Goal: Task Accomplishment & Management: Manage account settings

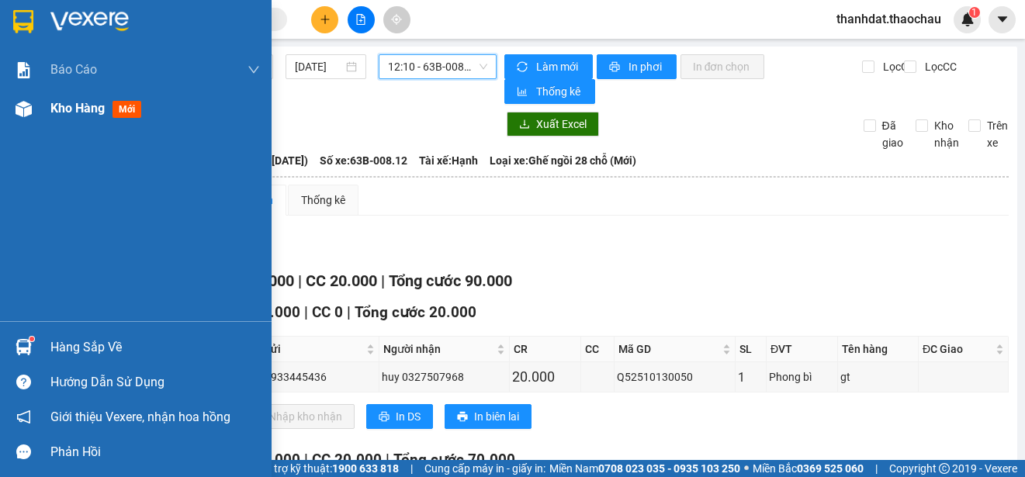
click at [57, 109] on span "Kho hàng" at bounding box center [77, 108] width 54 height 15
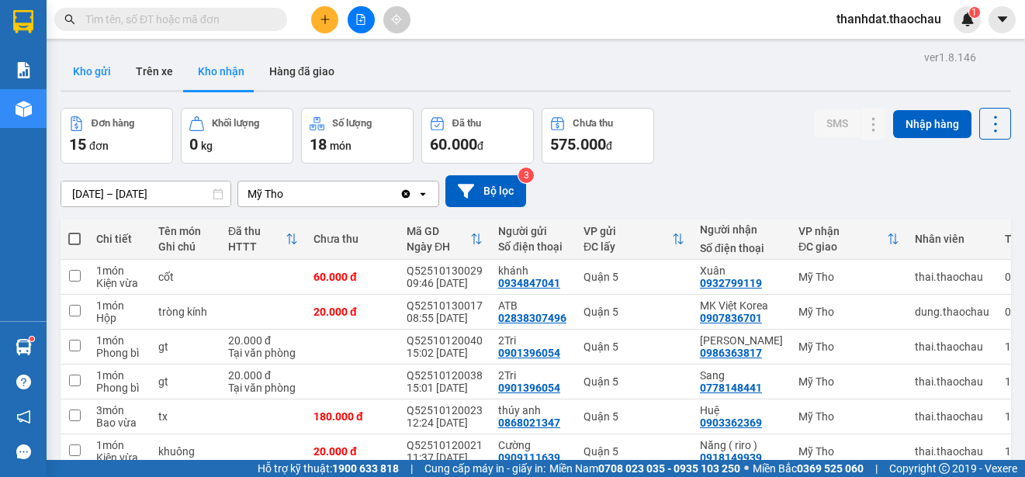
click at [95, 66] on button "Kho gửi" at bounding box center [92, 71] width 63 height 37
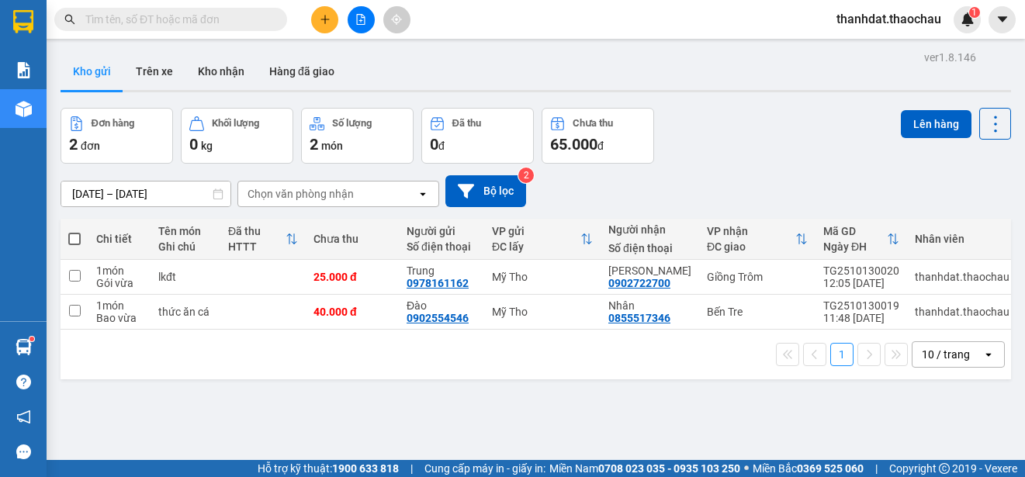
click at [70, 240] on span at bounding box center [74, 239] width 12 height 12
click at [74, 231] on input "checkbox" at bounding box center [74, 231] width 0 height 0
checkbox input "true"
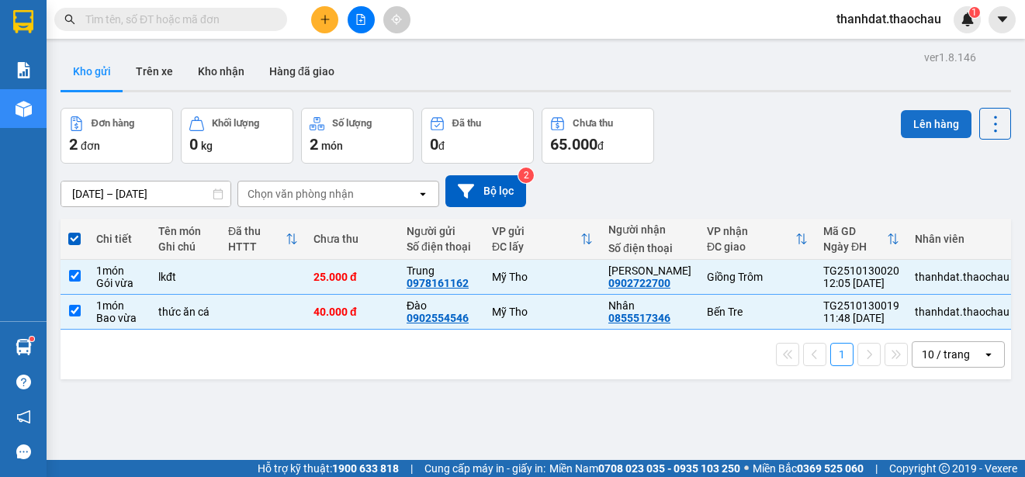
click at [926, 124] on button "Lên hàng" at bounding box center [936, 124] width 71 height 28
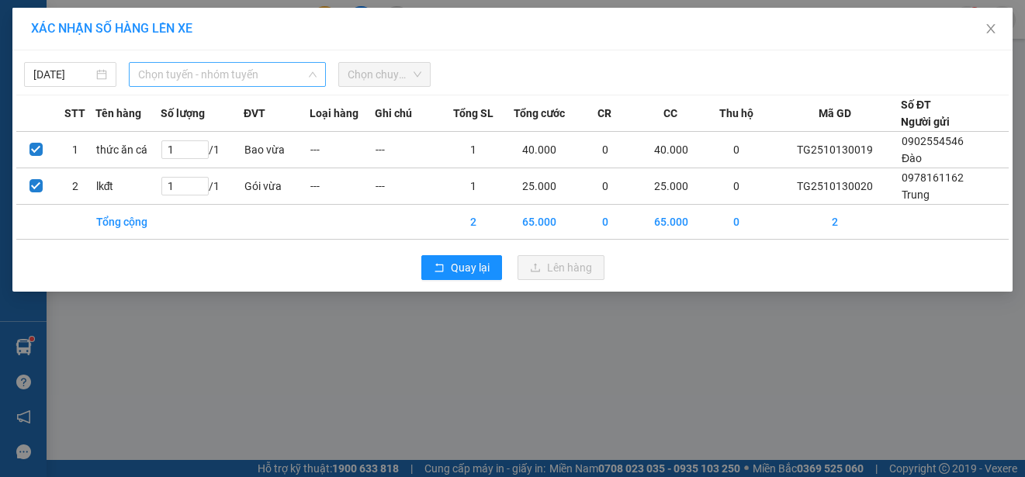
click at [260, 72] on span "Chọn tuyến - nhóm tuyến" at bounding box center [227, 74] width 178 height 23
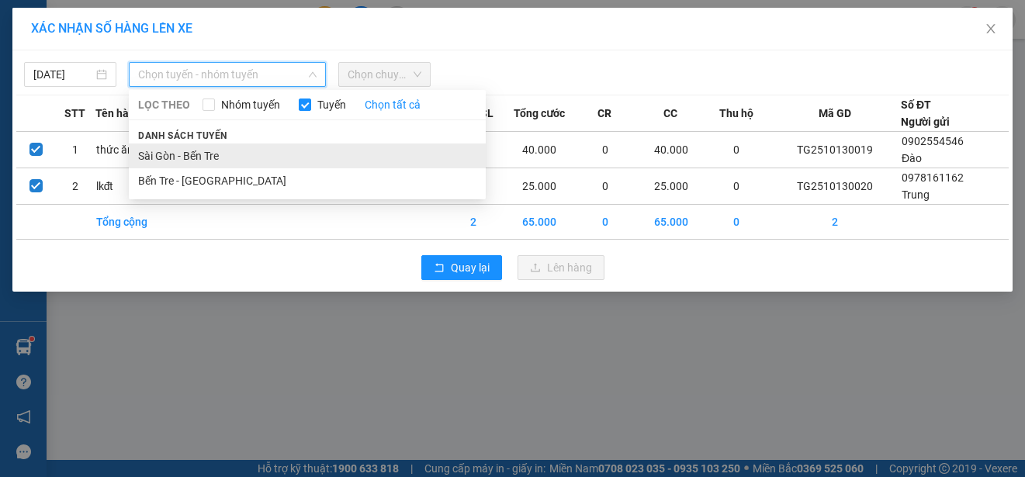
click at [188, 154] on li "Sài Gòn - Bến Tre" at bounding box center [307, 156] width 357 height 25
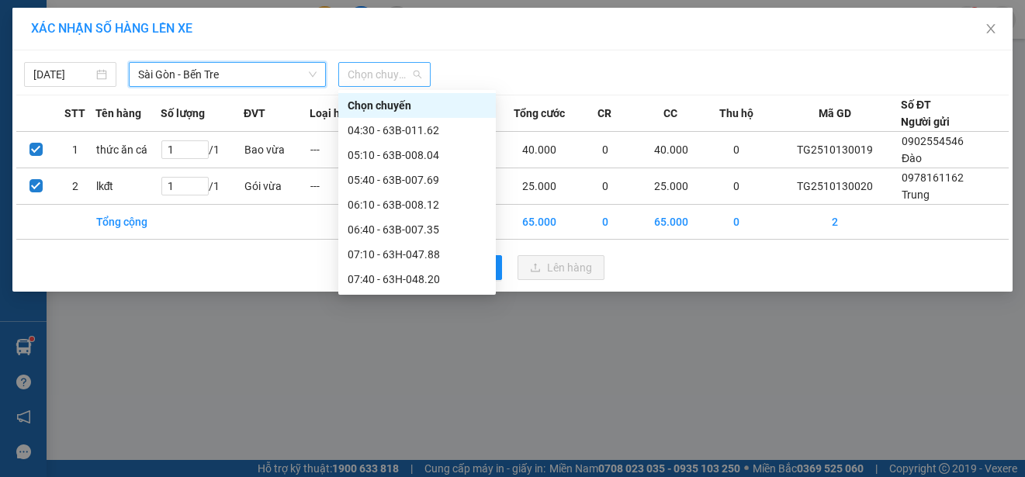
click at [374, 73] on span "Chọn chuyến" at bounding box center [385, 74] width 74 height 23
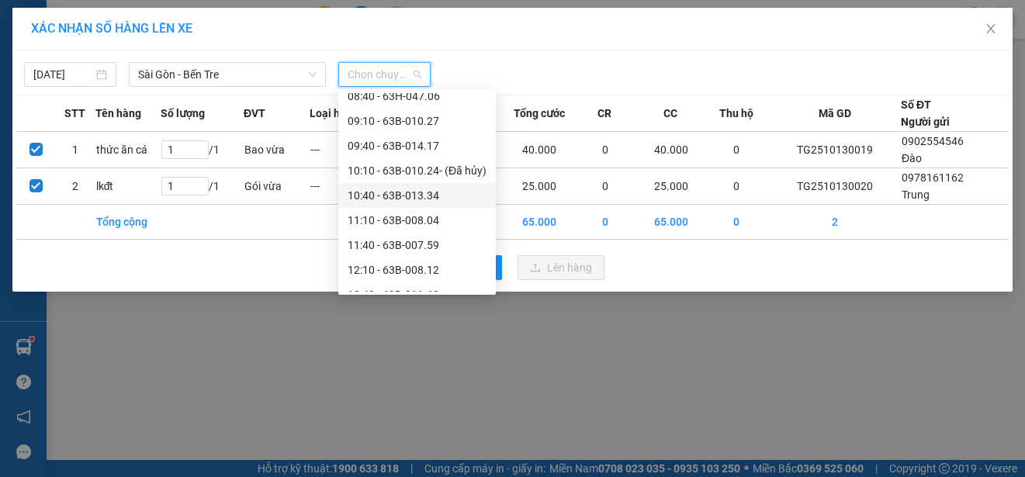
click at [418, 191] on div "10:40 - 63B-013.34" at bounding box center [417, 195] width 139 height 17
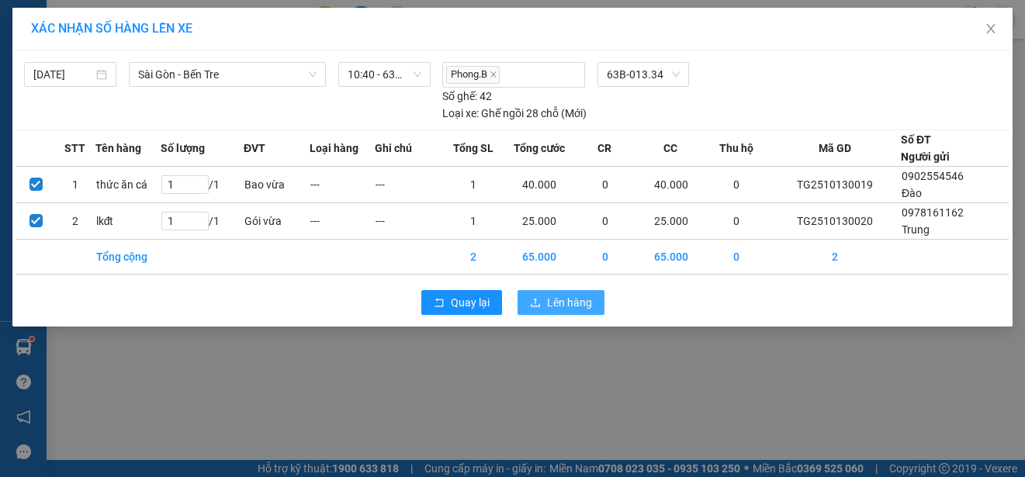
click at [563, 300] on span "Lên hàng" at bounding box center [569, 302] width 45 height 17
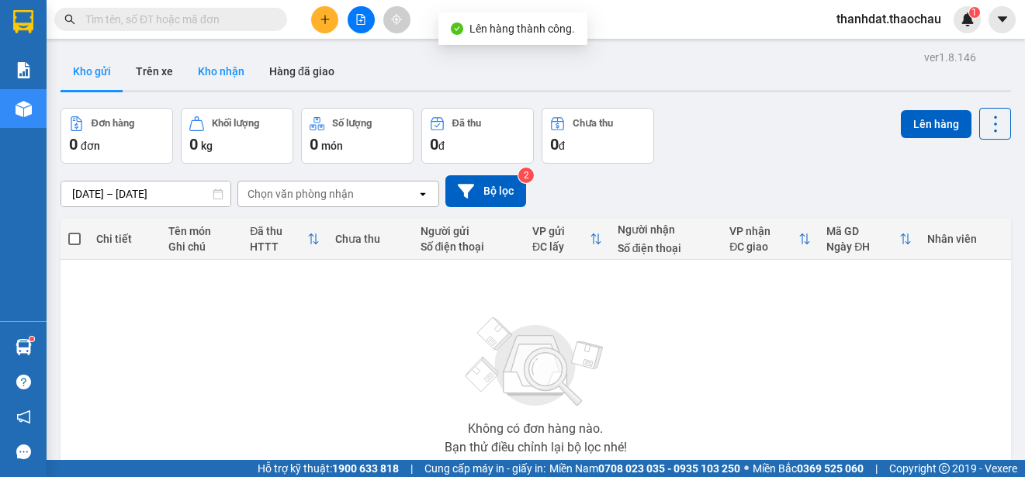
click at [222, 64] on button "Kho nhận" at bounding box center [220, 71] width 71 height 37
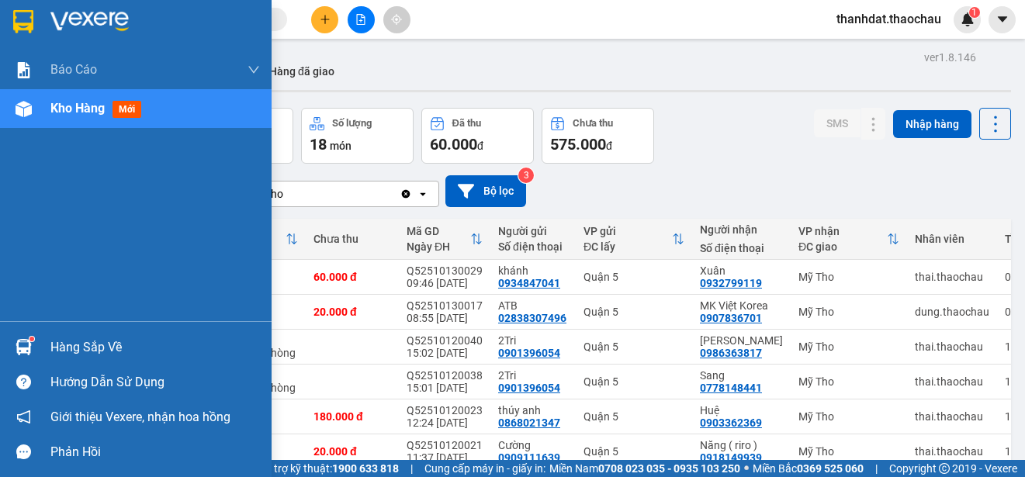
click at [59, 345] on div "Hàng sắp về" at bounding box center [154, 347] width 209 height 23
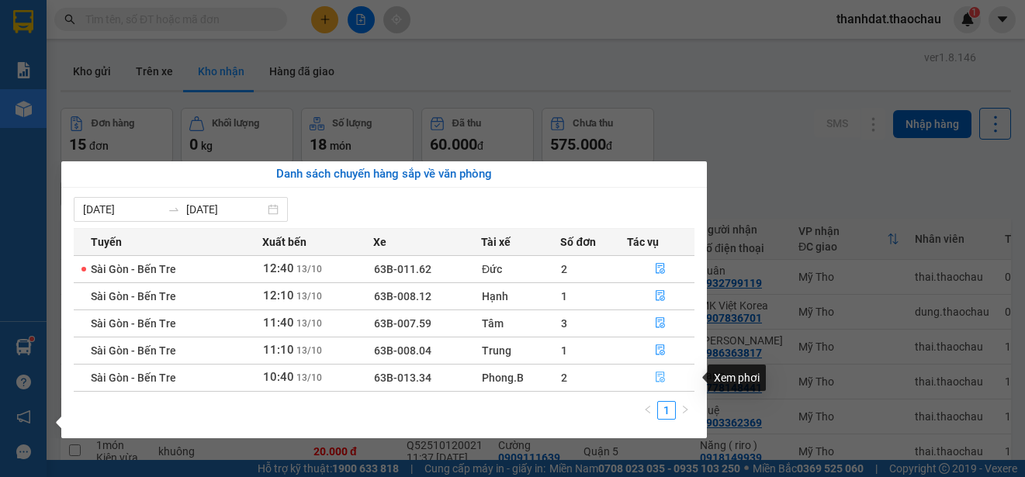
click at [661, 372] on icon "file-done" at bounding box center [660, 377] width 11 height 11
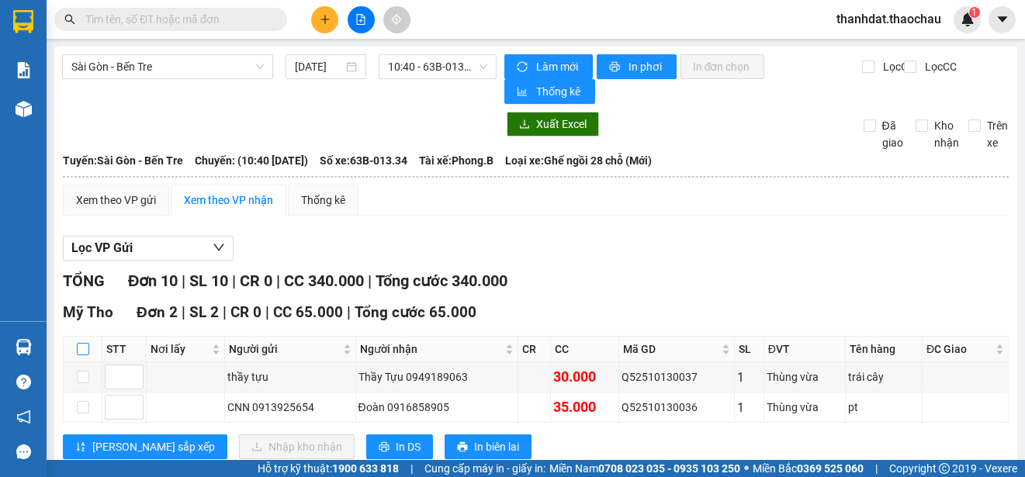
click at [81, 348] on input "checkbox" at bounding box center [83, 349] width 12 height 12
checkbox input "true"
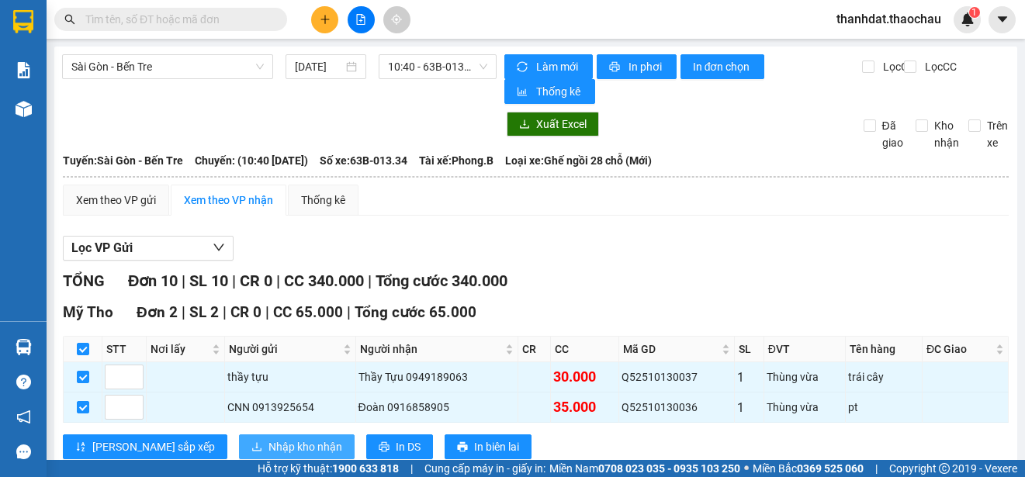
click at [268, 443] on span "Nhập kho nhận" at bounding box center [305, 446] width 74 height 17
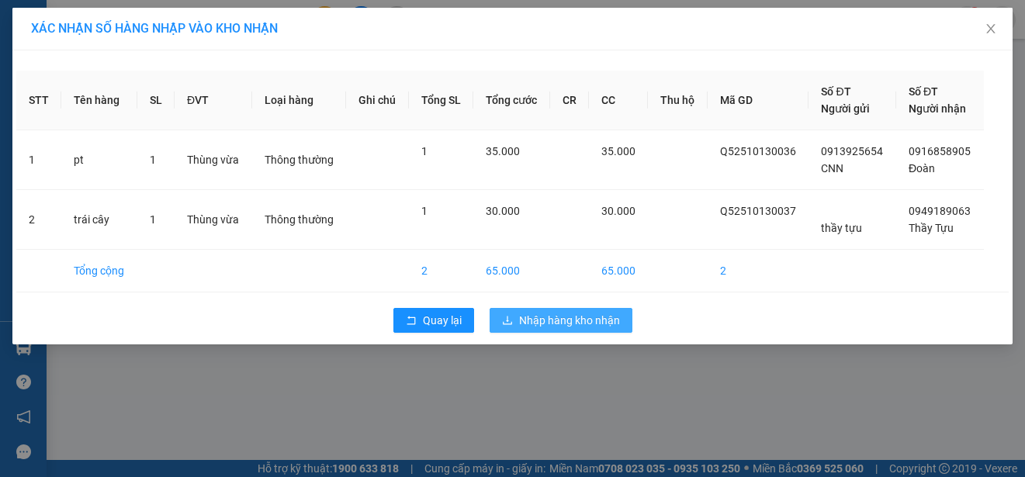
click at [593, 320] on span "Nhập hàng kho nhận" at bounding box center [569, 320] width 101 height 17
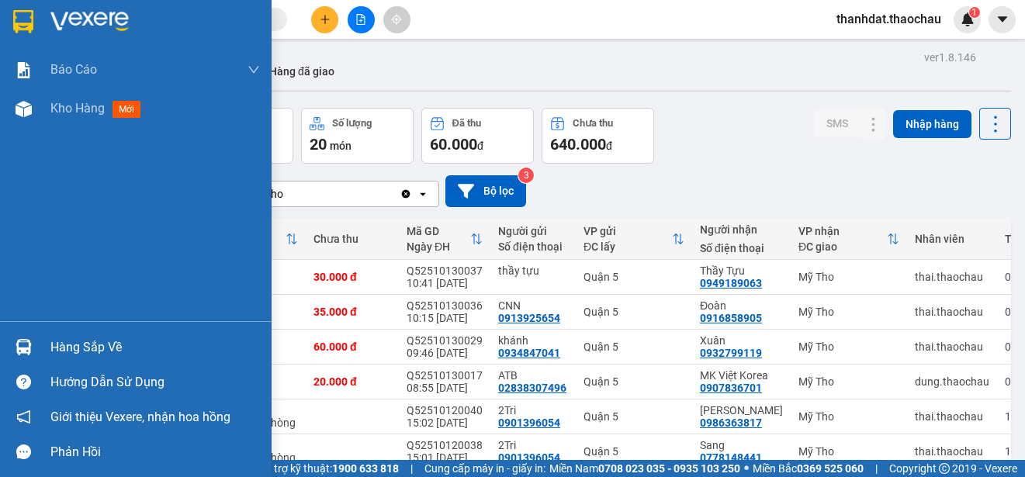
click at [67, 350] on div "Hàng sắp về" at bounding box center [154, 347] width 209 height 23
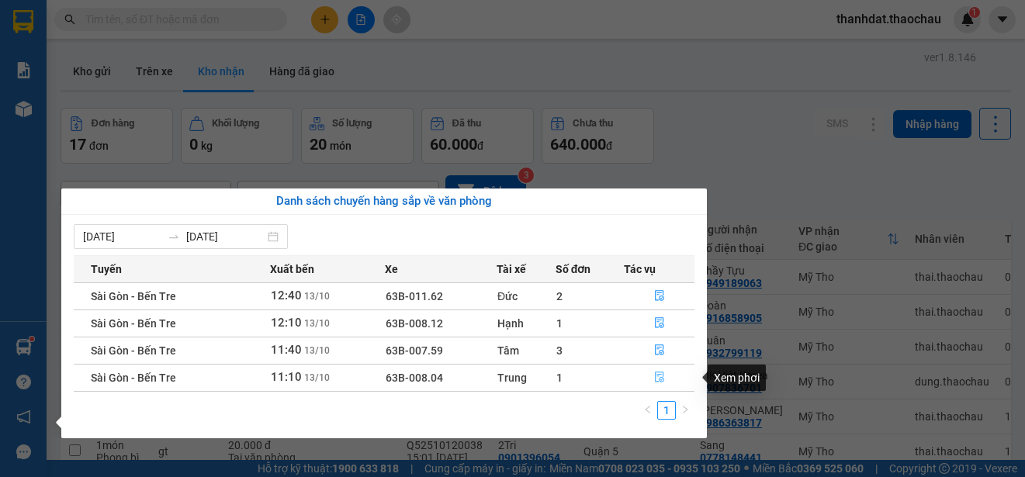
click at [661, 376] on icon "file-done" at bounding box center [659, 377] width 11 height 11
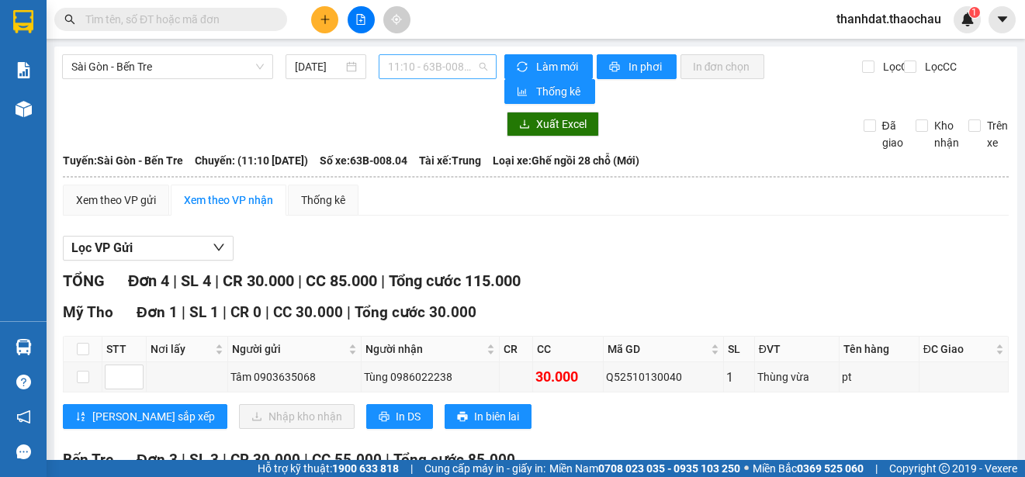
click at [447, 67] on span "11:10 - 63B-008.04" at bounding box center [437, 66] width 99 height 23
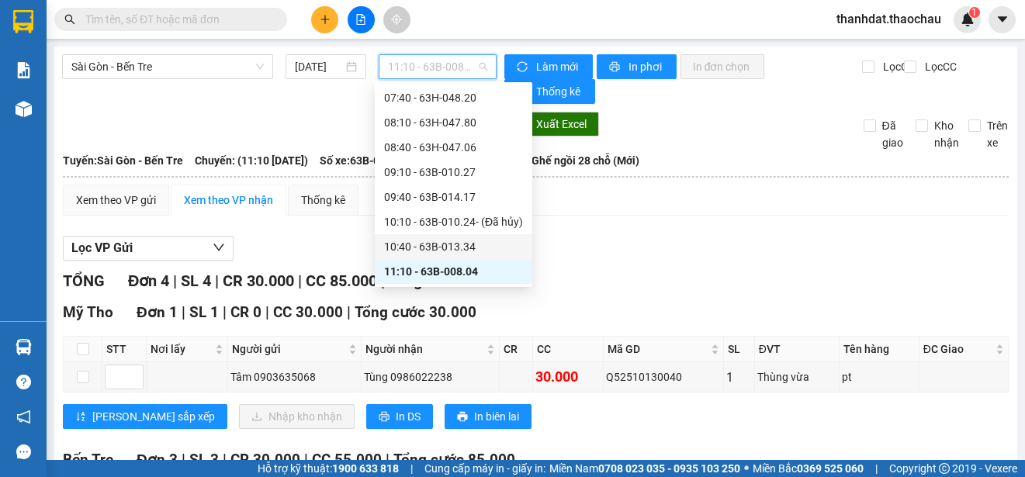
scroll to position [329, 0]
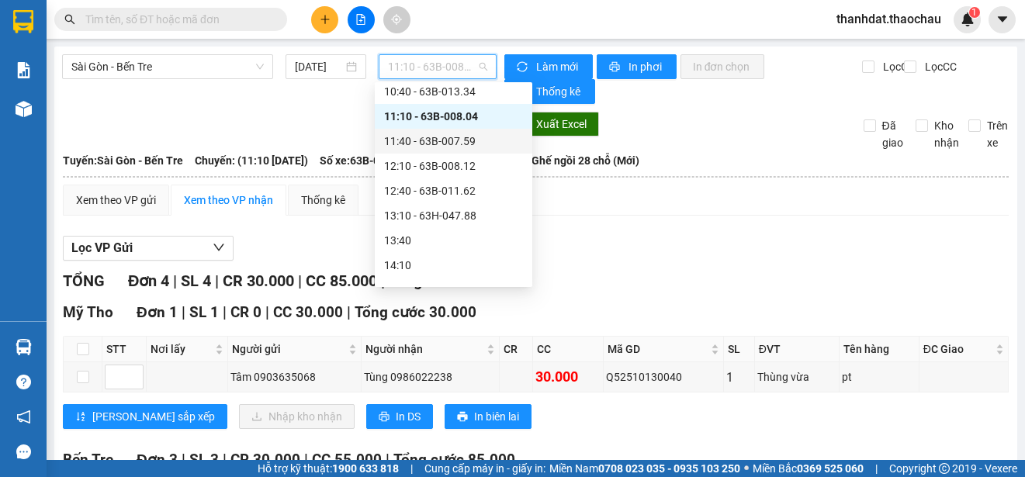
click at [465, 141] on div "11:40 - 63B-007.59" at bounding box center [453, 141] width 139 height 17
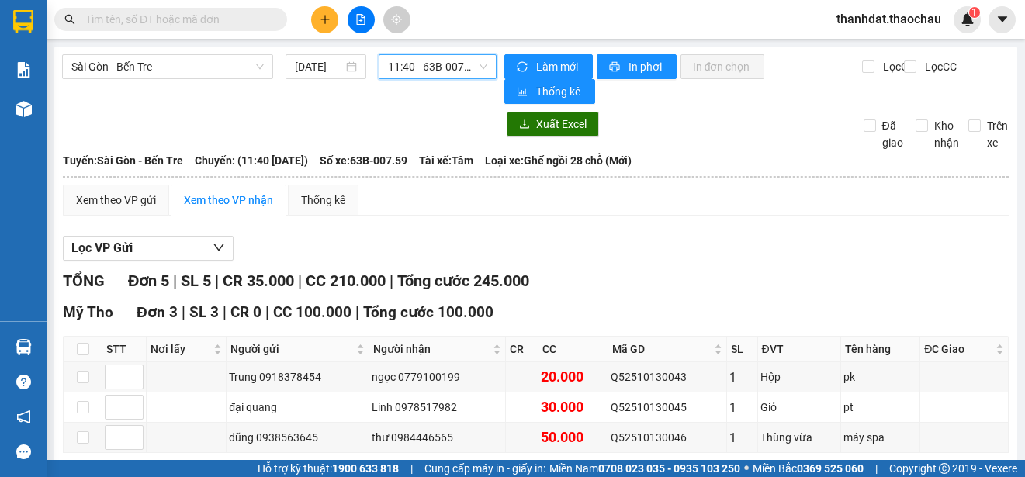
click at [438, 71] on span "11:40 - 63B-007.59" at bounding box center [437, 66] width 99 height 23
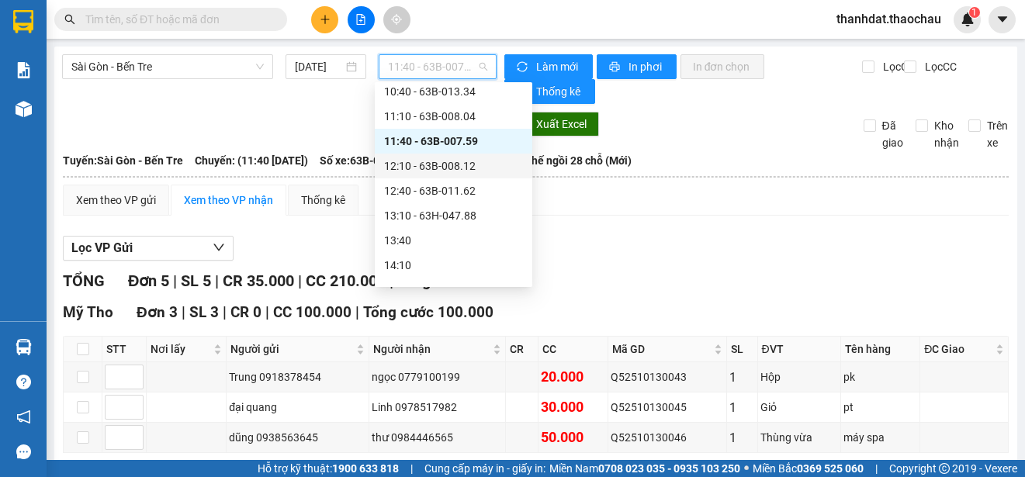
click at [467, 166] on div "12:10 - 63B-008.12" at bounding box center [453, 165] width 139 height 17
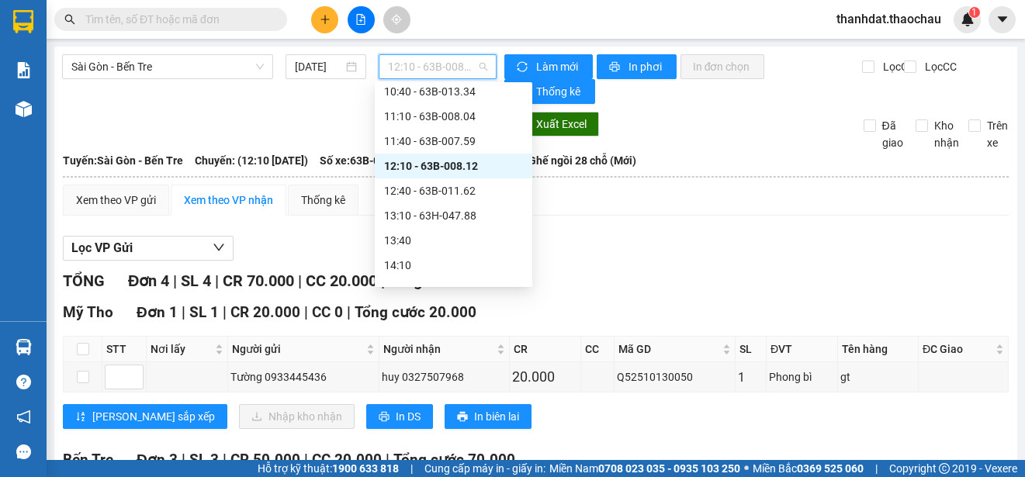
click at [469, 75] on span "12:10 - 63B-008.12" at bounding box center [437, 66] width 99 height 23
click at [467, 185] on div "12:40 - 63B-011.62" at bounding box center [453, 190] width 139 height 17
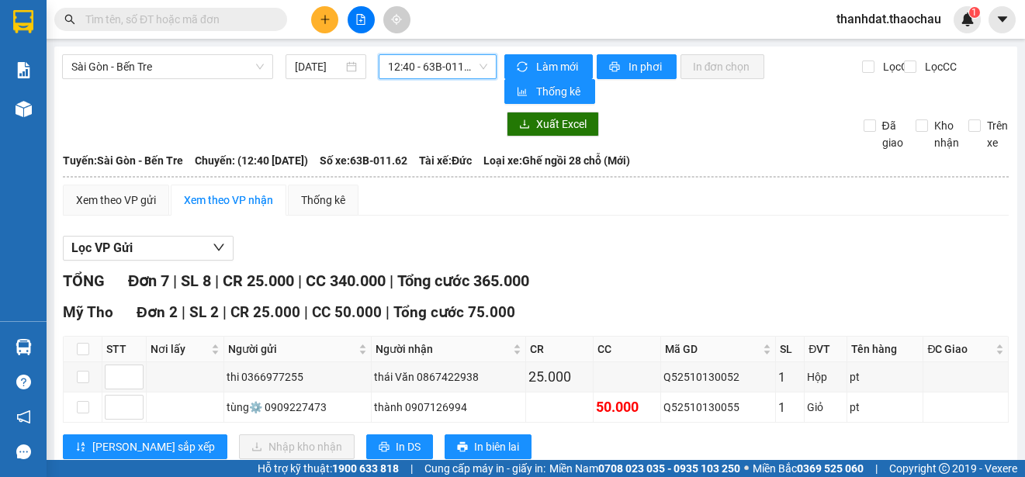
click at [395, 60] on span "12:40 - 63B-011.62" at bounding box center [437, 66] width 99 height 23
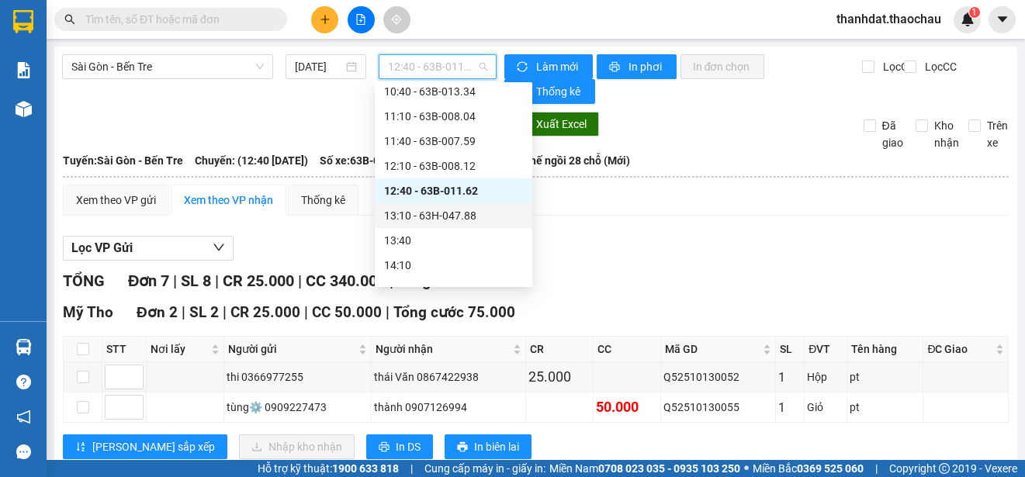
click at [468, 216] on div "13:10 - 63H-047.88" at bounding box center [453, 215] width 139 height 17
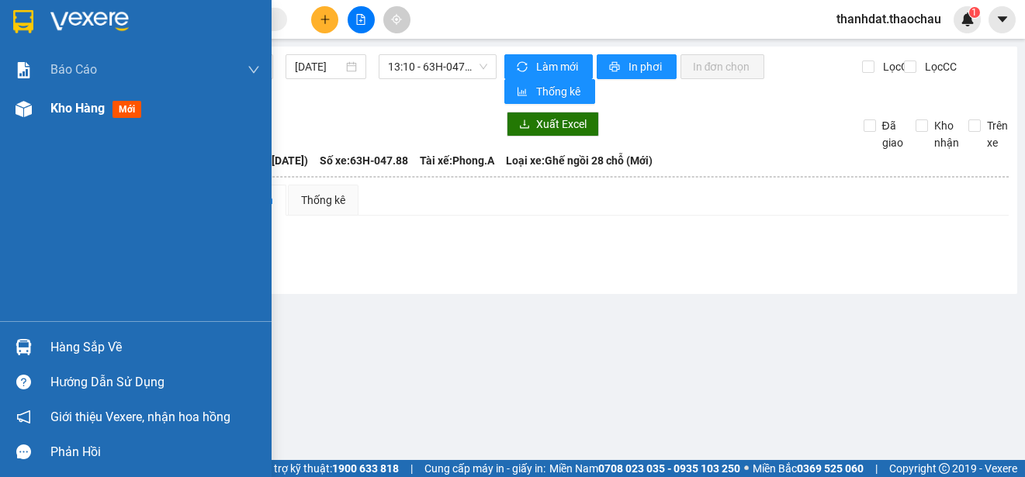
click at [62, 112] on span "Kho hàng" at bounding box center [77, 108] width 54 height 15
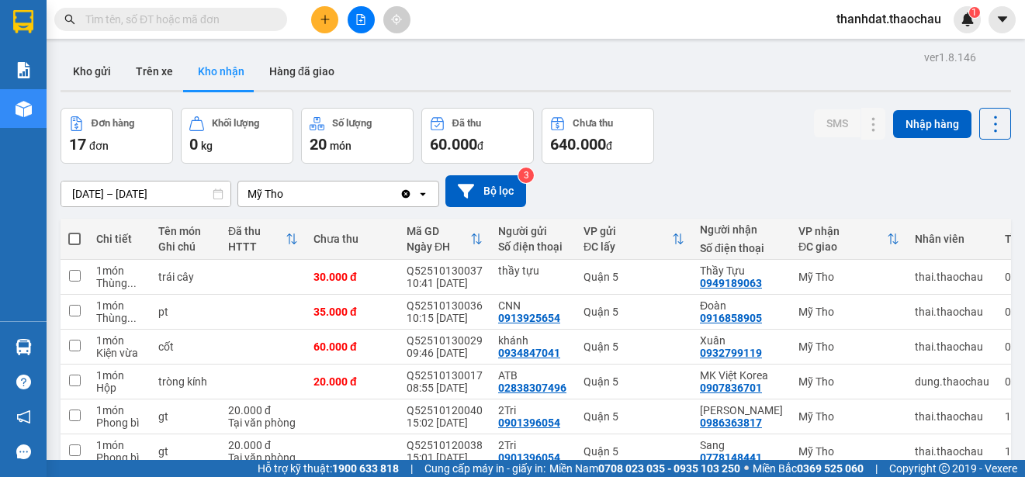
click at [134, 188] on div "ver 1.8.146 Kho gửi Trên xe Kho nhận Hàng đã giao Đơn hàng 17 đơn Khối lượng 0 …" at bounding box center [535, 356] width 963 height 618
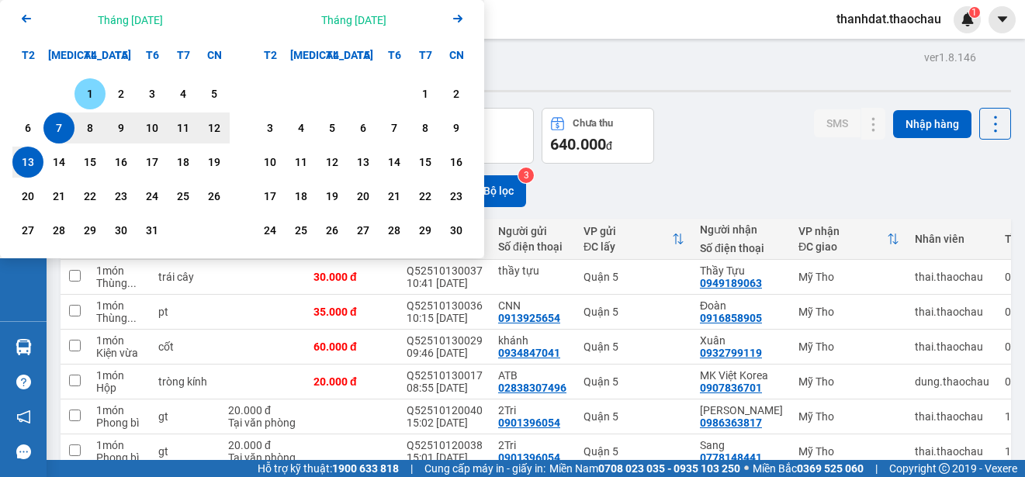
click at [88, 91] on div "1" at bounding box center [90, 94] width 22 height 19
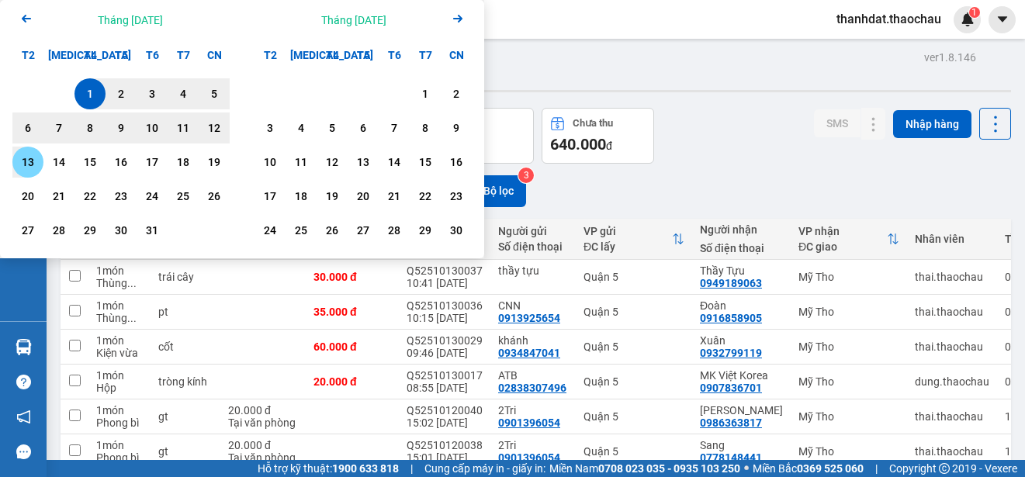
click at [29, 161] on div "13" at bounding box center [28, 162] width 22 height 19
type input "[DATE] – [DATE]"
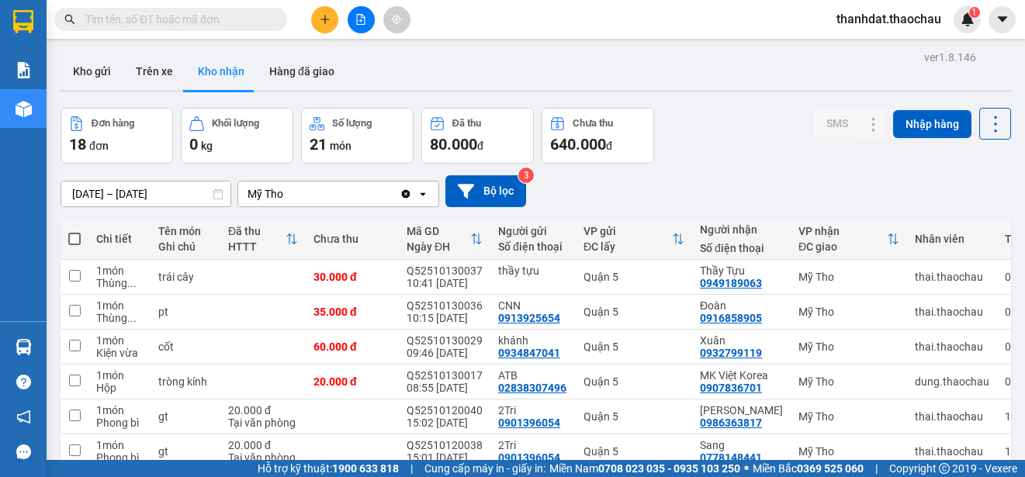
scroll to position [219, 0]
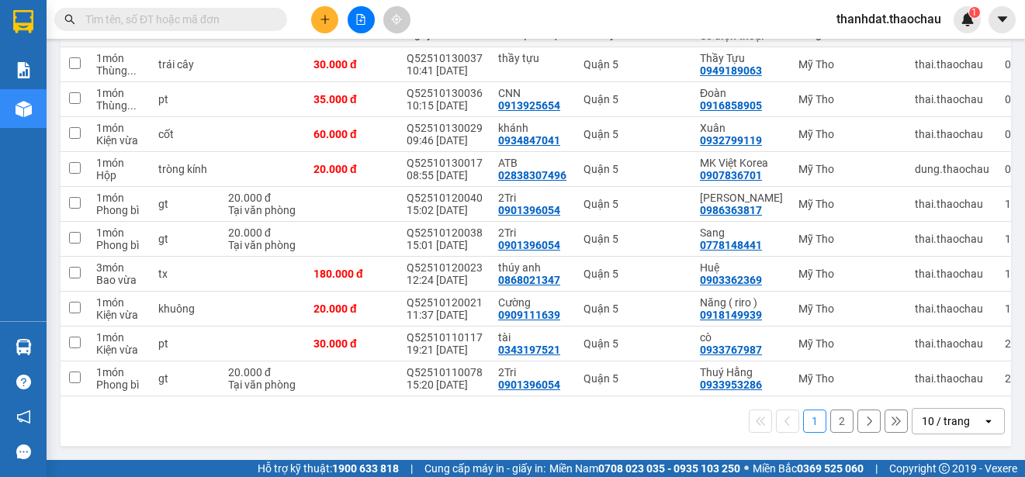
click at [830, 427] on button "2" at bounding box center [841, 421] width 23 height 23
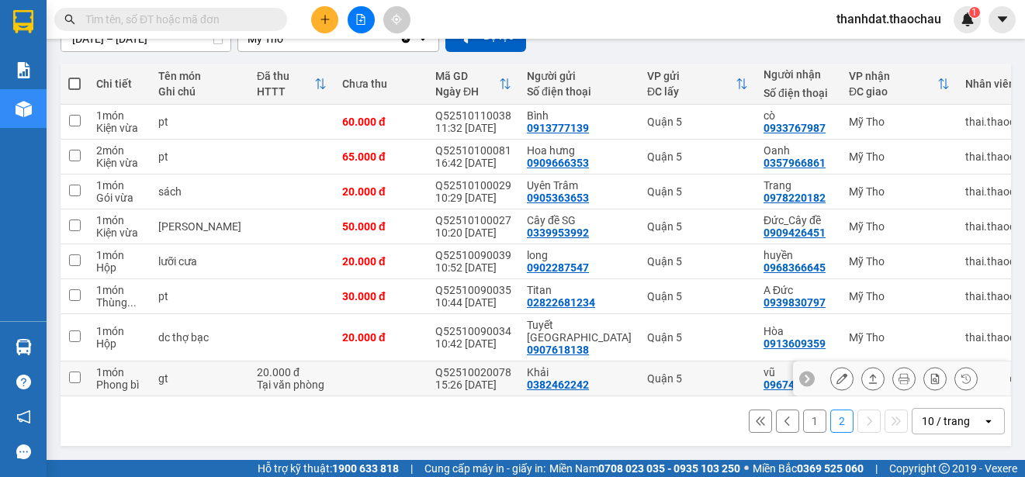
scroll to position [161, 0]
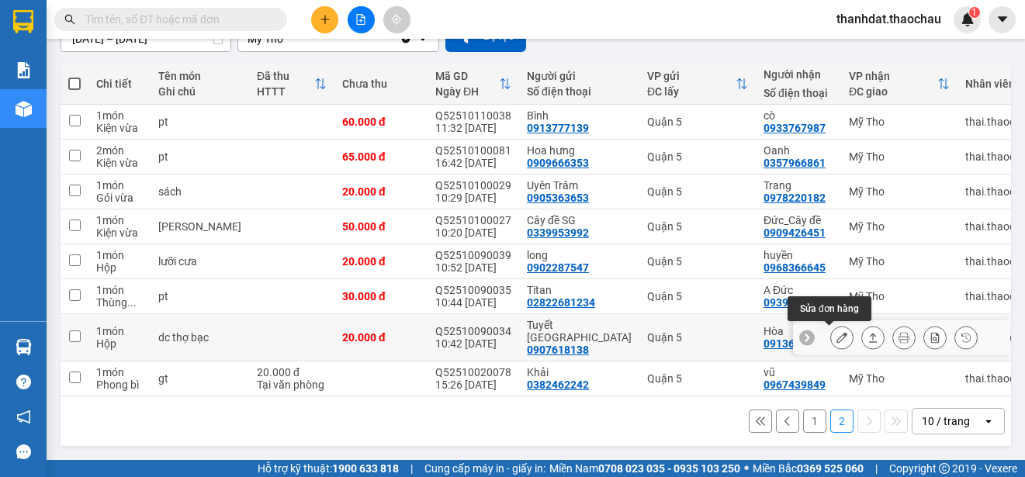
click at [836, 334] on icon at bounding box center [841, 337] width 11 height 11
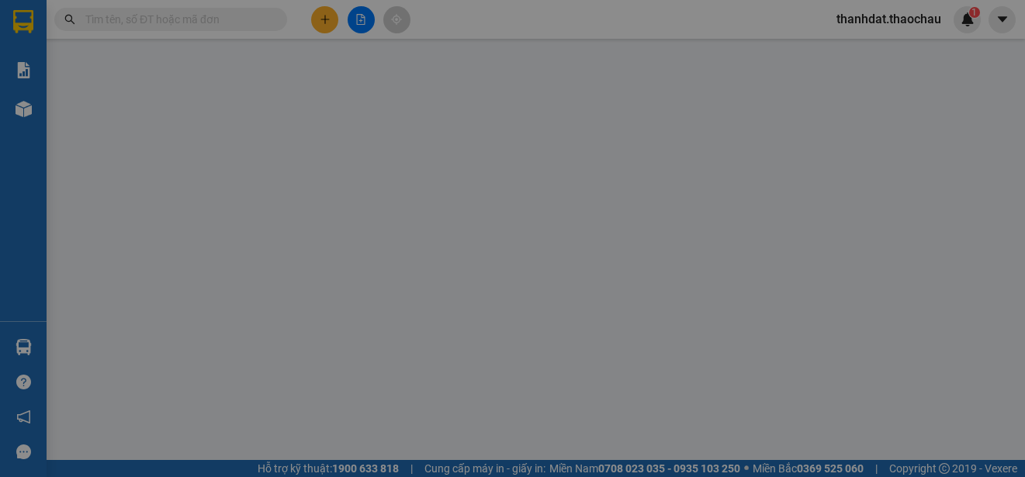
type input "0907618138"
type input "Tuyết Tân Phước"
type input "0913609359"
type input "Hòa"
type input "20.000"
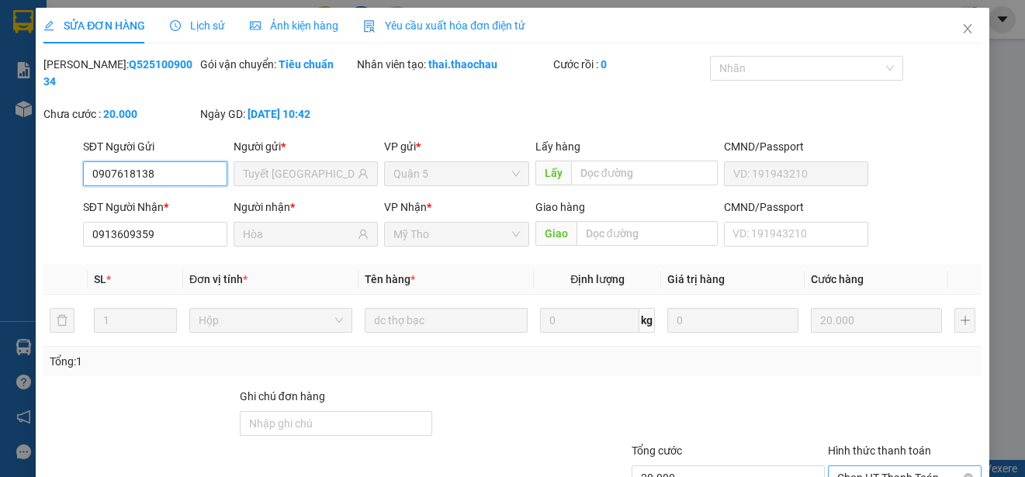
scroll to position [117, 0]
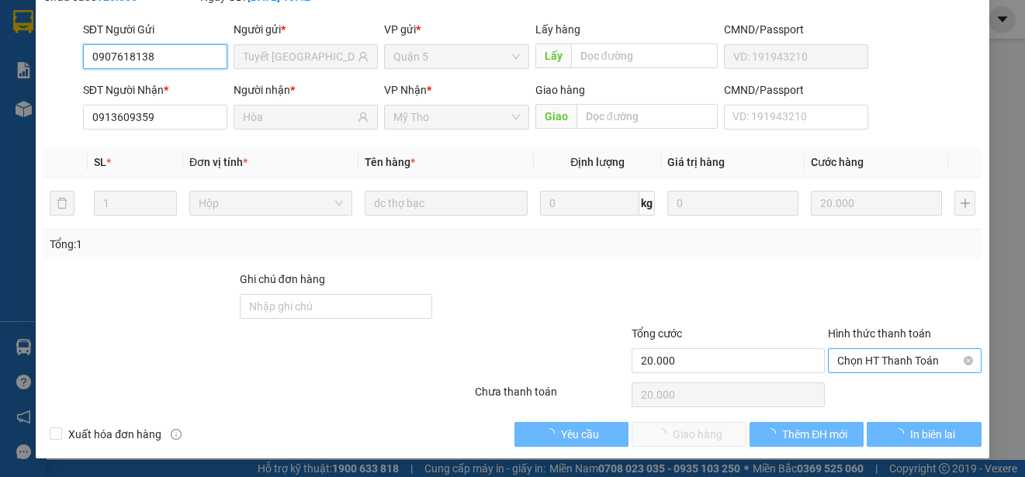
click at [844, 360] on span "Chọn HT Thanh Toán" at bounding box center [904, 360] width 135 height 23
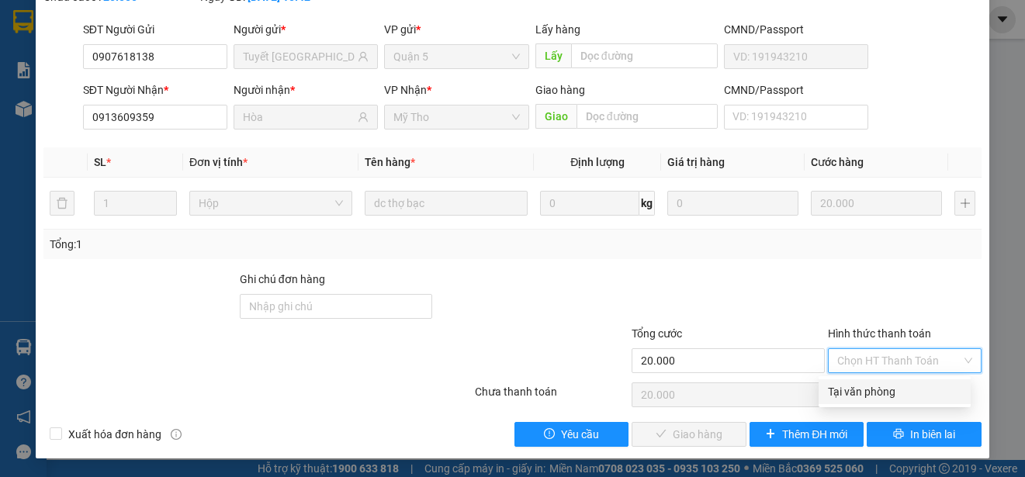
click at [841, 389] on div "Tại văn phòng" at bounding box center [894, 391] width 133 height 17
type input "0"
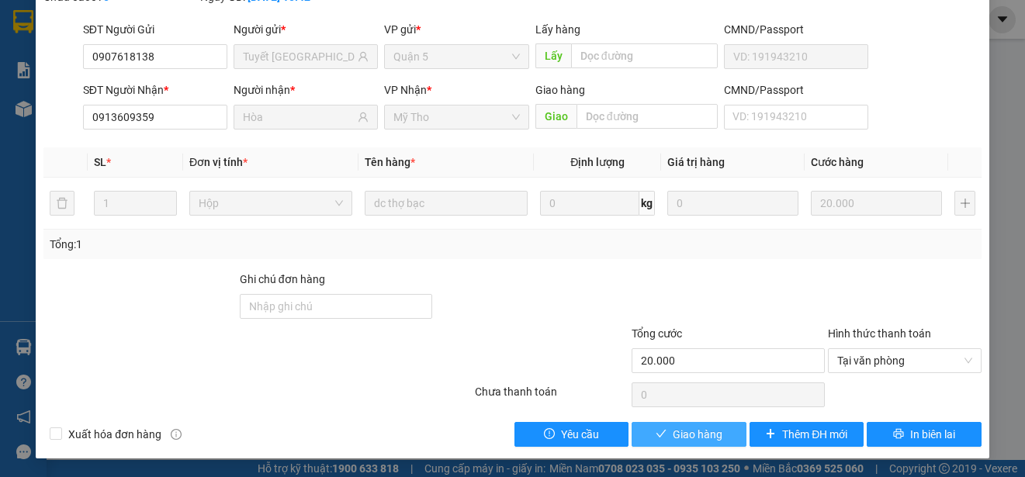
click at [693, 432] on span "Giao hàng" at bounding box center [698, 434] width 50 height 17
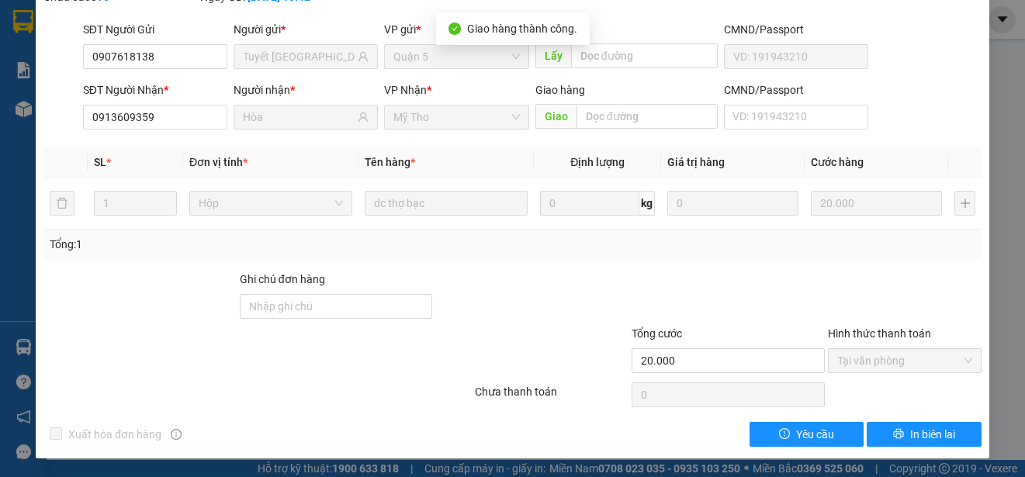
scroll to position [0, 0]
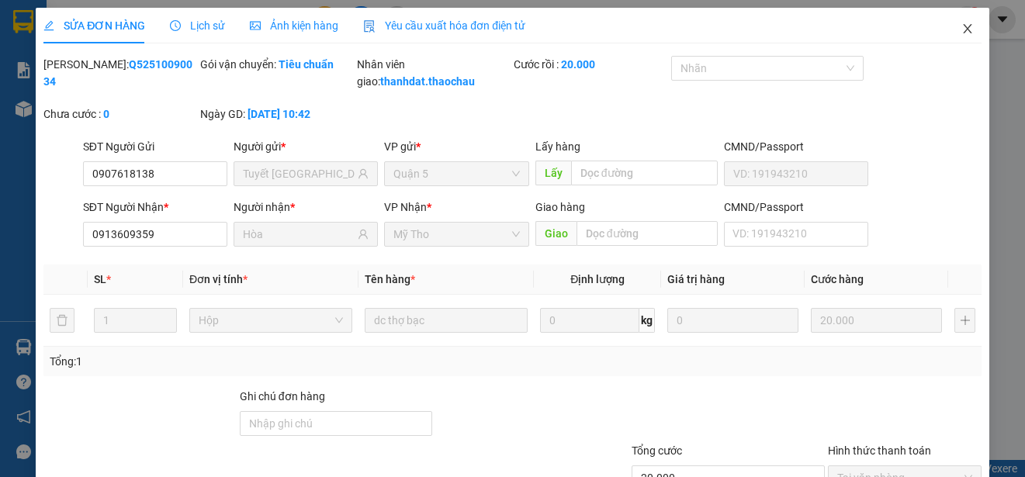
click at [963, 29] on icon "close" at bounding box center [967, 28] width 9 height 9
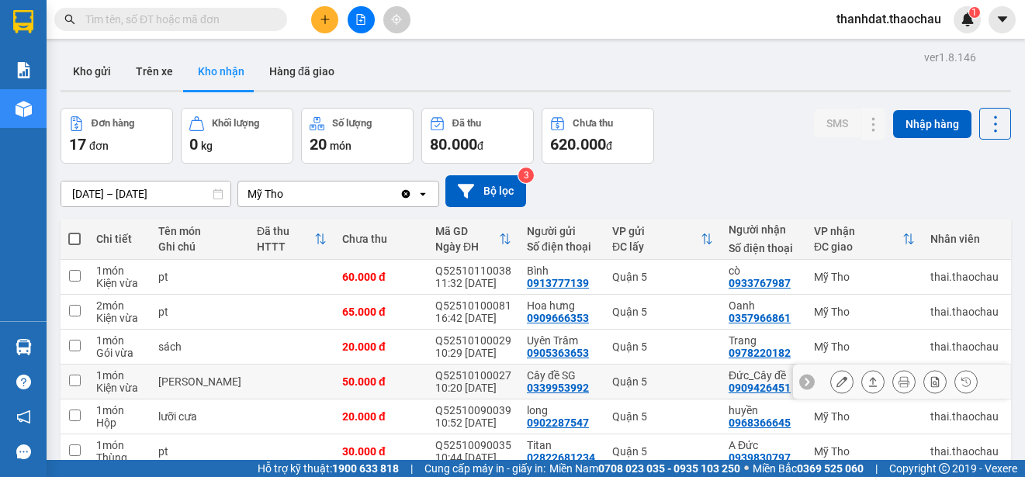
scroll to position [114, 0]
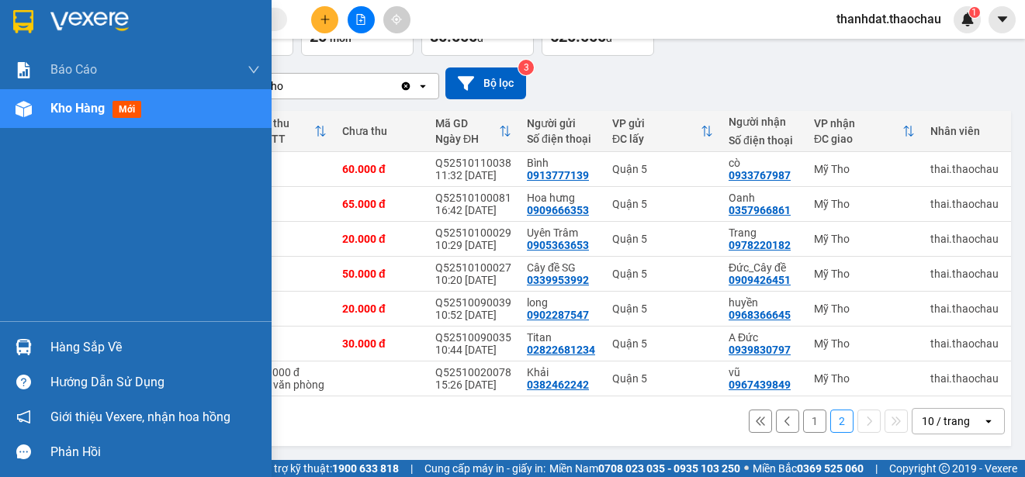
click at [82, 346] on div "Hàng sắp về" at bounding box center [154, 347] width 209 height 23
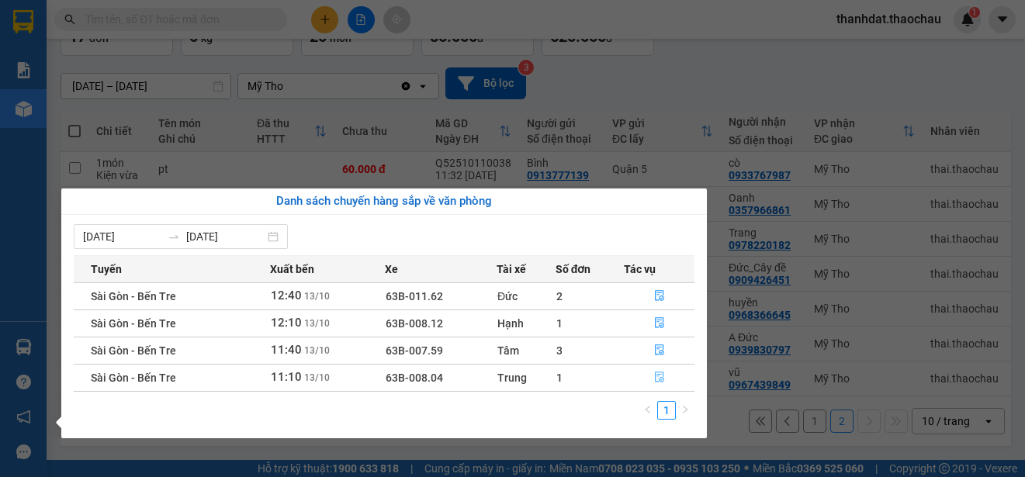
click at [656, 379] on icon "file-done" at bounding box center [659, 377] width 11 height 11
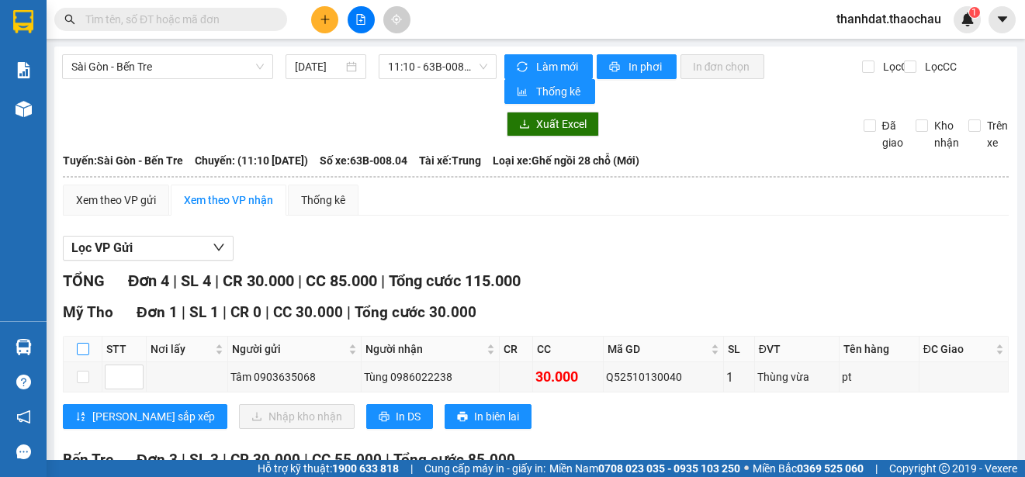
click at [81, 346] on input "checkbox" at bounding box center [83, 349] width 12 height 12
checkbox input "true"
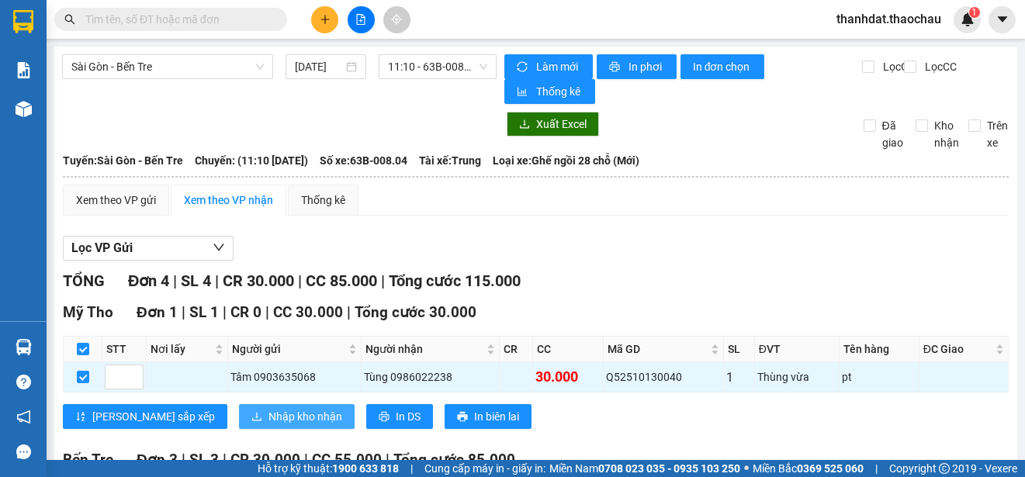
click at [268, 414] on span "Nhập kho nhận" at bounding box center [305, 416] width 74 height 17
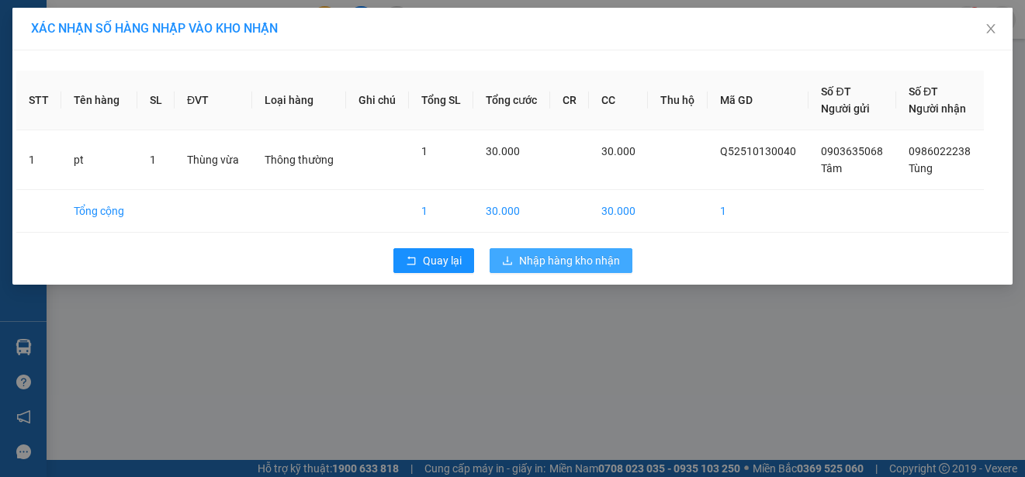
click at [568, 334] on div "XÁC NHẬN SỐ HÀNG NHẬP VÀO KHO NHẬN STT Tên hàng SL ĐVT Loại hàng Ghi chú Tổng S…" at bounding box center [512, 238] width 1025 height 477
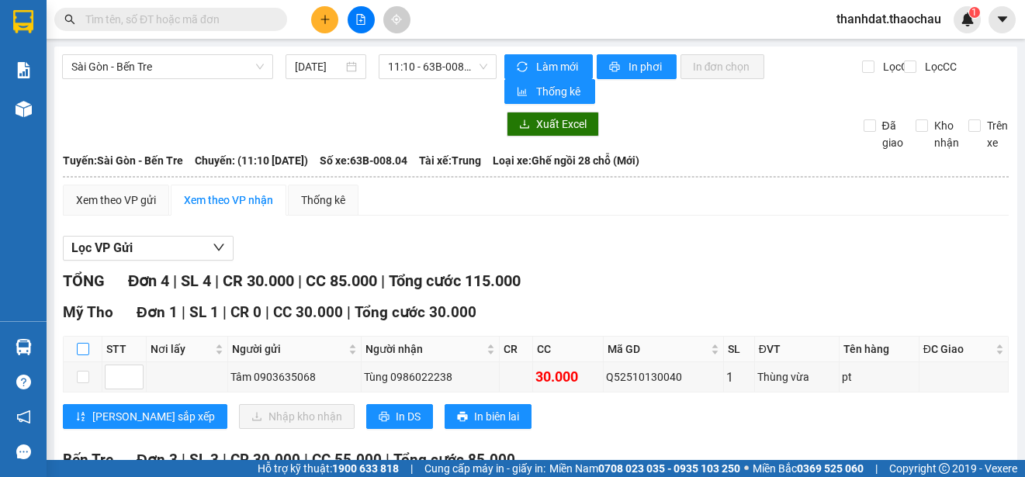
click at [81, 348] on input "checkbox" at bounding box center [83, 349] width 12 height 12
checkbox input "true"
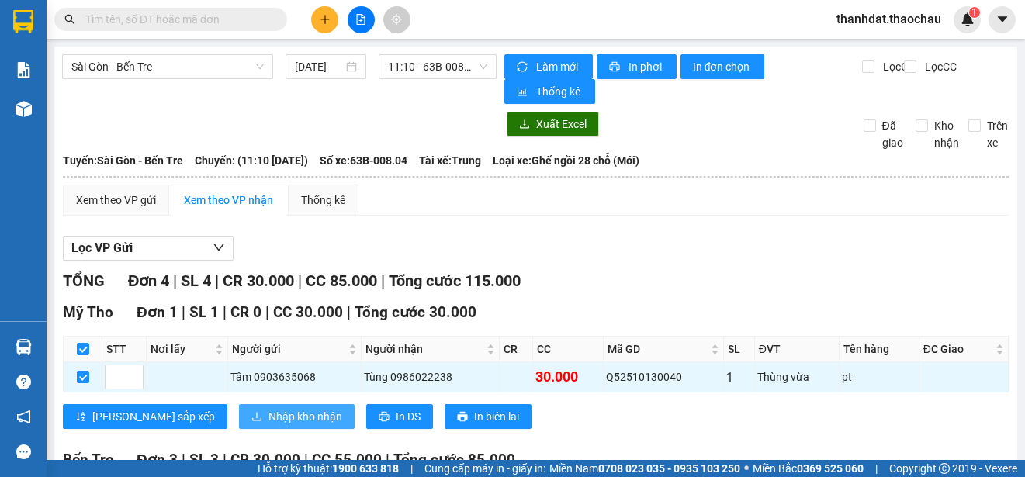
click at [268, 419] on span "Nhập kho nhận" at bounding box center [305, 416] width 74 height 17
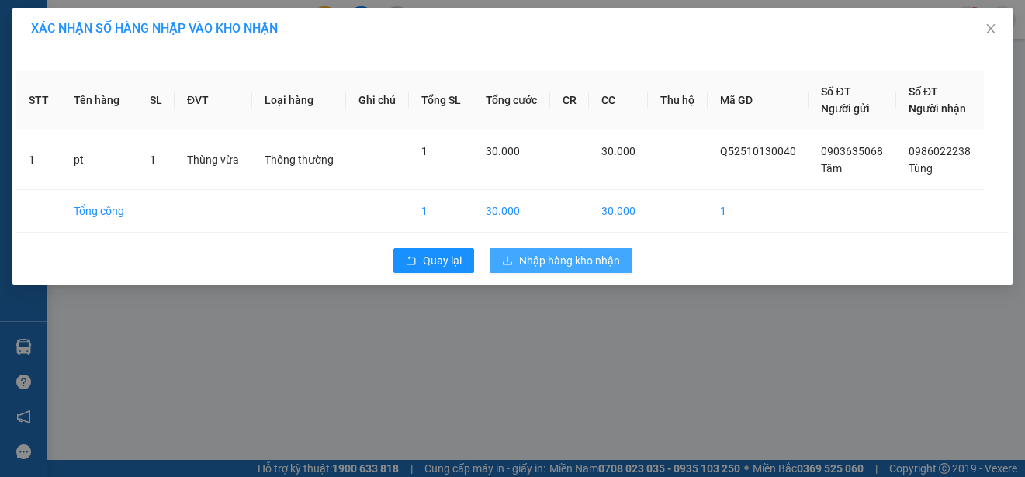
click at [588, 258] on span "Nhập hàng kho nhận" at bounding box center [569, 260] width 101 height 17
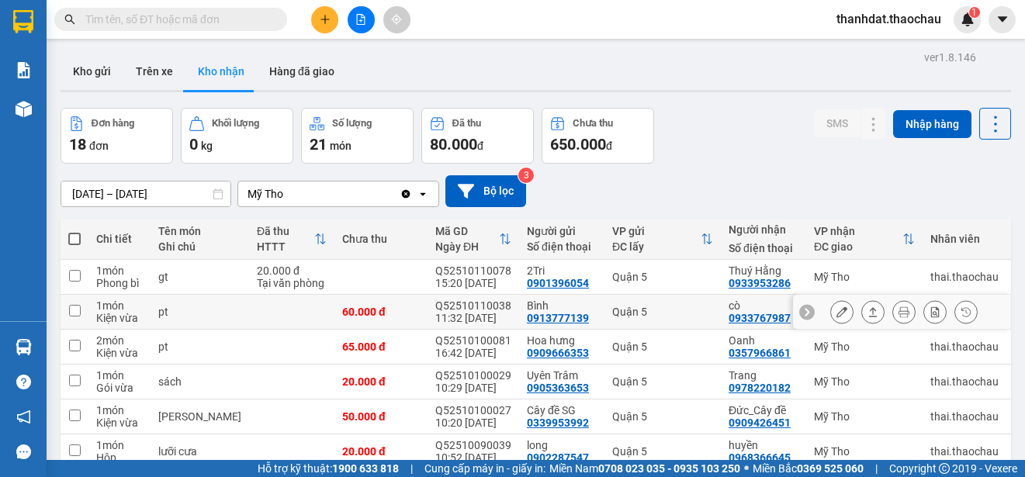
scroll to position [149, 0]
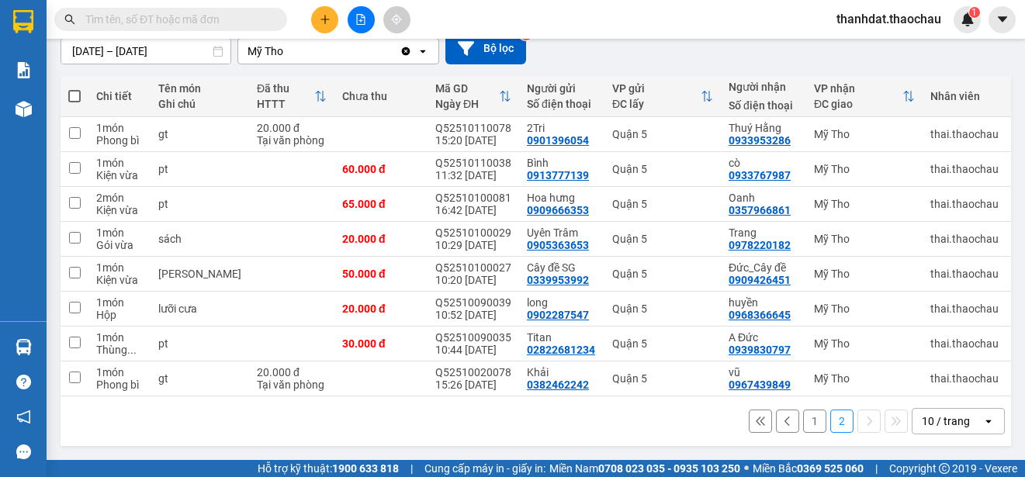
click at [803, 426] on button "1" at bounding box center [814, 421] width 23 height 23
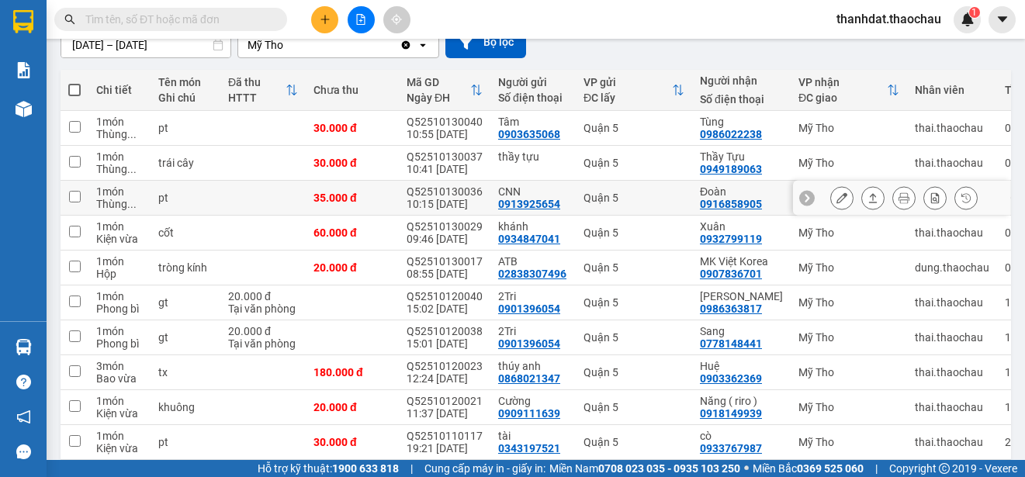
scroll to position [0, 0]
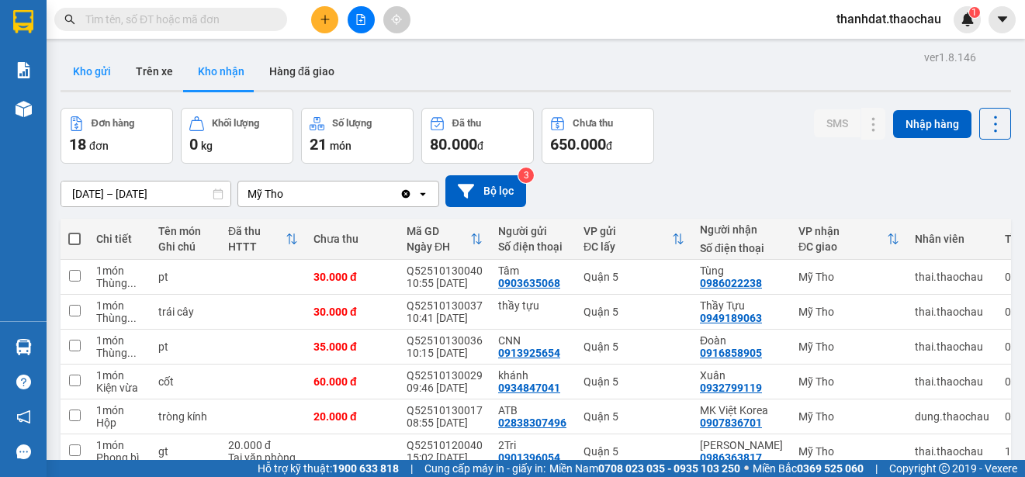
click at [89, 67] on button "Kho gửi" at bounding box center [92, 71] width 63 height 37
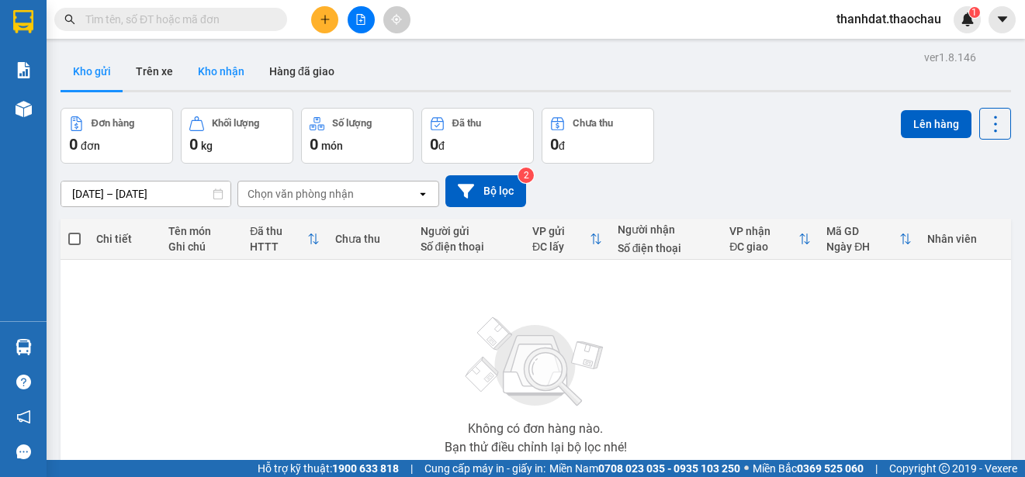
click at [214, 67] on button "Kho nhận" at bounding box center [220, 71] width 71 height 37
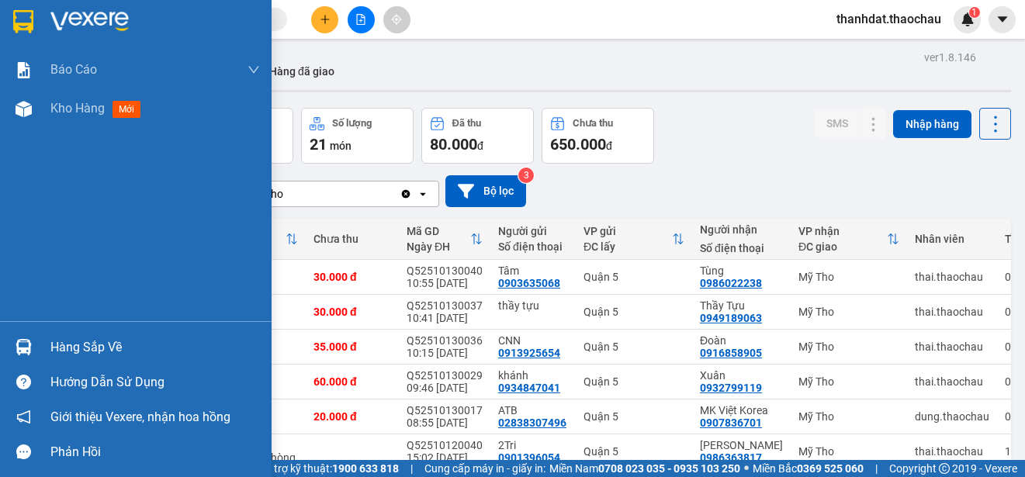
drag, startPoint x: 71, startPoint y: 344, endPoint x: 514, endPoint y: 403, distance: 447.8
click at [73, 343] on div "Hàng sắp về" at bounding box center [154, 347] width 209 height 23
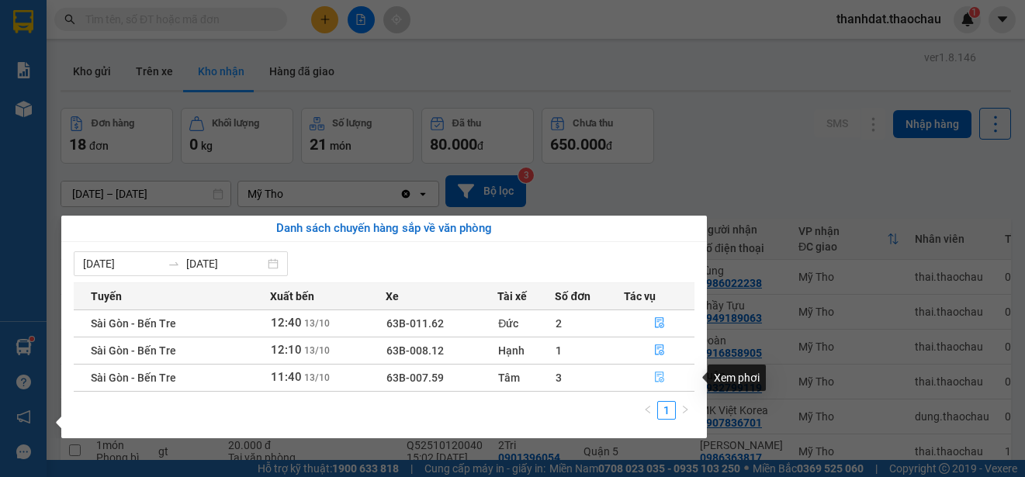
click at [659, 376] on icon "file-done" at bounding box center [659, 377] width 11 height 11
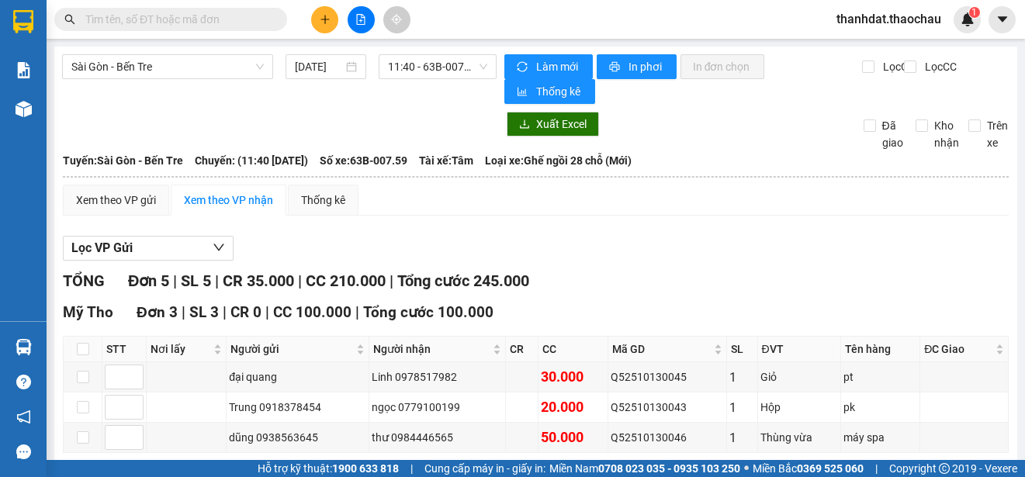
scroll to position [233, 0]
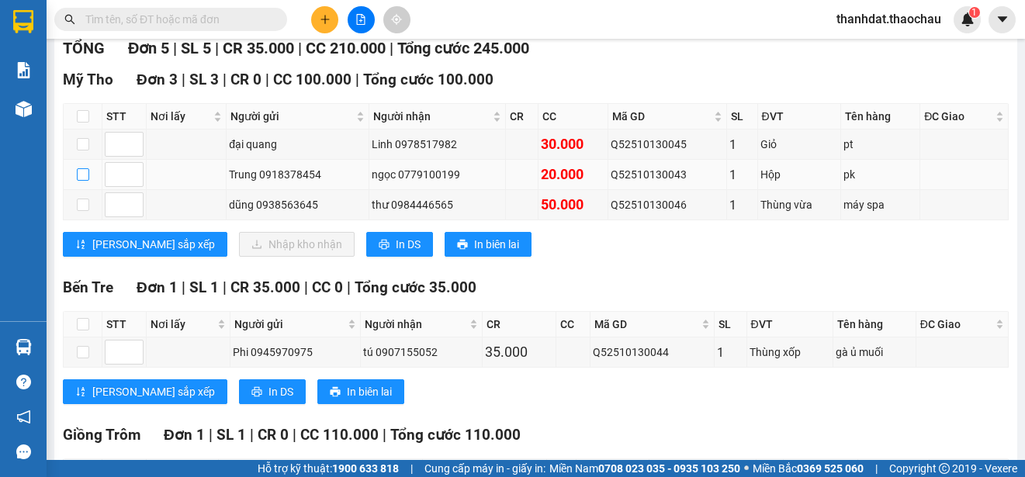
click at [86, 174] on input "checkbox" at bounding box center [83, 174] width 12 height 12
checkbox input "true"
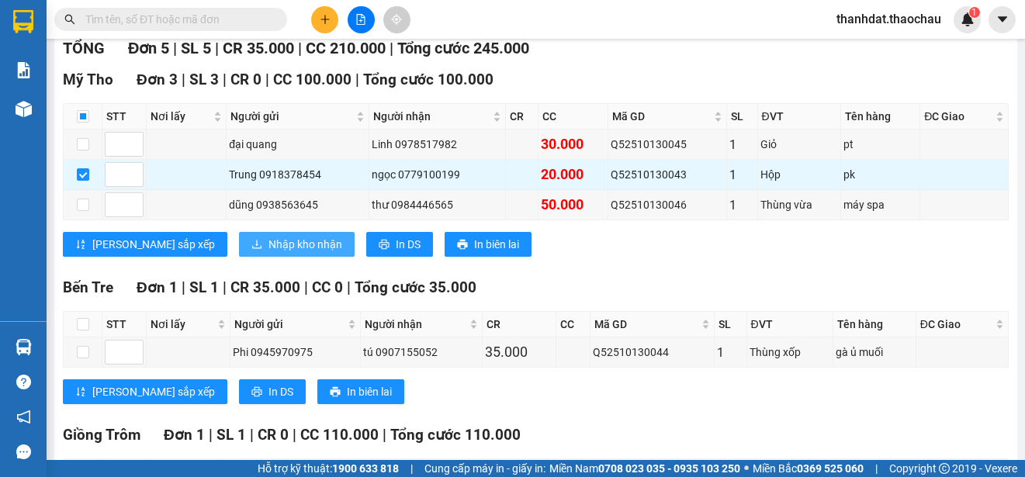
click at [268, 243] on span "Nhập kho nhận" at bounding box center [305, 244] width 74 height 17
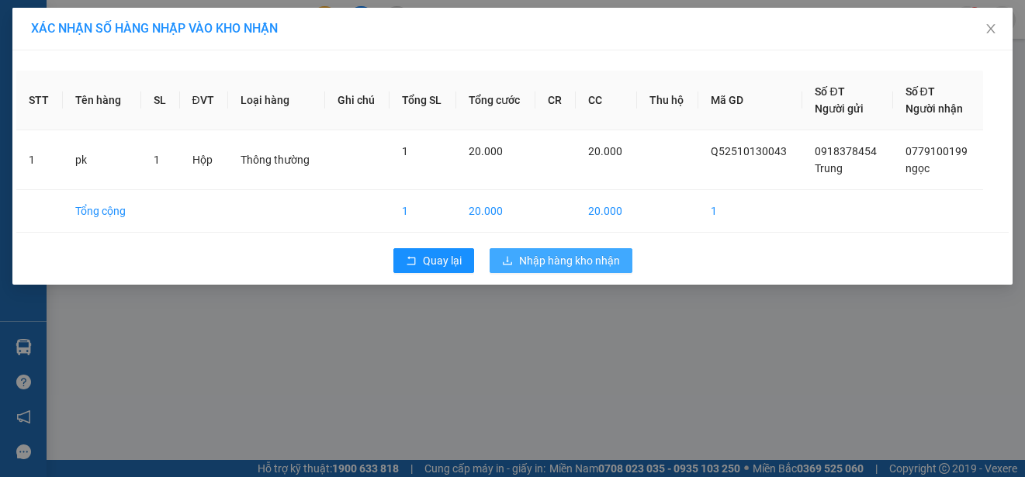
click at [564, 256] on span "Nhập hàng kho nhận" at bounding box center [569, 260] width 101 height 17
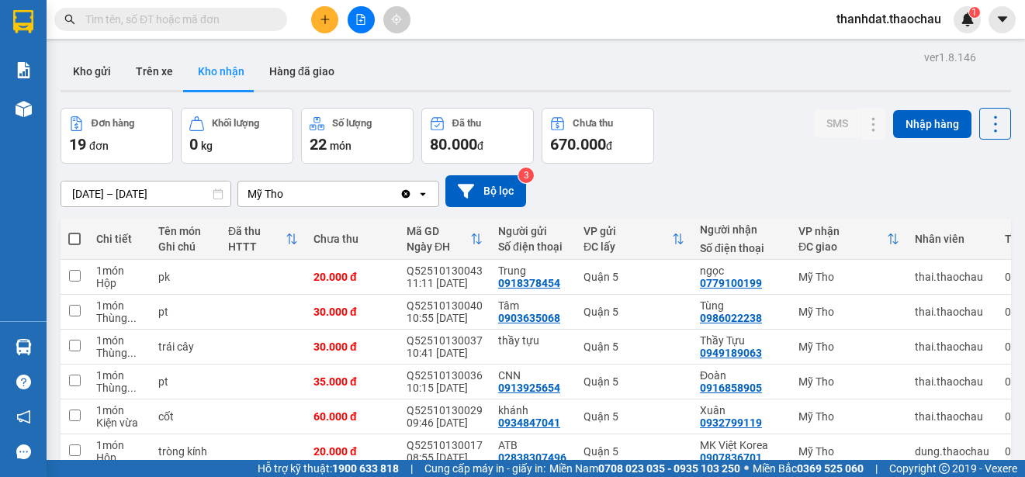
click at [167, 22] on input "text" at bounding box center [176, 19] width 183 height 17
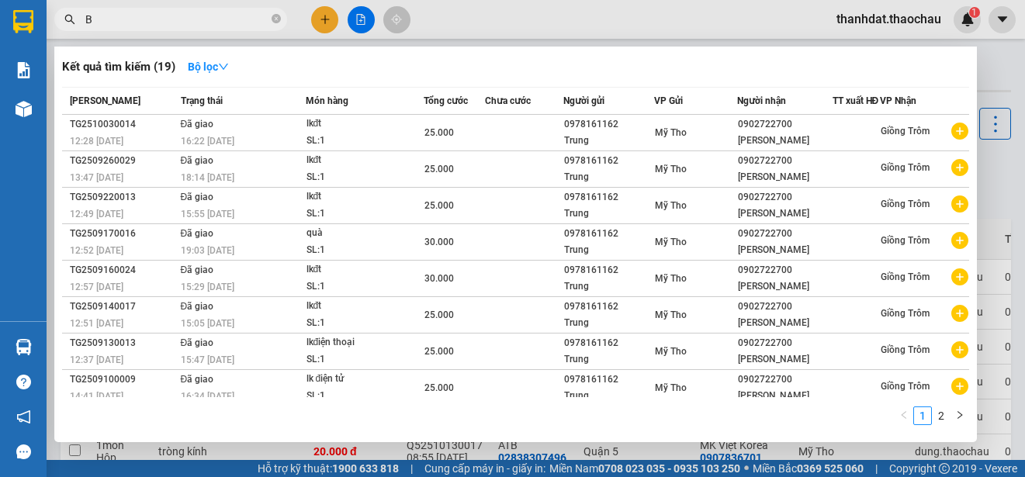
paste input "é"
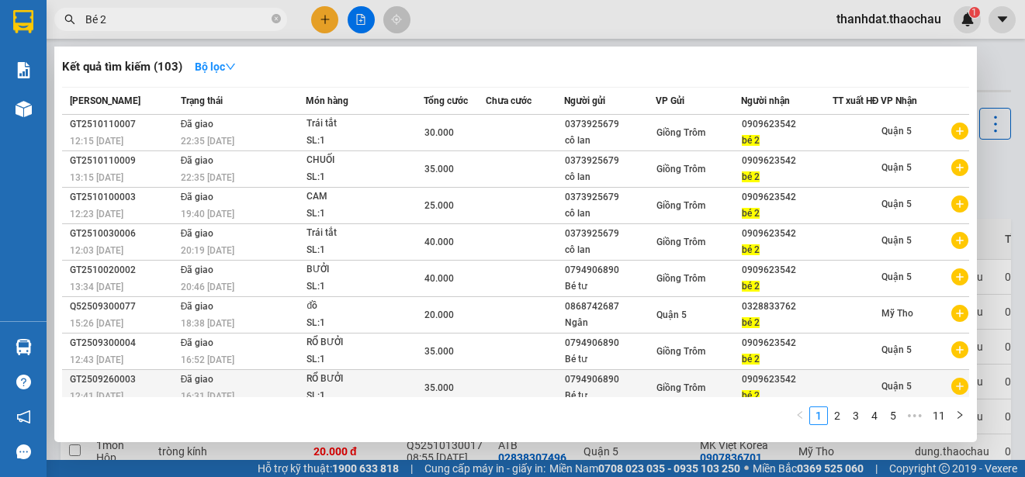
scroll to position [92, 0]
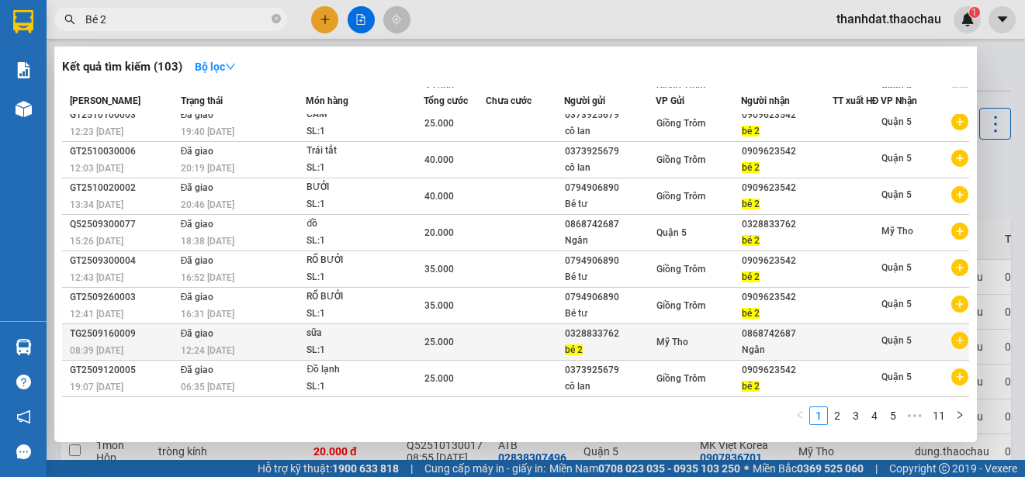
type input "Bé 2"
click at [606, 334] on div "0328833762" at bounding box center [610, 334] width 90 height 16
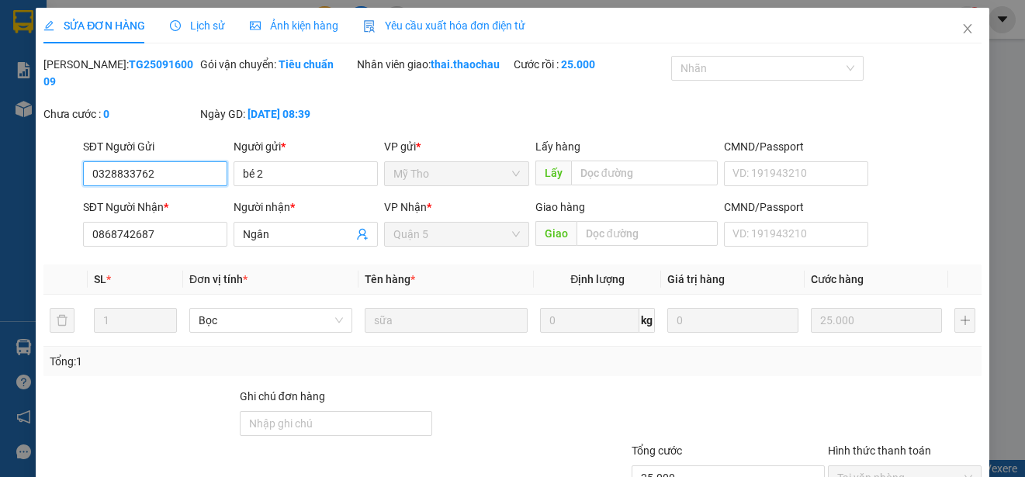
type input "0328833762"
type input "0868742687"
type input "25.000"
drag, startPoint x: 177, startPoint y: 179, endPoint x: 89, endPoint y: 187, distance: 88.0
click at [89, 187] on div "SĐT Người Gửi 0328833762 0328833762" at bounding box center [155, 165] width 144 height 54
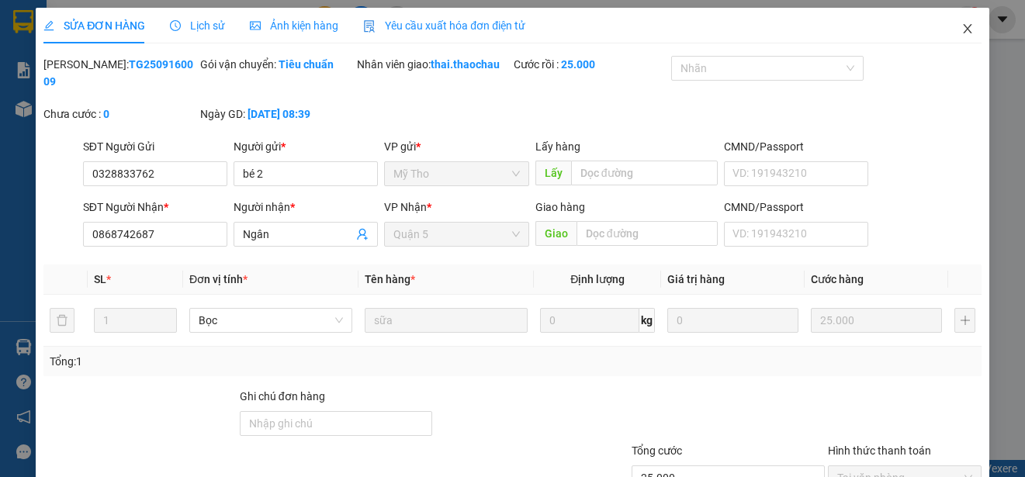
click at [961, 29] on icon "close" at bounding box center [967, 28] width 12 height 12
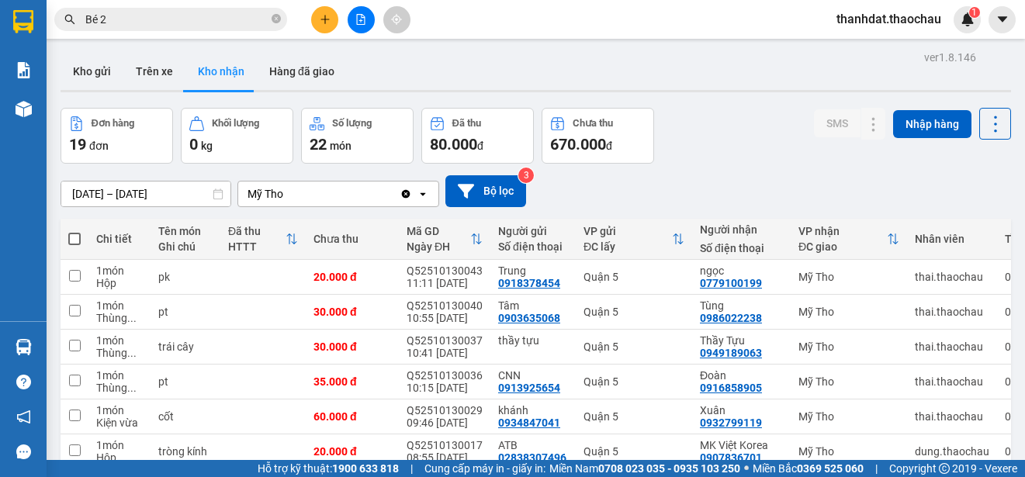
click at [315, 24] on button at bounding box center [324, 19] width 27 height 27
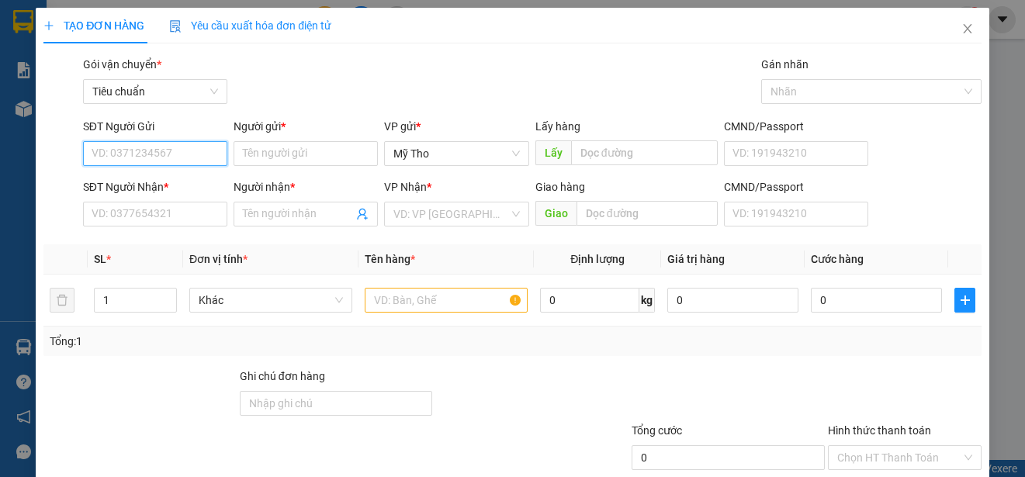
paste input "0328833762"
type input "0328833762"
click at [174, 181] on div "0328833762 - bé 2" at bounding box center [154, 184] width 124 height 17
type input "bé 2"
type input "0328833762"
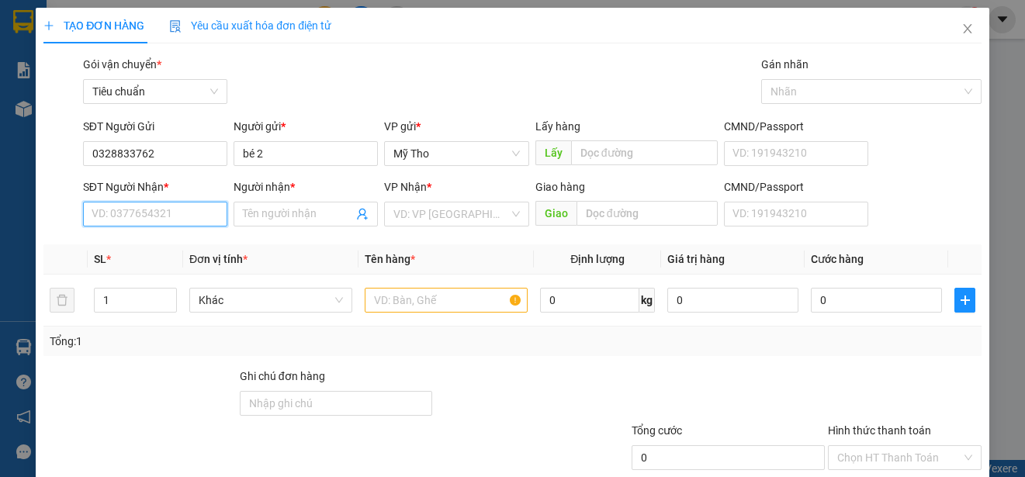
click at [168, 212] on input "SĐT Người Nhận *" at bounding box center [155, 214] width 144 height 25
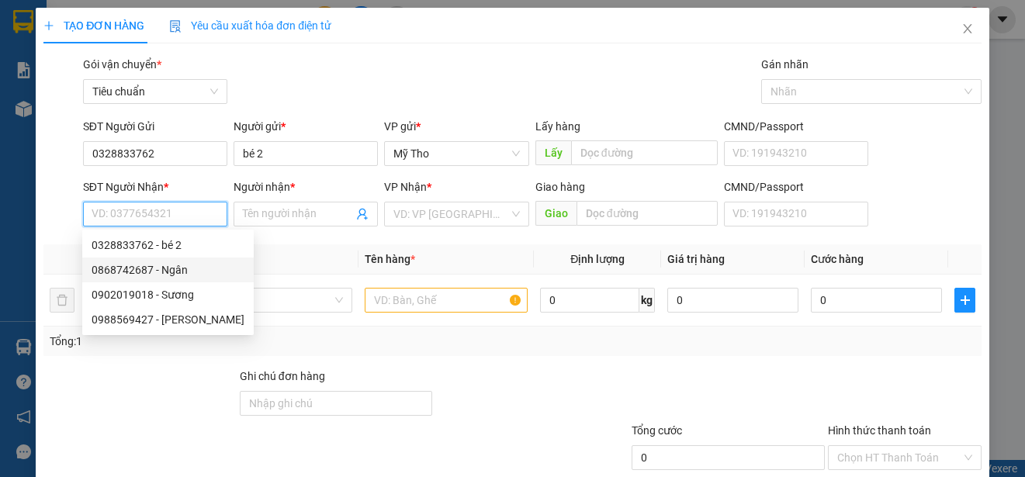
click at [174, 269] on div "0868742687 - Ngân" at bounding box center [168, 269] width 153 height 17
type input "0868742687"
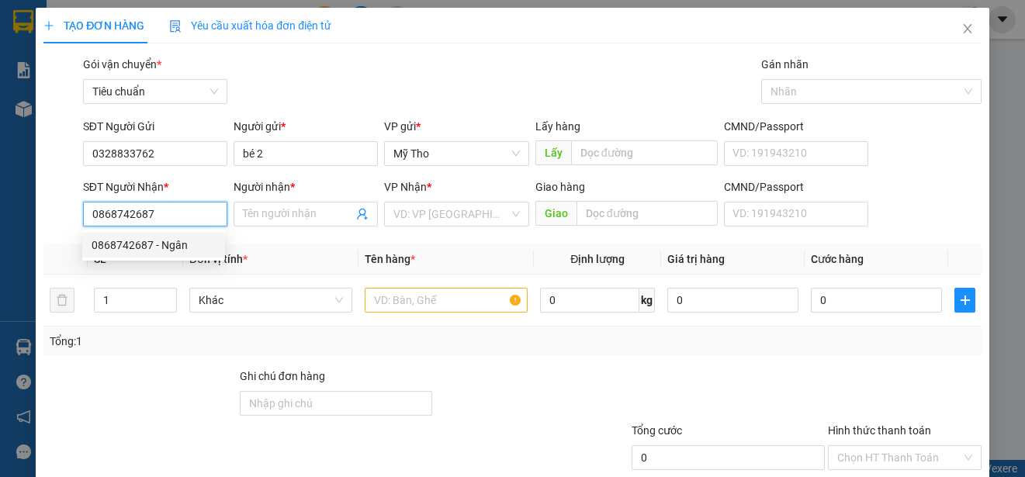
type input "Ngân"
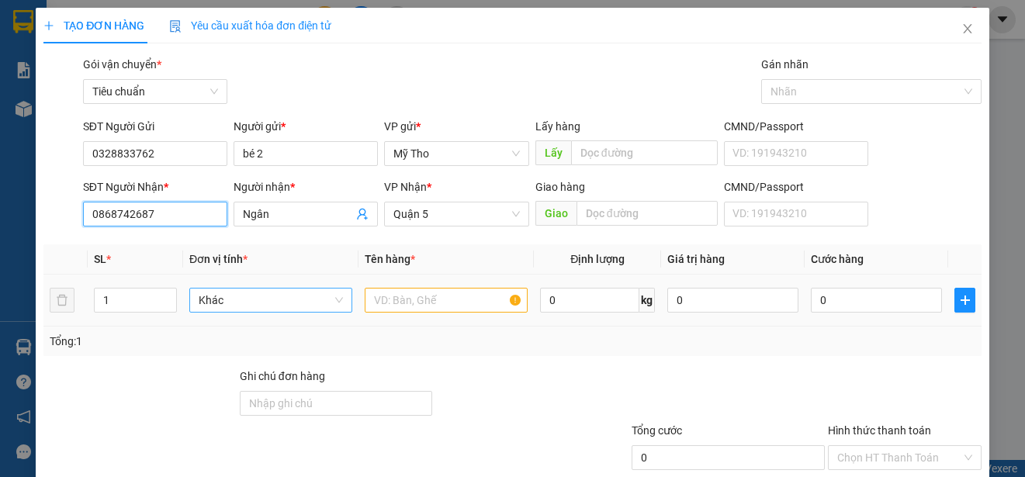
click at [258, 293] on span "Khác" at bounding box center [271, 300] width 144 height 23
type input "boc"
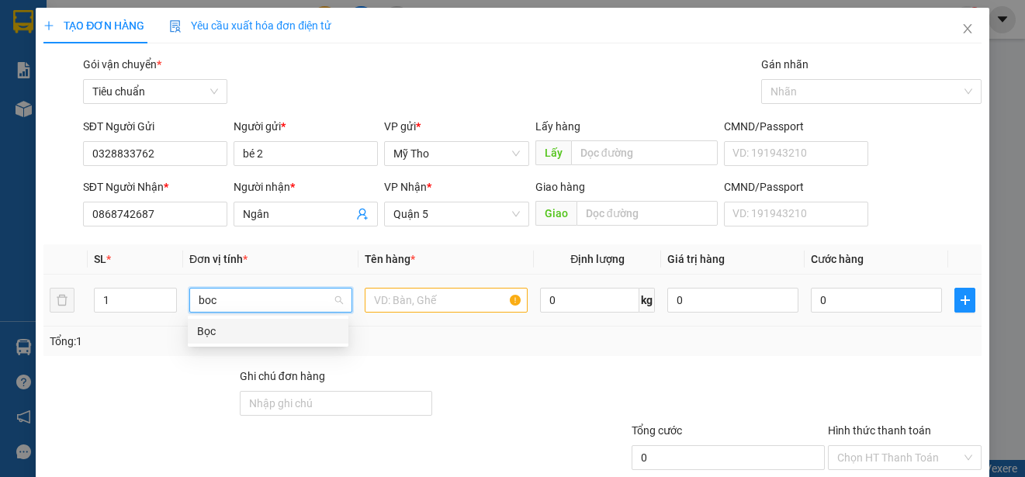
click at [198, 329] on div "Bọc" at bounding box center [268, 331] width 142 height 17
click at [402, 294] on input "text" at bounding box center [446, 300] width 163 height 25
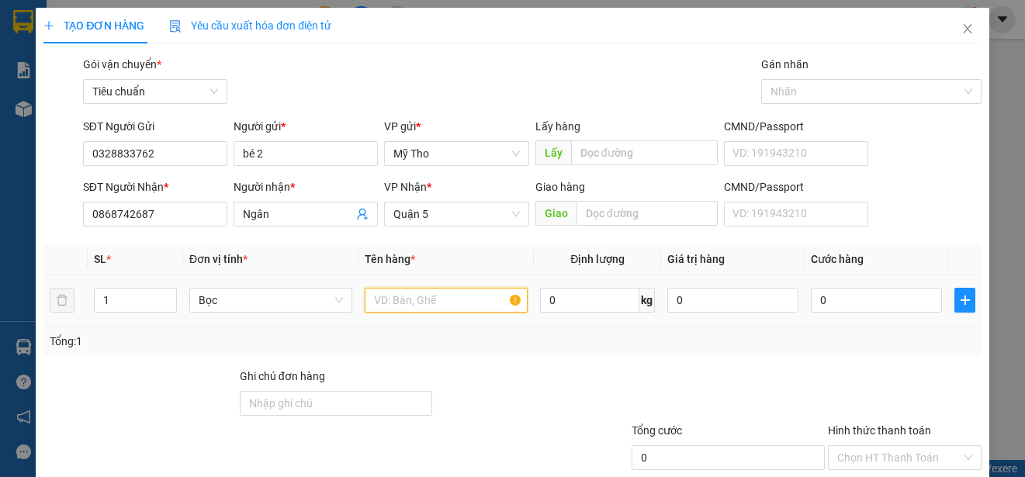
type input "d"
paste input "đ"
paste input "ô"
paste input "ồ"
paste input "ăn"
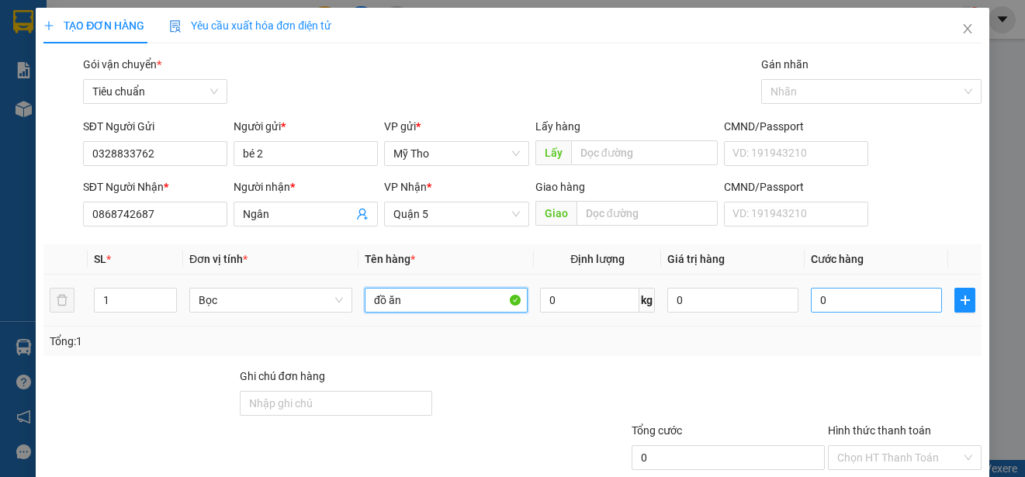
type input "đồ ăn"
click at [861, 309] on input "0" at bounding box center [876, 300] width 131 height 25
type input "2"
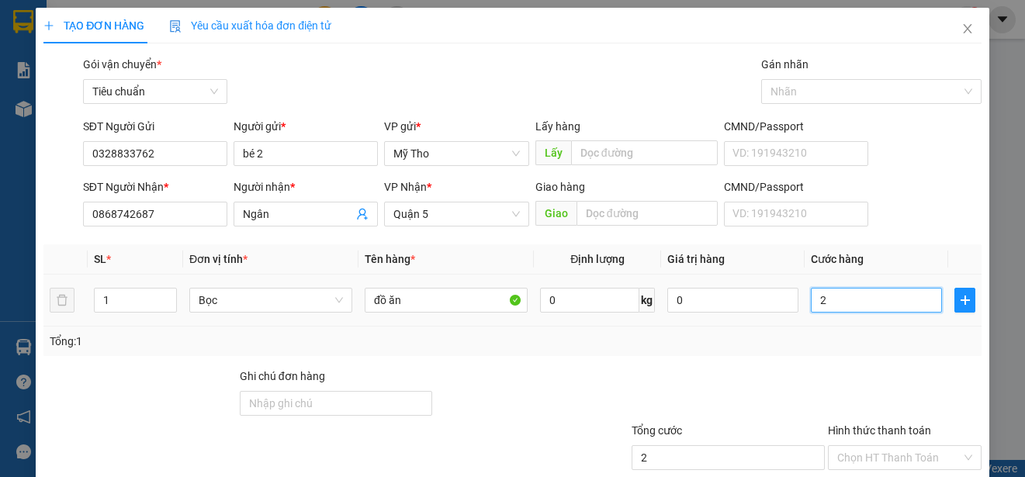
type input "25"
type input "250"
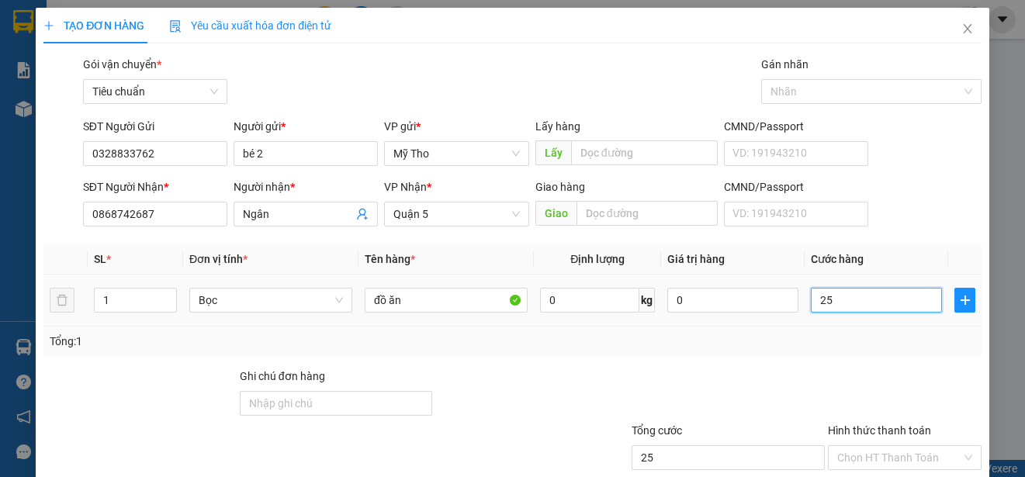
type input "250"
type input "2.500"
type input "25.000"
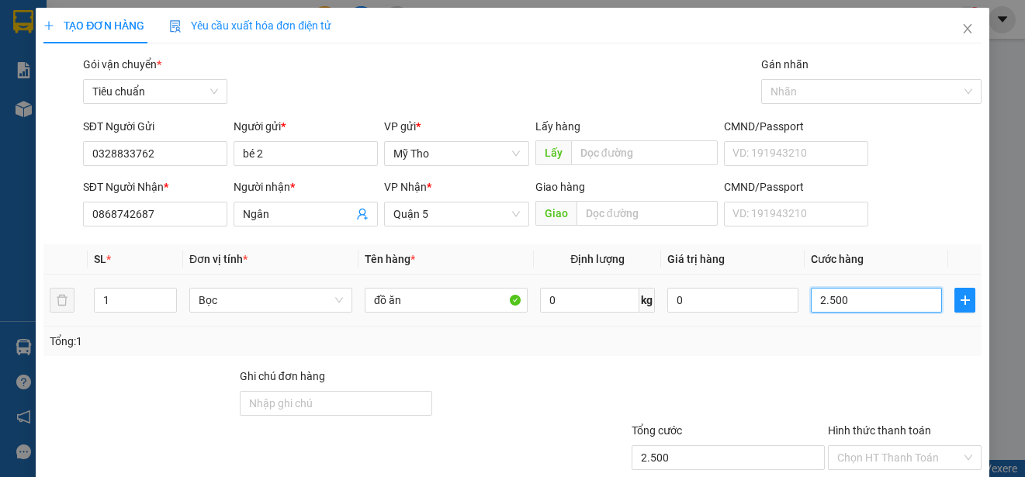
type input "25.000"
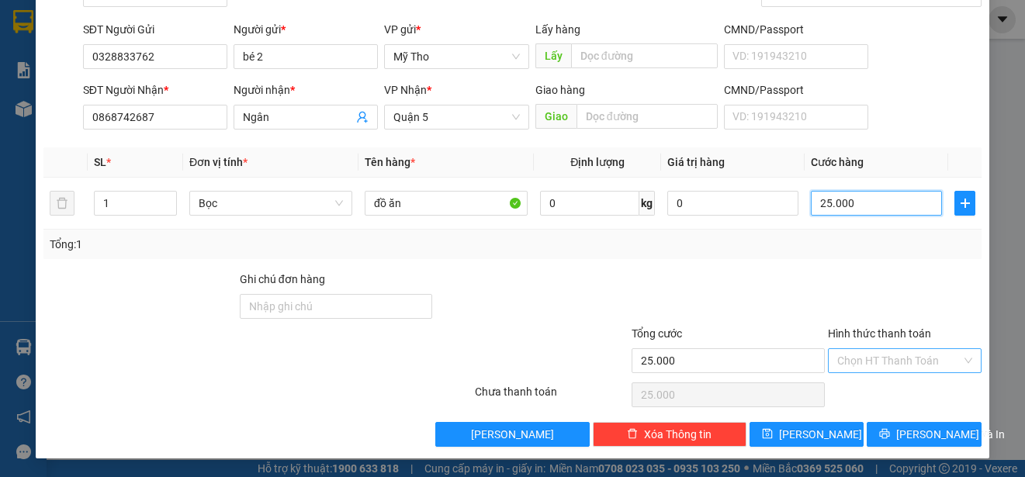
type input "25.000"
click at [863, 359] on input "Hình thức thanh toán" at bounding box center [899, 360] width 124 height 23
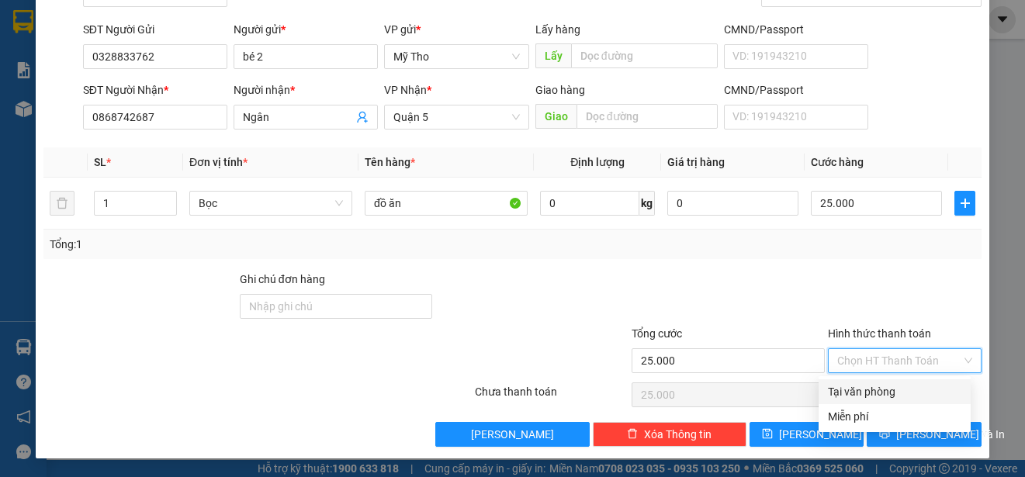
click at [880, 393] on div "Tại văn phòng" at bounding box center [894, 391] width 133 height 17
type input "0"
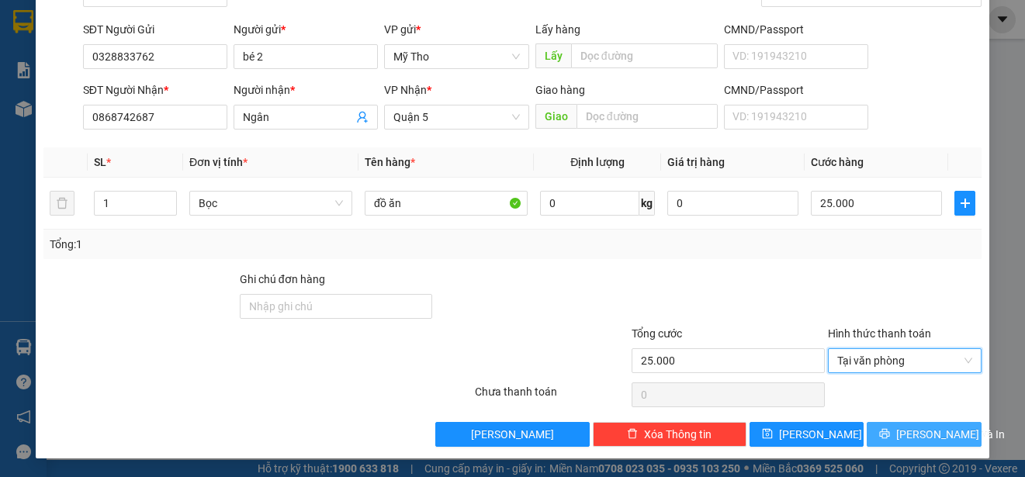
click at [934, 440] on span "[PERSON_NAME] và In" at bounding box center [950, 434] width 109 height 17
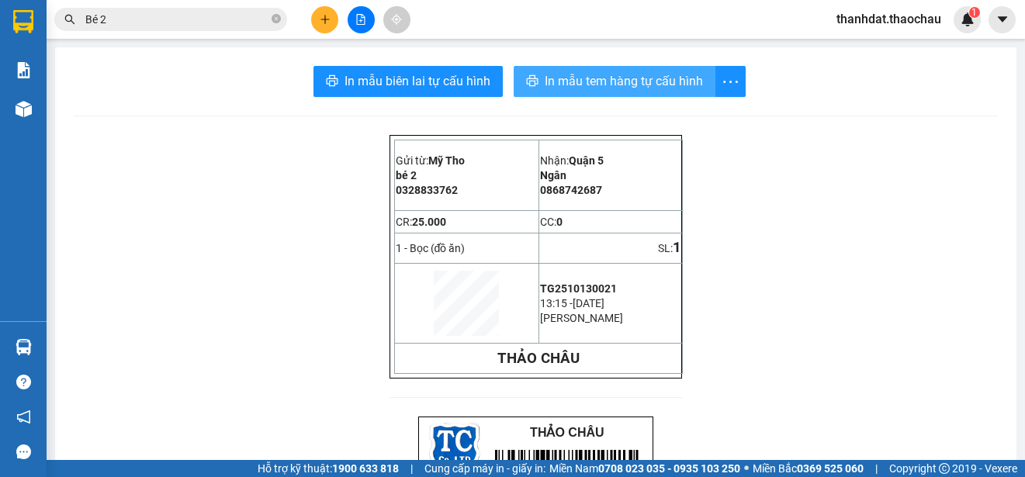
click at [618, 78] on span "In mẫu tem hàng tự cấu hình" at bounding box center [624, 80] width 158 height 19
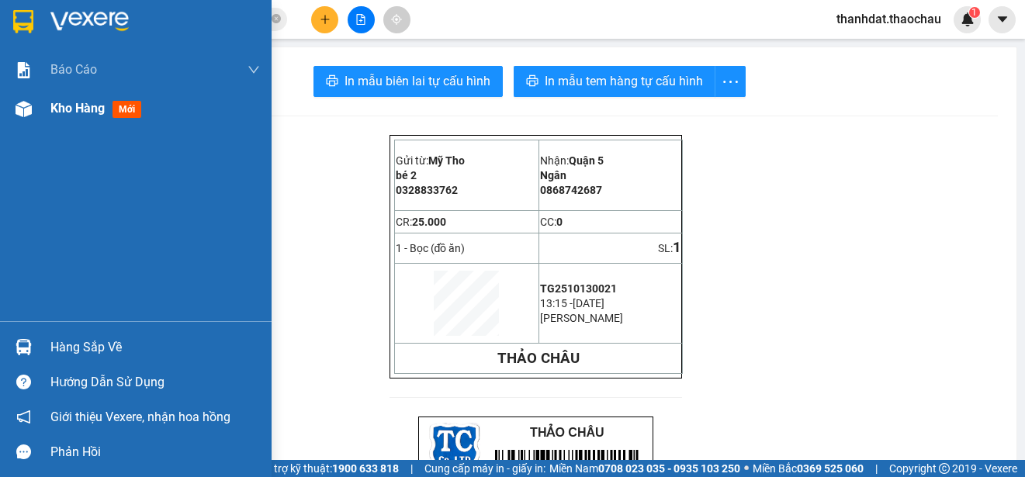
click at [61, 104] on span "Kho hàng" at bounding box center [77, 108] width 54 height 15
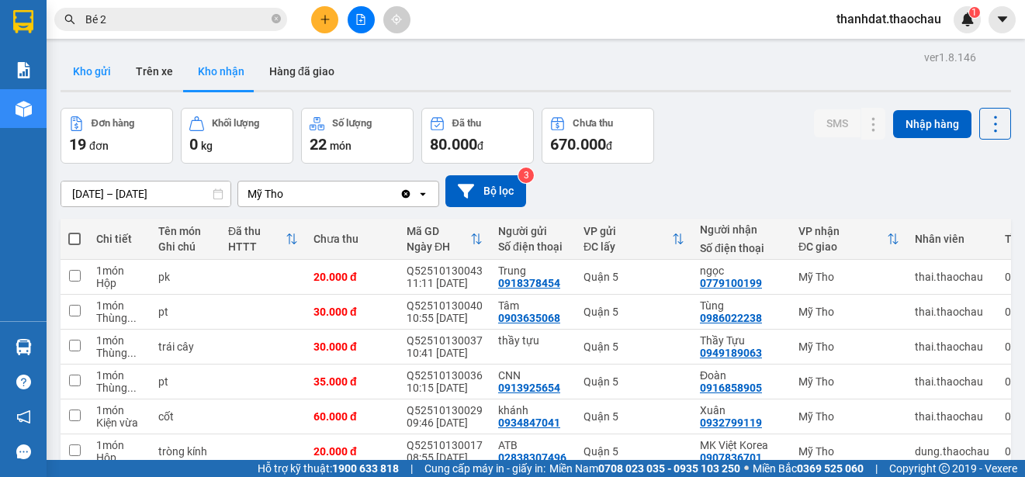
click at [98, 69] on button "Kho gửi" at bounding box center [92, 71] width 63 height 37
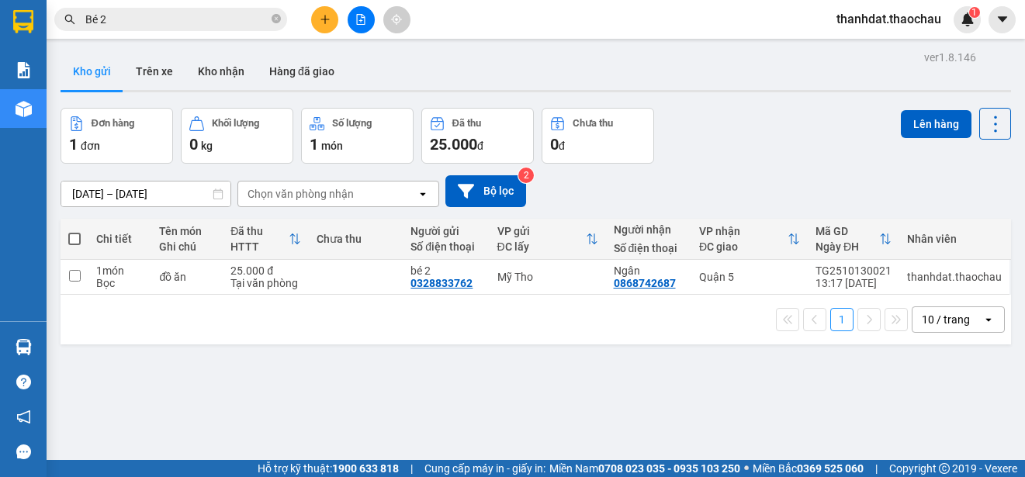
click at [75, 237] on span at bounding box center [74, 239] width 12 height 12
click at [74, 231] on input "checkbox" at bounding box center [74, 231] width 0 height 0
checkbox input "true"
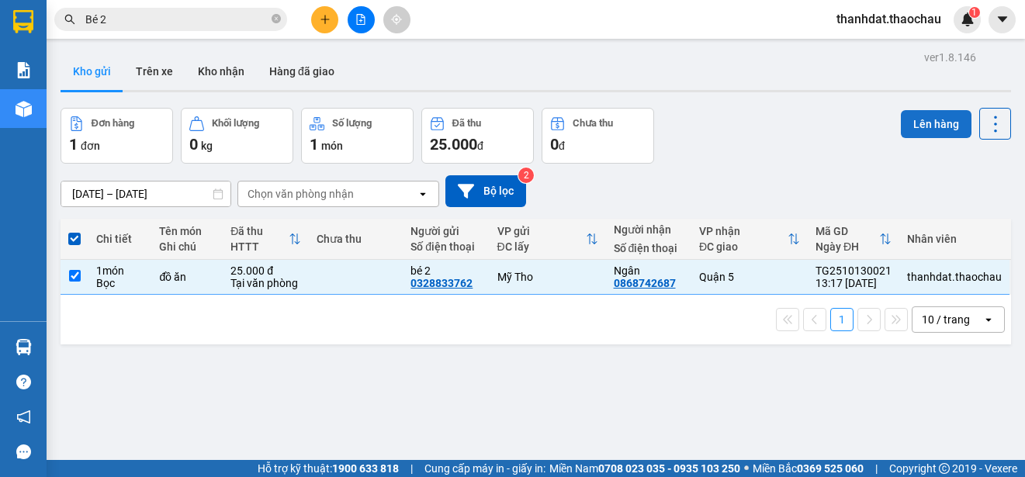
click at [922, 121] on button "Lên hàng" at bounding box center [936, 124] width 71 height 28
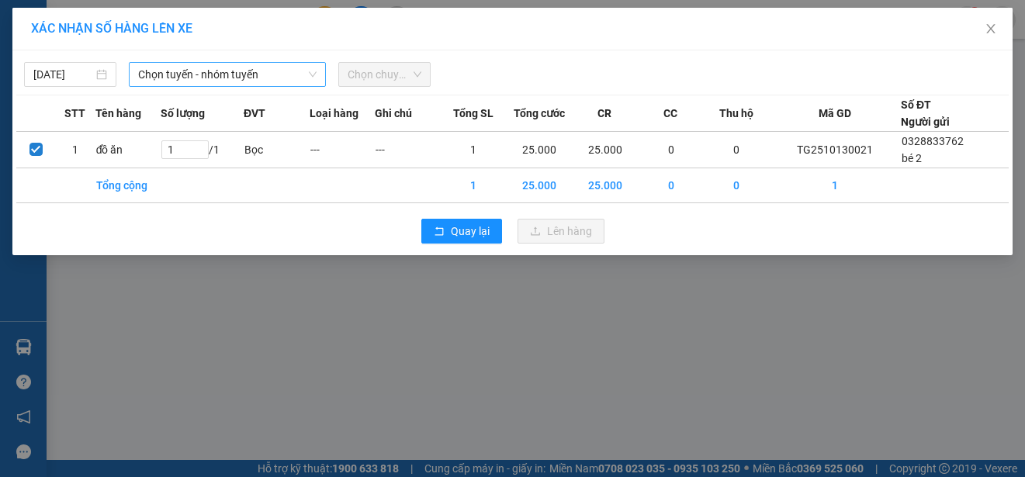
click at [216, 77] on span "Chọn tuyến - nhóm tuyến" at bounding box center [227, 74] width 178 height 23
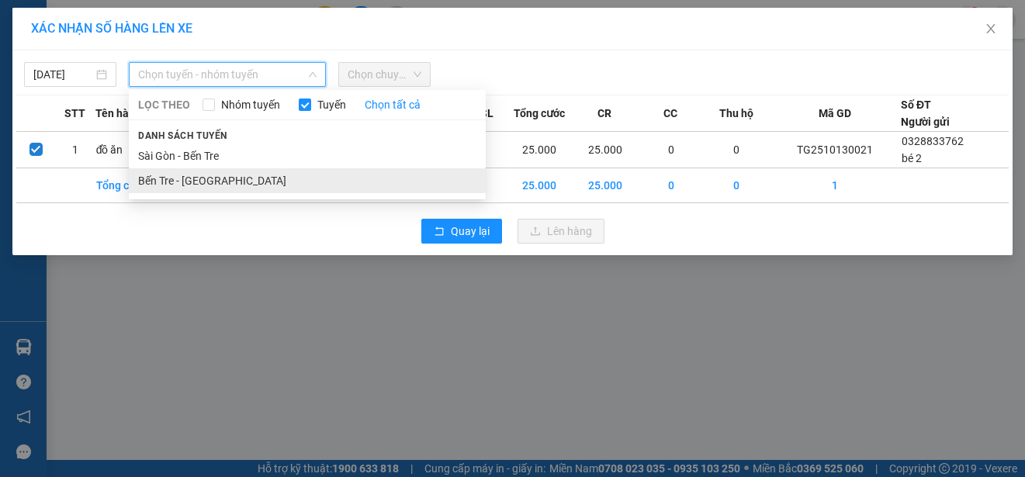
click at [208, 180] on li "Bến Tre - [GEOGRAPHIC_DATA]" at bounding box center [307, 180] width 357 height 25
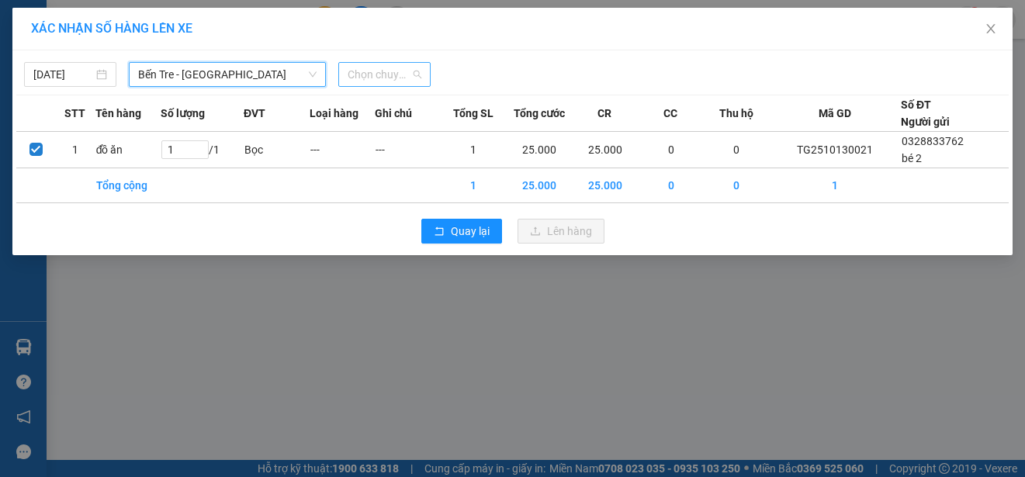
click at [382, 79] on span "Chọn chuyến" at bounding box center [385, 74] width 74 height 23
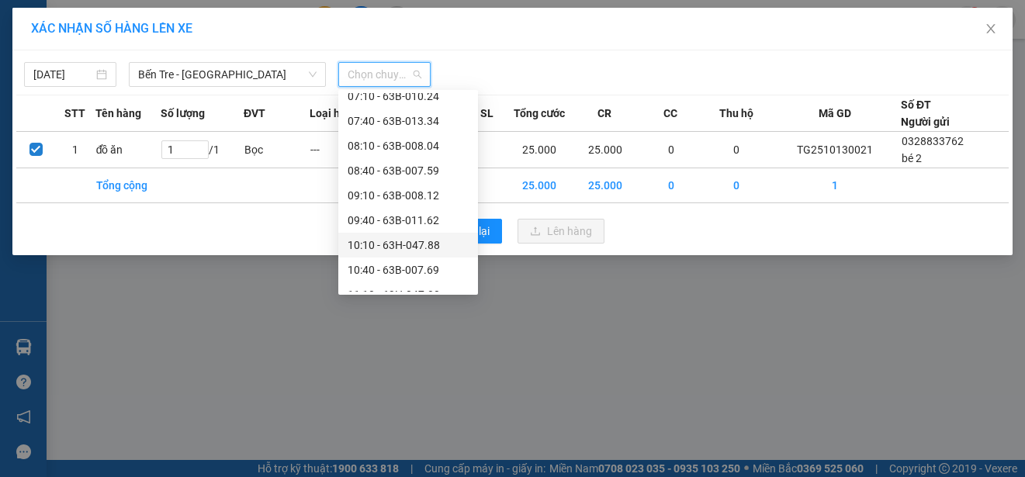
scroll to position [466, 0]
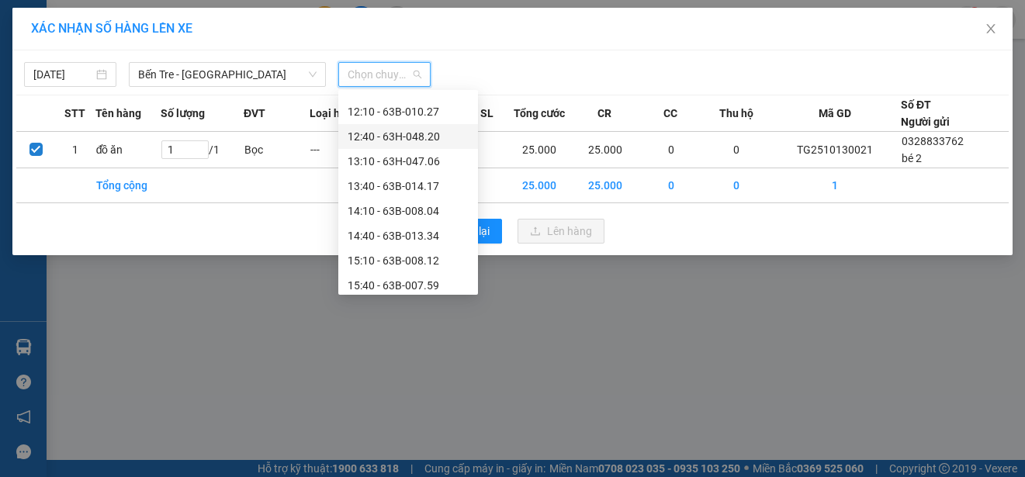
click at [383, 135] on div "12:40 - 63H-048.20" at bounding box center [408, 136] width 121 height 17
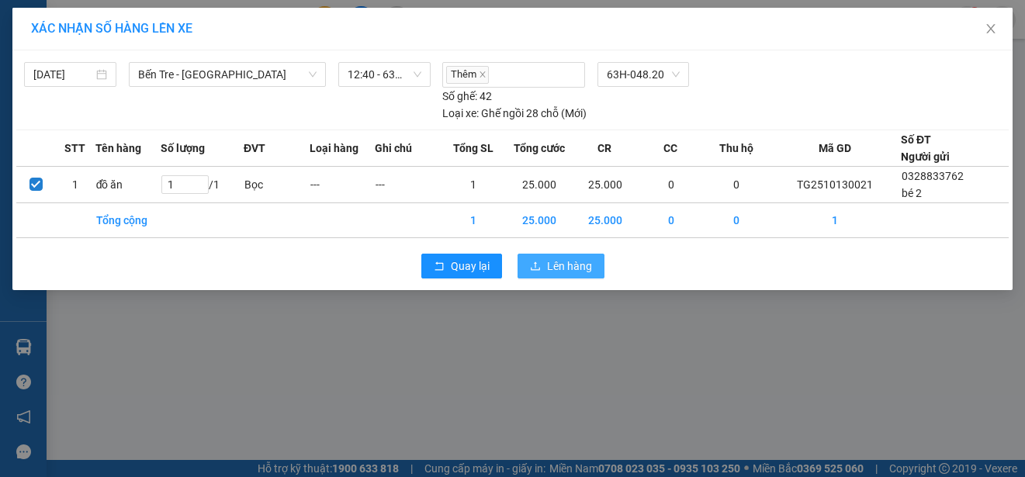
click at [572, 262] on span "Lên hàng" at bounding box center [569, 266] width 45 height 17
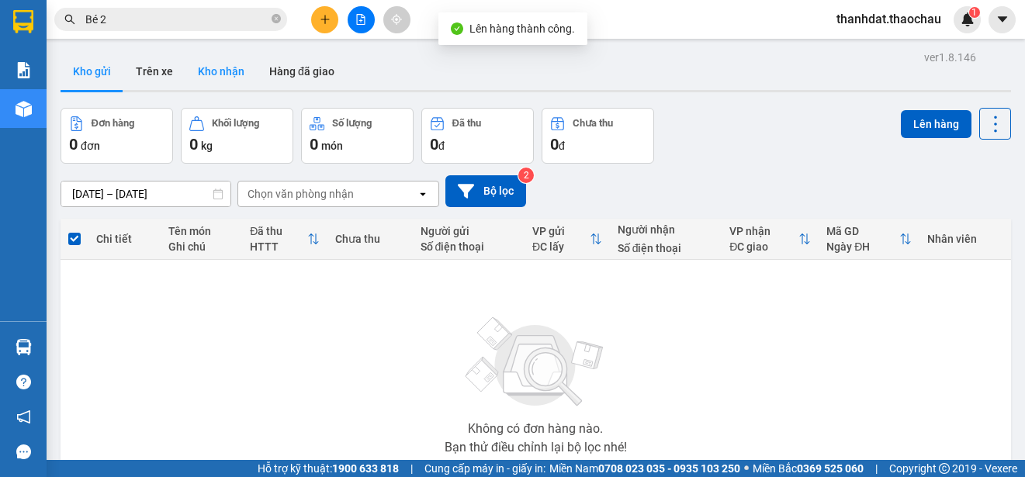
click at [223, 72] on button "Kho nhận" at bounding box center [220, 71] width 71 height 37
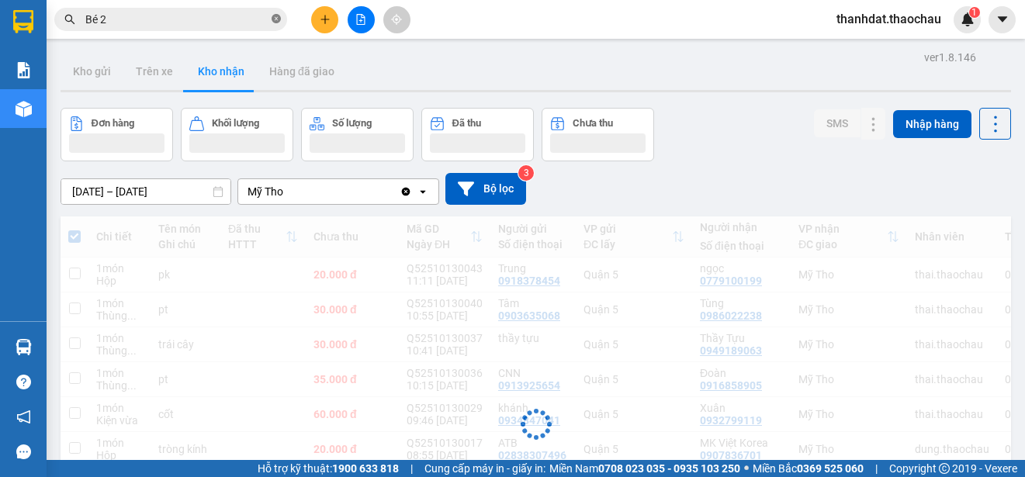
click at [275, 18] on icon "close-circle" at bounding box center [276, 18] width 9 height 9
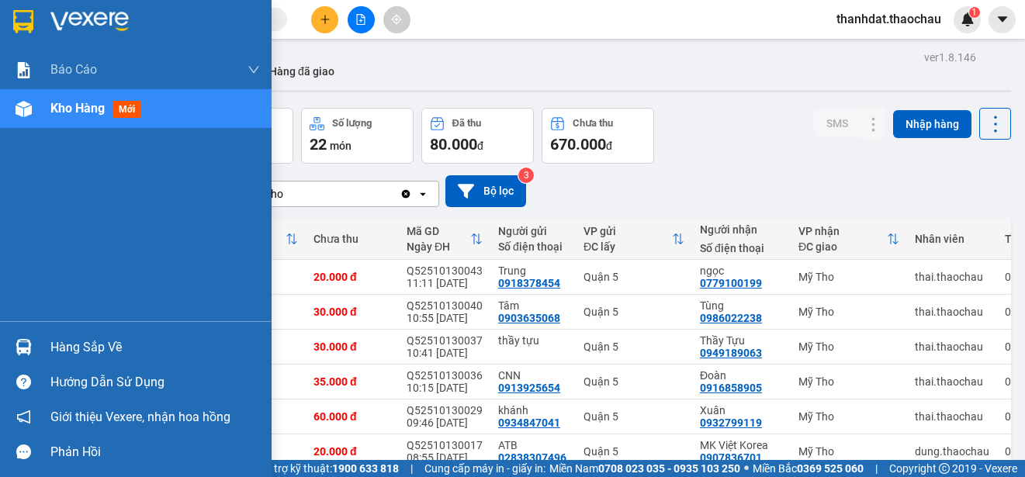
click at [68, 343] on div "Hàng sắp về" at bounding box center [154, 347] width 209 height 23
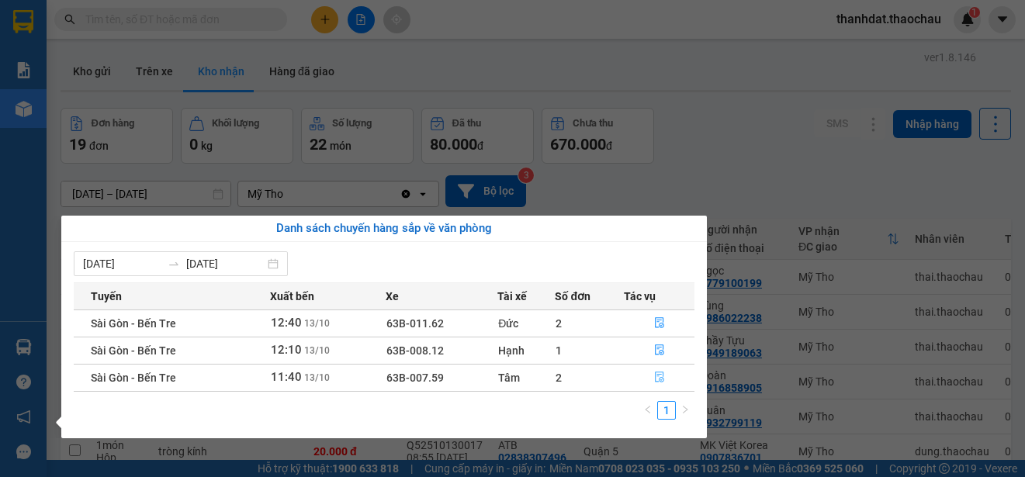
click at [666, 379] on button "button" at bounding box center [659, 377] width 69 height 25
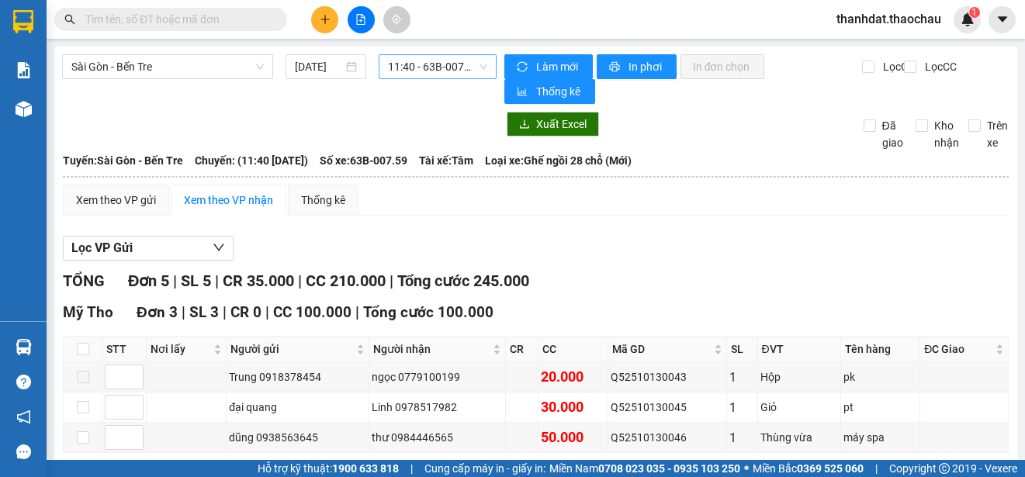
click at [424, 67] on span "11:40 - 63B-007.59" at bounding box center [437, 66] width 99 height 23
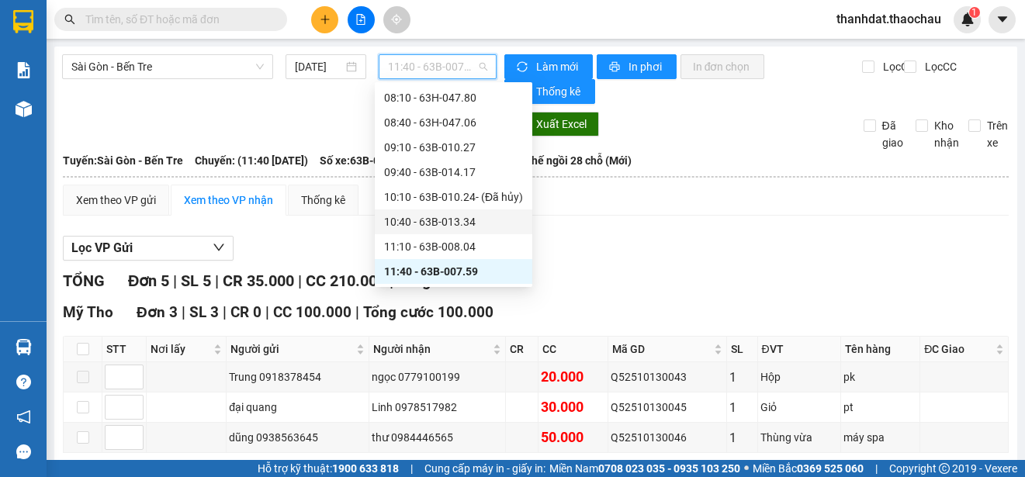
scroll to position [354, 0]
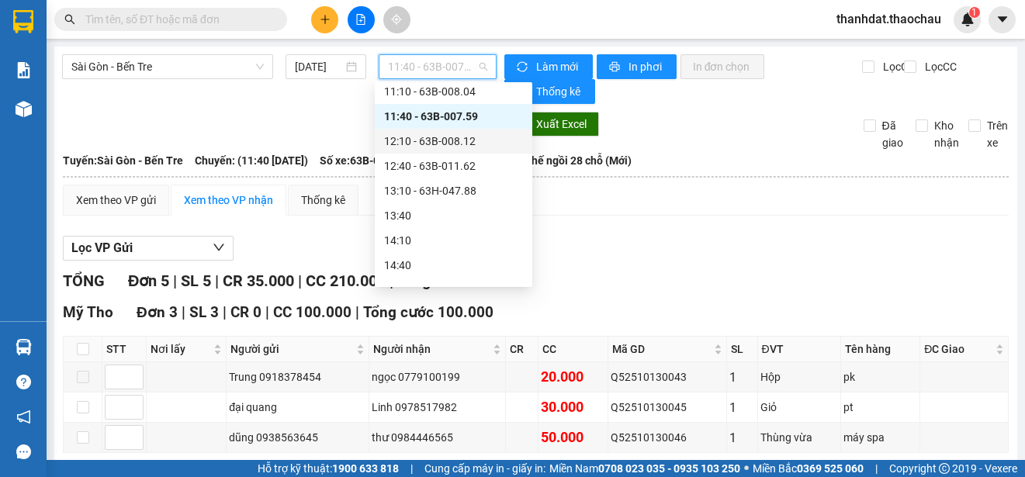
click at [469, 138] on div "12:10 - 63B-008.12" at bounding box center [453, 141] width 139 height 17
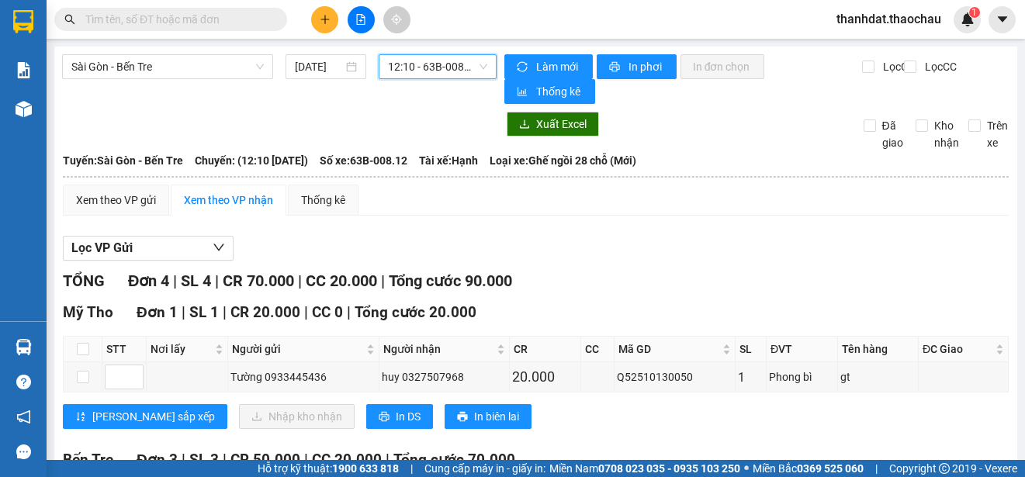
click at [445, 73] on span "12:10 - 63B-008.12" at bounding box center [437, 66] width 99 height 23
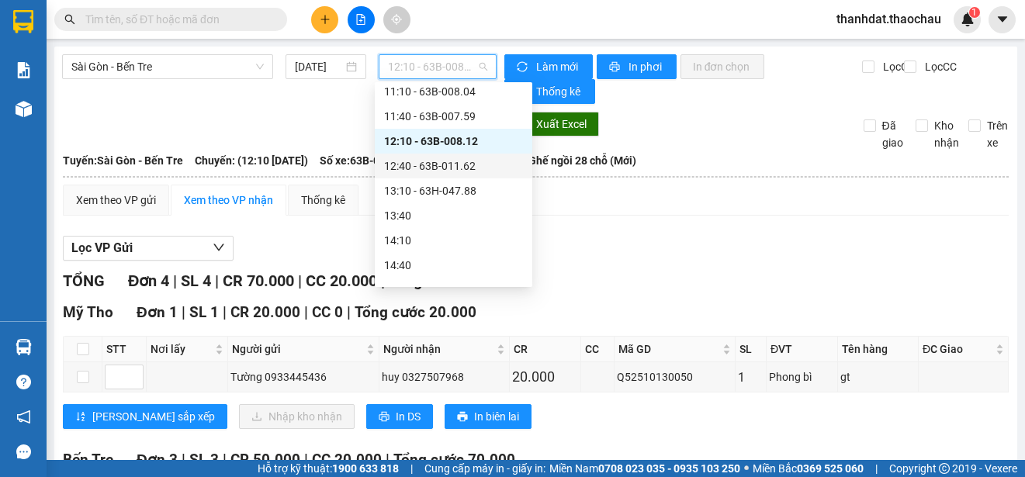
click at [470, 165] on div "12:40 - 63B-011.62" at bounding box center [453, 165] width 139 height 17
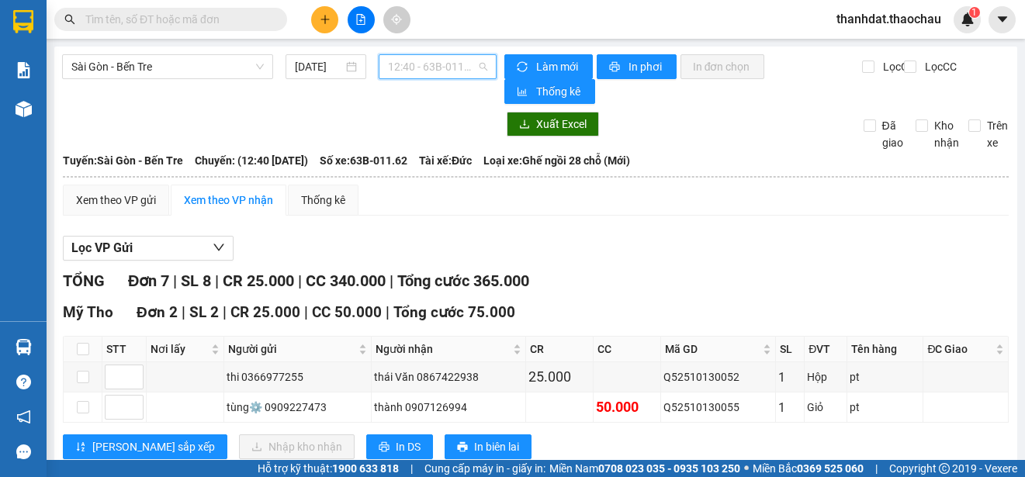
click at [462, 67] on span "12:40 - 63B-011.62" at bounding box center [437, 66] width 99 height 23
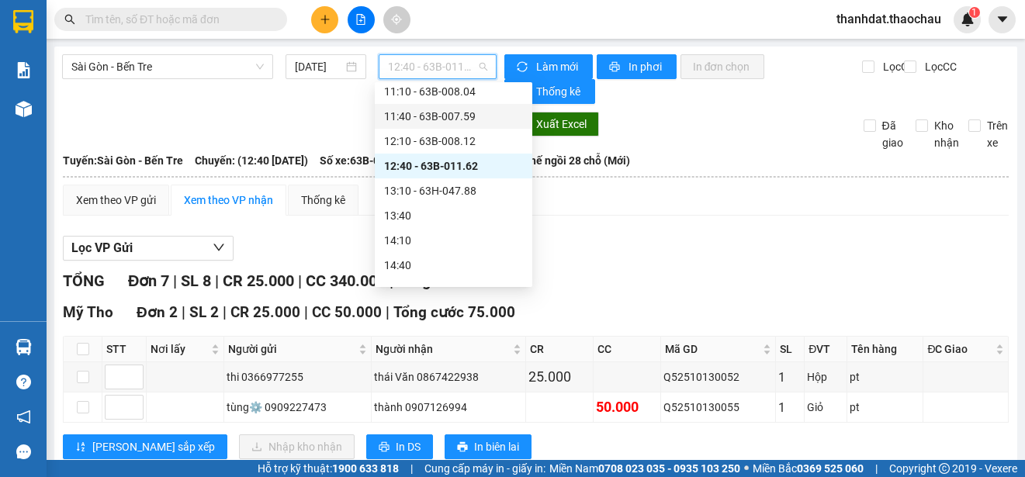
click at [453, 109] on div "11:40 - 63B-007.59" at bounding box center [453, 116] width 139 height 17
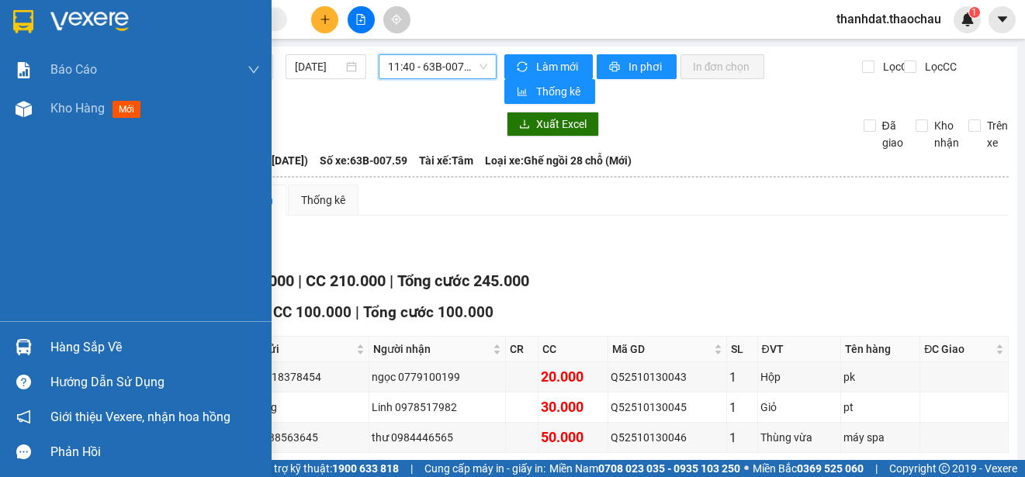
click at [56, 105] on div "Sài Gòn - Bến Tre 13/10/2025 11:40 11:40 - 63B-007.59 Làm mới In phơi In đơn ch…" at bounding box center [535, 434] width 963 height 774
click at [81, 109] on span "Kho hàng" at bounding box center [77, 108] width 54 height 15
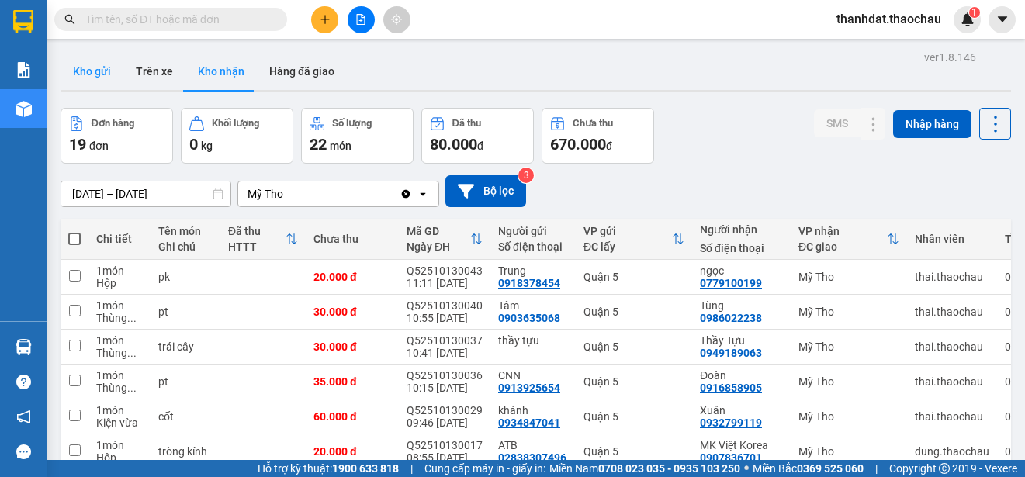
click at [88, 69] on button "Kho gửi" at bounding box center [92, 71] width 63 height 37
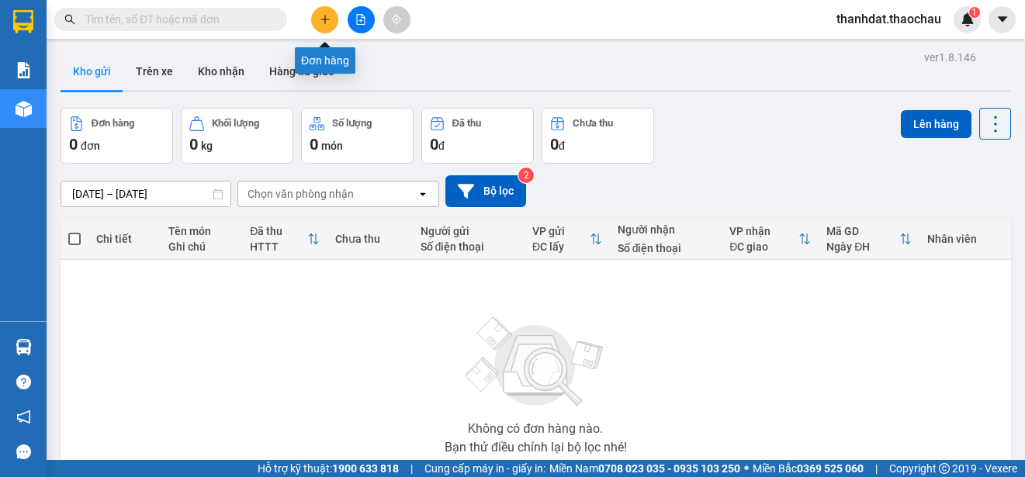
click at [324, 20] on icon "plus" at bounding box center [325, 19] width 11 height 11
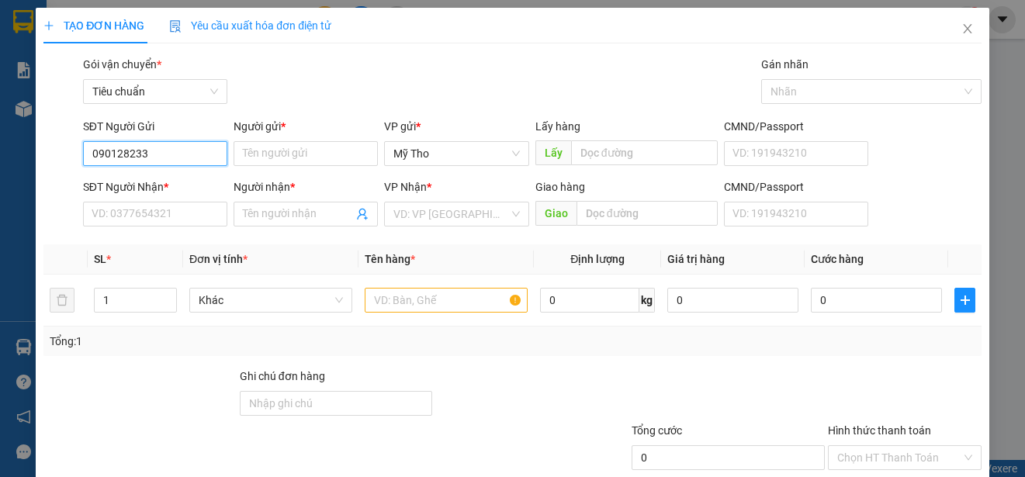
type input "0901282333"
click at [189, 185] on div "0901282333 - Hai Dũng🦷" at bounding box center [155, 184] width 127 height 17
type input "Hai Dũng🦷"
type input "0901282333"
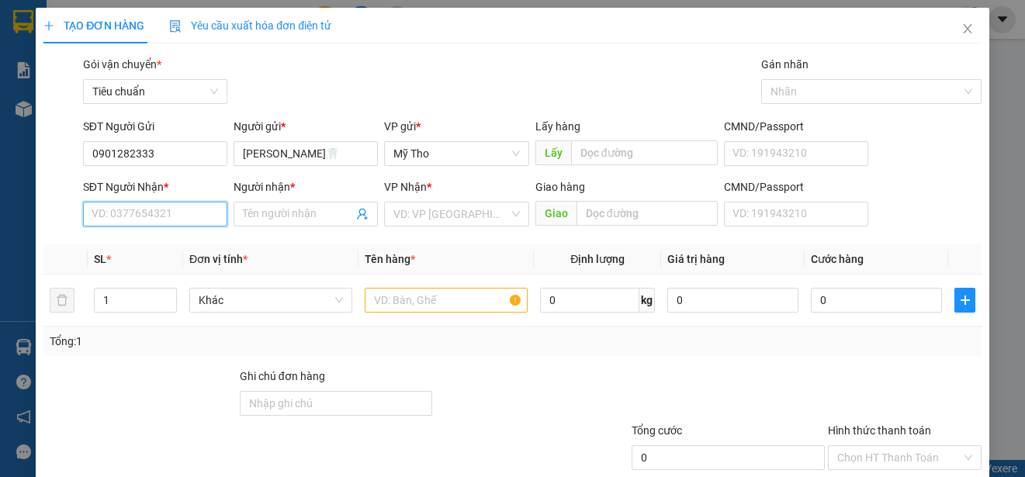
click at [181, 210] on input "SĐT Người Nhận *" at bounding box center [155, 214] width 144 height 25
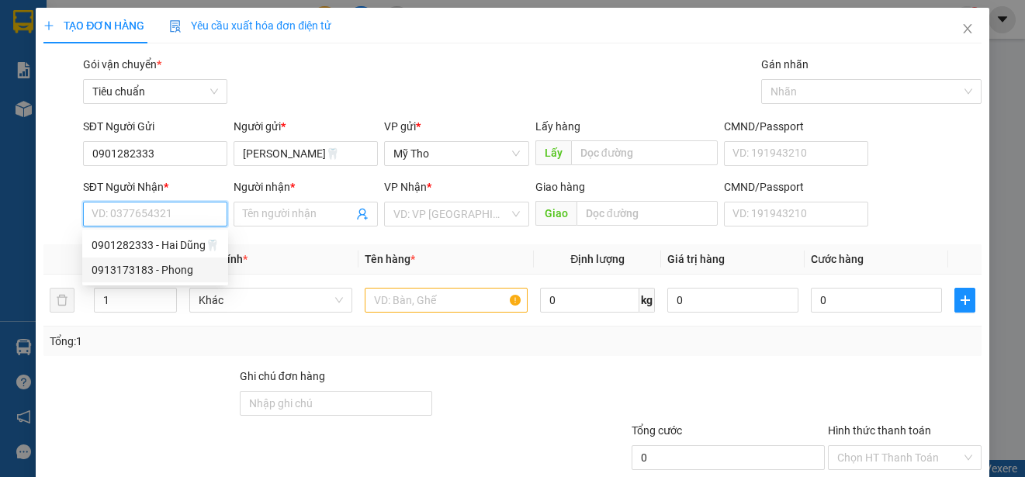
click at [182, 271] on div "0913173183 - Phong" at bounding box center [155, 269] width 127 height 17
type input "0913173183"
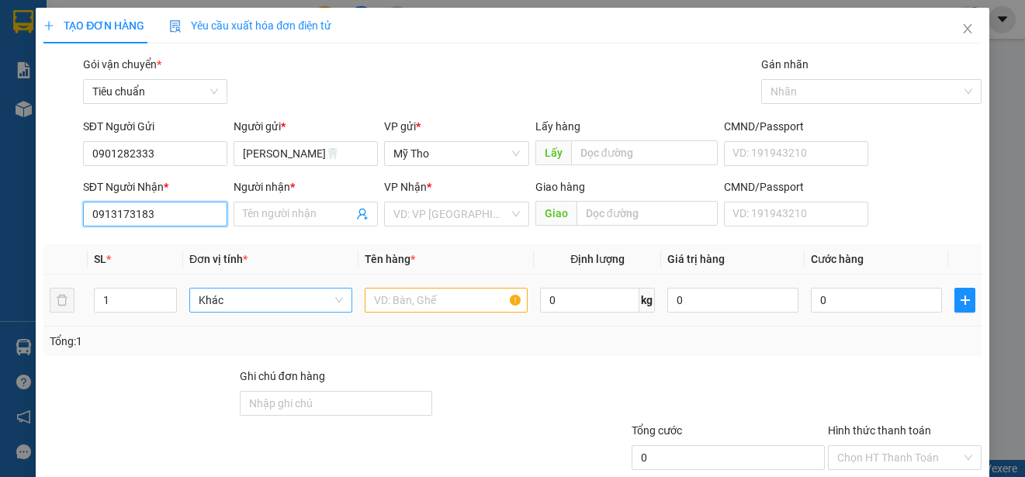
click at [281, 303] on span "Khác" at bounding box center [271, 300] width 144 height 23
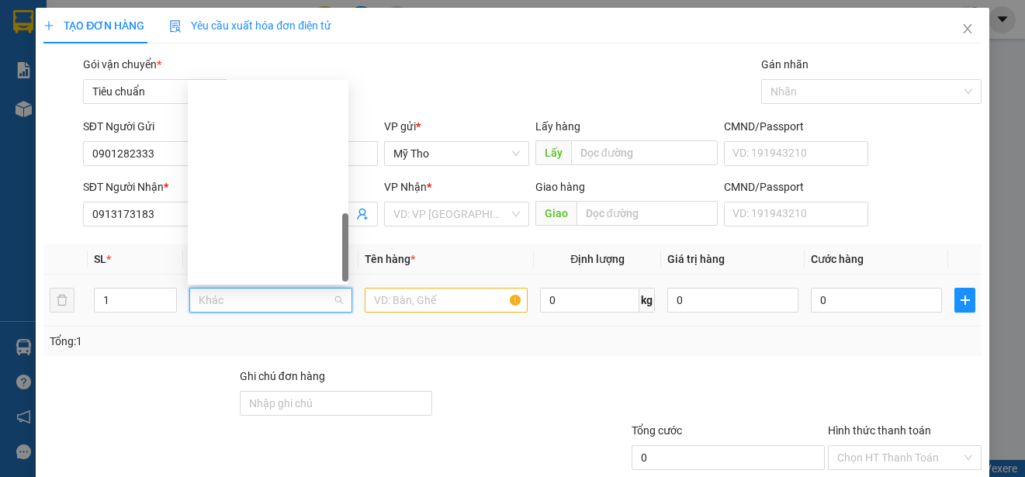
scroll to position [484, 0]
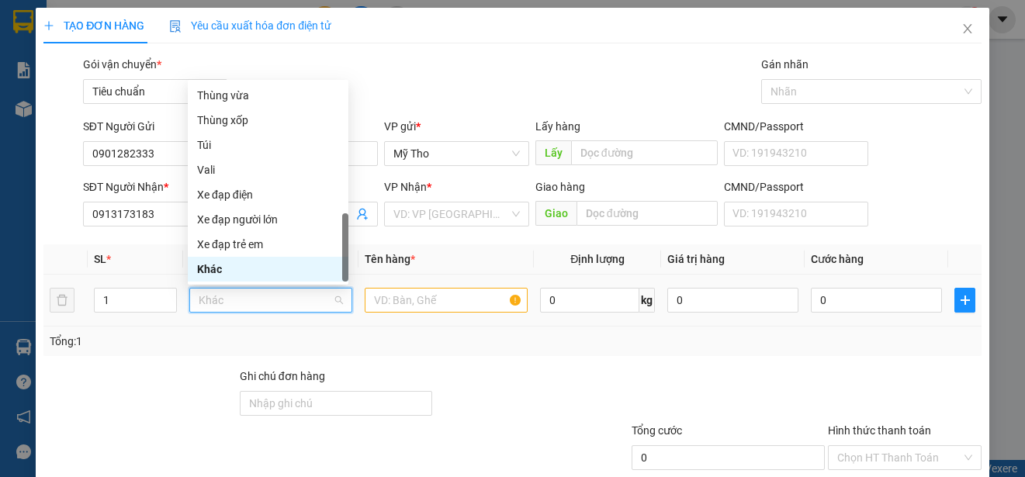
type input "Phong"
drag, startPoint x: 222, startPoint y: 132, endPoint x: 317, endPoint y: 248, distance: 150.0
click at [231, 144] on div "Thùng nhỏ Thùng vừa Thùng xốp Túi Vali Xe đạp điện Xe đạp người lớn Xe đạp trẻ …" at bounding box center [268, 169] width 161 height 223
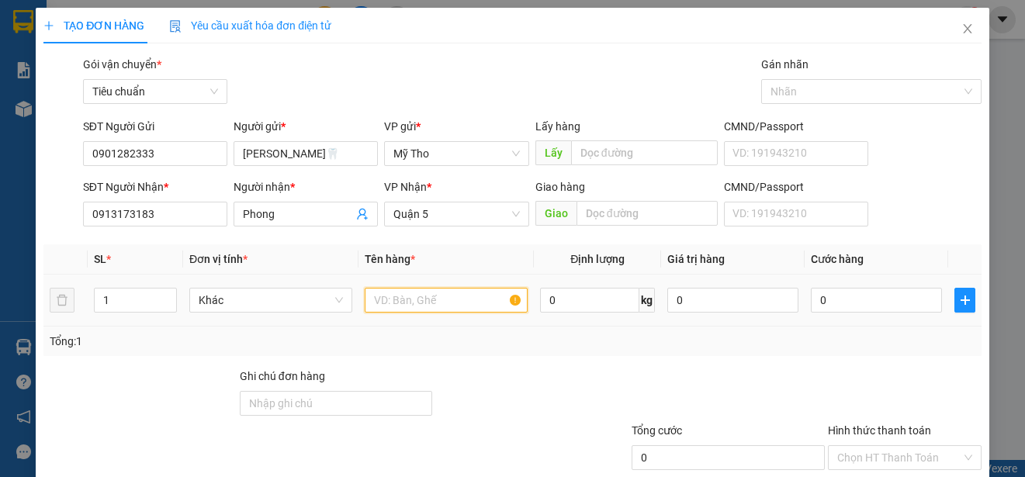
drag, startPoint x: 415, startPoint y: 307, endPoint x: 416, endPoint y: 299, distance: 7.8
click at [416, 305] on input "text" at bounding box center [446, 300] width 163 height 25
paste input "ăng"
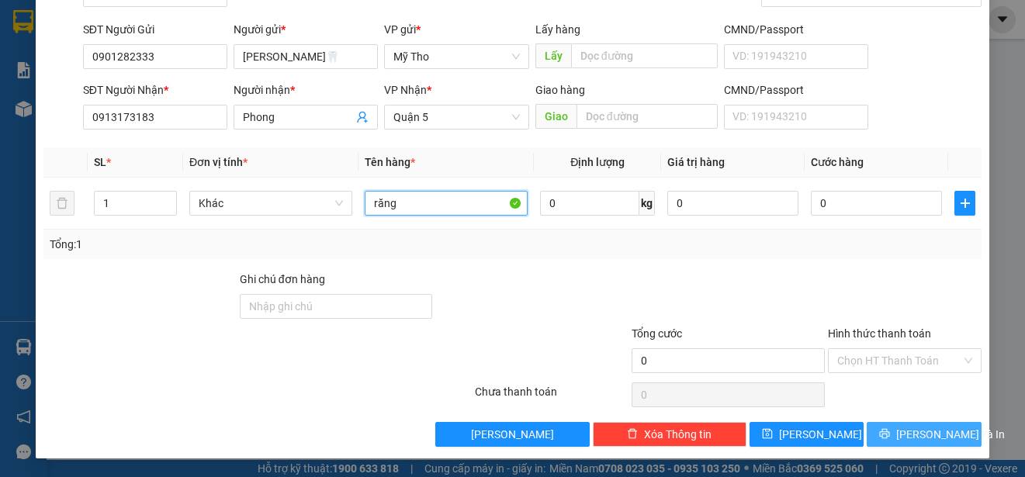
type input "răng"
click at [929, 431] on span "[PERSON_NAME] và In" at bounding box center [950, 434] width 109 height 17
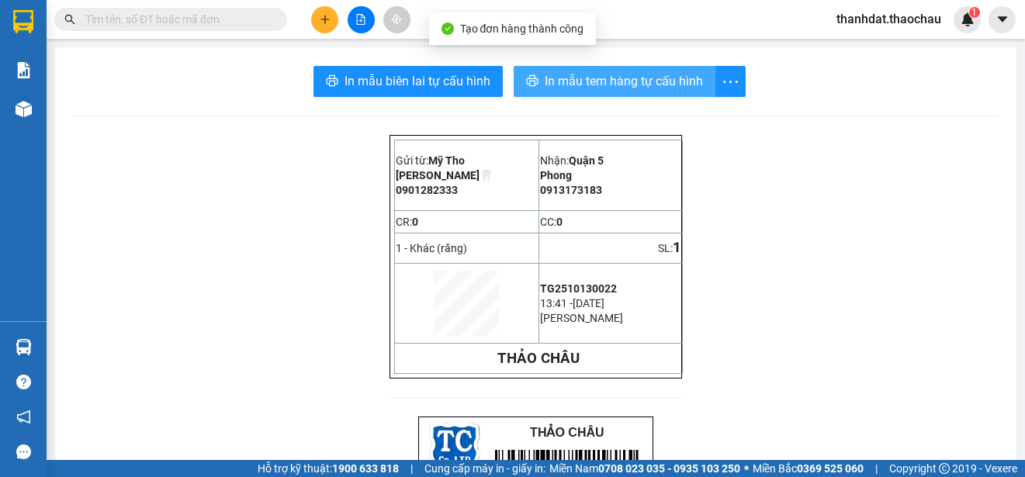
click at [581, 81] on span "In mẫu tem hàng tự cấu hình" at bounding box center [624, 80] width 158 height 19
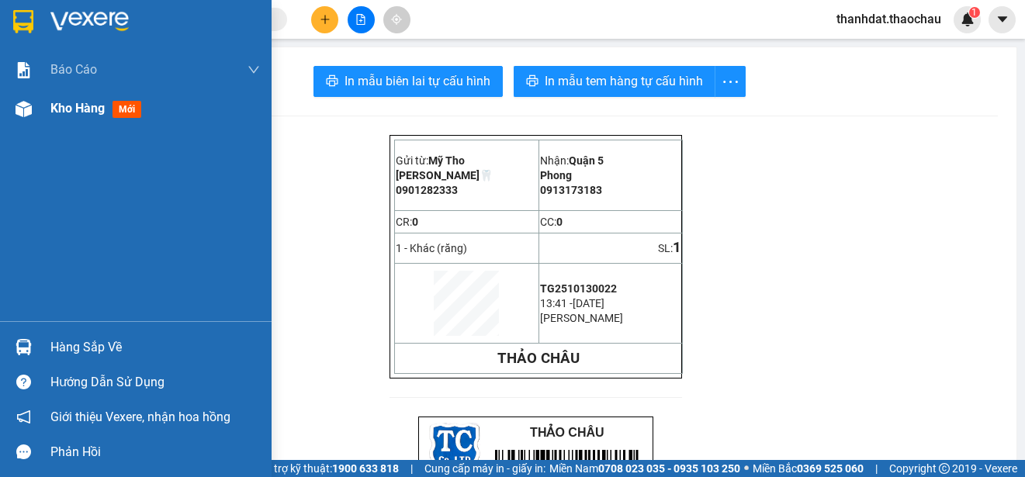
click at [71, 107] on span "Kho hàng" at bounding box center [77, 108] width 54 height 15
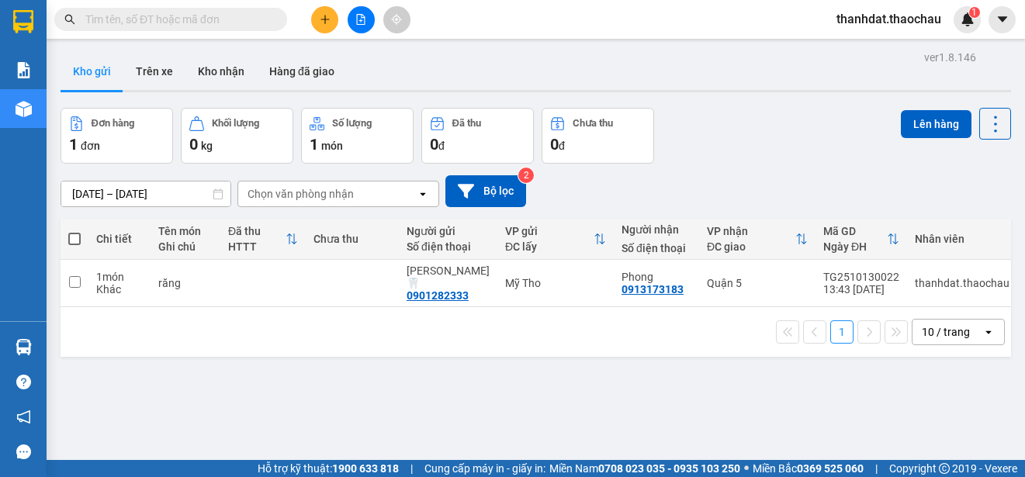
click at [70, 236] on span at bounding box center [74, 239] width 12 height 12
click at [74, 231] on input "checkbox" at bounding box center [74, 231] width 0 height 0
checkbox input "true"
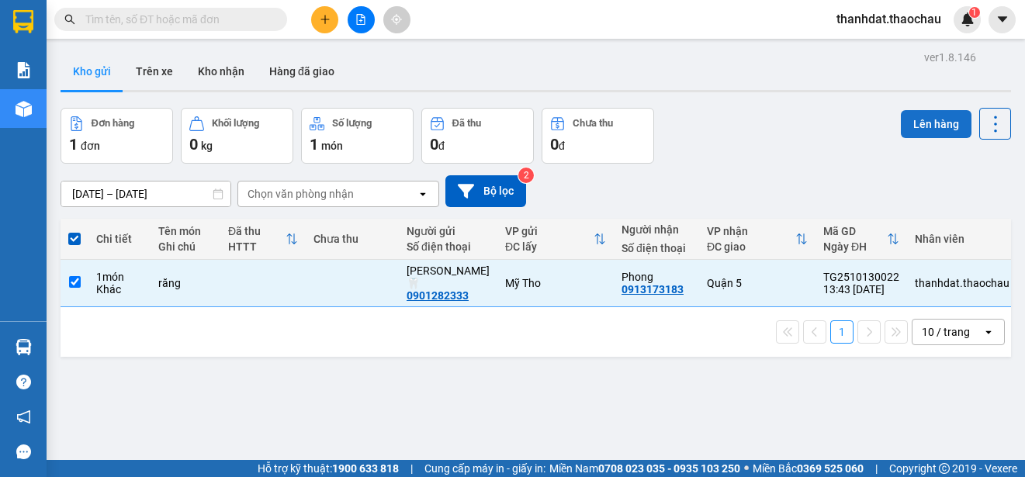
click at [913, 119] on button "Lên hàng" at bounding box center [936, 124] width 71 height 28
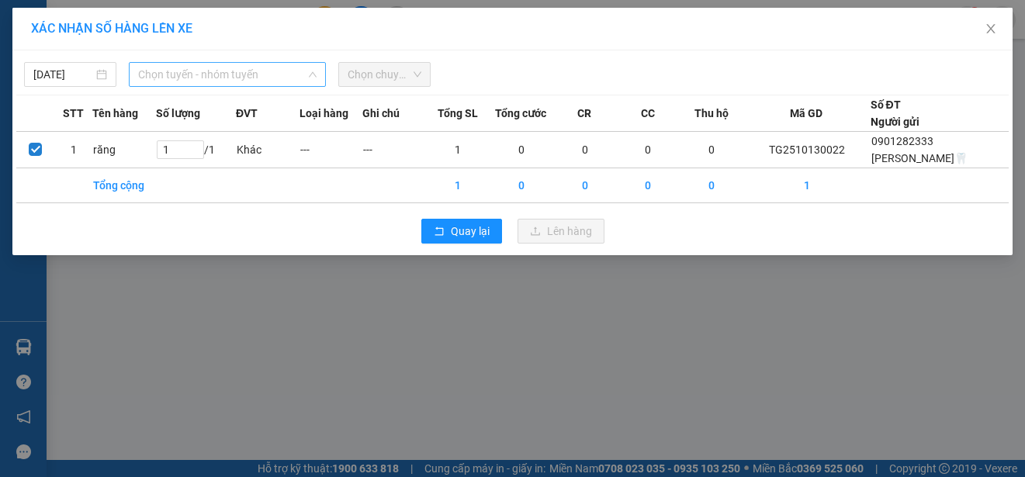
click at [282, 72] on span "Chọn tuyến - nhóm tuyến" at bounding box center [227, 74] width 178 height 23
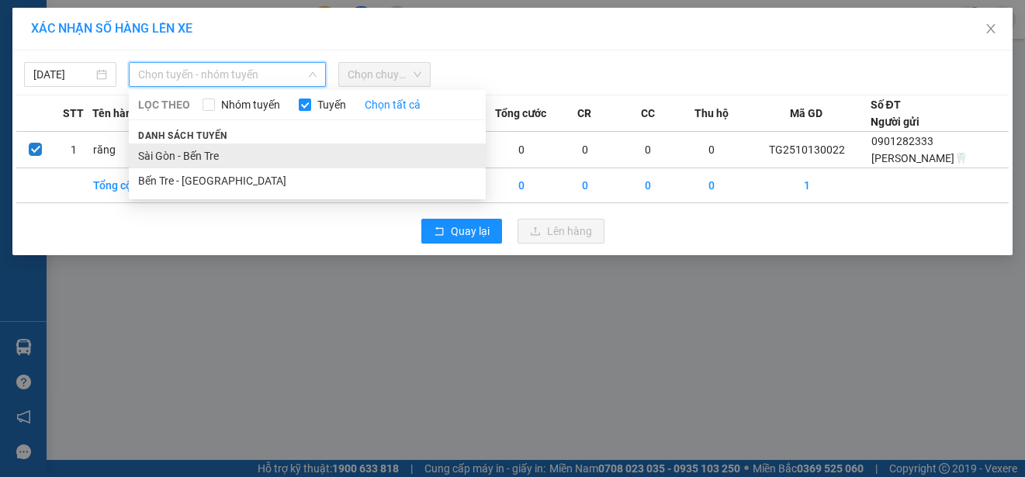
click at [216, 158] on li "Sài Gòn - Bến Tre" at bounding box center [307, 156] width 357 height 25
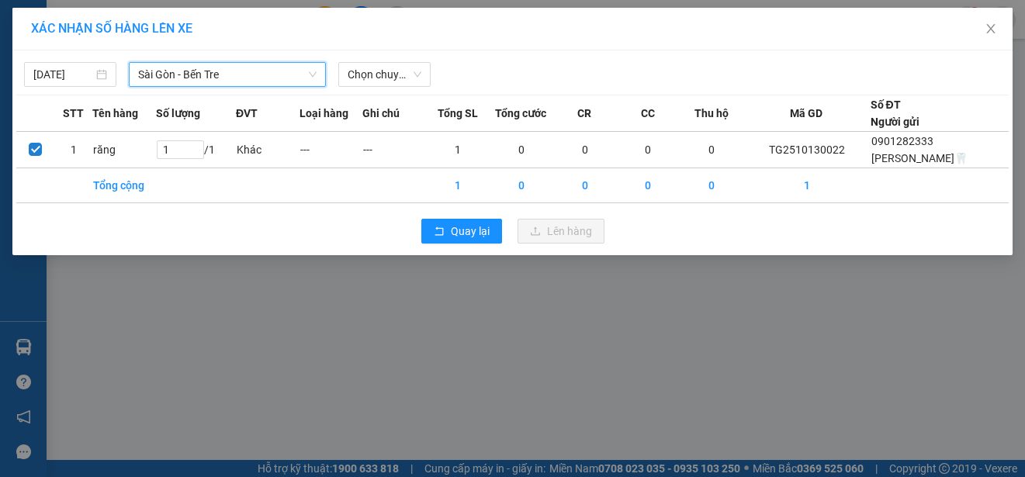
click at [230, 78] on span "Sài Gòn - Bến Tre" at bounding box center [227, 74] width 178 height 23
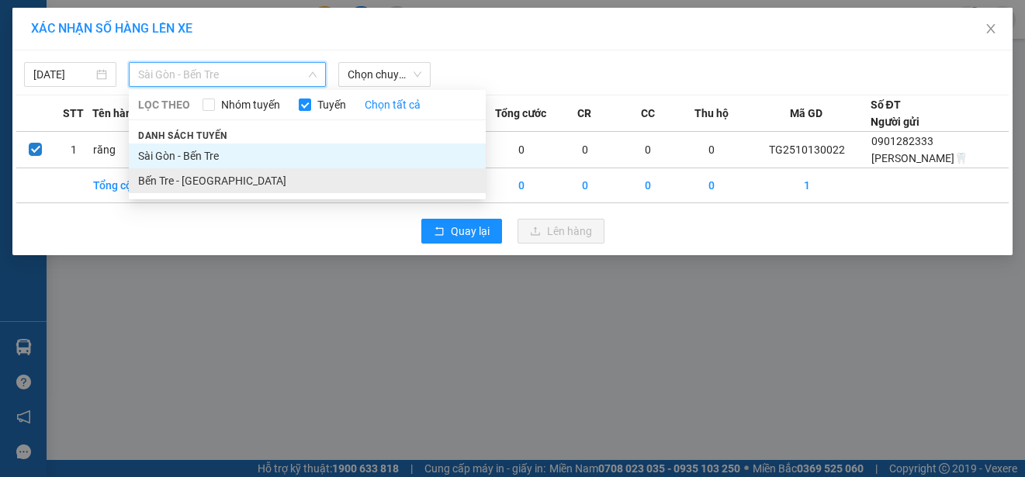
click at [197, 180] on li "Bến Tre - [GEOGRAPHIC_DATA]" at bounding box center [307, 180] width 357 height 25
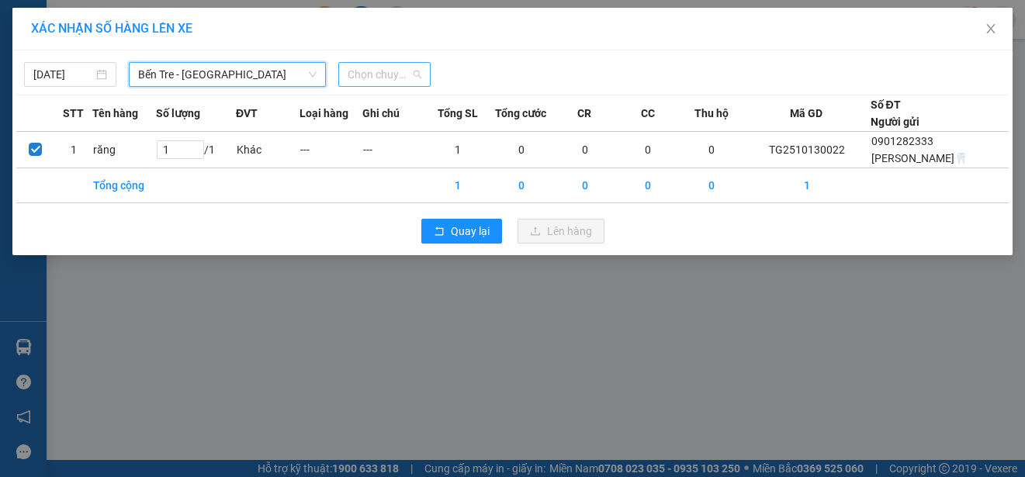
click at [410, 77] on span "Chọn chuyến" at bounding box center [385, 74] width 74 height 23
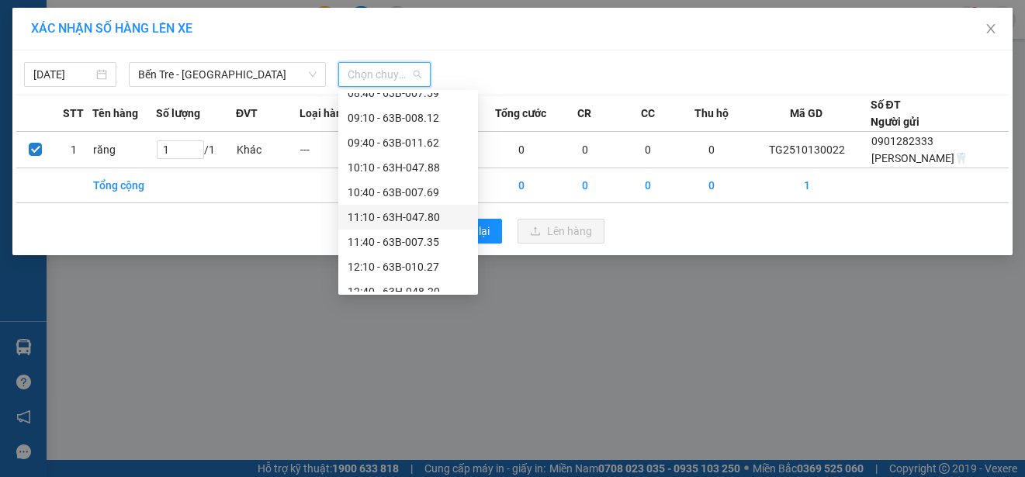
scroll to position [388, 0]
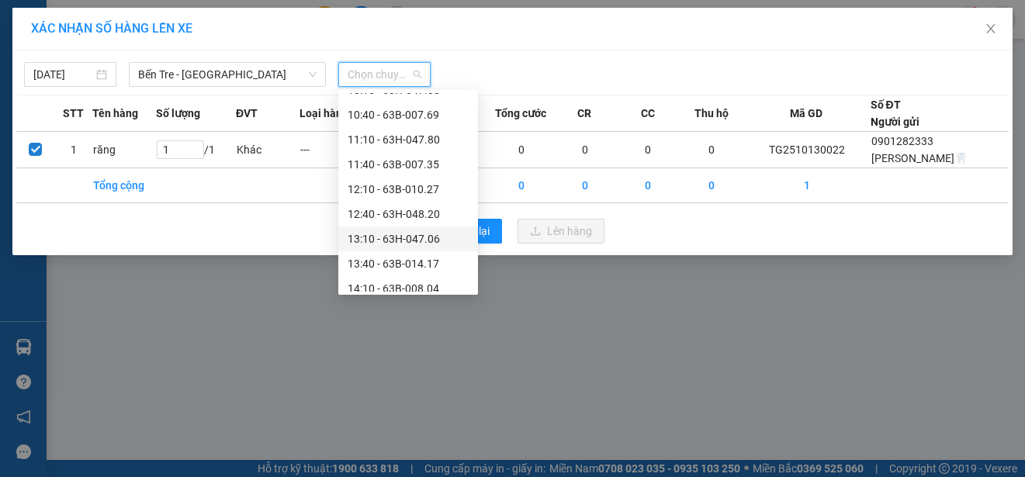
click at [413, 232] on div "13:10 - 63H-047.06" at bounding box center [408, 238] width 121 height 17
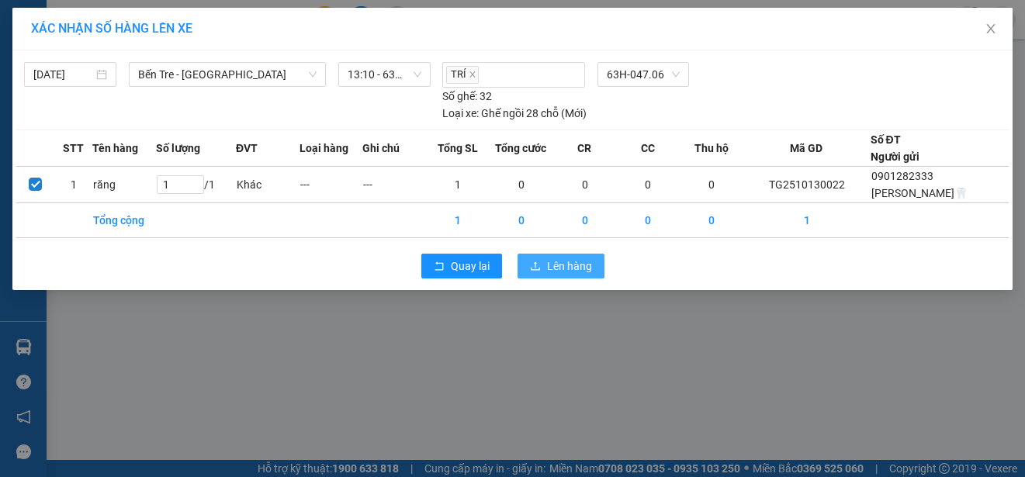
click at [559, 261] on span "Lên hàng" at bounding box center [569, 266] width 45 height 17
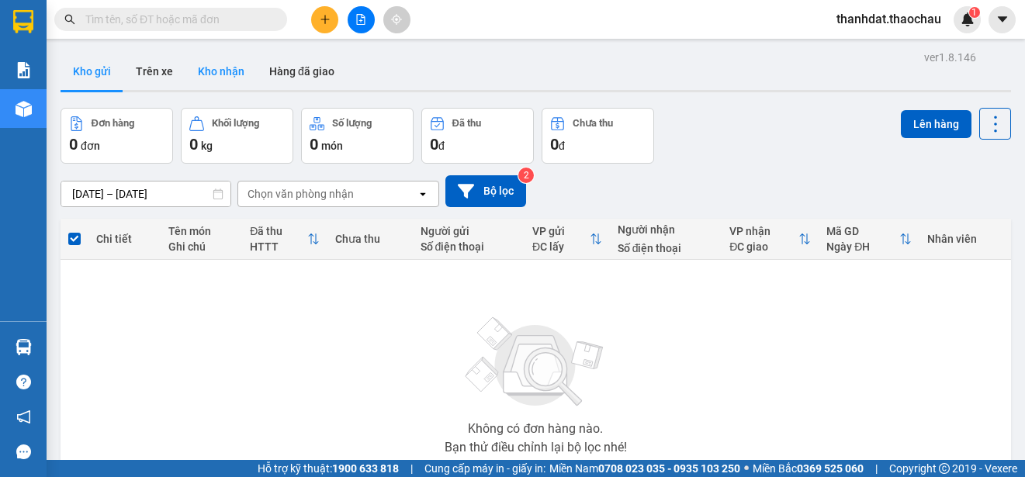
click at [207, 66] on button "Kho nhận" at bounding box center [220, 71] width 71 height 37
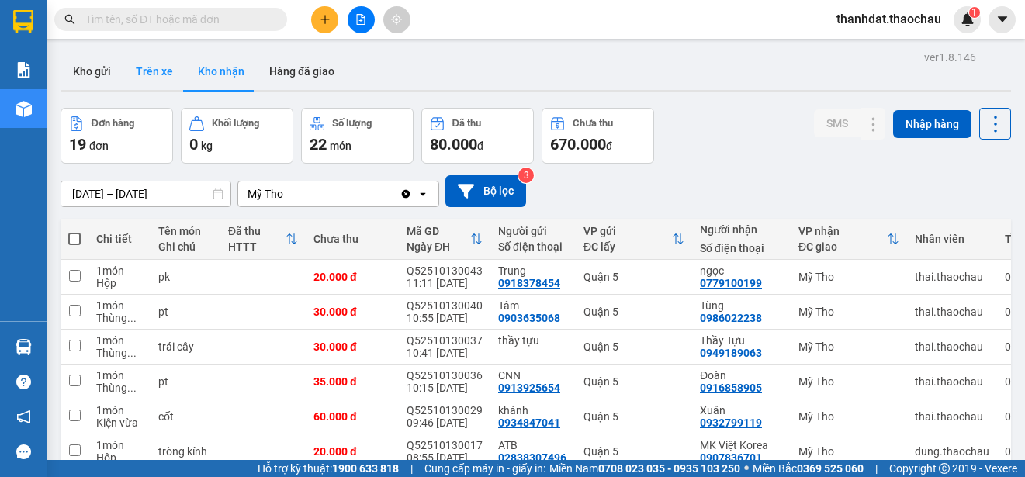
click at [153, 71] on button "Trên xe" at bounding box center [154, 71] width 62 height 37
type input "11/10/2025 – 13/10/2025"
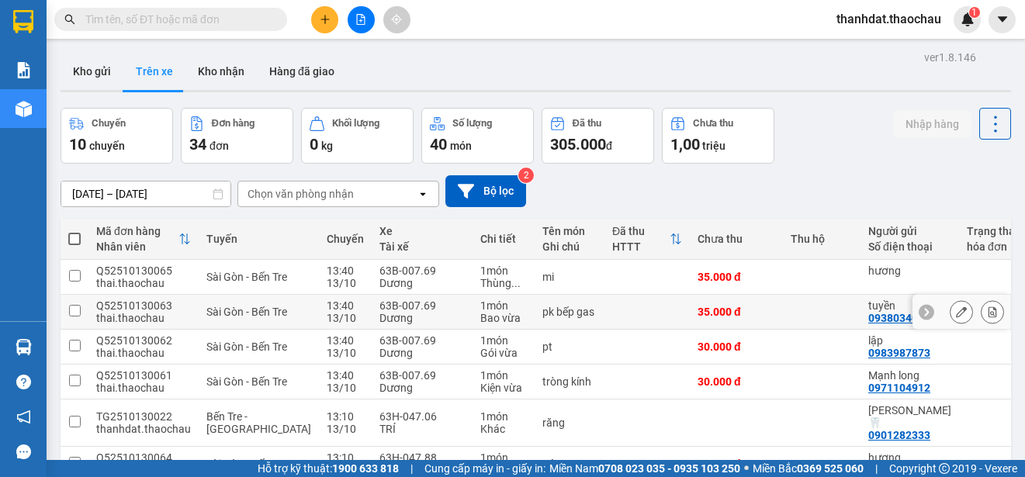
scroll to position [219, 0]
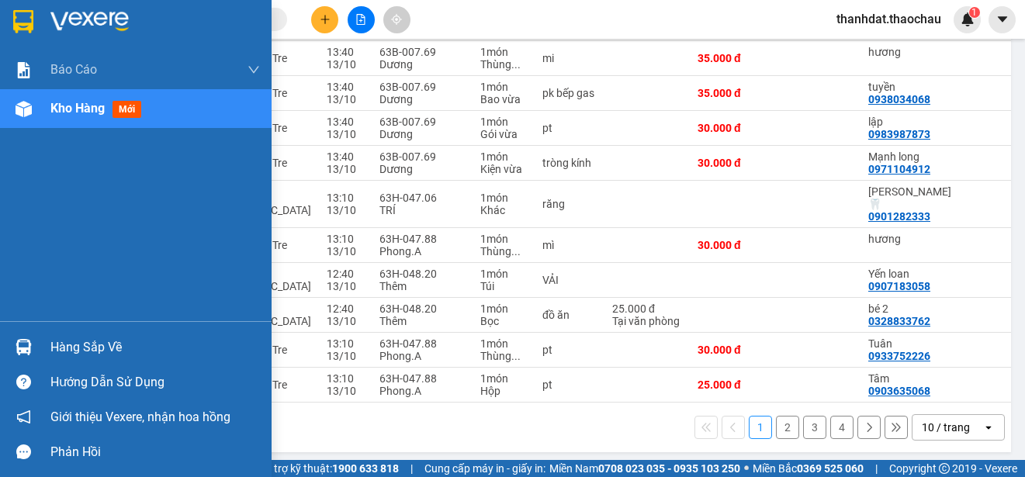
click at [61, 349] on div "Hàng sắp về" at bounding box center [154, 347] width 209 height 23
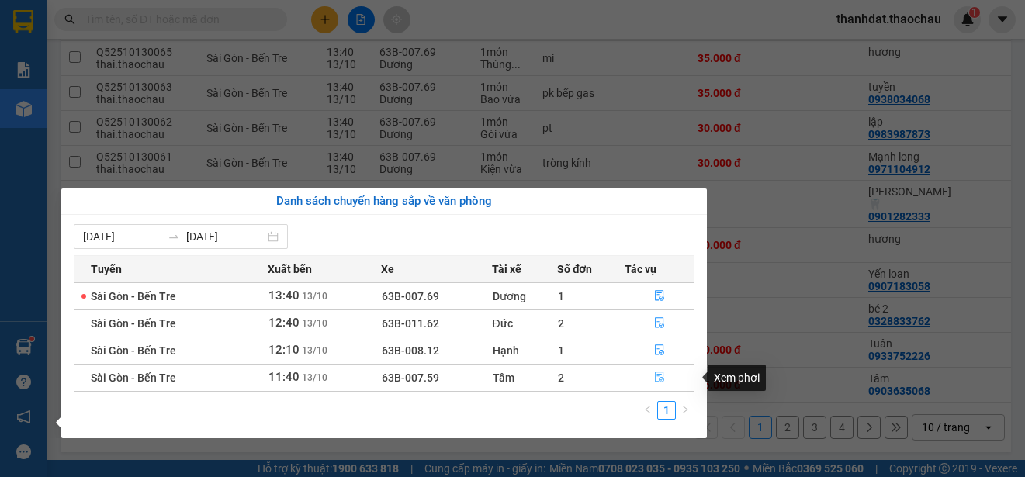
click at [663, 377] on icon "file-done" at bounding box center [659, 377] width 9 height 11
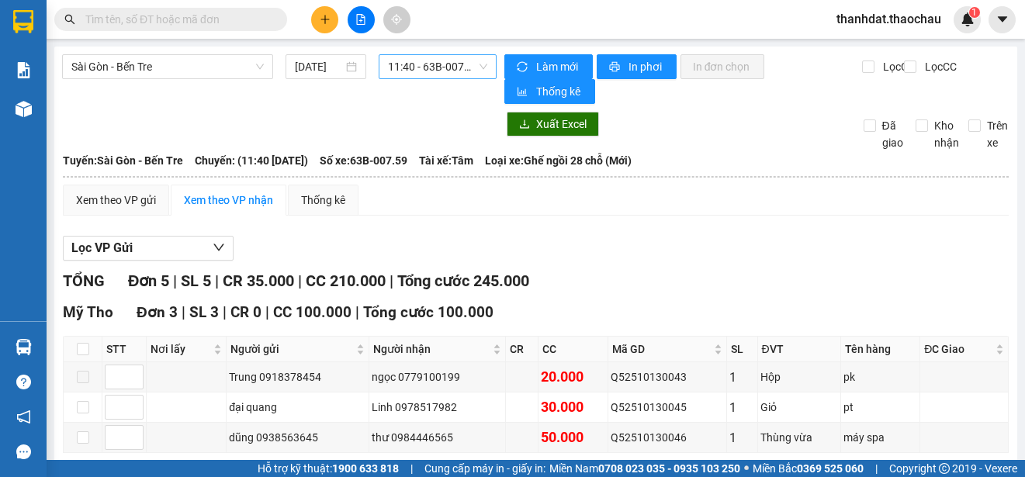
click at [423, 71] on span "11:40 - 63B-007.59" at bounding box center [437, 66] width 99 height 23
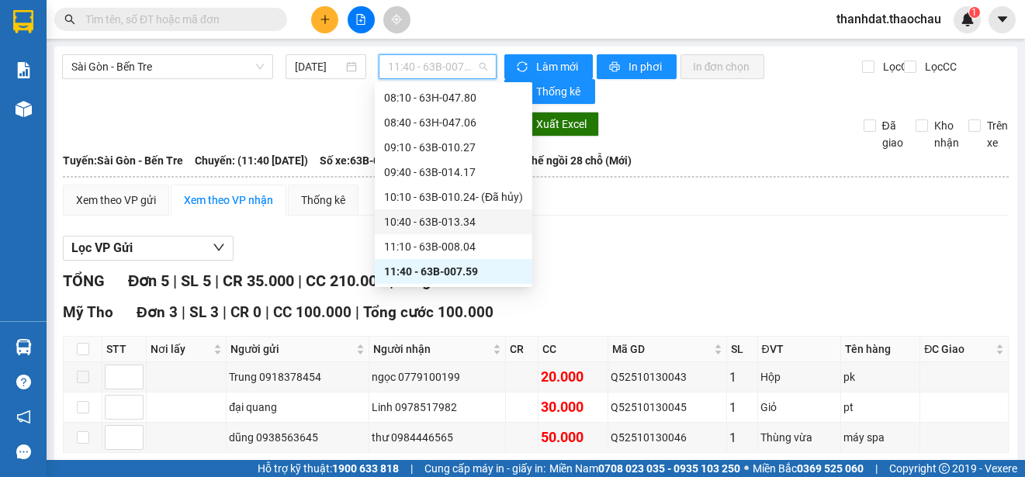
scroll to position [354, 0]
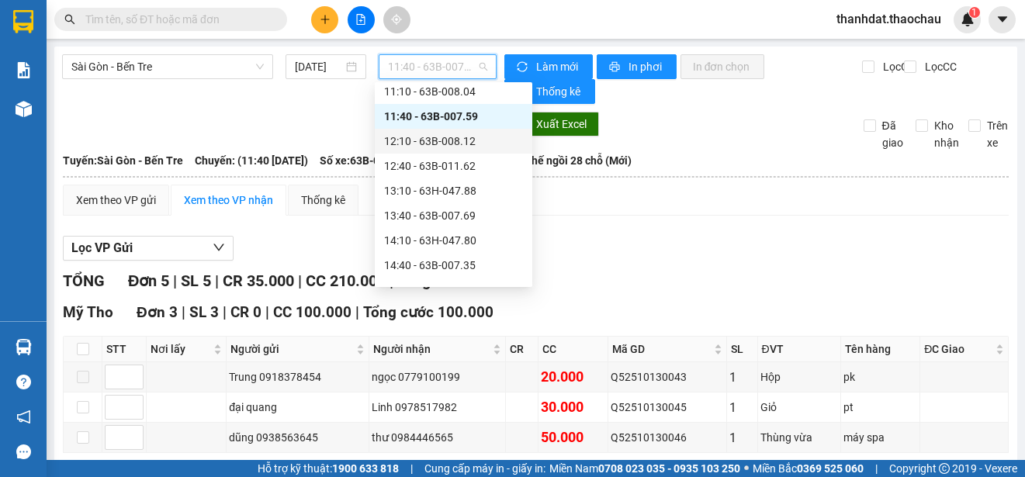
click at [442, 140] on div "12:10 - 63B-008.12" at bounding box center [453, 141] width 139 height 17
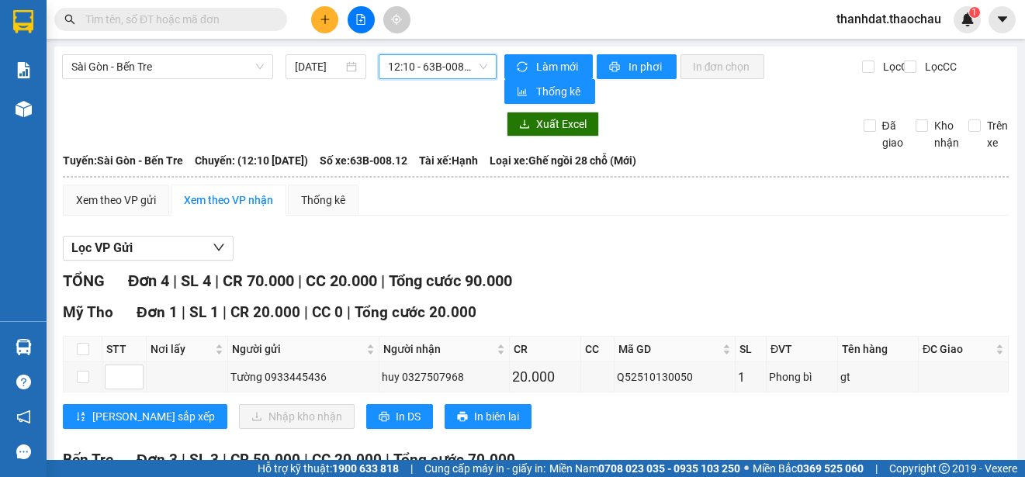
click at [438, 69] on span "12:10 - 63B-008.12" at bounding box center [437, 66] width 99 height 23
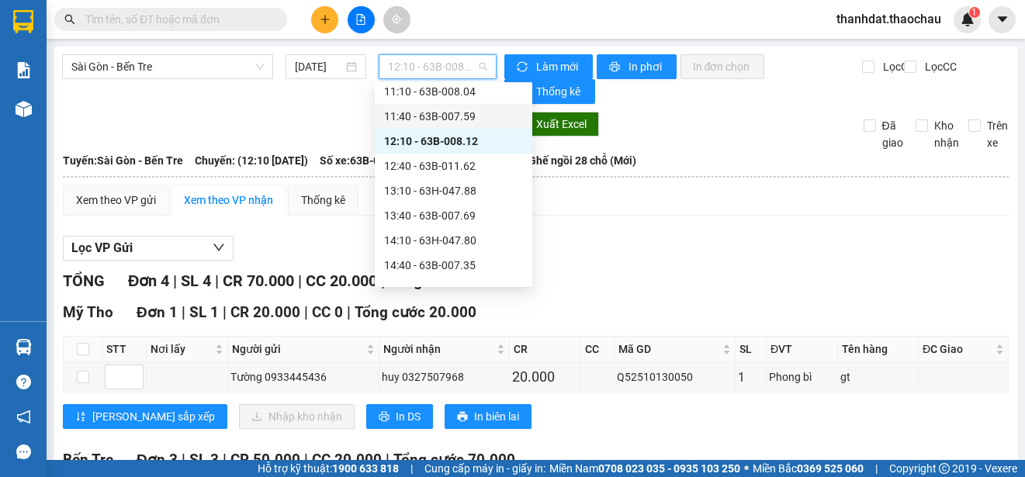
click at [461, 113] on div "11:40 - 63B-007.59" at bounding box center [453, 116] width 139 height 17
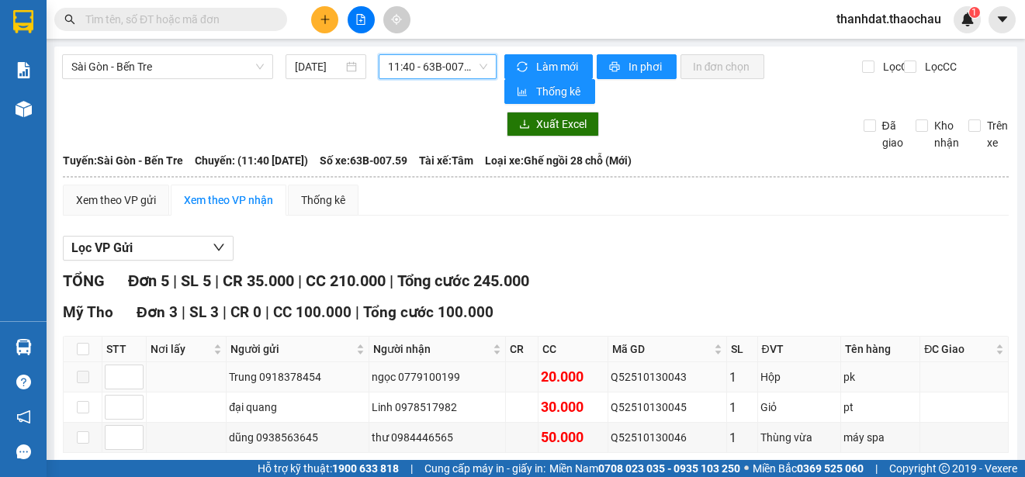
scroll to position [233, 0]
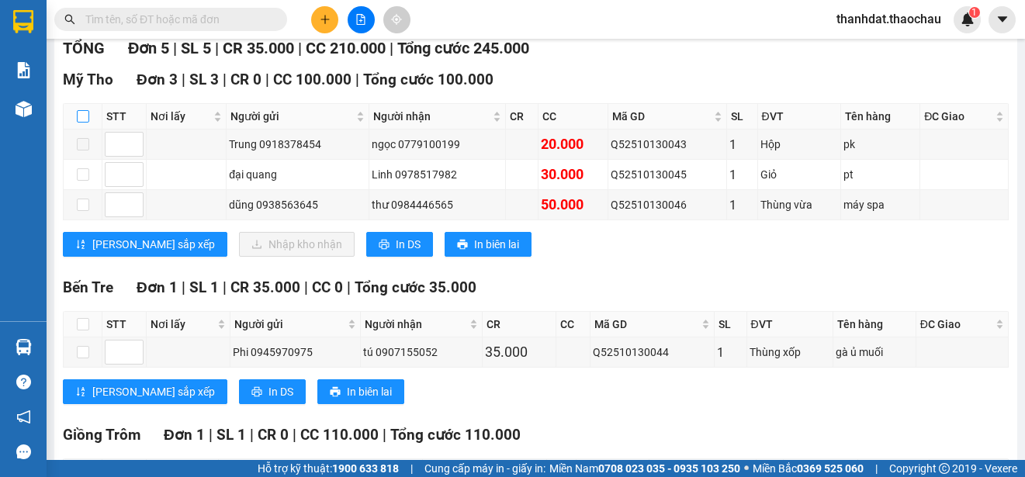
click at [86, 114] on input "checkbox" at bounding box center [83, 116] width 12 height 12
checkbox input "true"
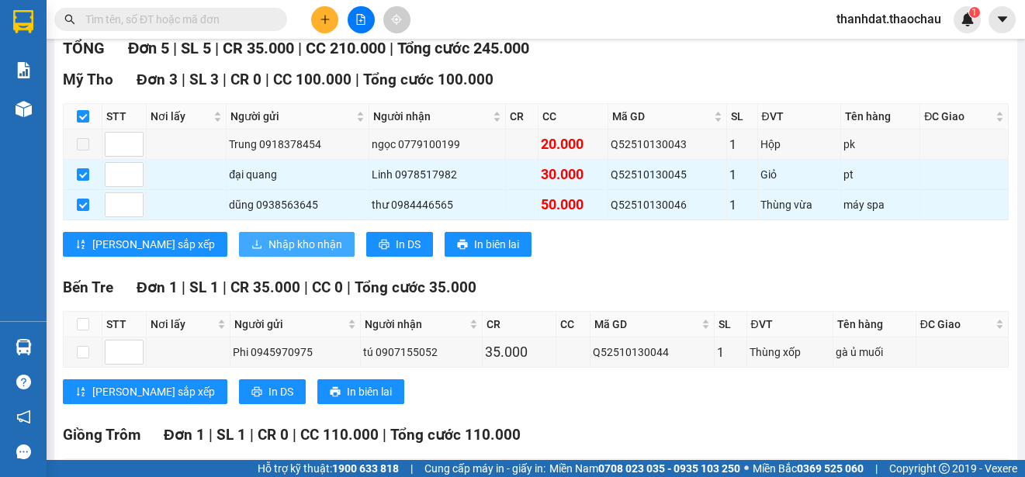
click at [268, 238] on span "Nhập kho nhận" at bounding box center [305, 244] width 74 height 17
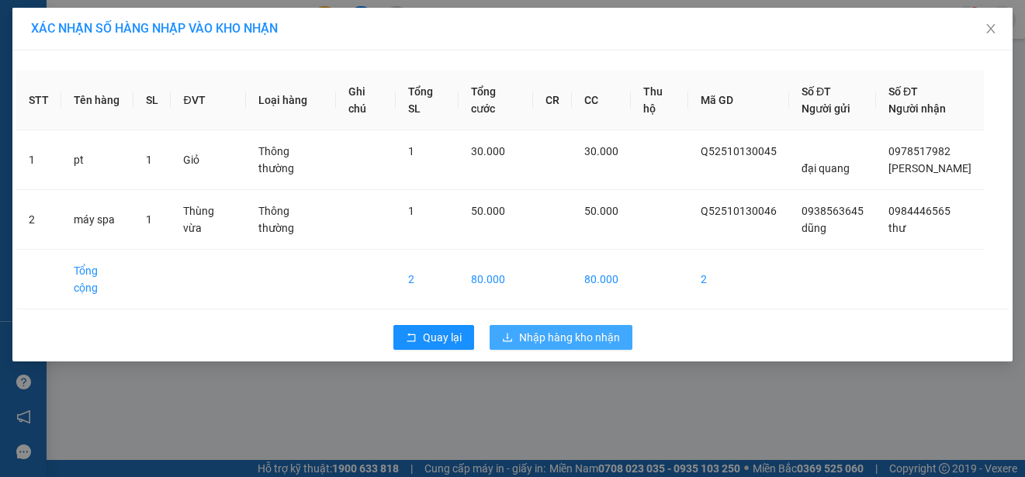
click at [560, 329] on span "Nhập hàng kho nhận" at bounding box center [569, 337] width 101 height 17
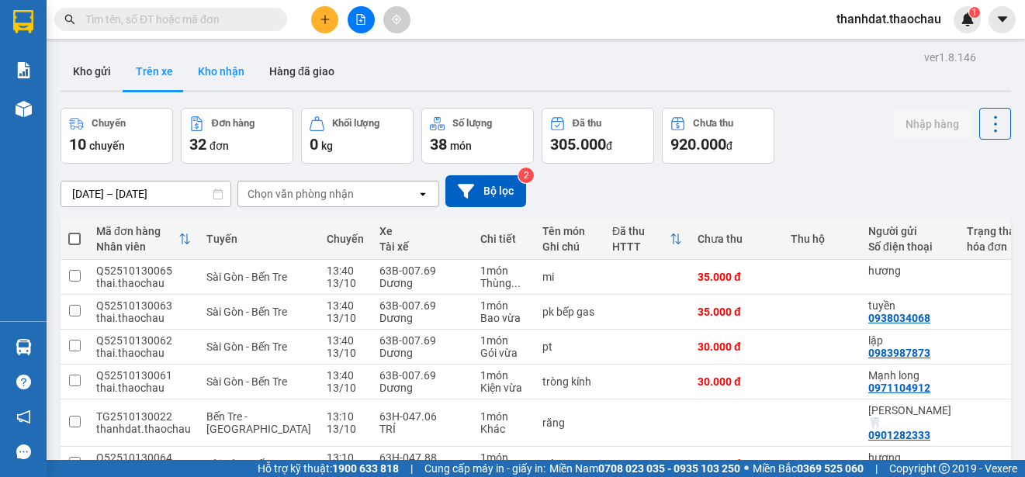
click at [222, 71] on button "Kho nhận" at bounding box center [220, 71] width 71 height 37
type input "01/10/2025 – 13/10/2025"
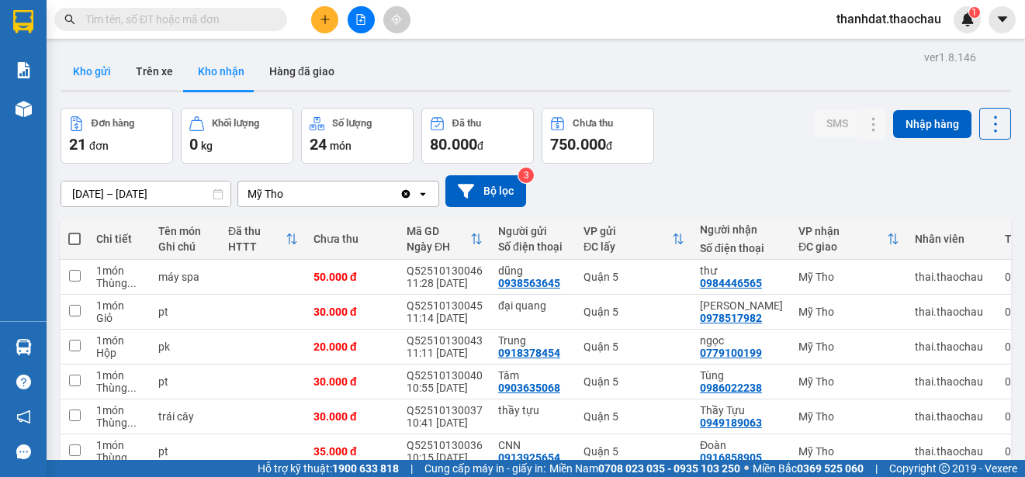
click at [81, 71] on button "Kho gửi" at bounding box center [92, 71] width 63 height 37
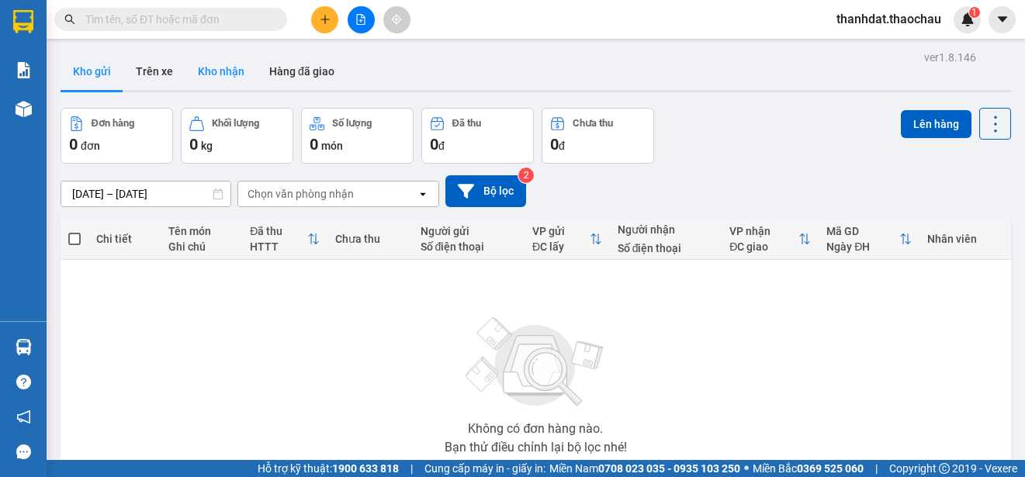
click at [244, 72] on button "Kho nhận" at bounding box center [220, 71] width 71 height 37
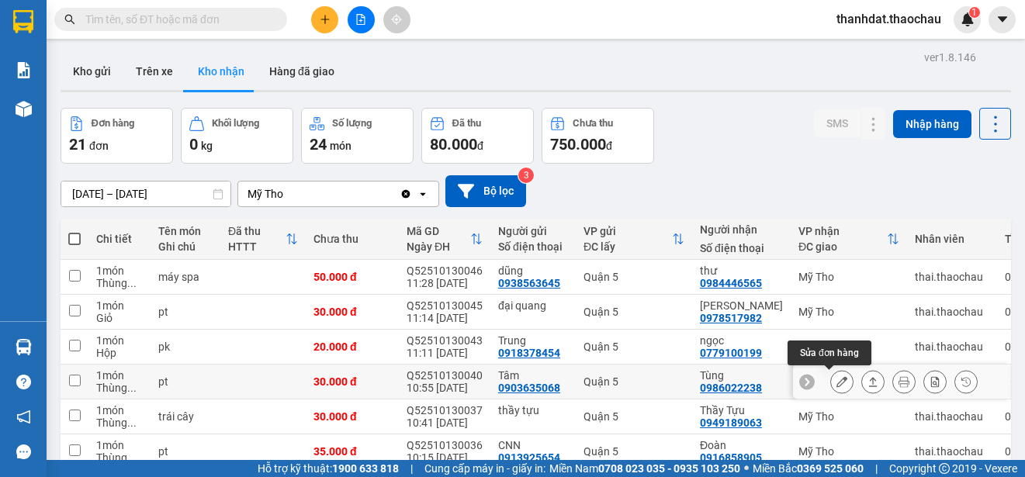
click at [831, 386] on button at bounding box center [842, 382] width 22 height 27
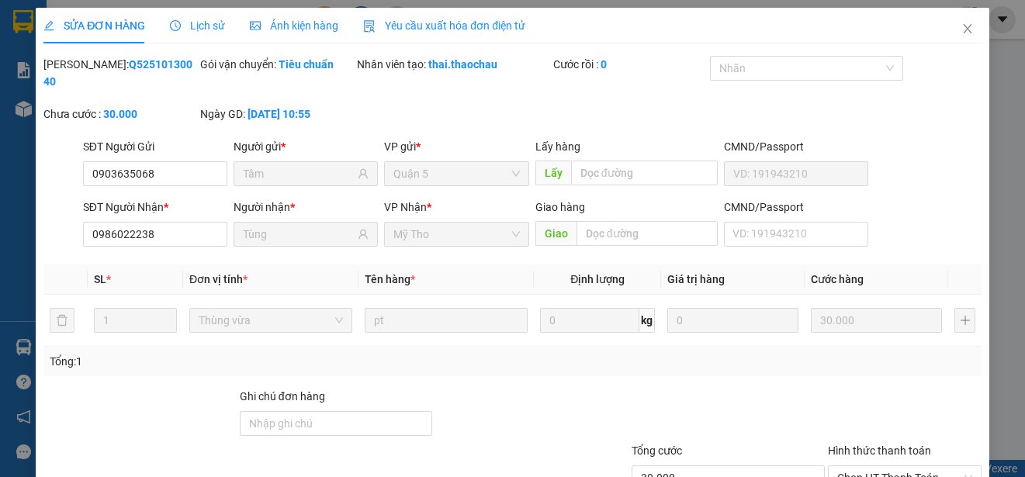
type input "0903635068"
type input "Tâm"
type input "0986022238"
type input "Tùng"
type input "30.000"
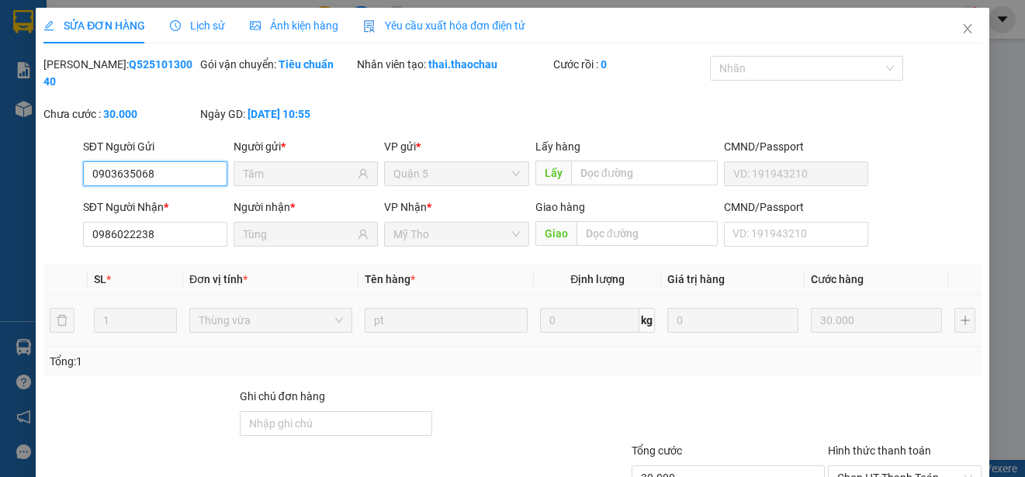
scroll to position [117, 0]
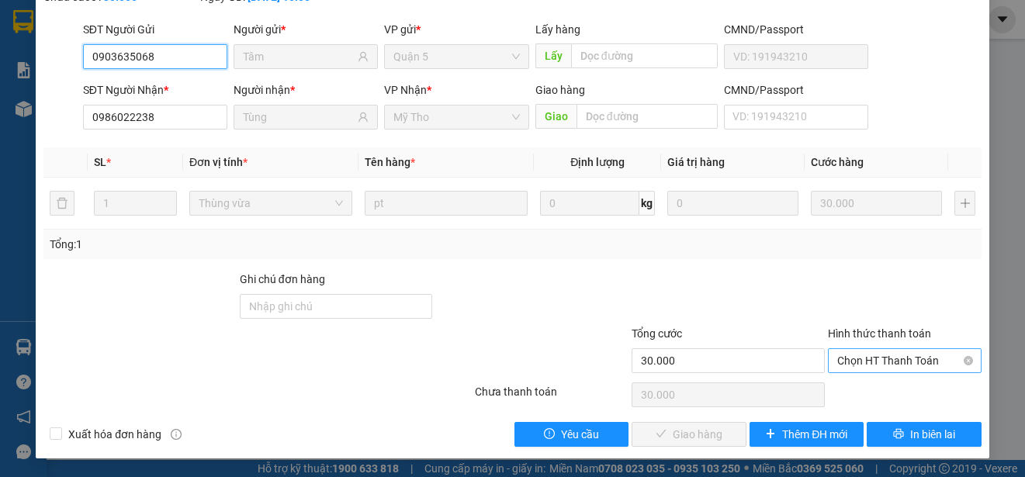
click at [866, 360] on span "Chọn HT Thanh Toán" at bounding box center [904, 360] width 135 height 23
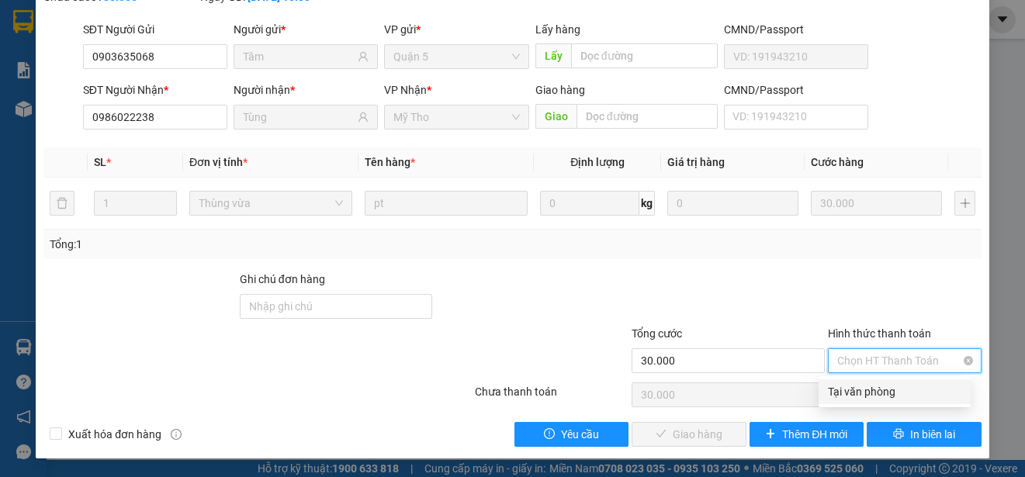
click at [863, 382] on div "Tại văn phòng" at bounding box center [895, 391] width 152 height 25
type input "0"
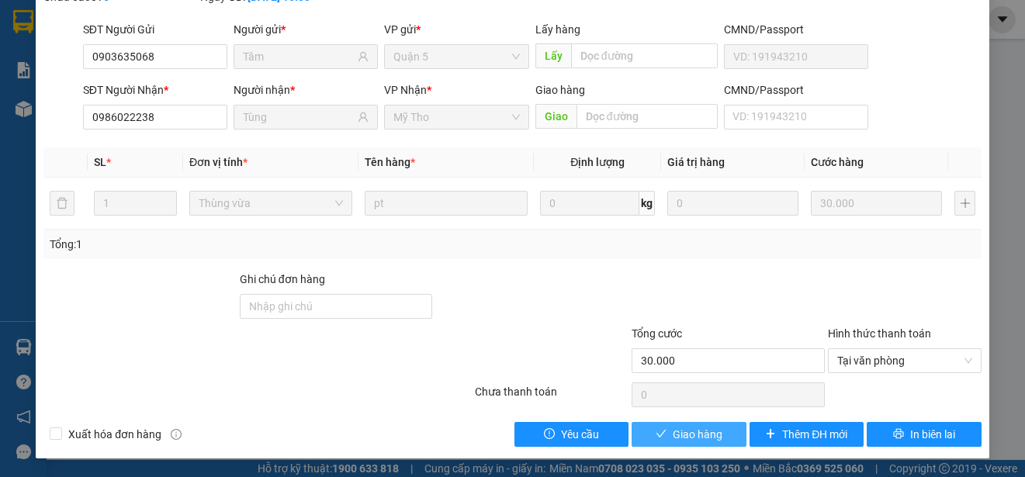
click at [686, 431] on span "Giao hàng" at bounding box center [698, 434] width 50 height 17
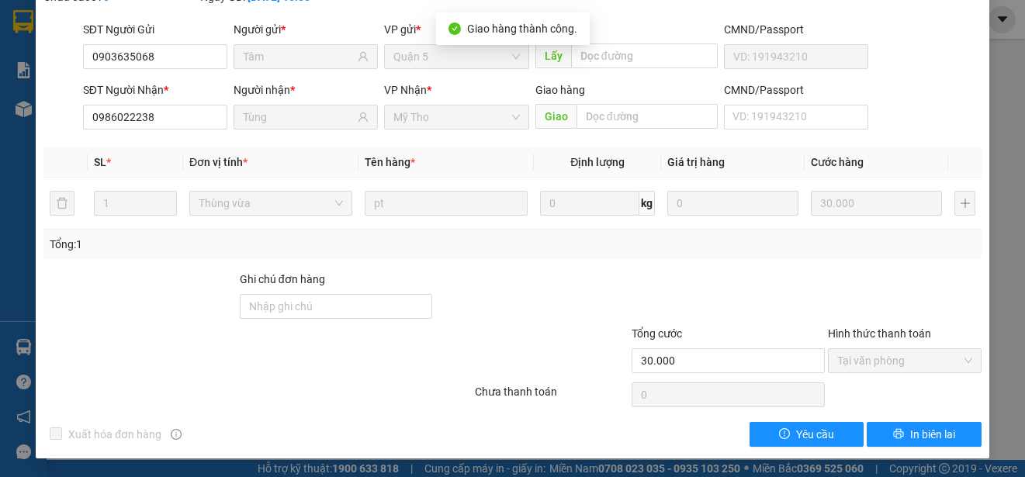
scroll to position [0, 0]
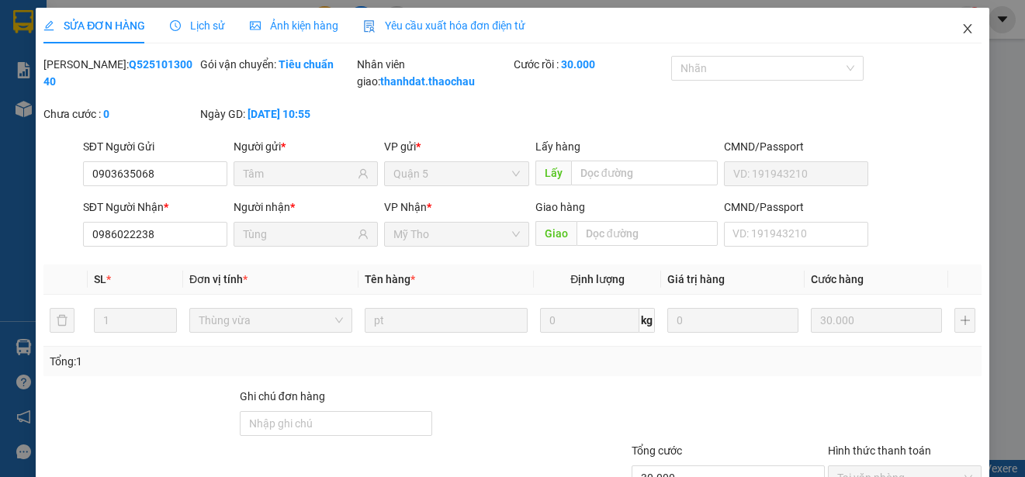
click at [963, 29] on icon "close" at bounding box center [967, 28] width 9 height 9
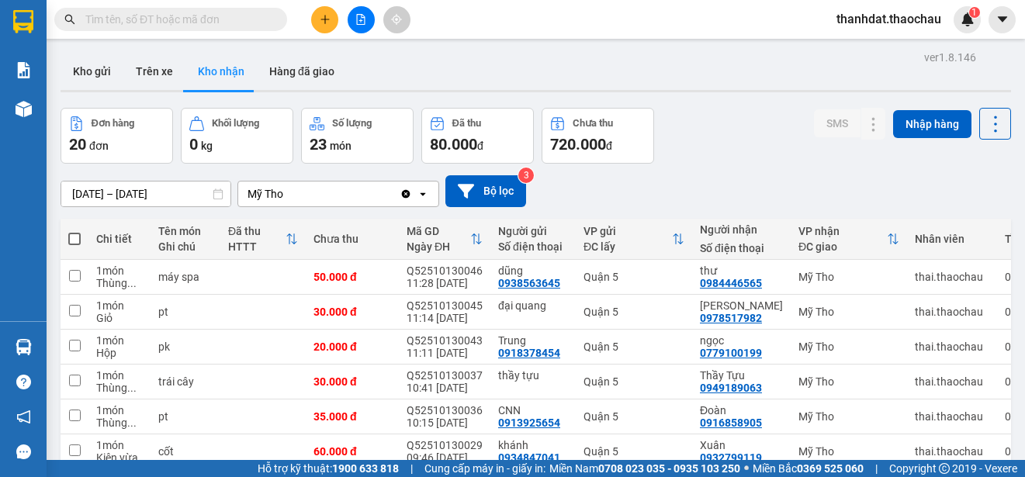
scroll to position [219, 0]
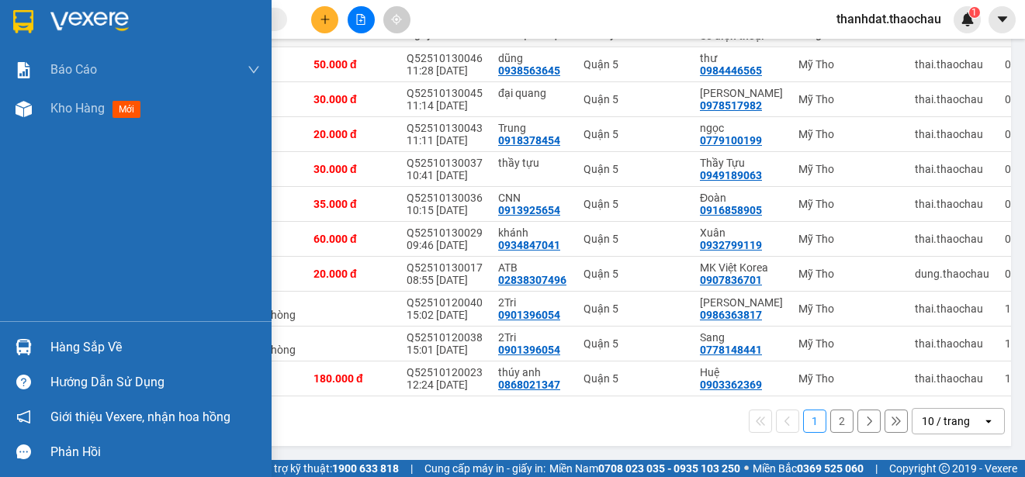
click at [70, 344] on div "Hàng sắp về" at bounding box center [154, 347] width 209 height 23
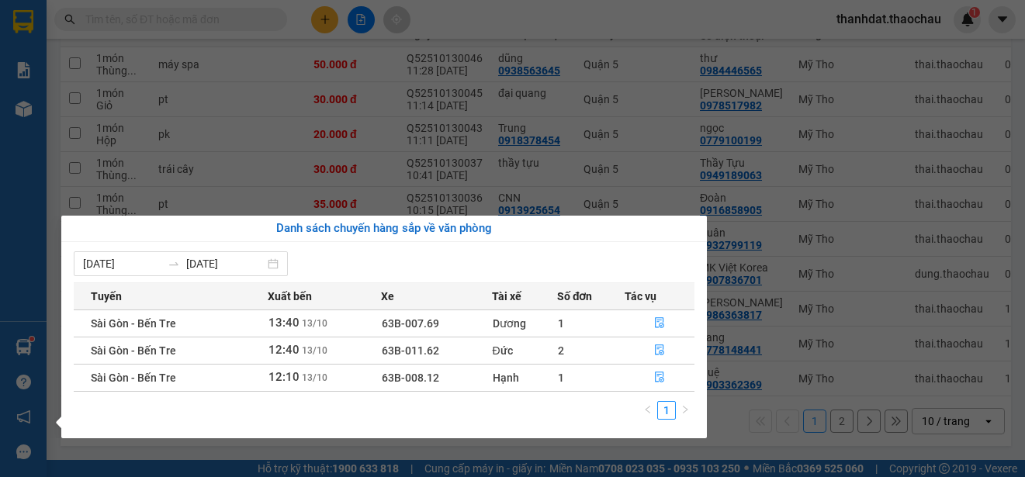
click at [673, 23] on section "Kết quả tìm kiếm ( 103 ) Bộ lọc Mã ĐH Trạng thái Món hàng Tổng cước Chưa cước N…" at bounding box center [512, 238] width 1025 height 477
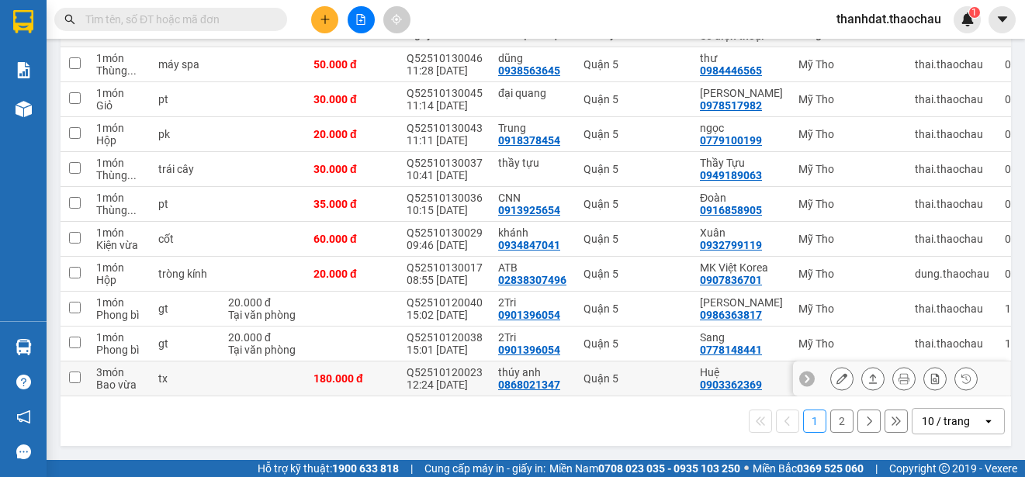
scroll to position [0, 0]
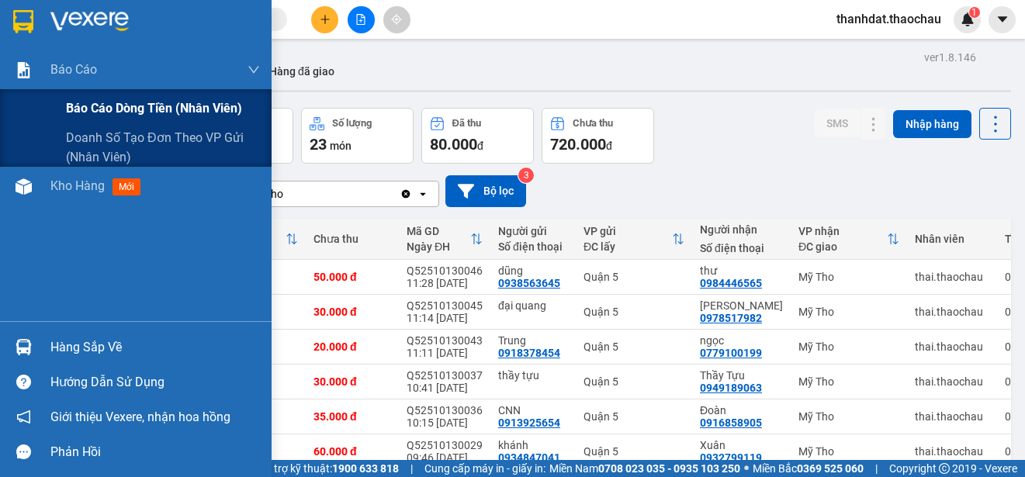
click at [94, 105] on span "Báo cáo dòng tiền (nhân viên)" at bounding box center [154, 108] width 176 height 19
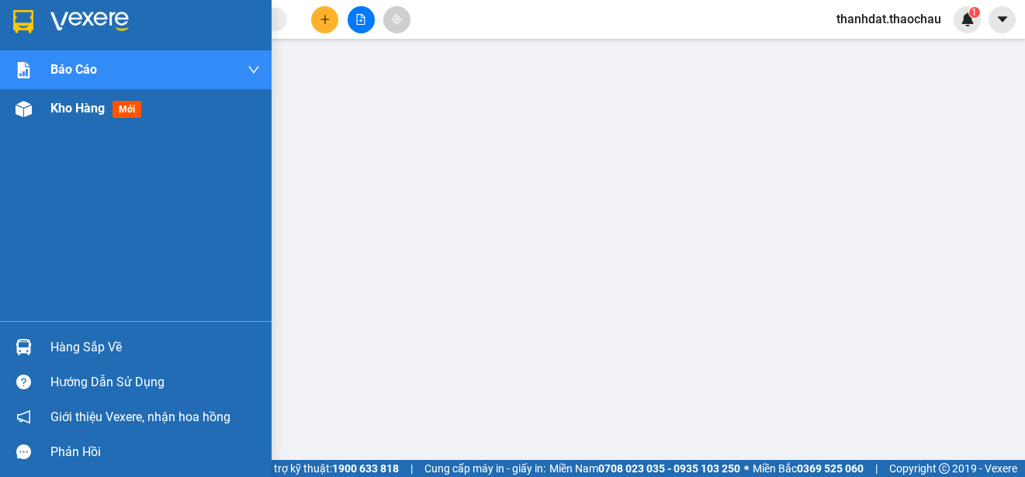
click at [74, 108] on span "Kho hàng" at bounding box center [77, 108] width 54 height 15
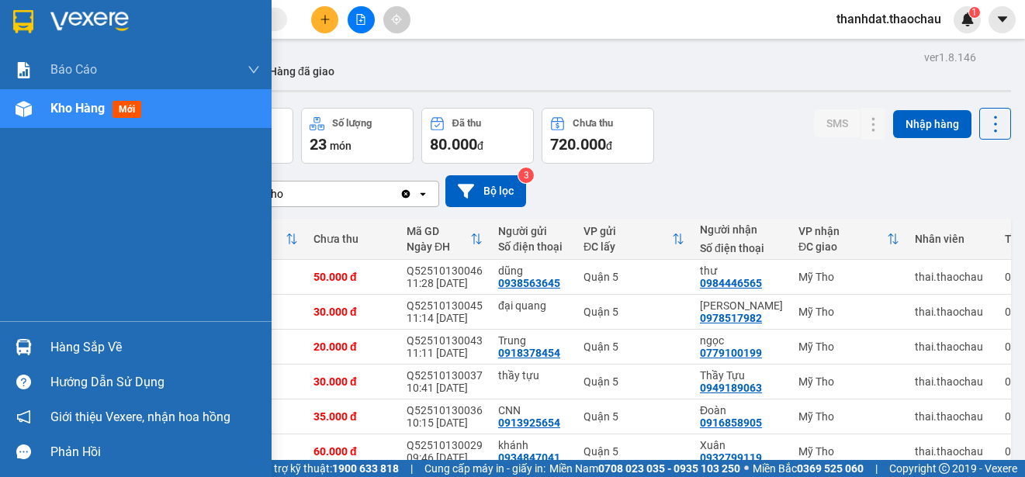
click at [81, 349] on div "Hàng sắp về" at bounding box center [154, 347] width 209 height 23
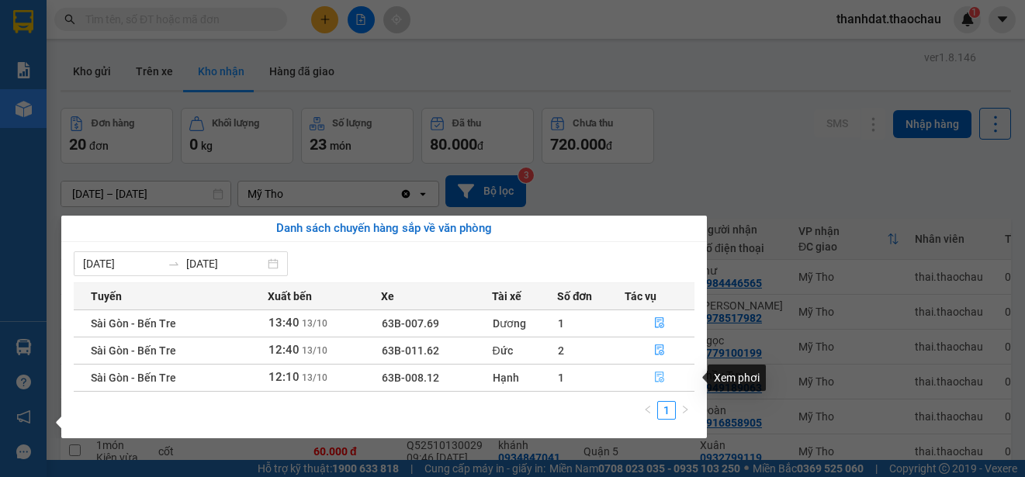
click at [656, 376] on icon "file-done" at bounding box center [659, 377] width 11 height 11
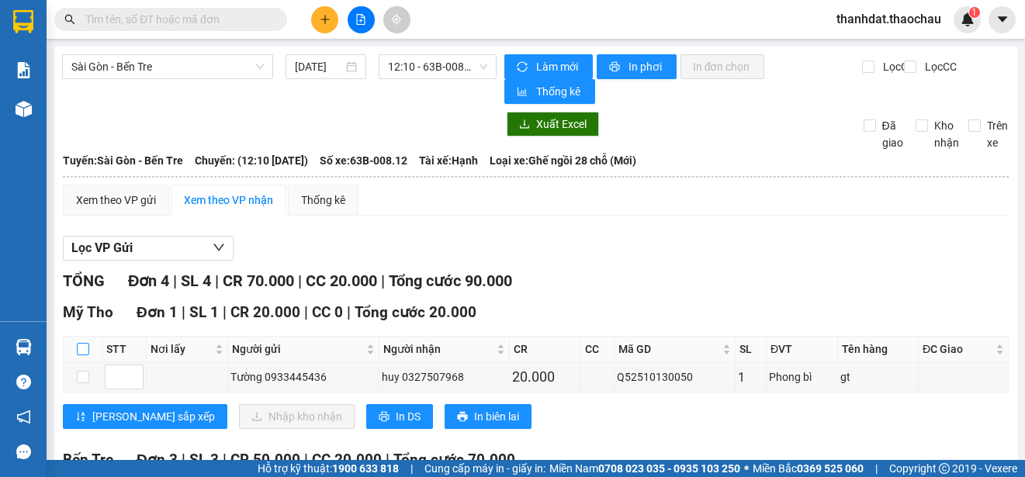
click at [84, 349] on input "checkbox" at bounding box center [83, 349] width 12 height 12
checkbox input "true"
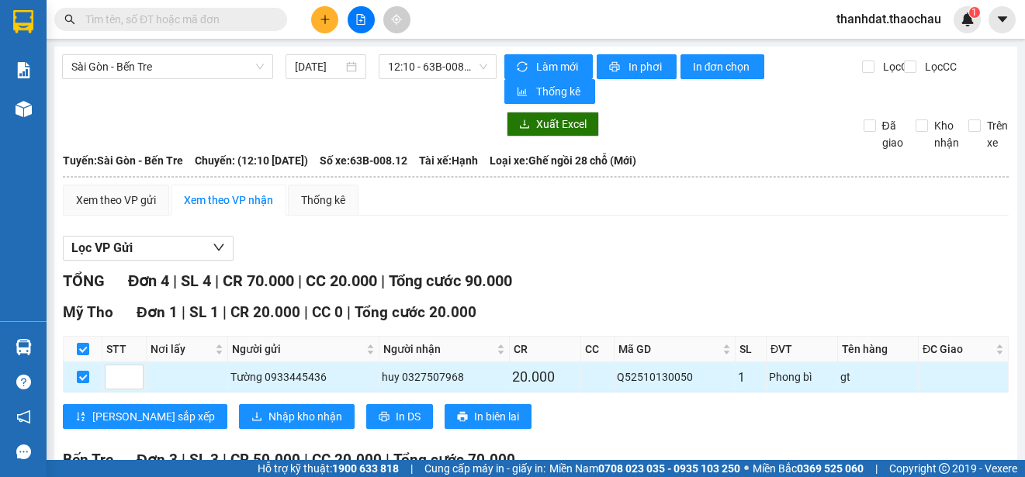
checkbox input "true"
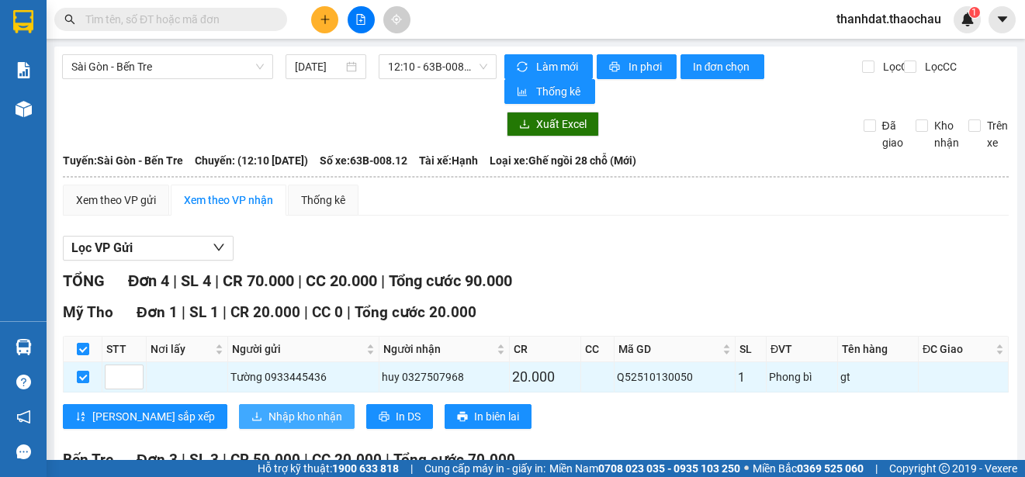
click at [268, 412] on span "Nhập kho nhận" at bounding box center [305, 416] width 74 height 17
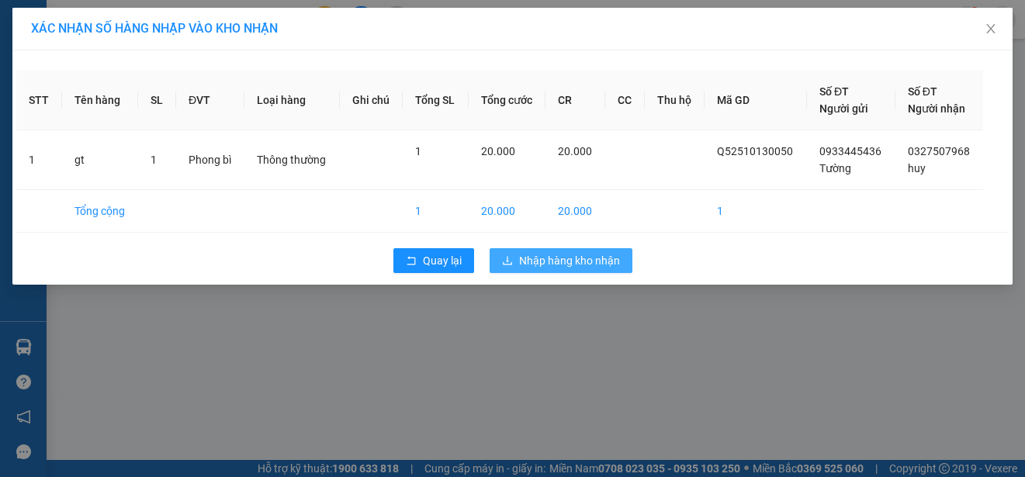
click at [552, 258] on span "Nhập hàng kho nhận" at bounding box center [569, 260] width 101 height 17
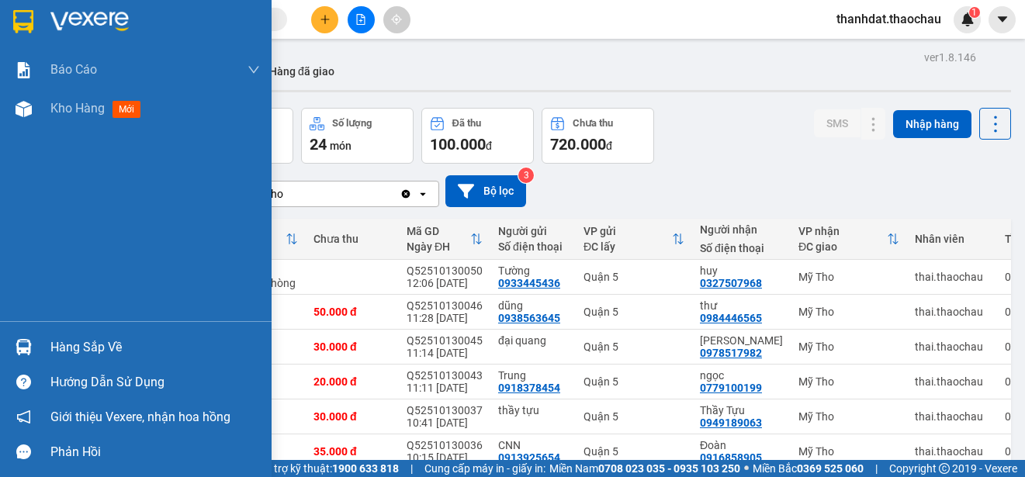
drag, startPoint x: 95, startPoint y: 343, endPoint x: 173, endPoint y: 358, distance: 79.0
click at [96, 343] on div "Hàng sắp về" at bounding box center [154, 347] width 209 height 23
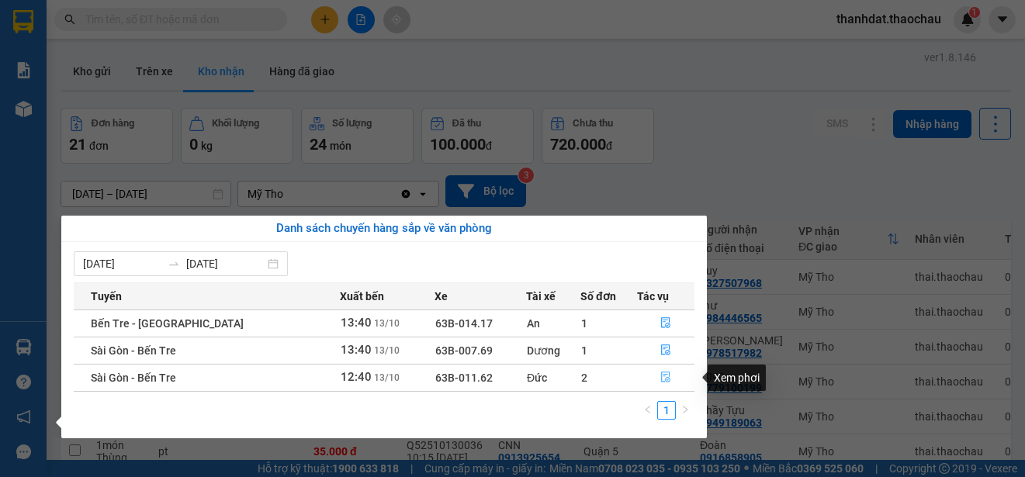
click at [661, 376] on icon "file-done" at bounding box center [665, 377] width 9 height 11
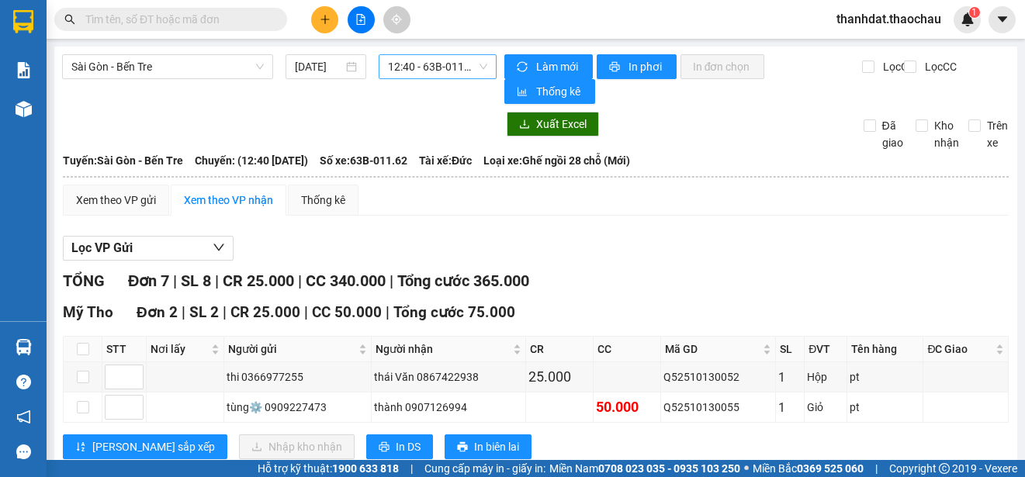
click at [435, 64] on span "12:40 - 63B-011.62" at bounding box center [437, 66] width 99 height 23
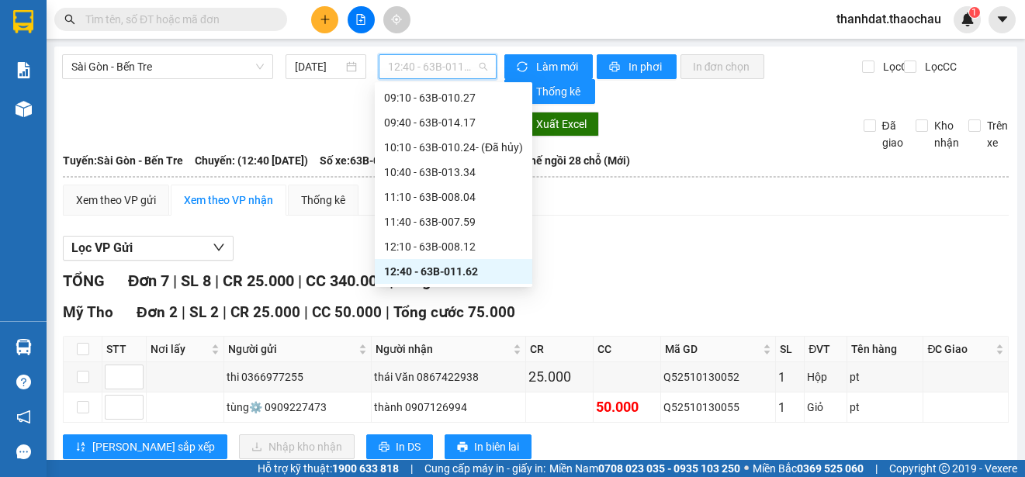
scroll to position [326, 0]
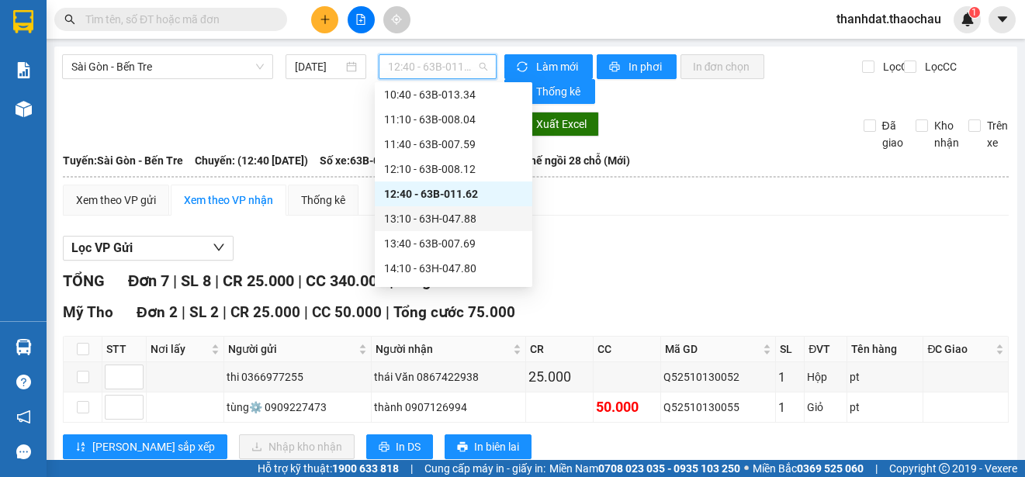
click at [465, 217] on div "13:10 - 63H-047.88" at bounding box center [453, 218] width 139 height 17
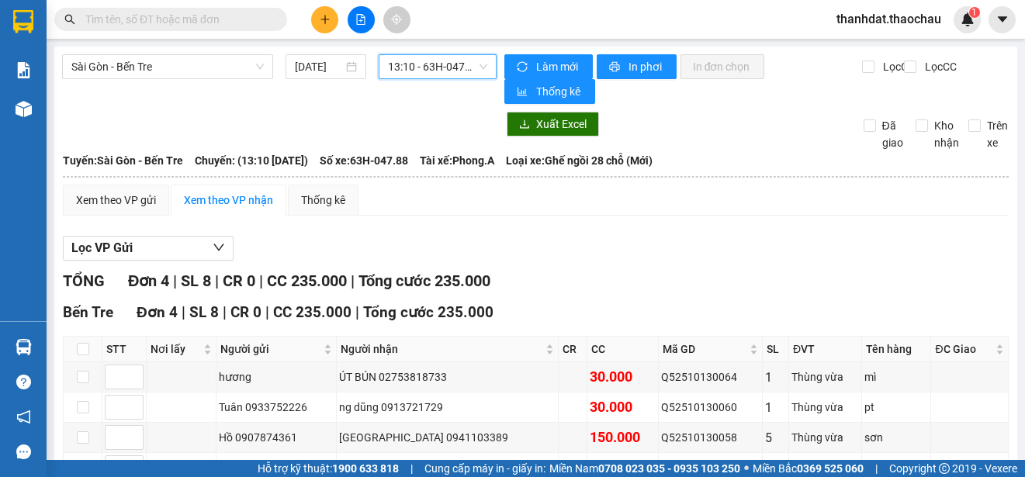
click at [445, 67] on span "13:10 - 63H-047.88" at bounding box center [437, 66] width 99 height 23
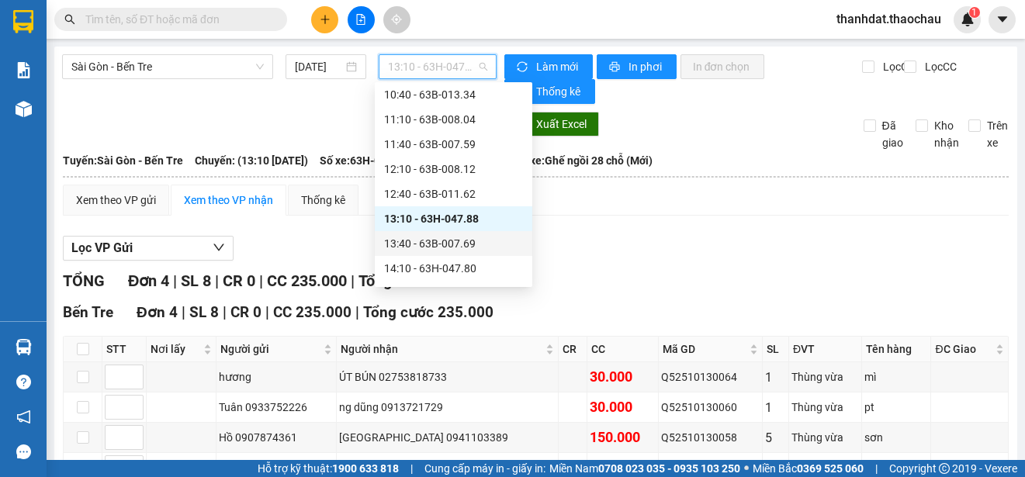
click at [452, 240] on div "13:40 - 63B-007.69" at bounding box center [453, 243] width 139 height 17
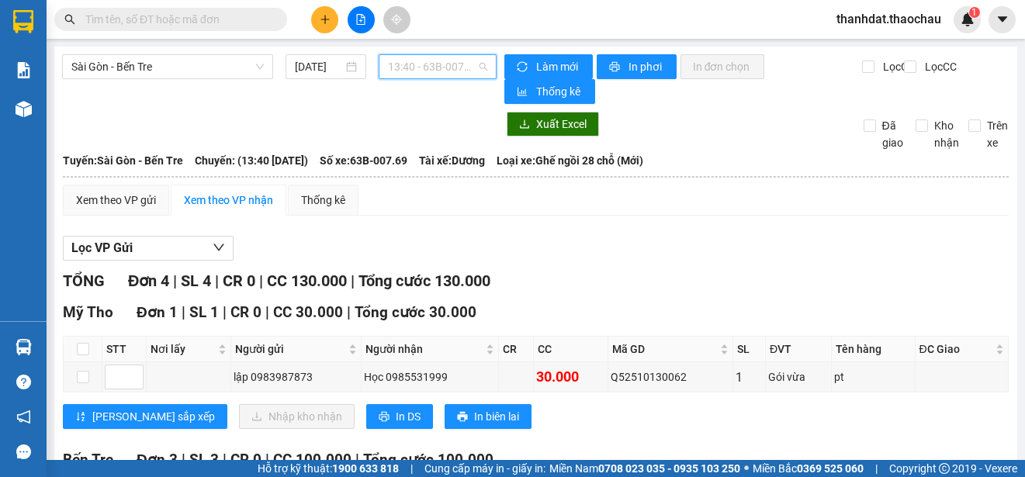
click at [410, 67] on span "13:40 - 63B-007.69" at bounding box center [437, 66] width 99 height 23
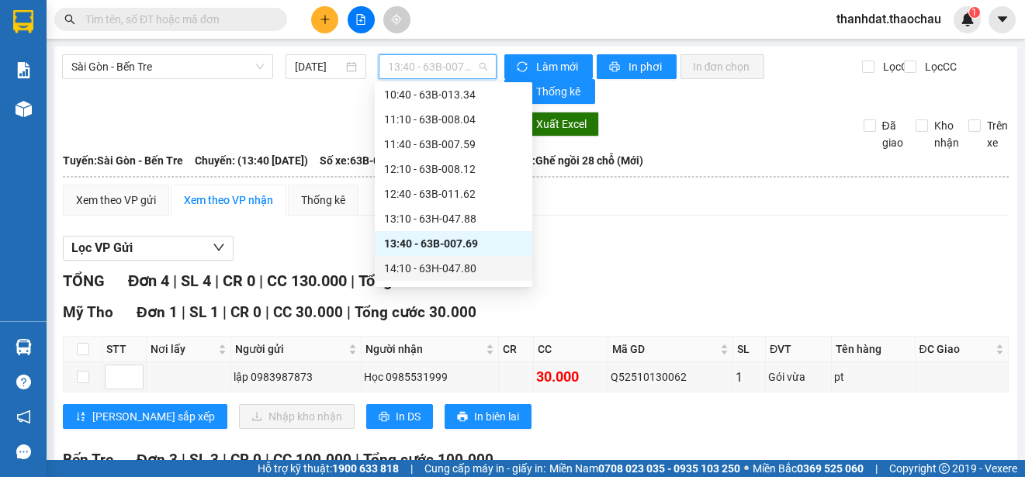
click at [455, 263] on div "14:10 - 63H-047.80" at bounding box center [453, 268] width 139 height 17
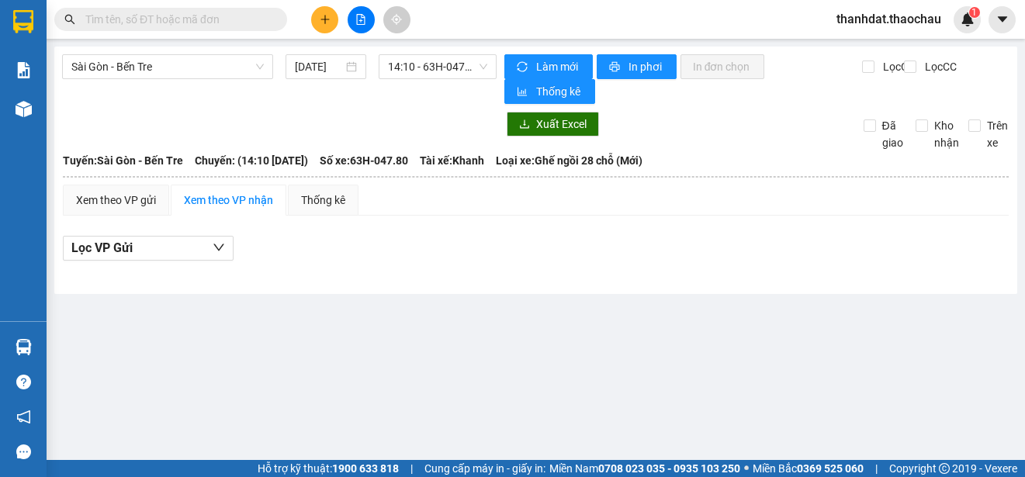
click at [83, 109] on div "Sài Gòn - Bến Tre 13/10/2025 14:10 - 63H-047.80 Làm mới In phơi In đơn chọn Thố…" at bounding box center [535, 170] width 963 height 247
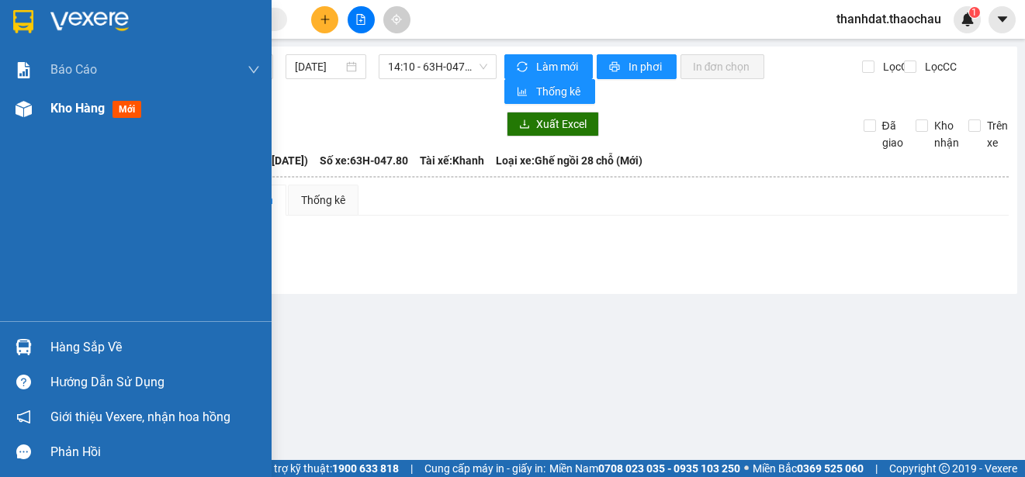
click at [67, 109] on span "Kho hàng" at bounding box center [77, 108] width 54 height 15
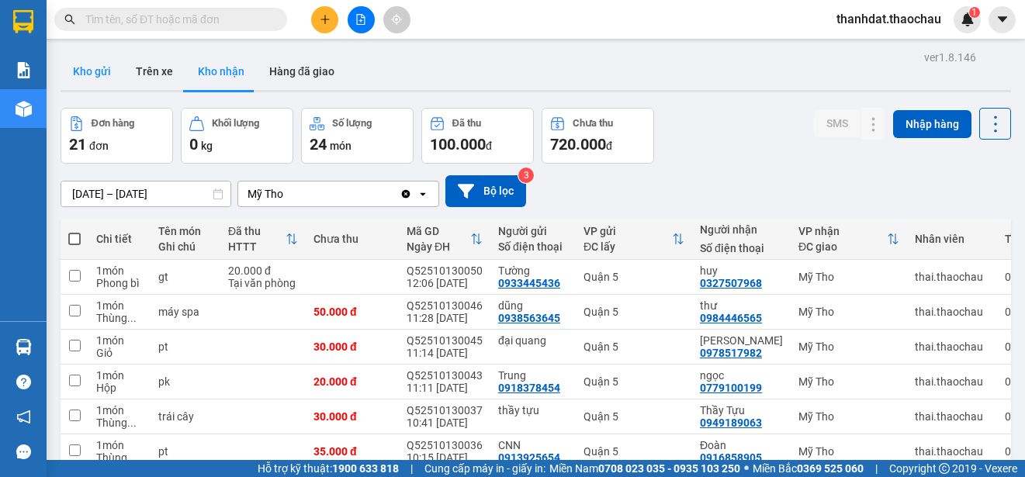
click at [92, 72] on button "Kho gửi" at bounding box center [92, 71] width 63 height 37
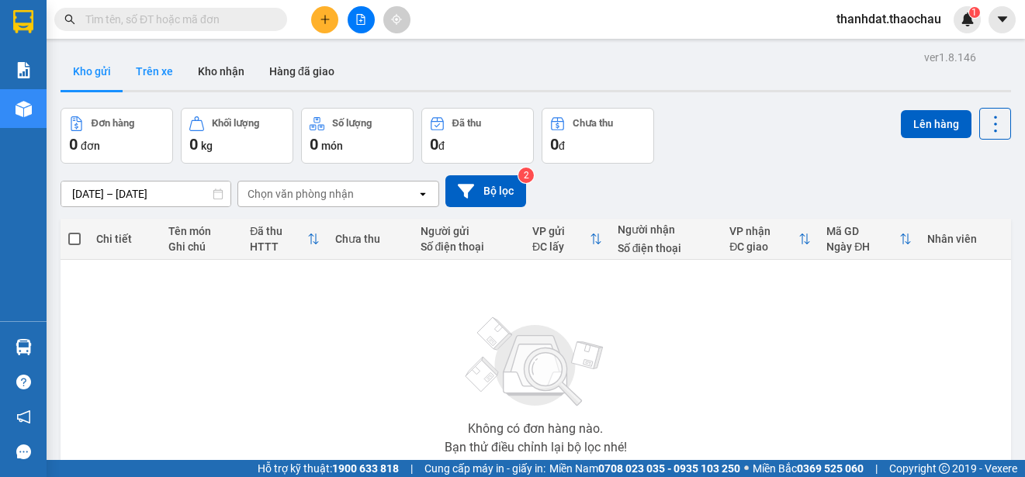
click at [150, 68] on button "Trên xe" at bounding box center [154, 71] width 62 height 37
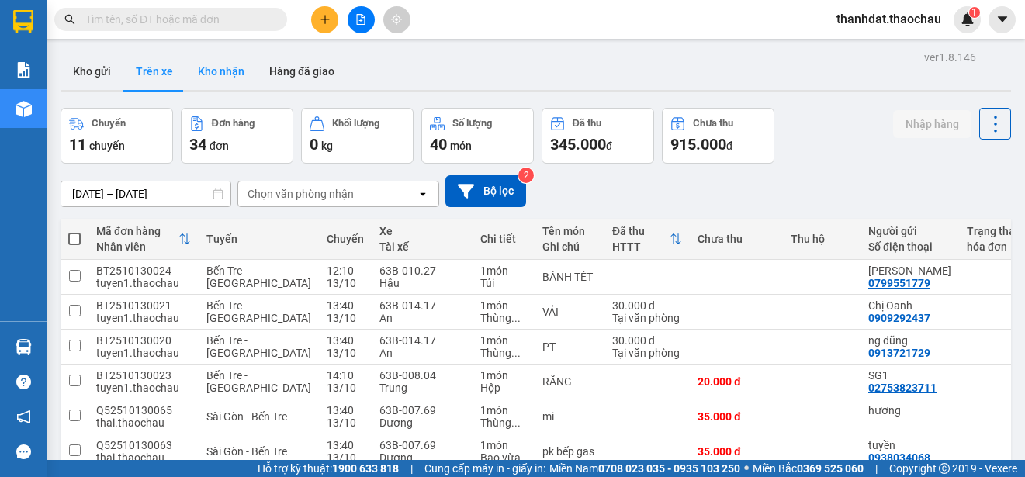
click at [230, 68] on button "Kho nhận" at bounding box center [220, 71] width 71 height 37
type input "01/10/2025 – 13/10/2025"
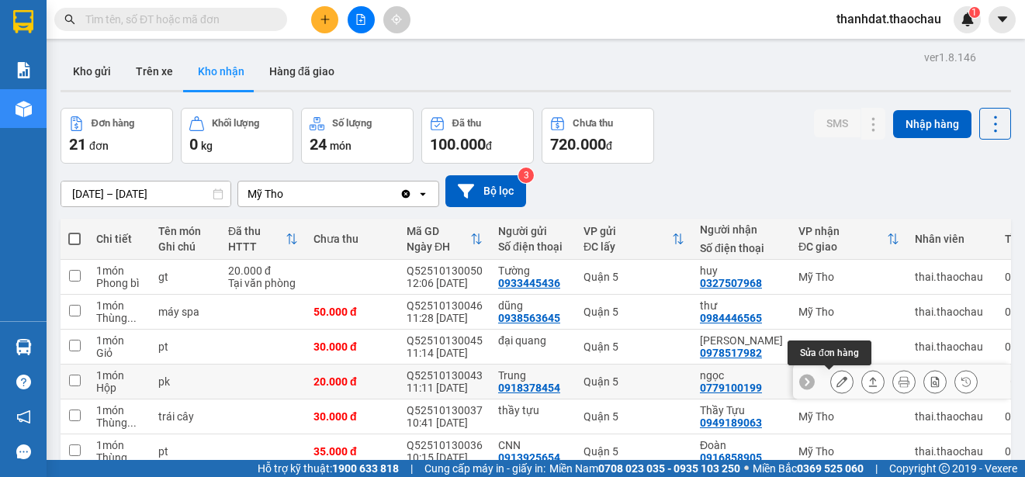
click at [836, 382] on icon at bounding box center [841, 381] width 11 height 11
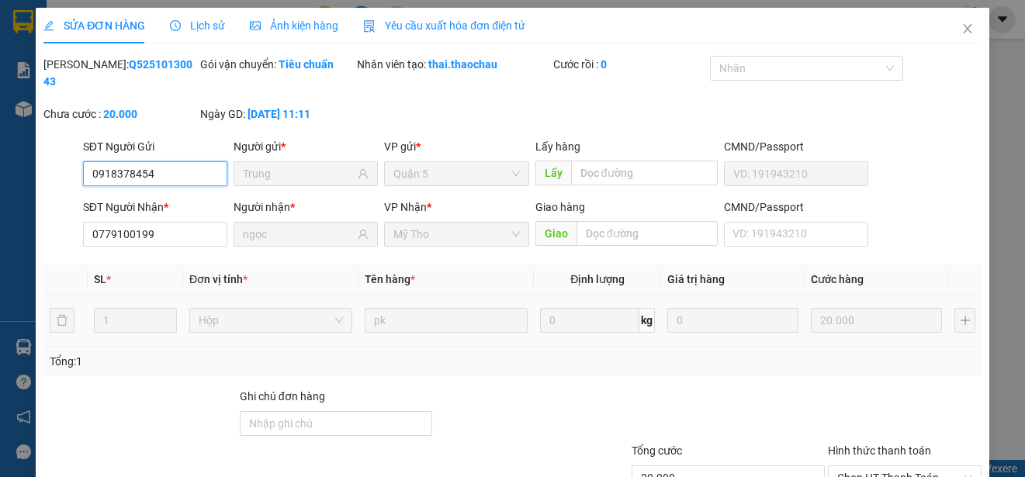
type input "0918378454"
type input "Trung"
type input "0779100199"
type input "ngọc"
type input "20.000"
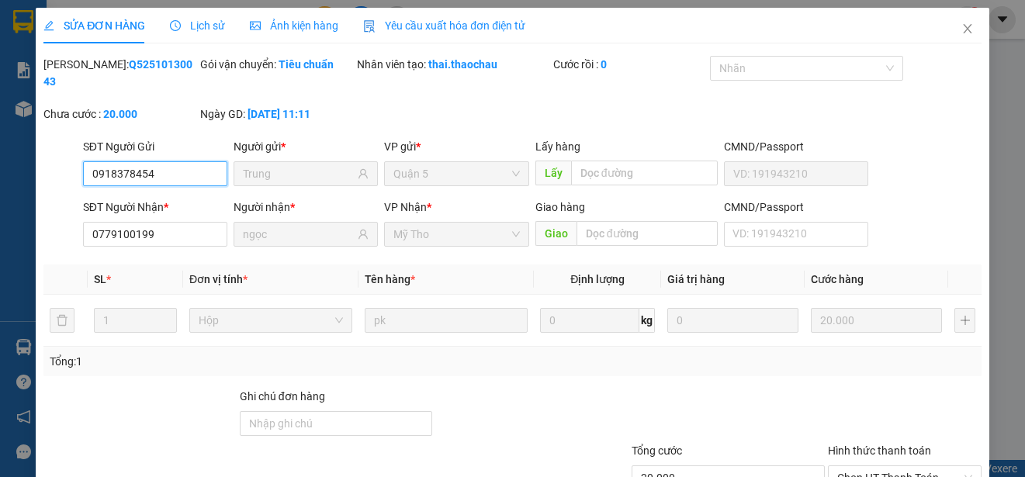
scroll to position [117, 0]
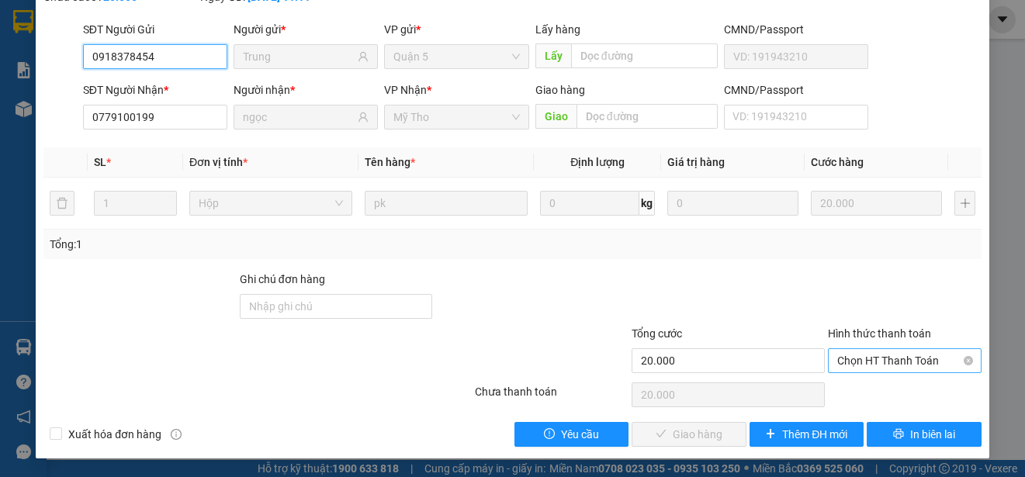
click at [884, 358] on span "Chọn HT Thanh Toán" at bounding box center [904, 360] width 135 height 23
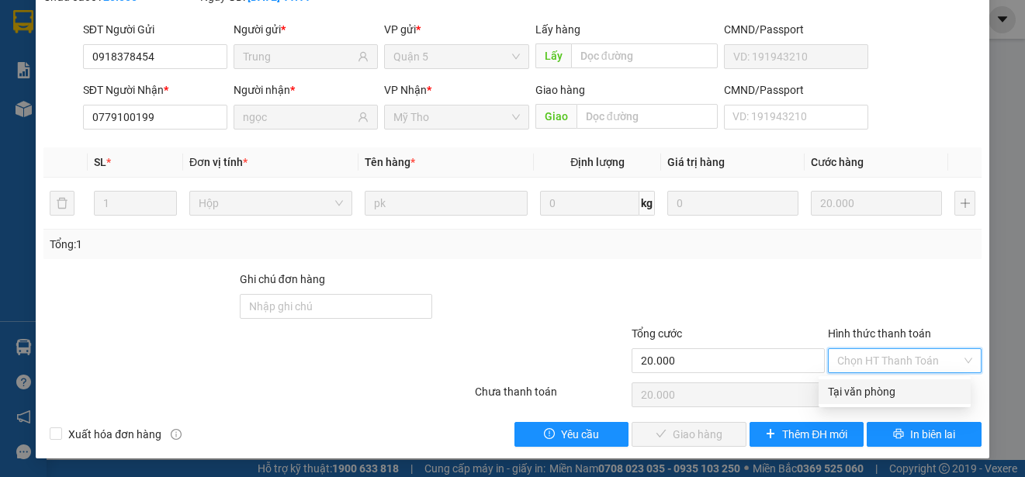
click at [882, 391] on div "Tại văn phòng" at bounding box center [894, 391] width 133 height 17
type input "0"
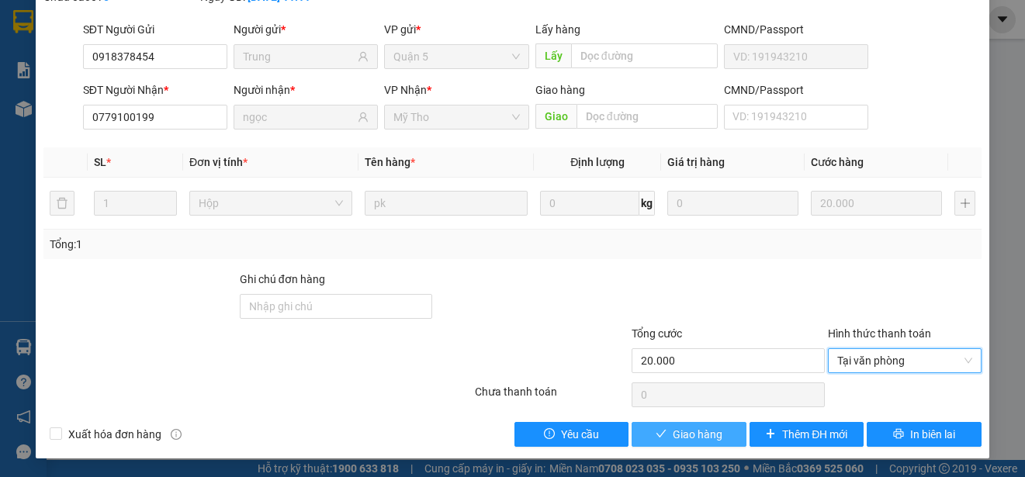
click at [692, 434] on span "Giao hàng" at bounding box center [698, 434] width 50 height 17
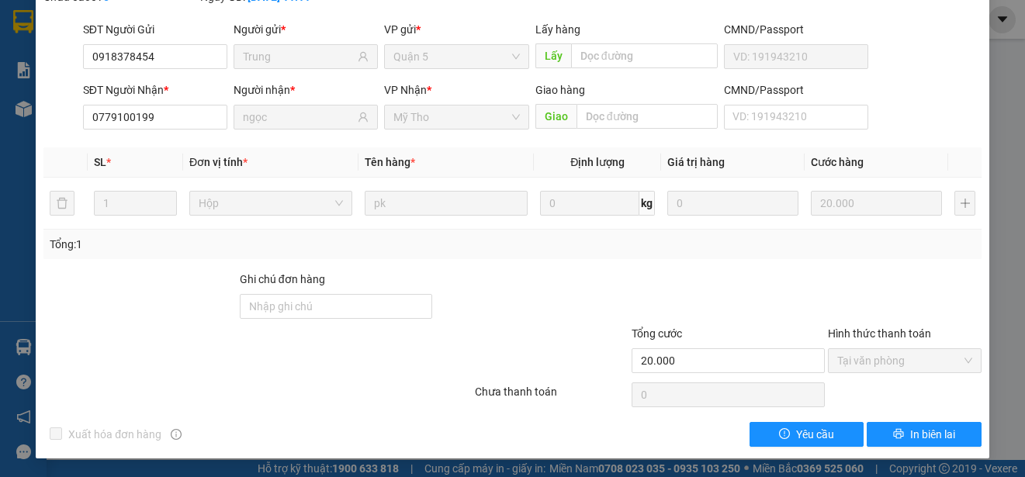
scroll to position [0, 0]
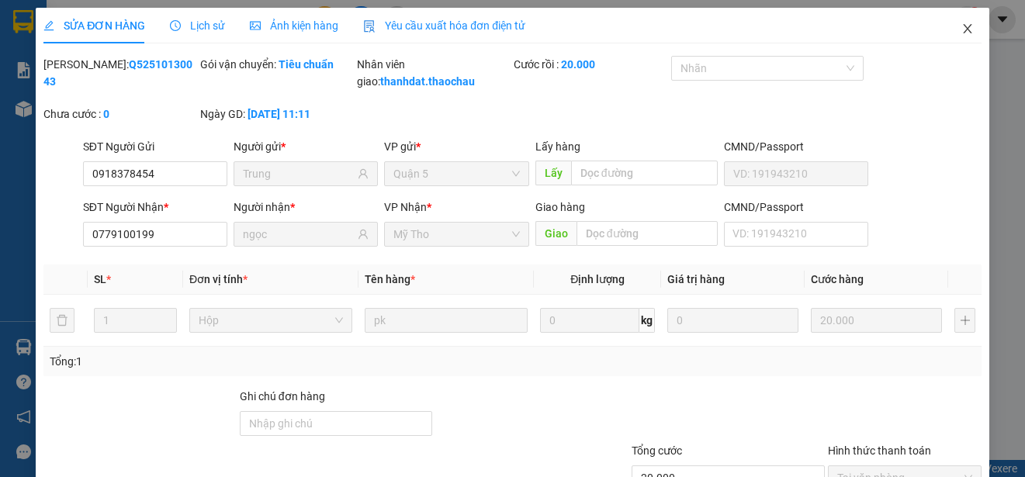
click at [961, 26] on icon "close" at bounding box center [967, 28] width 12 height 12
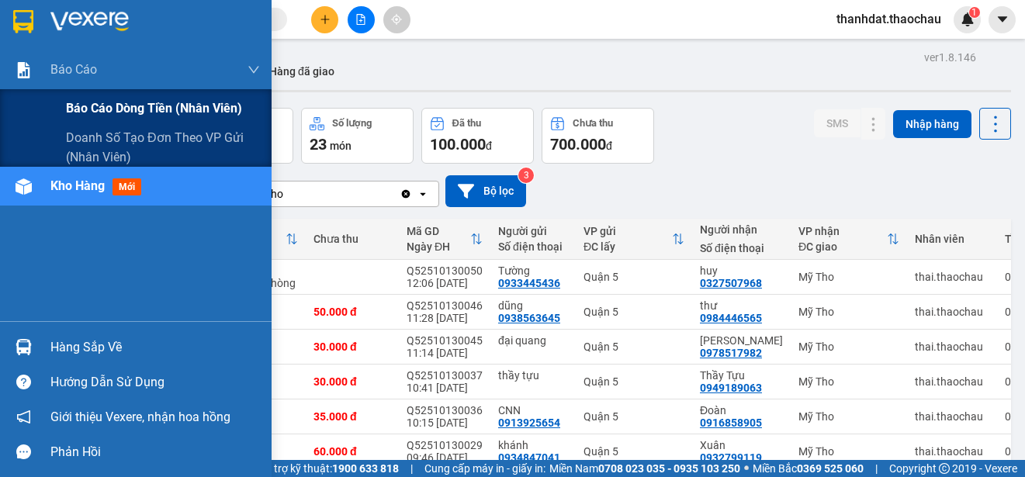
click at [93, 109] on span "Báo cáo dòng tiền (nhân viên)" at bounding box center [154, 108] width 176 height 19
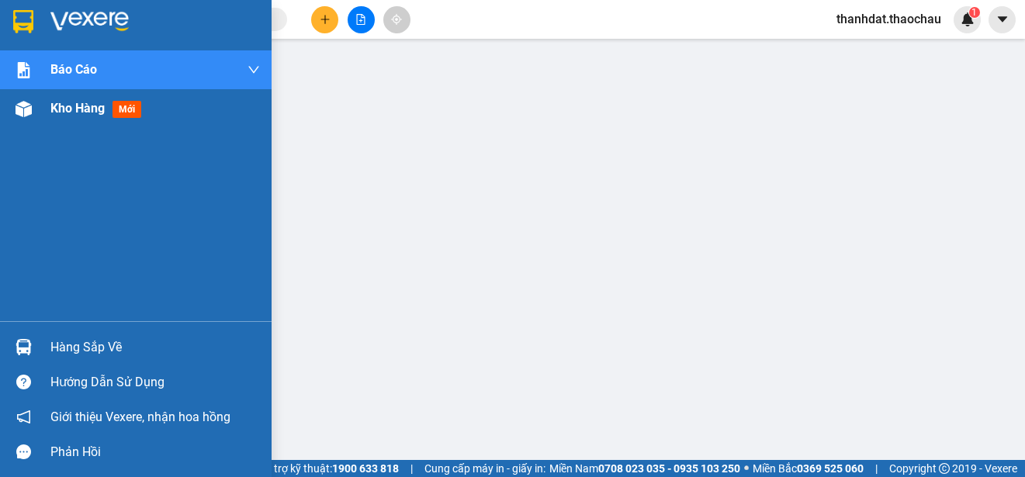
click at [69, 106] on span "Kho hàng" at bounding box center [77, 108] width 54 height 15
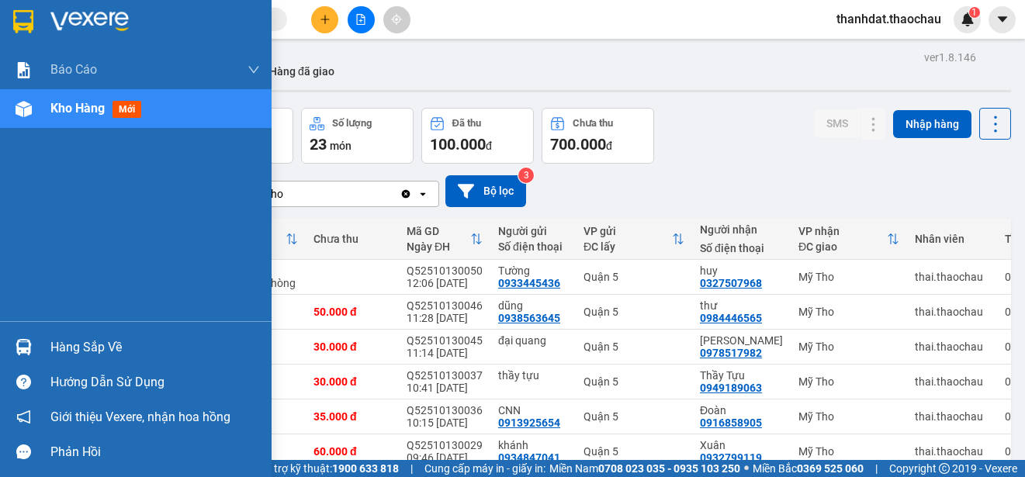
click at [74, 348] on div "Hàng sắp về" at bounding box center [154, 347] width 209 height 23
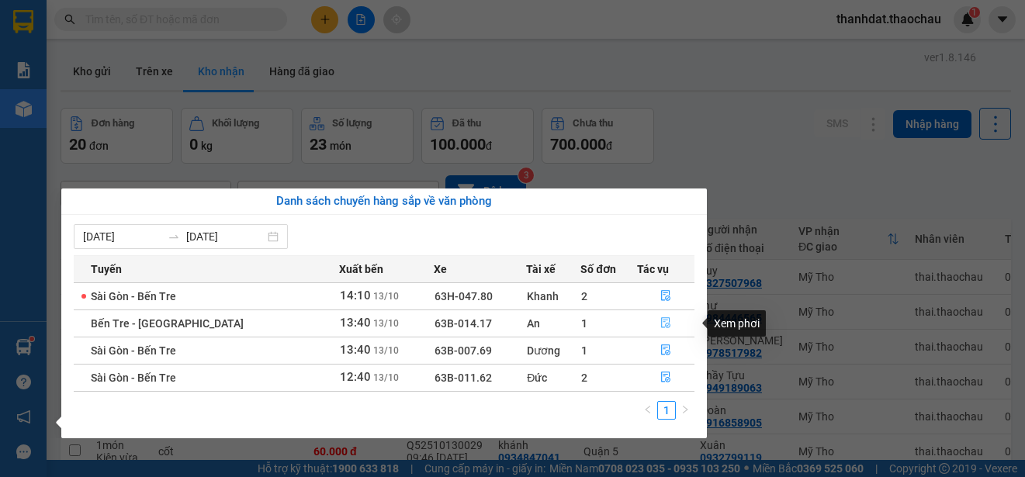
click at [660, 324] on icon "file-done" at bounding box center [665, 322] width 11 height 11
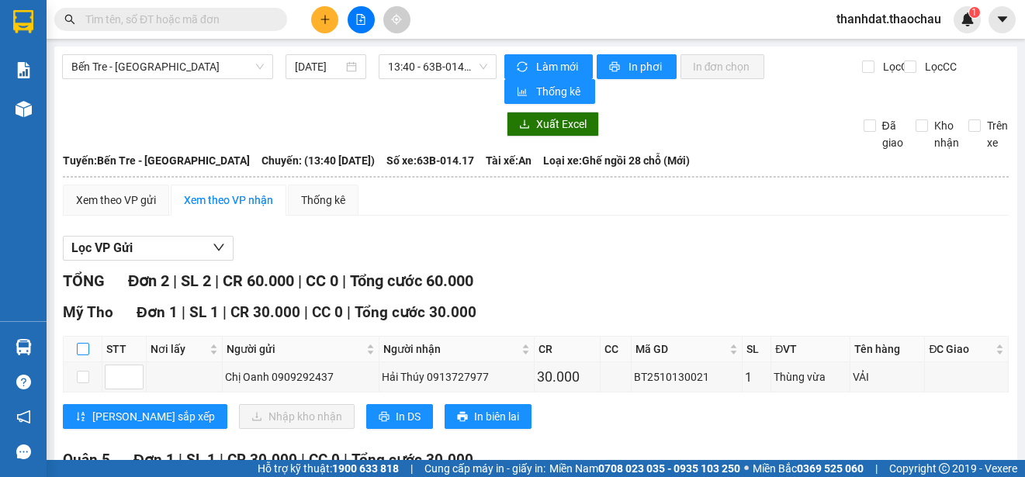
click at [85, 349] on input "checkbox" at bounding box center [83, 349] width 12 height 12
checkbox input "true"
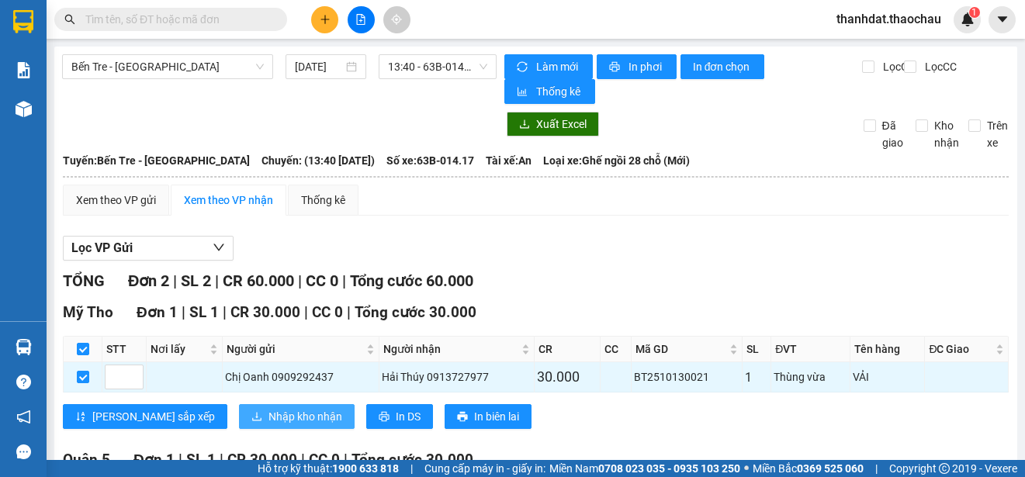
click at [268, 414] on span "Nhập kho nhận" at bounding box center [305, 416] width 74 height 17
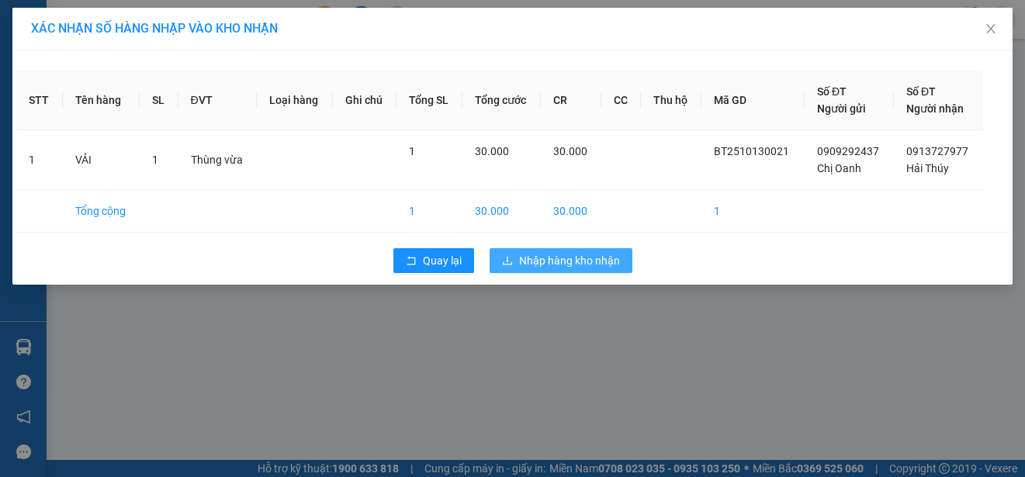
click at [567, 263] on span "Nhập hàng kho nhận" at bounding box center [569, 260] width 101 height 17
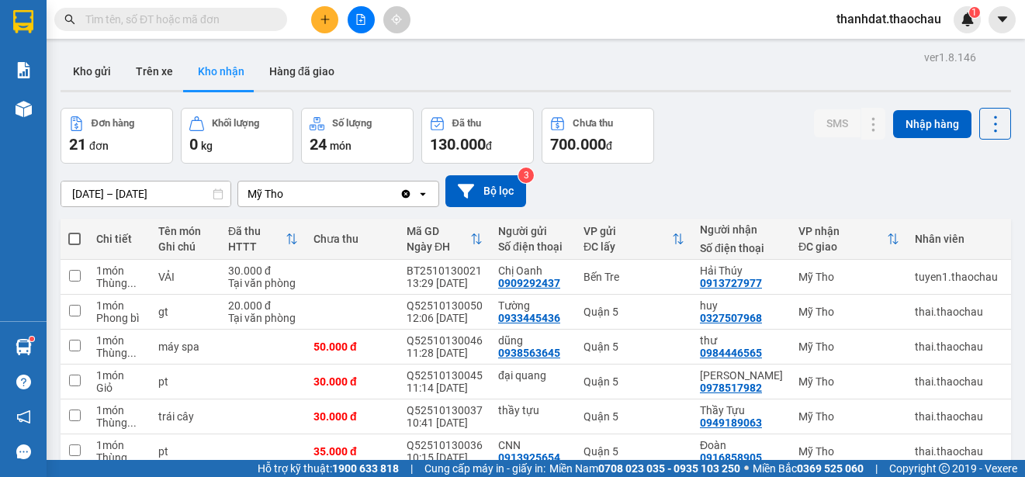
click at [320, 18] on icon "plus" at bounding box center [325, 19] width 11 height 11
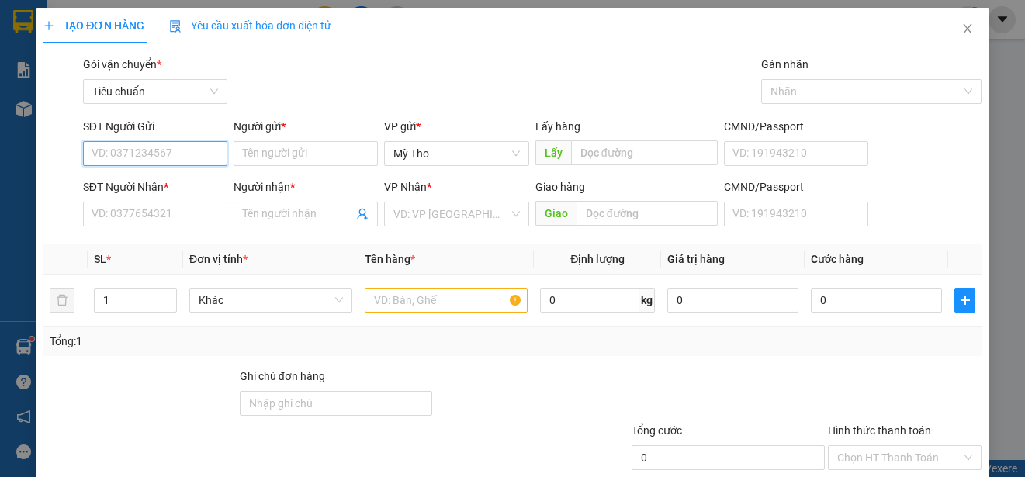
click at [166, 156] on input "SĐT Người Gửi" at bounding box center [155, 153] width 144 height 25
click at [144, 139] on div "SĐT Người Gửi" at bounding box center [155, 129] width 144 height 23
click at [136, 155] on input "SĐT Người Gửi" at bounding box center [155, 153] width 144 height 25
type input "0973877875"
click at [175, 186] on div "0973877875 - Văn" at bounding box center [154, 184] width 124 height 17
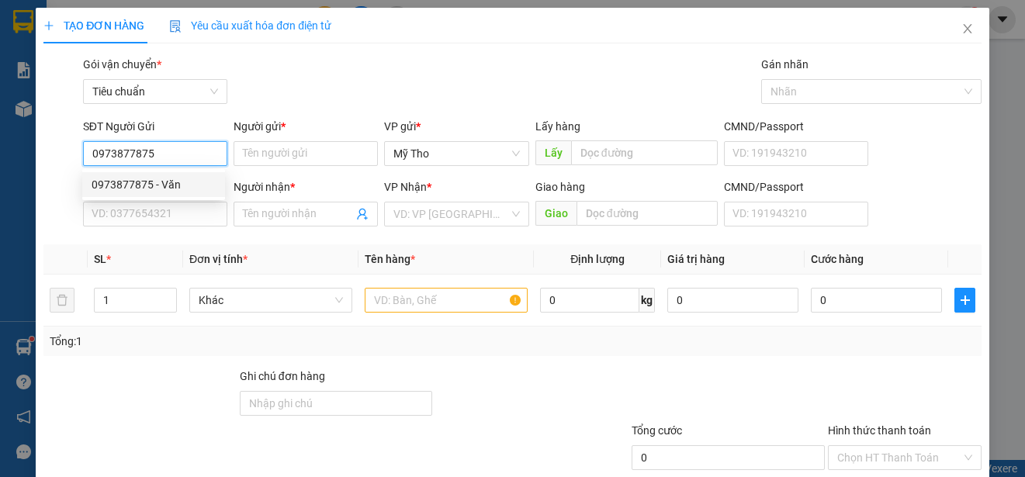
type input "Văn"
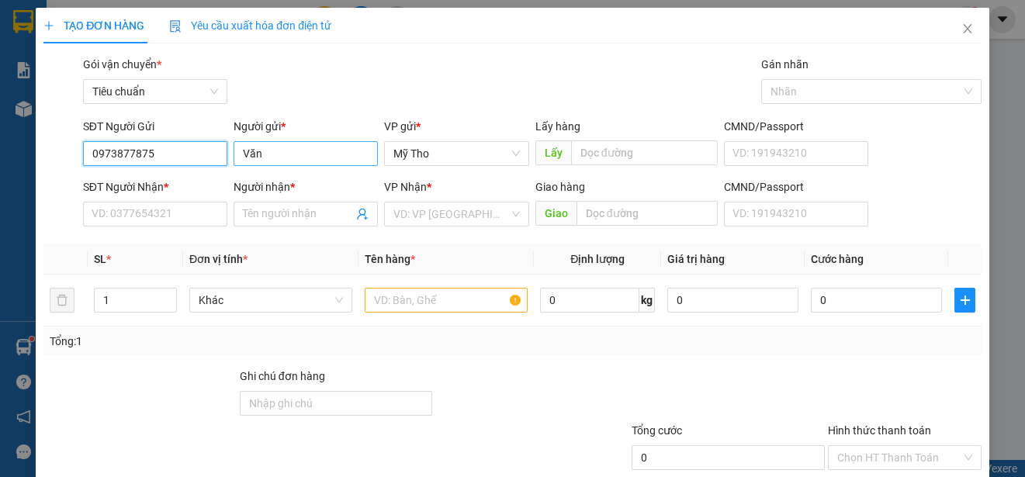
type input "0973877875"
click at [240, 151] on input "Văn" at bounding box center [306, 153] width 144 height 25
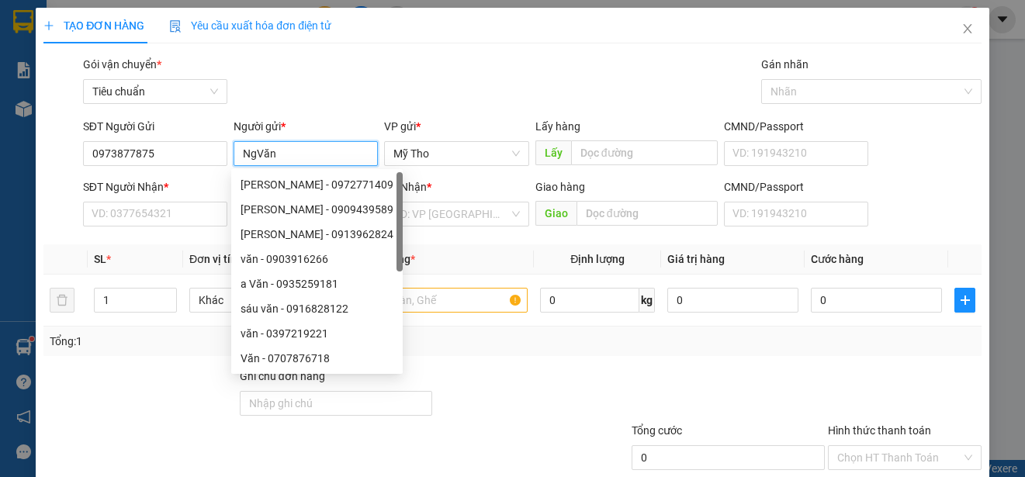
paste input "ân"
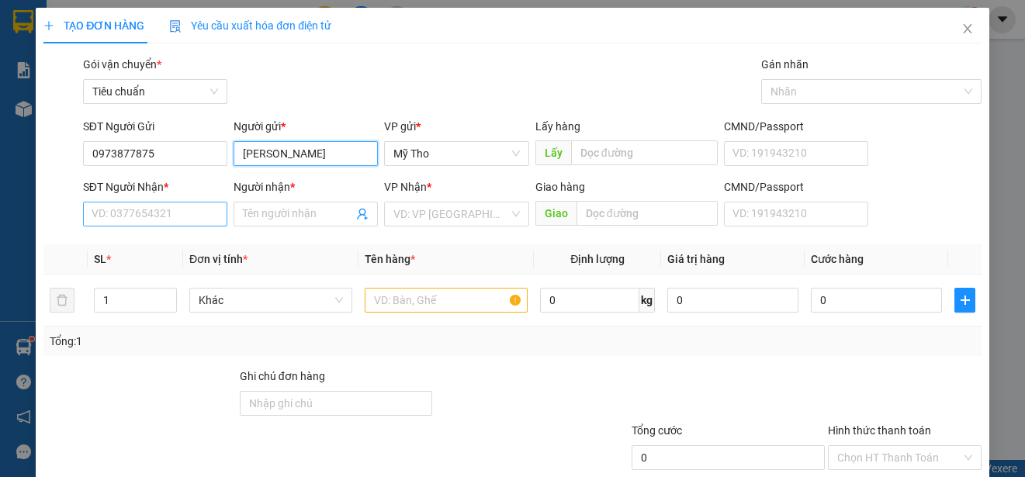
type input "Ngân Văn"
click at [168, 212] on input "SĐT Người Nhận *" at bounding box center [155, 214] width 144 height 25
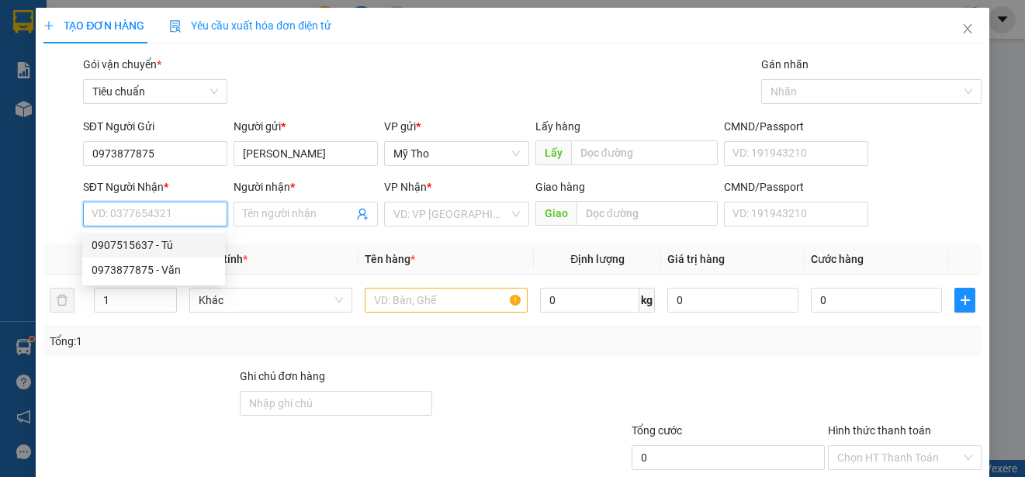
click at [155, 243] on div "0907515637 - Tú" at bounding box center [154, 245] width 124 height 17
type input "0907515637"
type input "Tú"
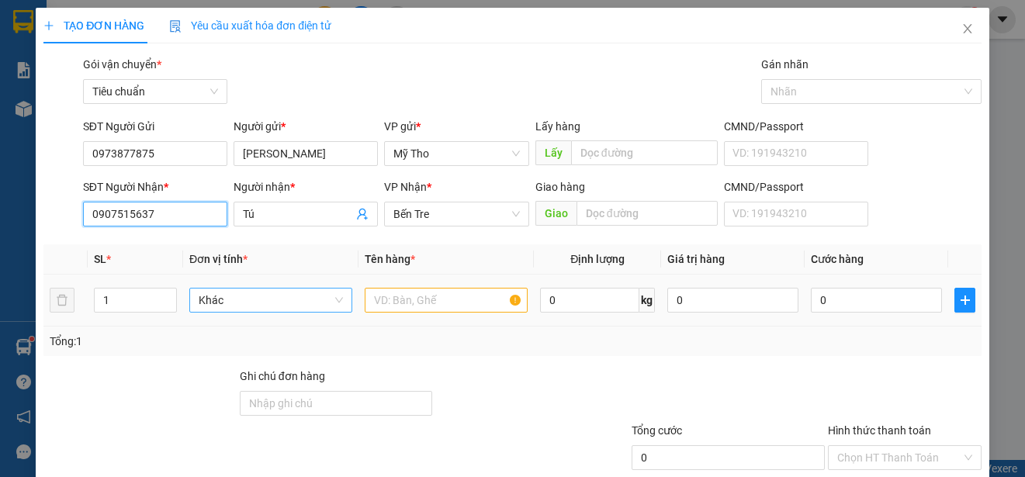
click at [223, 300] on span "Khác" at bounding box center [271, 300] width 144 height 23
type input "boc"
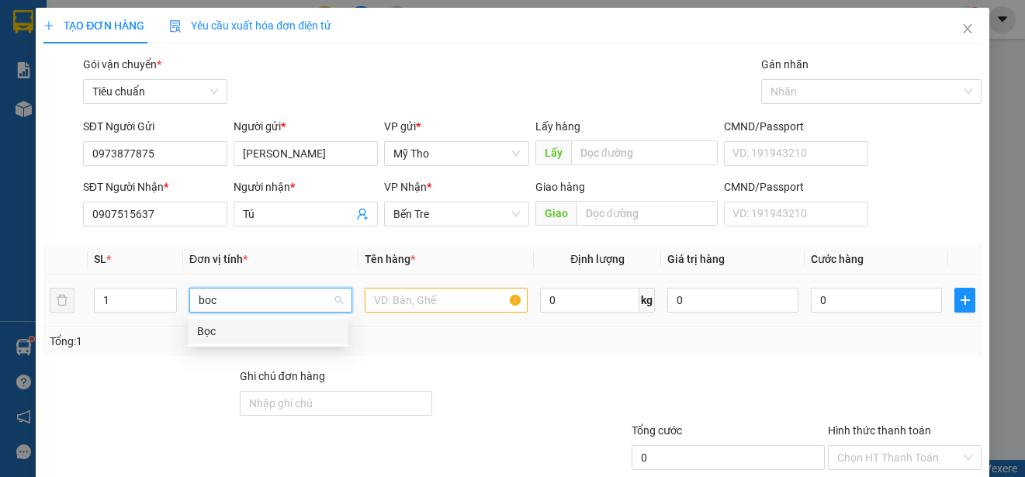
click at [215, 331] on div "Bọc" at bounding box center [268, 331] width 142 height 17
click at [457, 299] on input "text" at bounding box center [446, 300] width 163 height 25
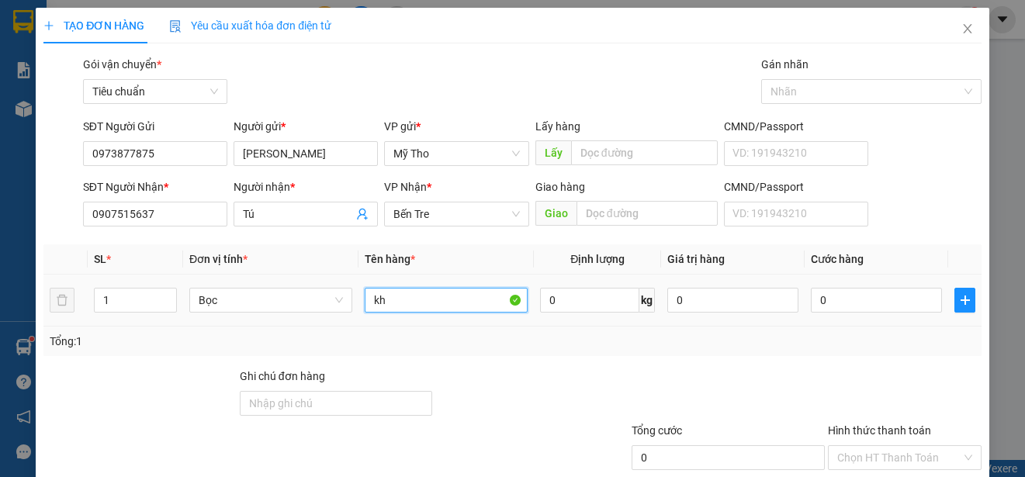
paste input "ô"
type input "khô"
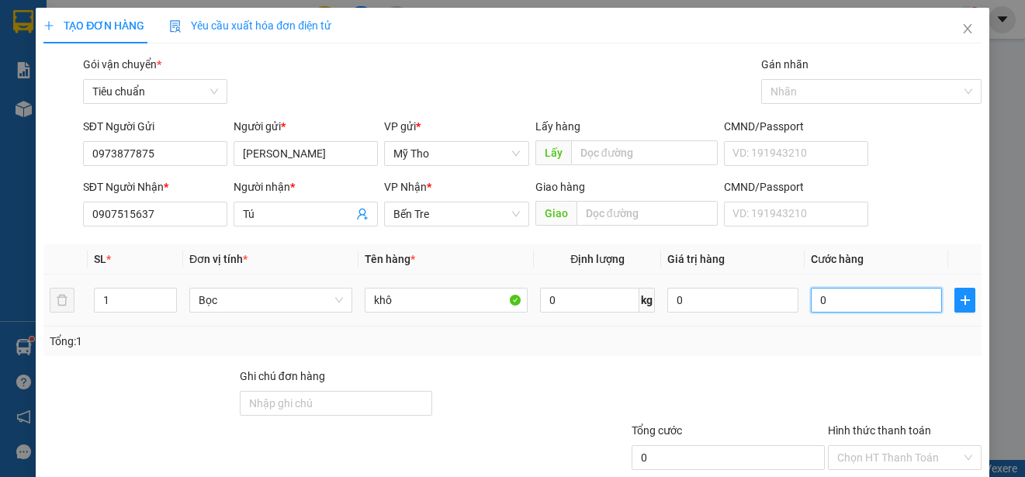
click at [817, 310] on input "0" at bounding box center [876, 300] width 131 height 25
type input "2"
type input "25"
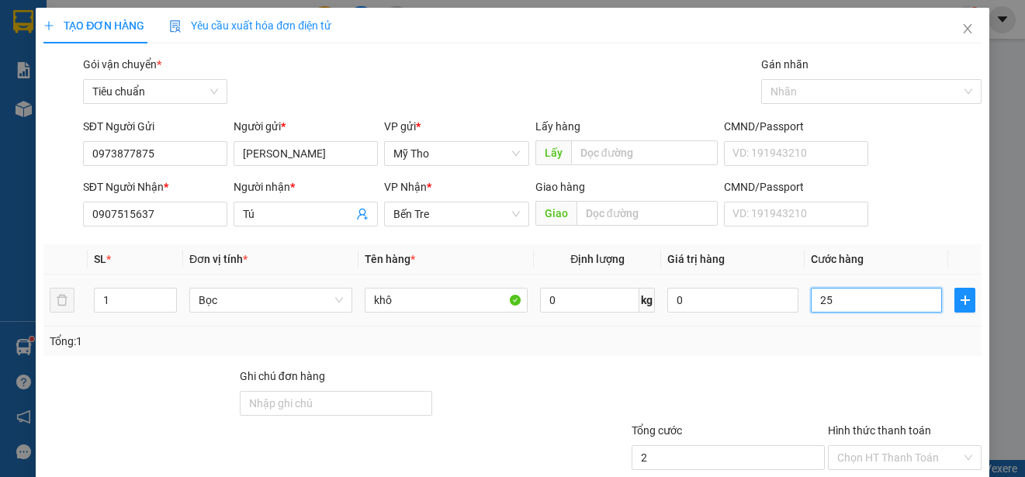
type input "25"
type input "250"
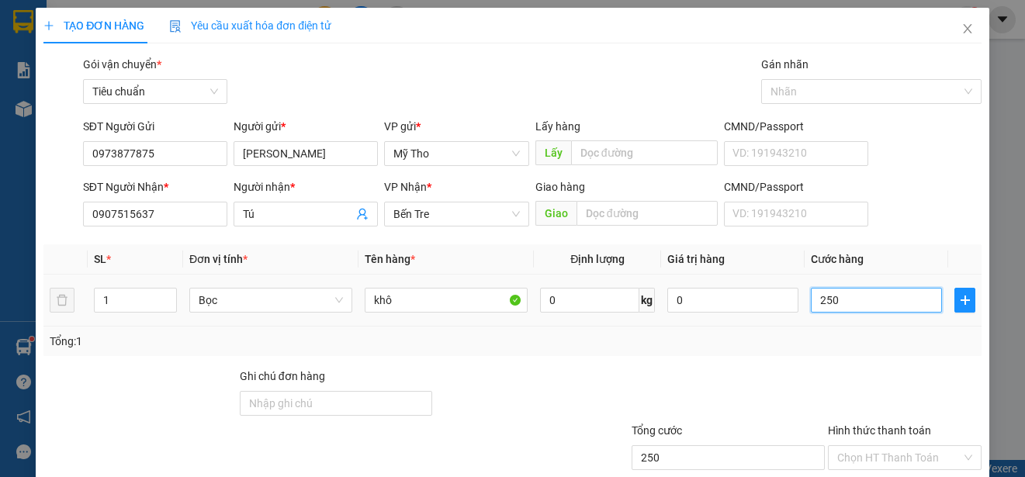
type input "2.500"
type input "25.000"
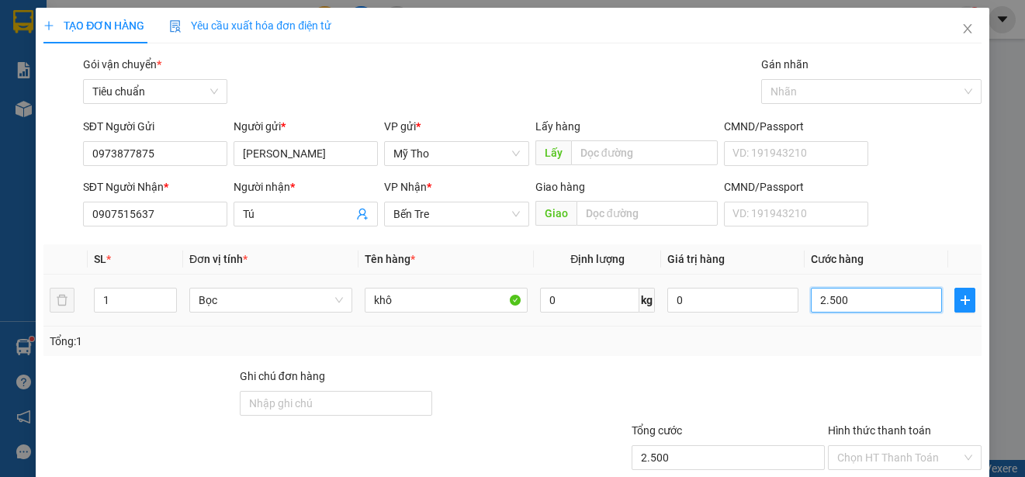
type input "25.000"
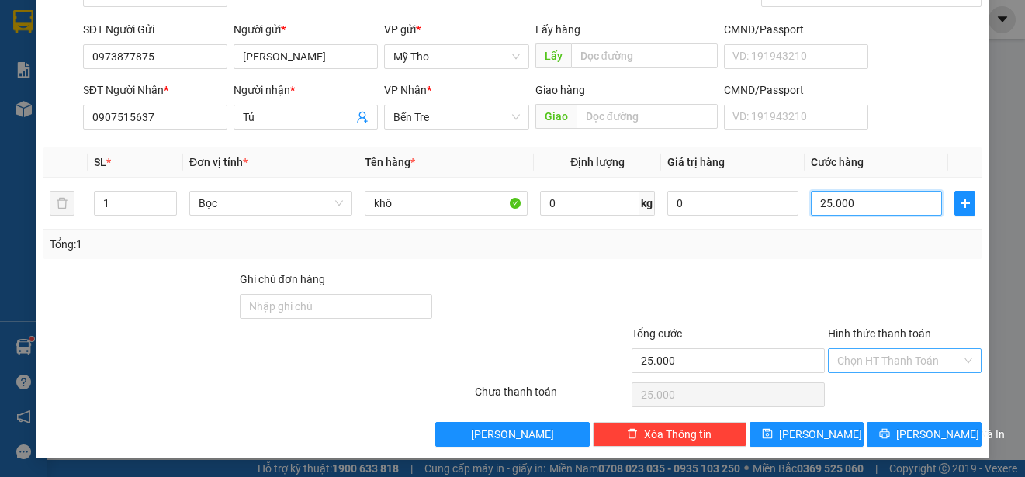
type input "25.000"
click at [858, 361] on input "Hình thức thanh toán" at bounding box center [899, 360] width 124 height 23
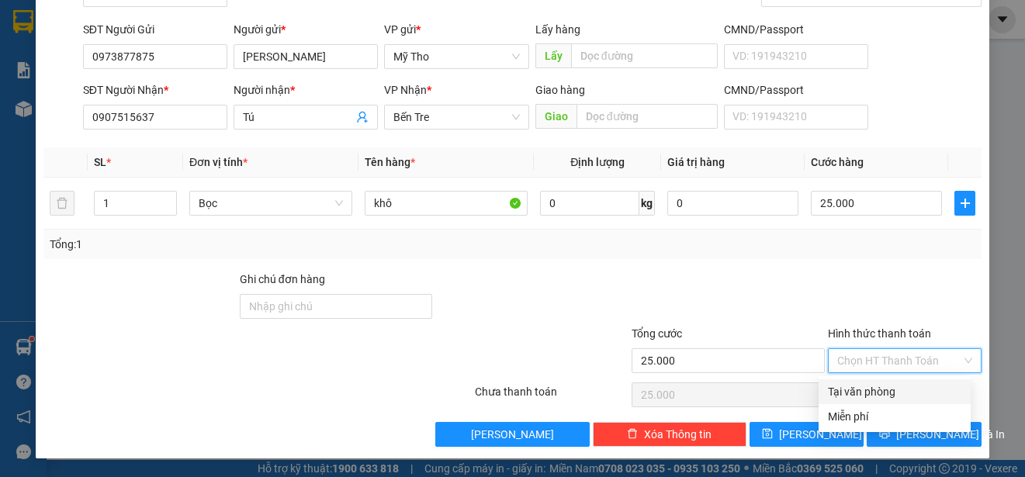
click at [867, 386] on div "Tại văn phòng" at bounding box center [894, 391] width 133 height 17
type input "0"
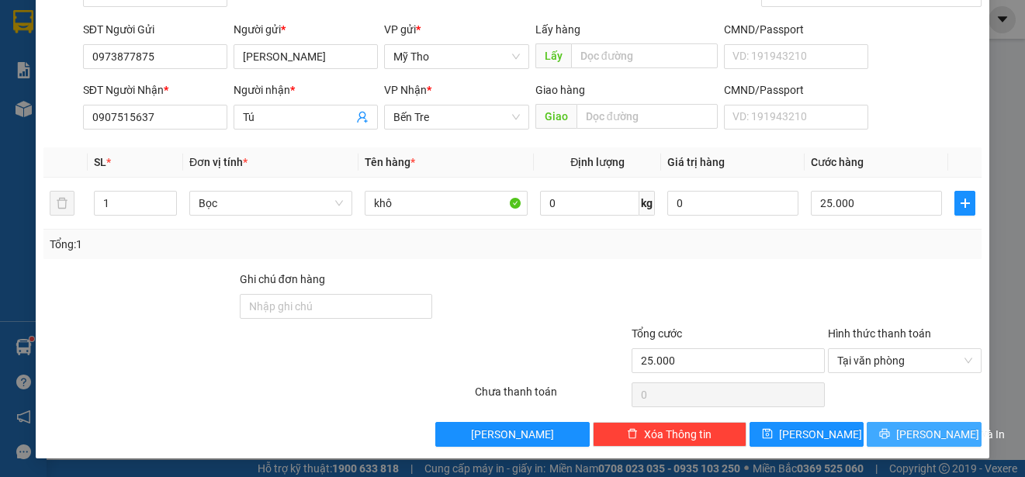
click at [906, 428] on span "Lưu và In" at bounding box center [950, 434] width 109 height 17
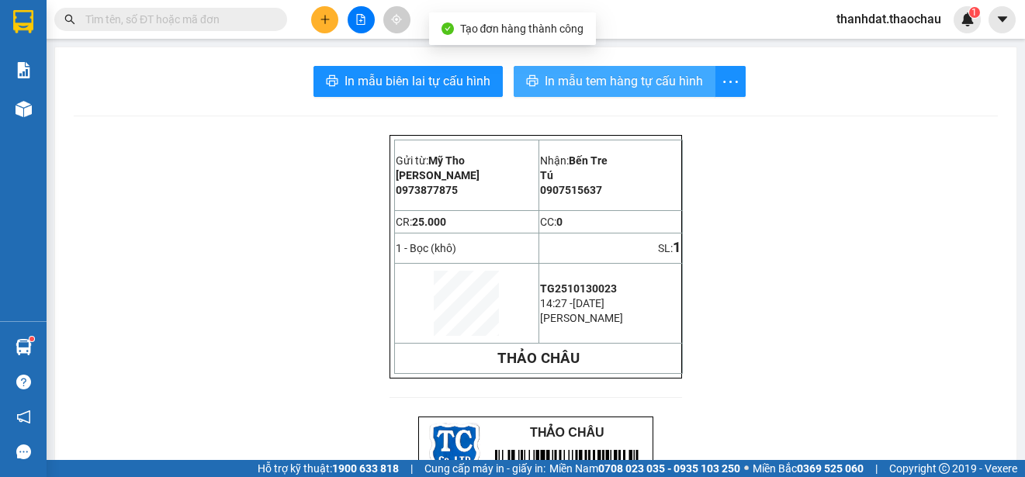
click at [611, 81] on span "In mẫu tem hàng tự cấu hình" at bounding box center [624, 80] width 158 height 19
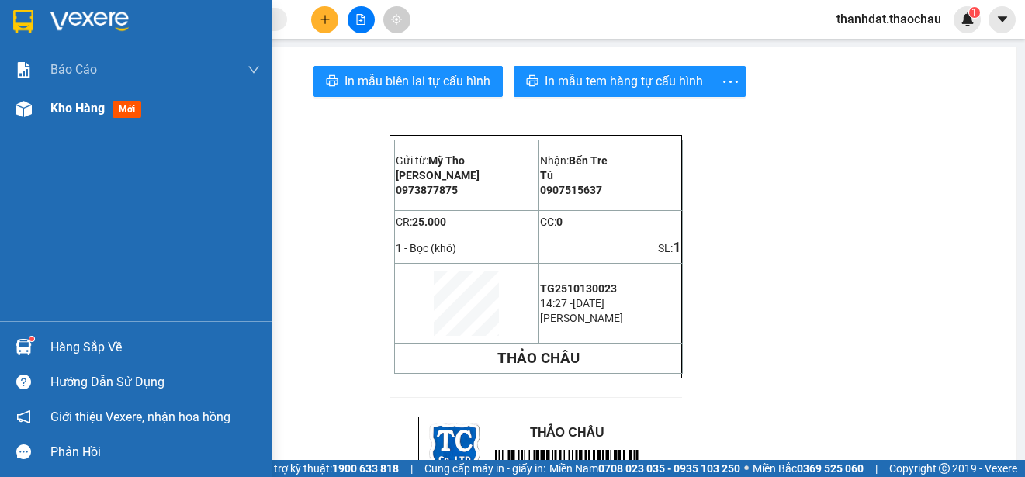
click at [75, 108] on span "Kho hàng" at bounding box center [77, 108] width 54 height 15
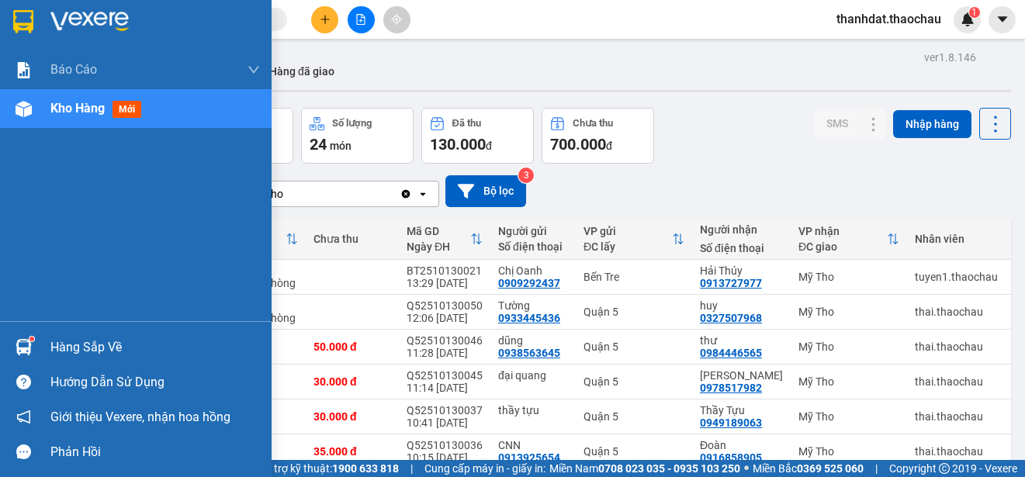
click at [61, 350] on div "Hàng sắp về" at bounding box center [154, 347] width 209 height 23
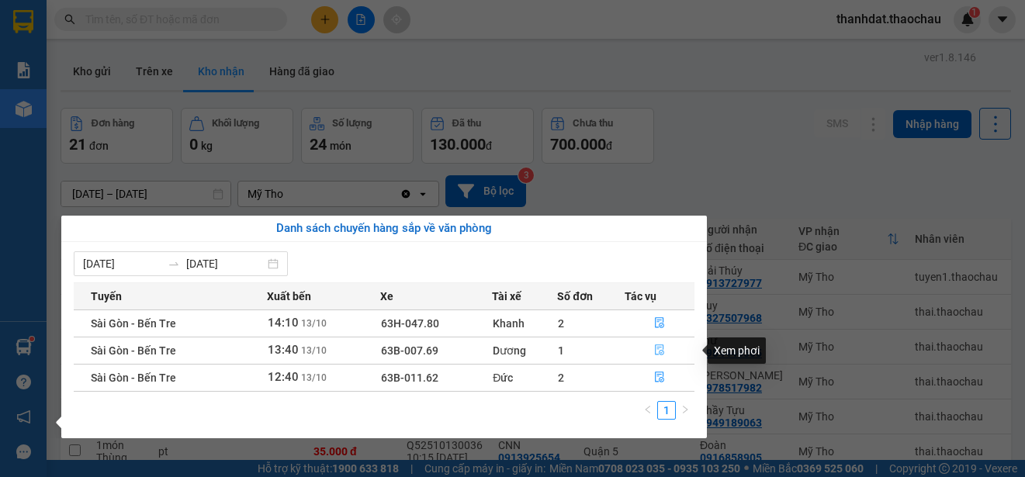
click at [659, 350] on icon "file-done" at bounding box center [659, 349] width 11 height 11
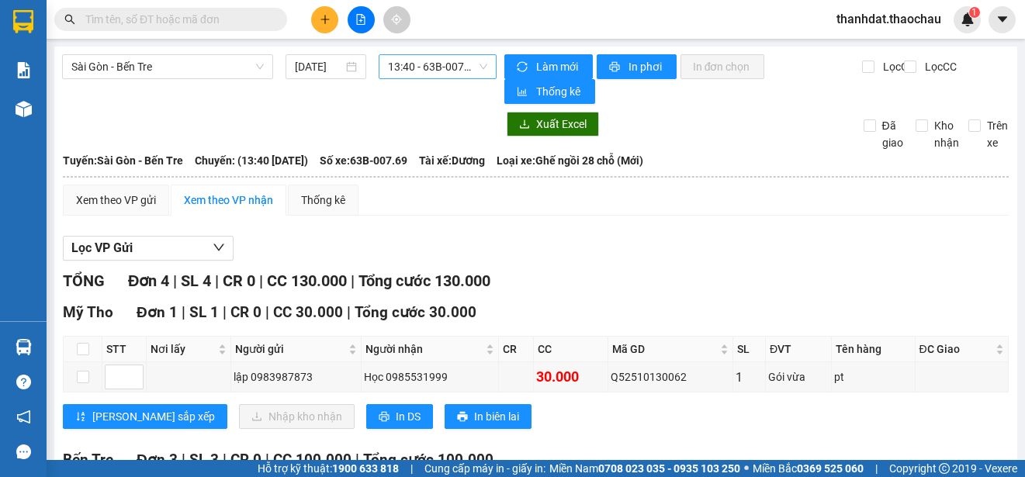
click at [438, 68] on span "13:40 - 63B-007.69" at bounding box center [437, 66] width 99 height 23
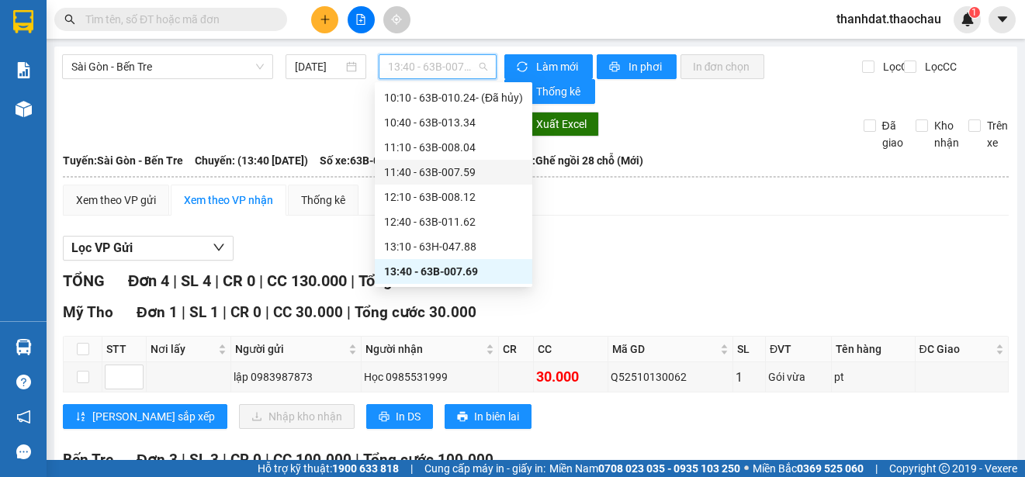
scroll to position [376, 0]
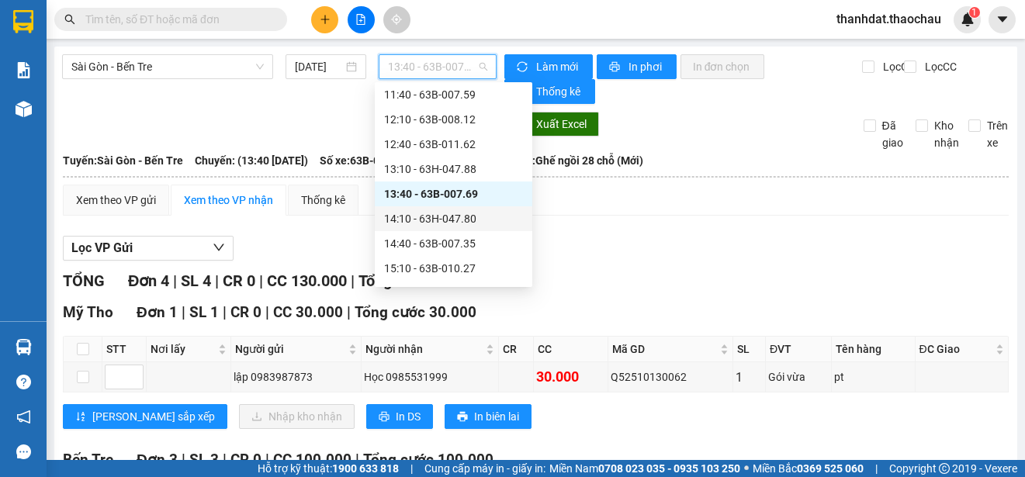
click at [462, 216] on div "14:10 - 63H-047.80" at bounding box center [453, 218] width 139 height 17
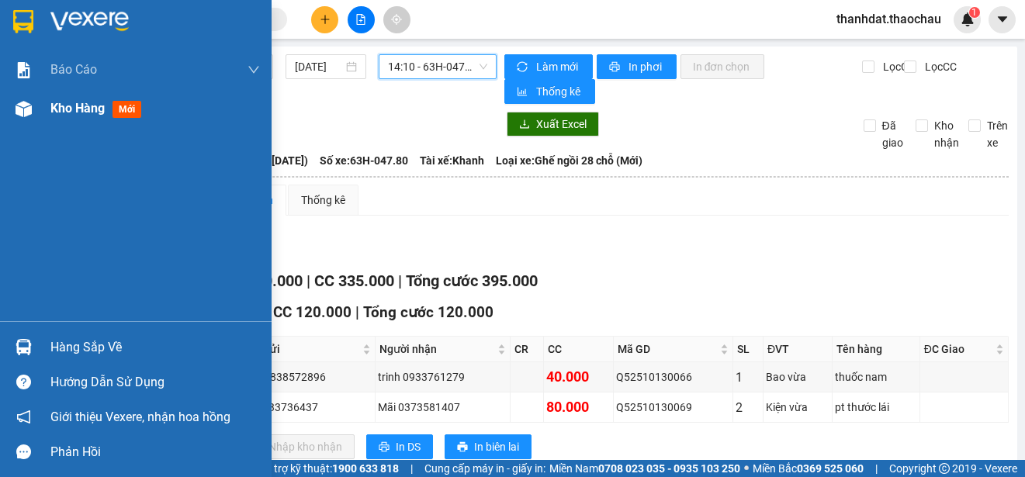
click at [81, 109] on span "Kho hàng" at bounding box center [77, 108] width 54 height 15
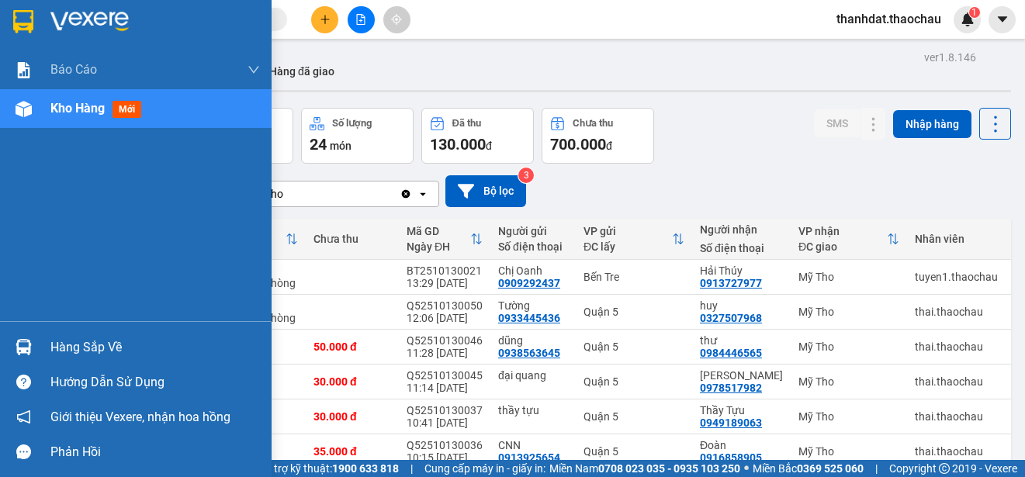
click at [57, 348] on div "Hàng sắp về" at bounding box center [154, 347] width 209 height 23
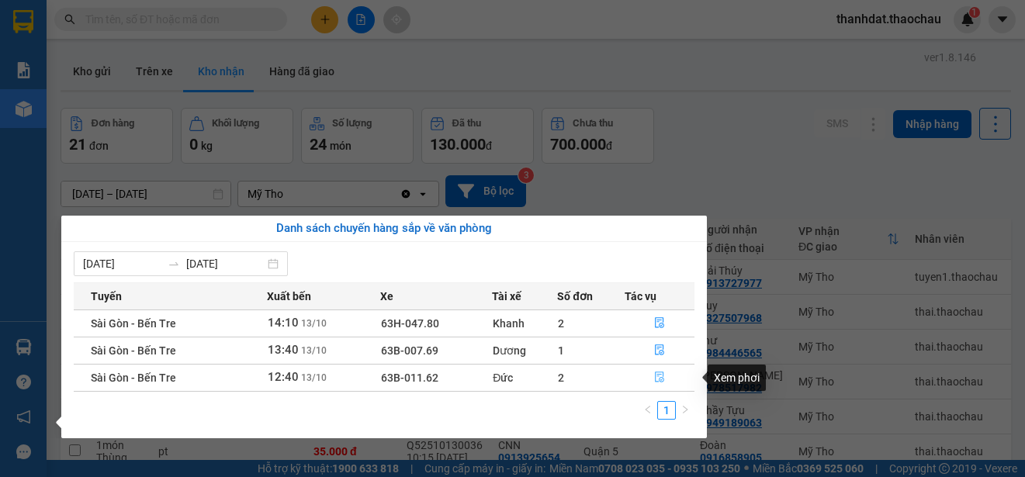
click at [658, 378] on icon "file-done" at bounding box center [659, 377] width 11 height 11
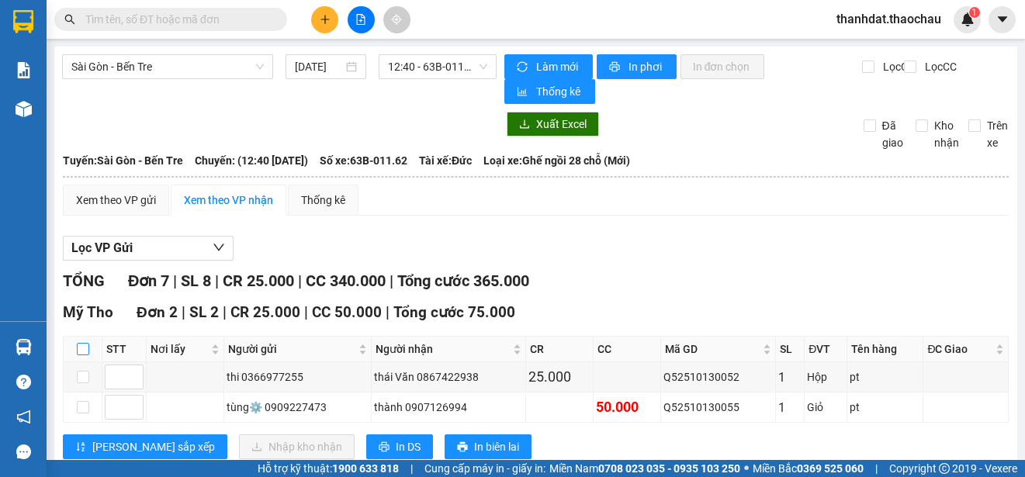
click at [85, 352] on input "checkbox" at bounding box center [83, 349] width 12 height 12
checkbox input "true"
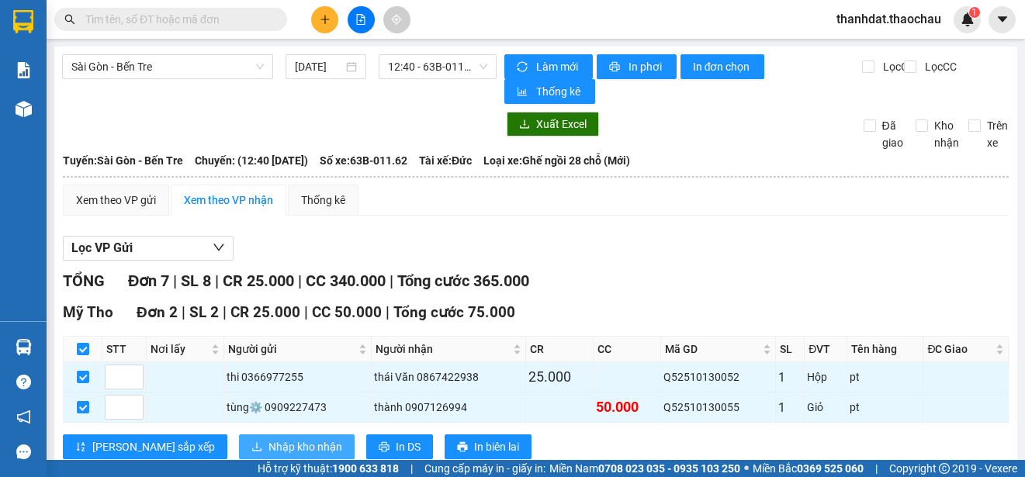
click at [268, 441] on span "Nhập kho nhận" at bounding box center [305, 446] width 74 height 17
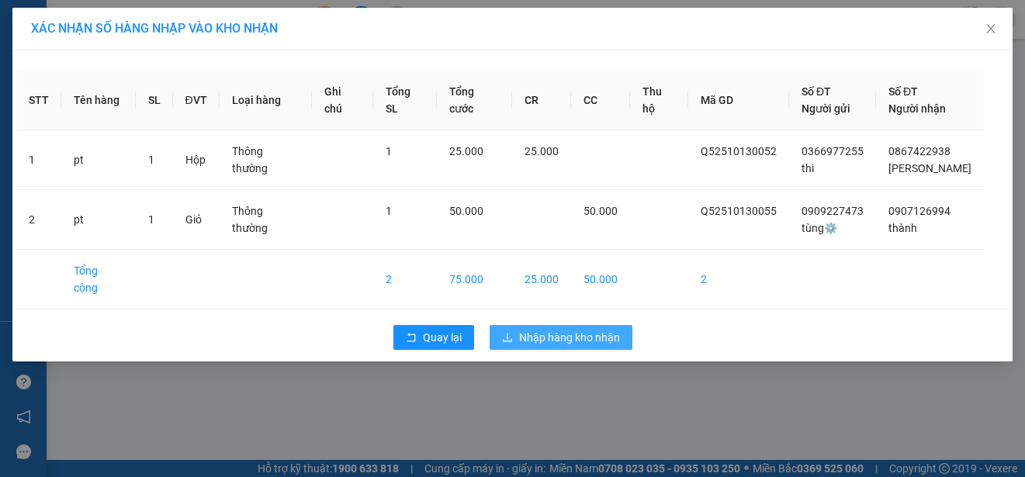
click at [590, 329] on span "Nhập hàng kho nhận" at bounding box center [569, 337] width 101 height 17
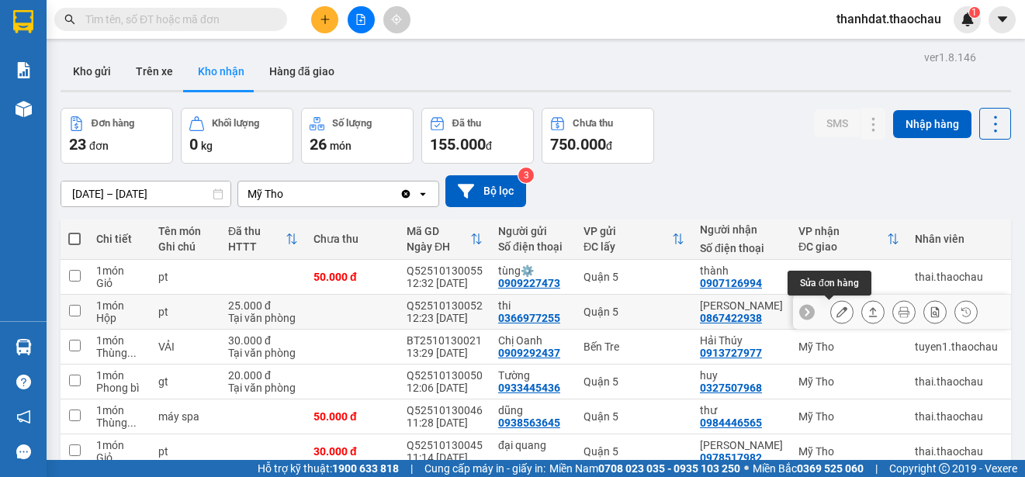
click at [836, 313] on icon at bounding box center [841, 311] width 11 height 11
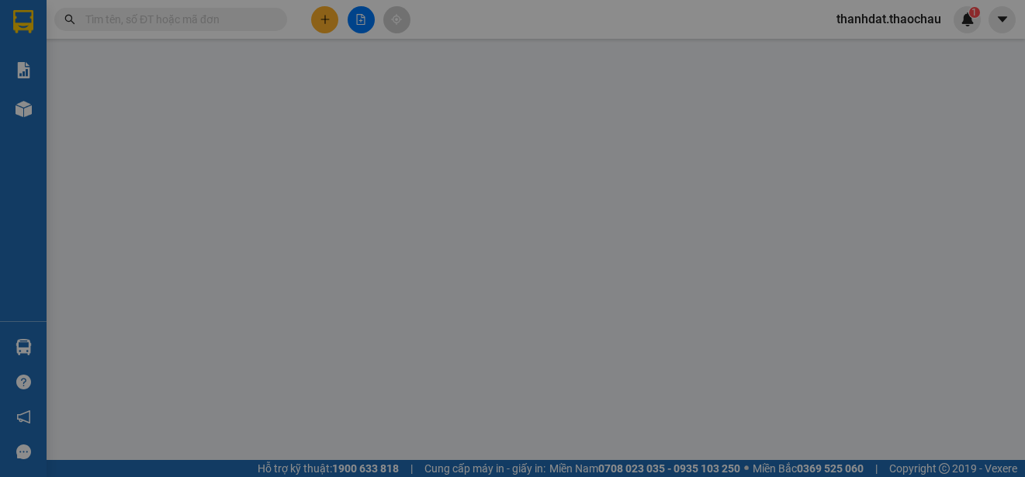
type input "0366977255"
type input "thi"
type input "0867422938"
type input "[PERSON_NAME]"
type input "25.000"
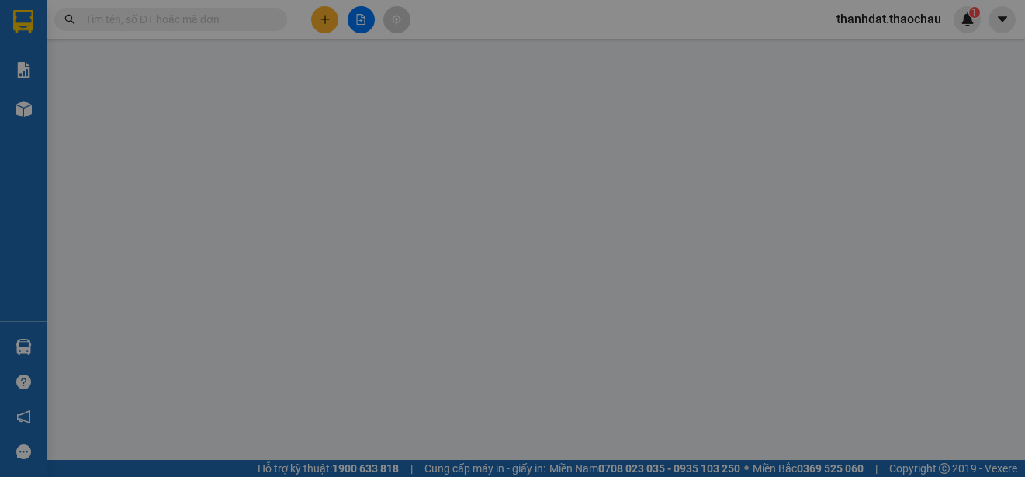
type input "25.000"
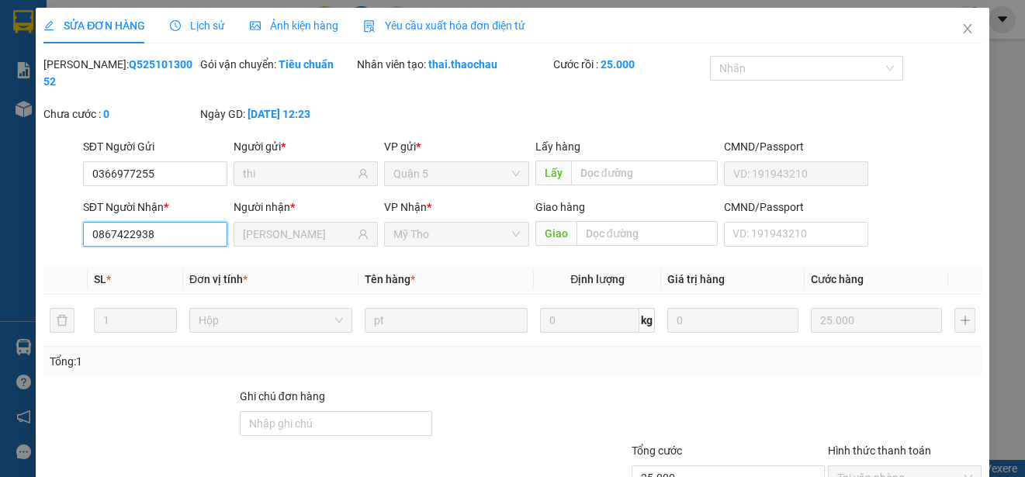
drag, startPoint x: 168, startPoint y: 233, endPoint x: 81, endPoint y: 233, distance: 86.1
click at [83, 233] on input "0867422938" at bounding box center [155, 234] width 144 height 25
drag, startPoint x: 182, startPoint y: 236, endPoint x: 50, endPoint y: 236, distance: 131.9
click at [50, 236] on div "SĐT Người Nhận * 0867422938 0867422938 Người nhận * thái Văn VP Nhận * Mỹ Tho G…" at bounding box center [512, 226] width 941 height 54
click at [961, 28] on icon "close" at bounding box center [967, 28] width 12 height 12
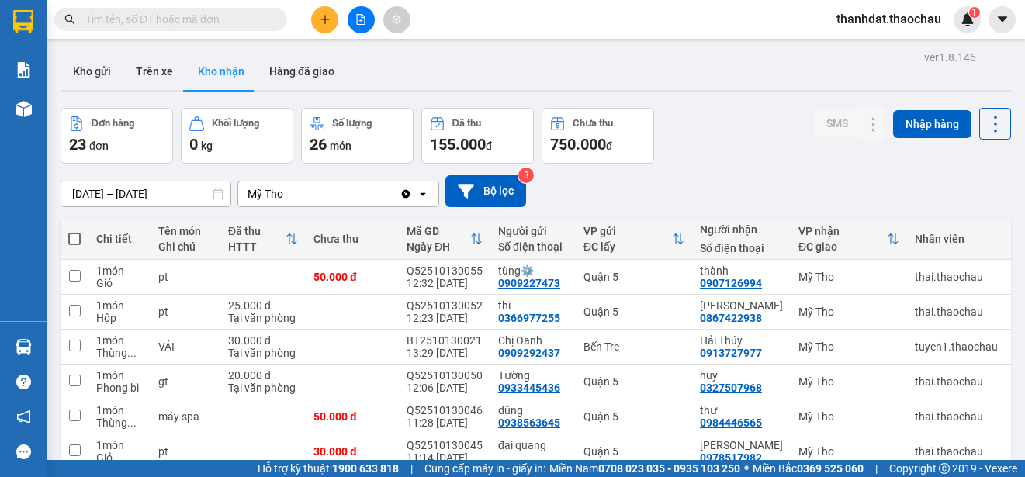
scroll to position [219, 0]
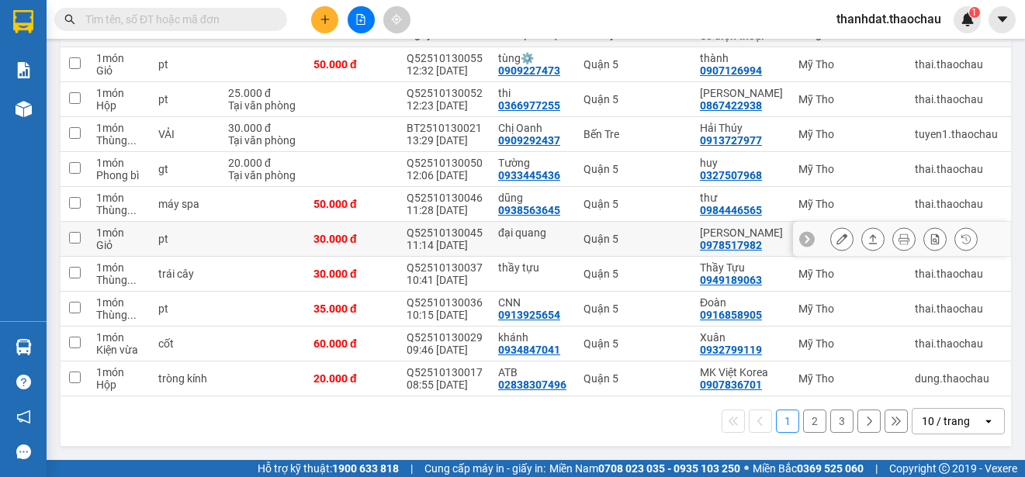
click at [836, 234] on icon at bounding box center [841, 239] width 11 height 11
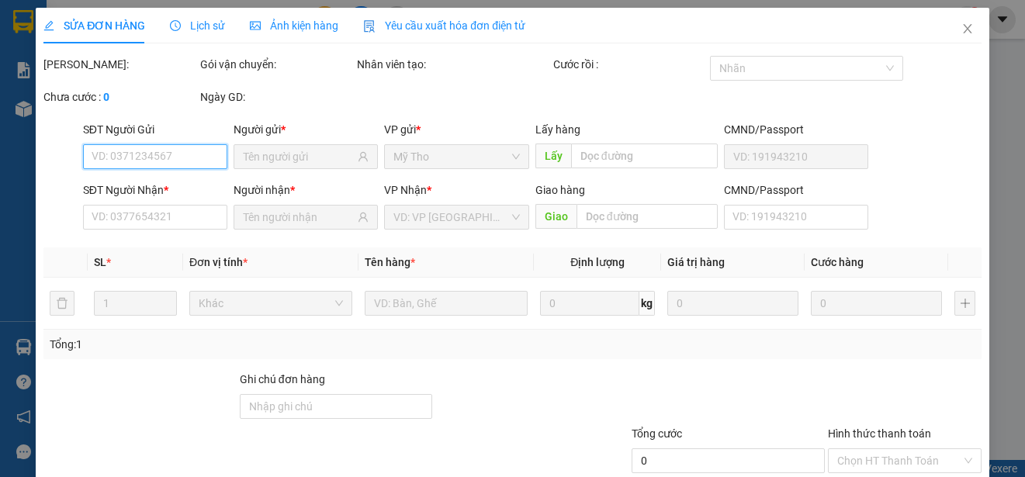
type input "đại quang"
type input "0978517982"
type input "[PERSON_NAME]"
type input "30.000"
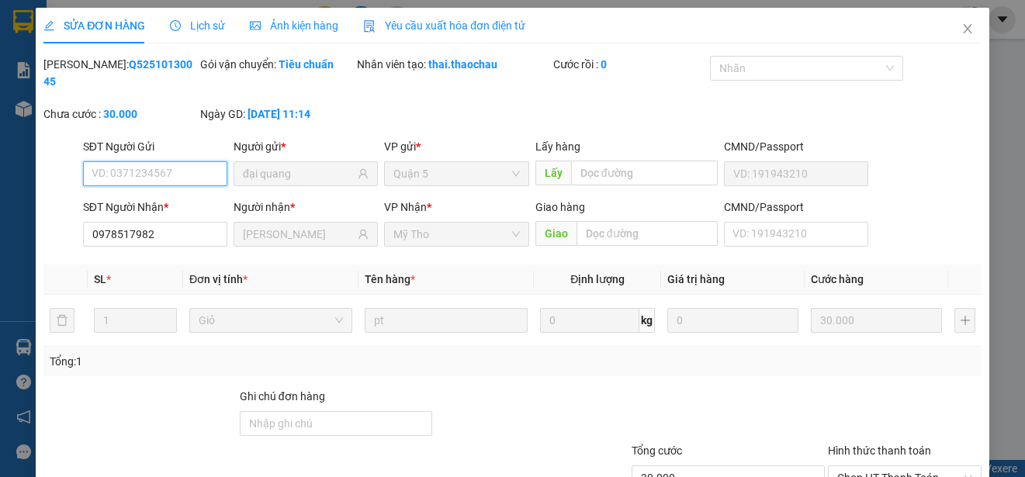
scroll to position [100, 0]
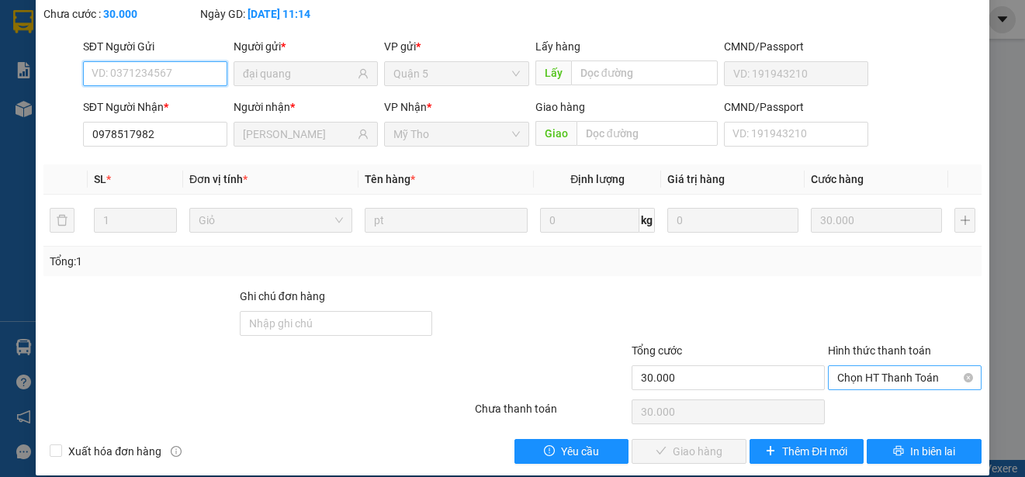
click at [860, 376] on span "Chọn HT Thanh Toán" at bounding box center [904, 377] width 135 height 23
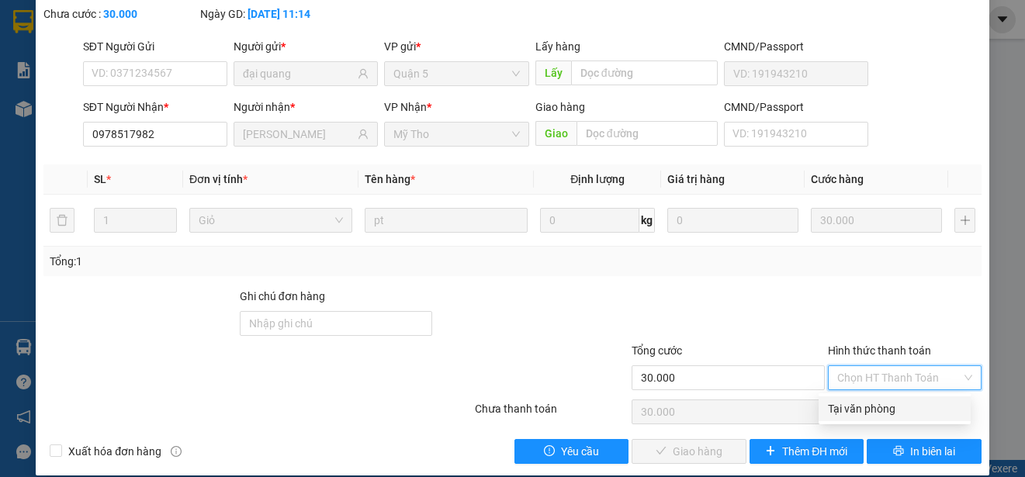
click at [864, 407] on div "Tại văn phòng" at bounding box center [894, 408] width 133 height 17
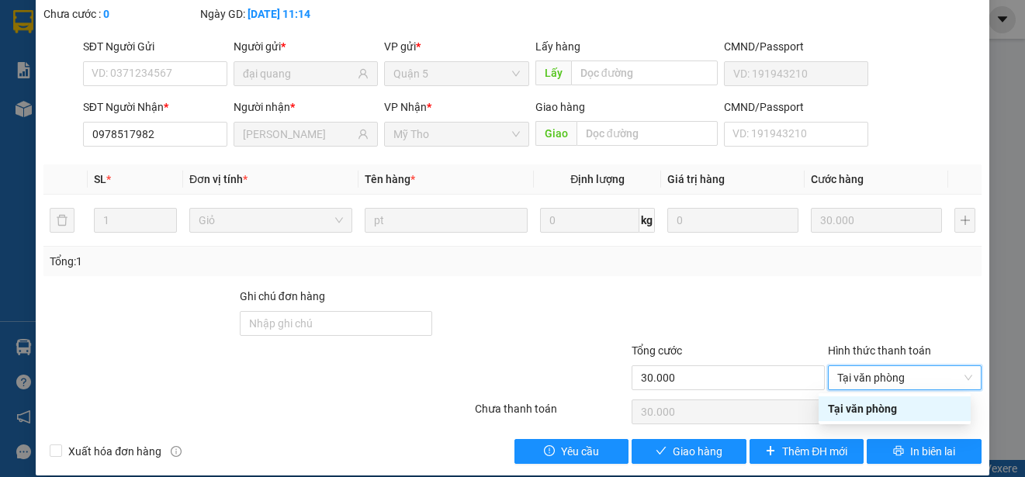
type input "0"
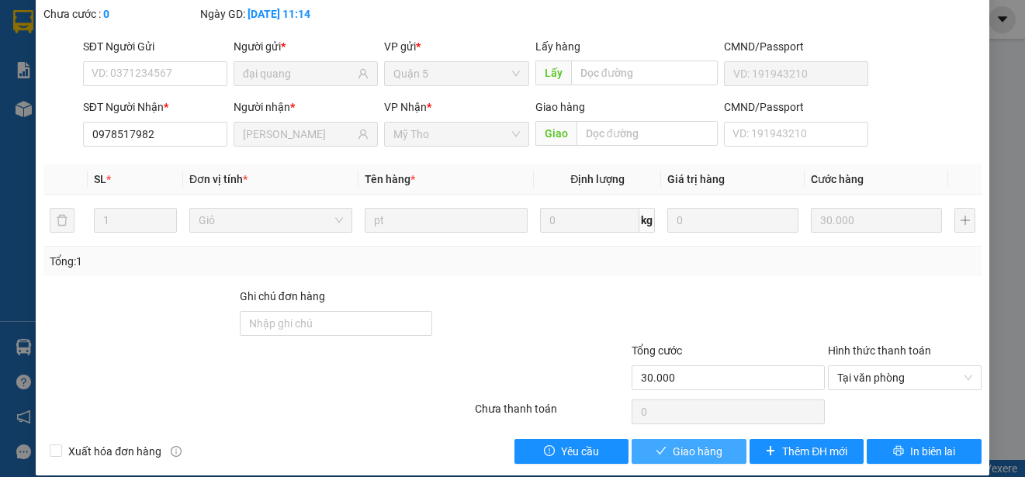
click at [693, 450] on span "Giao hàng" at bounding box center [698, 451] width 50 height 17
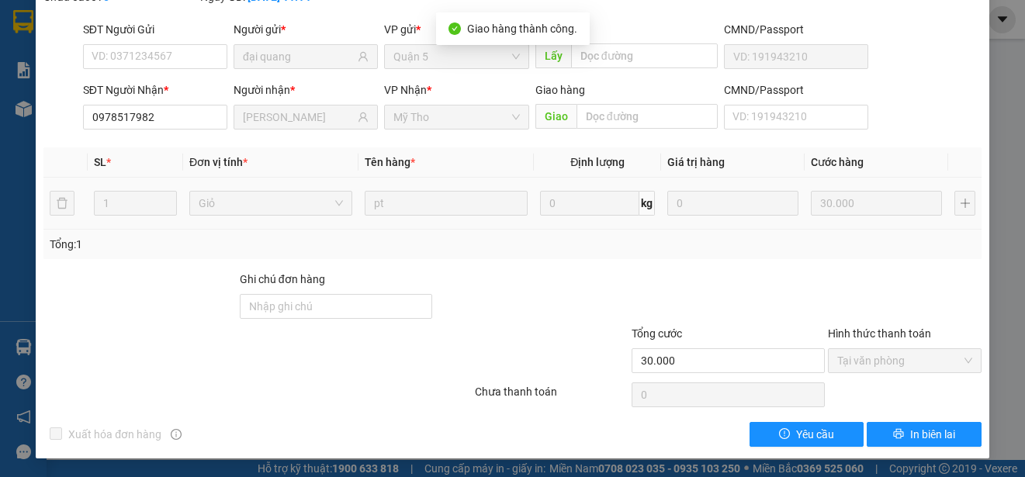
scroll to position [0, 0]
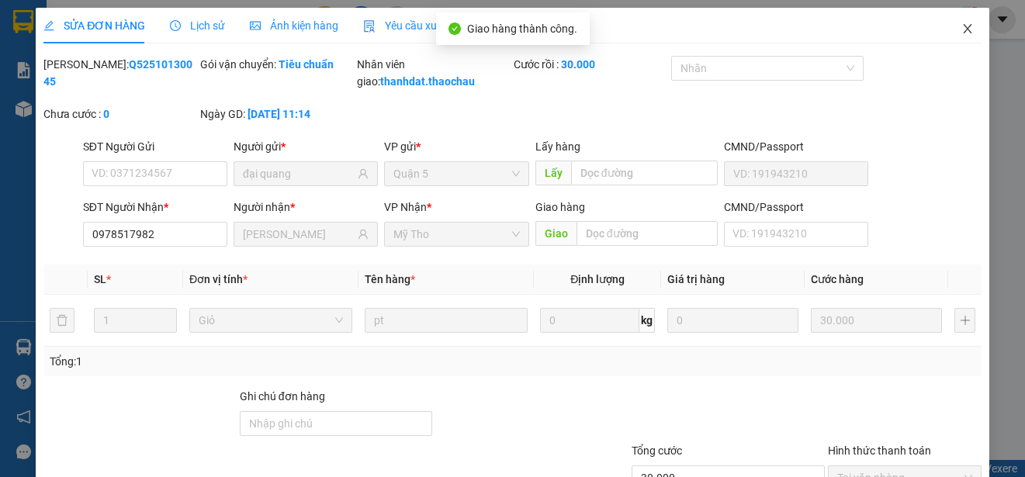
click at [963, 27] on icon "close" at bounding box center [967, 28] width 9 height 9
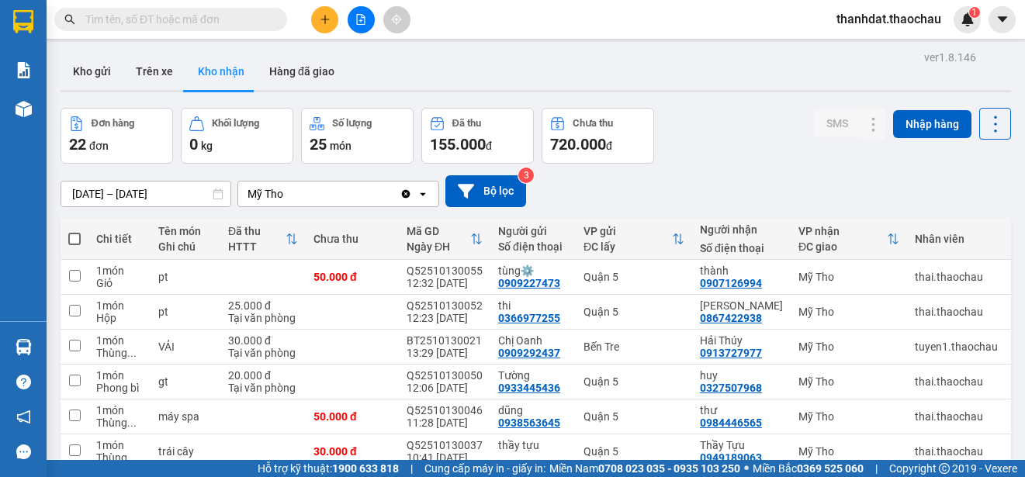
click at [165, 26] on input "text" at bounding box center [176, 19] width 183 height 17
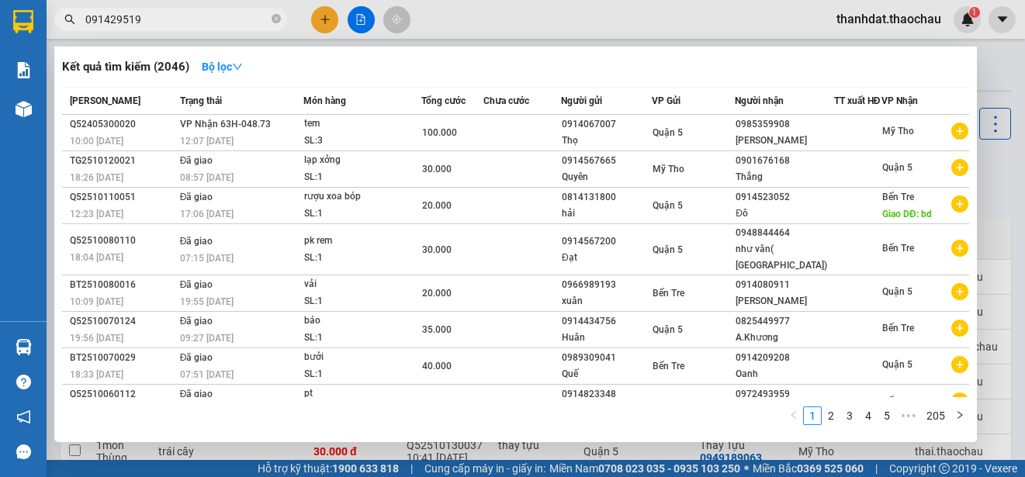
type input "0914295199"
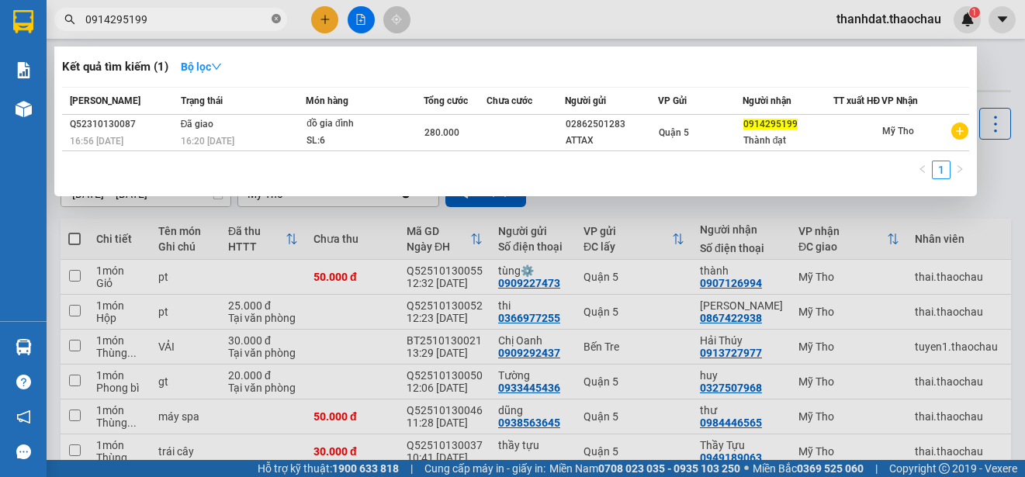
click at [275, 21] on icon "close-circle" at bounding box center [276, 18] width 9 height 9
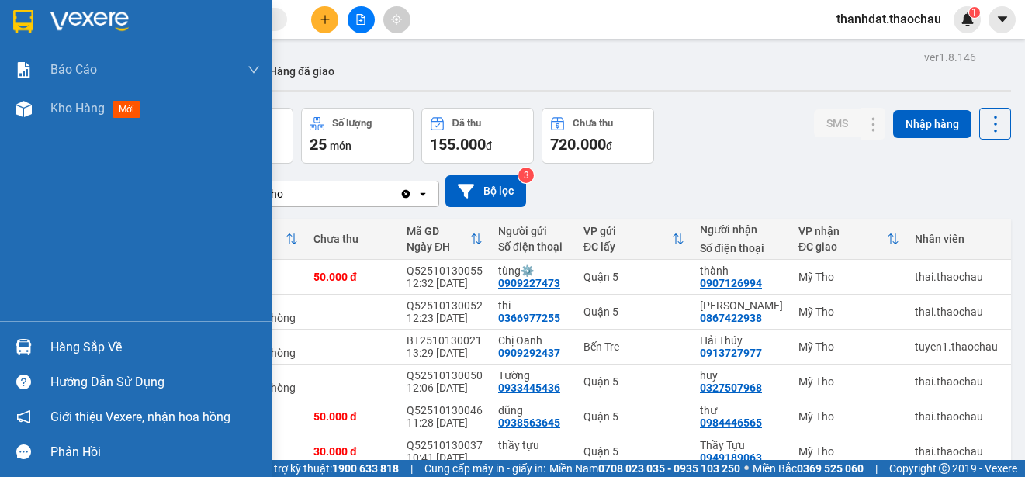
click at [48, 345] on div "Hàng sắp về" at bounding box center [136, 347] width 272 height 35
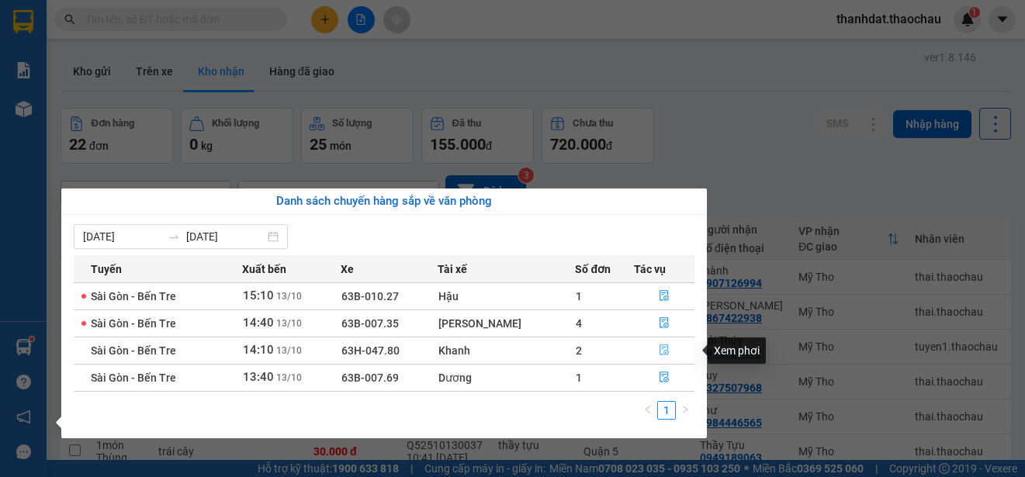
click at [661, 349] on icon "file-done" at bounding box center [664, 349] width 11 height 11
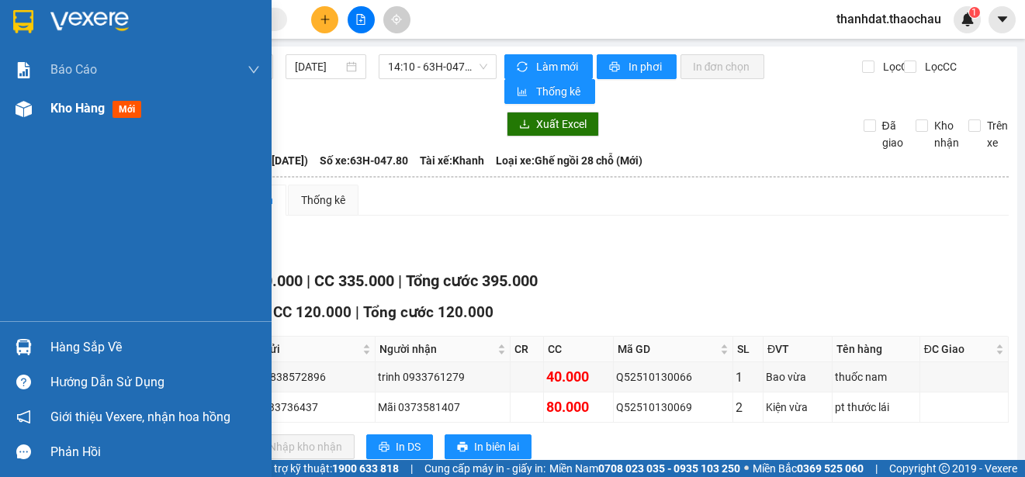
click at [50, 106] on div "Kho hàng mới" at bounding box center [136, 108] width 272 height 39
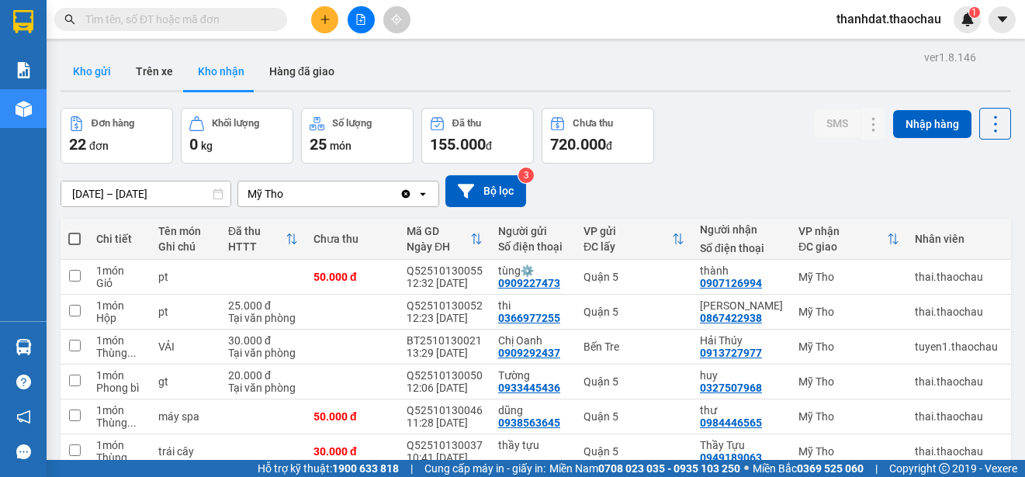
click at [89, 67] on button "Kho gửi" at bounding box center [92, 71] width 63 height 37
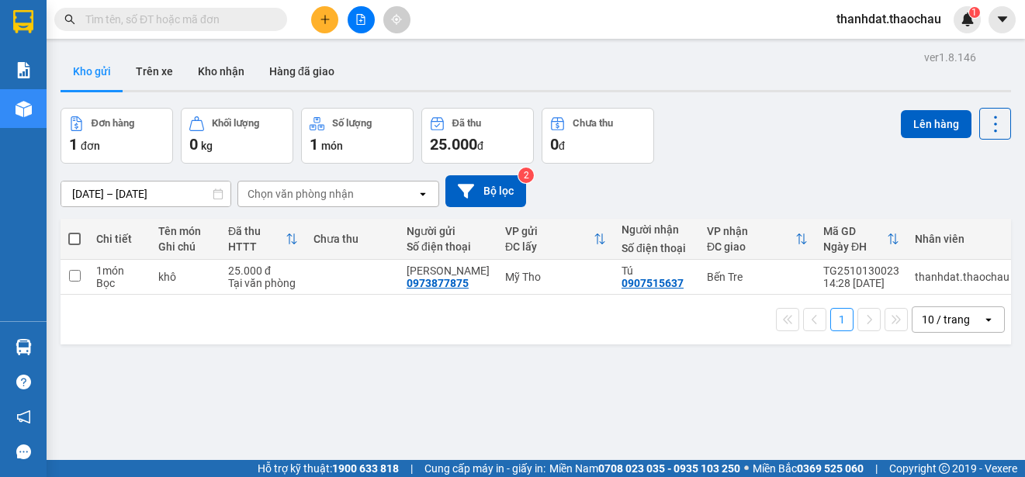
click at [77, 237] on span at bounding box center [74, 239] width 12 height 12
click at [74, 231] on input "checkbox" at bounding box center [74, 231] width 0 height 0
checkbox input "true"
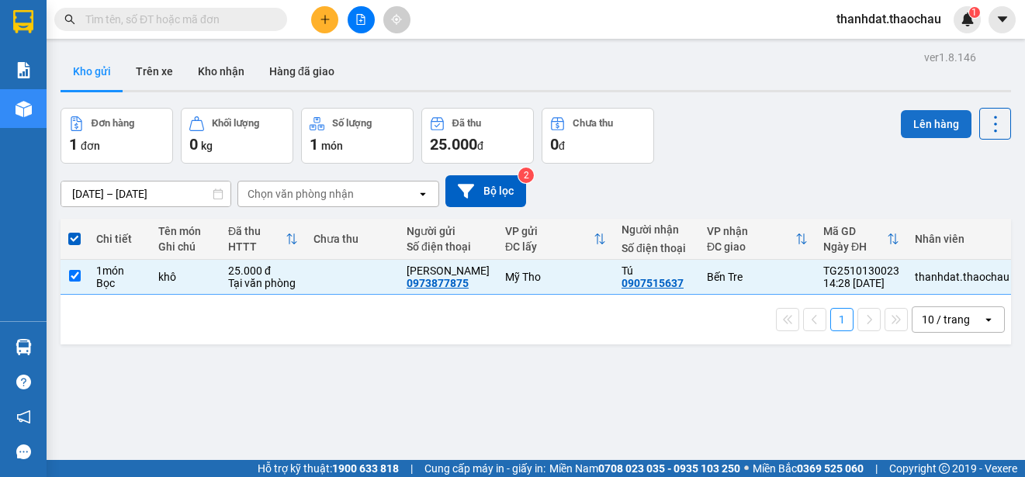
click at [910, 121] on button "Lên hàng" at bounding box center [936, 124] width 71 height 28
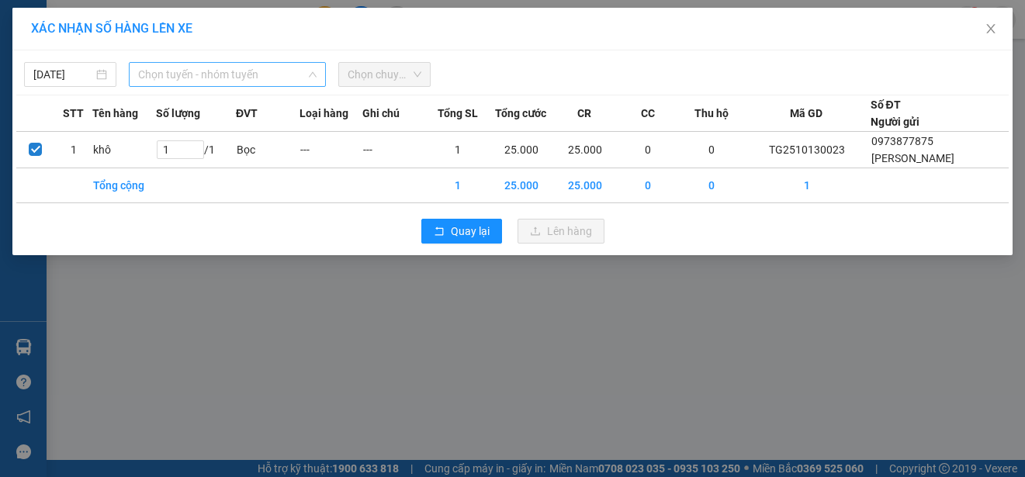
click at [235, 71] on span "Chọn tuyến - nhóm tuyến" at bounding box center [227, 74] width 178 height 23
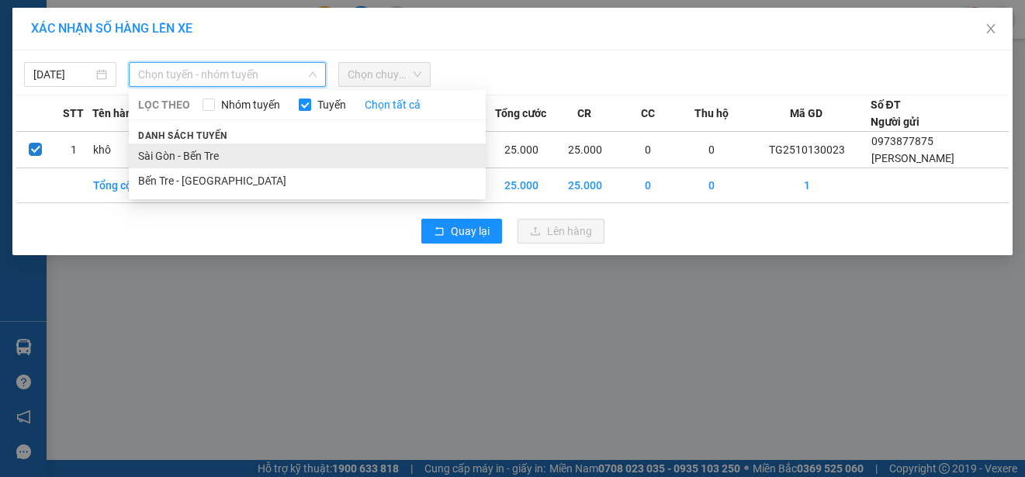
click at [217, 151] on li "Sài Gòn - Bến Tre" at bounding box center [307, 156] width 357 height 25
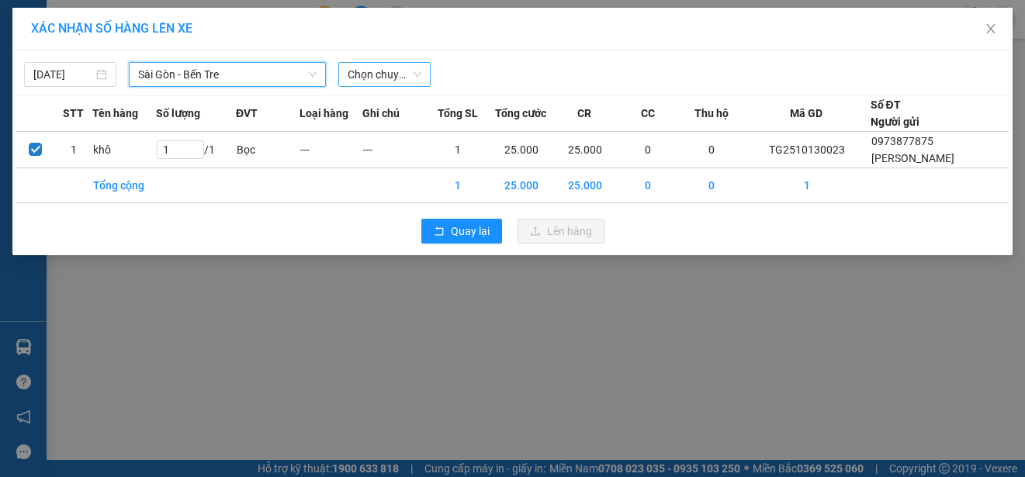
click at [389, 78] on span "Chọn chuyến" at bounding box center [385, 74] width 74 height 23
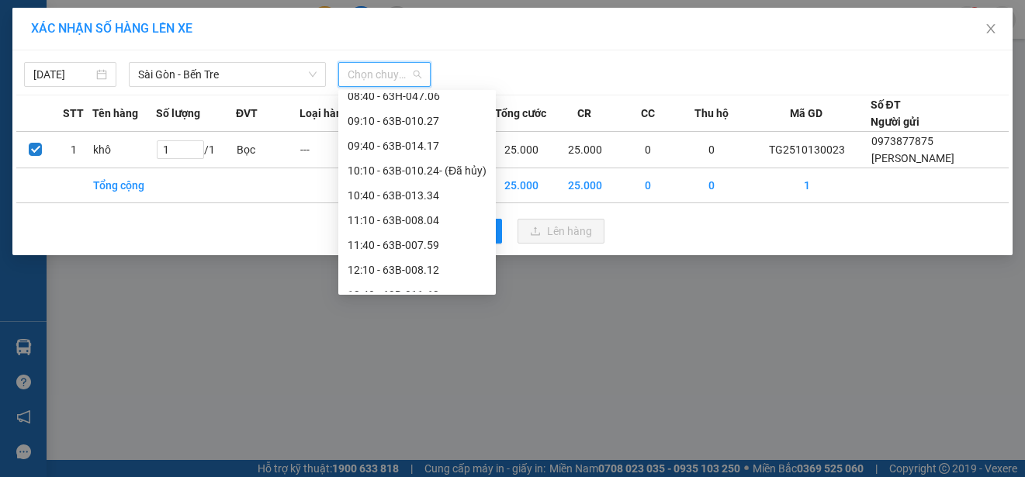
scroll to position [310, 0]
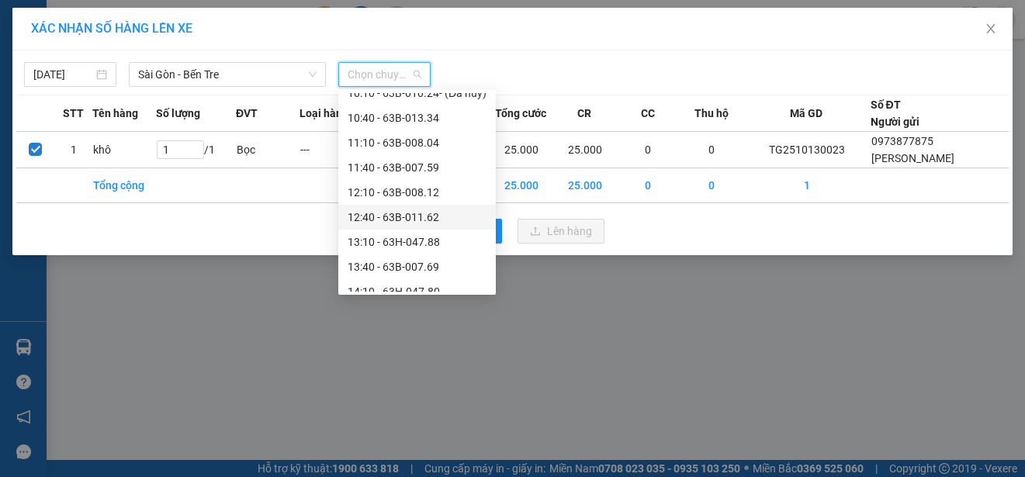
click at [417, 212] on div "12:40 - 63B-011.62" at bounding box center [417, 217] width 139 height 17
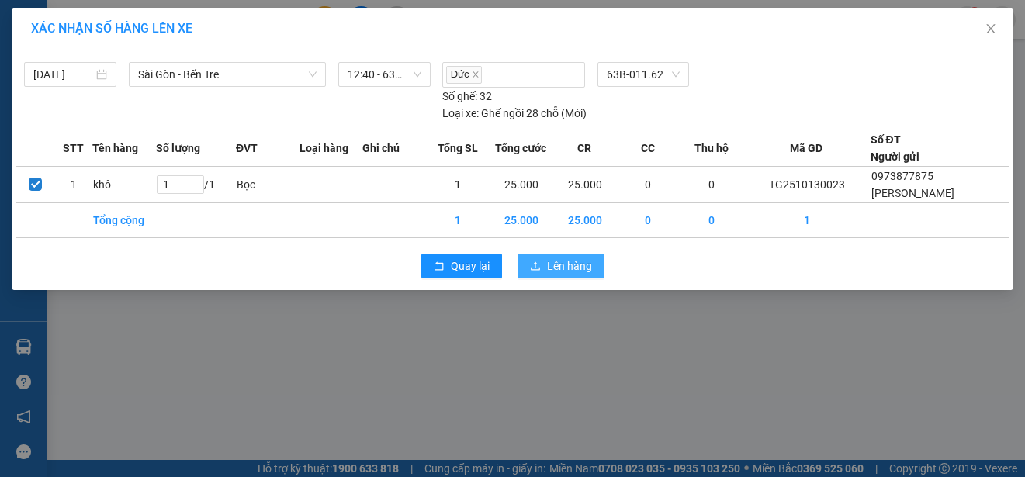
click at [595, 272] on button "Lên hàng" at bounding box center [560, 266] width 87 height 25
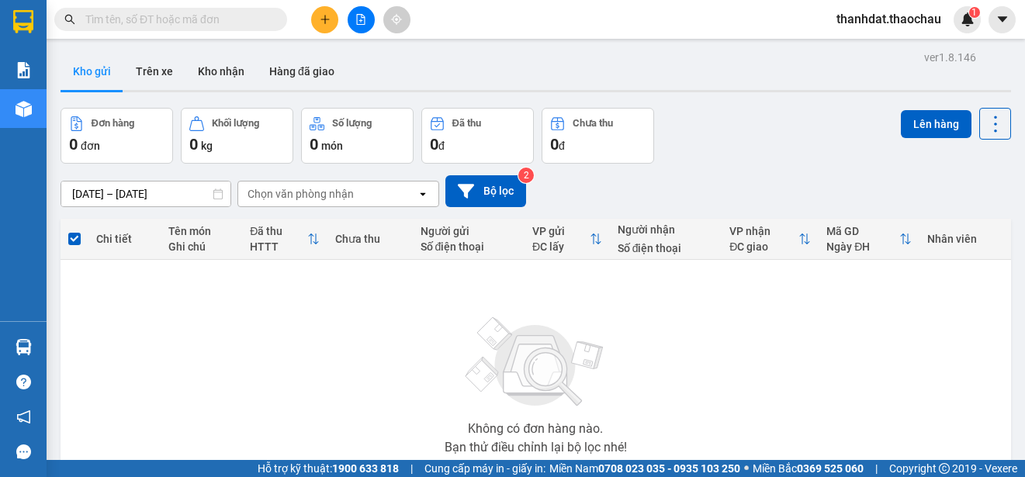
drag, startPoint x: 229, startPoint y: 67, endPoint x: 735, endPoint y: 138, distance: 510.8
click at [243, 71] on button "Kho nhận" at bounding box center [220, 71] width 71 height 37
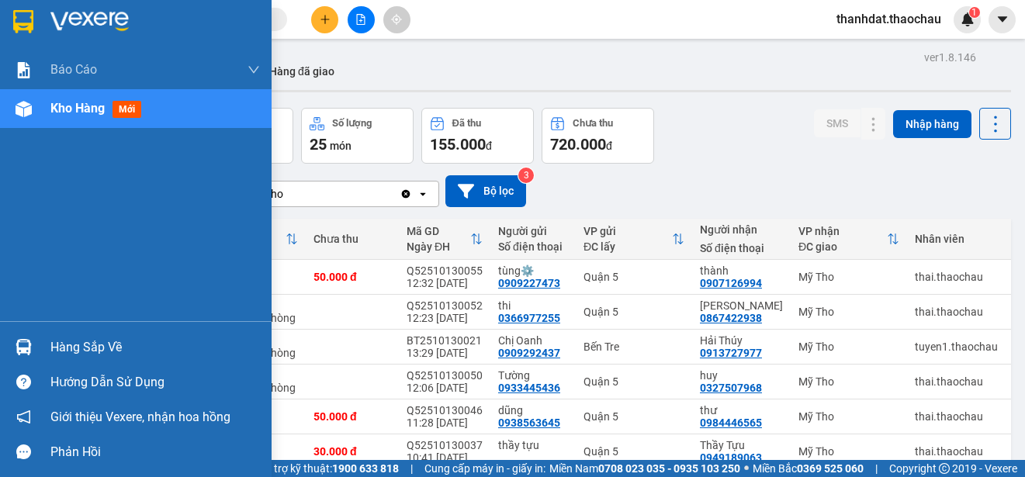
click at [61, 349] on div "Hàng sắp về" at bounding box center [154, 347] width 209 height 23
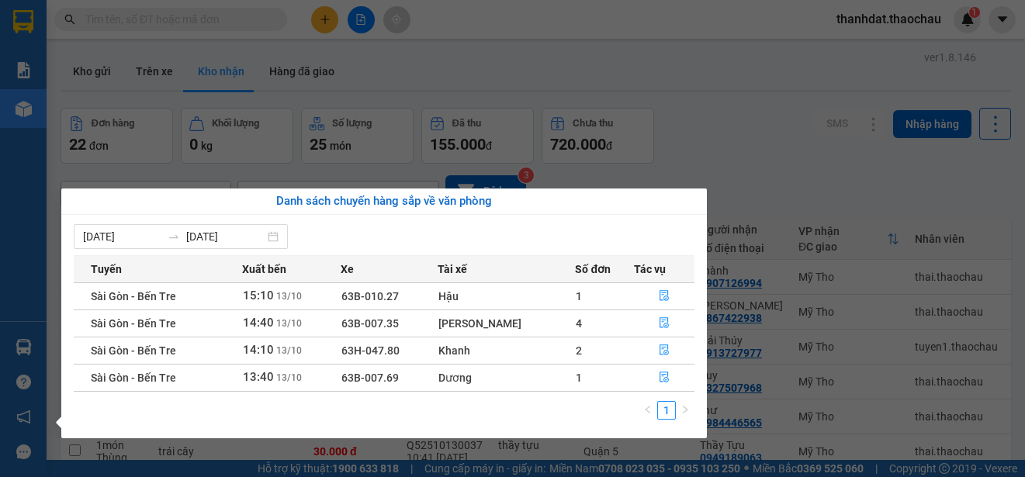
click at [749, 194] on section "Kết quả tìm kiếm ( 1 ) Bộ lọc Mã ĐH Trạng thái Món hàng Tổng cước Chưa cước Ngư…" at bounding box center [512, 238] width 1025 height 477
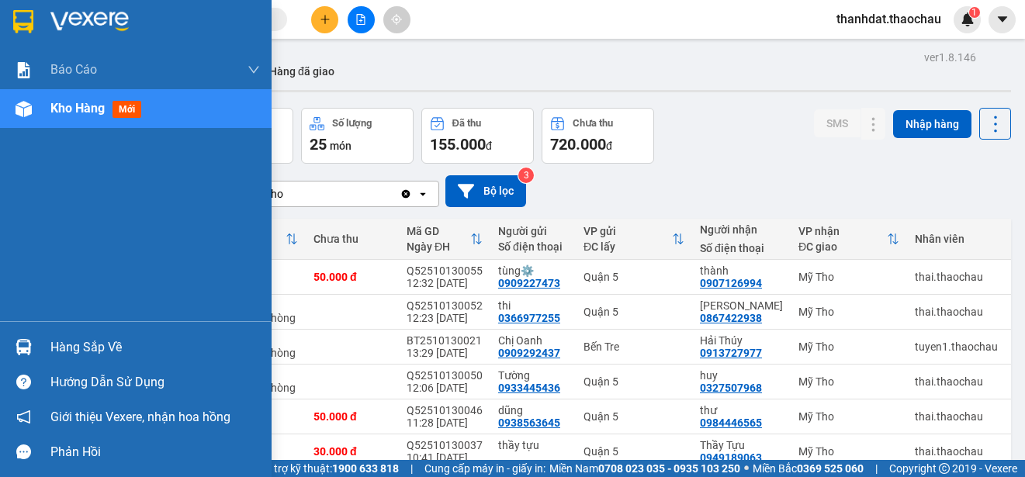
drag, startPoint x: 81, startPoint y: 340, endPoint x: 147, endPoint y: 340, distance: 66.7
click at [88, 340] on div "Hàng sắp về" at bounding box center [154, 347] width 209 height 23
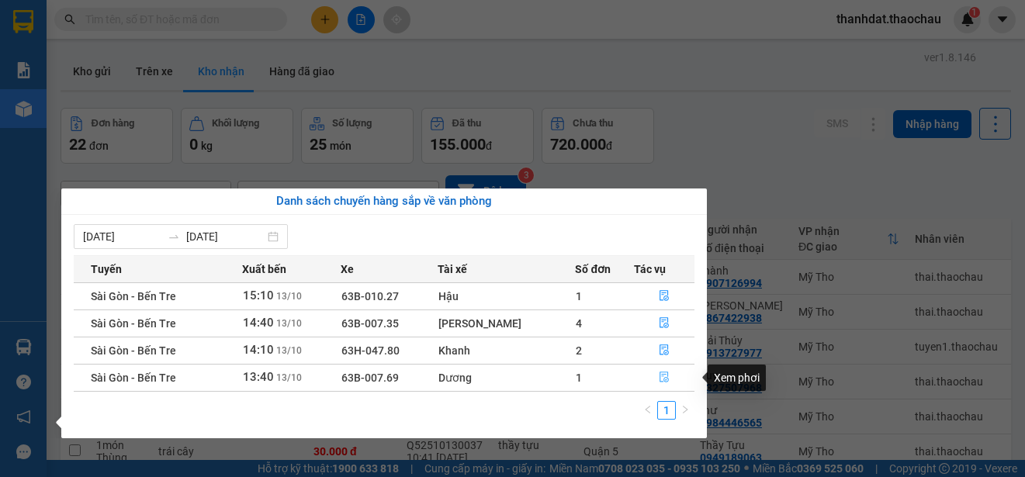
click at [663, 380] on icon "file-done" at bounding box center [664, 377] width 11 height 11
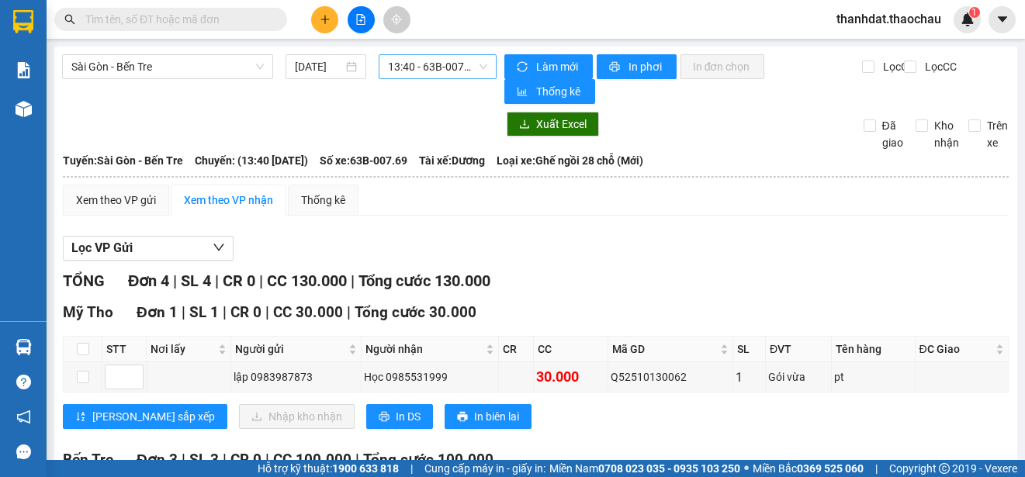
click at [427, 63] on span "13:40 - 63B-007.69" at bounding box center [437, 66] width 99 height 23
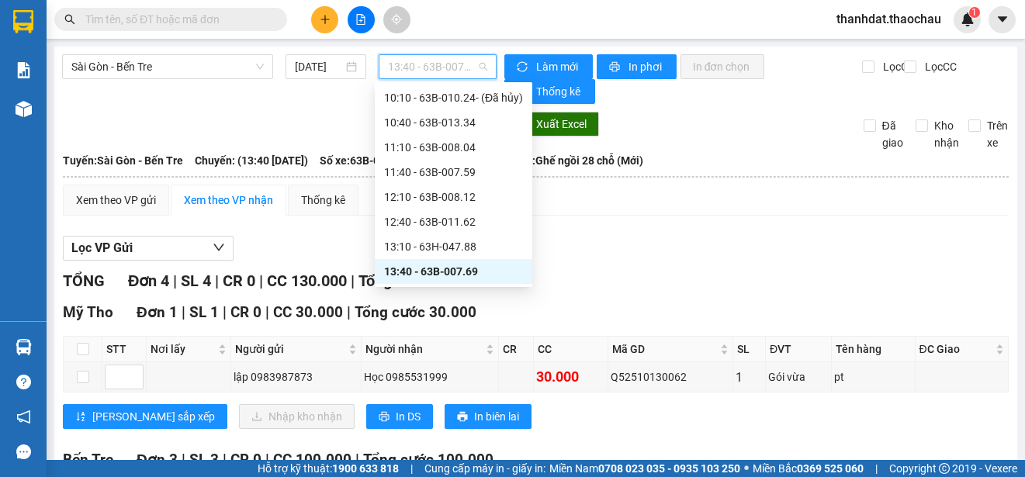
scroll to position [453, 0]
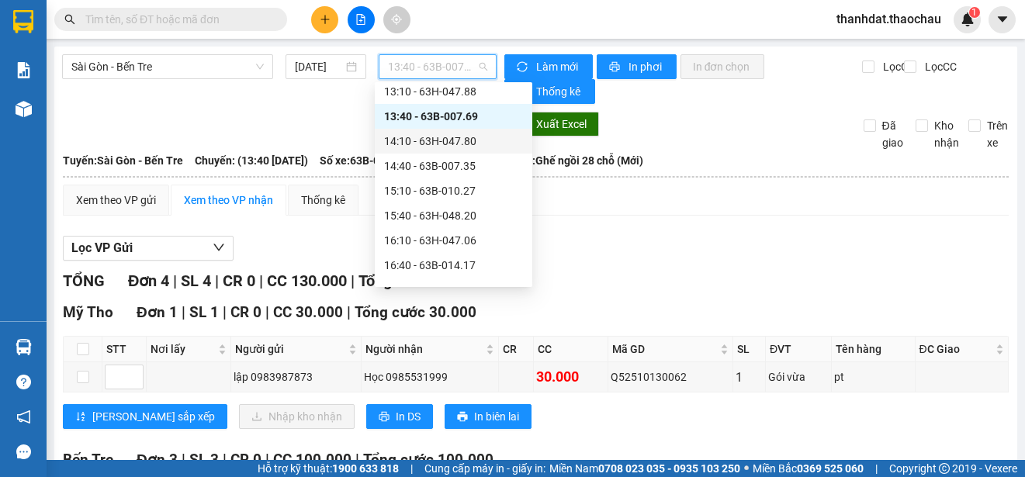
click at [461, 139] on div "14:10 - 63H-047.80" at bounding box center [453, 141] width 139 height 17
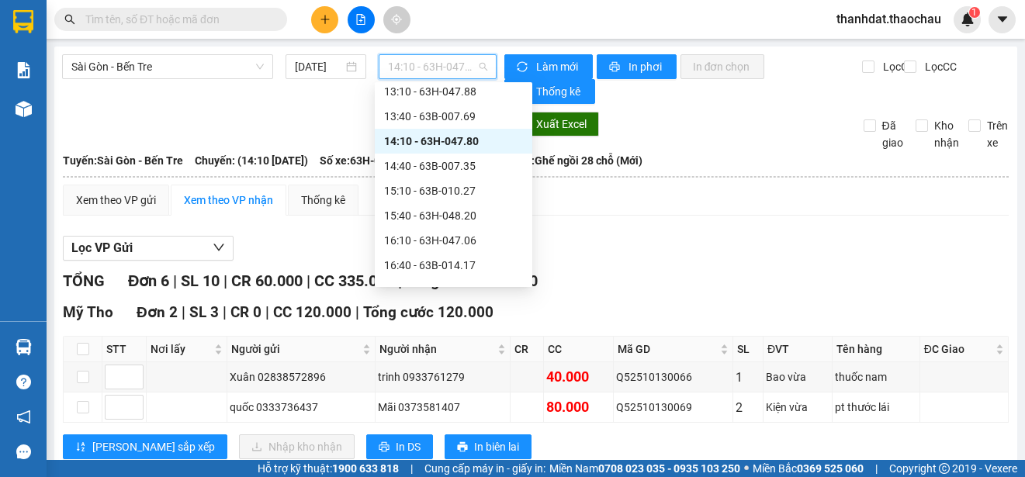
click at [449, 69] on span "14:10 - 63H-047.80" at bounding box center [437, 66] width 99 height 23
click at [458, 160] on div "14:40 - 63B-007.35" at bounding box center [453, 165] width 139 height 17
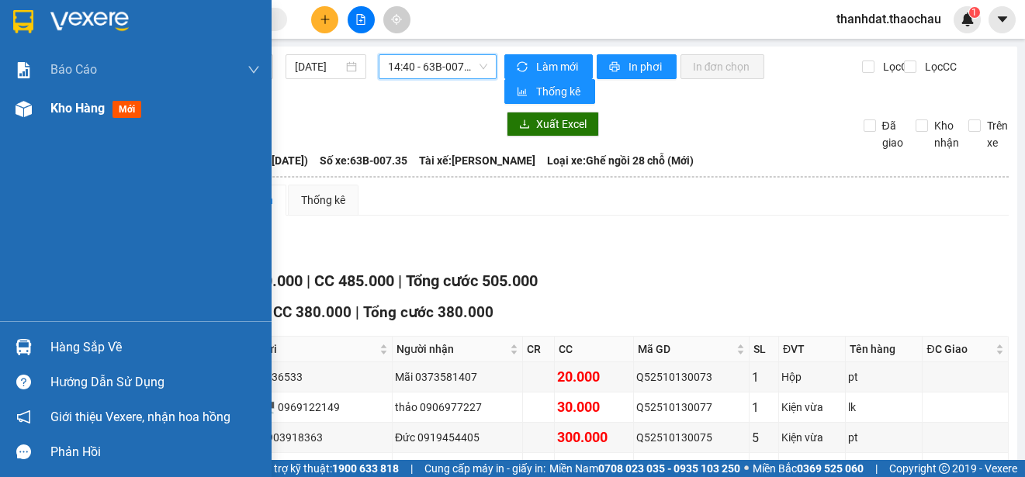
click at [68, 109] on span "Kho hàng" at bounding box center [77, 108] width 54 height 15
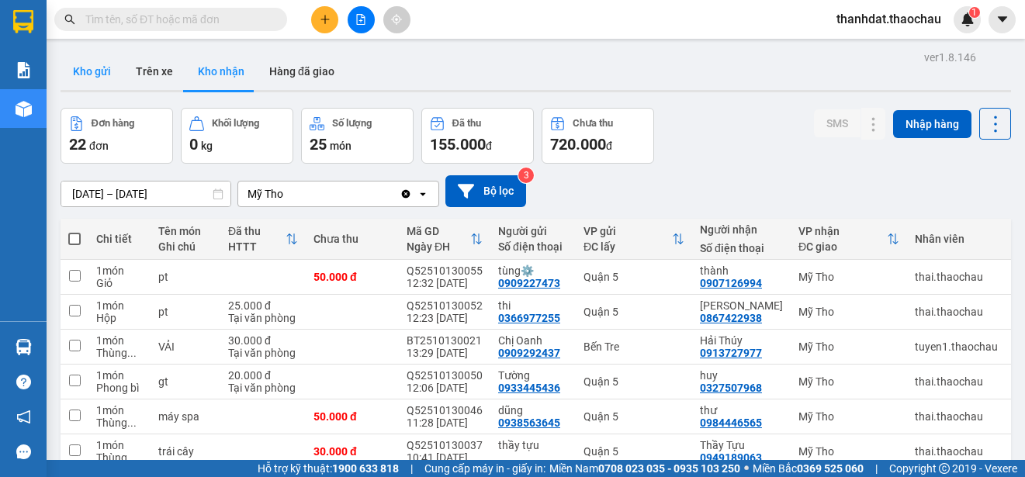
click at [89, 74] on button "Kho gửi" at bounding box center [92, 71] width 63 height 37
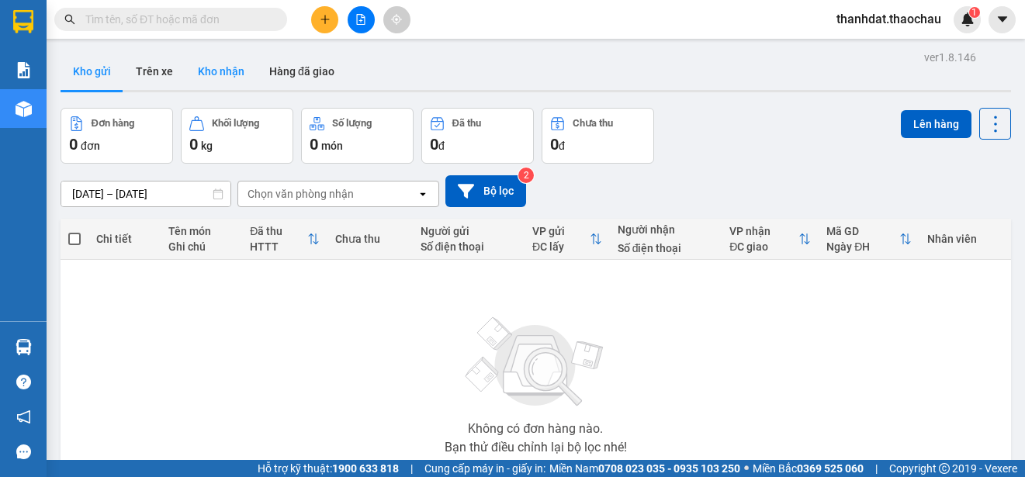
click at [217, 71] on button "Kho nhận" at bounding box center [220, 71] width 71 height 37
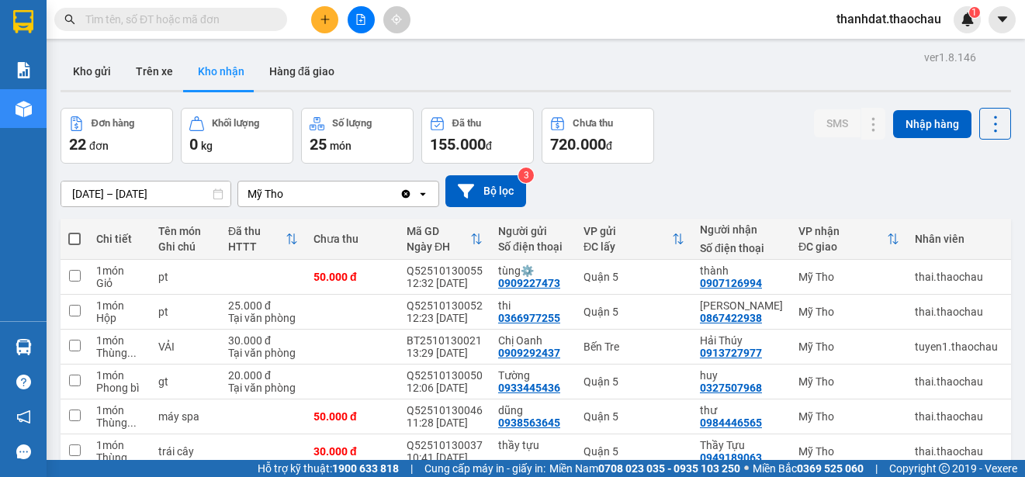
scroll to position [219, 0]
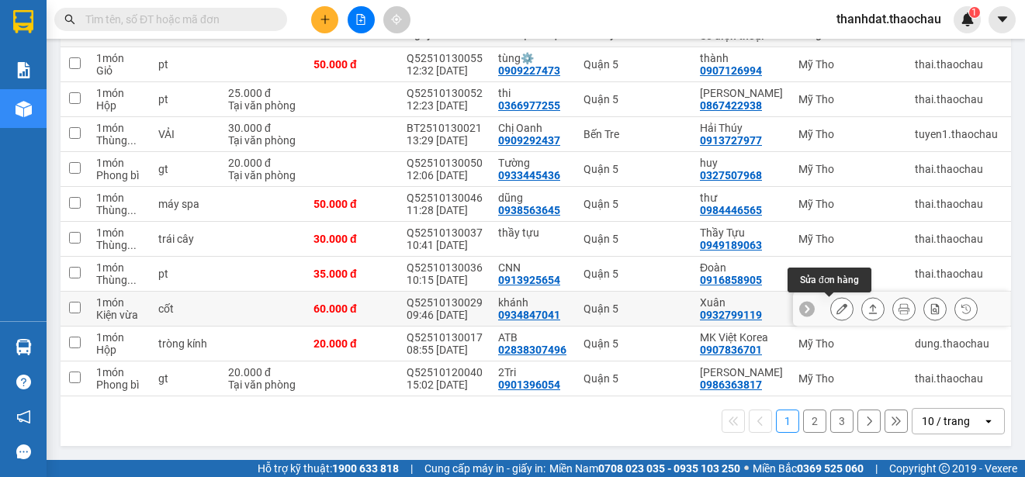
click at [836, 303] on icon at bounding box center [841, 308] width 11 height 11
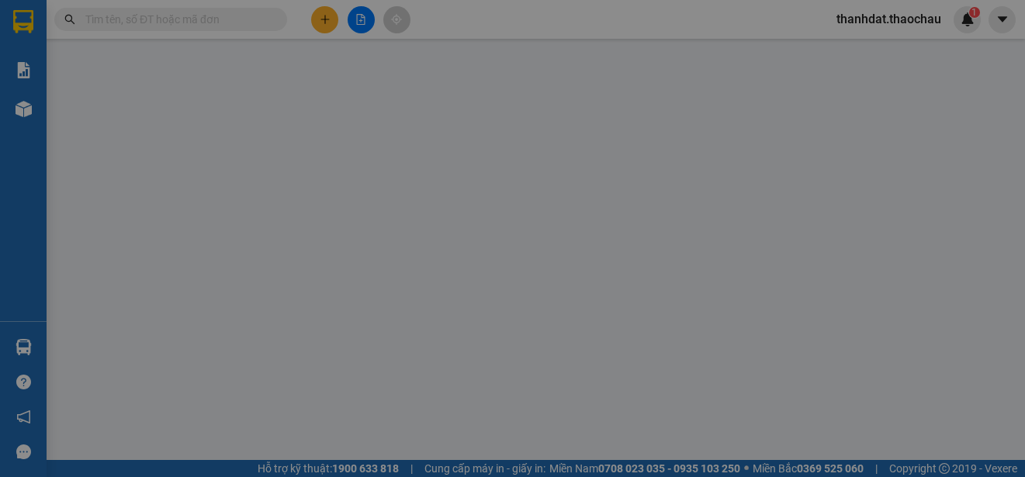
type input "0934847041"
type input "khánh"
type input "0932799119"
type input "Xuân"
type input "60.000"
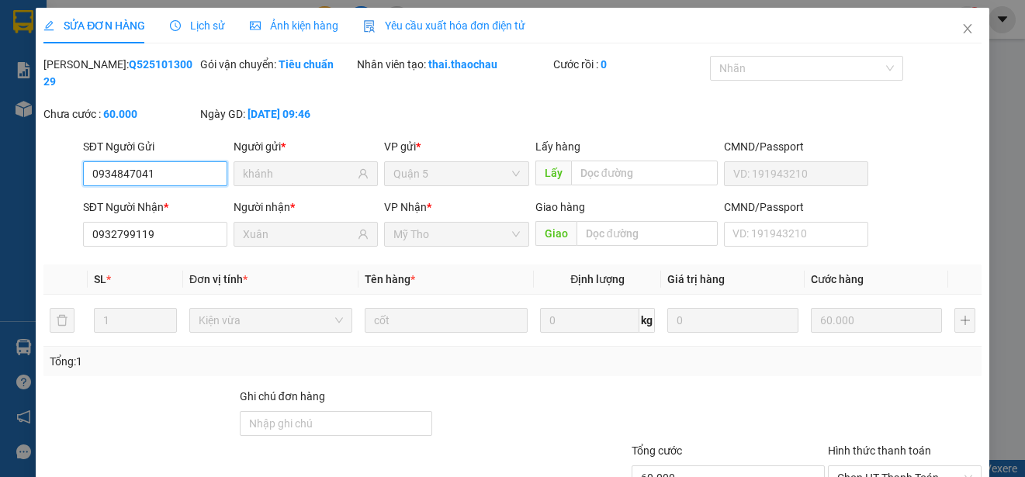
scroll to position [117, 0]
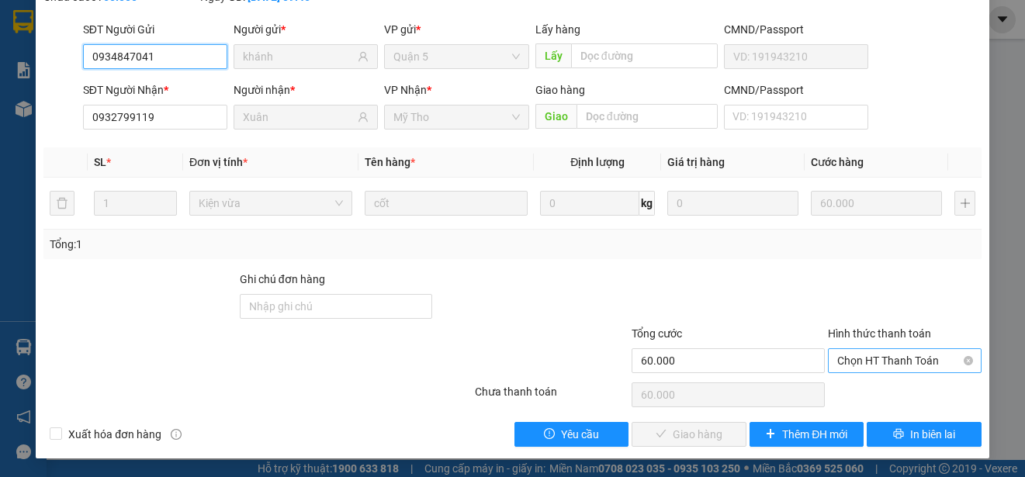
click at [876, 357] on span "Chọn HT Thanh Toán" at bounding box center [904, 360] width 135 height 23
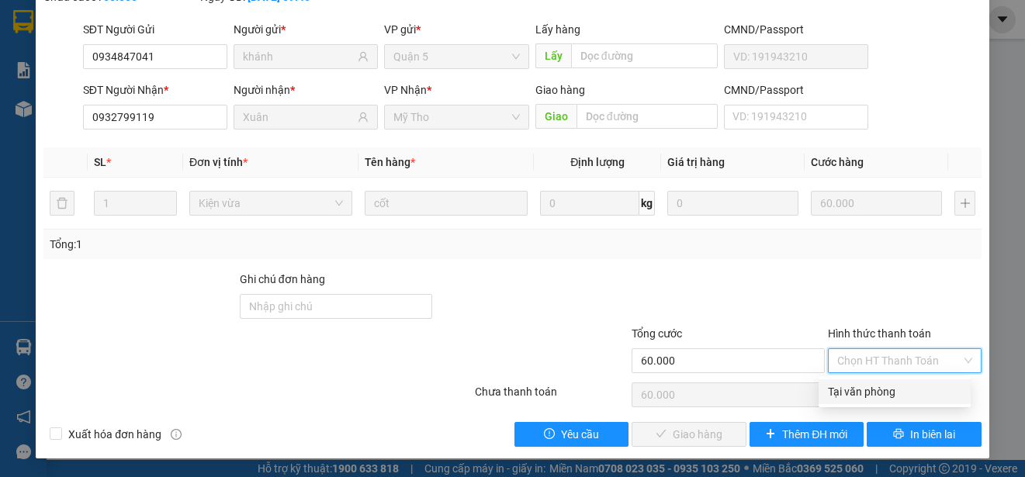
click at [872, 386] on div "Tại văn phòng" at bounding box center [894, 391] width 133 height 17
type input "0"
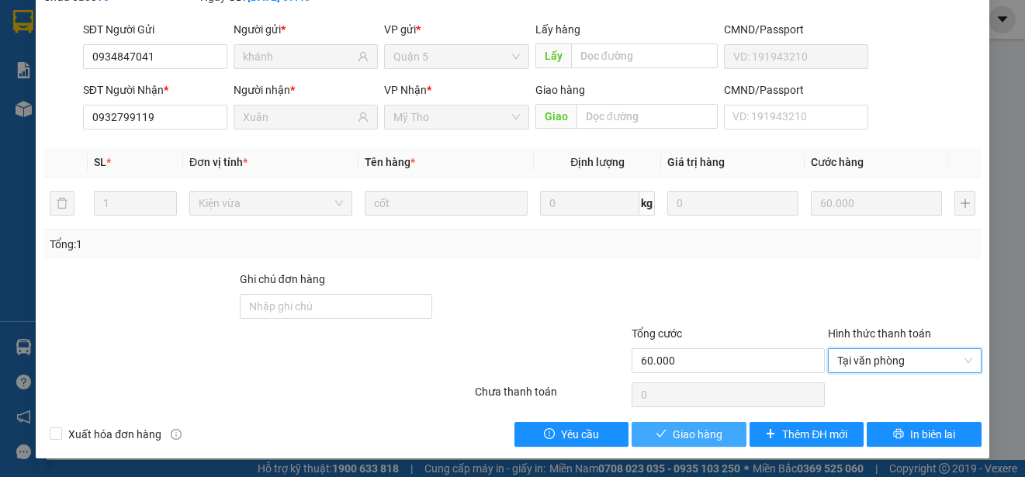
click at [706, 437] on span "Giao hàng" at bounding box center [698, 434] width 50 height 17
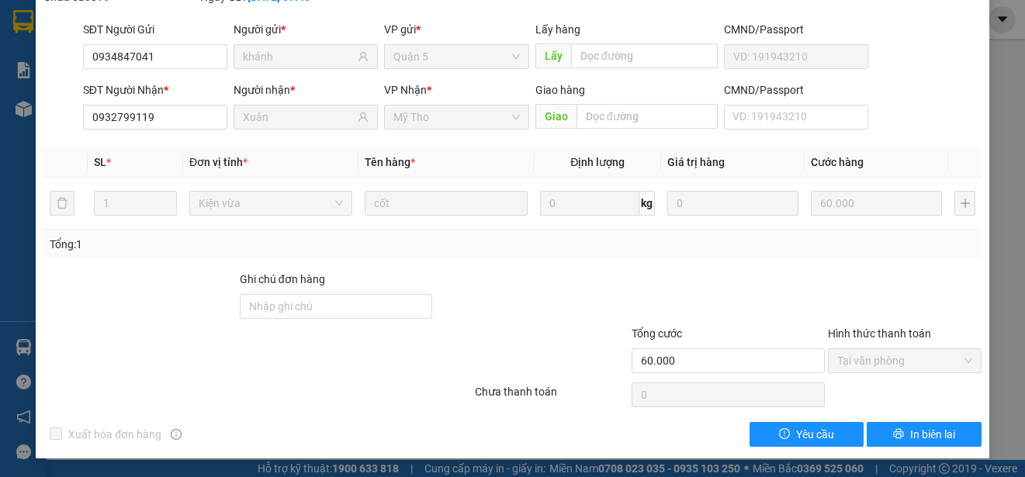
scroll to position [0, 0]
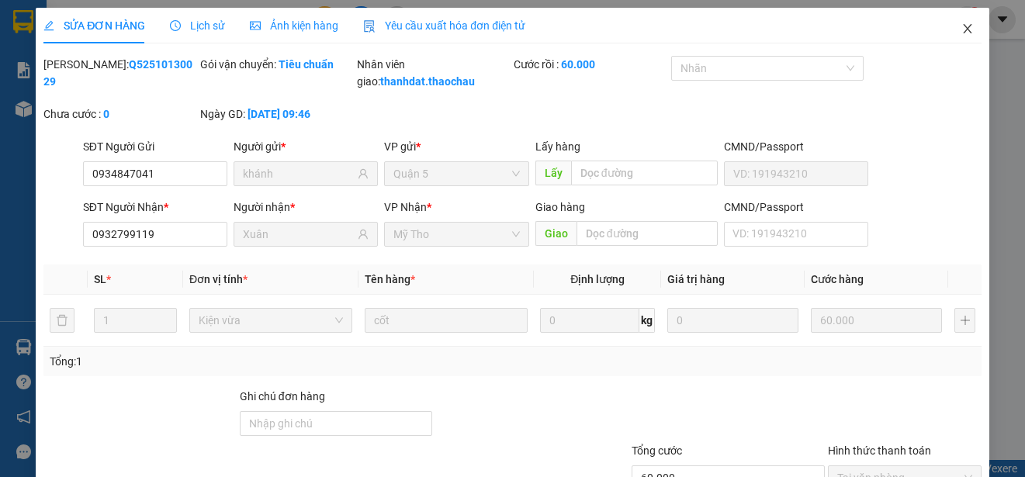
click at [961, 28] on icon "close" at bounding box center [967, 28] width 12 height 12
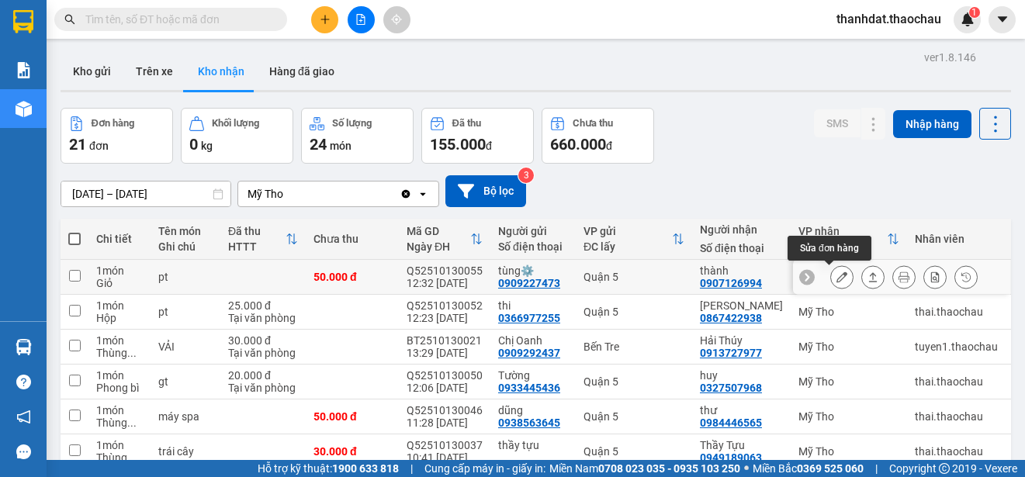
click at [836, 279] on icon at bounding box center [841, 277] width 11 height 11
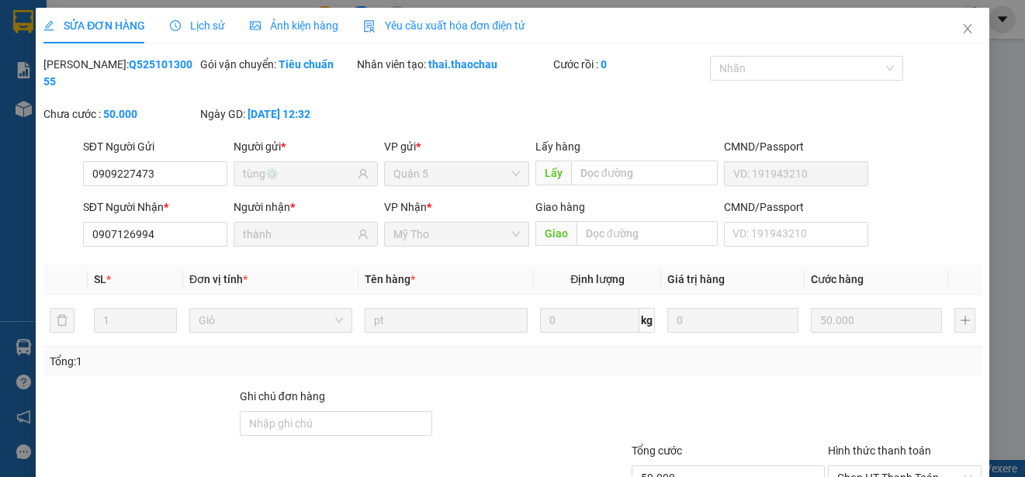
type input "0909227473"
type input "tùng⚙️"
type input "0907126994"
type input "thành"
type input "50.000"
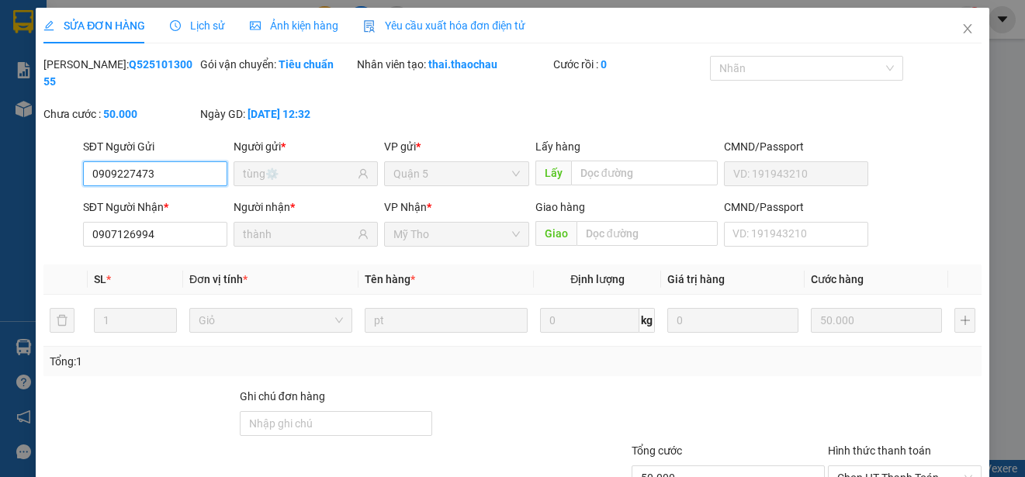
scroll to position [117, 0]
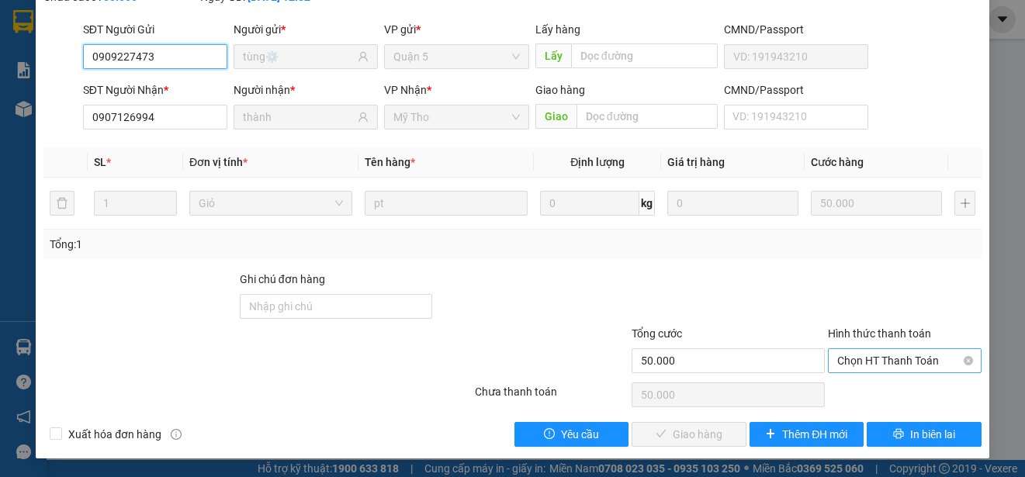
click at [862, 358] on span "Chọn HT Thanh Toán" at bounding box center [904, 360] width 135 height 23
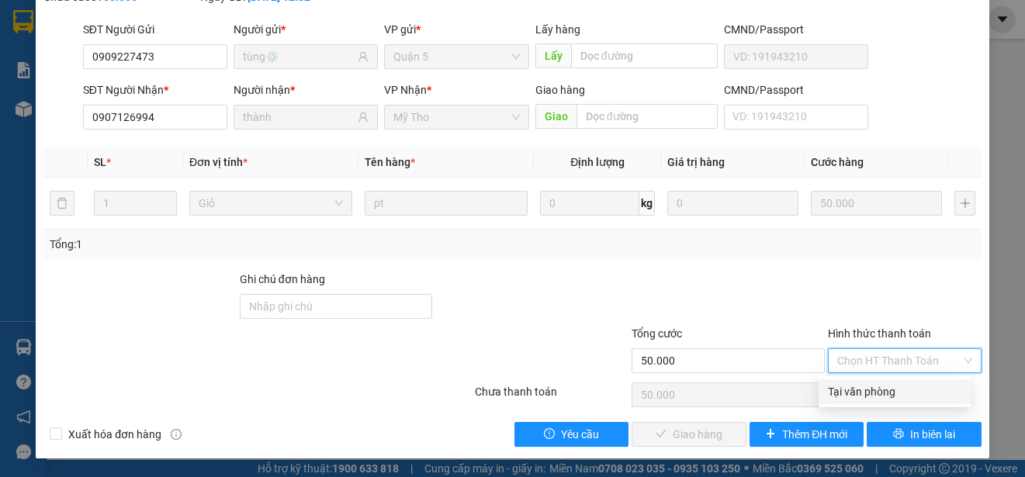
click at [864, 390] on div "Tại văn phòng" at bounding box center [894, 391] width 133 height 17
type input "0"
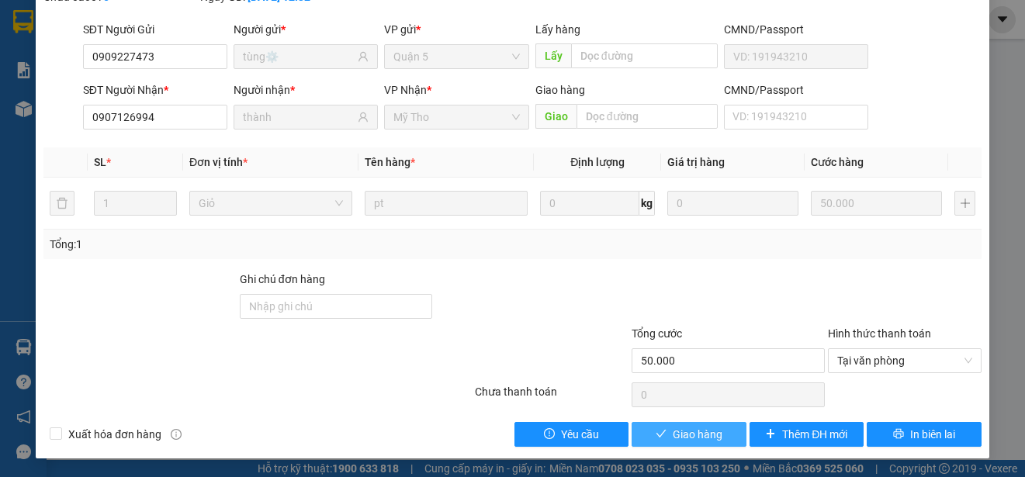
click at [684, 431] on span "Giao hàng" at bounding box center [698, 434] width 50 height 17
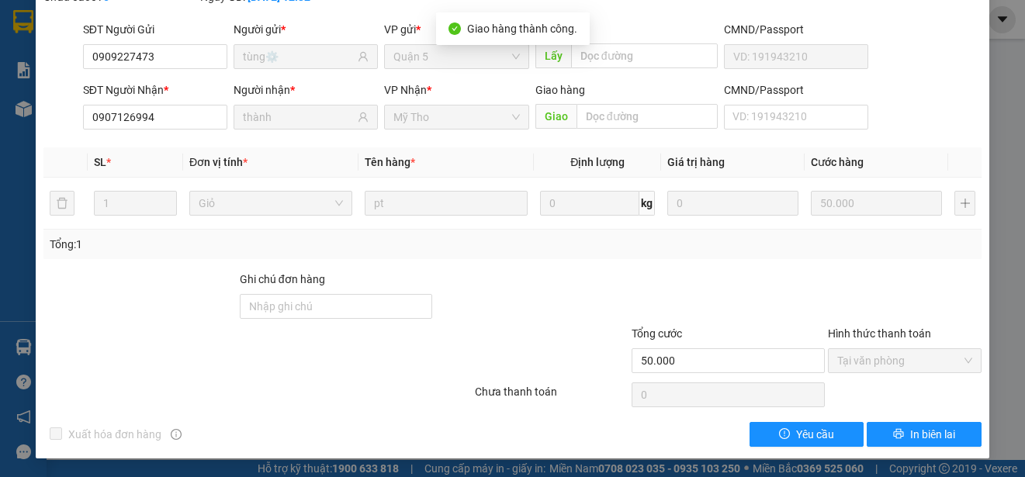
scroll to position [0, 0]
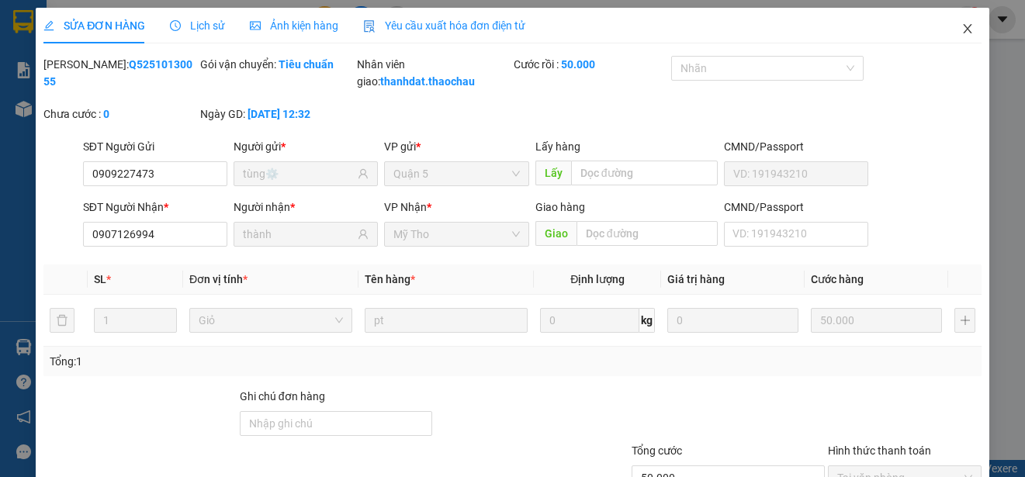
click at [963, 29] on icon "close" at bounding box center [967, 28] width 9 height 9
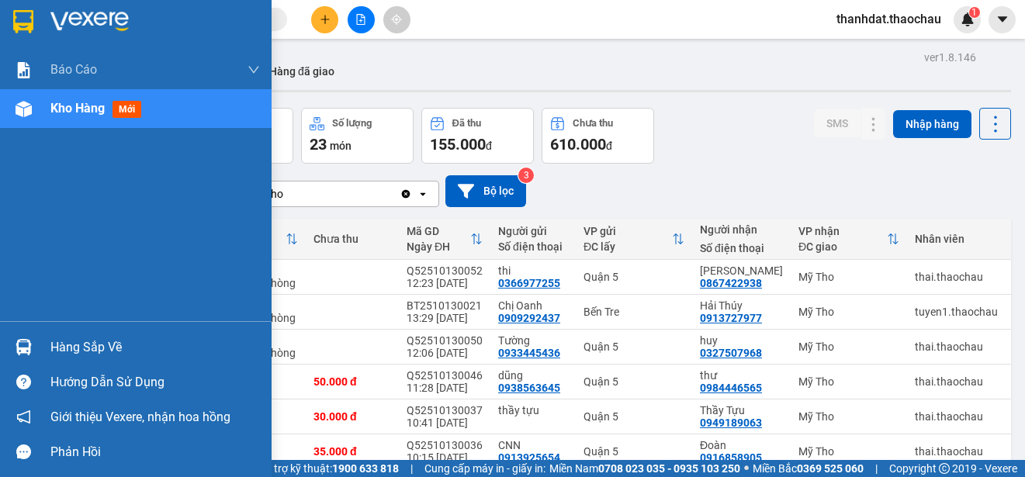
click at [82, 350] on div "Hàng sắp về" at bounding box center [154, 347] width 209 height 23
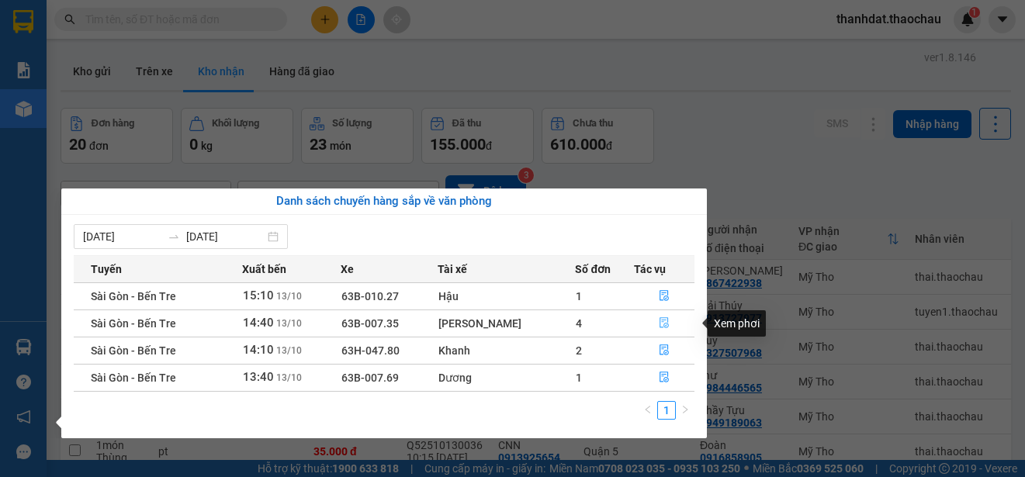
click at [659, 319] on icon "file-done" at bounding box center [663, 323] width 9 height 11
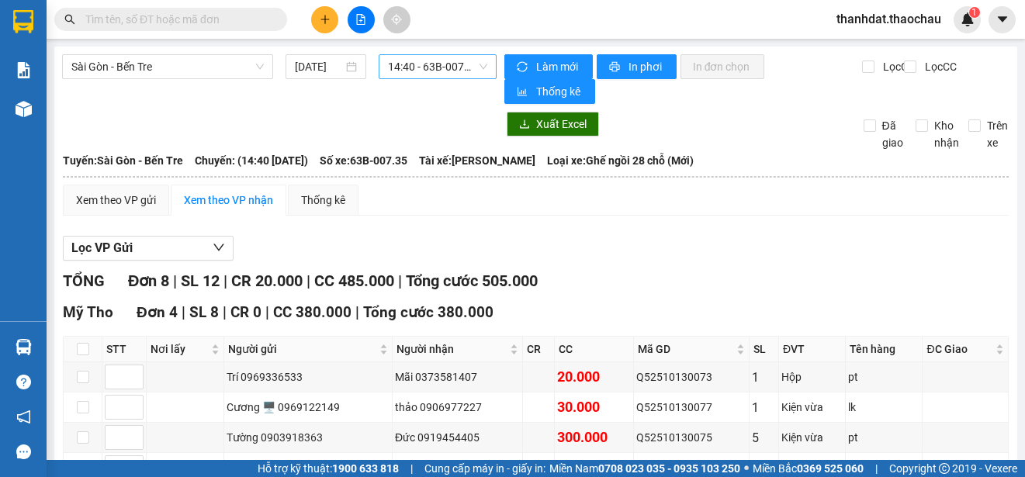
click at [428, 70] on span "14:40 - 63B-007.35" at bounding box center [437, 66] width 99 height 23
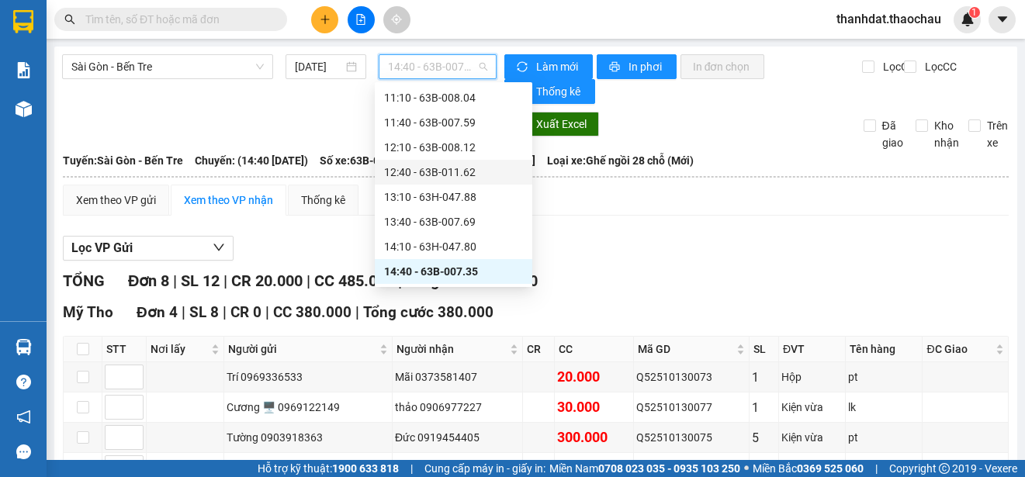
scroll to position [425, 0]
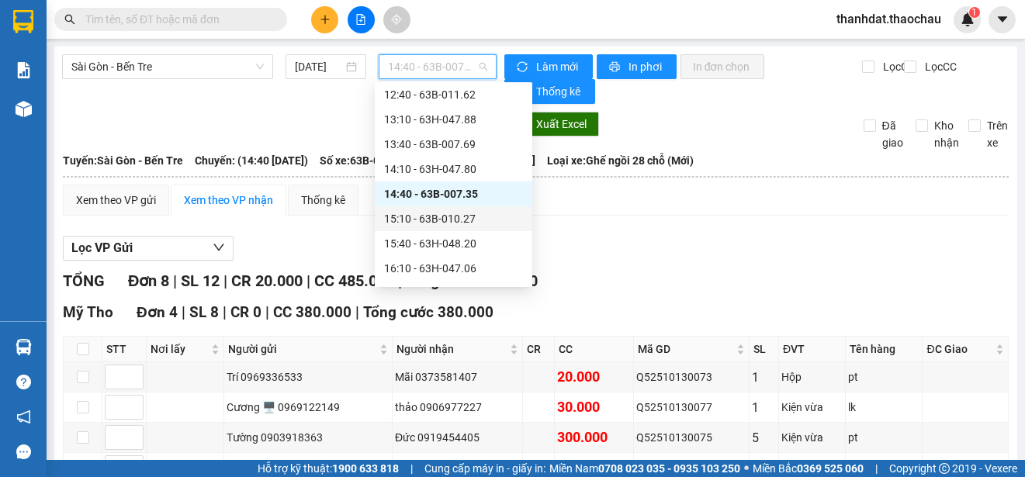
click at [462, 216] on div "15:10 - 63B-010.27" at bounding box center [453, 218] width 139 height 17
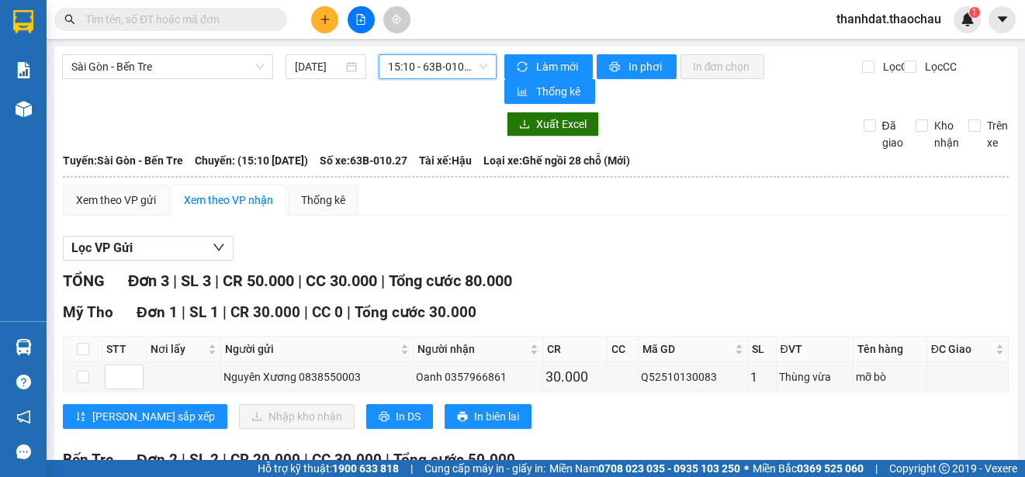
click at [453, 66] on span "15:10 - 63B-010.27" at bounding box center [437, 66] width 99 height 23
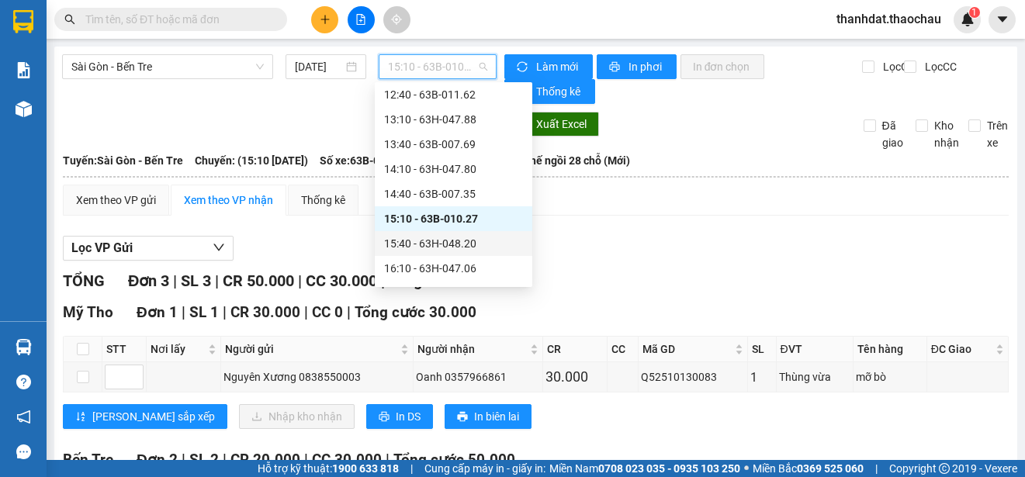
click at [466, 240] on div "15:40 - 63H-048.20" at bounding box center [453, 243] width 139 height 17
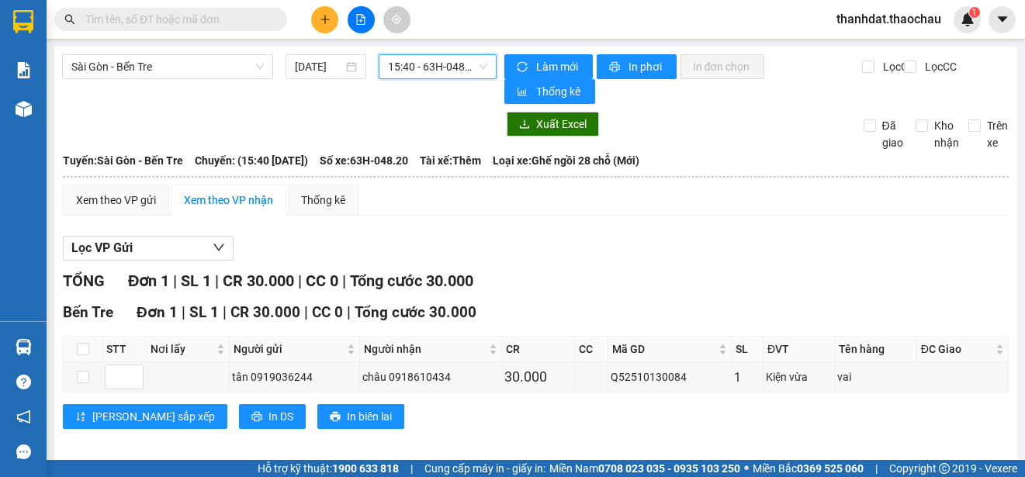
scroll to position [12, 0]
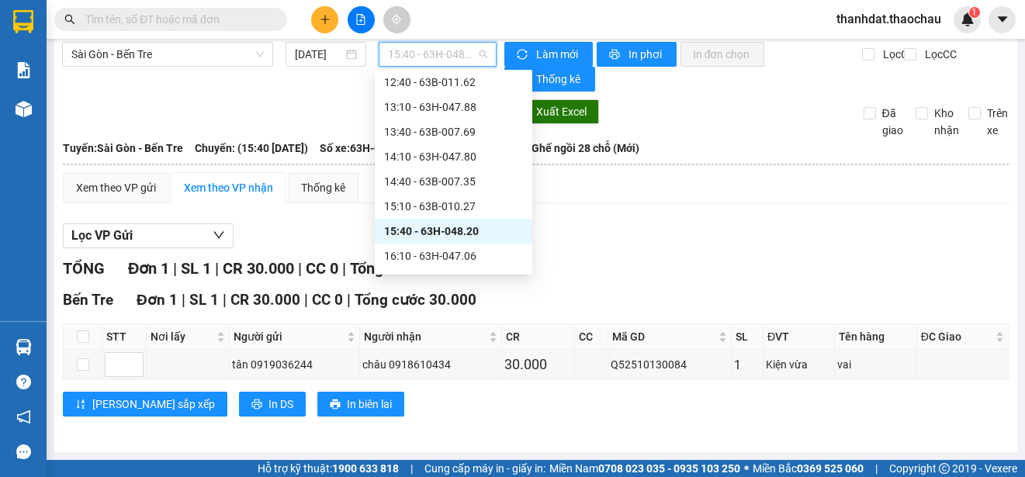
click at [449, 57] on span "15:40 - 63H-048.20" at bounding box center [437, 54] width 99 height 23
click at [463, 256] on div "16:10 - 63H-047.06" at bounding box center [453, 255] width 139 height 17
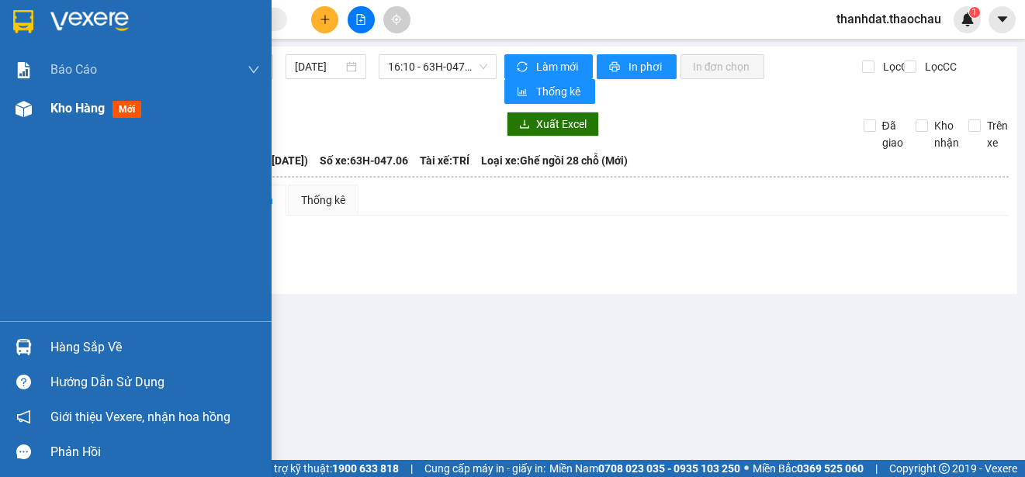
click at [71, 107] on span "Kho hàng" at bounding box center [77, 108] width 54 height 15
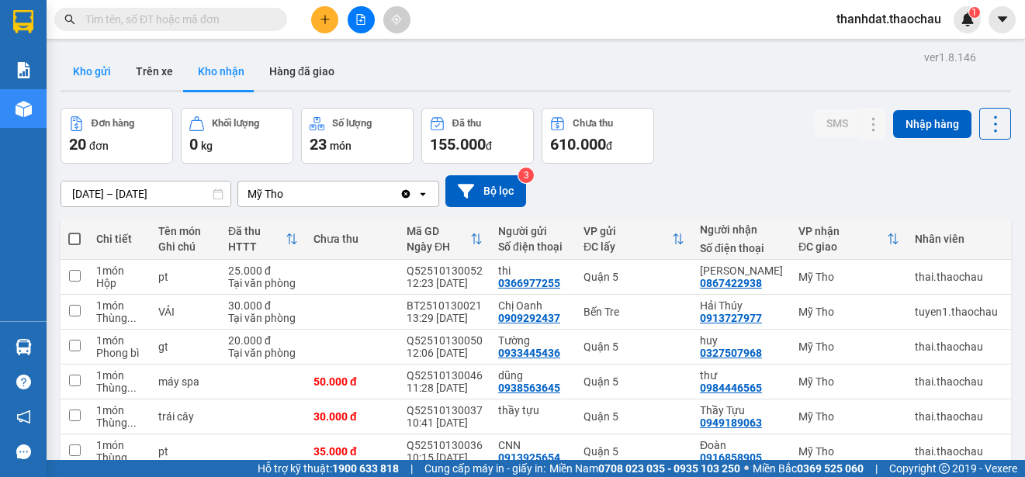
click at [97, 70] on button "Kho gửi" at bounding box center [92, 71] width 63 height 37
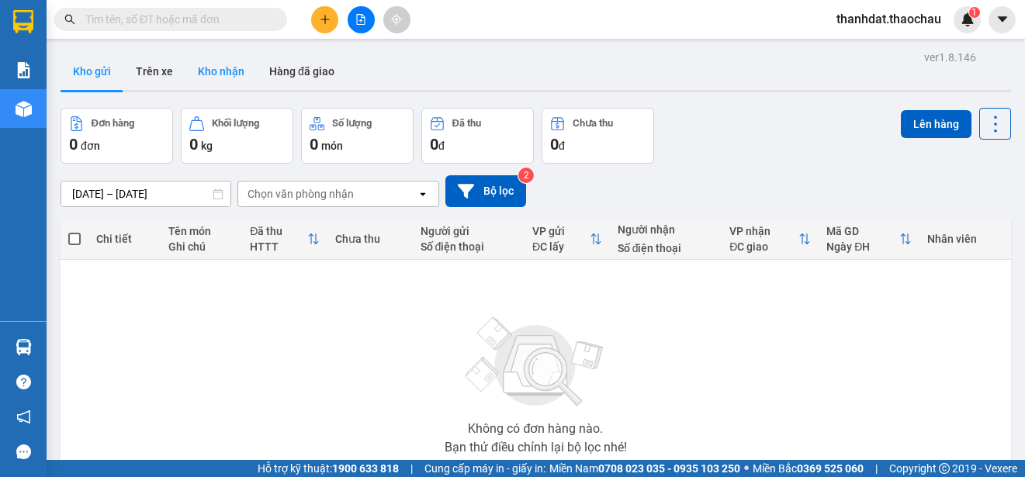
click at [218, 68] on button "Kho nhận" at bounding box center [220, 71] width 71 height 37
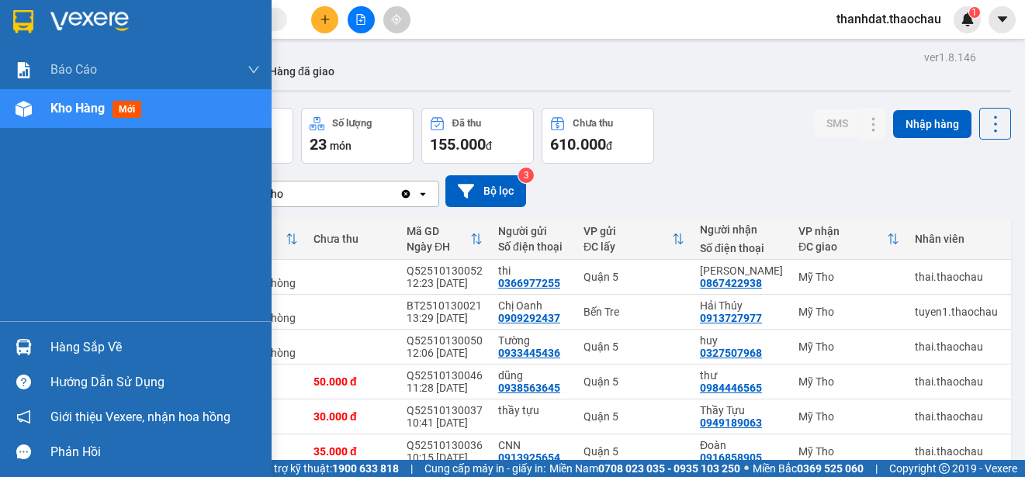
click at [66, 348] on div "Hàng sắp về" at bounding box center [154, 347] width 209 height 23
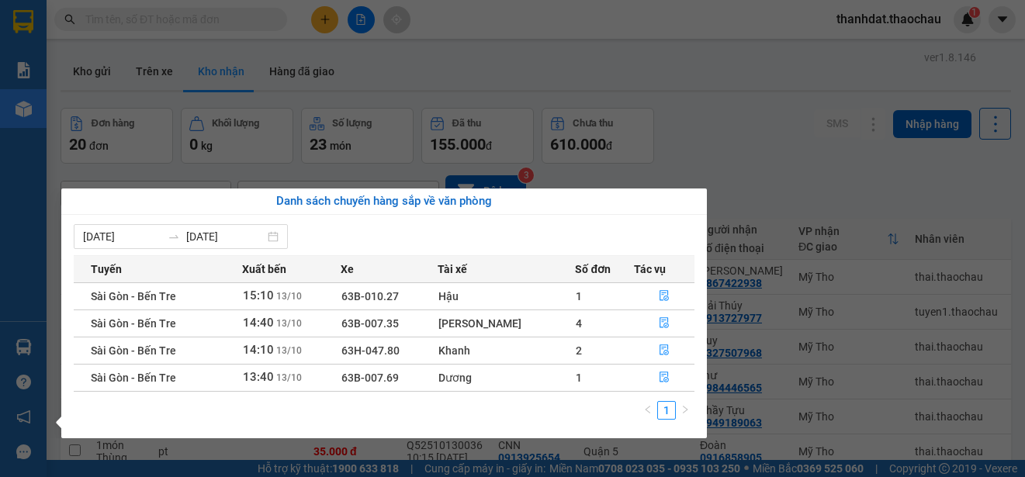
click at [710, 146] on section "Kết quả tìm kiếm ( 1 ) Bộ lọc Mã ĐH Trạng thái Món hàng Tổng cước Chưa cước Ngư…" at bounding box center [512, 238] width 1025 height 477
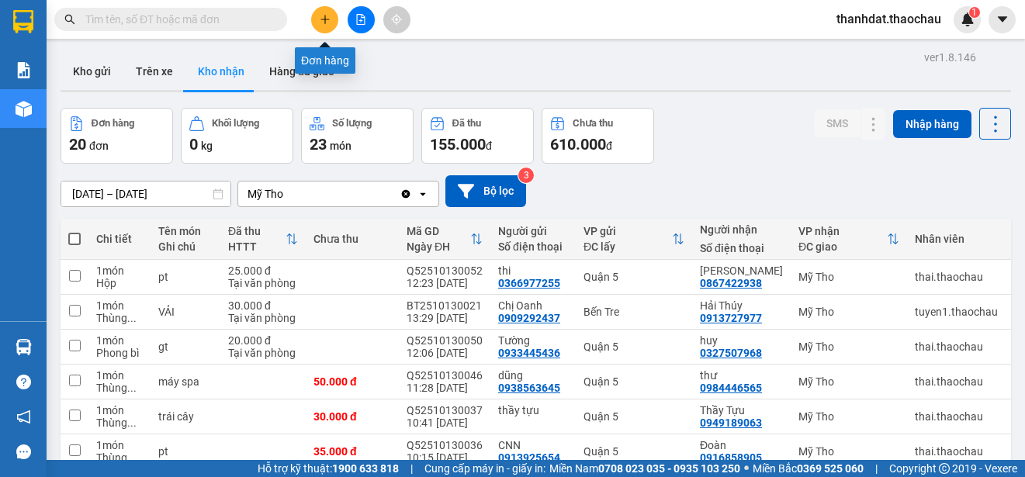
click at [317, 20] on button at bounding box center [324, 19] width 27 height 27
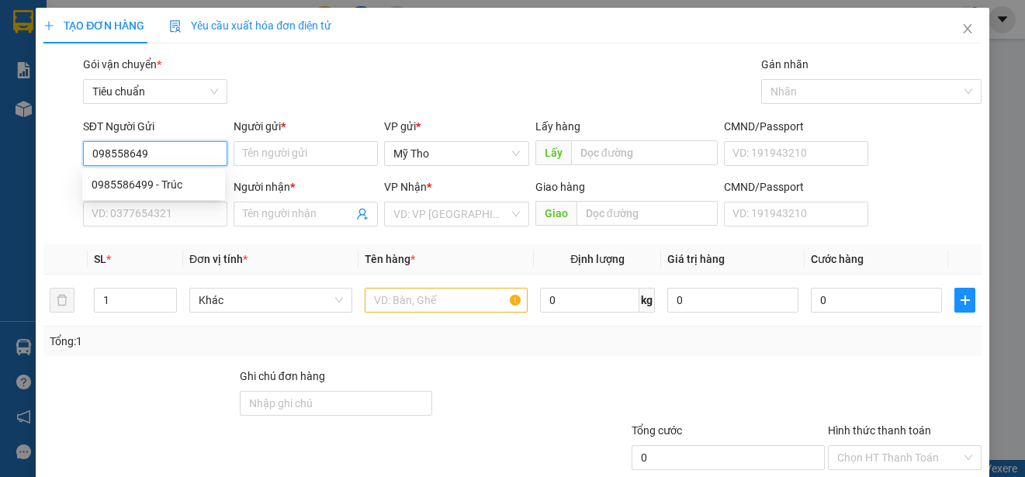
type input "0985586499"
click at [171, 181] on div "0985586499 - Trúc" at bounding box center [154, 184] width 124 height 17
type input "Trúc"
type input "0985586499"
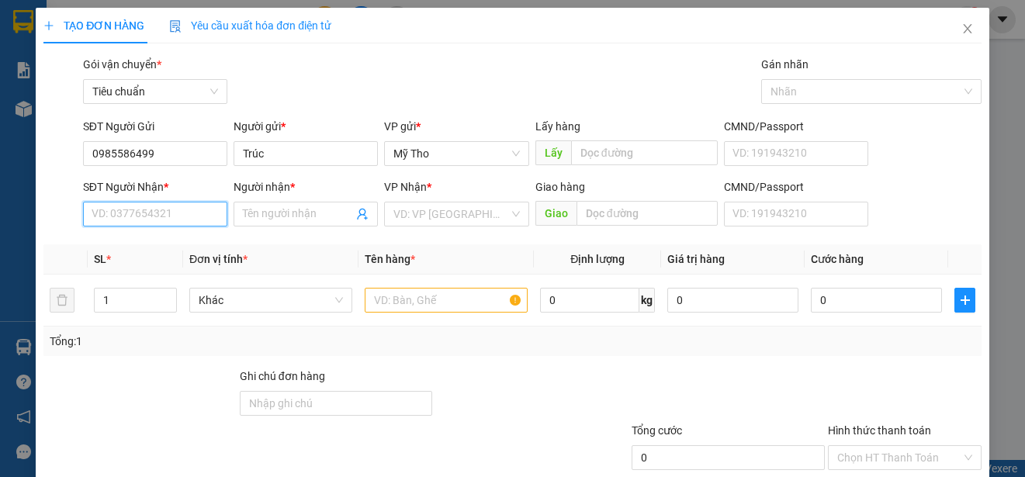
click at [173, 213] on input "SĐT Người Nhận *" at bounding box center [155, 214] width 144 height 25
click at [179, 241] on div "0983362926 - [PERSON_NAME]" at bounding box center [168, 245] width 153 height 17
type input "0983362926"
type input "[PERSON_NAME]"
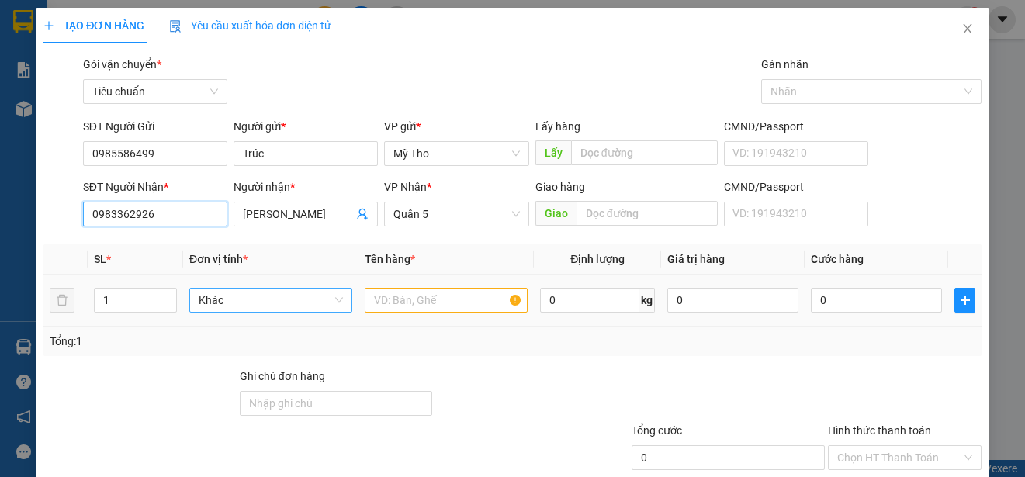
click at [225, 296] on span "Khác" at bounding box center [271, 300] width 144 height 23
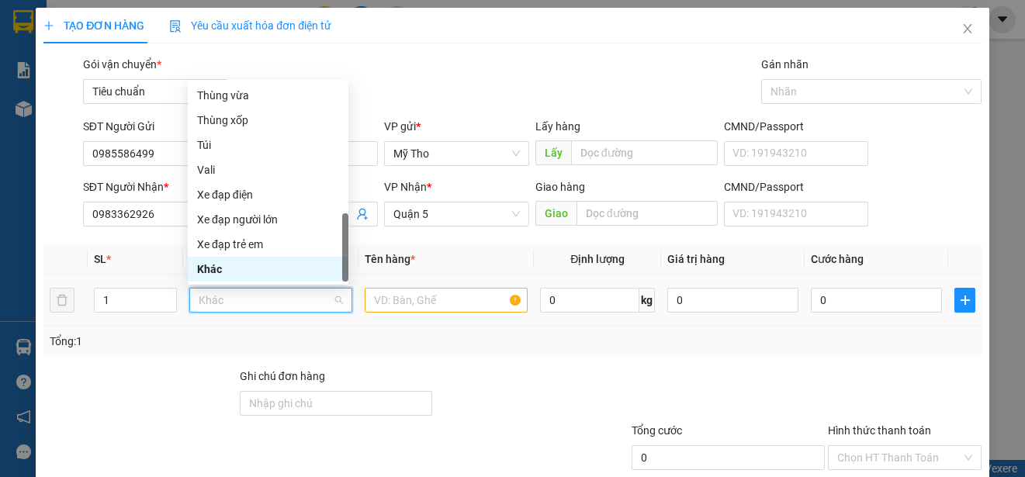
type input "p"
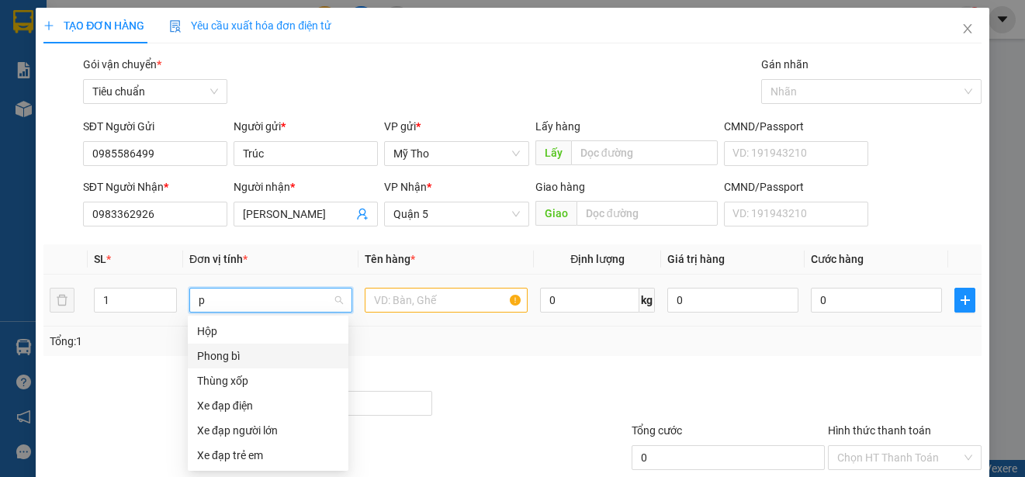
drag, startPoint x: 205, startPoint y: 351, endPoint x: 392, endPoint y: 317, distance: 190.2
click at [206, 351] on div "Phong bì" at bounding box center [268, 356] width 142 height 17
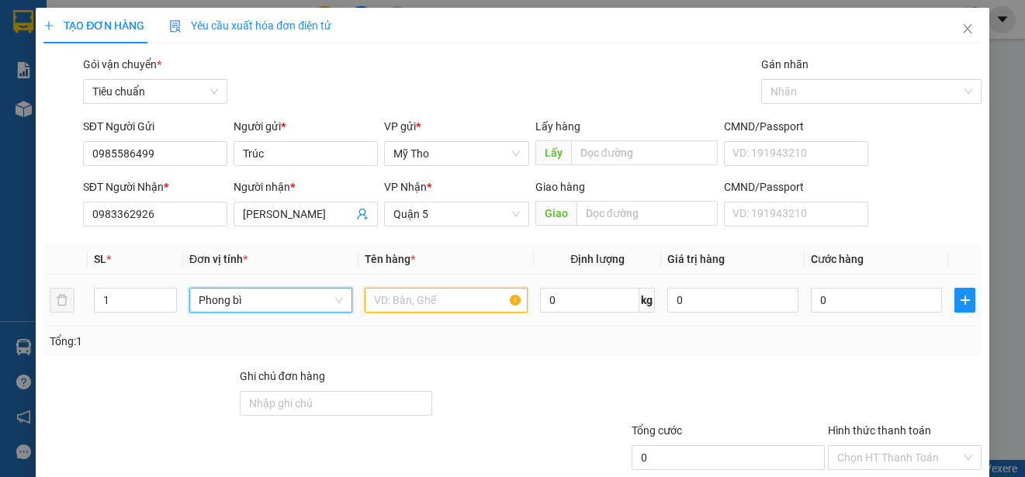
click at [412, 299] on input "text" at bounding box center [446, 300] width 163 height 25
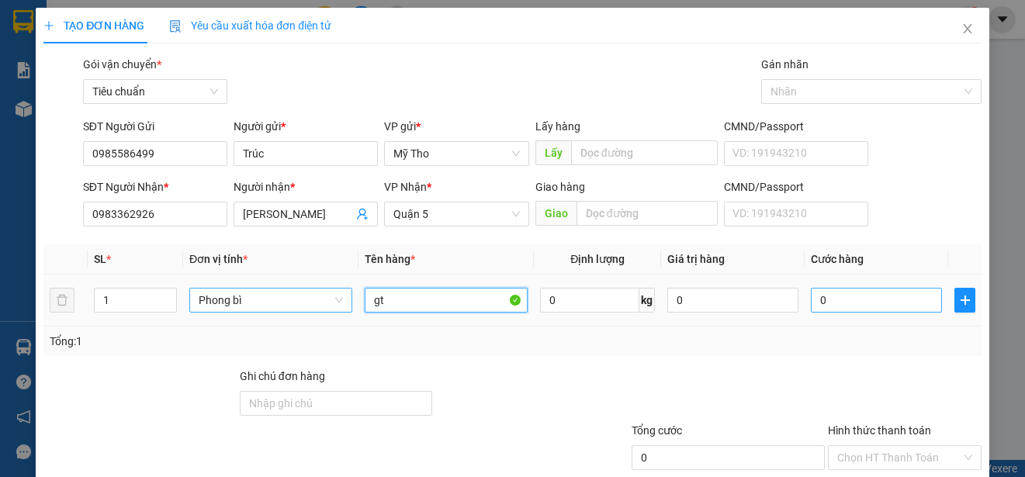
type input "gt"
click at [848, 308] on input "0" at bounding box center [876, 300] width 131 height 25
type input "2"
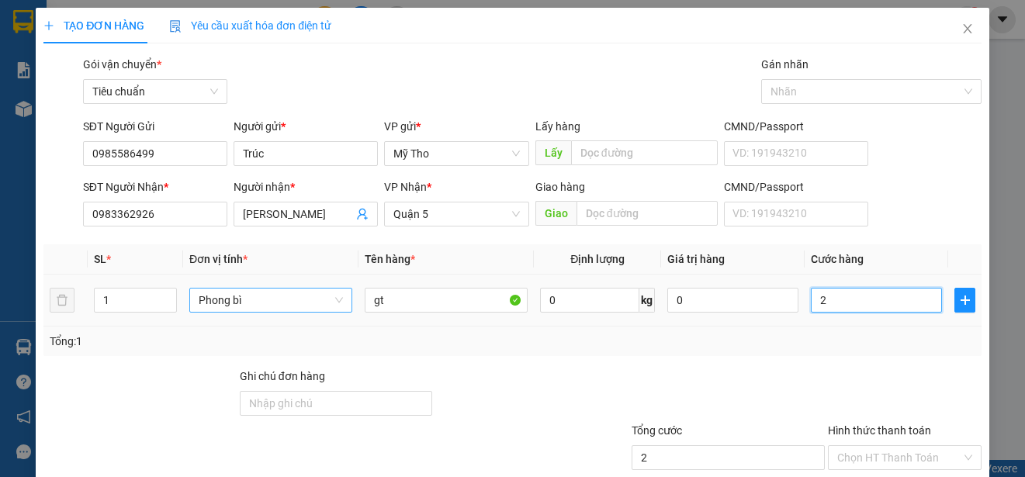
type input "20"
type input "200"
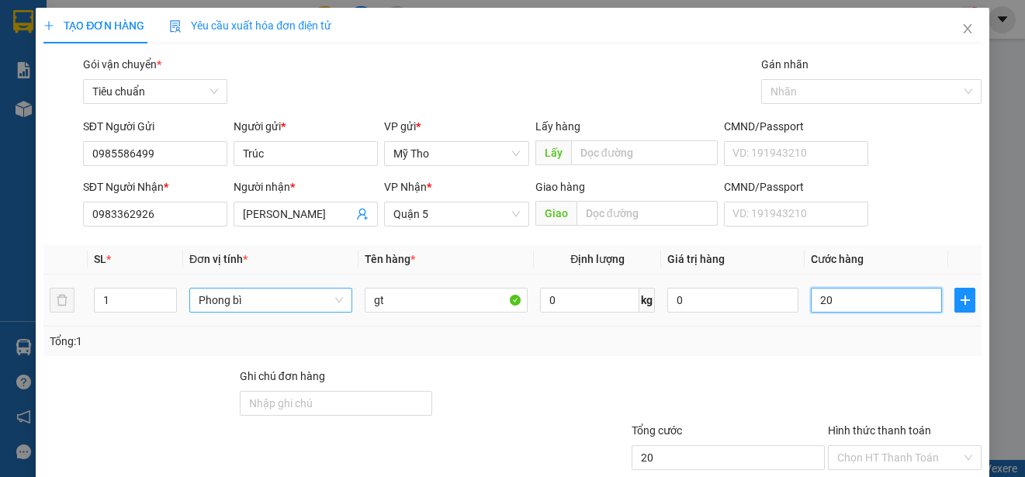
type input "200"
type input "2.000"
type input "20.000"
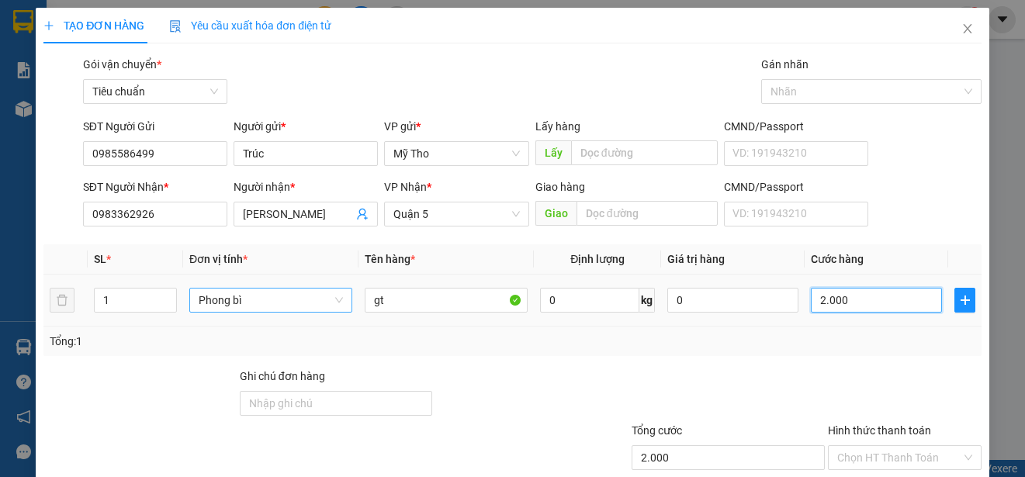
type input "20.000"
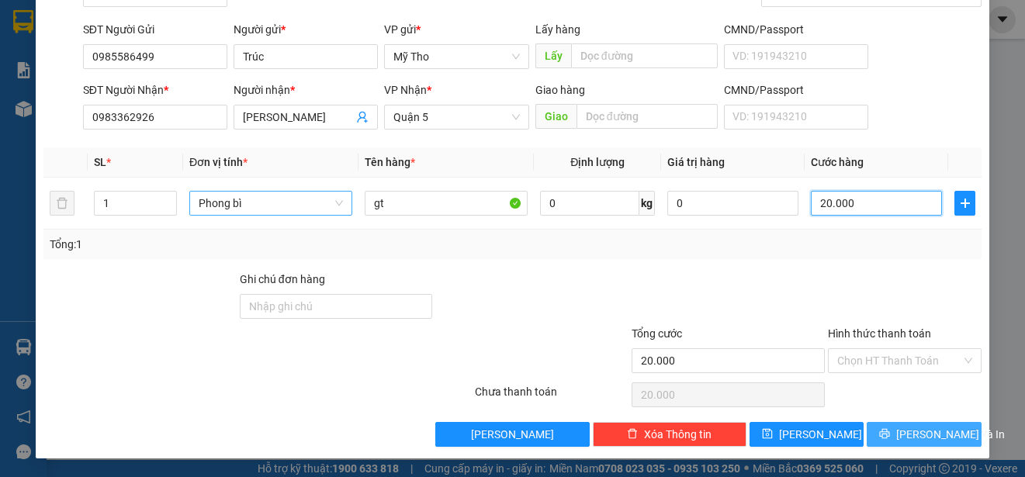
type input "20.000"
click at [912, 435] on span "[PERSON_NAME] và In" at bounding box center [950, 434] width 109 height 17
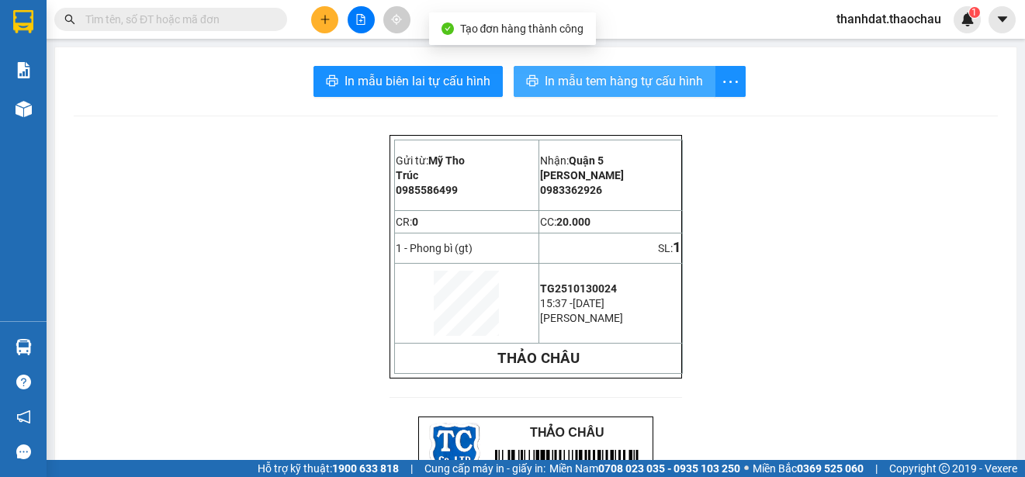
click at [603, 82] on span "In mẫu tem hàng tự cấu hình" at bounding box center [624, 80] width 158 height 19
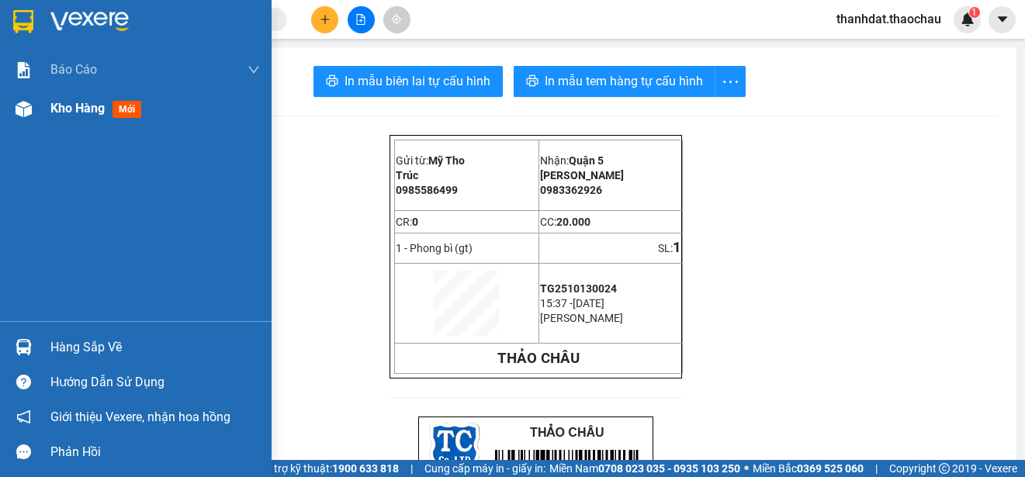
click at [59, 103] on span "Kho hàng" at bounding box center [77, 108] width 54 height 15
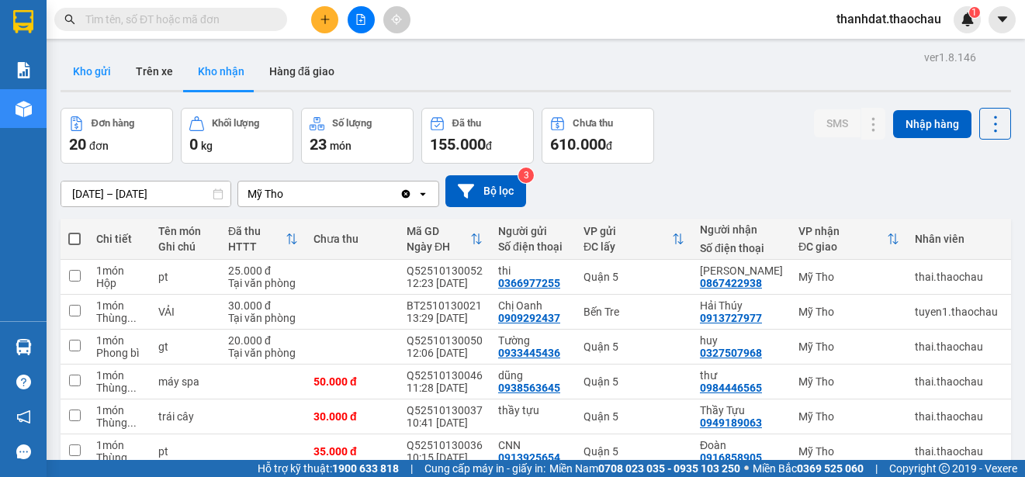
click at [95, 71] on button "Kho gửi" at bounding box center [92, 71] width 63 height 37
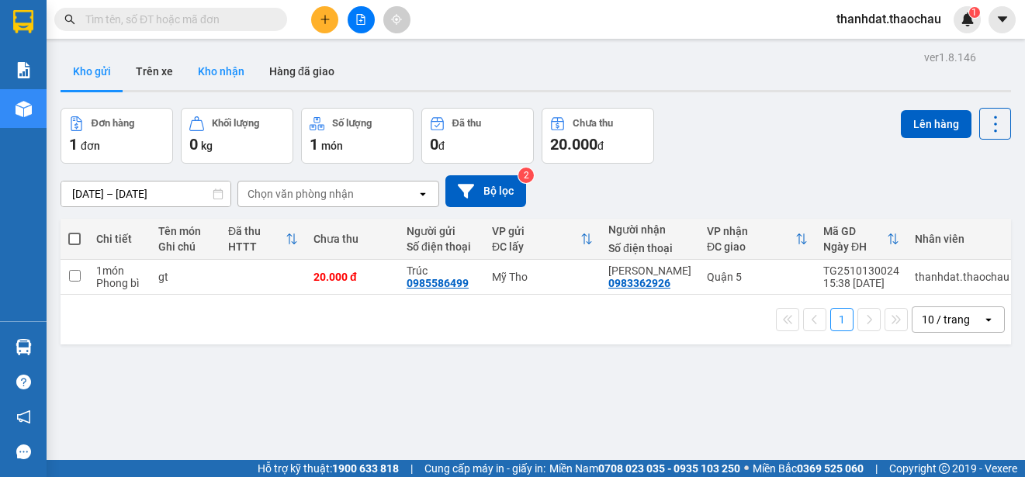
click at [214, 61] on button "Kho nhận" at bounding box center [220, 71] width 71 height 37
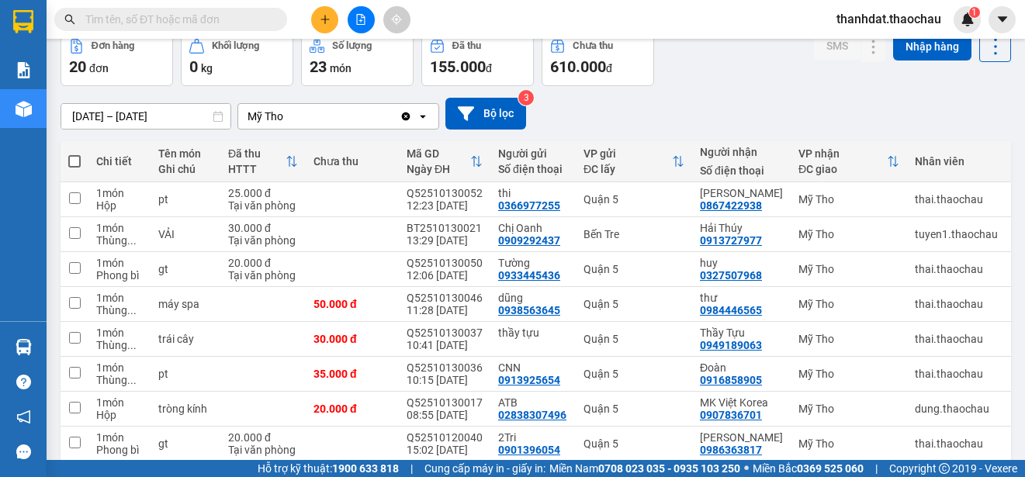
scroll to position [219, 0]
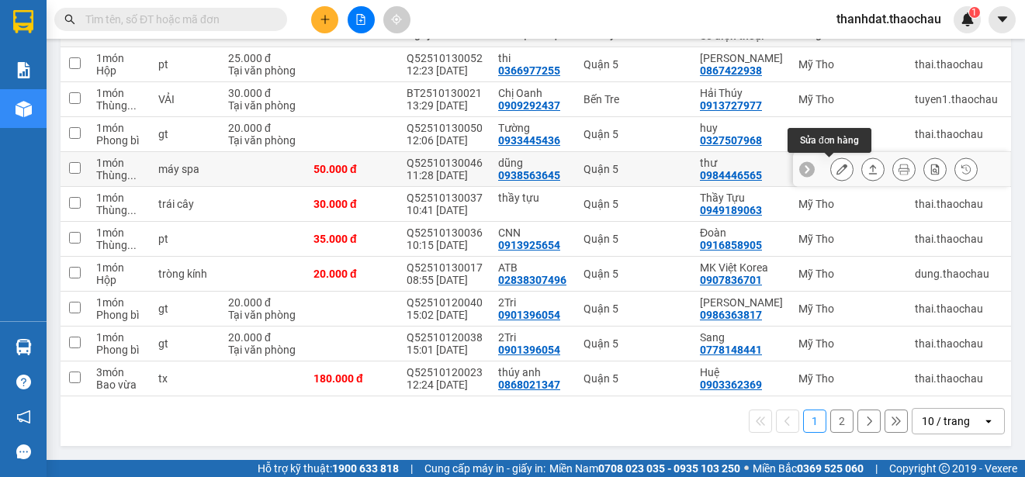
click at [836, 163] on button at bounding box center [842, 169] width 22 height 27
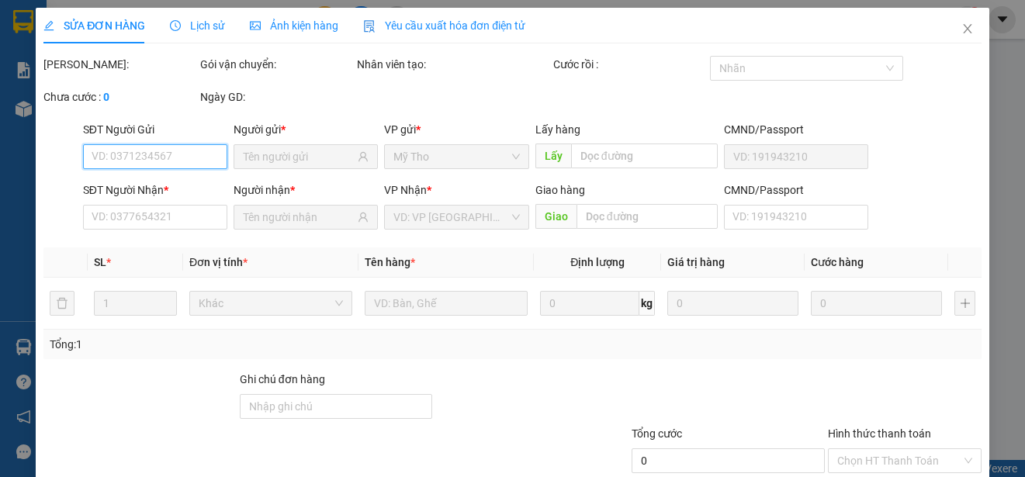
type input "0938563645"
type input "dũng"
type input "0984446565"
type input "thư"
type input "50.000"
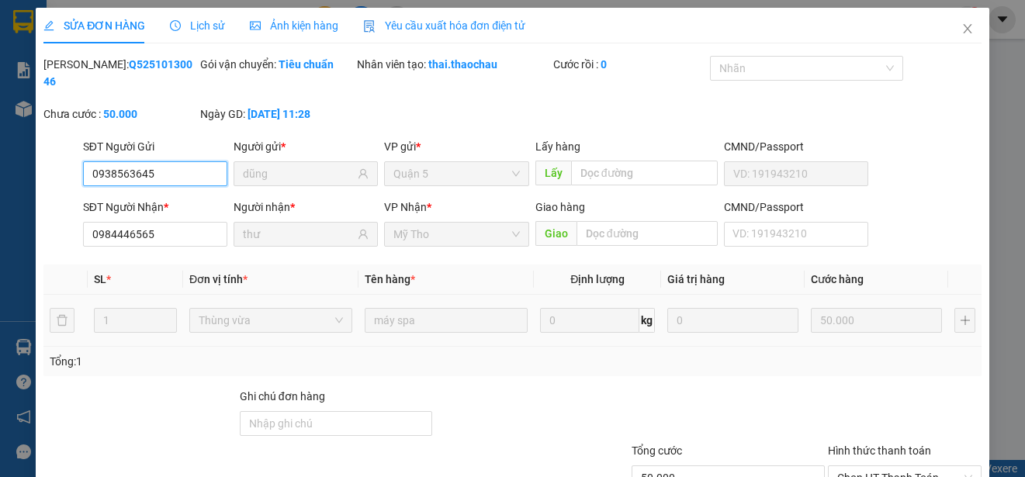
scroll to position [117, 0]
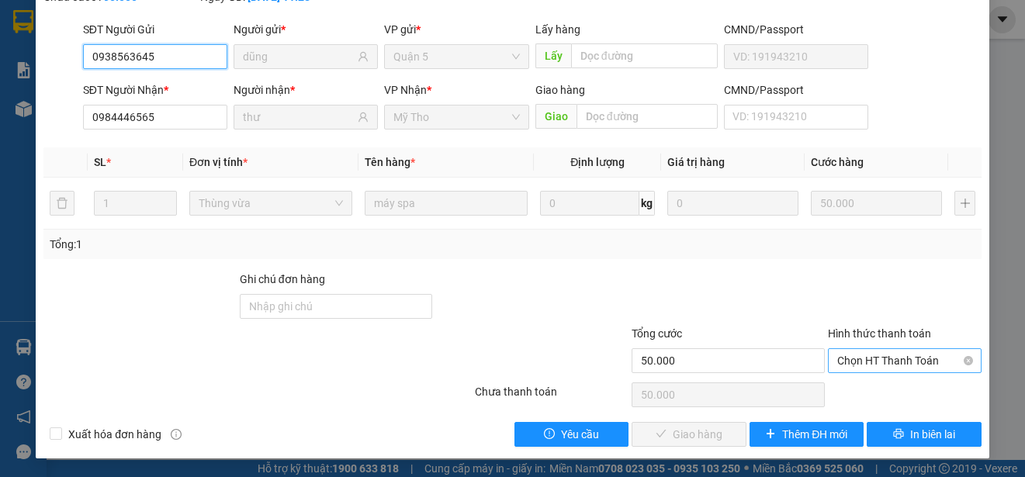
click at [895, 362] on span "Chọn HT Thanh Toán" at bounding box center [904, 360] width 135 height 23
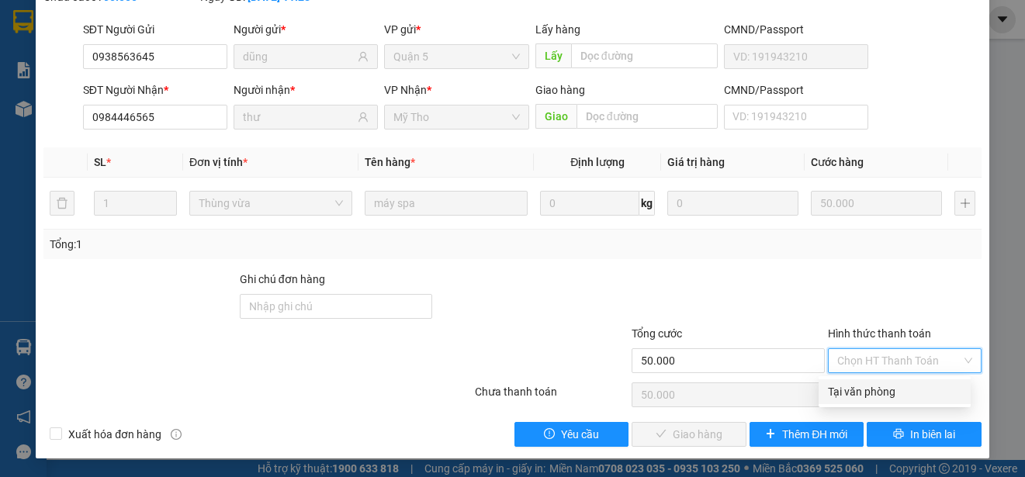
click at [884, 386] on div "Tại văn phòng" at bounding box center [894, 391] width 133 height 17
type input "0"
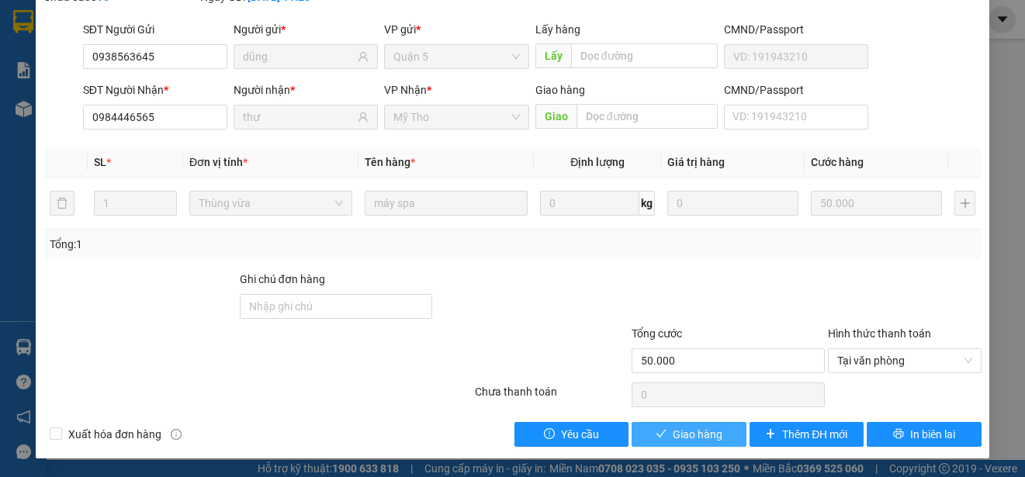
click at [692, 436] on span "Giao hàng" at bounding box center [698, 434] width 50 height 17
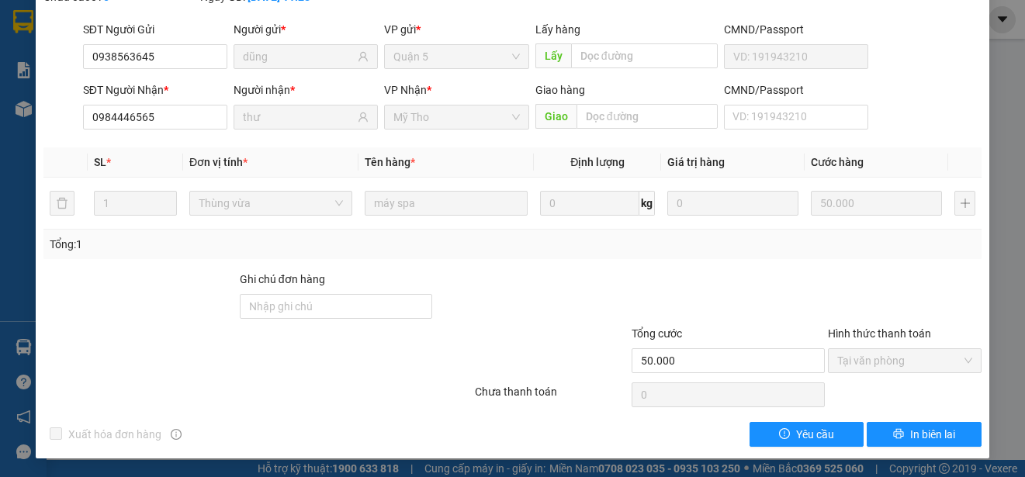
scroll to position [0, 0]
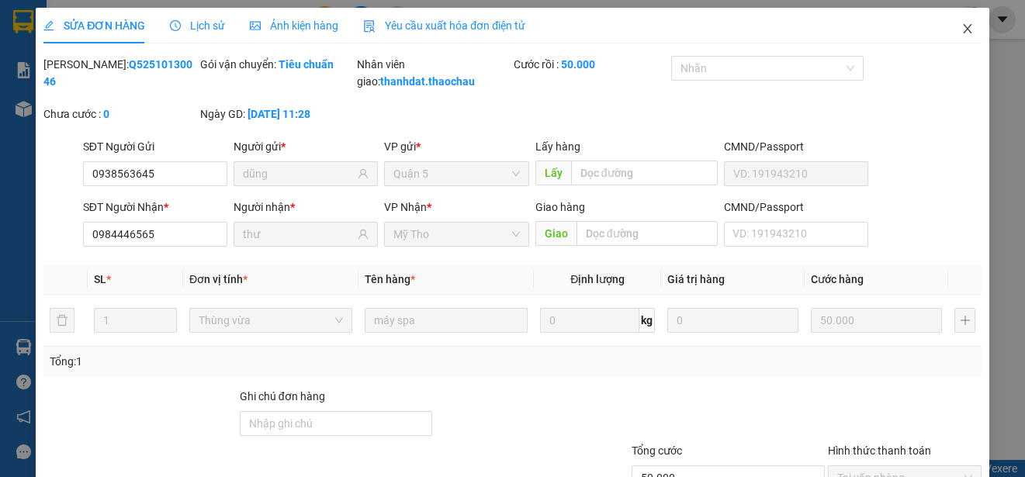
click at [963, 28] on icon "close" at bounding box center [967, 28] width 9 height 9
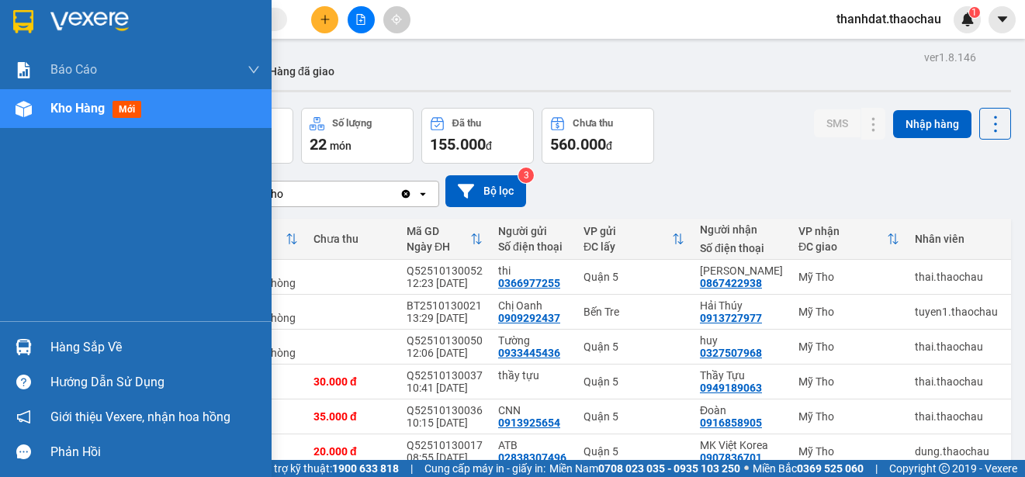
click at [61, 347] on div "Hàng sắp về" at bounding box center [154, 347] width 209 height 23
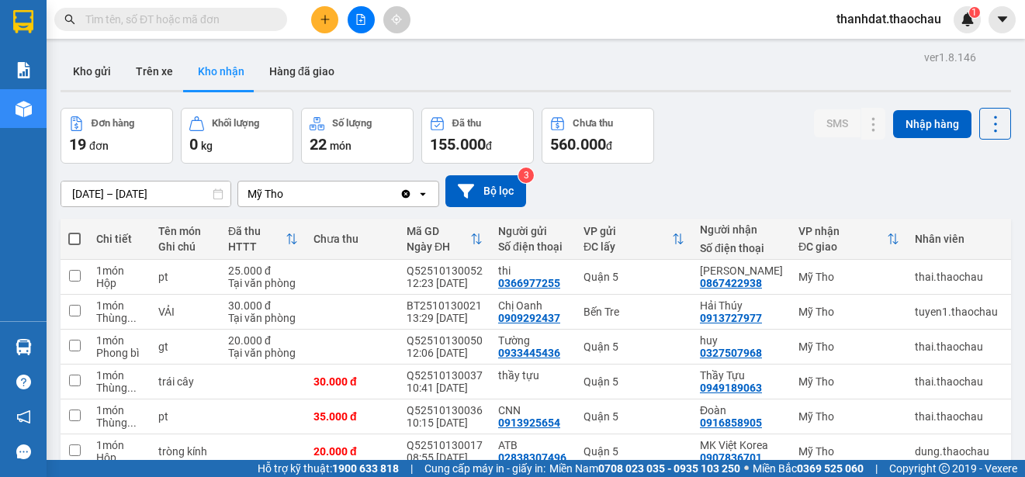
click at [731, 161] on section "Kết quả tìm kiếm ( 1 ) Bộ lọc Mã ĐH Trạng thái Món hàng Tổng cước Chưa cước Ngư…" at bounding box center [512, 238] width 1025 height 477
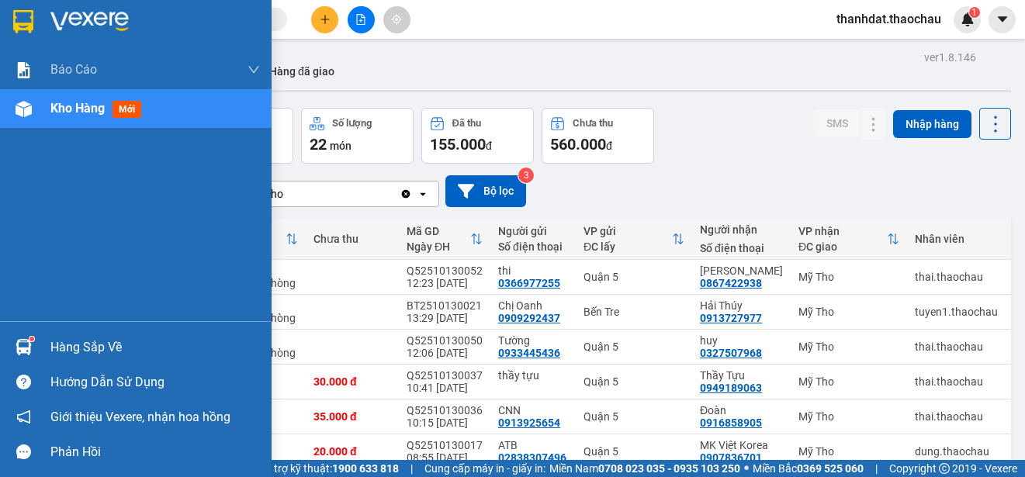
click at [85, 346] on div "Hàng sắp về" at bounding box center [154, 347] width 209 height 23
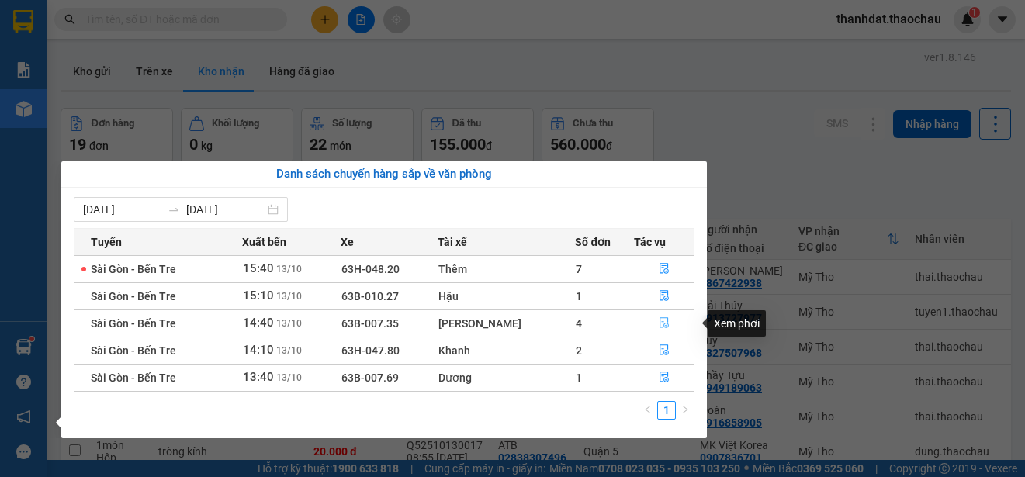
click at [659, 319] on icon "file-done" at bounding box center [664, 322] width 11 height 11
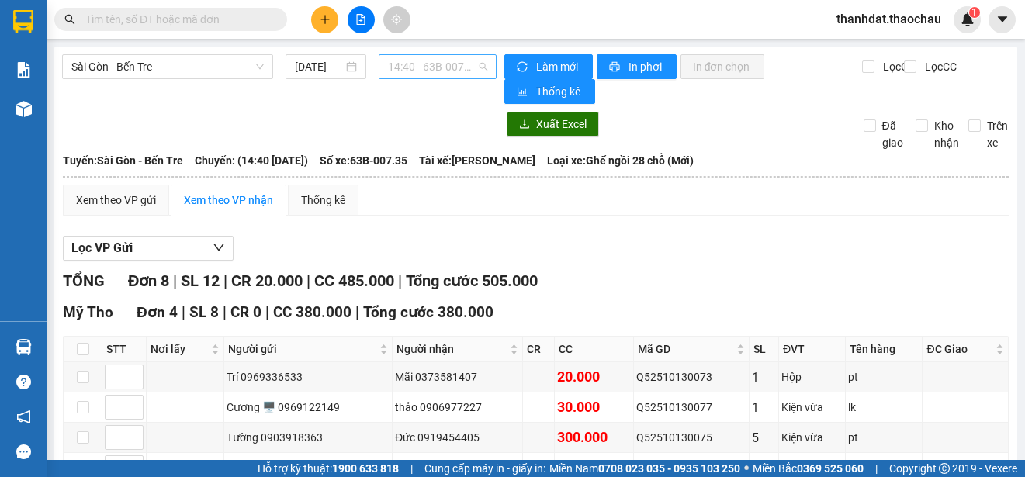
click at [430, 65] on span "14:40 - 63B-007.35" at bounding box center [437, 66] width 99 height 23
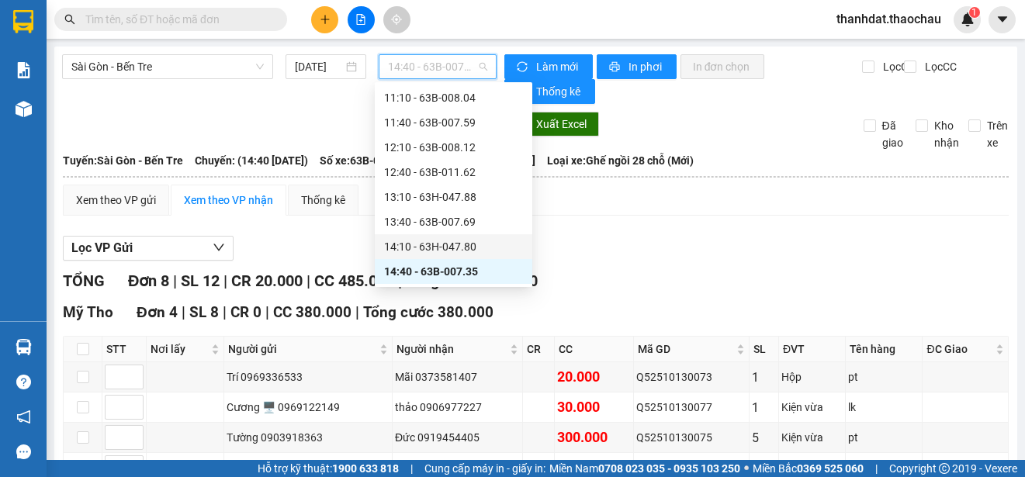
scroll to position [425, 0]
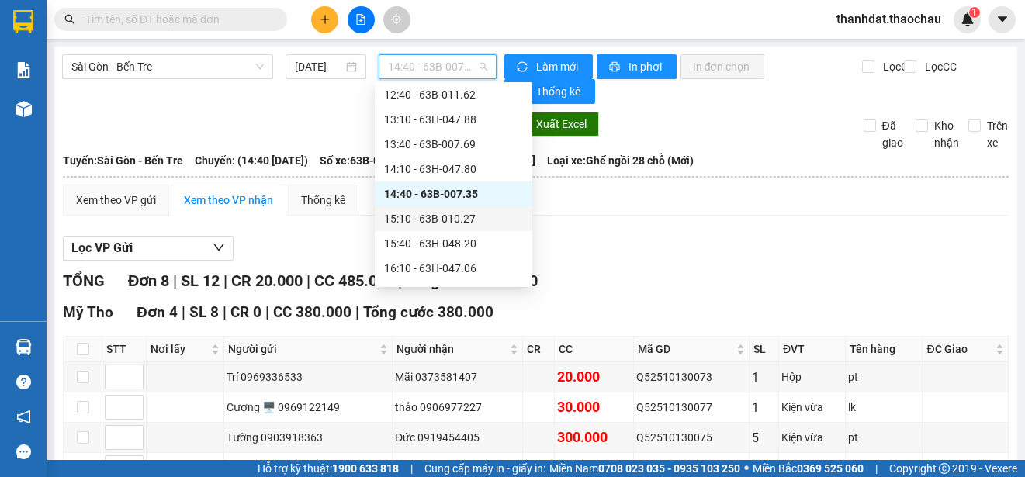
click at [464, 218] on div "15:10 - 63B-010.27" at bounding box center [453, 218] width 139 height 17
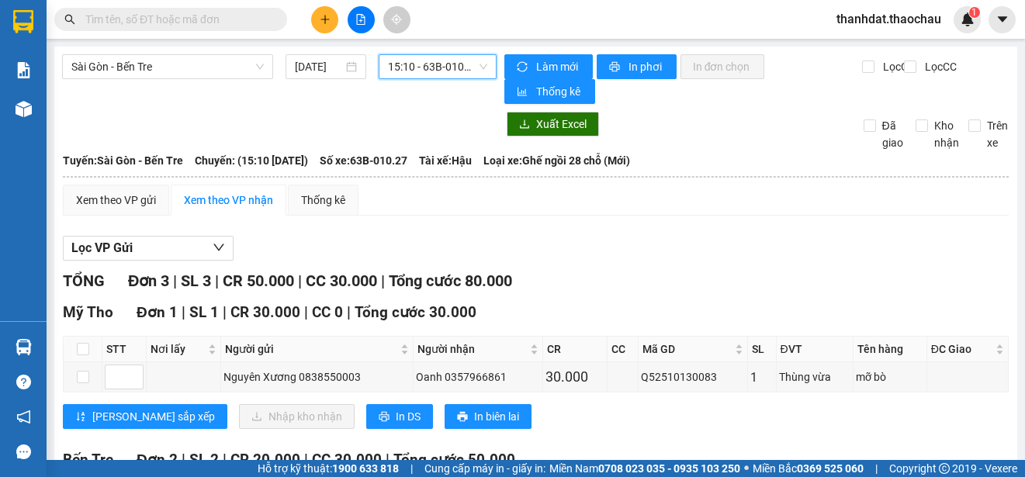
click at [424, 71] on span "15:10 - 63B-010.27" at bounding box center [437, 66] width 99 height 23
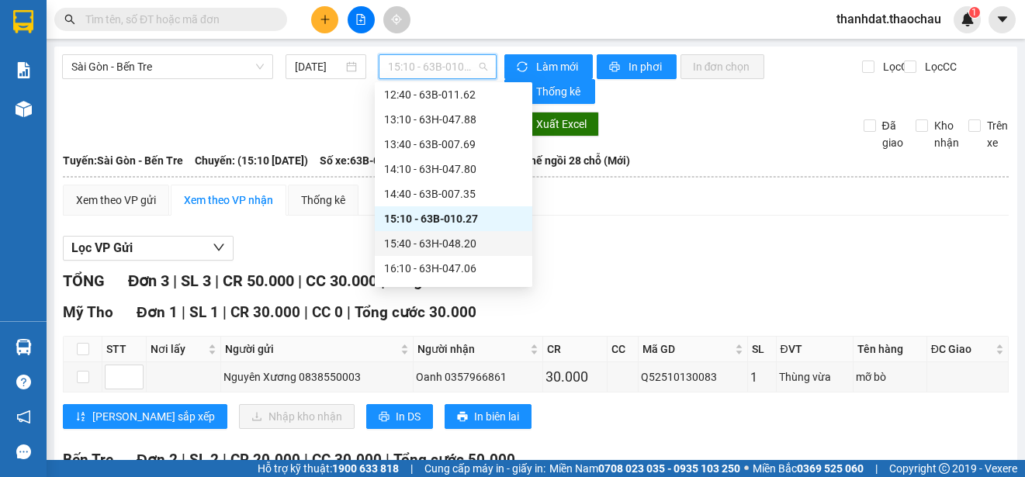
click at [464, 241] on div "15:40 - 63H-048.20" at bounding box center [453, 243] width 139 height 17
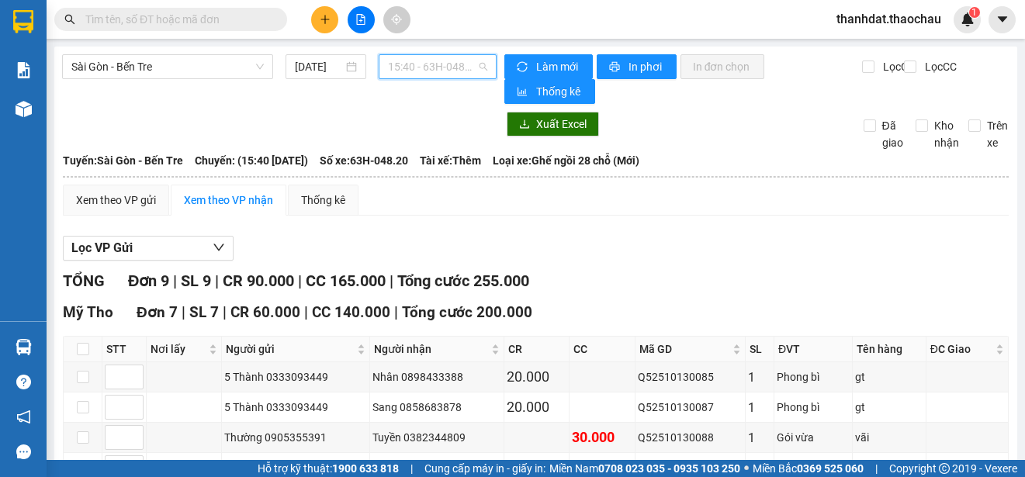
click at [426, 67] on span "15:40 - 63H-048.20" at bounding box center [437, 66] width 99 height 23
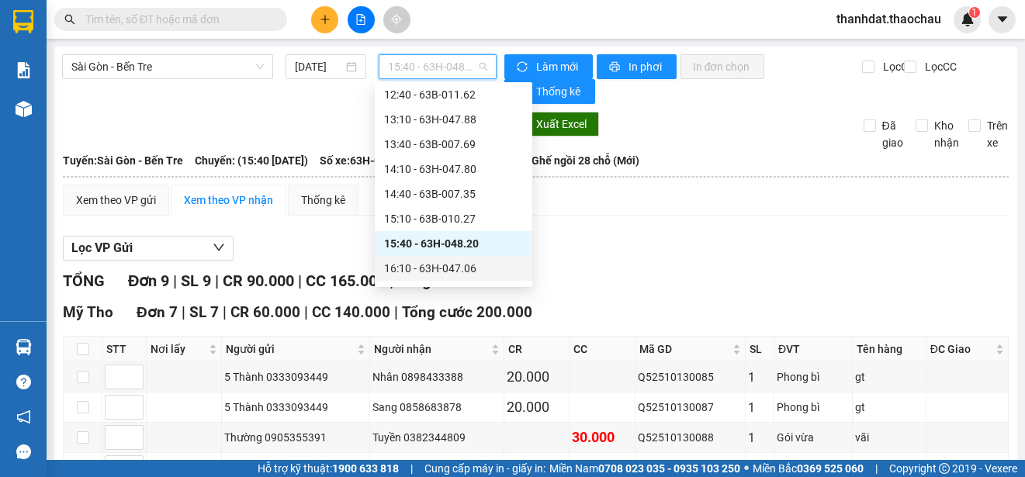
click at [452, 267] on div "16:10 - 63H-047.06" at bounding box center [453, 268] width 139 height 17
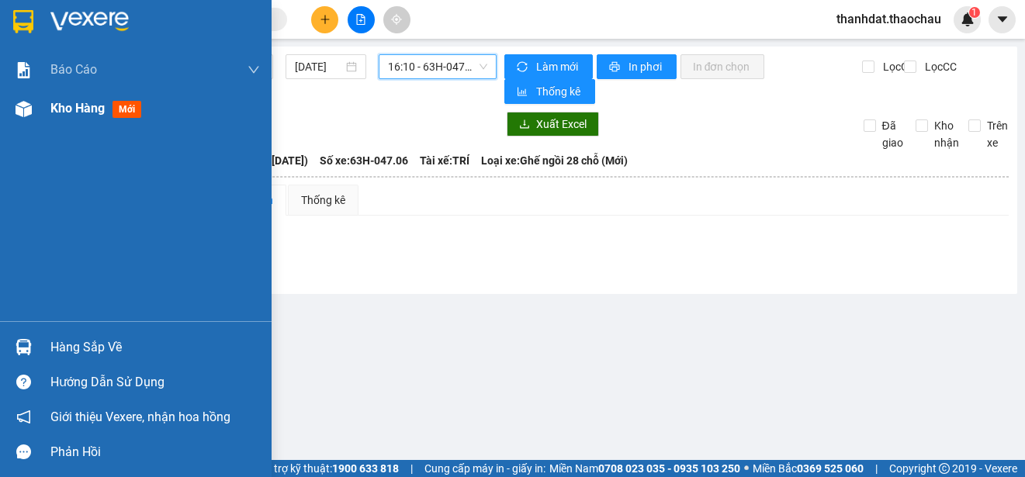
click at [71, 101] on span "Kho hàng" at bounding box center [77, 108] width 54 height 15
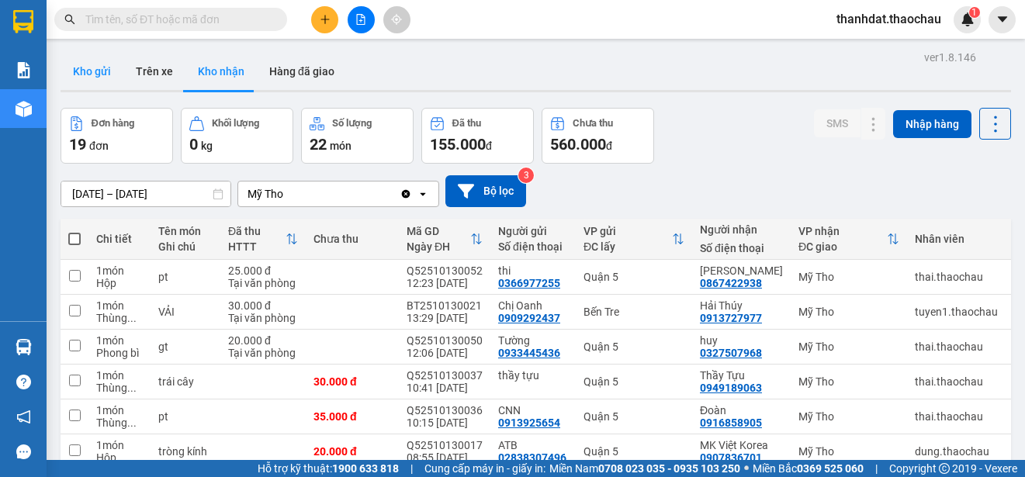
click at [94, 61] on button "Kho gửi" at bounding box center [92, 71] width 63 height 37
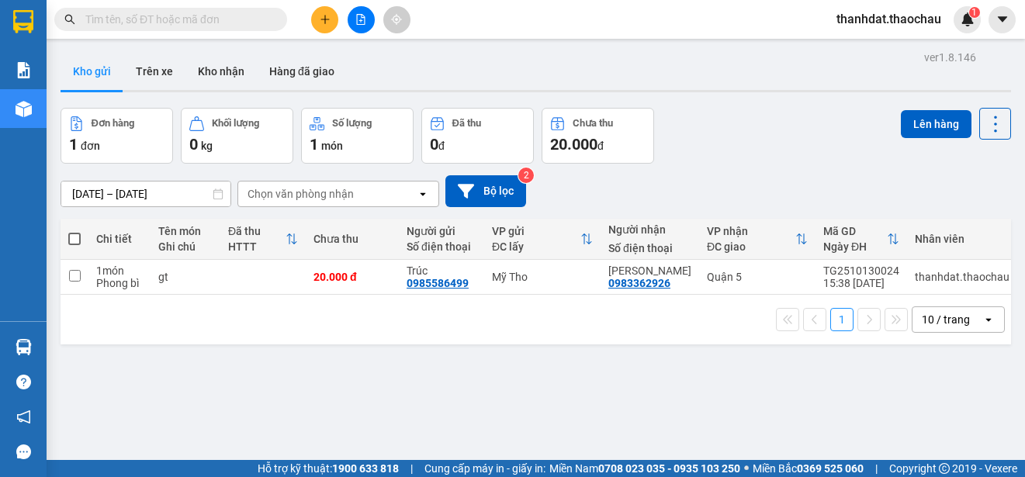
click at [70, 239] on span at bounding box center [74, 239] width 12 height 12
click at [74, 231] on input "checkbox" at bounding box center [74, 231] width 0 height 0
checkbox input "true"
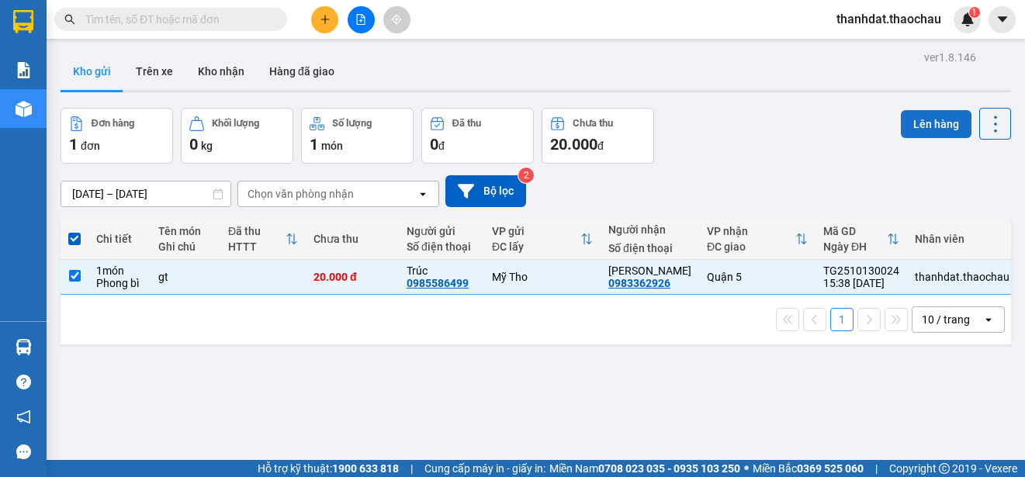
click at [922, 122] on button "Lên hàng" at bounding box center [936, 124] width 71 height 28
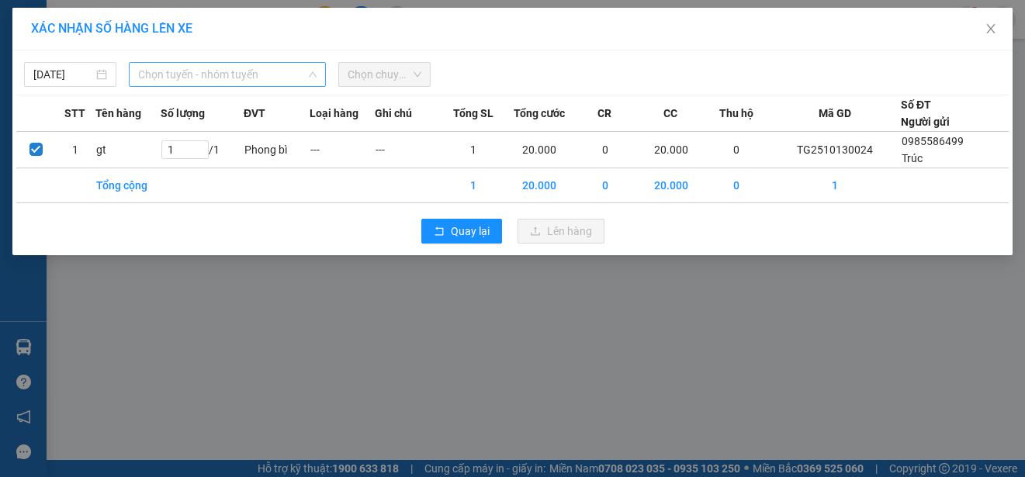
click at [238, 77] on span "Chọn tuyến - nhóm tuyến" at bounding box center [227, 74] width 178 height 23
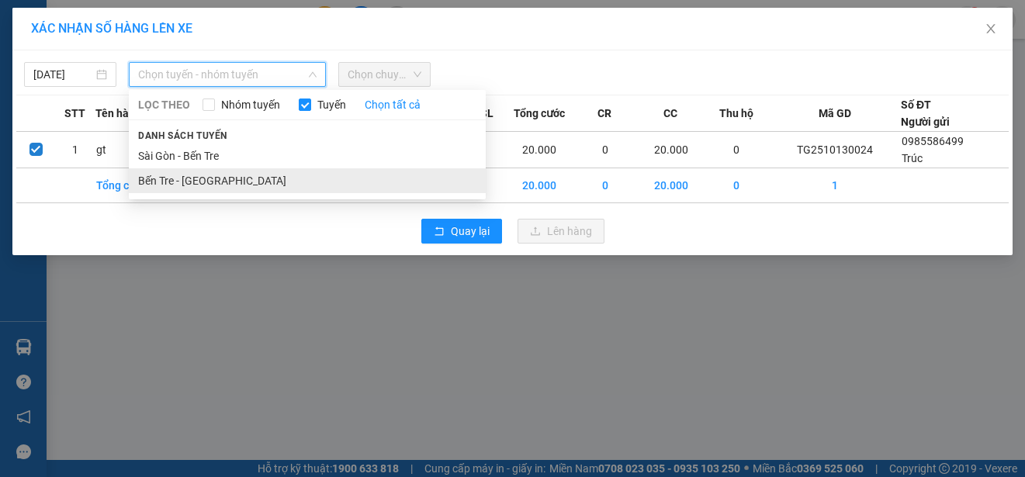
click at [207, 176] on li "Bến Tre - Sài Gòn" at bounding box center [307, 180] width 357 height 25
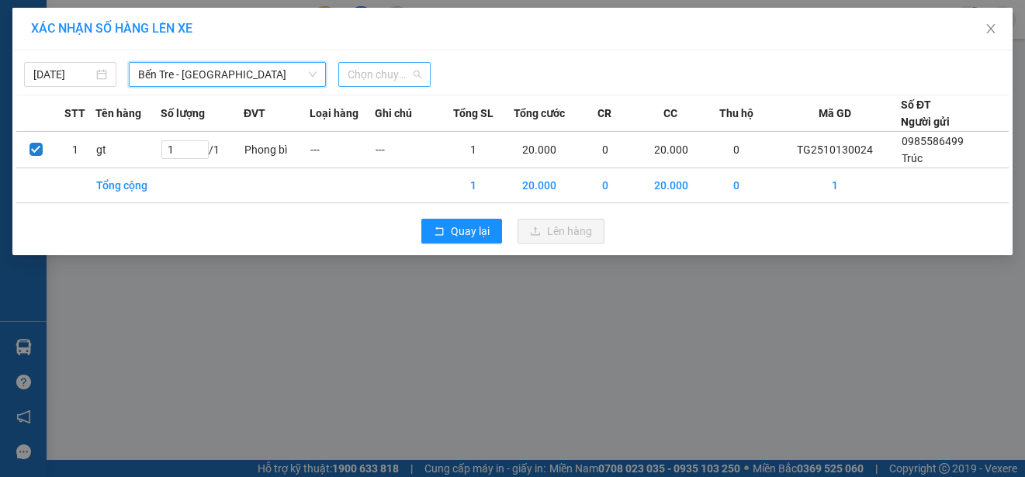
click at [393, 69] on span "Chọn chuyến" at bounding box center [385, 74] width 74 height 23
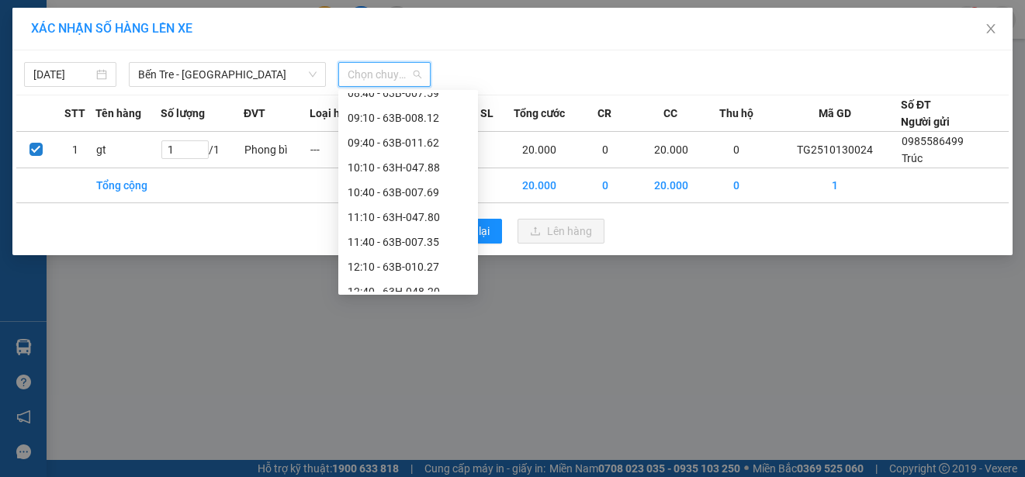
scroll to position [388, 0]
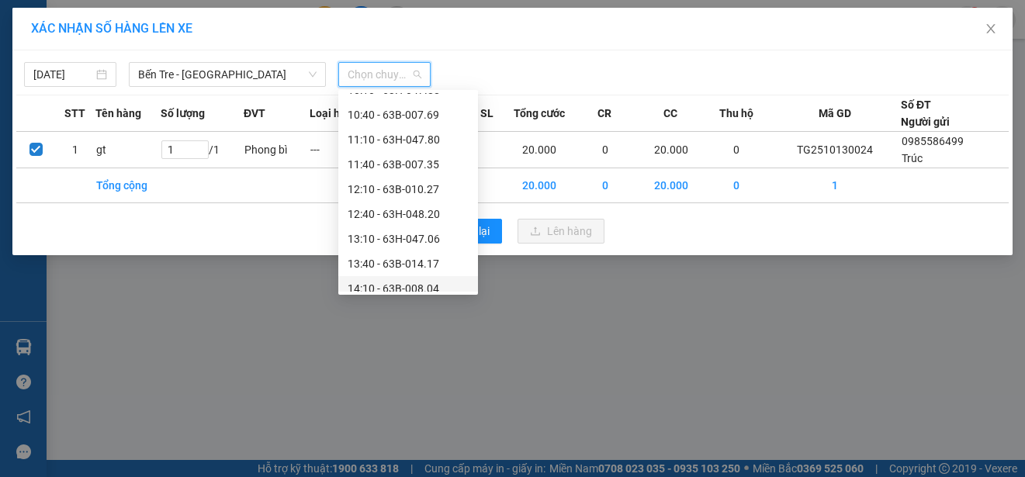
click at [428, 287] on div "14:10 - 63B-008.04" at bounding box center [408, 288] width 121 height 17
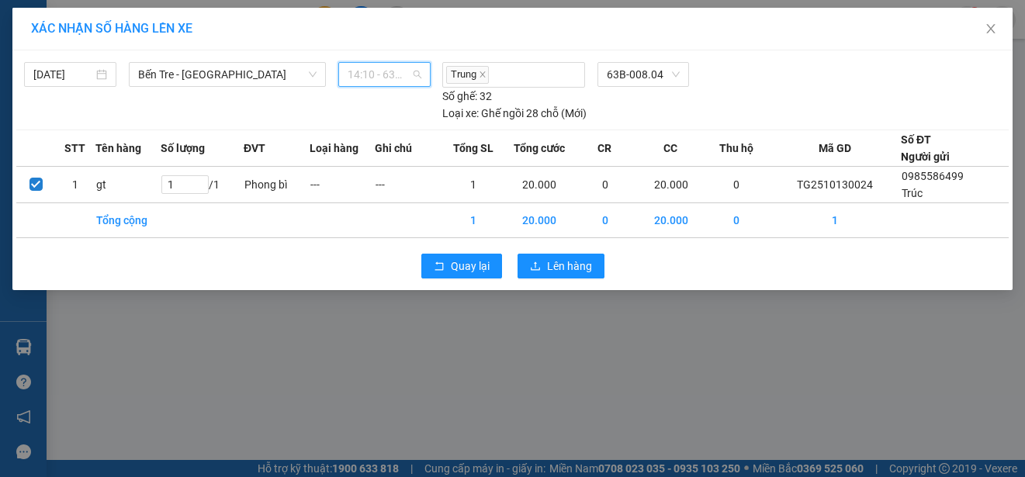
click at [380, 71] on span "14:10 - 63B-008.04" at bounding box center [385, 74] width 74 height 23
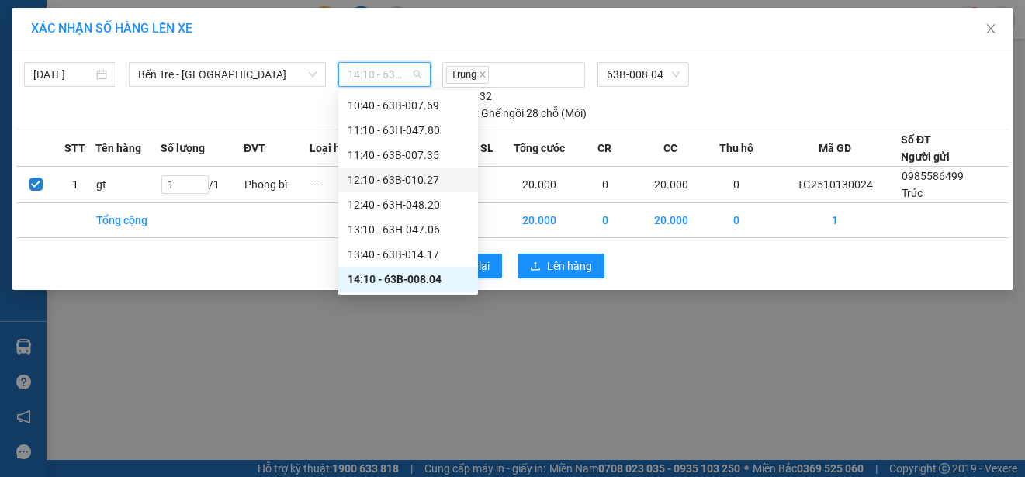
scroll to position [475, 0]
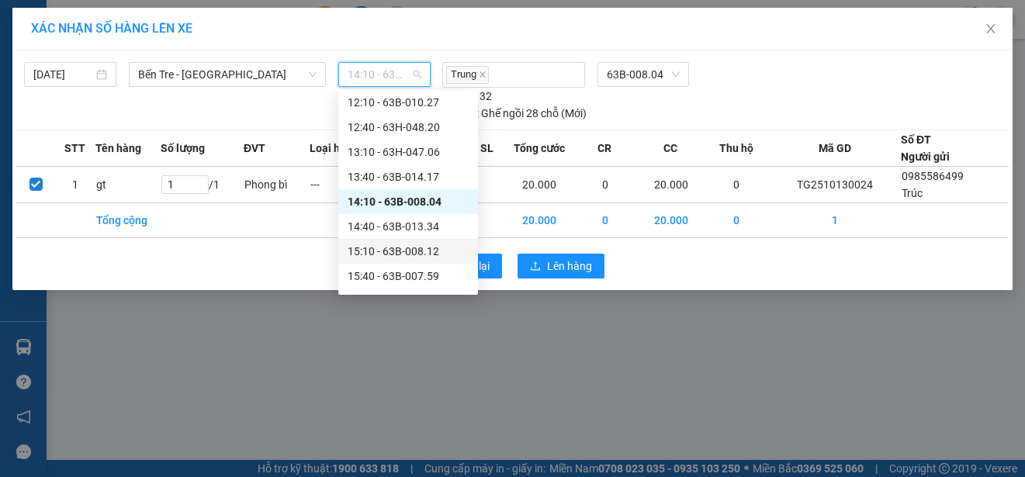
click at [424, 251] on div "15:10 - 63B-008.12" at bounding box center [408, 251] width 121 height 17
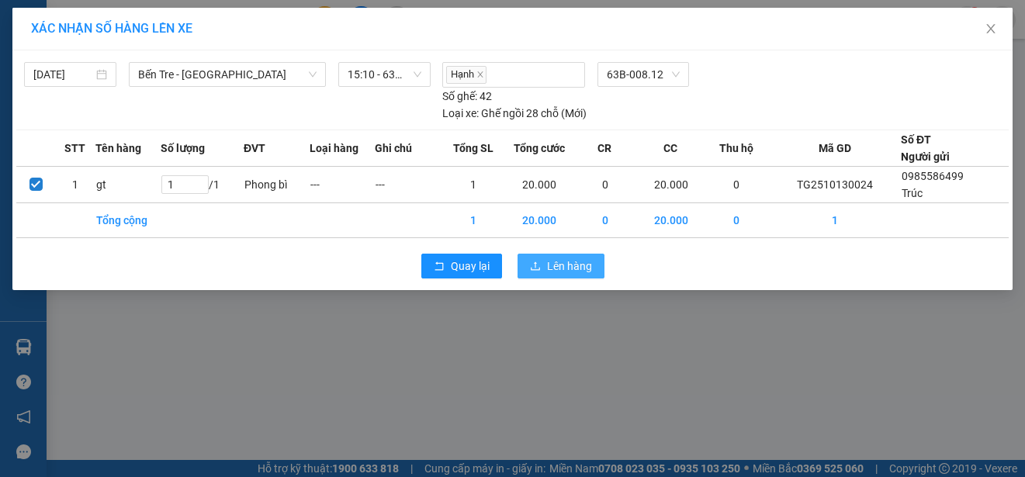
click at [576, 267] on span "Lên hàng" at bounding box center [569, 266] width 45 height 17
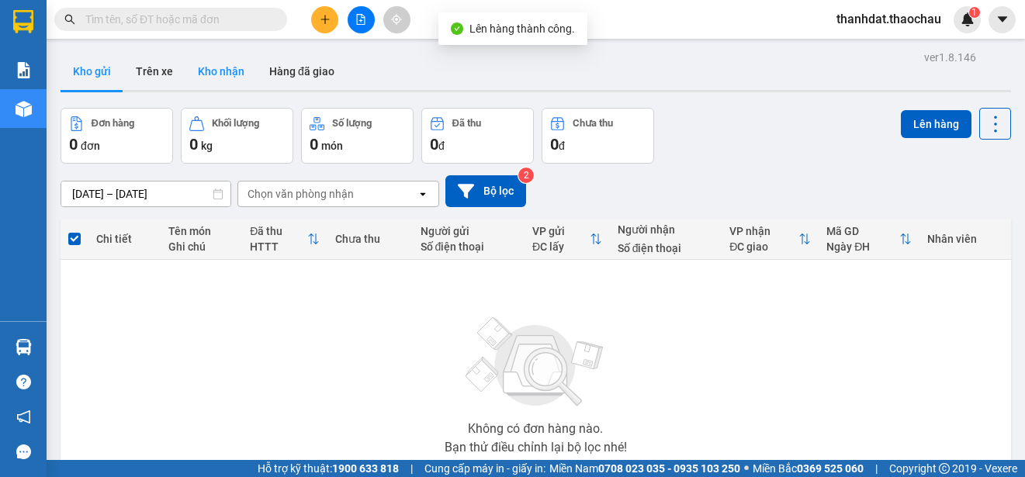
click at [219, 70] on button "Kho nhận" at bounding box center [220, 71] width 71 height 37
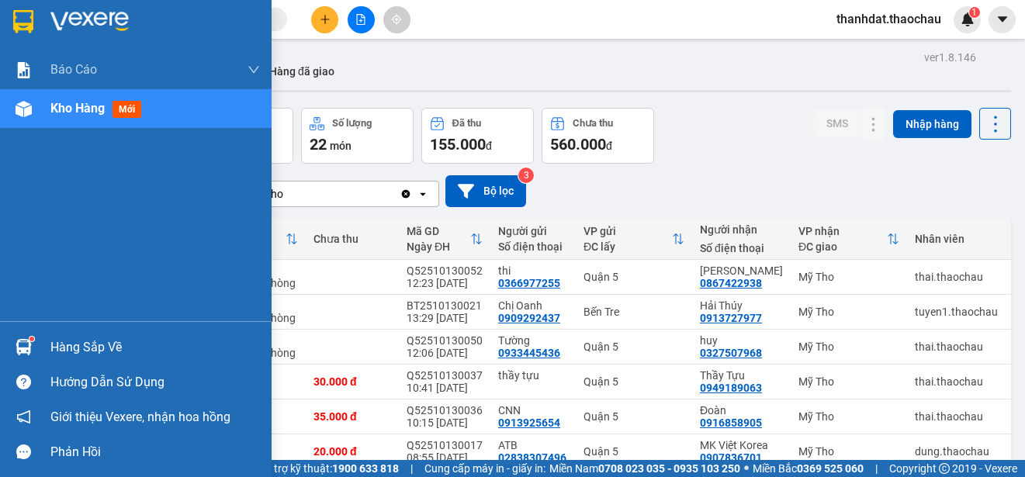
click at [69, 350] on div "Hàng sắp về" at bounding box center [154, 347] width 209 height 23
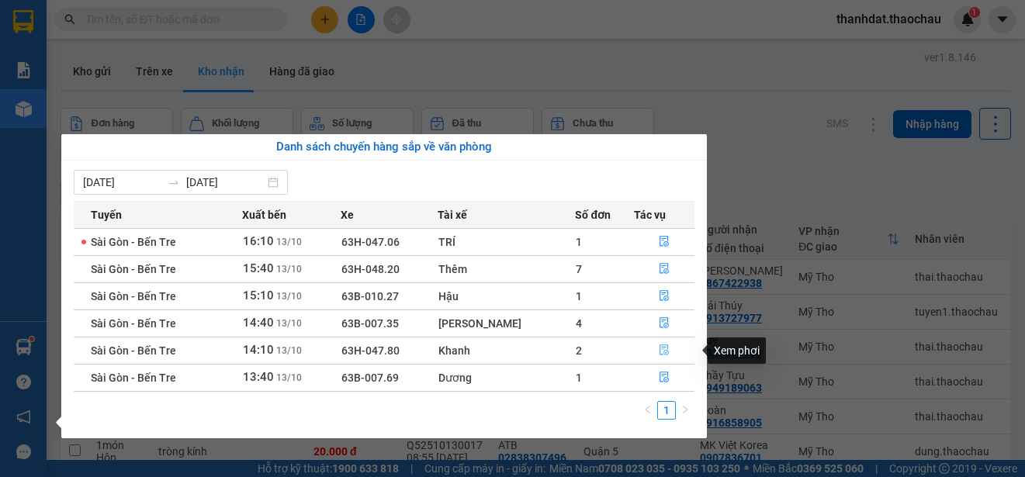
click at [659, 350] on icon "file-done" at bounding box center [664, 349] width 11 height 11
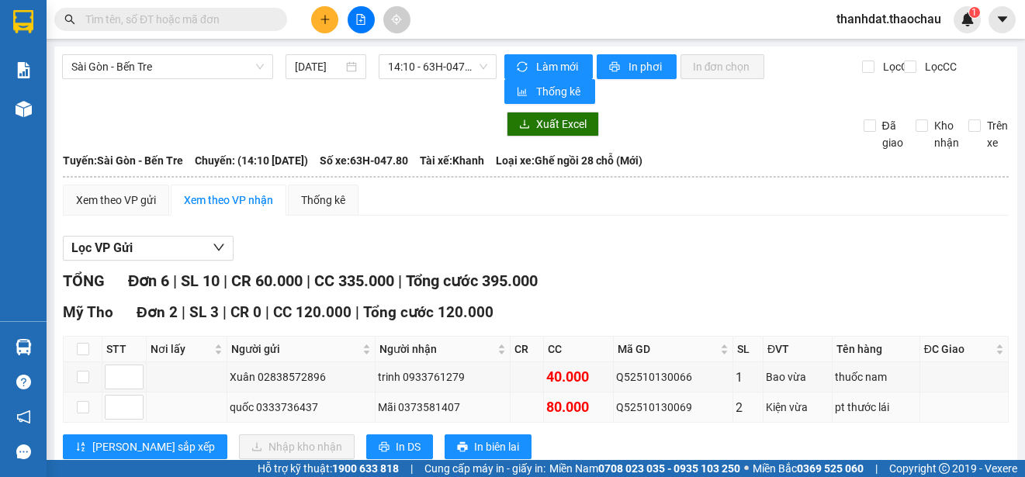
scroll to position [155, 0]
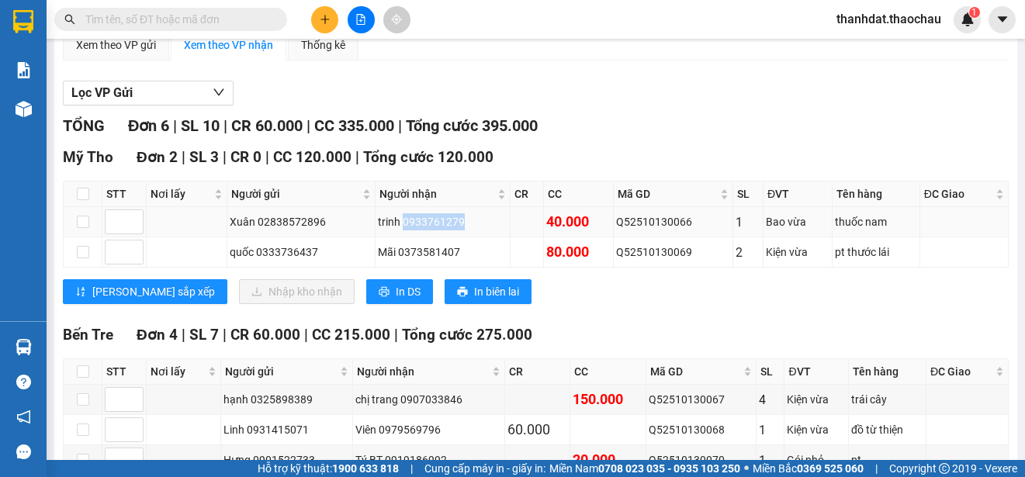
drag, startPoint x: 399, startPoint y: 223, endPoint x: 463, endPoint y: 223, distance: 64.4
click at [463, 223] on div "trinh 0933761279" at bounding box center [443, 221] width 130 height 17
copy div "0933761279"
click at [85, 192] on input "checkbox" at bounding box center [83, 194] width 12 height 12
checkbox input "true"
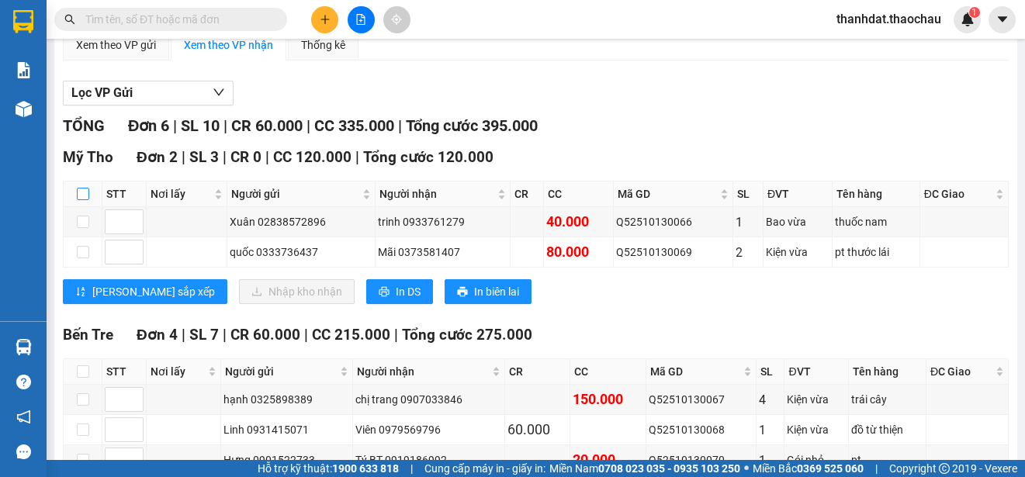
checkbox input "true"
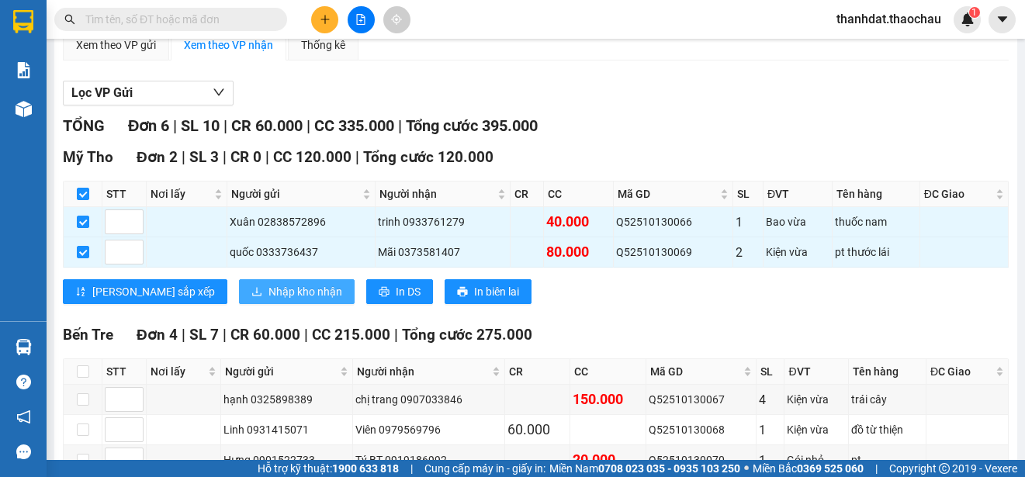
click at [268, 287] on span "Nhập kho nhận" at bounding box center [305, 291] width 74 height 17
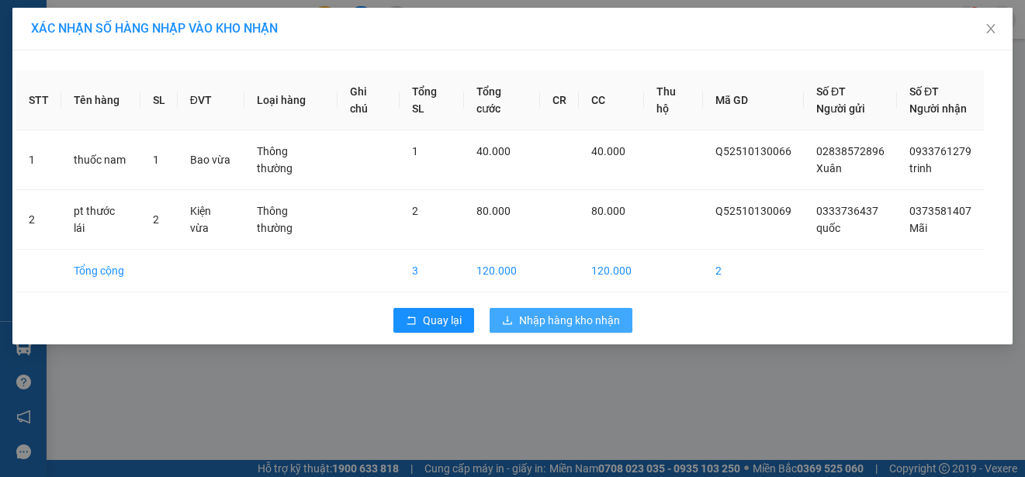
click at [595, 321] on span "Nhập hàng kho nhận" at bounding box center [569, 320] width 101 height 17
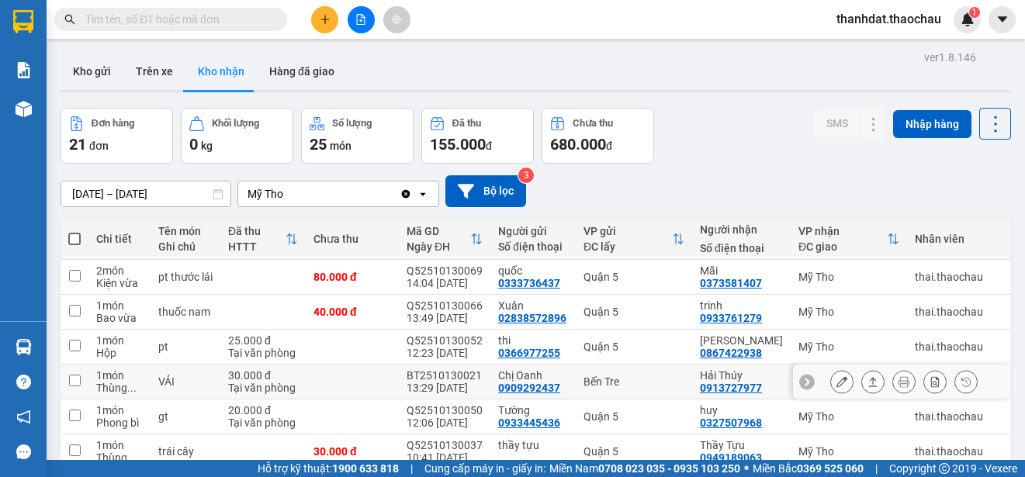
click at [831, 382] on button at bounding box center [842, 382] width 22 height 27
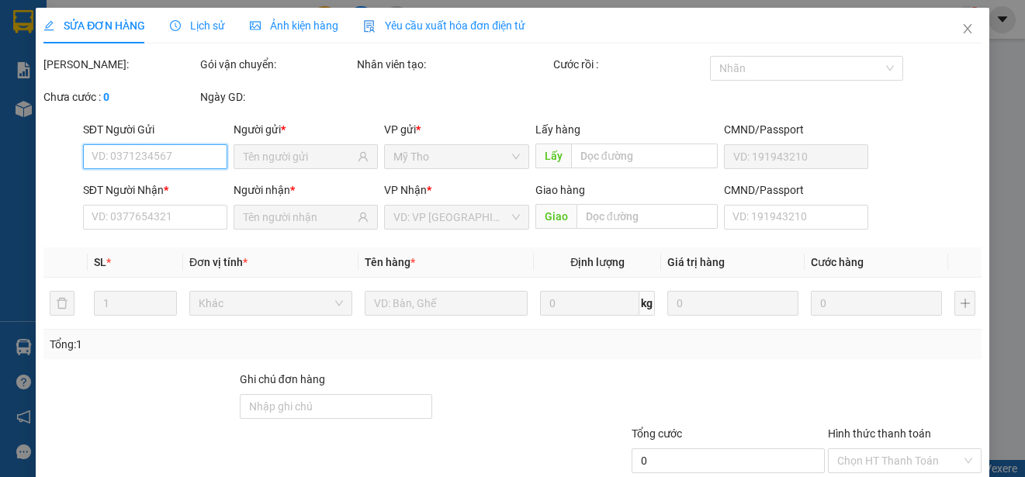
type input "0909292437"
type input "Chị Oanh"
type input "0913727977"
type input "Hải Thúy"
type input "30.000"
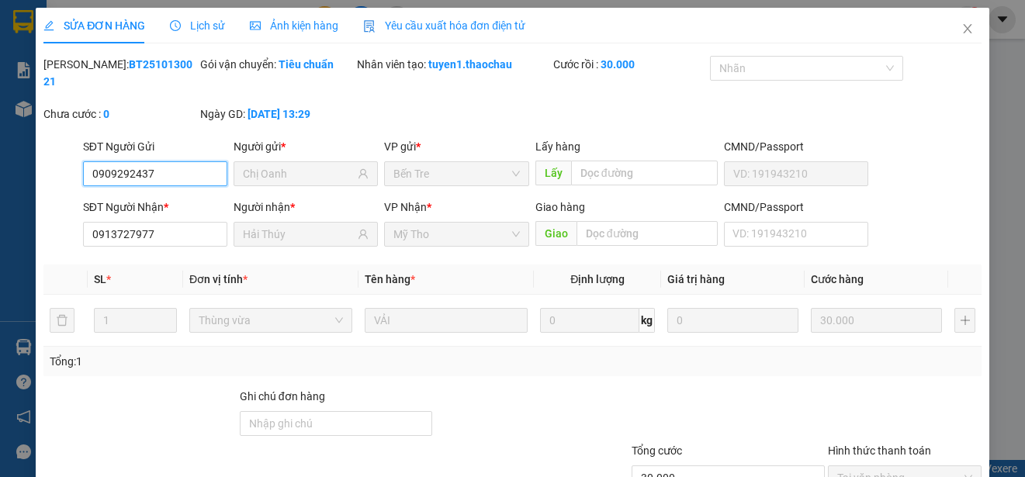
scroll to position [117, 0]
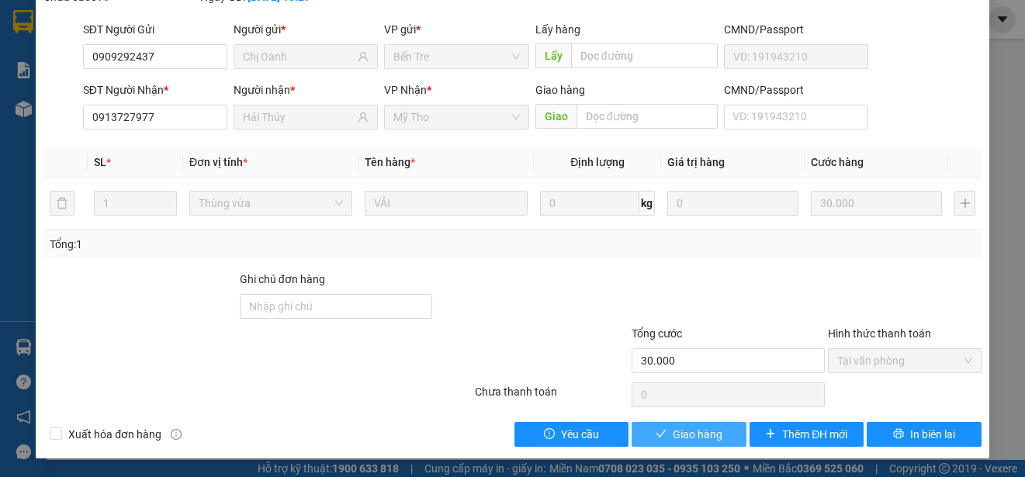
click at [701, 434] on span "Giao hàng" at bounding box center [698, 434] width 50 height 17
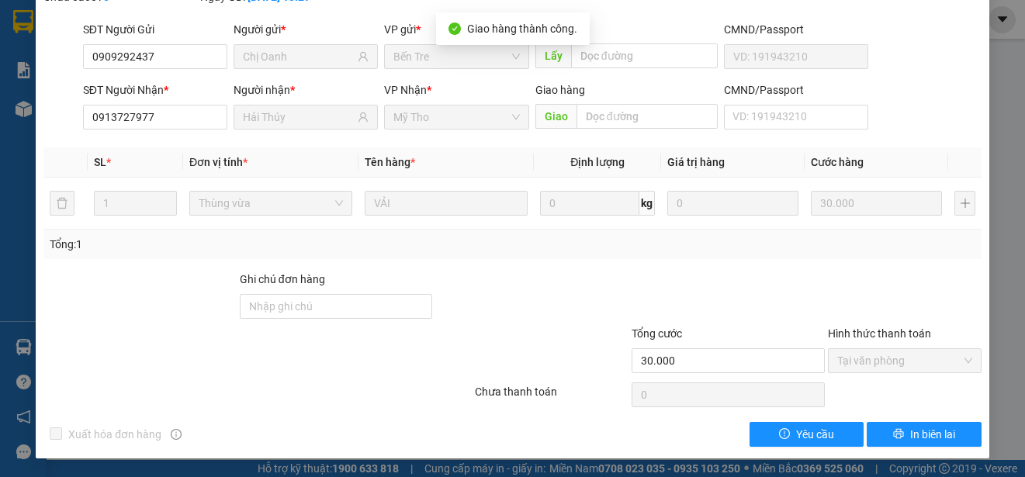
scroll to position [0, 0]
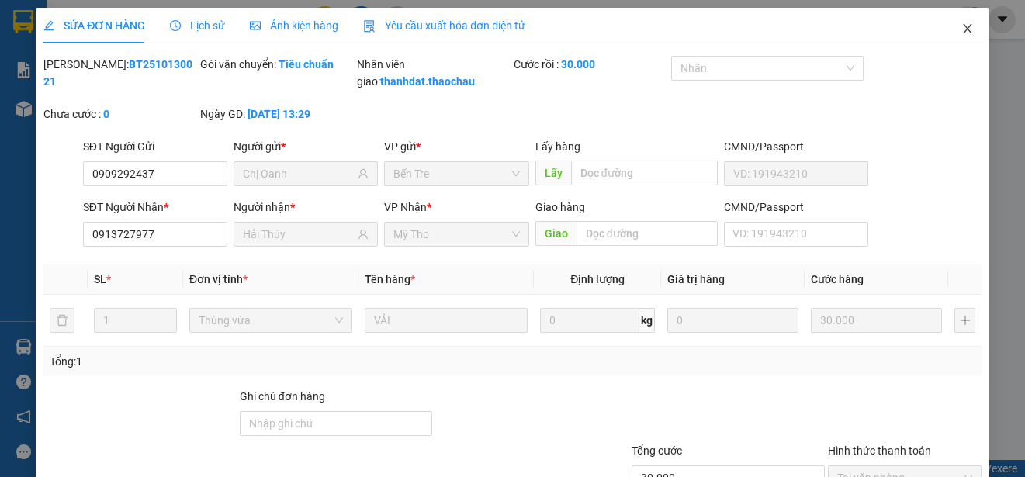
click at [961, 27] on icon "close" at bounding box center [967, 28] width 12 height 12
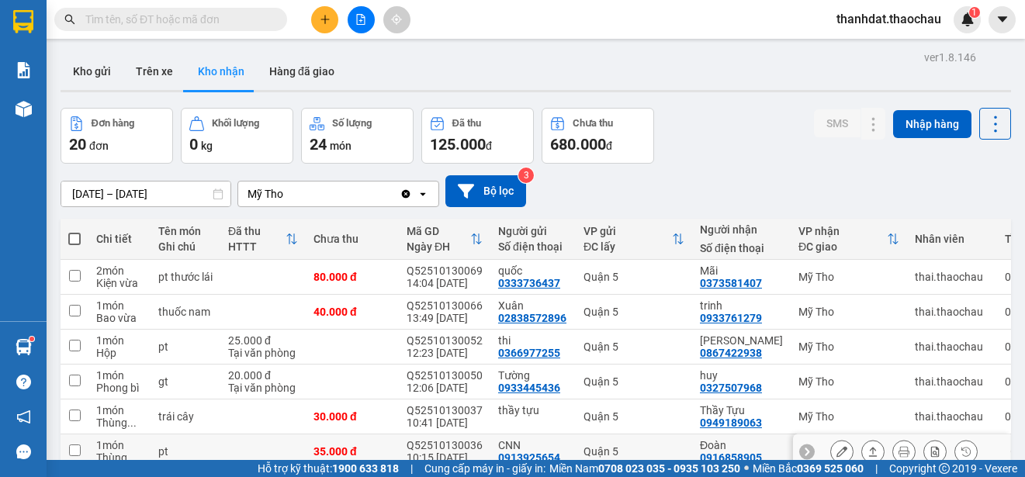
scroll to position [219, 0]
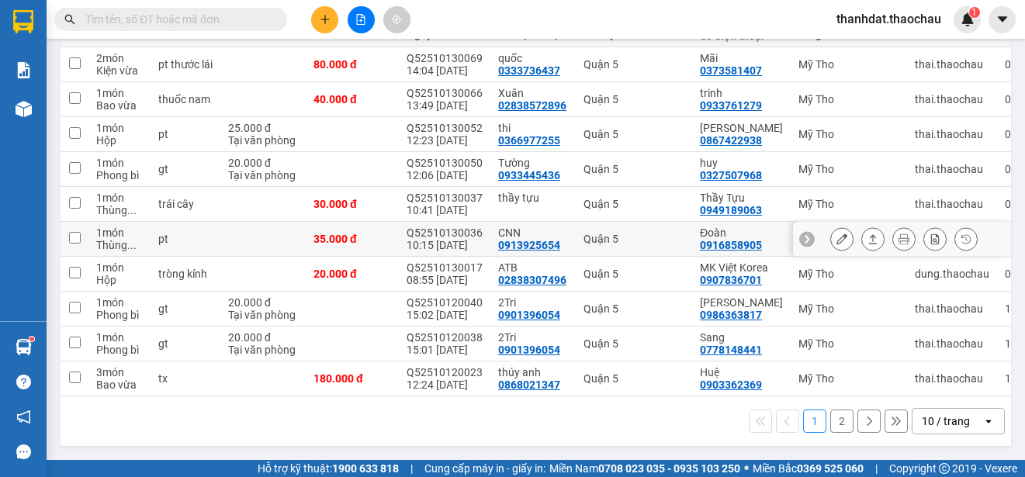
click at [836, 234] on icon at bounding box center [841, 239] width 11 height 11
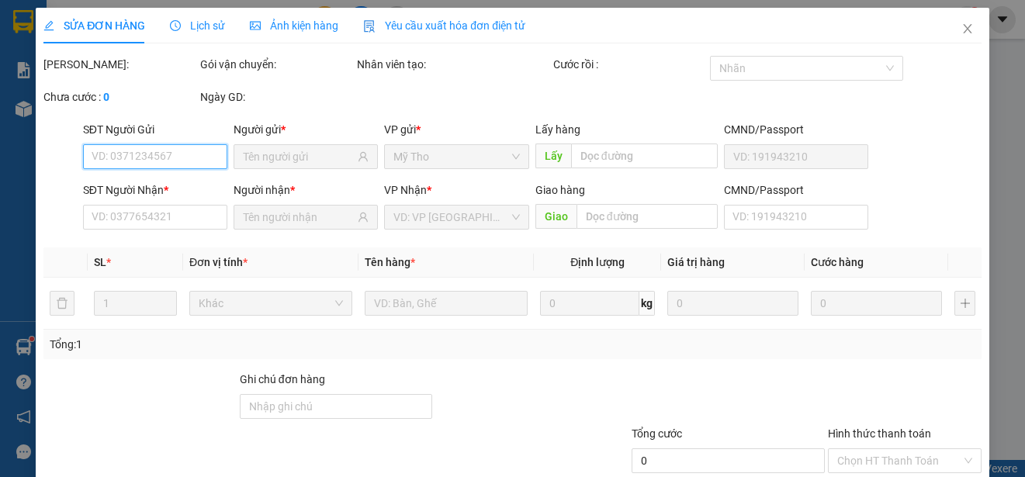
scroll to position [100, 0]
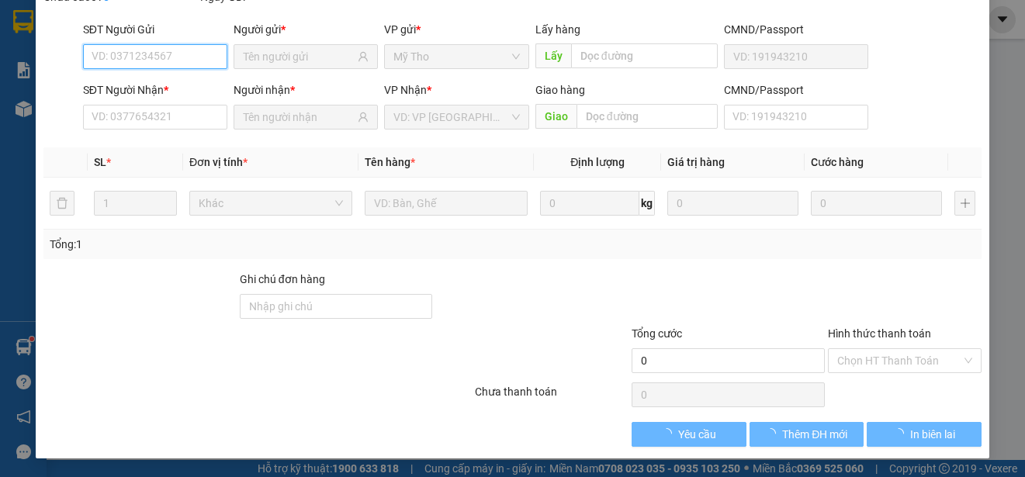
type input "0913925654"
type input "CNN"
type input "0916858905"
type input "Đoàn"
type input "35.000"
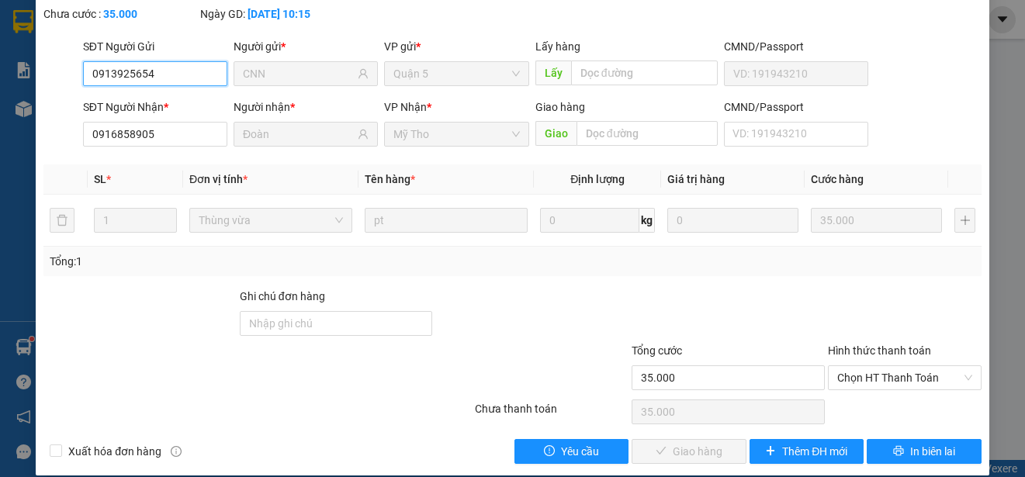
scroll to position [117, 0]
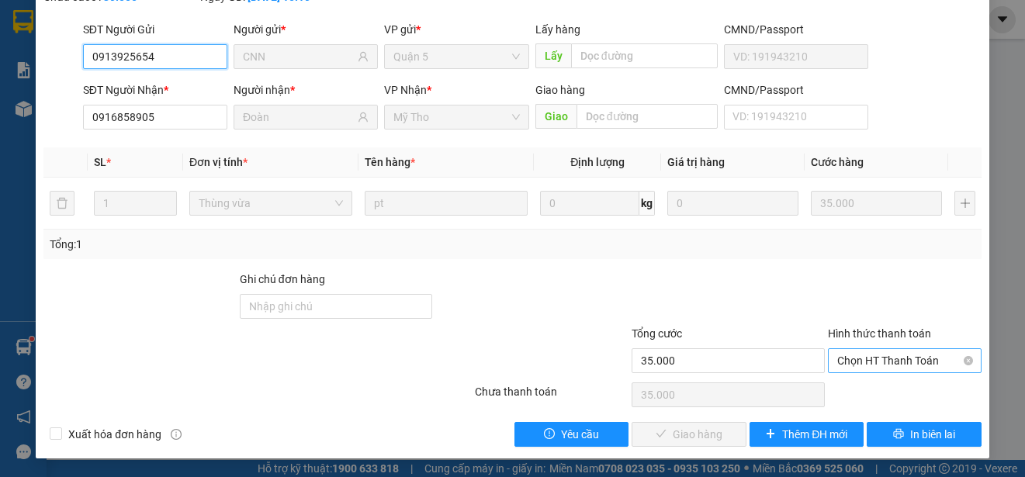
click at [854, 361] on span "Chọn HT Thanh Toán" at bounding box center [904, 360] width 135 height 23
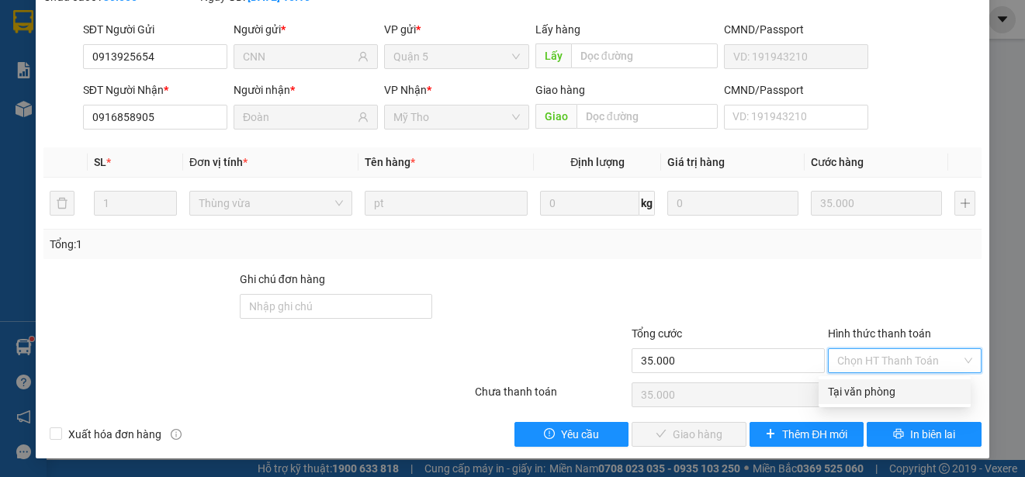
click at [853, 386] on div "Tại văn phòng" at bounding box center [894, 391] width 133 height 17
type input "0"
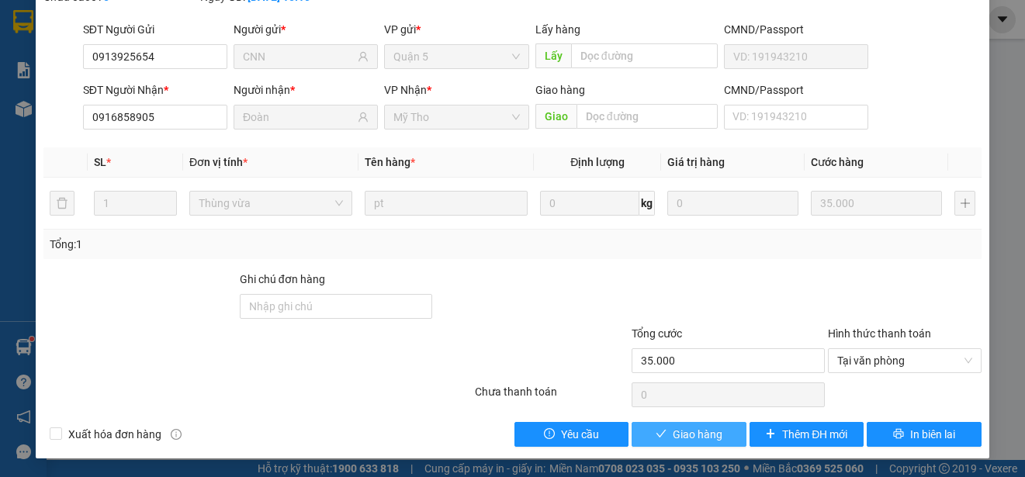
click at [684, 431] on span "Giao hàng" at bounding box center [698, 434] width 50 height 17
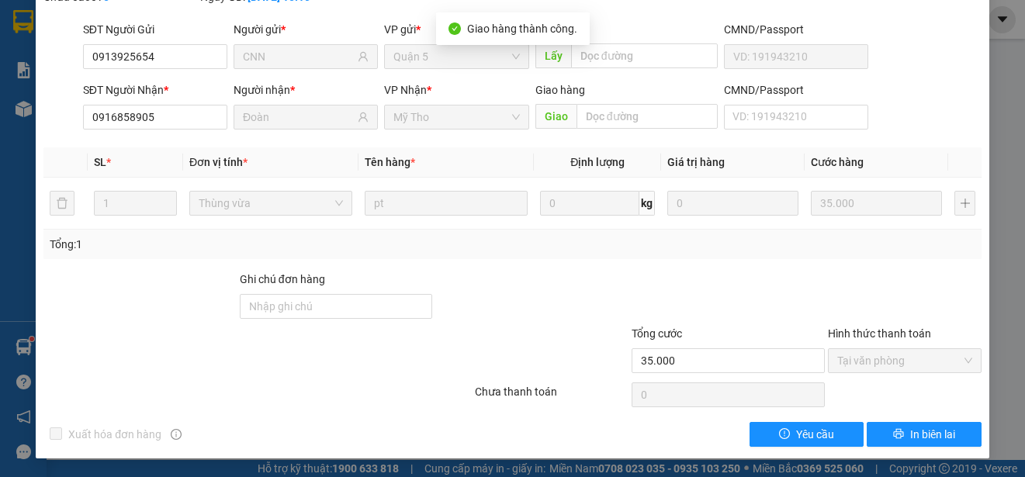
scroll to position [0, 0]
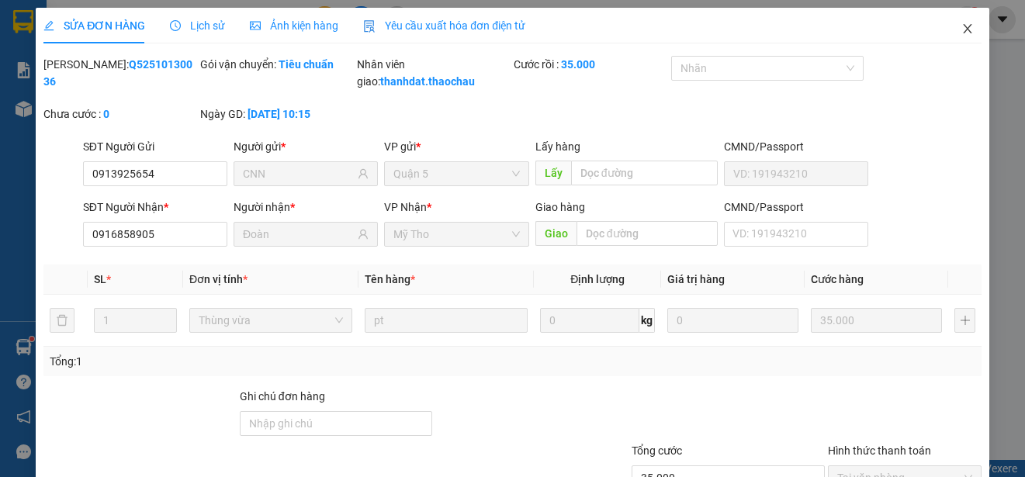
click at [961, 29] on icon "close" at bounding box center [967, 28] width 12 height 12
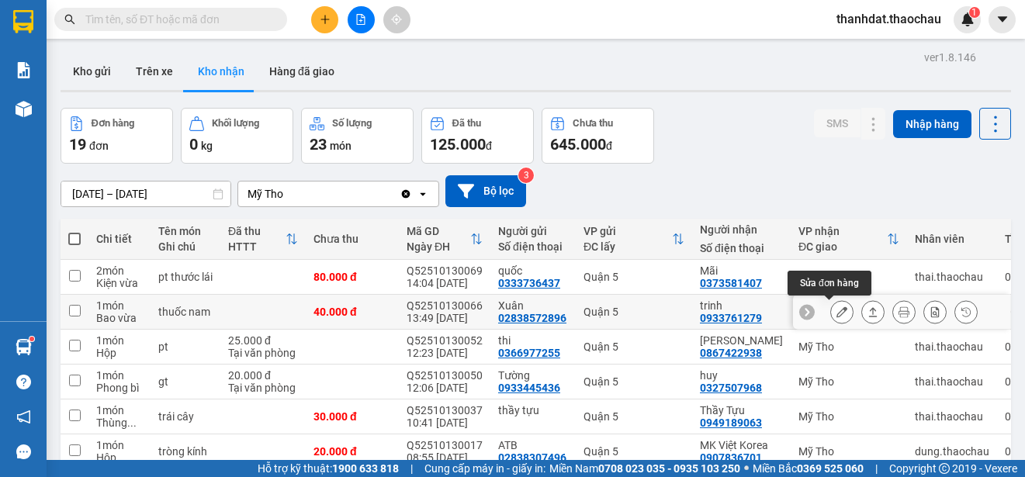
click at [836, 315] on icon at bounding box center [841, 311] width 11 height 11
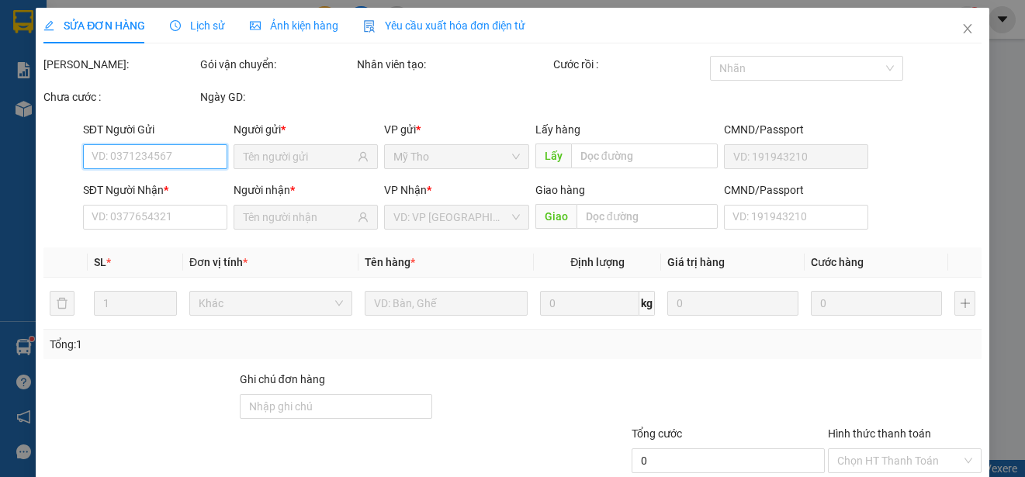
type input "02838572896"
type input "Xuân"
type input "0933761279"
type input "trinh"
type input "40.000"
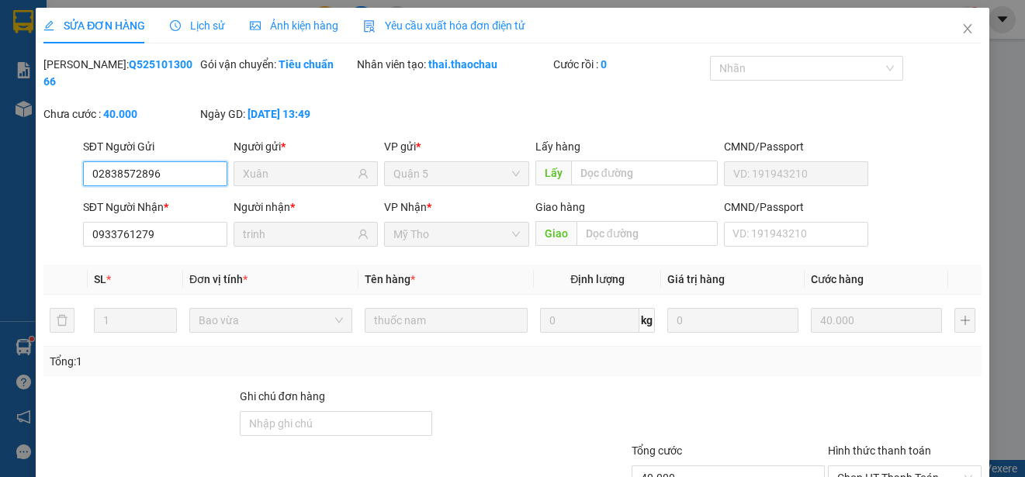
scroll to position [117, 0]
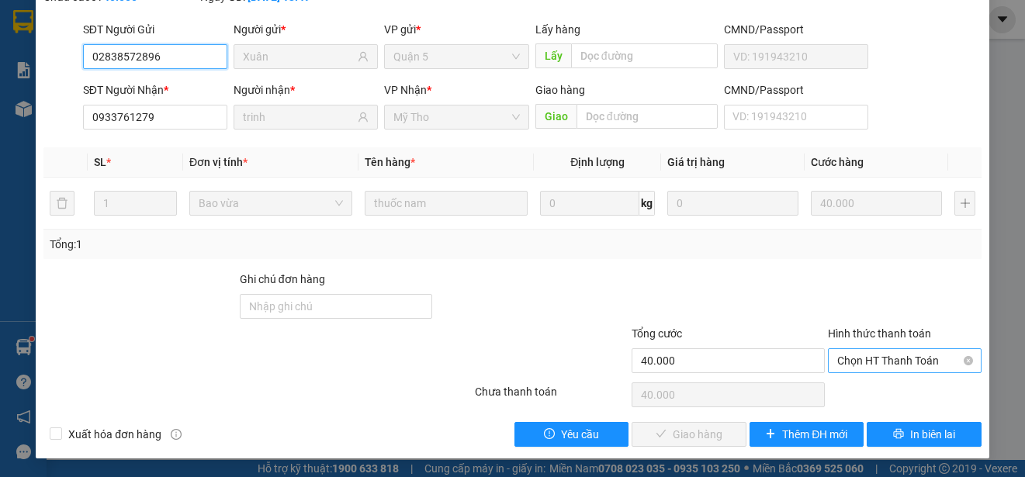
click at [877, 358] on span "Chọn HT Thanh Toán" at bounding box center [904, 360] width 135 height 23
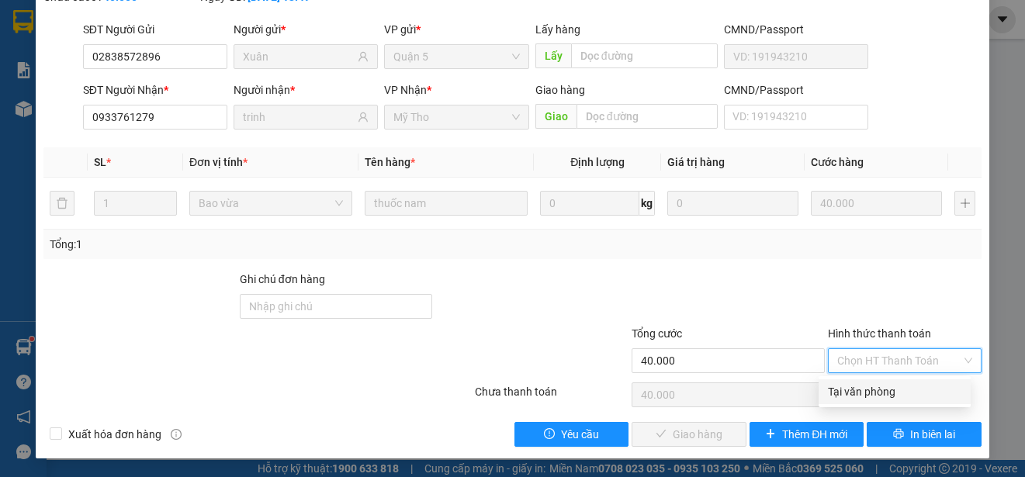
click at [875, 391] on div "Tại văn phòng" at bounding box center [894, 391] width 133 height 17
type input "0"
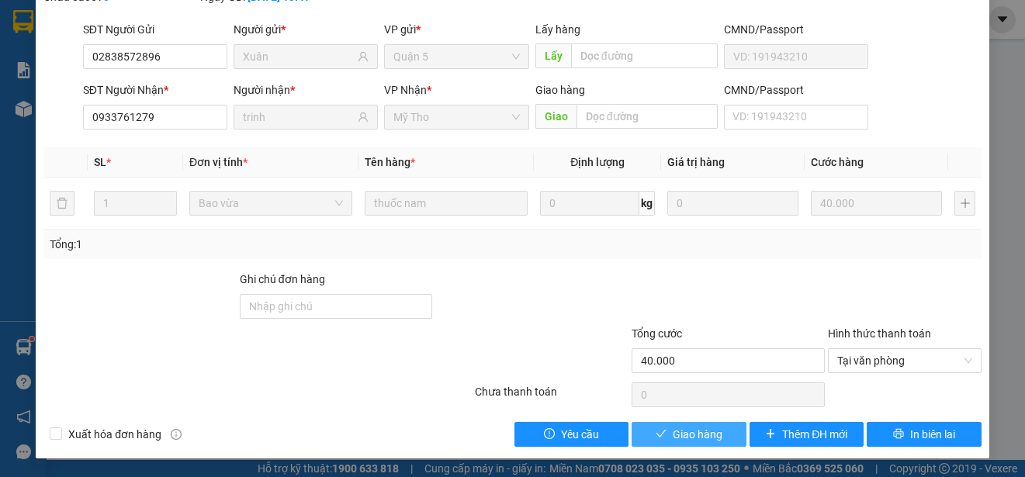
click at [656, 435] on icon "check" at bounding box center [661, 433] width 11 height 11
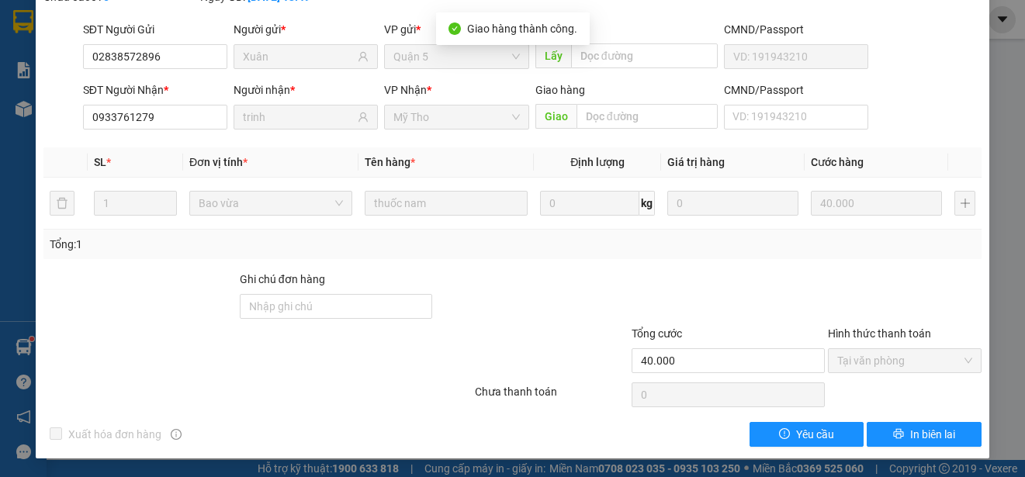
scroll to position [0, 0]
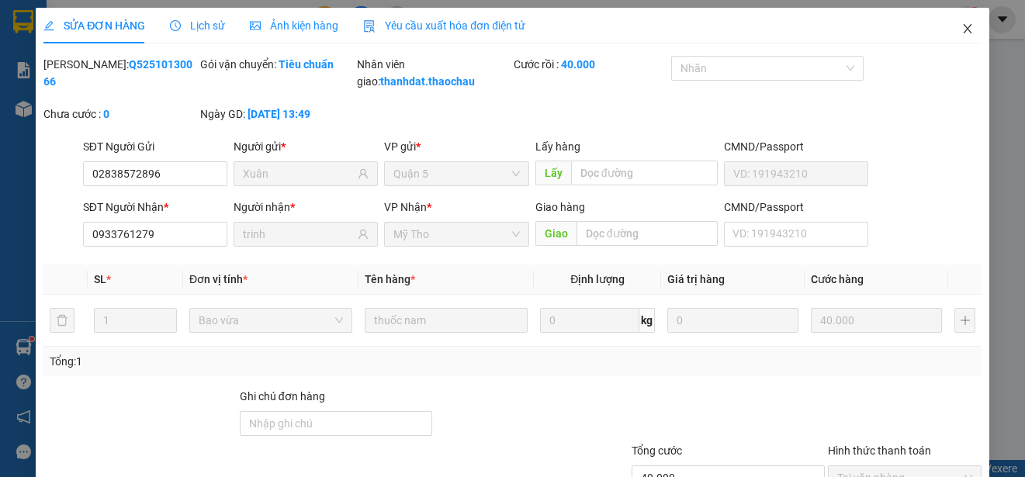
click at [961, 29] on icon "close" at bounding box center [967, 28] width 12 height 12
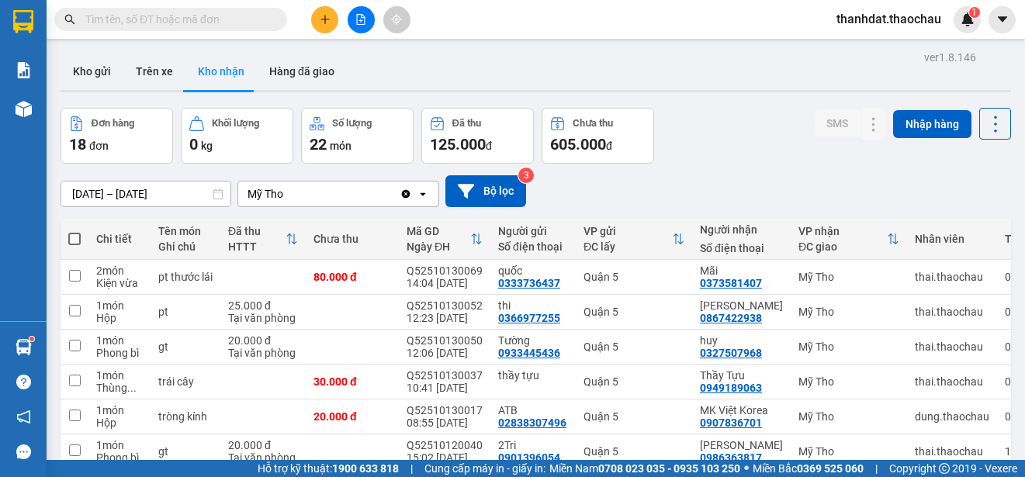
scroll to position [219, 0]
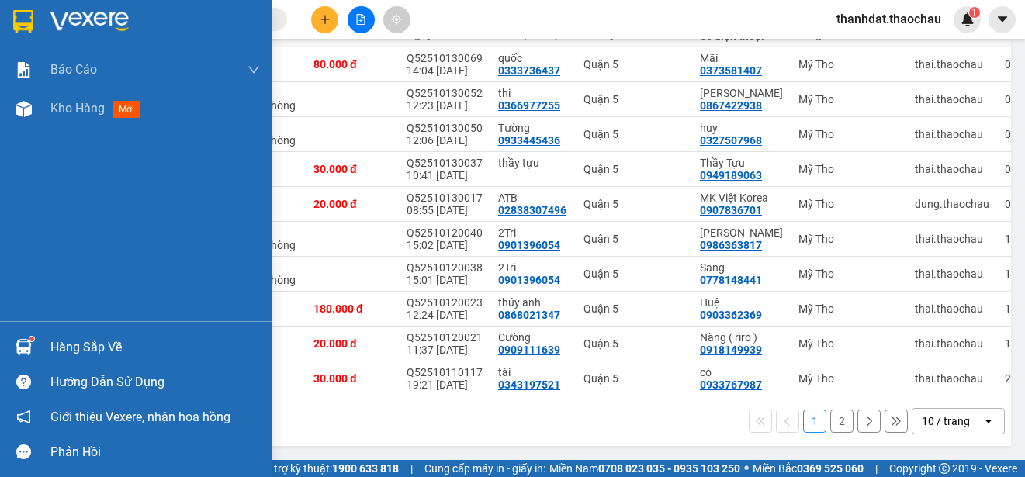
click at [59, 347] on div "Hàng sắp về" at bounding box center [154, 347] width 209 height 23
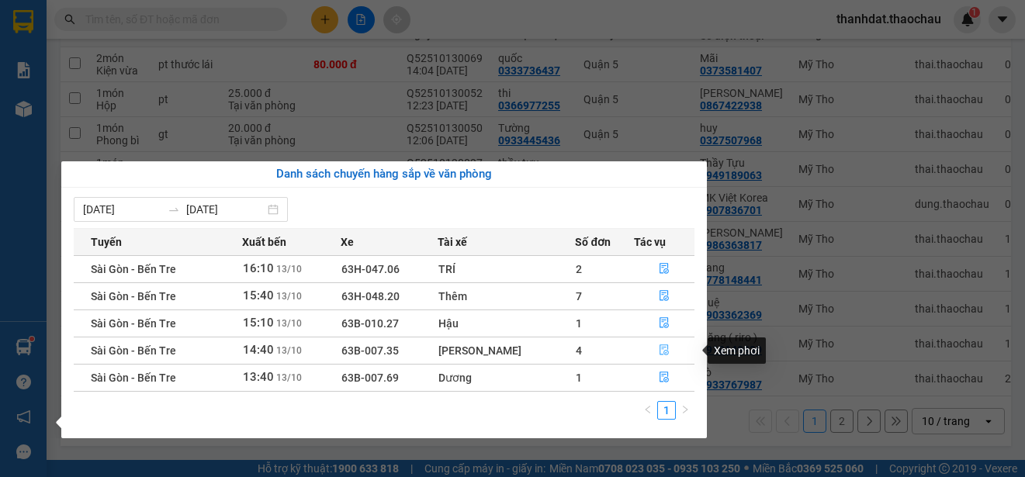
click at [659, 349] on icon "file-done" at bounding box center [663, 350] width 9 height 11
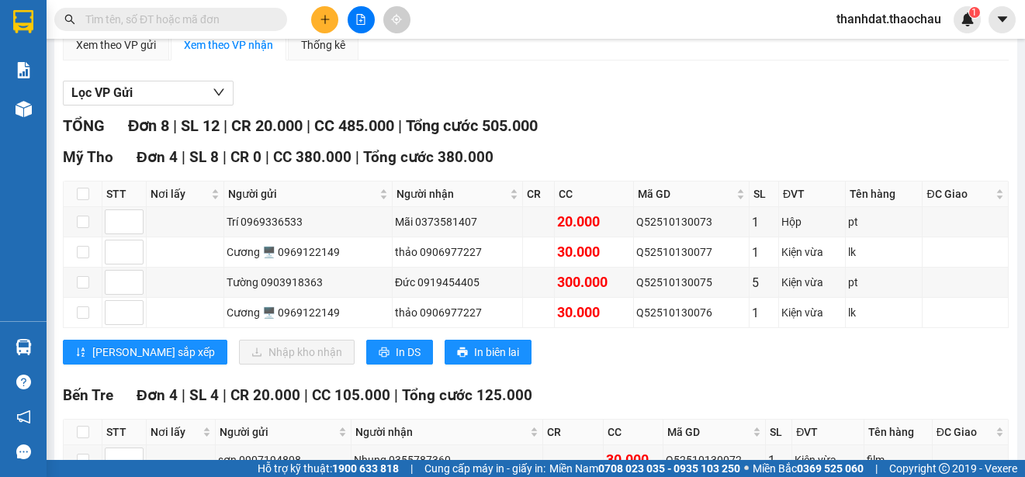
scroll to position [233, 0]
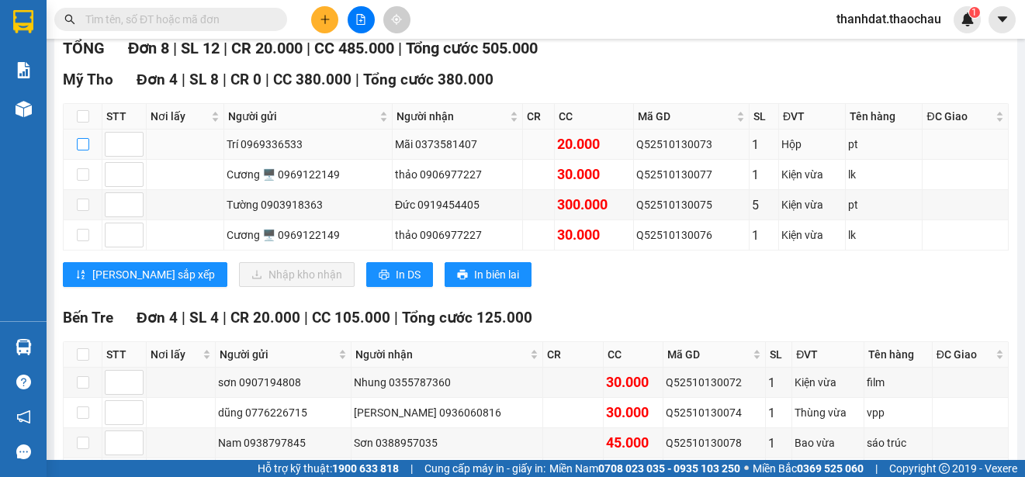
click at [87, 142] on input "checkbox" at bounding box center [83, 144] width 12 height 12
checkbox input "true"
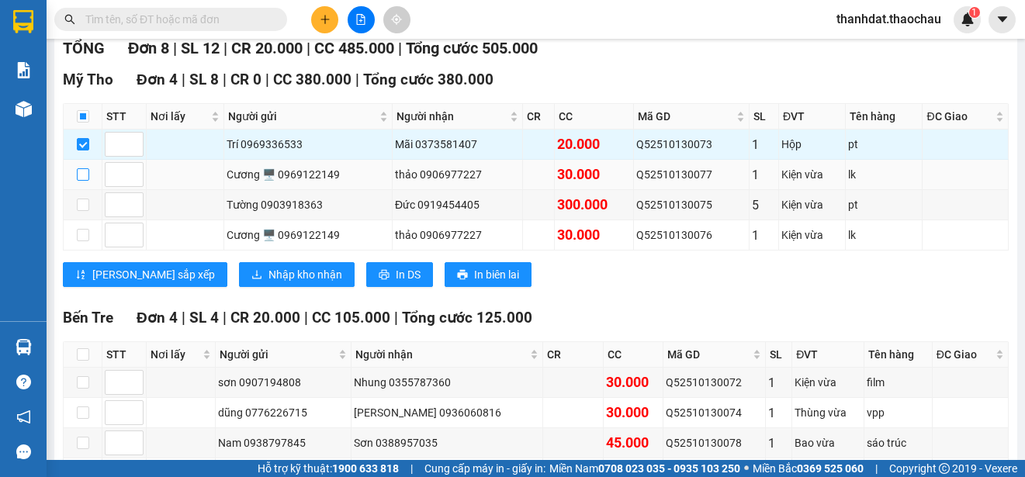
click at [85, 173] on input "checkbox" at bounding box center [83, 174] width 12 height 12
checkbox input "true"
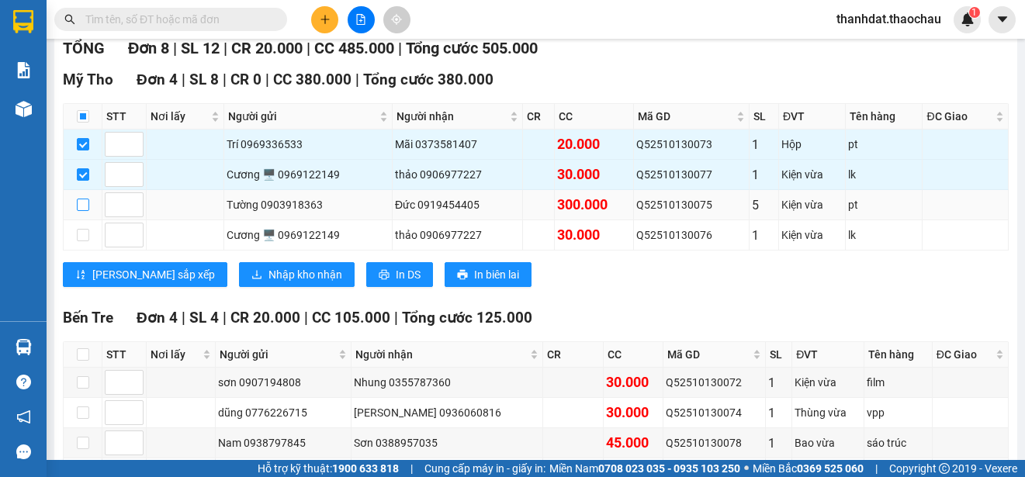
click at [84, 205] on input "checkbox" at bounding box center [83, 205] width 12 height 12
checkbox input "true"
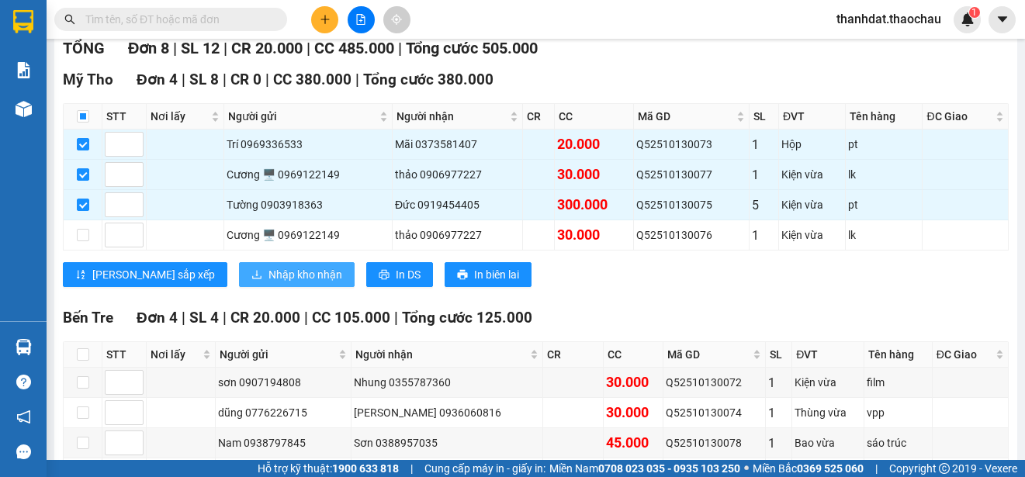
click at [268, 272] on span "Nhập kho nhận" at bounding box center [305, 274] width 74 height 17
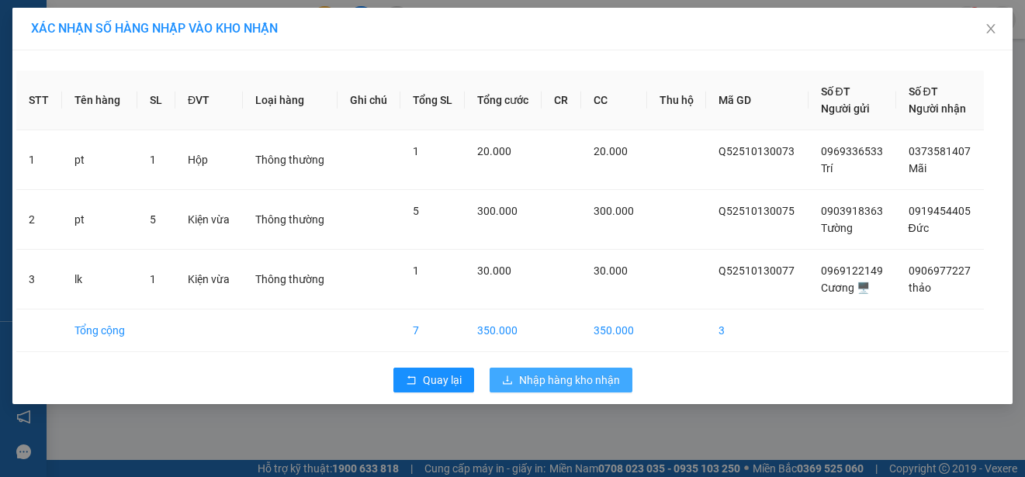
click at [559, 379] on span "Nhập hàng kho nhận" at bounding box center [569, 380] width 101 height 17
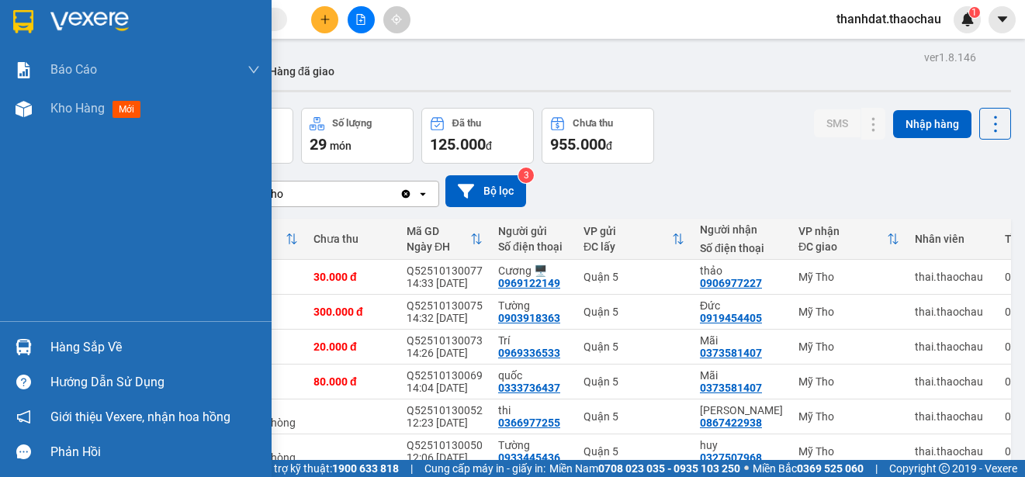
click at [52, 351] on div "Hàng sắp về" at bounding box center [154, 347] width 209 height 23
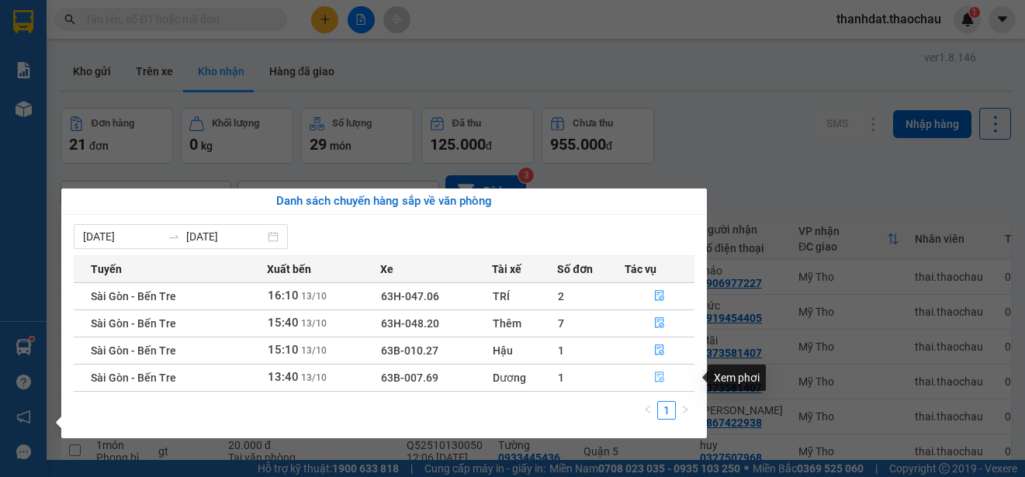
click at [659, 381] on icon "file-done" at bounding box center [659, 377] width 11 height 11
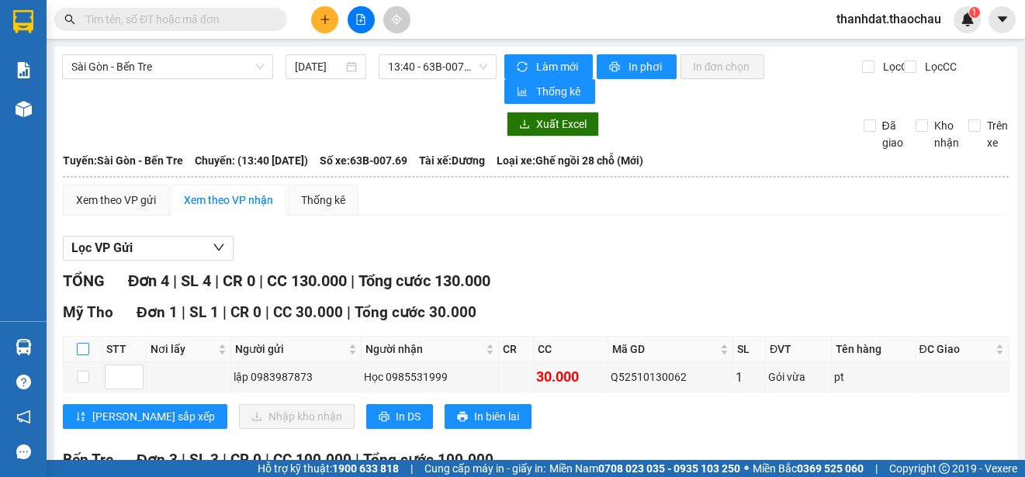
click at [83, 348] on input "checkbox" at bounding box center [83, 349] width 12 height 12
checkbox input "true"
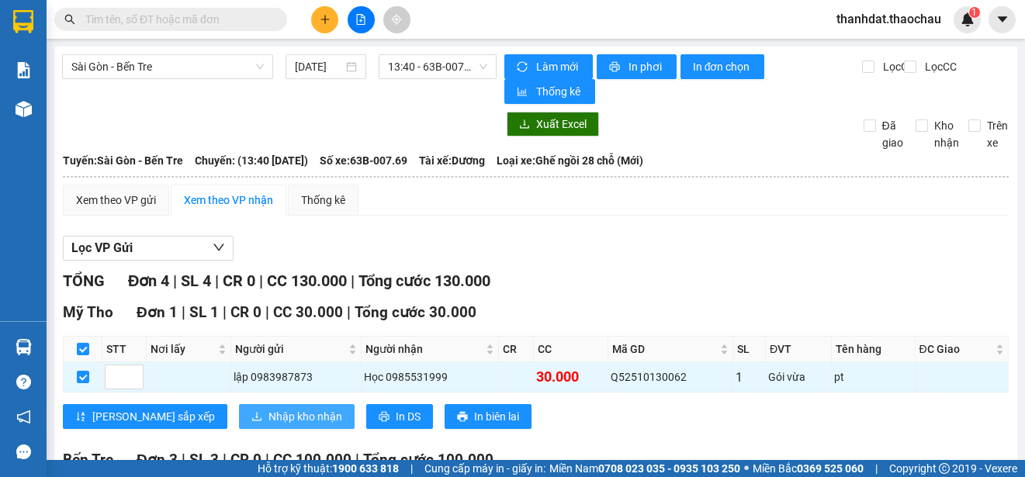
click at [268, 411] on span "Nhập kho nhận" at bounding box center [305, 416] width 74 height 17
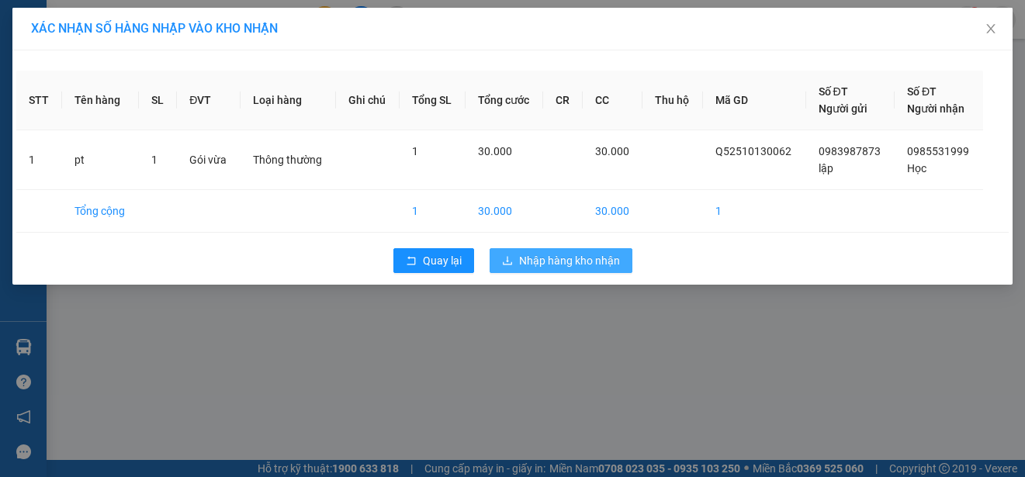
click at [607, 258] on span "Nhập hàng kho nhận" at bounding box center [569, 260] width 101 height 17
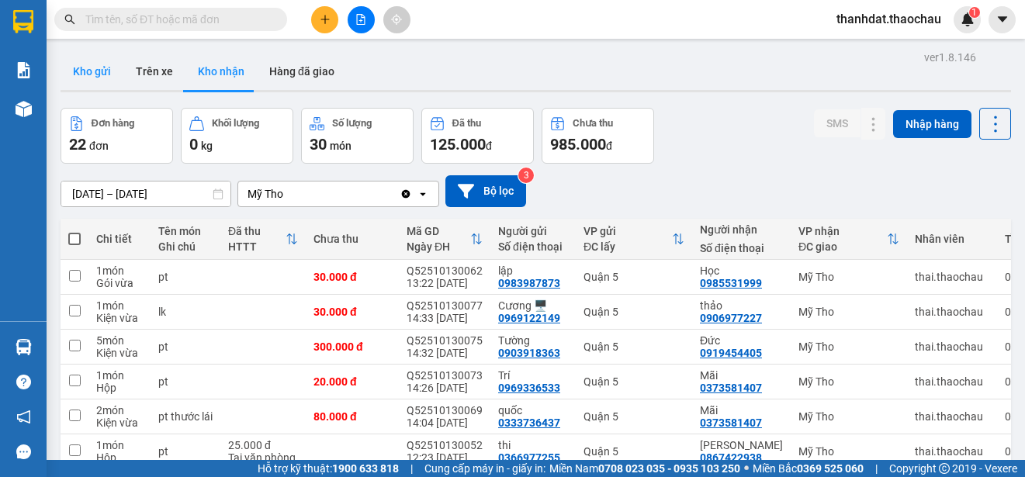
click at [101, 61] on button "Kho gửi" at bounding box center [92, 71] width 63 height 37
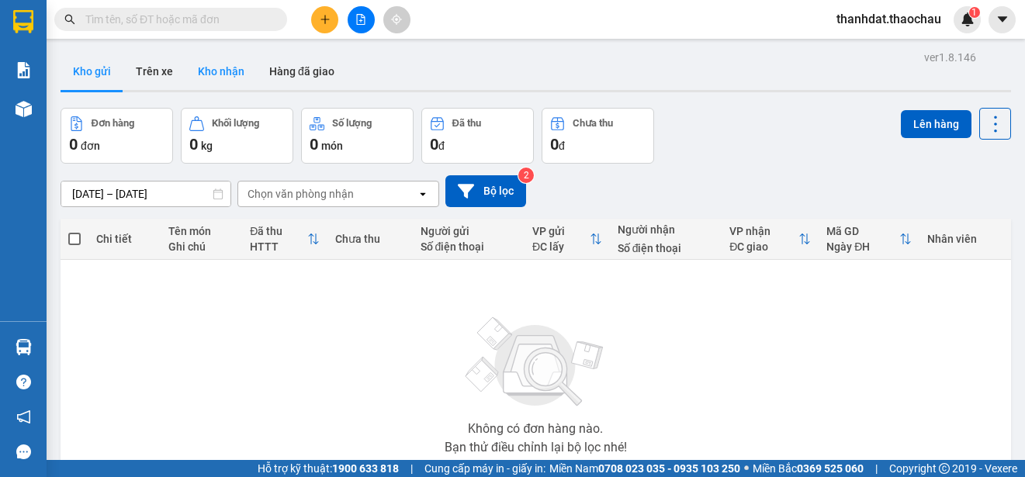
click at [237, 67] on button "Kho nhận" at bounding box center [220, 71] width 71 height 37
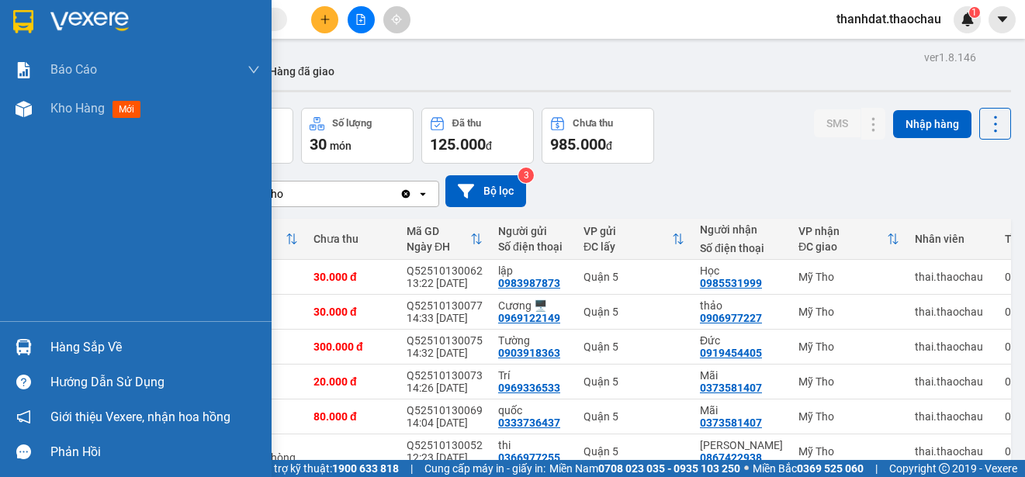
click at [71, 346] on div "Hàng sắp về" at bounding box center [154, 347] width 209 height 23
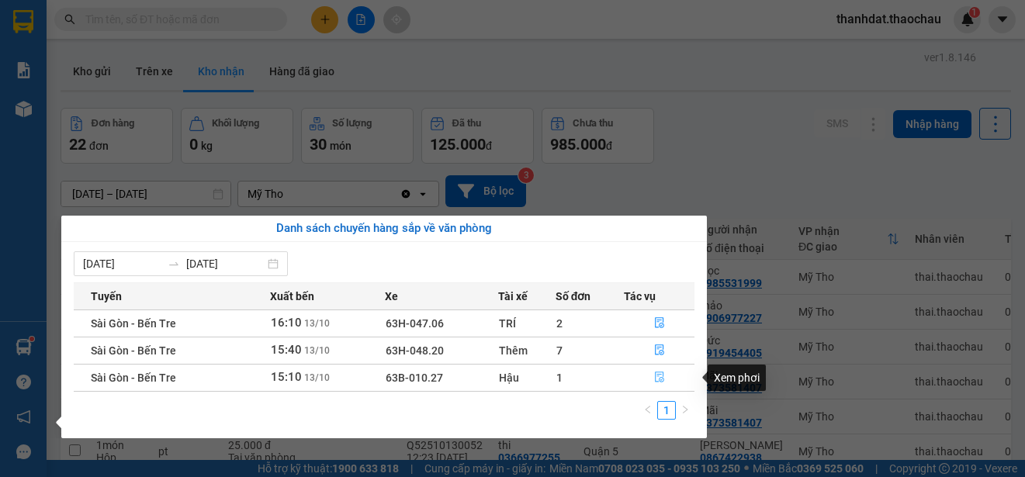
click at [659, 376] on icon "file-done" at bounding box center [659, 377] width 11 height 11
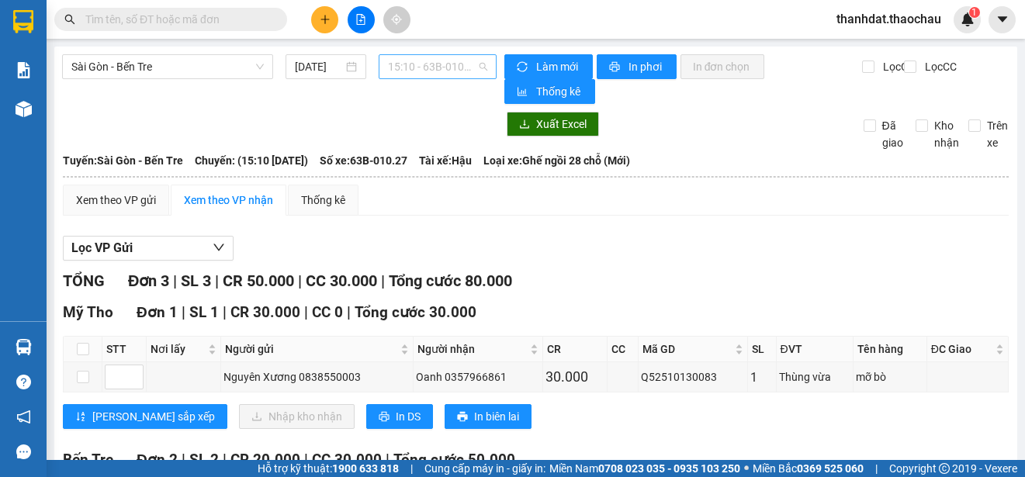
click at [440, 74] on span "15:10 - 63B-010.27" at bounding box center [437, 66] width 99 height 23
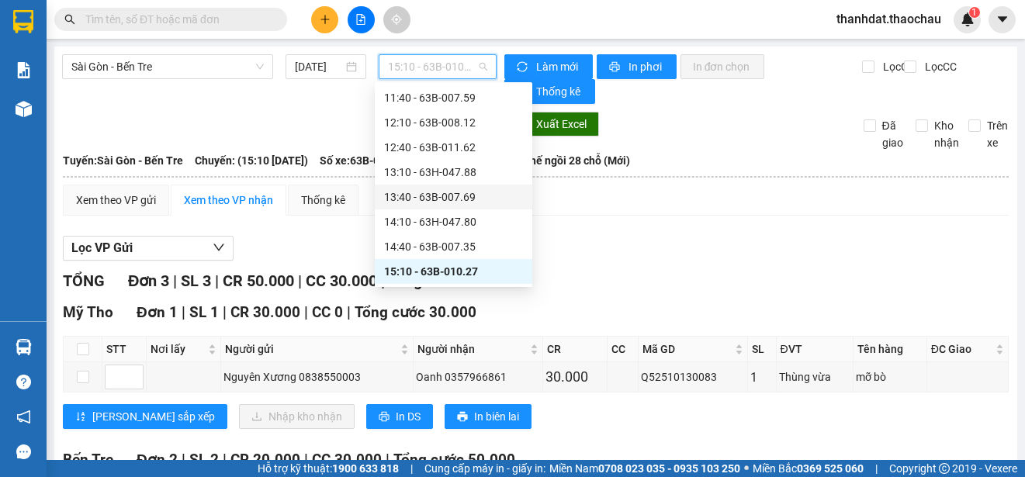
scroll to position [450, 0]
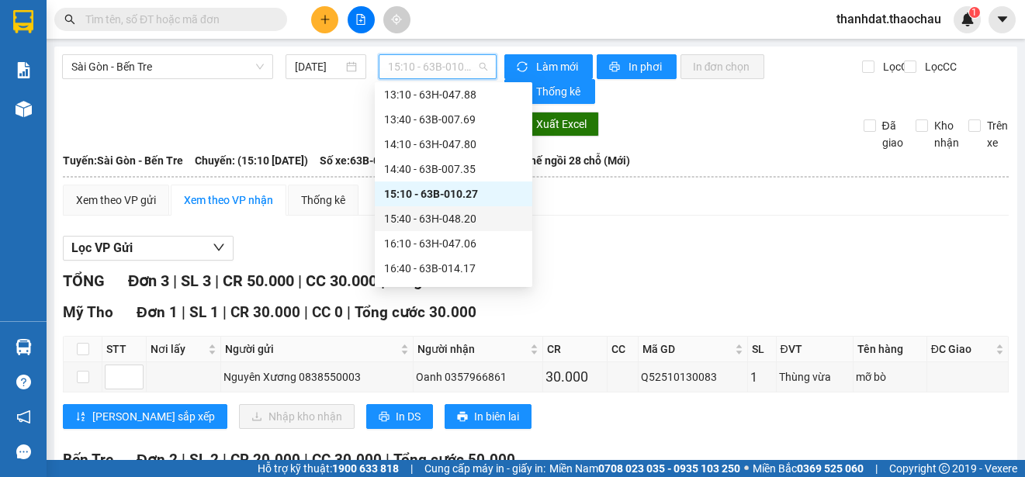
click at [459, 217] on div "15:40 - 63H-048.20" at bounding box center [453, 218] width 139 height 17
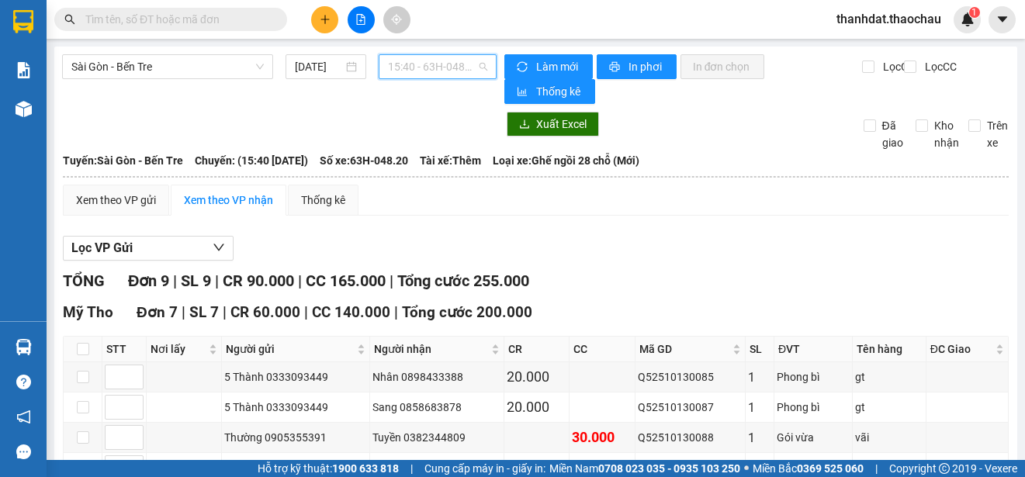
click at [421, 72] on span "15:40 - 63H-048.20" at bounding box center [437, 66] width 99 height 23
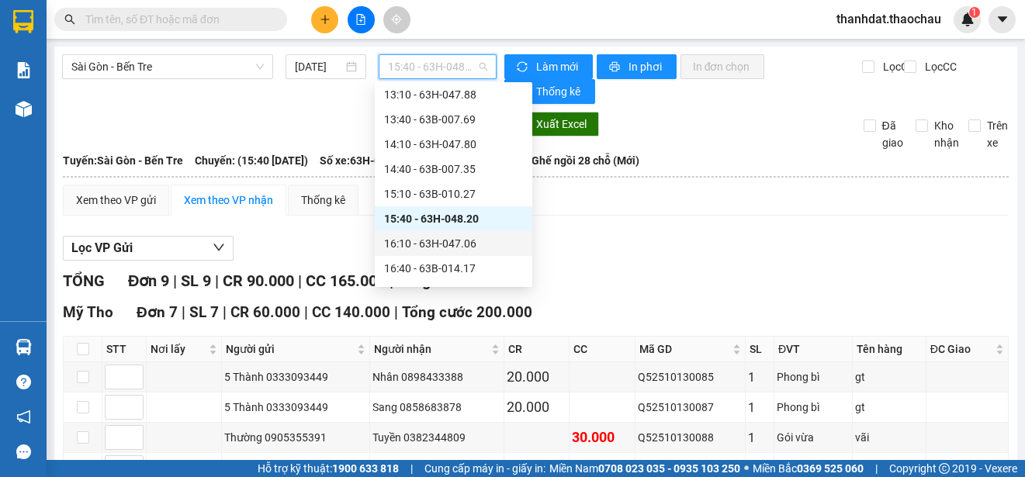
click at [458, 243] on div "16:10 - 63H-047.06" at bounding box center [453, 243] width 139 height 17
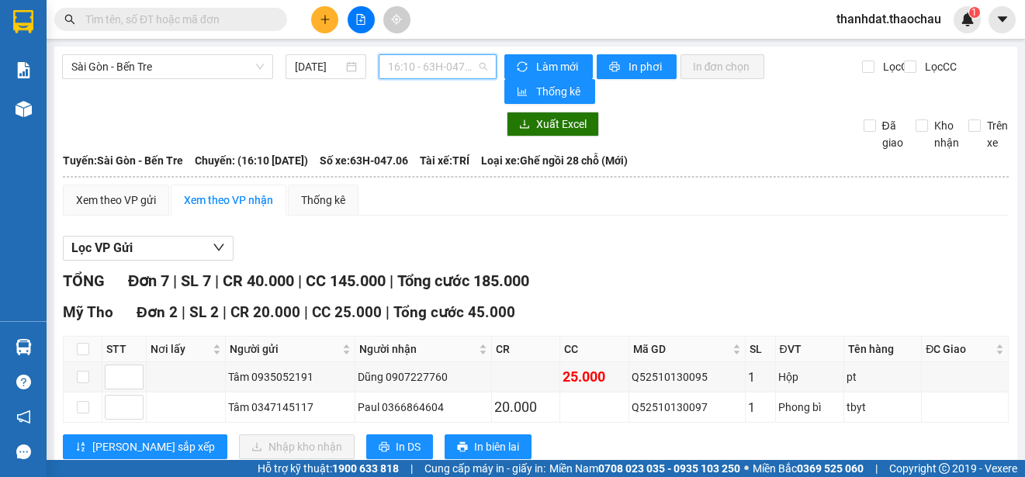
click at [434, 68] on span "16:10 - 63H-047.06" at bounding box center [437, 66] width 99 height 23
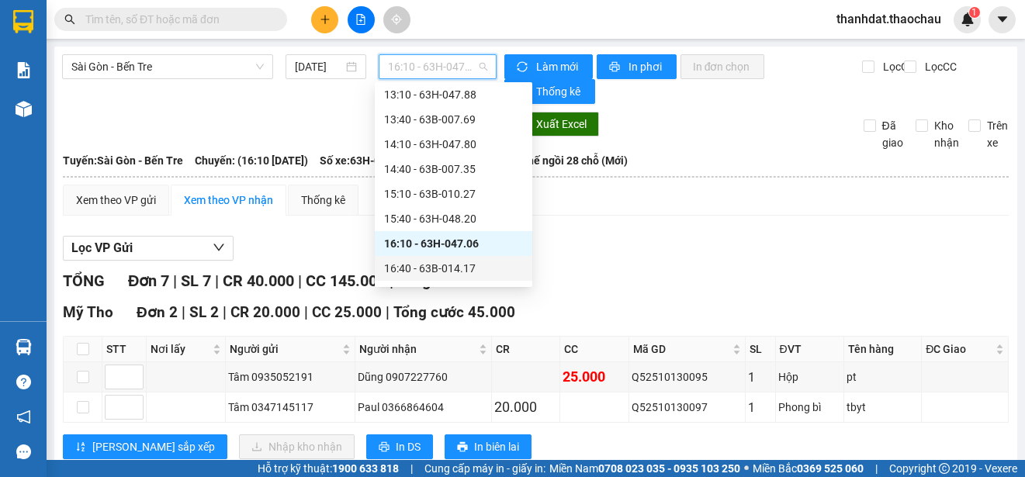
click at [455, 270] on div "16:40 - 63B-014.17" at bounding box center [453, 268] width 139 height 17
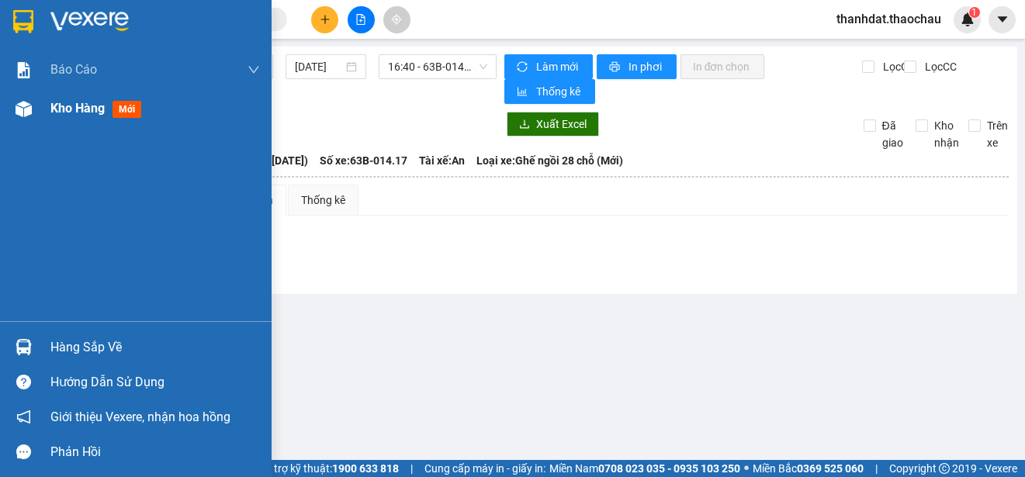
click at [69, 109] on span "Kho hàng" at bounding box center [77, 108] width 54 height 15
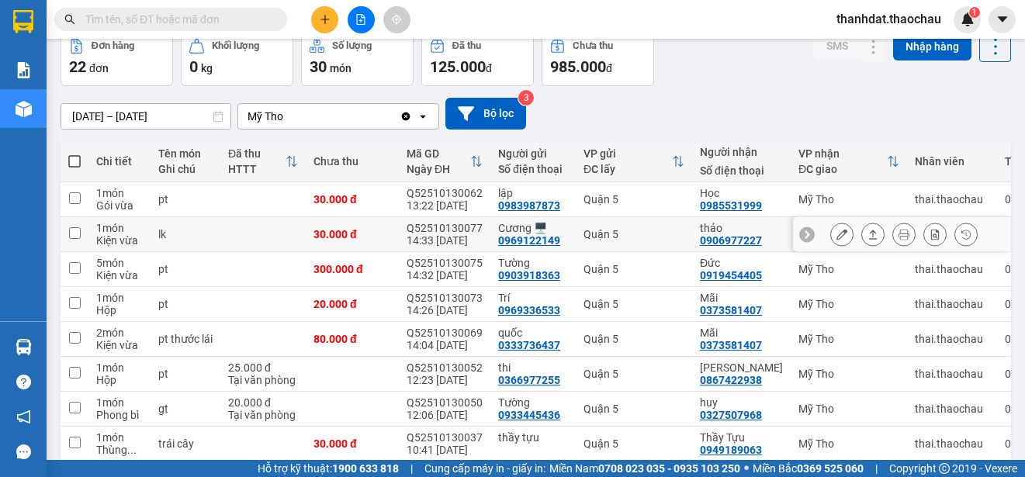
scroll to position [155, 0]
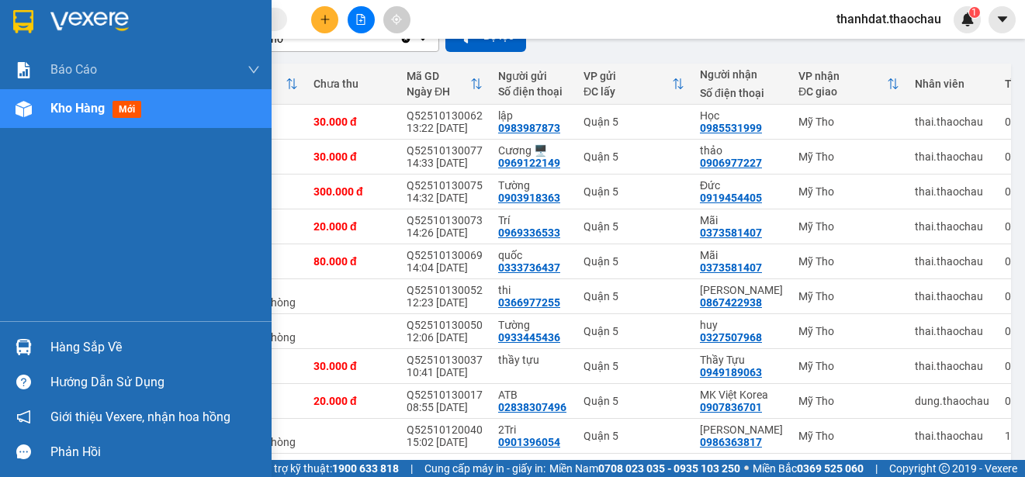
click at [72, 342] on div "Hàng sắp về" at bounding box center [154, 347] width 209 height 23
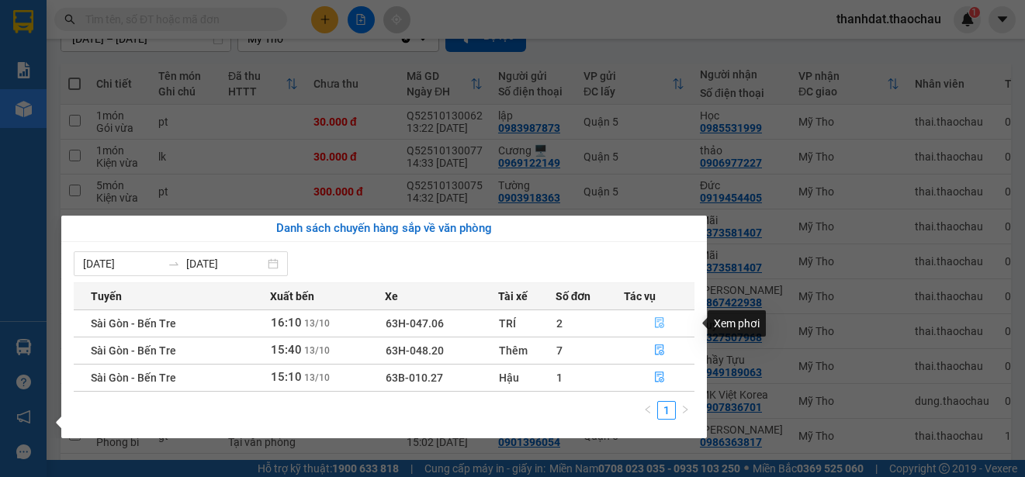
click at [656, 322] on icon "file-done" at bounding box center [659, 323] width 9 height 11
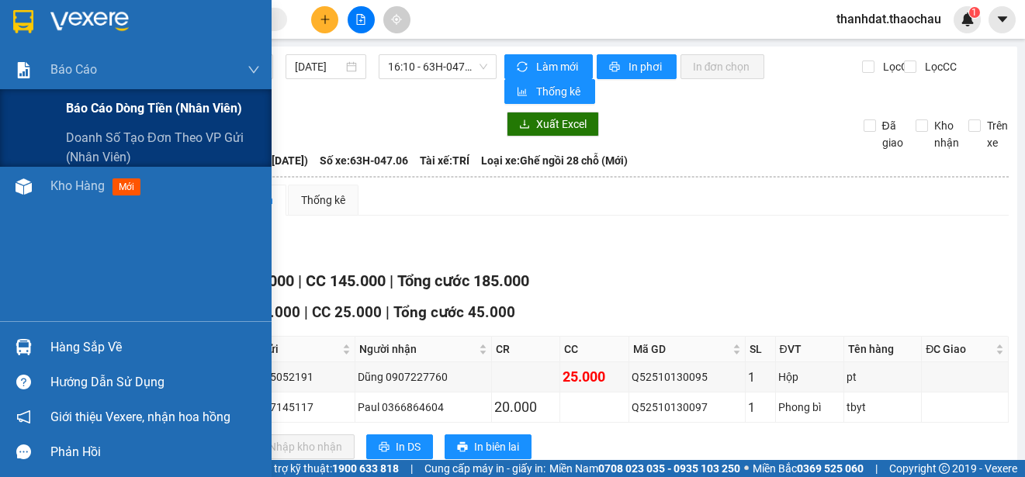
click at [109, 106] on span "Báo cáo dòng tiền (nhân viên)" at bounding box center [154, 108] width 176 height 19
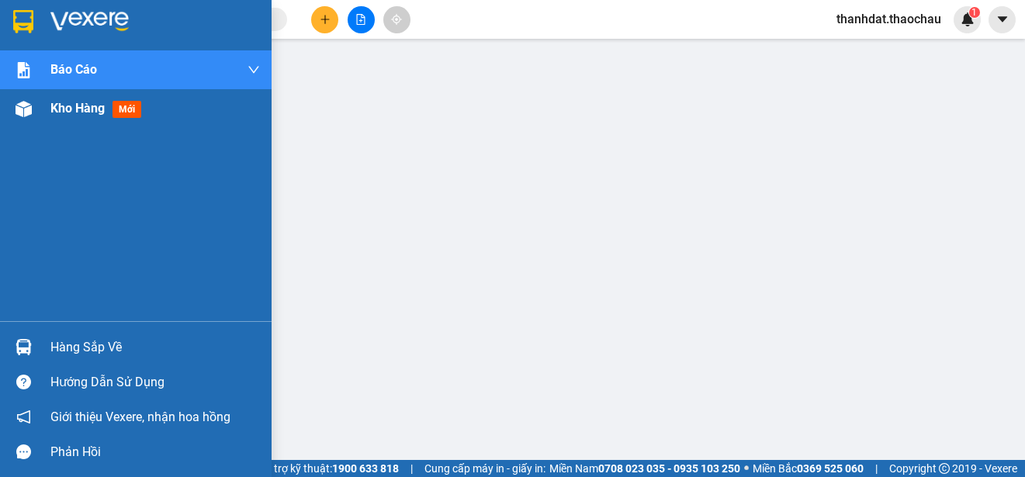
click at [74, 108] on span "Kho hàng" at bounding box center [77, 108] width 54 height 15
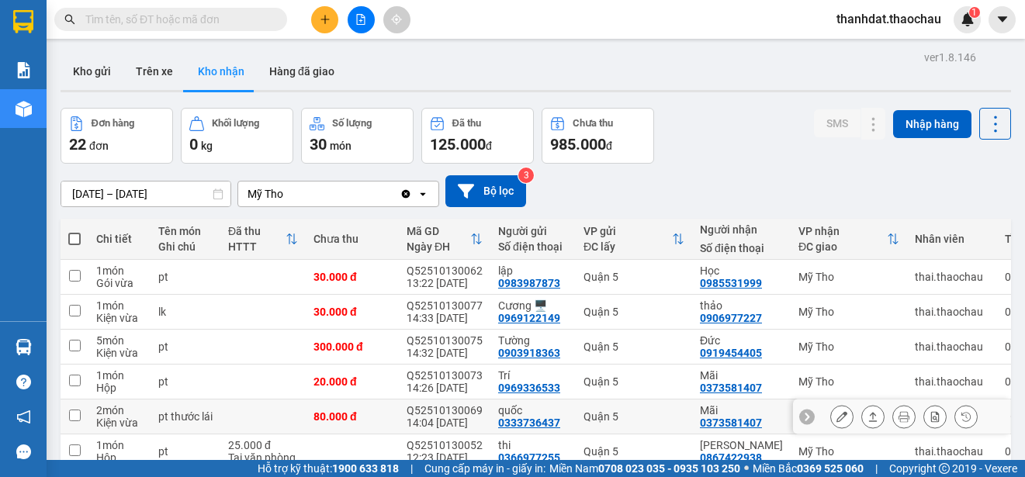
scroll to position [219, 0]
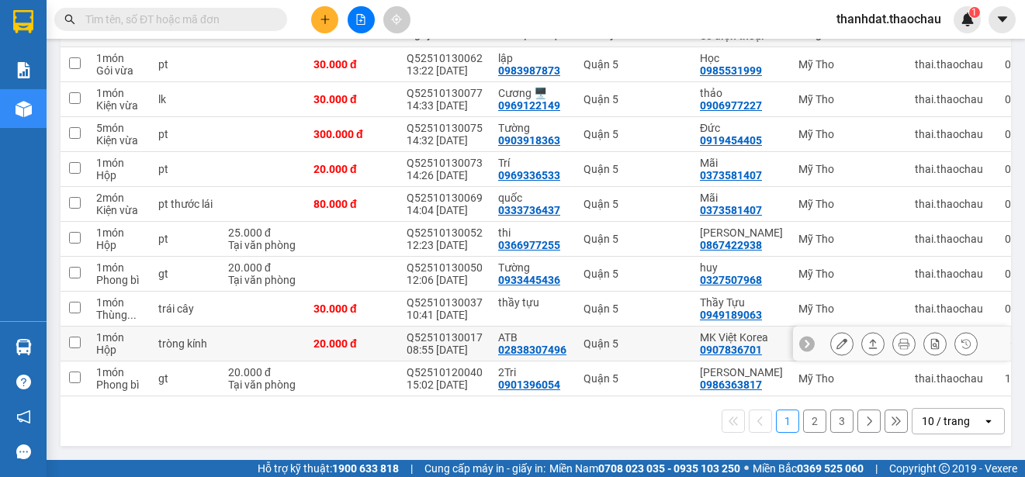
click at [836, 338] on icon at bounding box center [841, 343] width 11 height 11
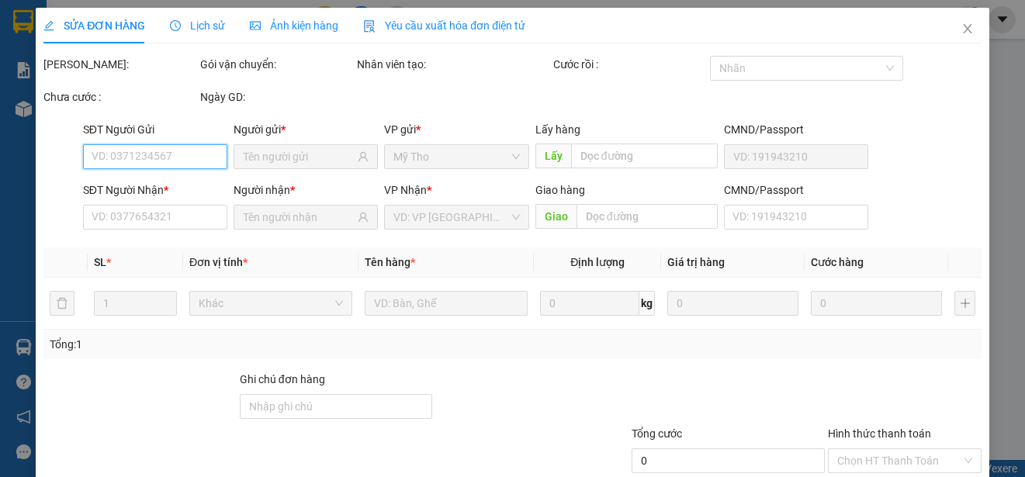
type input "02838307496"
type input "ATB"
type input "0907836701"
type input "MK Việt Korea"
type input "20.000"
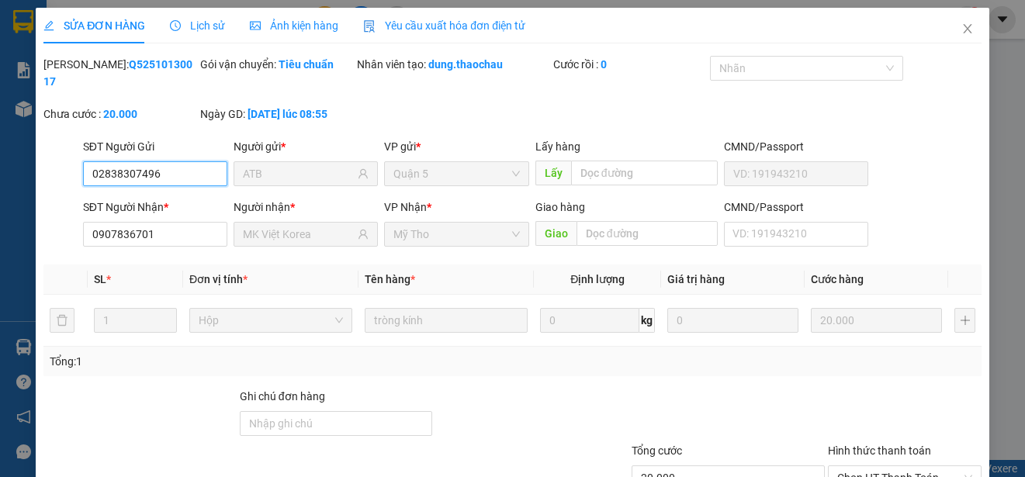
scroll to position [117, 0]
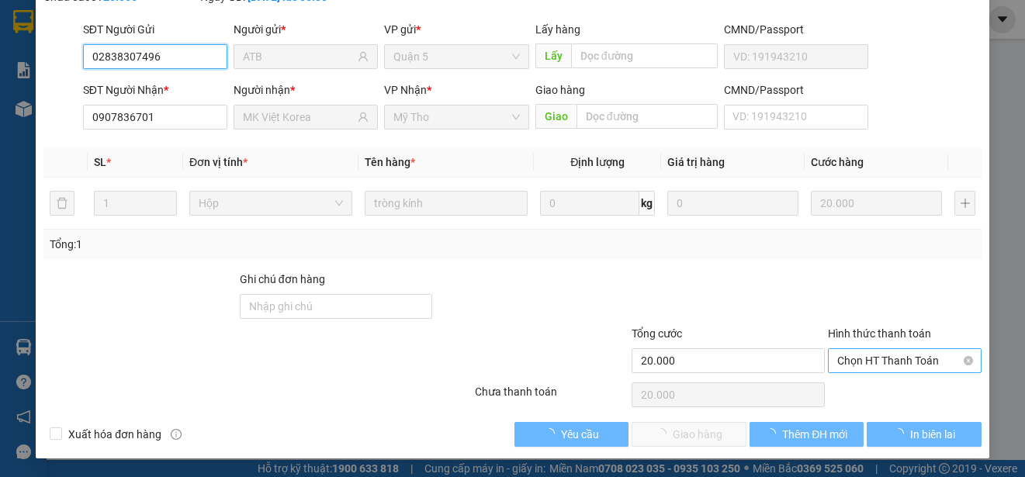
click at [887, 364] on span "Chọn HT Thanh Toán" at bounding box center [904, 360] width 135 height 23
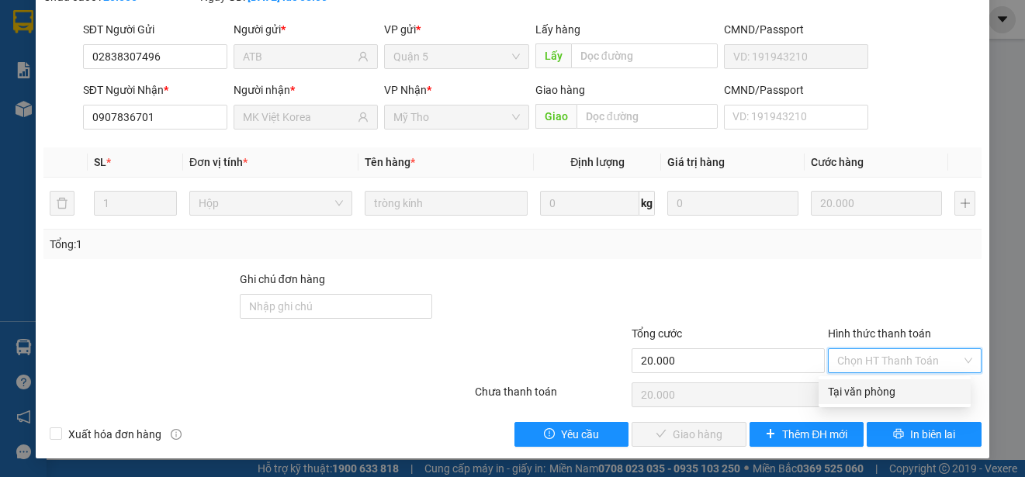
click at [883, 387] on div "Tại văn phòng" at bounding box center [894, 391] width 133 height 17
type input "0"
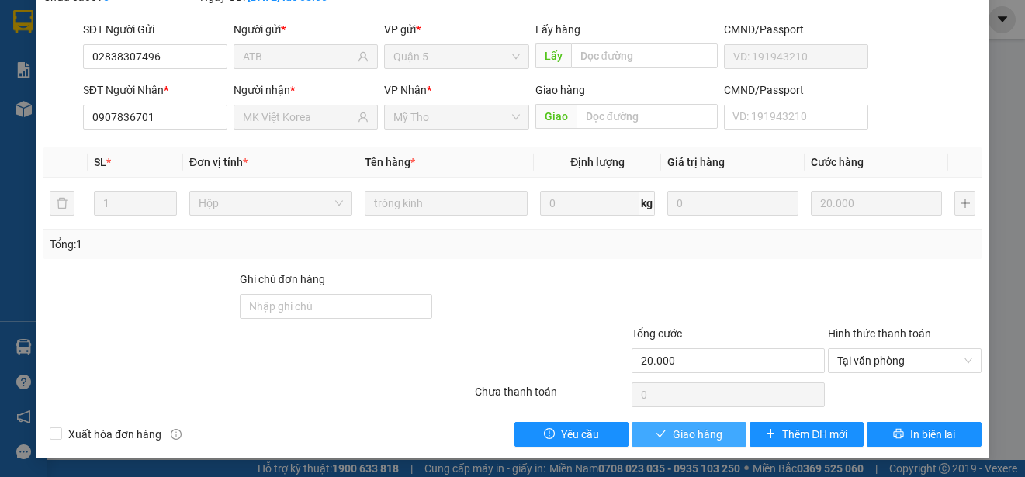
click at [683, 431] on span "Giao hàng" at bounding box center [698, 434] width 50 height 17
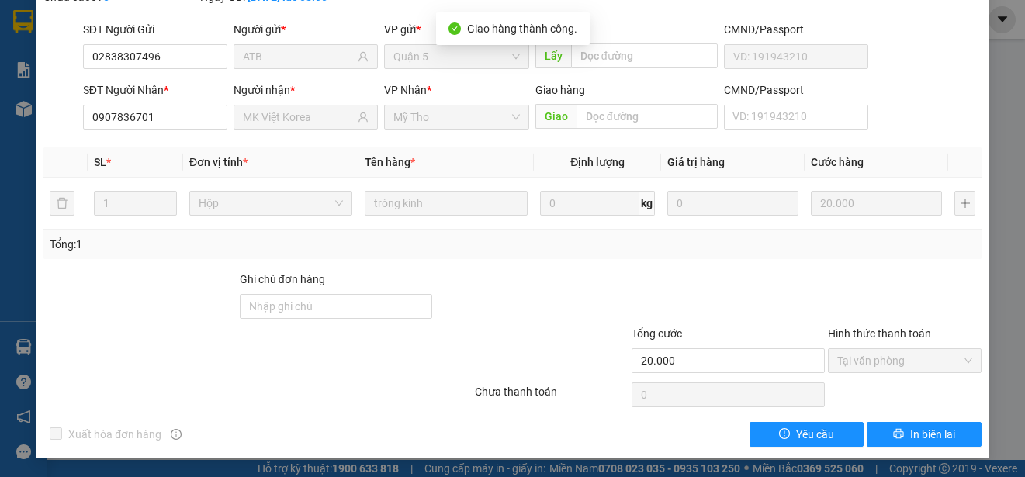
scroll to position [0, 0]
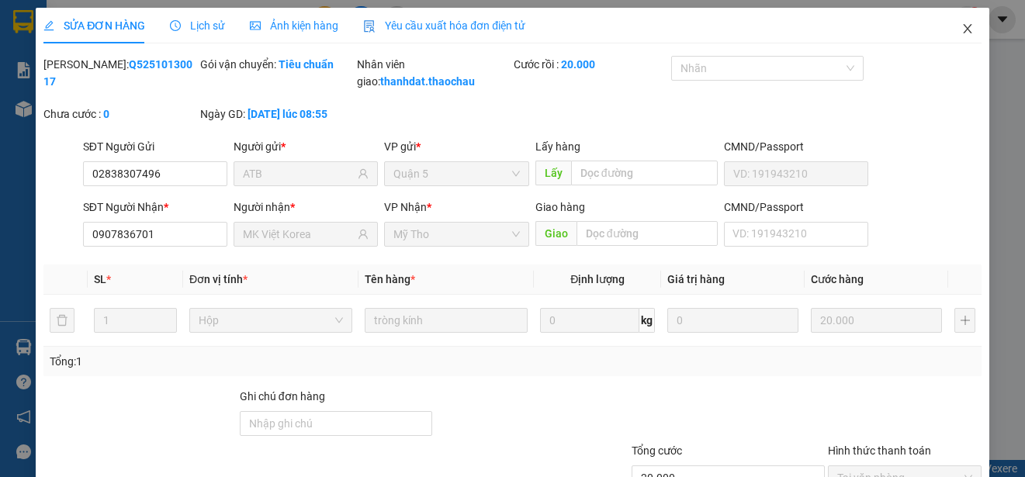
click at [961, 29] on icon "close" at bounding box center [967, 28] width 12 height 12
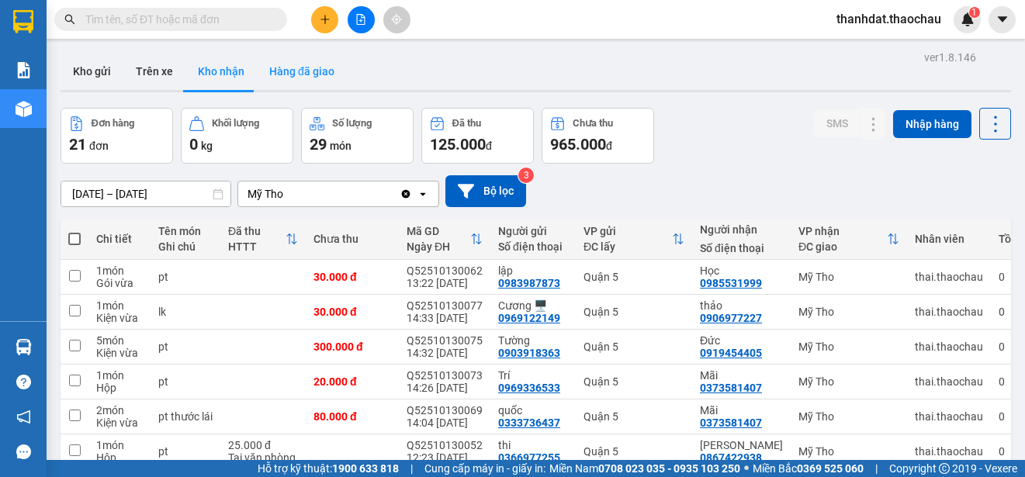
click at [306, 64] on button "Hàng đã giao" at bounding box center [302, 71] width 90 height 37
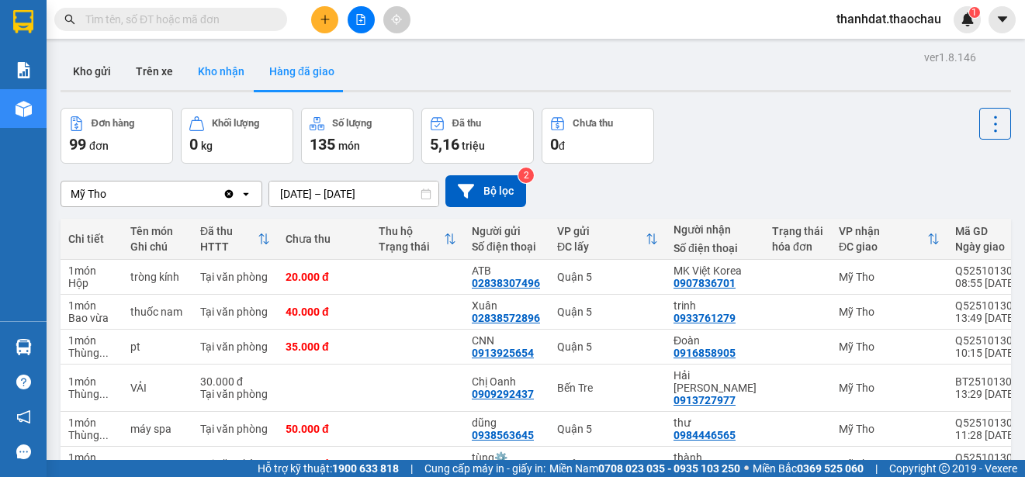
click at [223, 71] on button "Kho nhận" at bounding box center [220, 71] width 71 height 37
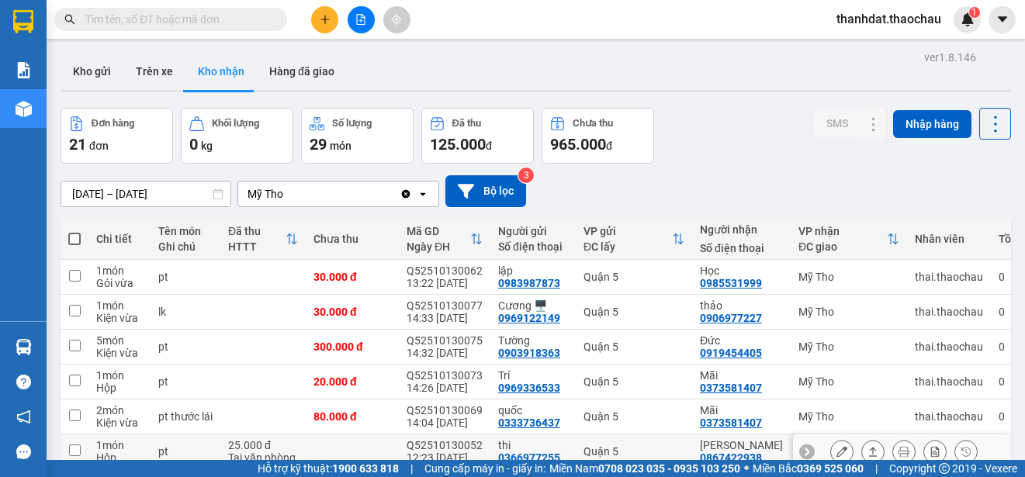
scroll to position [219, 0]
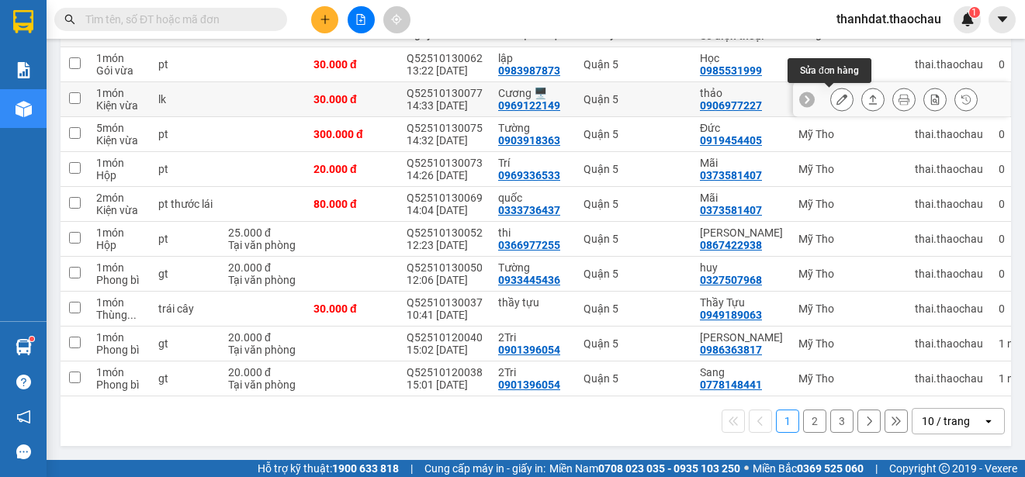
click at [836, 94] on icon at bounding box center [841, 99] width 11 height 11
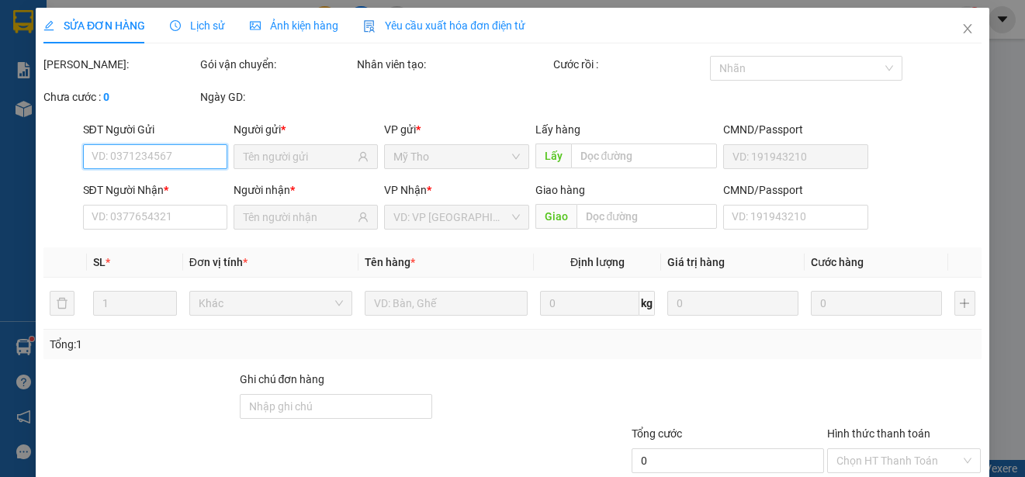
type input "0969122149"
type input "Cương 🖥️"
type input "0906977227"
type input "thảo"
type input "30.000"
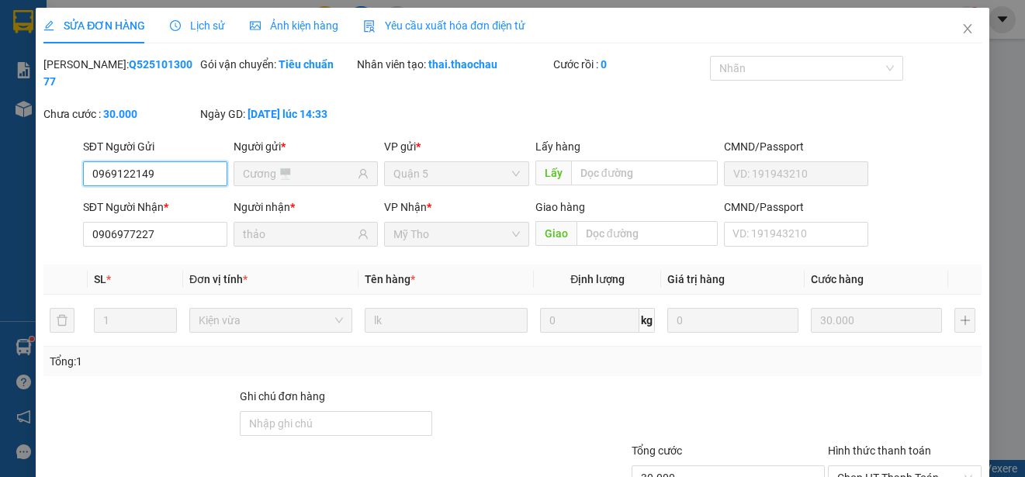
scroll to position [117, 0]
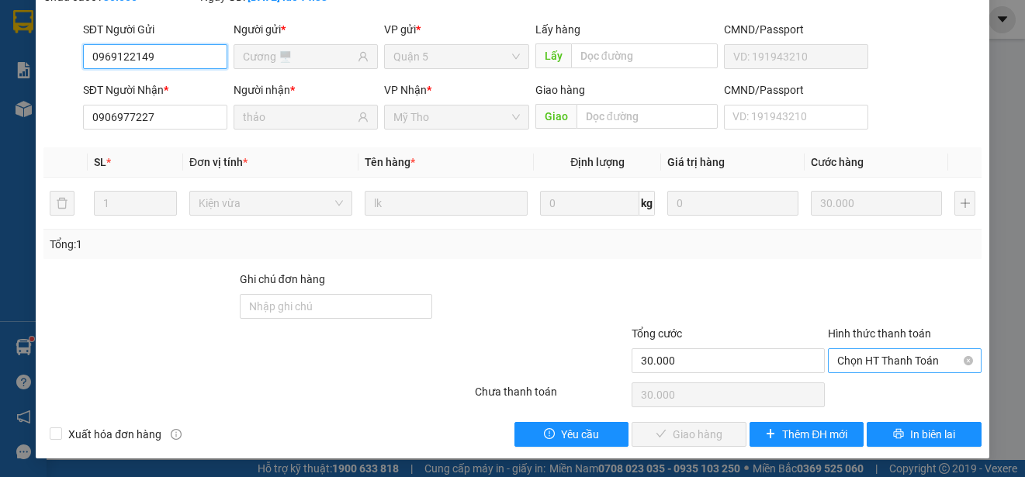
click at [862, 359] on span "Chọn HT Thanh Toán" at bounding box center [904, 360] width 135 height 23
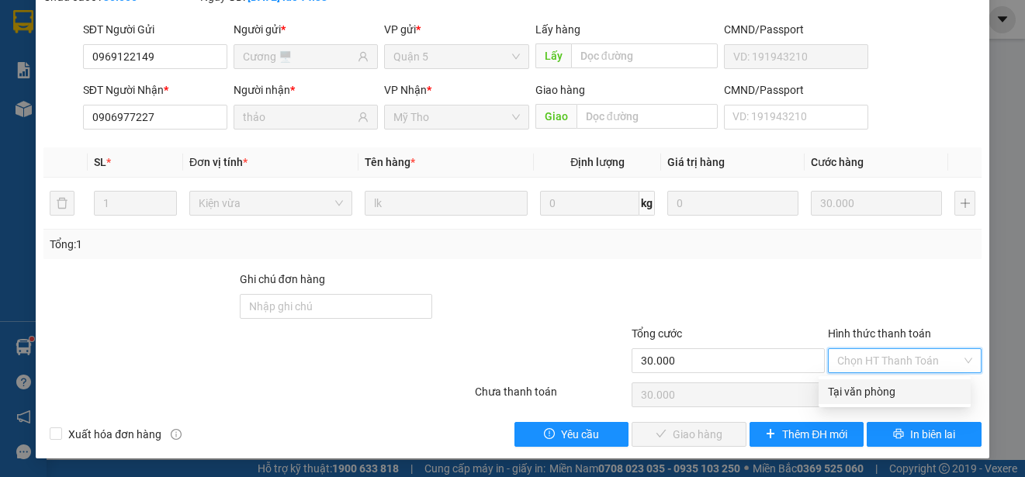
click at [874, 395] on div "Tại văn phòng" at bounding box center [894, 391] width 133 height 17
type input "0"
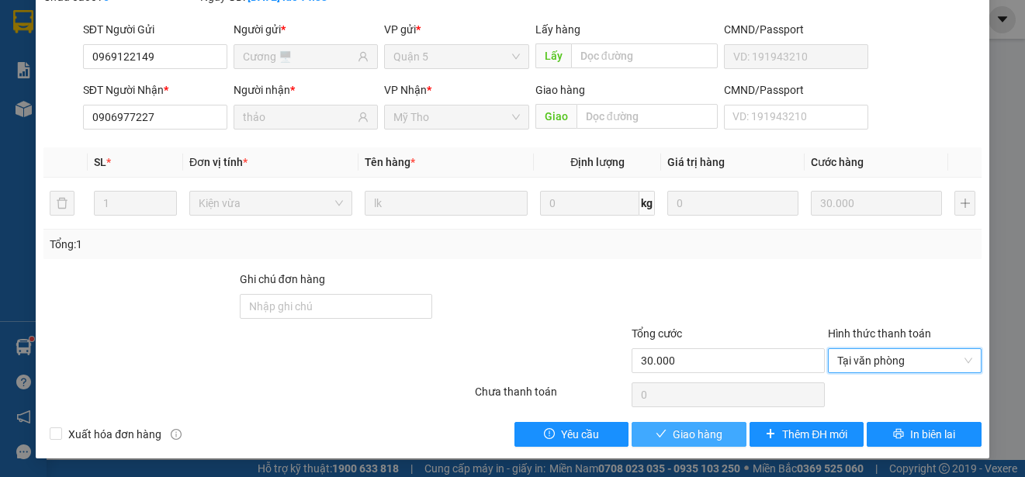
click at [707, 437] on span "Giao hàng" at bounding box center [698, 434] width 50 height 17
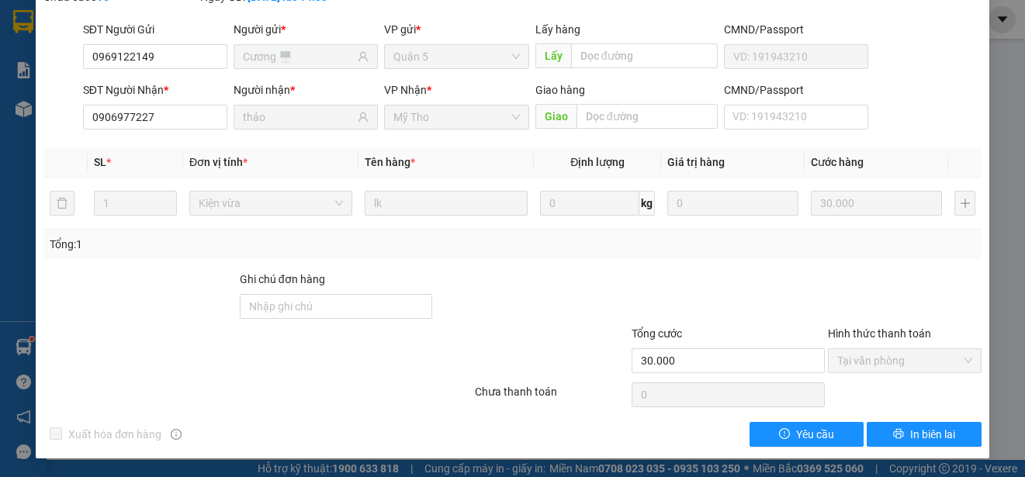
scroll to position [0, 0]
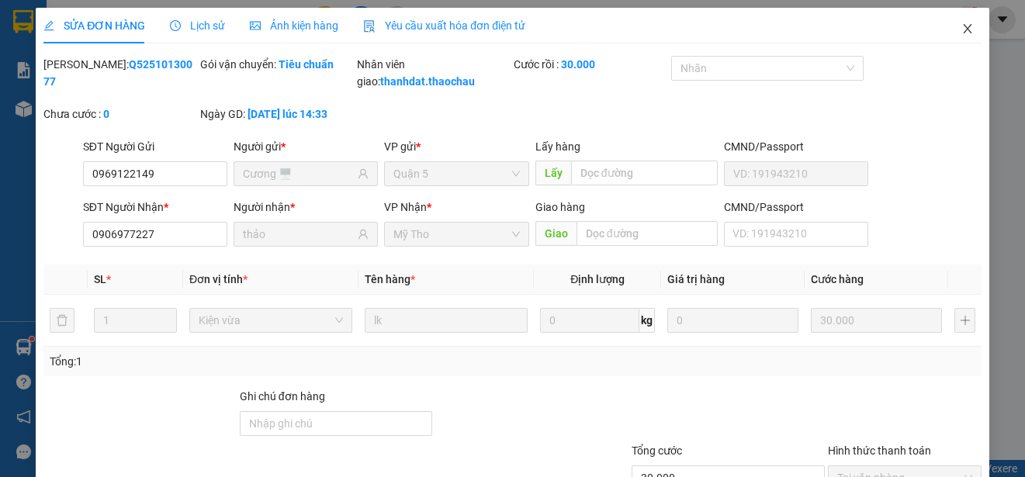
click at [961, 26] on icon "close" at bounding box center [967, 28] width 12 height 12
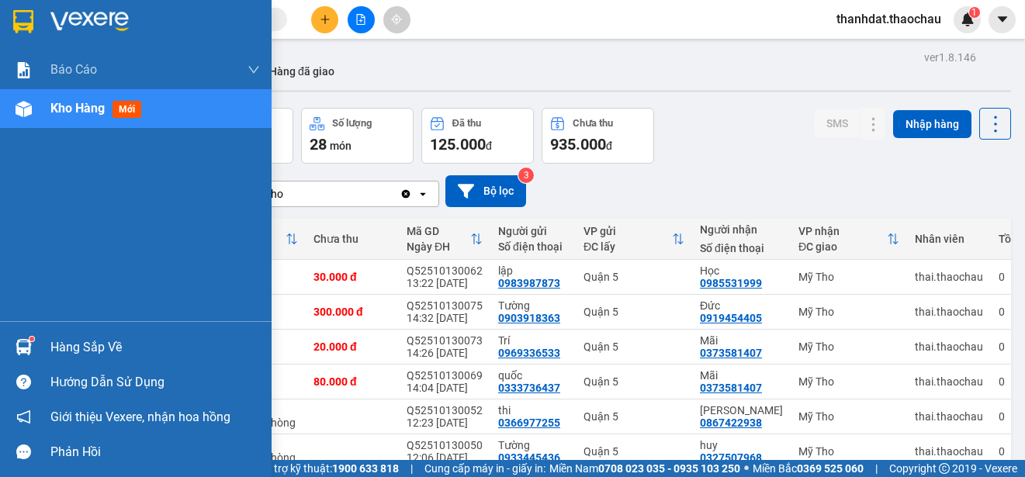
click at [95, 341] on div "Hàng sắp về" at bounding box center [154, 347] width 209 height 23
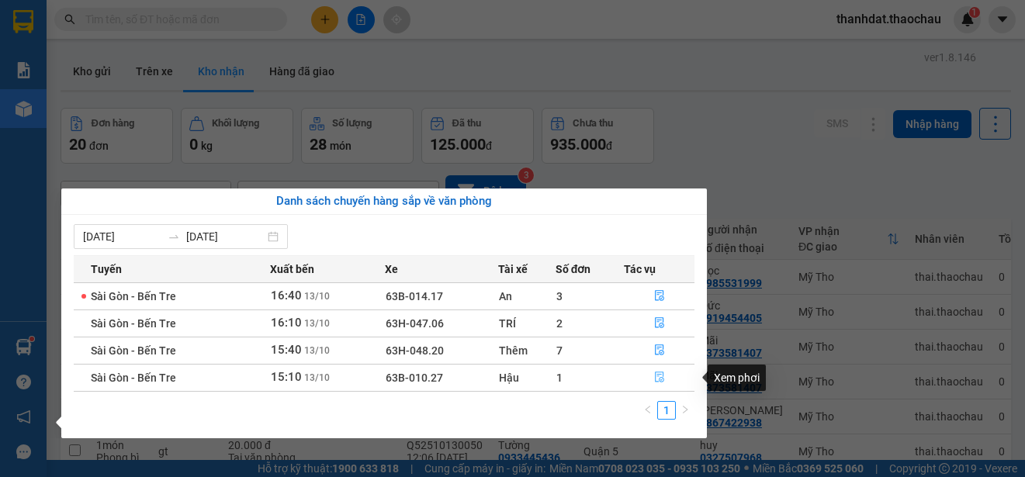
click at [659, 379] on icon "file-done" at bounding box center [659, 377] width 11 height 11
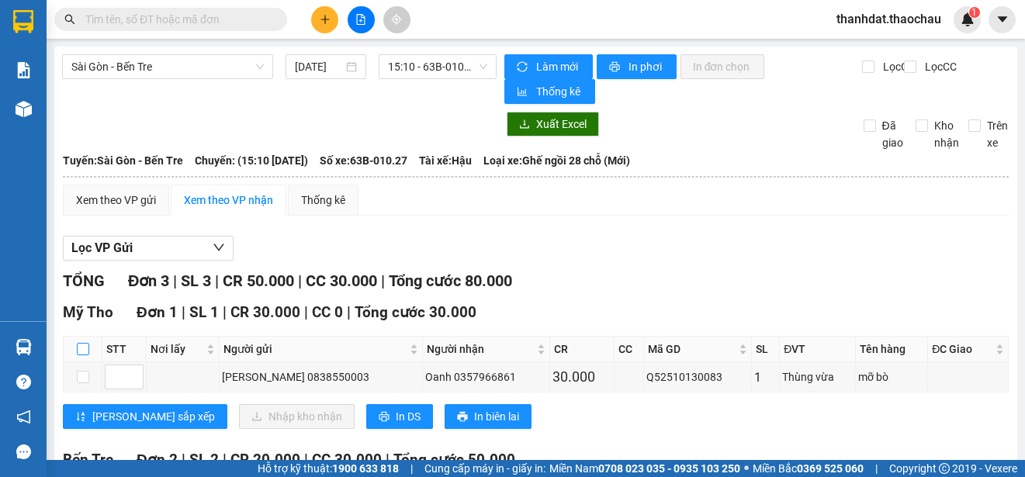
click at [86, 350] on input "checkbox" at bounding box center [83, 349] width 12 height 12
checkbox input "true"
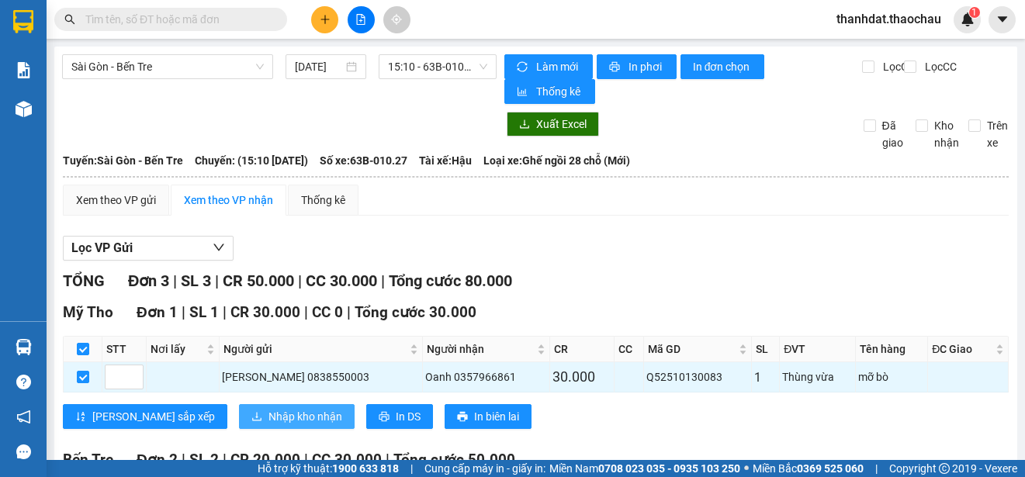
click at [268, 417] on span "Nhập kho nhận" at bounding box center [305, 416] width 74 height 17
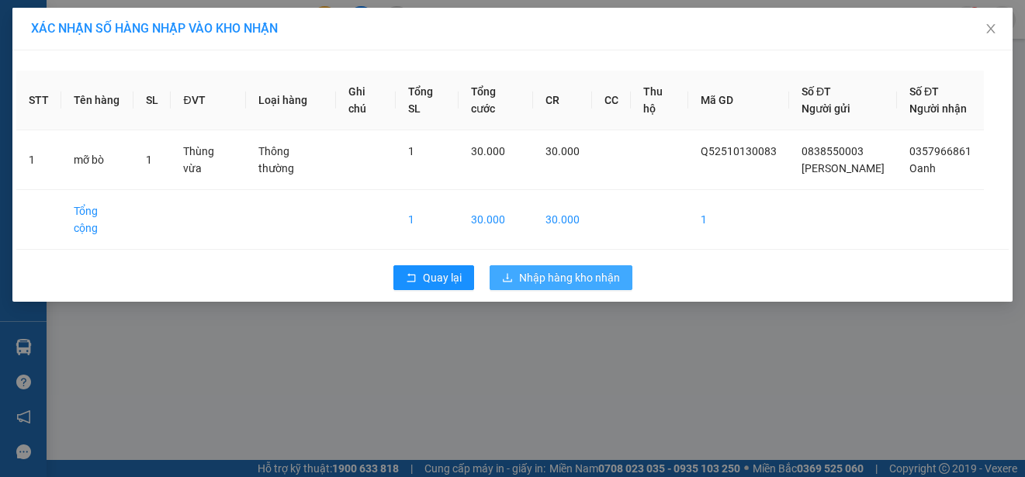
click at [565, 269] on span "Nhập hàng kho nhận" at bounding box center [569, 277] width 101 height 17
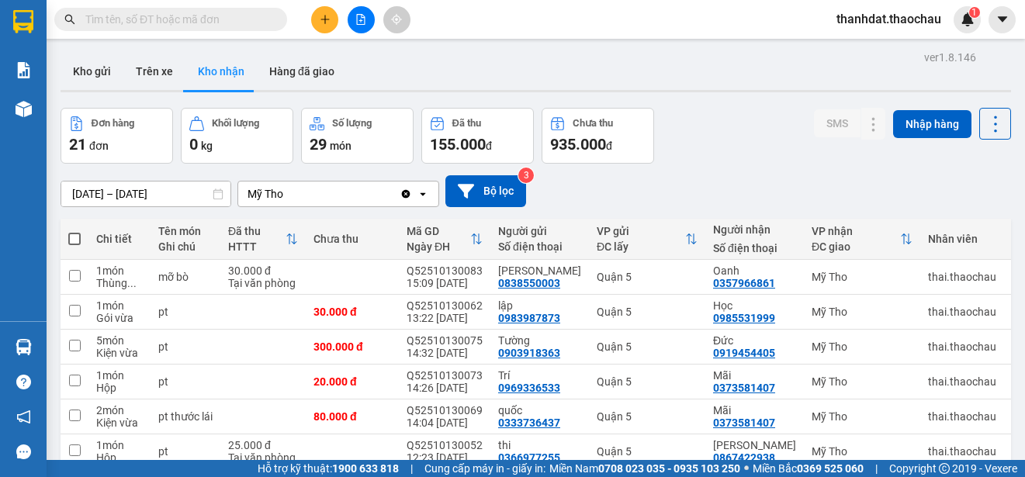
click at [202, 16] on input "text" at bounding box center [176, 19] width 183 height 17
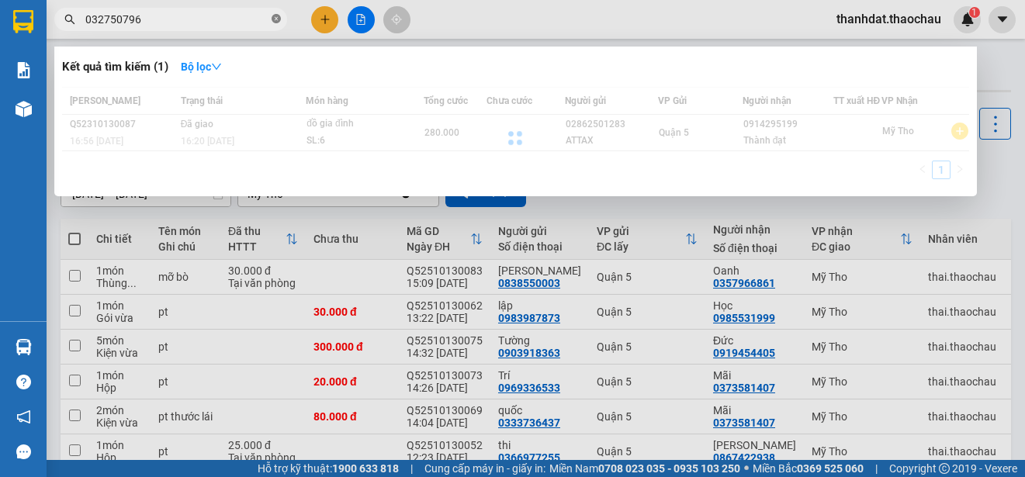
type input "0327507968"
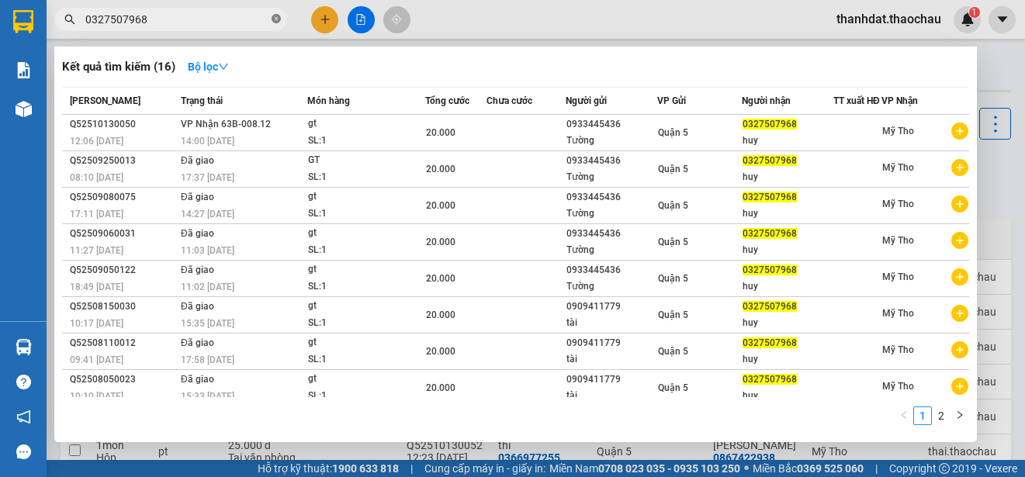
click at [275, 16] on icon "close-circle" at bounding box center [276, 18] width 9 height 9
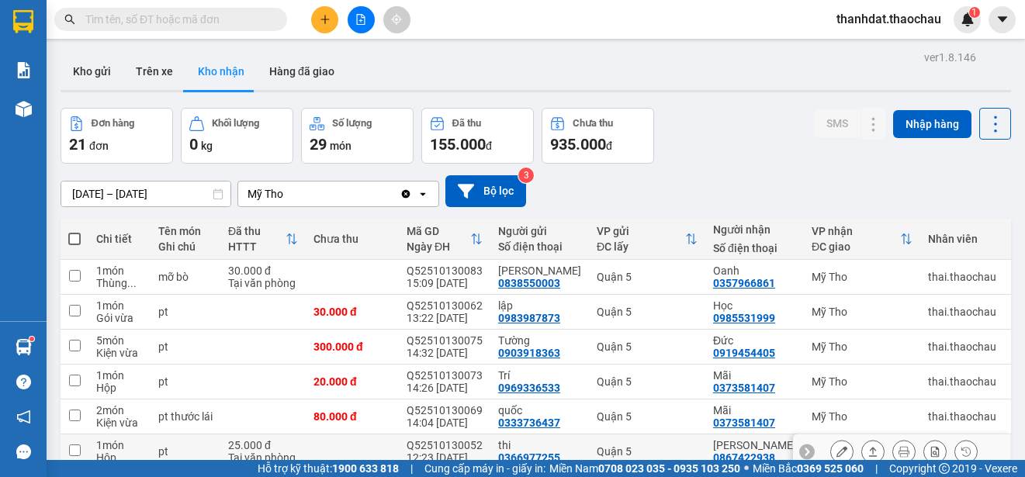
scroll to position [231, 0]
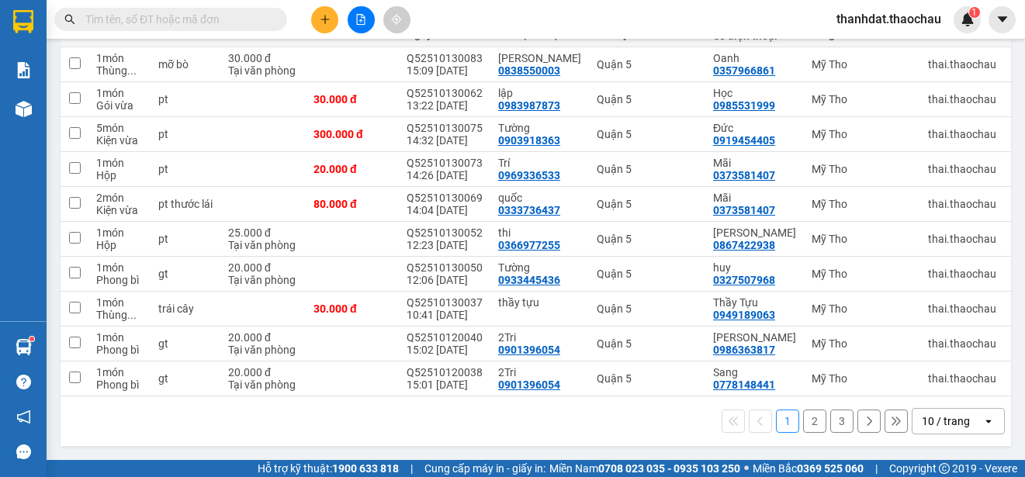
click at [803, 423] on button "2" at bounding box center [814, 421] width 23 height 23
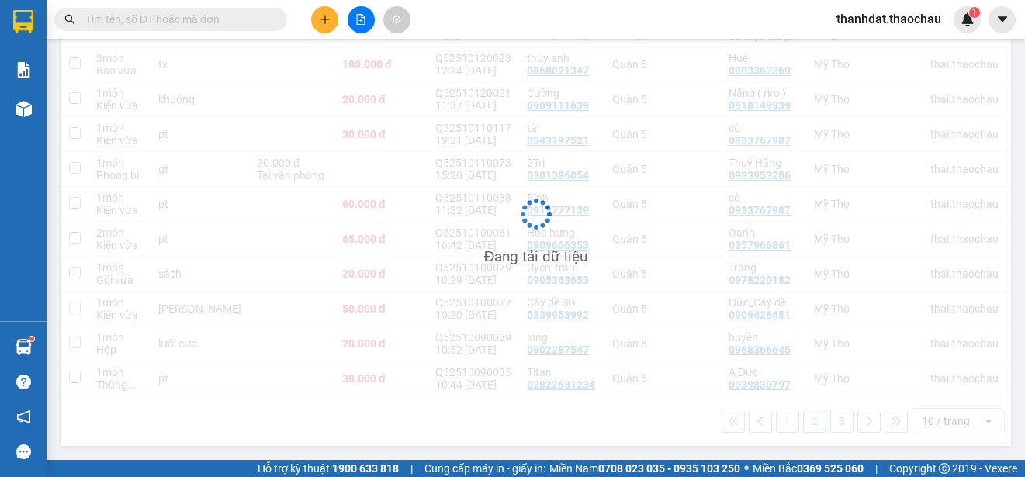
scroll to position [219, 0]
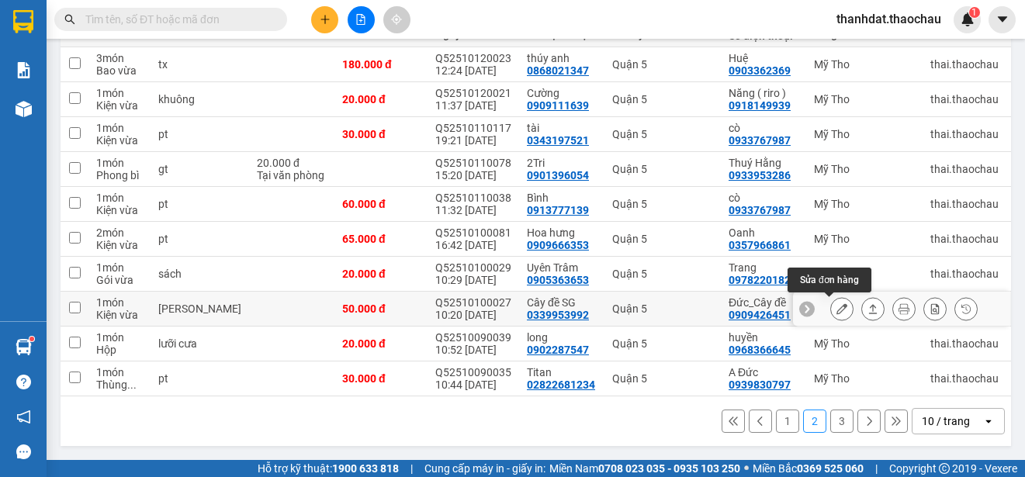
click at [836, 303] on icon at bounding box center [841, 308] width 11 height 11
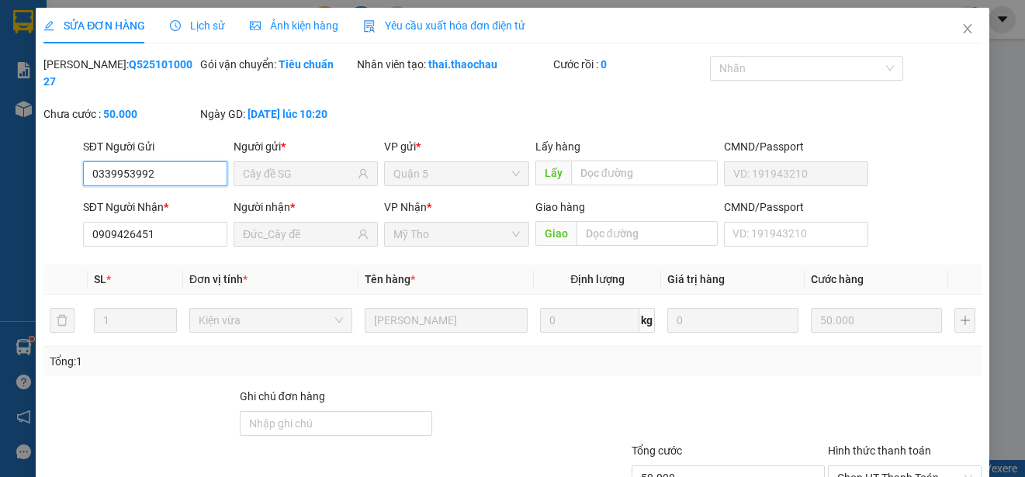
type input "0339953992"
type input "Cây đề SG"
type input "0909426451"
type input "Đức_Cây đề"
type input "50.000"
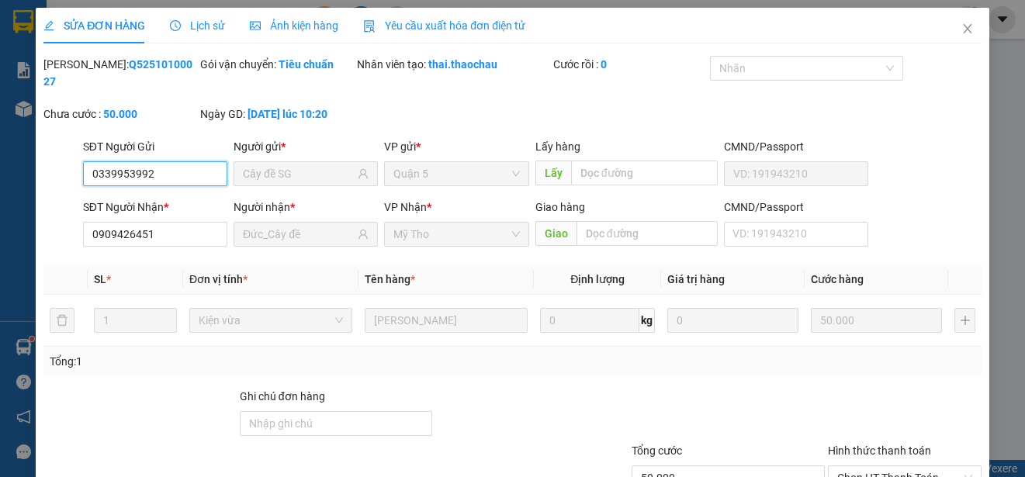
scroll to position [100, 0]
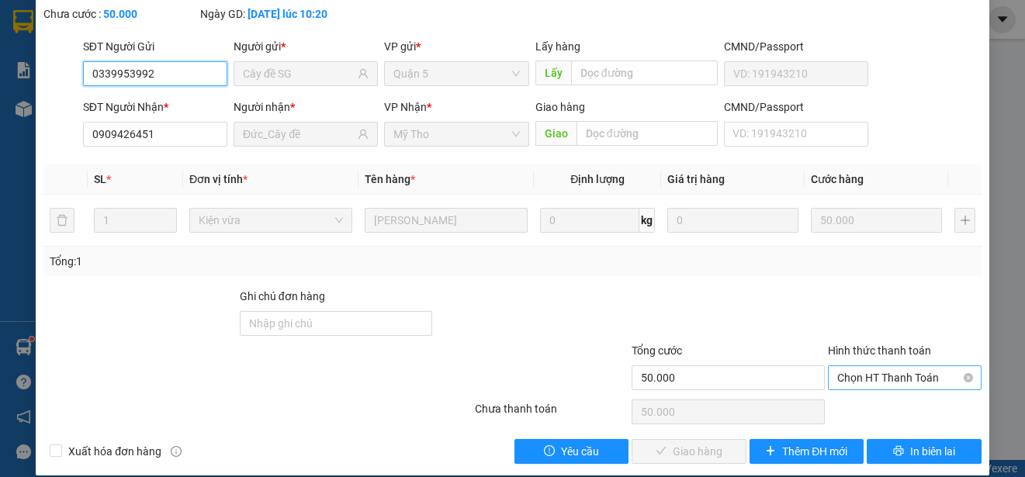
click at [860, 376] on span "Chọn HT Thanh Toán" at bounding box center [904, 377] width 135 height 23
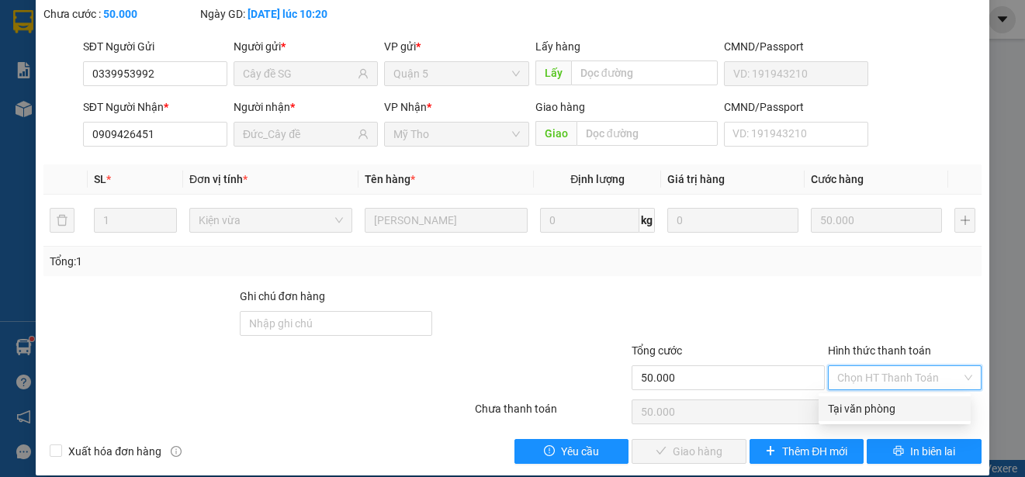
click at [850, 406] on div "Tại văn phòng" at bounding box center [894, 408] width 133 height 17
type input "0"
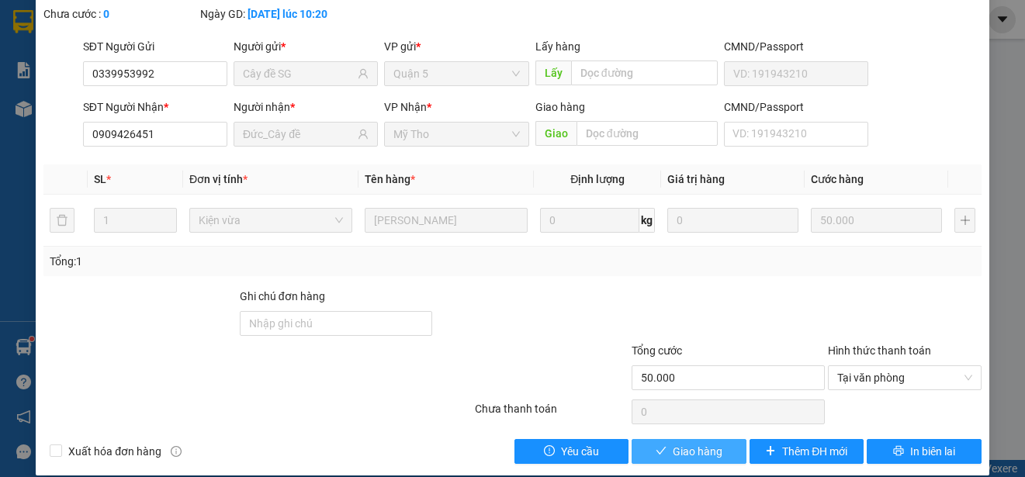
click at [710, 445] on span "Giao hàng" at bounding box center [698, 451] width 50 height 17
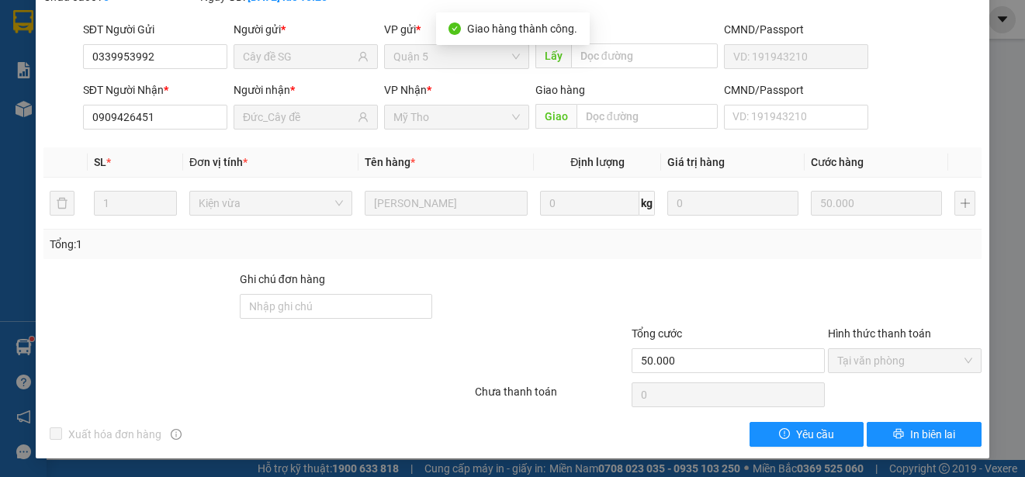
scroll to position [0, 0]
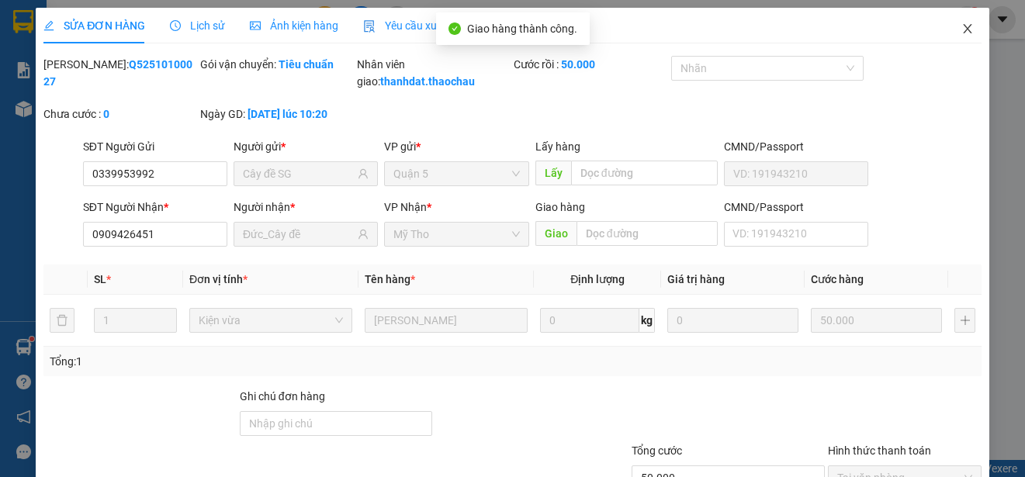
click at [963, 29] on icon "close" at bounding box center [967, 28] width 9 height 9
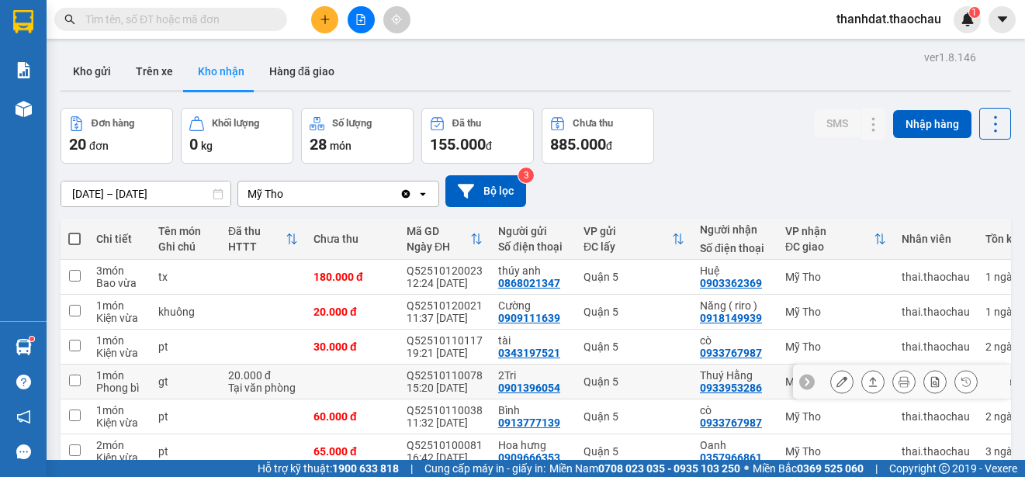
scroll to position [219, 0]
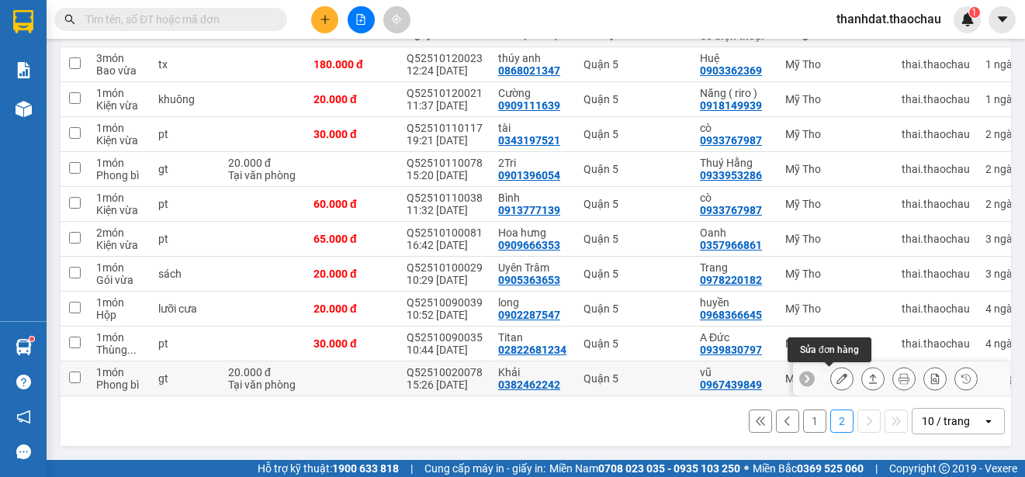
click at [836, 373] on icon at bounding box center [841, 378] width 11 height 11
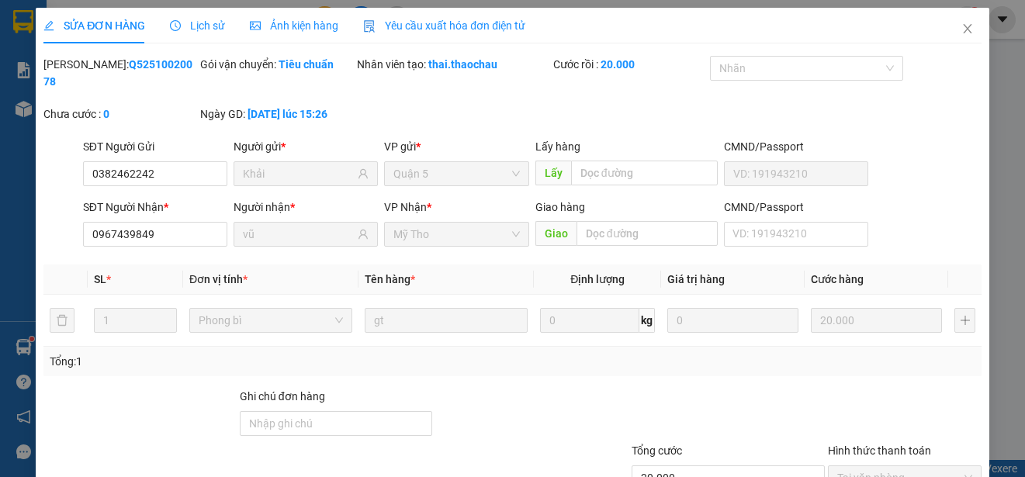
type input "0382462242"
type input "Khải"
type input "0967439849"
type input "vũ"
type input "20.000"
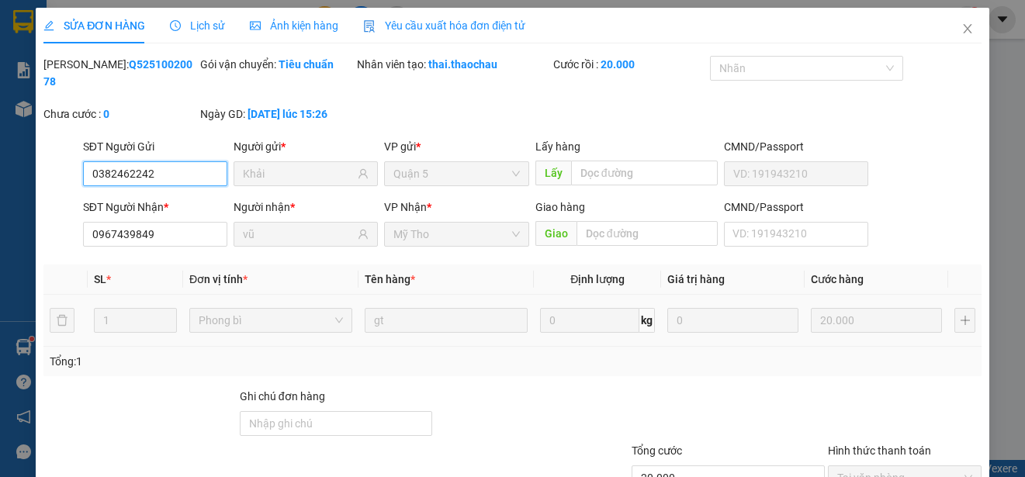
scroll to position [117, 0]
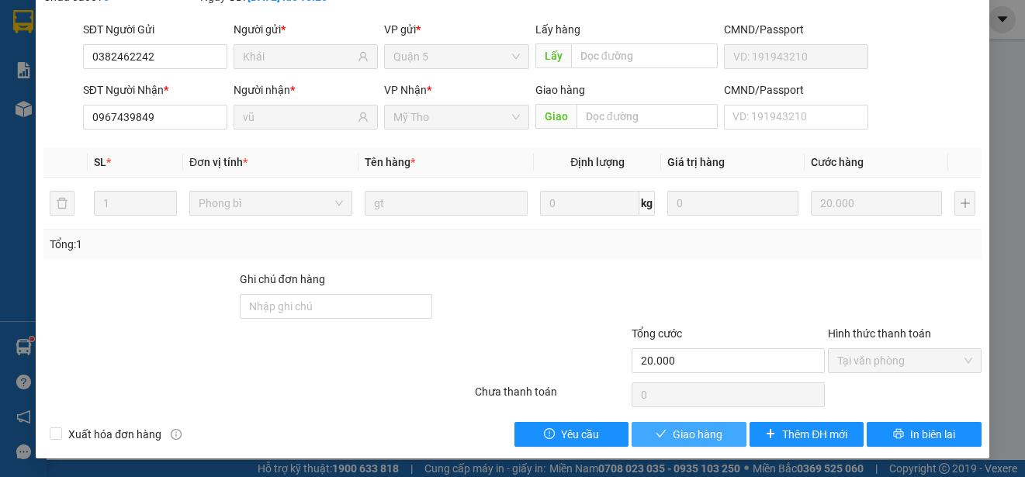
click at [673, 436] on span "Giao hàng" at bounding box center [698, 434] width 50 height 17
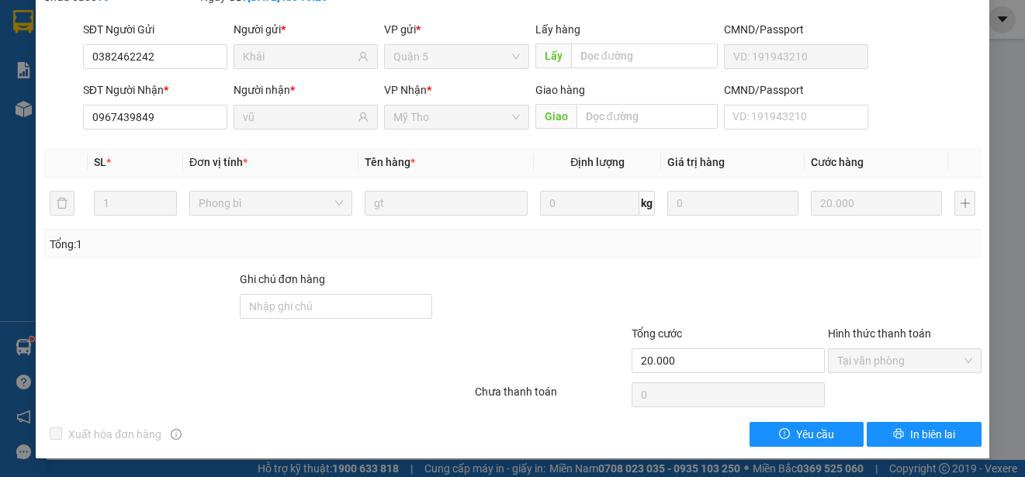
scroll to position [0, 0]
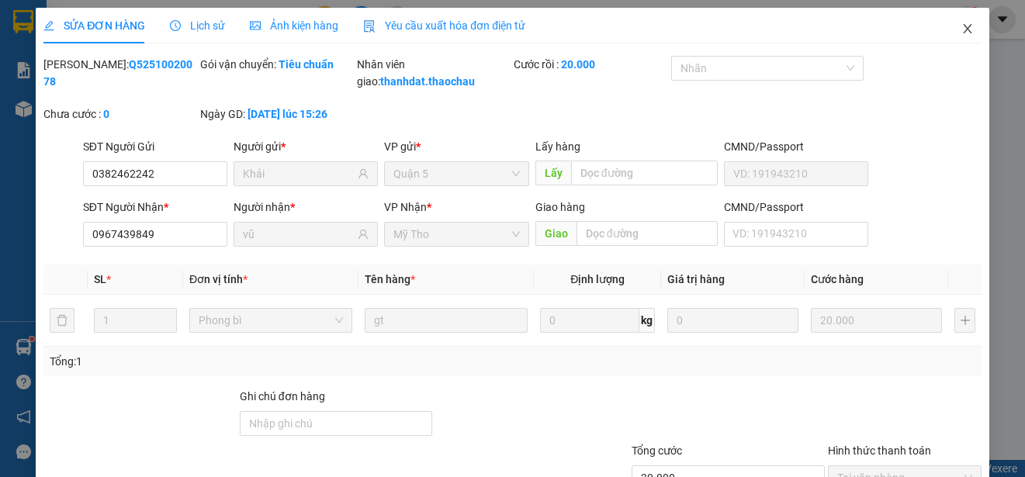
click at [963, 26] on icon "close" at bounding box center [967, 28] width 9 height 9
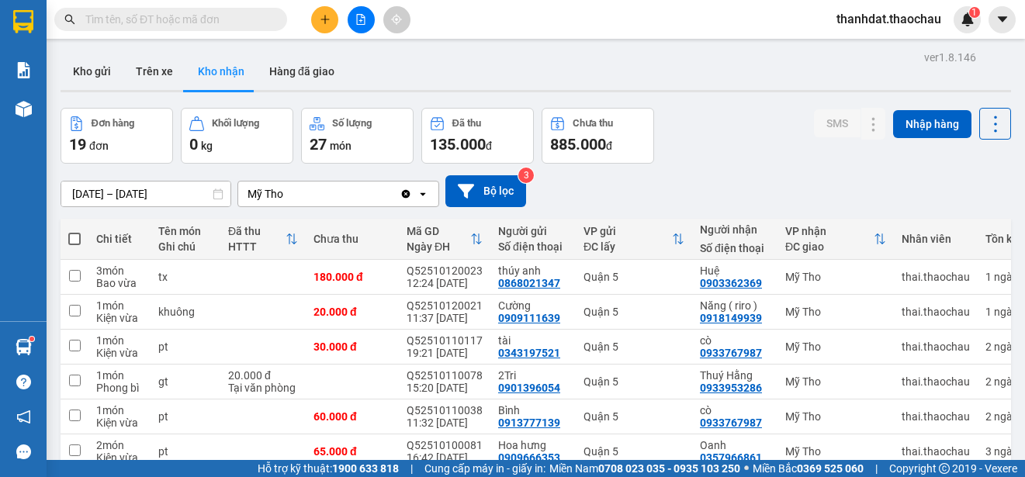
scroll to position [184, 0]
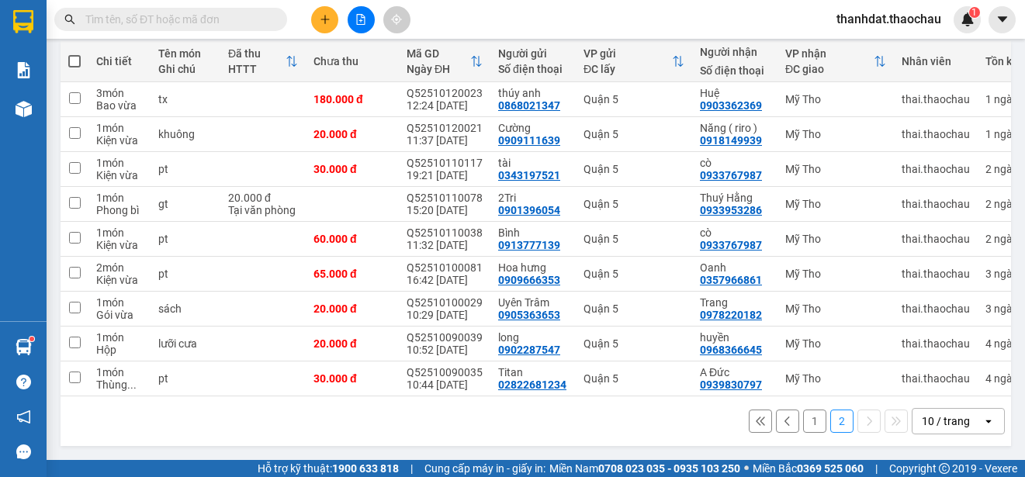
click at [805, 419] on button "1" at bounding box center [814, 421] width 23 height 23
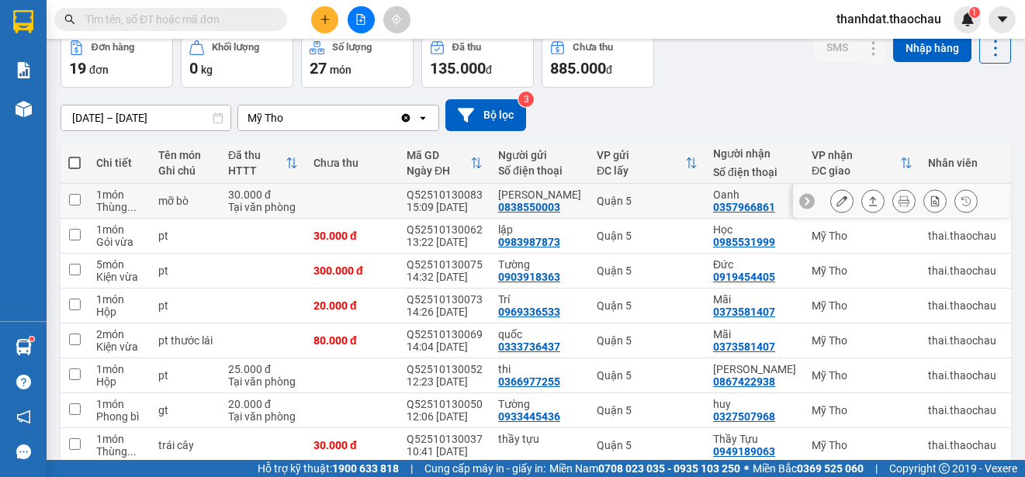
scroll to position [0, 0]
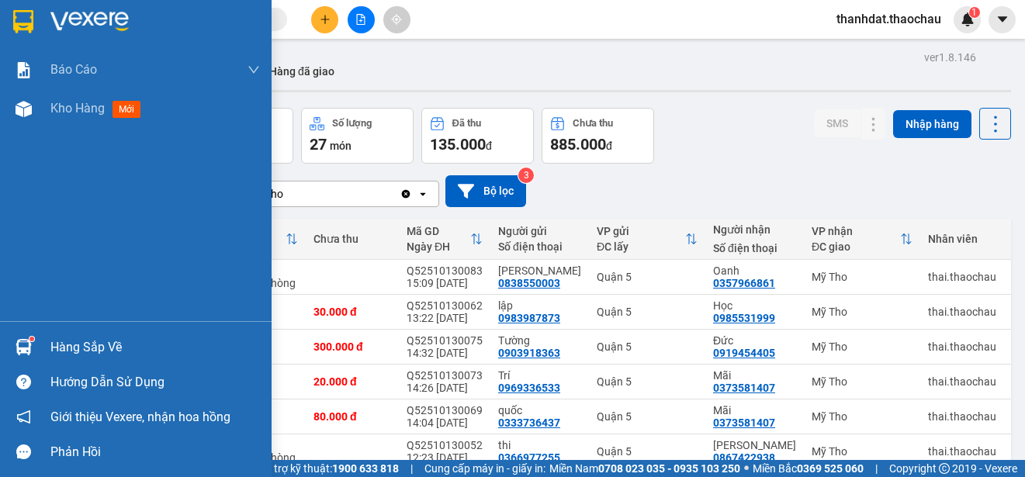
click at [79, 338] on div "Hàng sắp về" at bounding box center [154, 347] width 209 height 23
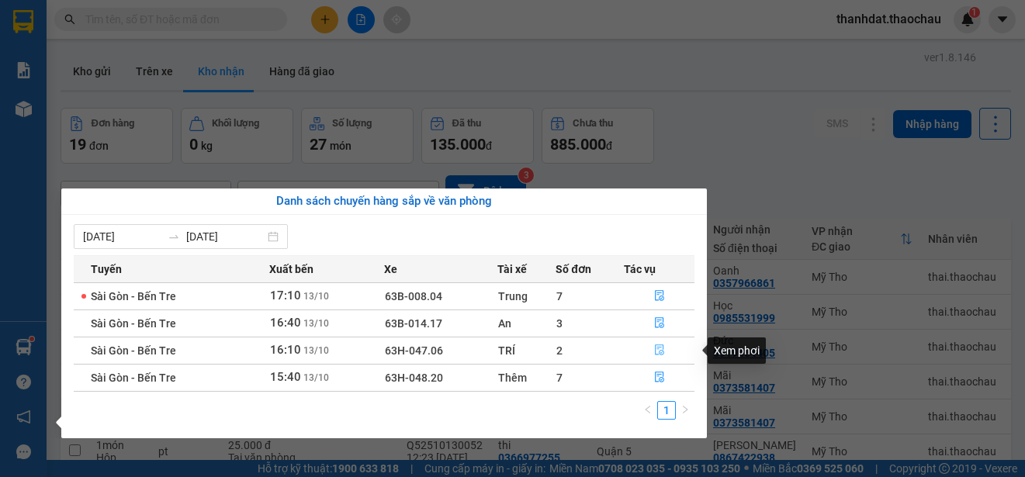
click at [662, 347] on icon "file-done" at bounding box center [659, 349] width 11 height 11
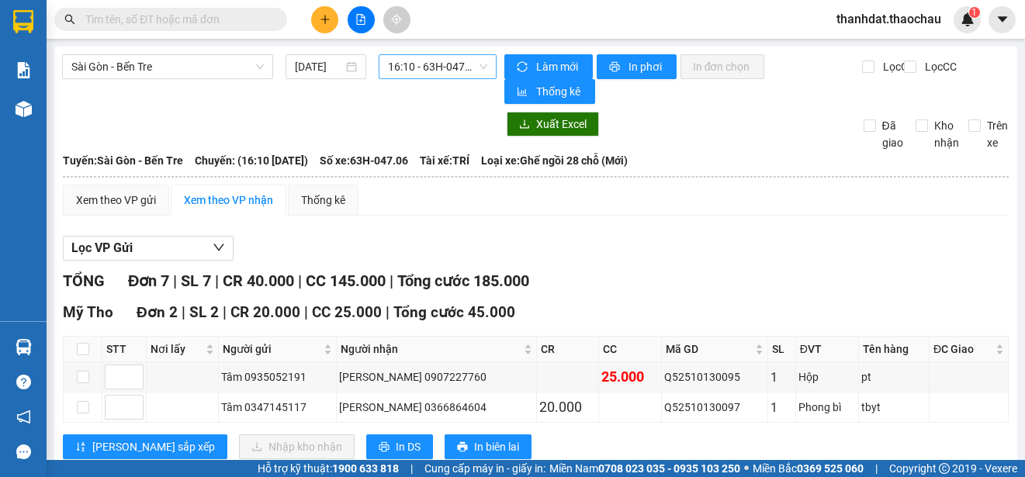
click at [427, 67] on span "16:10 - 63H-047.06" at bounding box center [437, 66] width 99 height 23
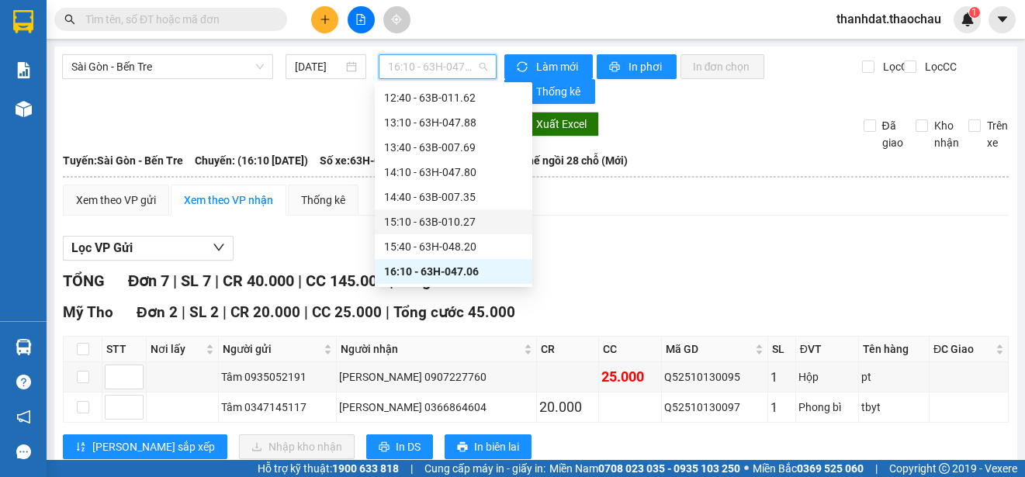
scroll to position [571, 0]
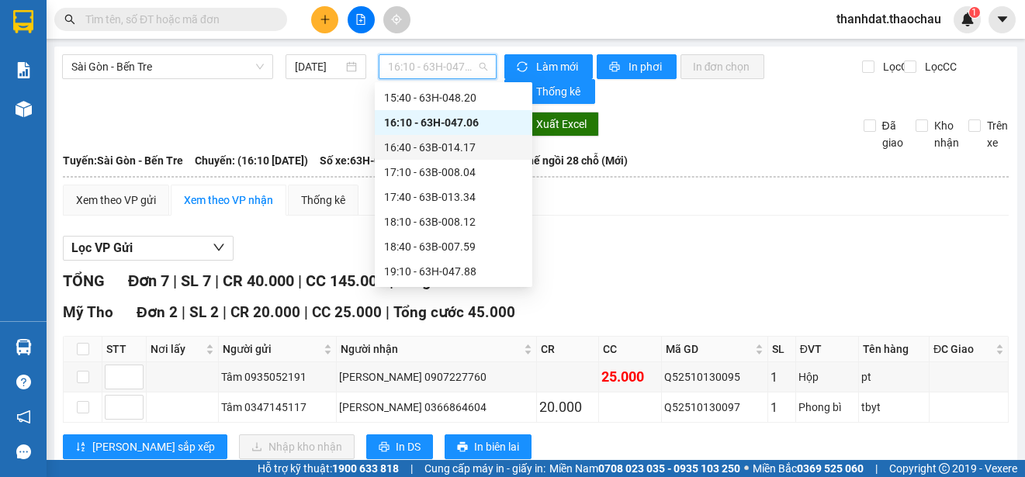
click at [452, 144] on div "16:40 - 63B-014.17" at bounding box center [453, 147] width 139 height 17
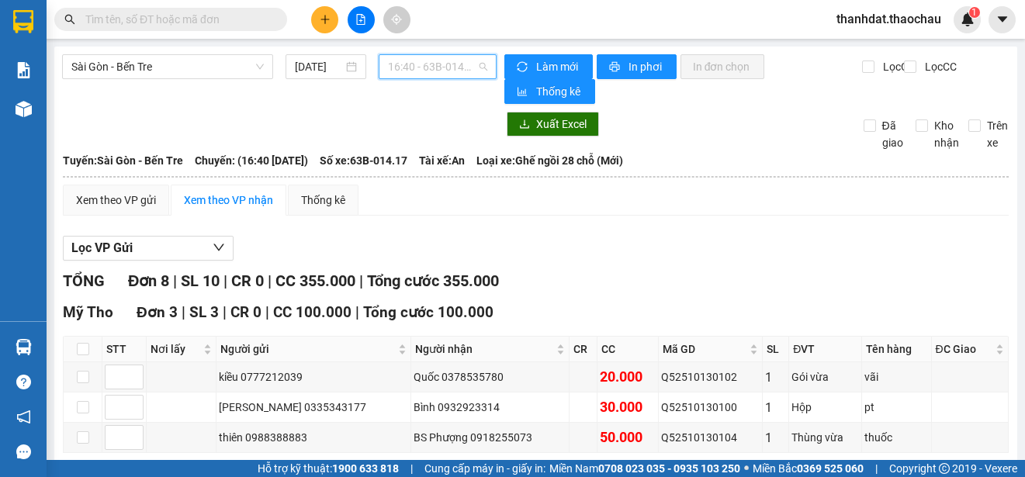
click at [418, 70] on span "16:40 - 63B-014.17" at bounding box center [437, 66] width 99 height 23
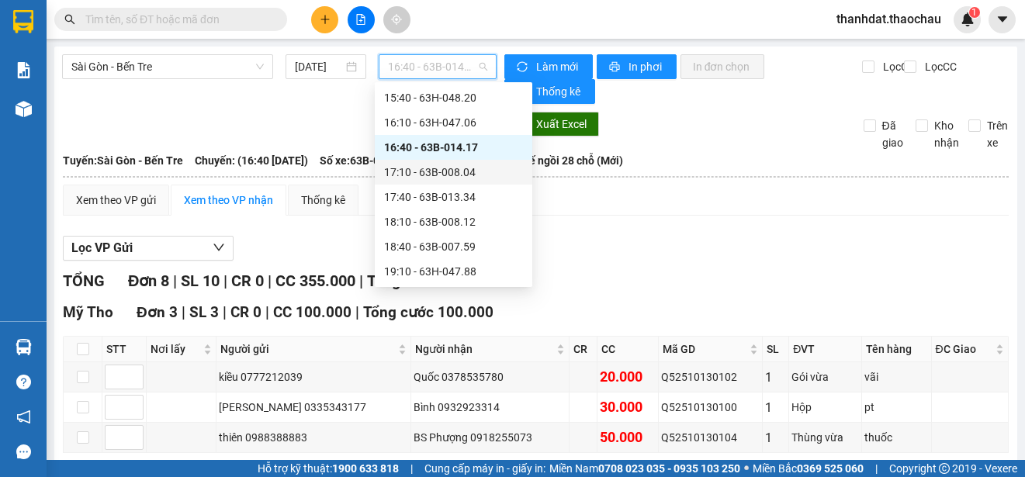
click at [455, 168] on div "17:10 - 63B-008.04" at bounding box center [453, 172] width 139 height 17
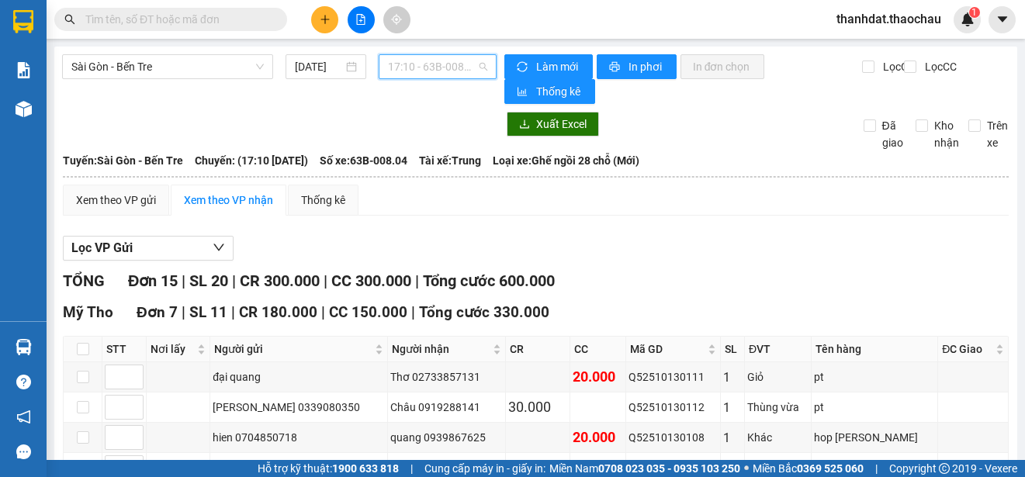
click at [417, 67] on span "17:10 - 63B-008.04" at bounding box center [437, 66] width 99 height 23
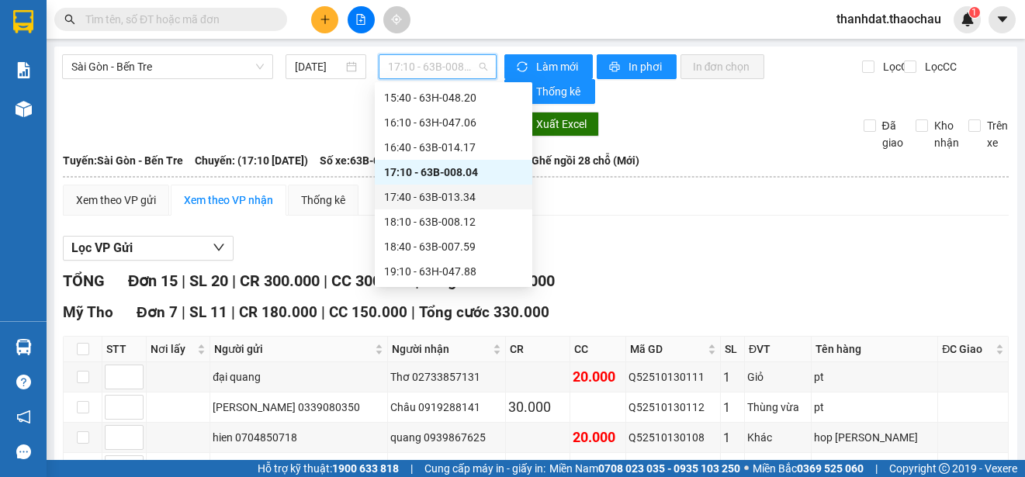
click at [472, 198] on div "17:40 - 63B-013.34" at bounding box center [453, 197] width 139 height 17
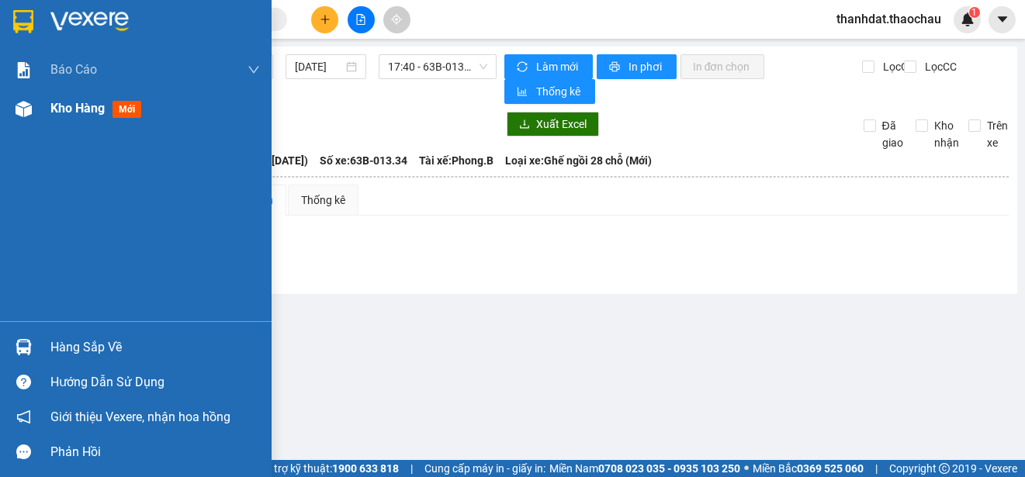
click at [68, 101] on span "Kho hàng" at bounding box center [77, 108] width 54 height 15
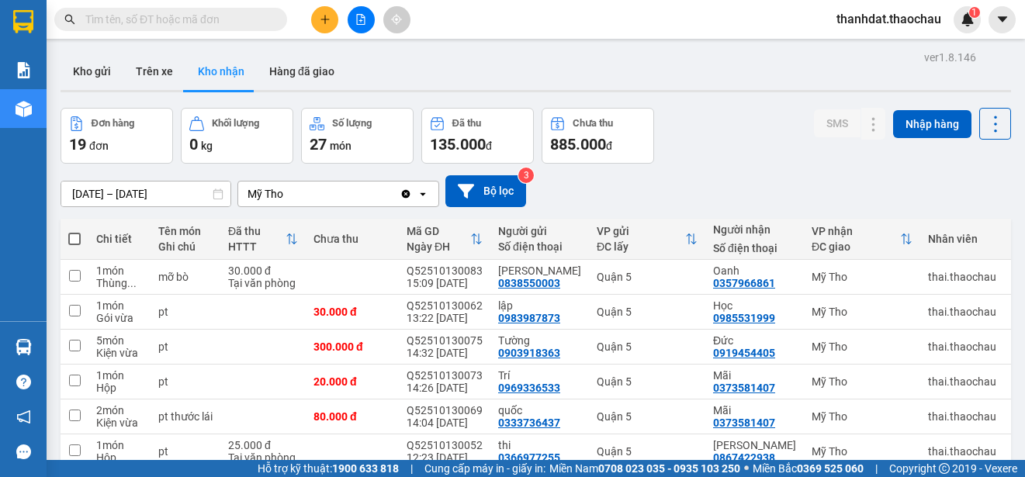
click at [157, 16] on input "text" at bounding box center [176, 19] width 183 height 17
click at [140, 23] on input "text" at bounding box center [176, 19] width 183 height 17
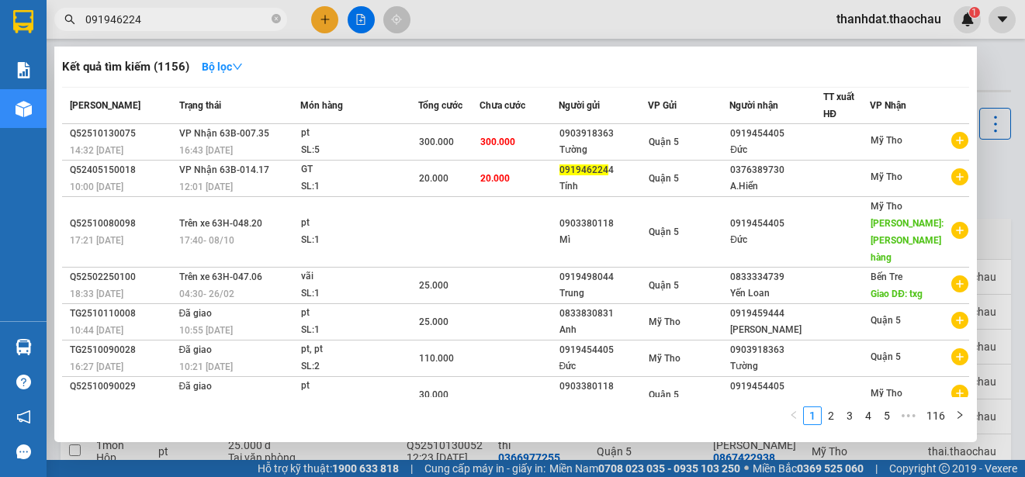
type input "0919462244"
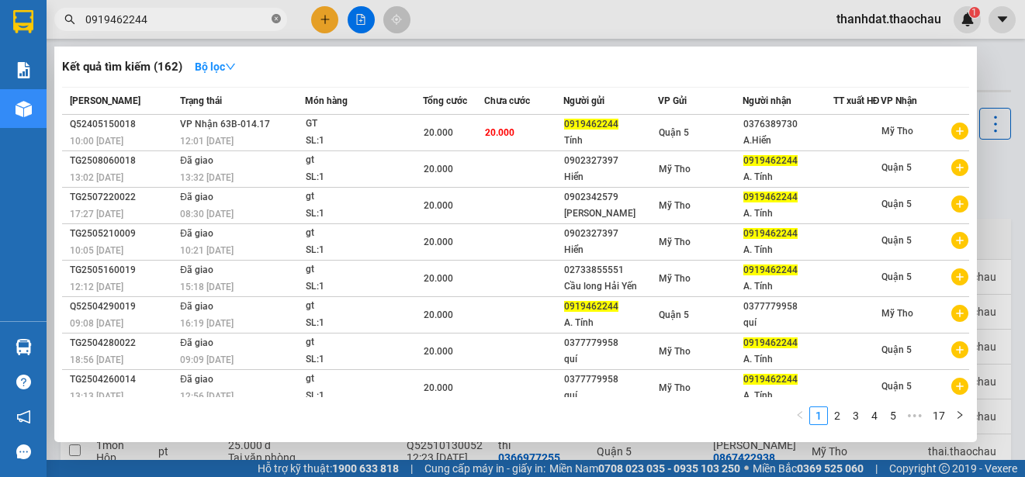
click at [275, 16] on icon "close-circle" at bounding box center [276, 18] width 9 height 9
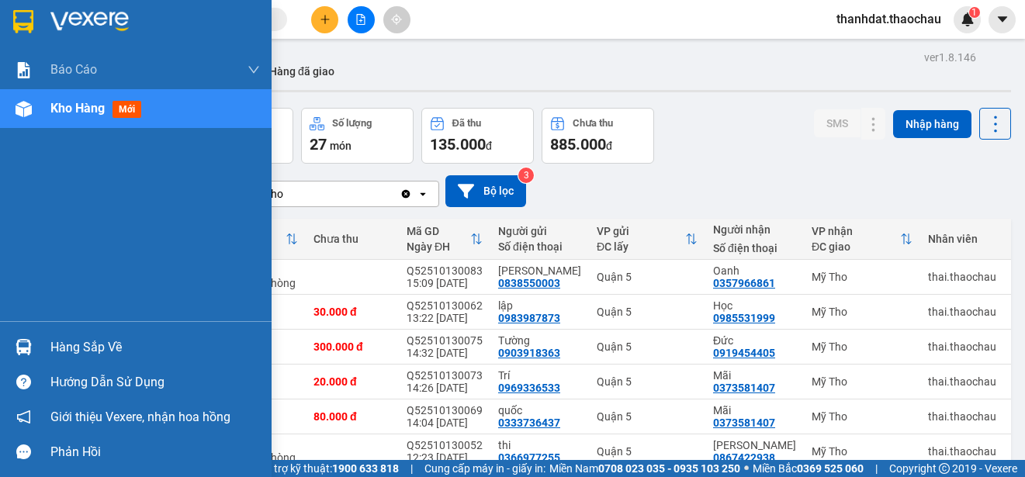
click at [85, 344] on div "Hàng sắp về" at bounding box center [154, 347] width 209 height 23
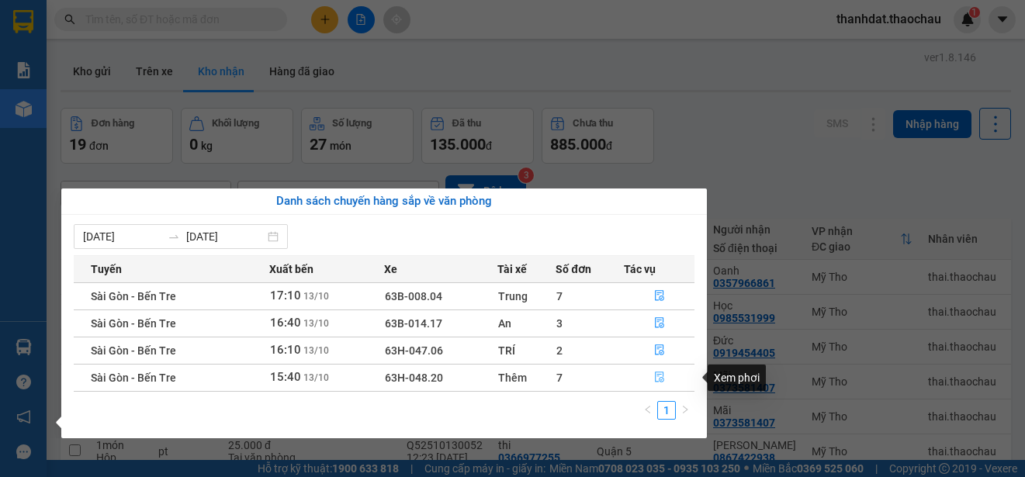
click at [658, 376] on icon "file-done" at bounding box center [659, 377] width 11 height 11
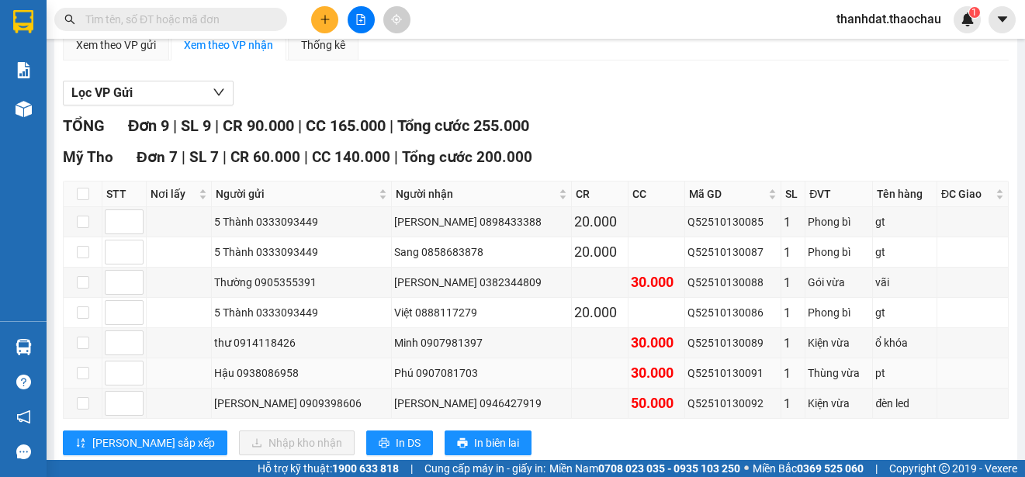
scroll to position [233, 0]
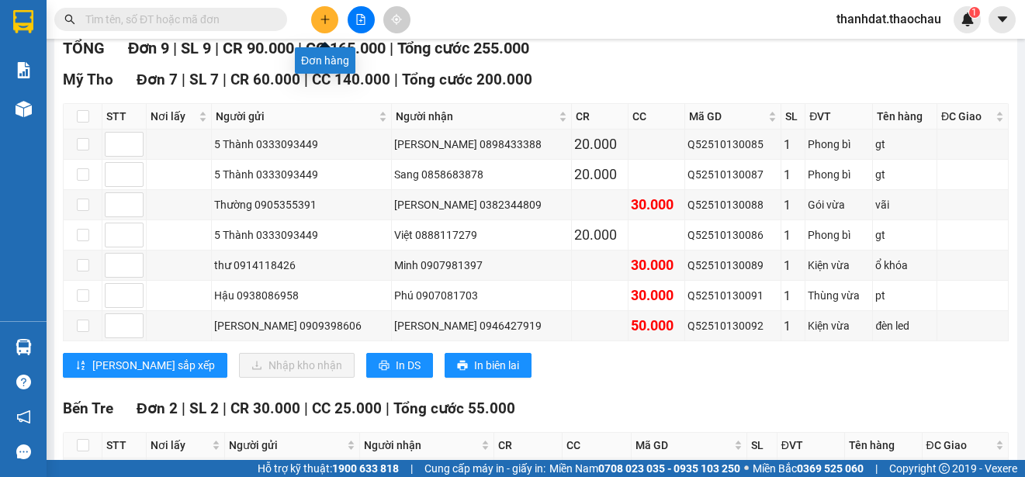
click at [328, 19] on icon "plus" at bounding box center [324, 19] width 9 height 1
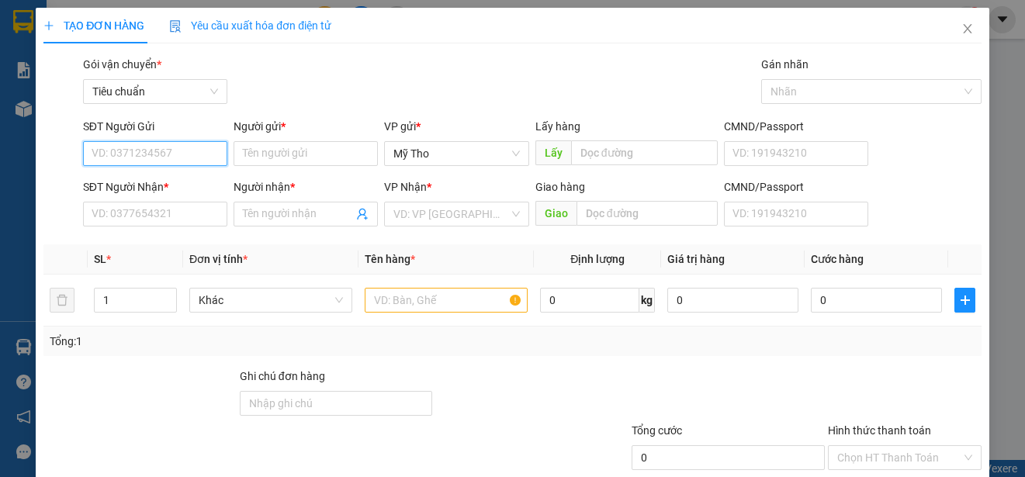
click at [126, 149] on input "SĐT Người Gửi" at bounding box center [155, 153] width 144 height 25
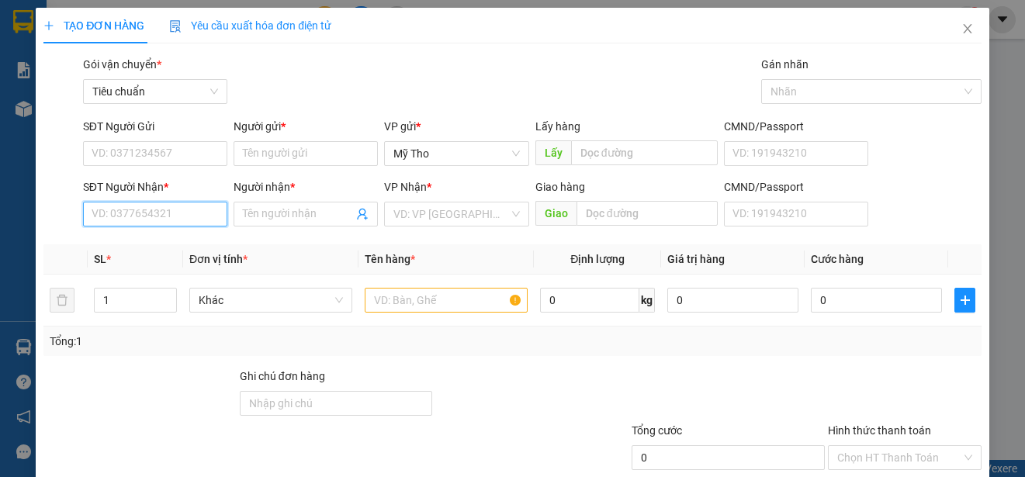
click at [133, 216] on input "SĐT Người Nhận *" at bounding box center [155, 214] width 144 height 25
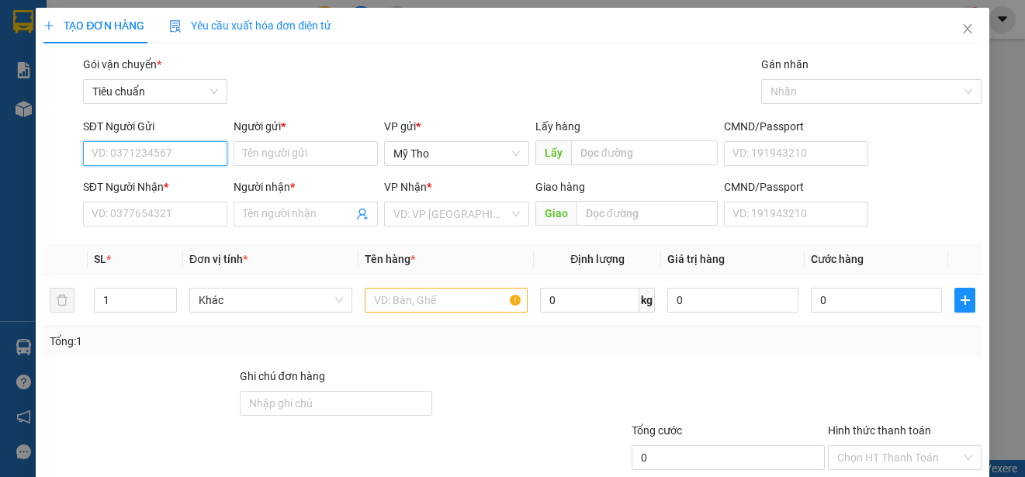
click at [147, 154] on input "SĐT Người Gửi" at bounding box center [155, 153] width 144 height 25
type input "0907392139"
click at [162, 182] on div "0907392139 - Hùng" at bounding box center [168, 184] width 153 height 17
type input "Hùng"
type input "0907392139"
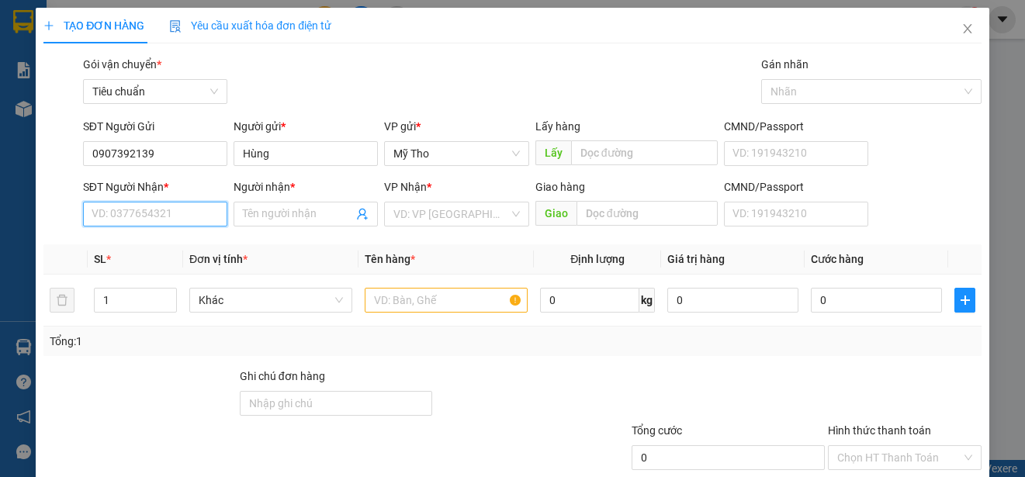
click at [183, 216] on input "SĐT Người Nhận *" at bounding box center [155, 214] width 144 height 25
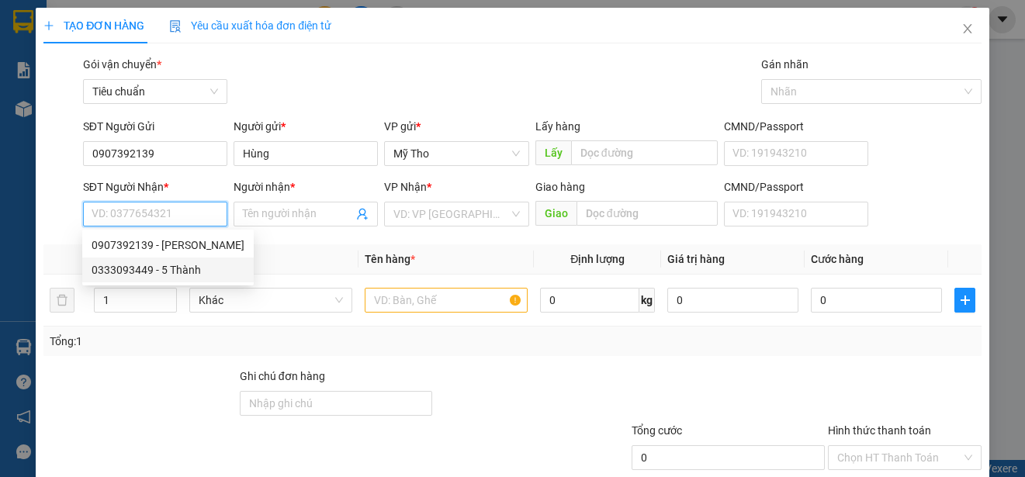
click at [182, 266] on div "0333093449 - 5 Thành" at bounding box center [168, 269] width 153 height 17
type input "0333093449"
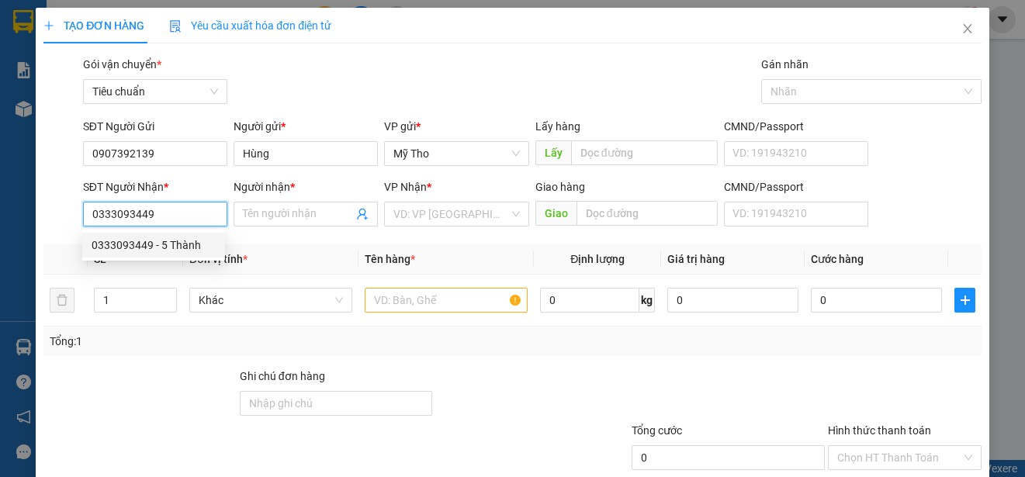
type input "5 Thành"
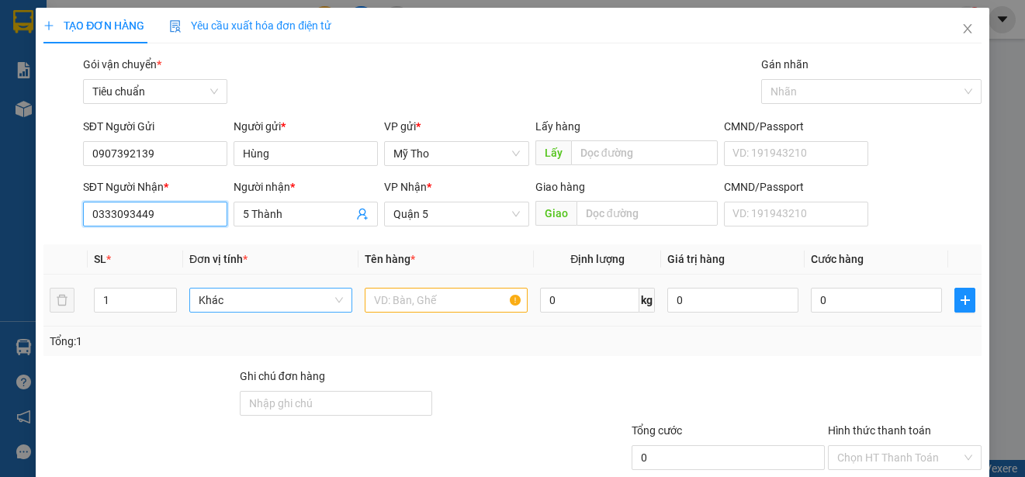
click at [285, 302] on span "Khác" at bounding box center [271, 300] width 144 height 23
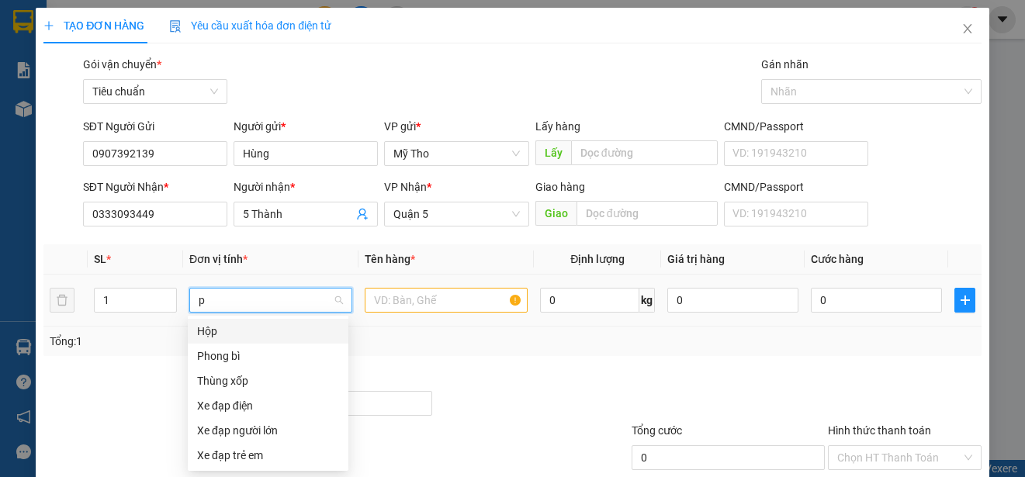
type input "p"
click at [239, 351] on div "Phong bì" at bounding box center [268, 356] width 142 height 17
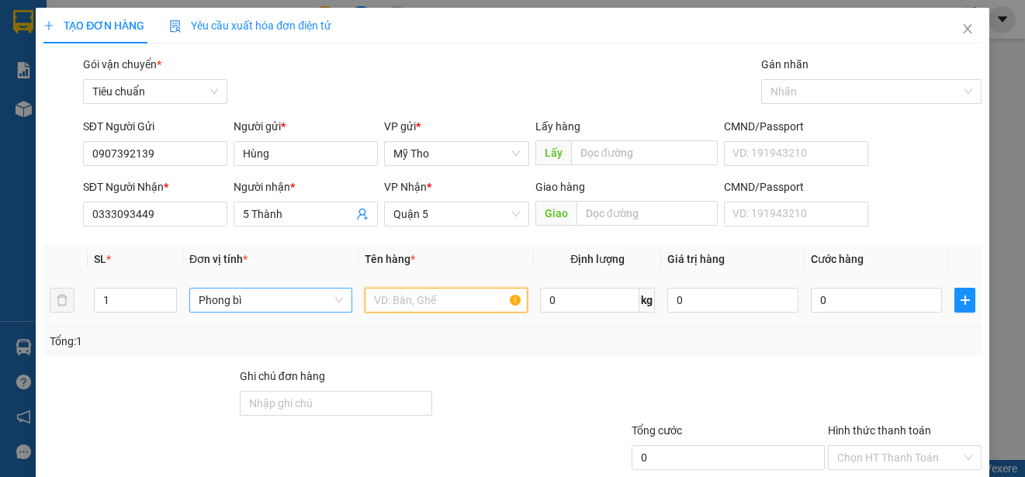
click at [386, 306] on input "text" at bounding box center [446, 300] width 163 height 25
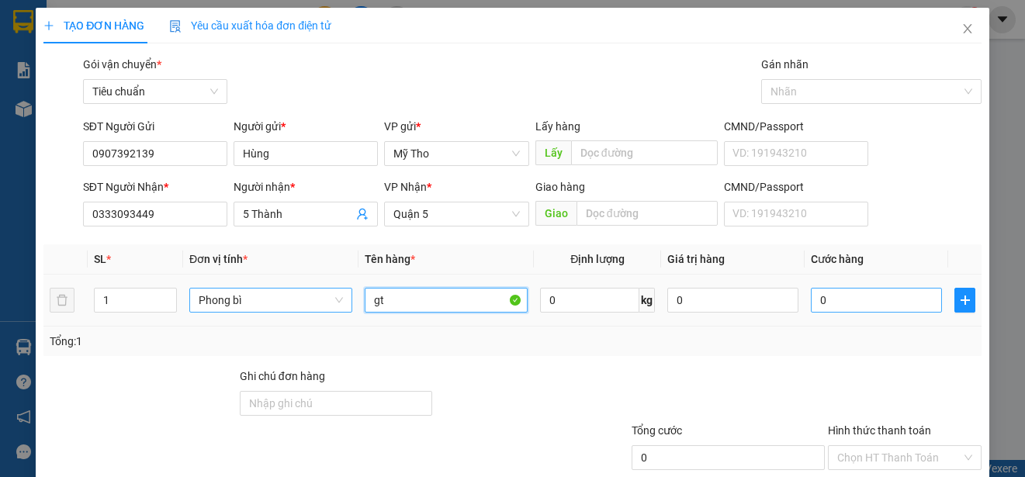
type input "gt"
click at [827, 302] on input "0" at bounding box center [876, 300] width 131 height 25
type input "2"
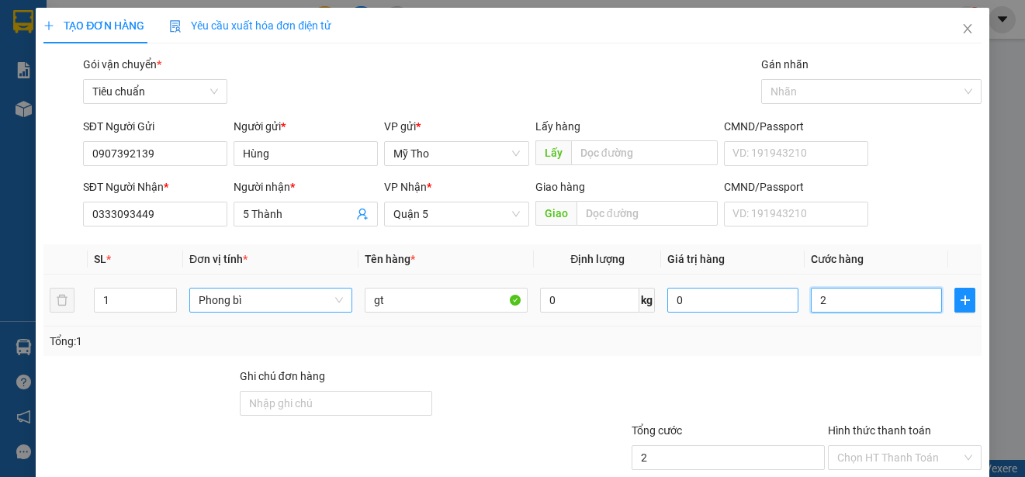
type input "20"
type input "200"
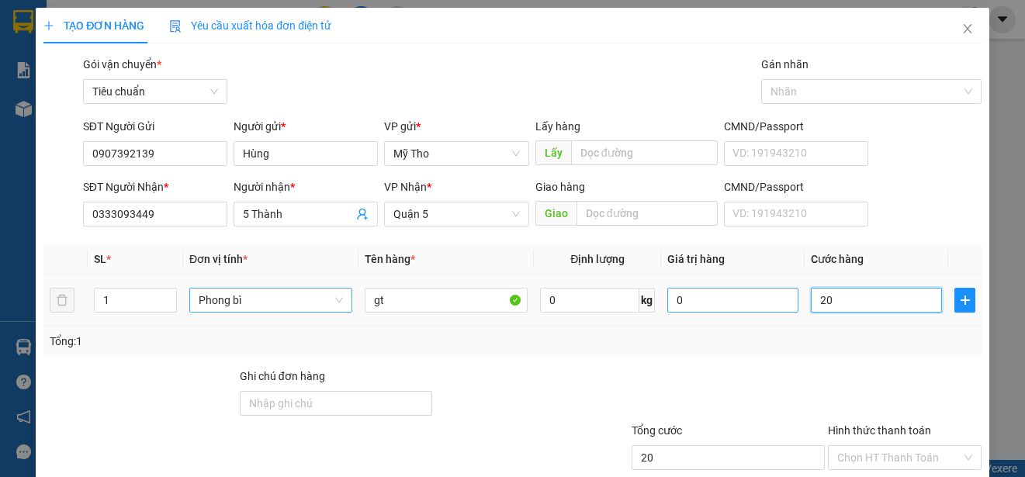
type input "200"
type input "2.000"
type input "20.000"
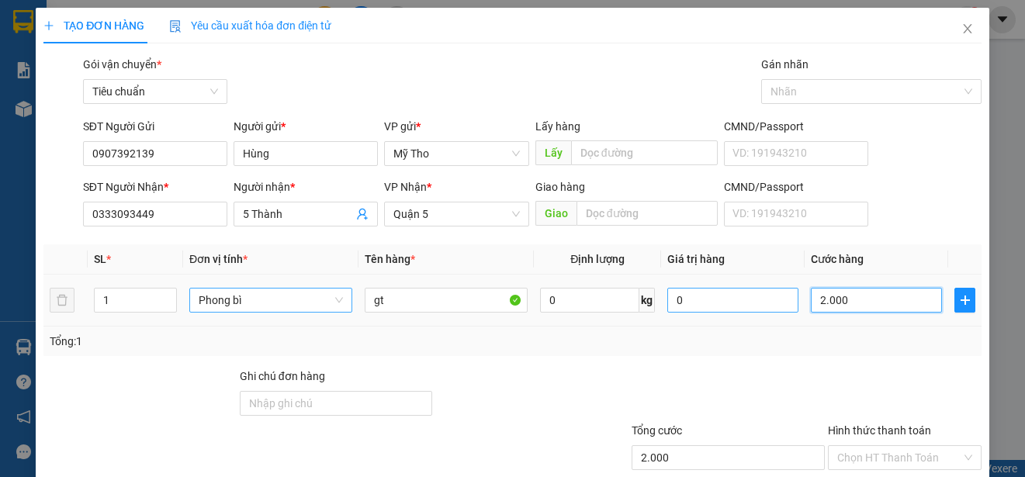
type input "20.000"
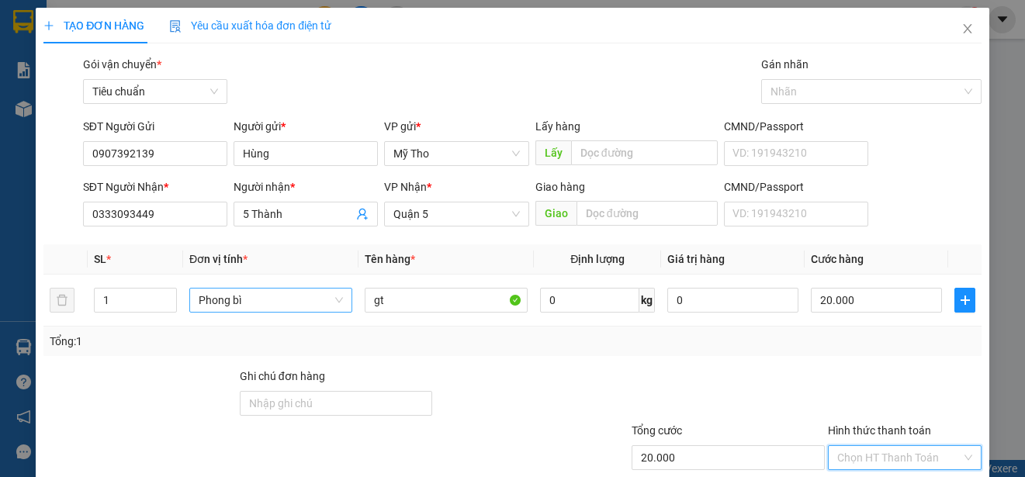
click at [864, 449] on input "Hình thức thanh toán" at bounding box center [899, 457] width 124 height 23
click at [877, 393] on div "Tại văn phòng" at bounding box center [895, 401] width 152 height 25
type input "0"
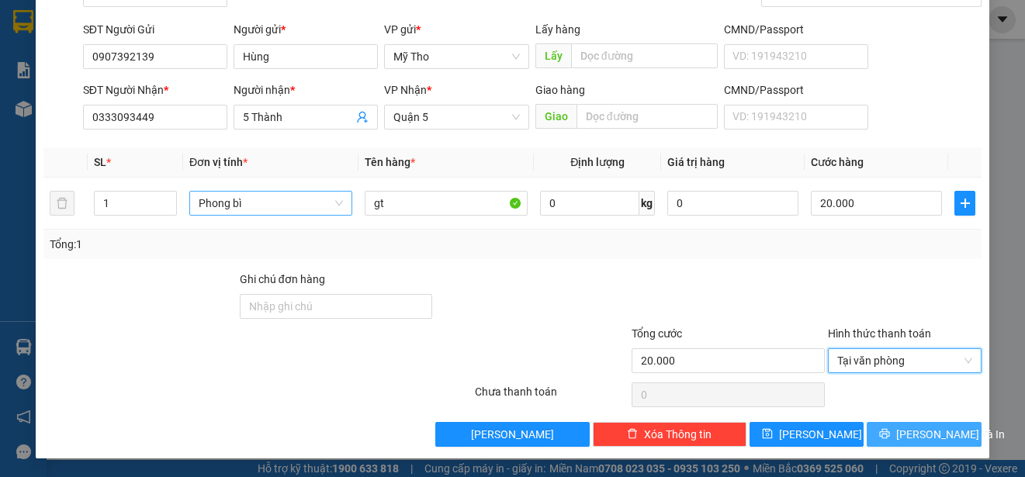
click at [910, 427] on span "[PERSON_NAME] và In" at bounding box center [950, 434] width 109 height 17
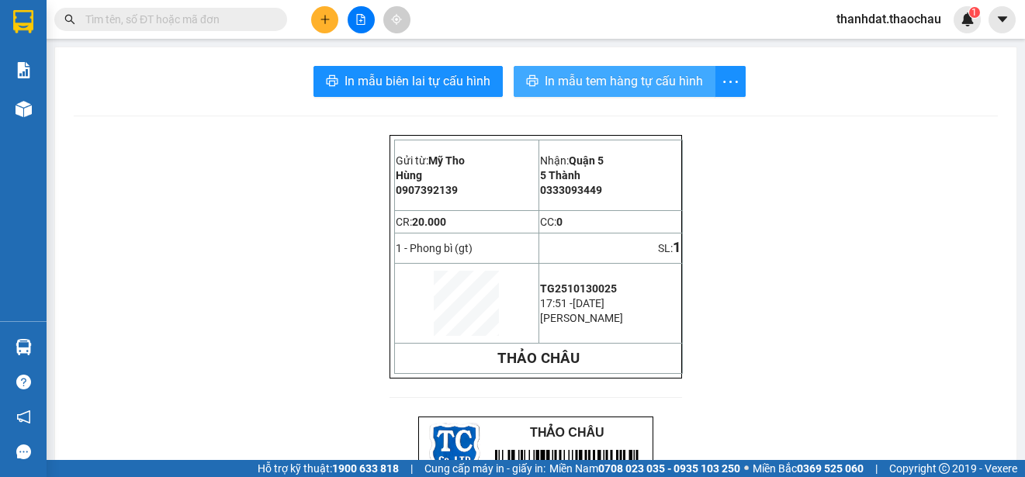
click at [619, 85] on span "In mẫu tem hàng tự cấu hình" at bounding box center [624, 80] width 158 height 19
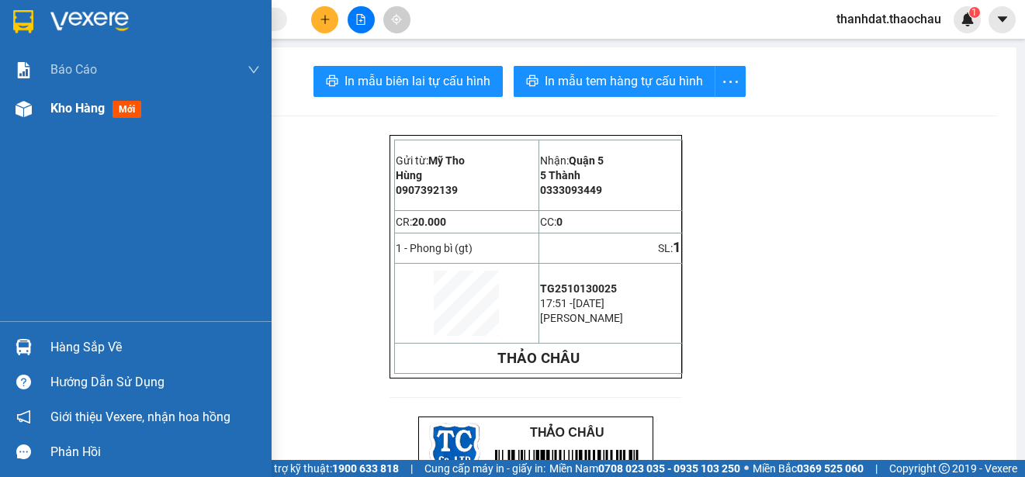
click at [61, 105] on span "Kho hàng" at bounding box center [77, 108] width 54 height 15
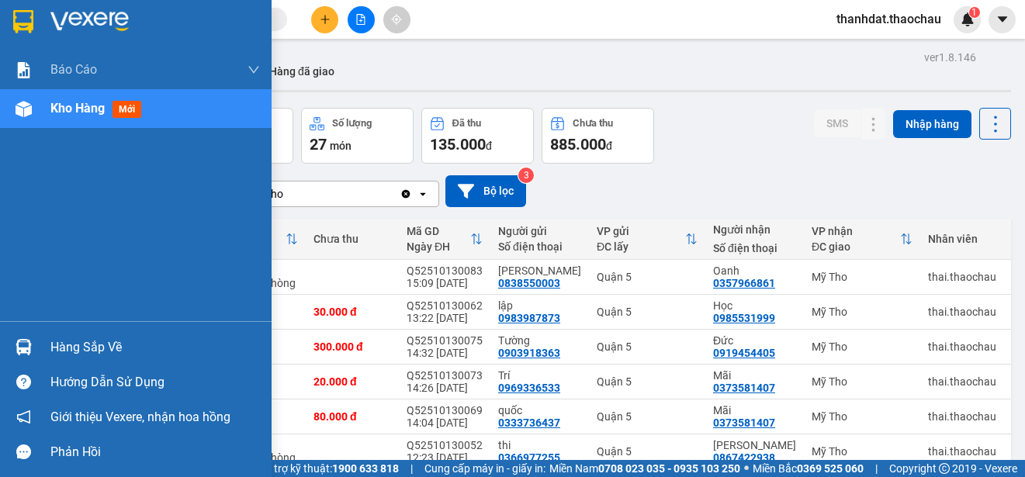
click at [54, 348] on div "Hàng sắp về" at bounding box center [154, 347] width 209 height 23
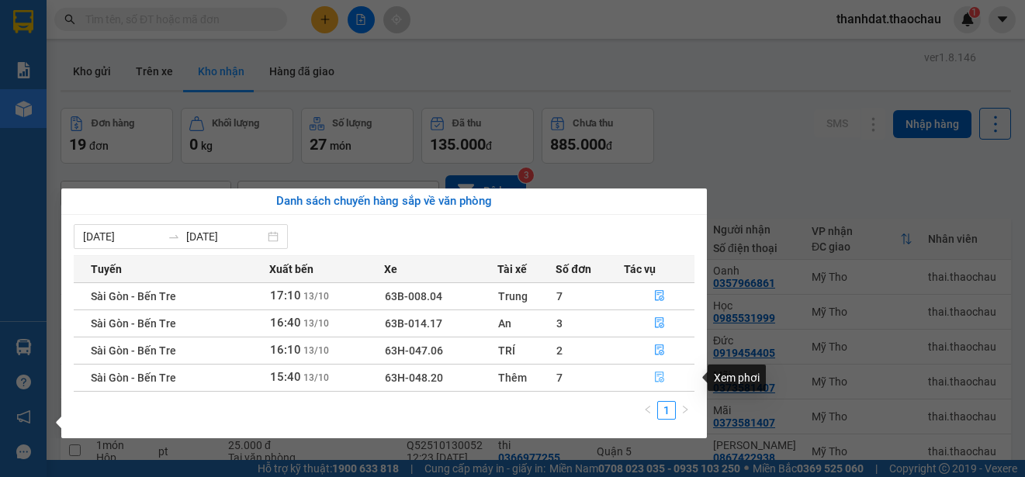
click at [657, 376] on icon "file-done" at bounding box center [659, 377] width 11 height 11
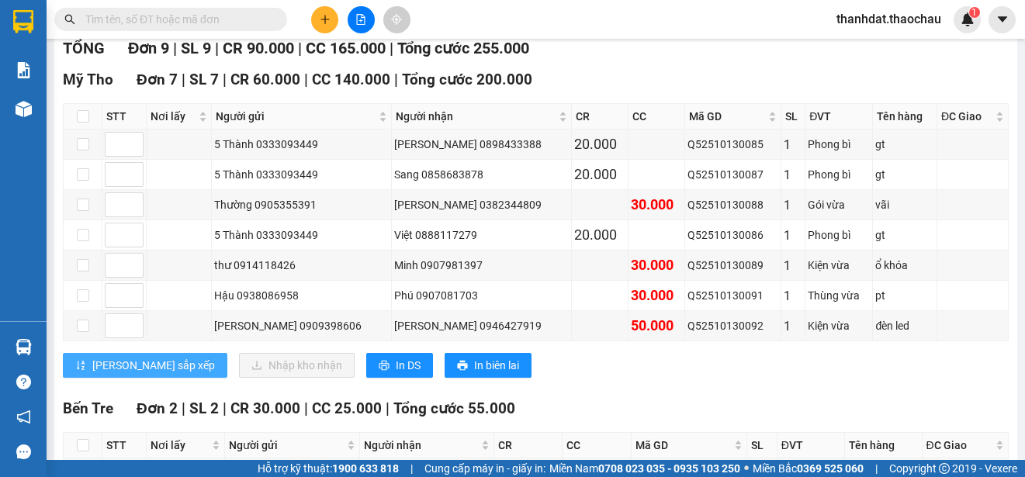
scroll to position [244, 0]
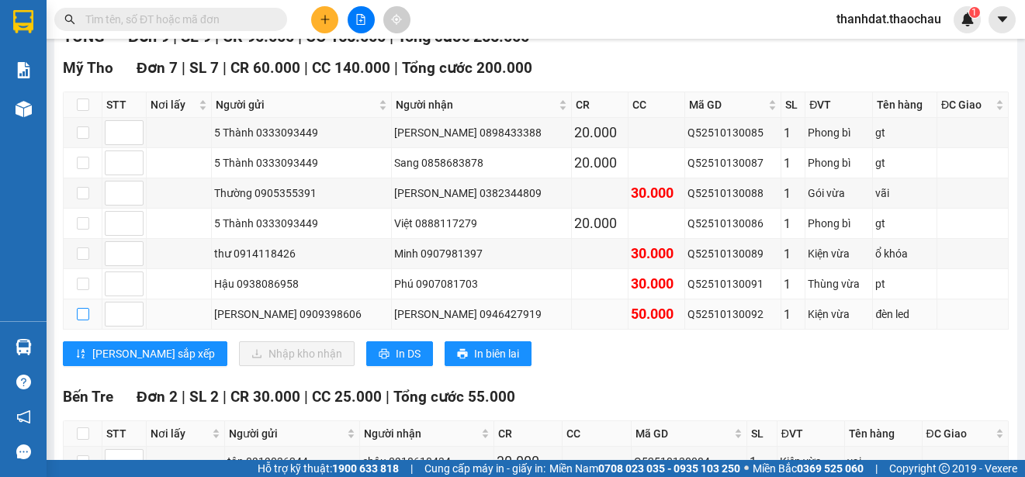
click at [84, 315] on input "checkbox" at bounding box center [83, 314] width 12 height 12
checkbox input "true"
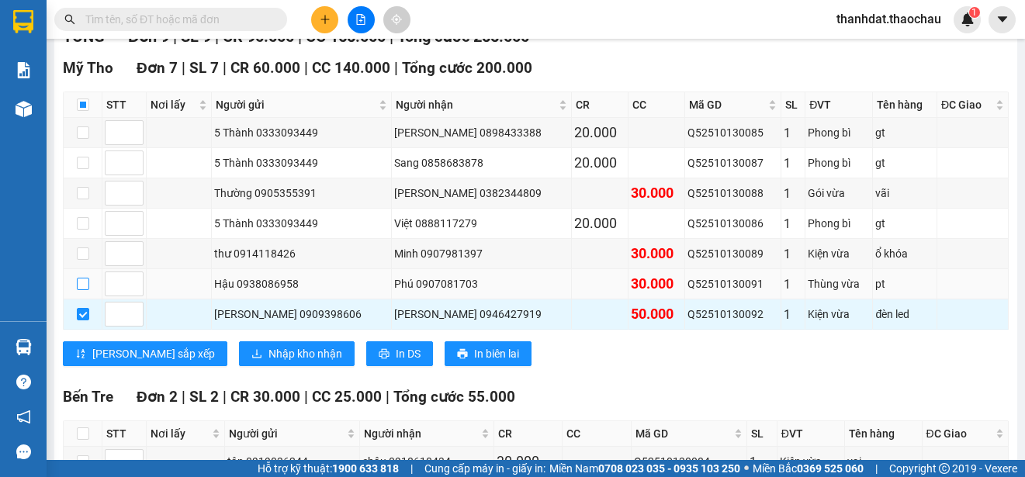
click at [77, 286] on input "checkbox" at bounding box center [83, 284] width 12 height 12
checkbox input "true"
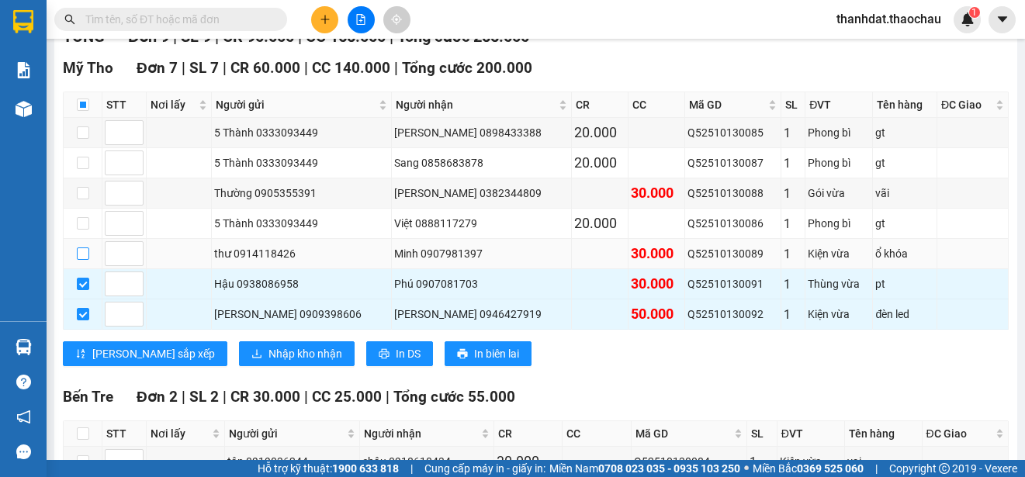
click at [81, 254] on input "checkbox" at bounding box center [83, 253] width 12 height 12
checkbox input "true"
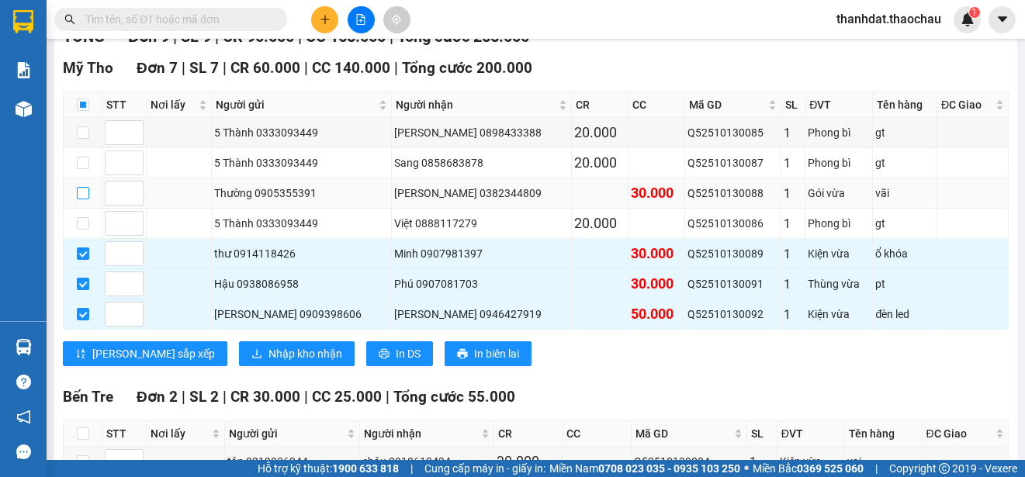
click at [87, 195] on input "checkbox" at bounding box center [83, 193] width 12 height 12
checkbox input "true"
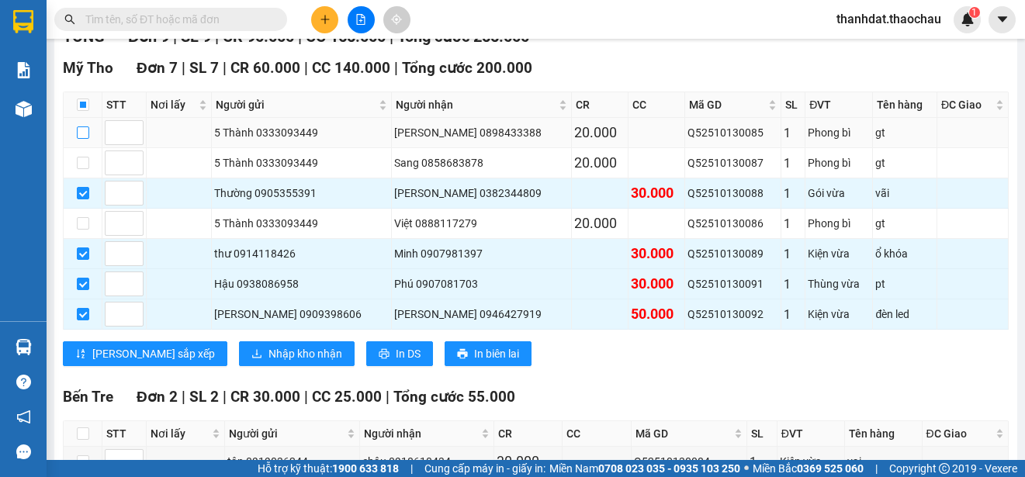
click at [81, 130] on input "checkbox" at bounding box center [83, 132] width 12 height 12
checkbox input "true"
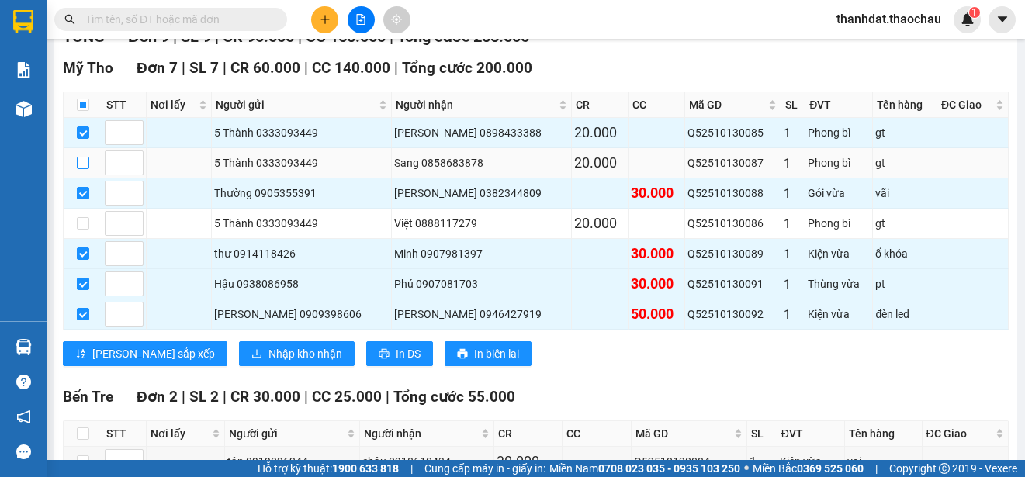
click at [83, 161] on input "checkbox" at bounding box center [83, 163] width 12 height 12
checkbox input "true"
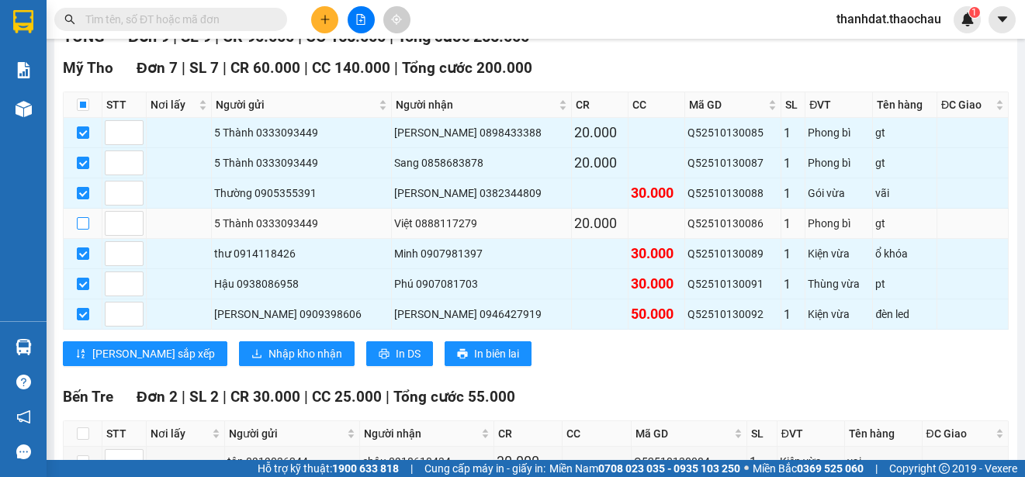
click at [79, 222] on input "checkbox" at bounding box center [83, 223] width 12 height 12
checkbox input "true"
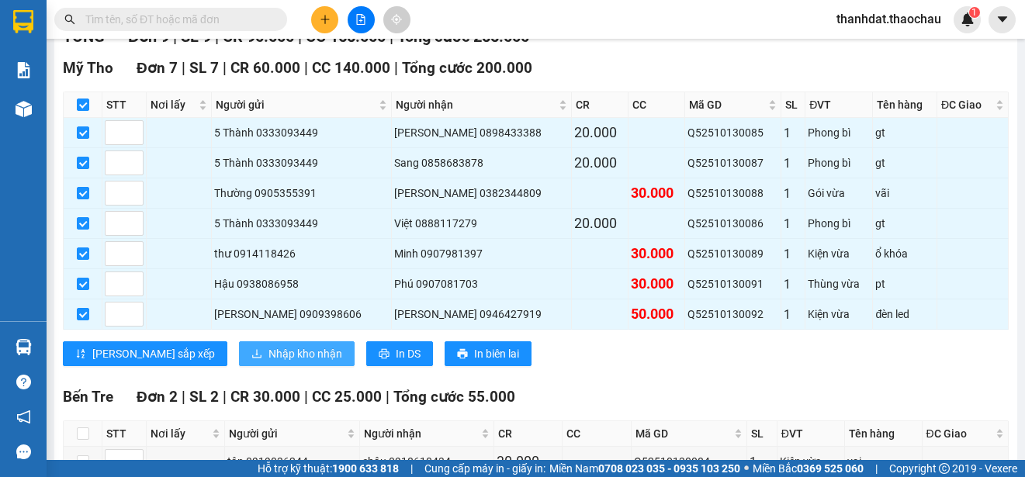
click at [268, 351] on span "Nhập kho nhận" at bounding box center [305, 353] width 74 height 17
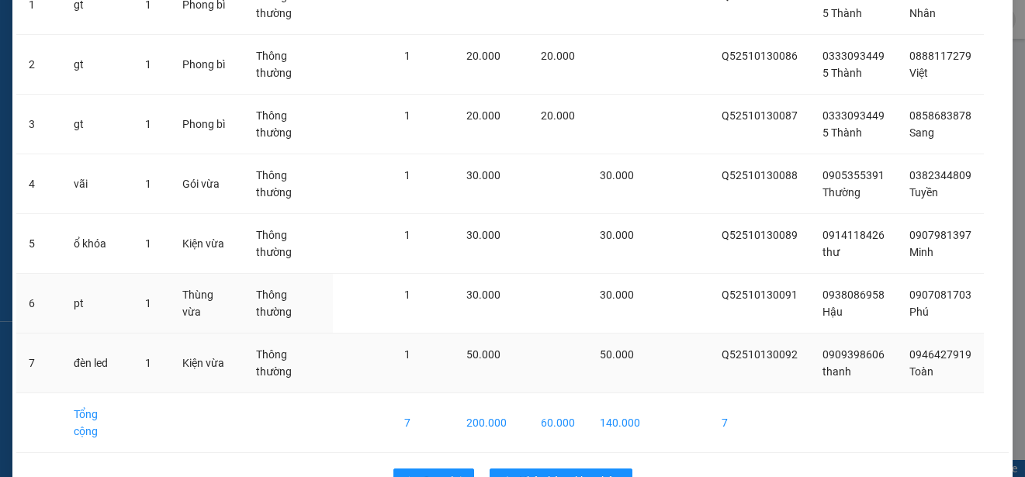
scroll to position [202, 0]
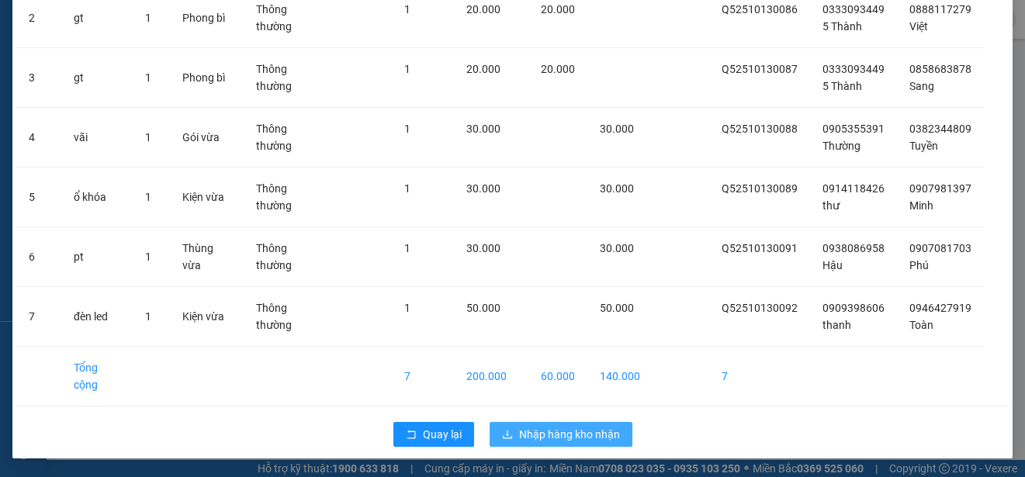
click at [559, 431] on span "Nhập hàng kho nhận" at bounding box center [569, 434] width 101 height 17
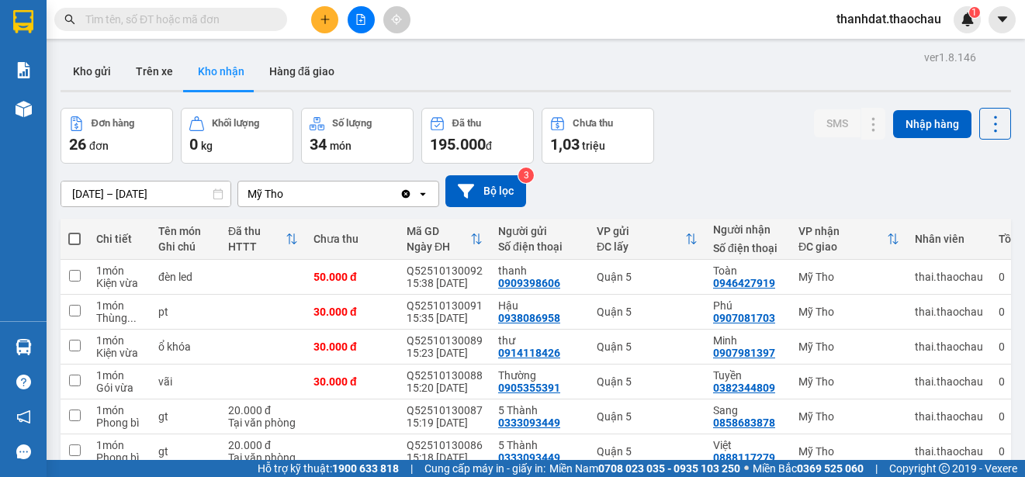
scroll to position [231, 0]
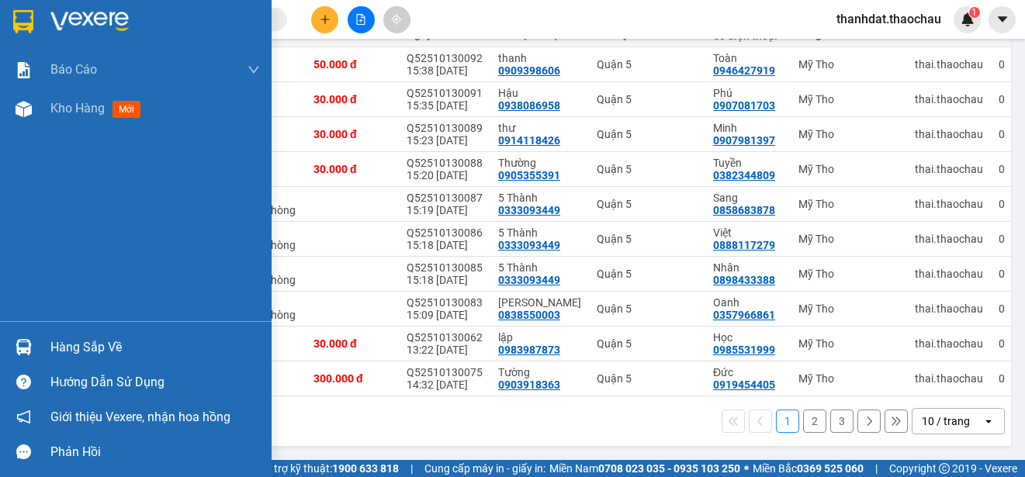
click at [68, 352] on div "Hàng sắp về" at bounding box center [154, 347] width 209 height 23
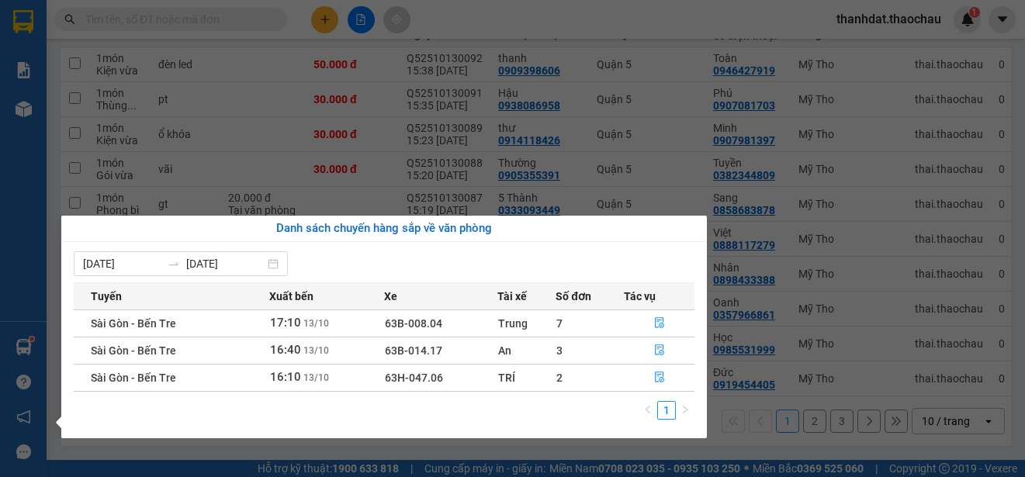
click at [677, 21] on section "Kết quả tìm kiếm ( 162 ) Bộ lọc Mã ĐH Trạng thái Món hàng Tổng cước Chưa cước N…" at bounding box center [512, 238] width 1025 height 477
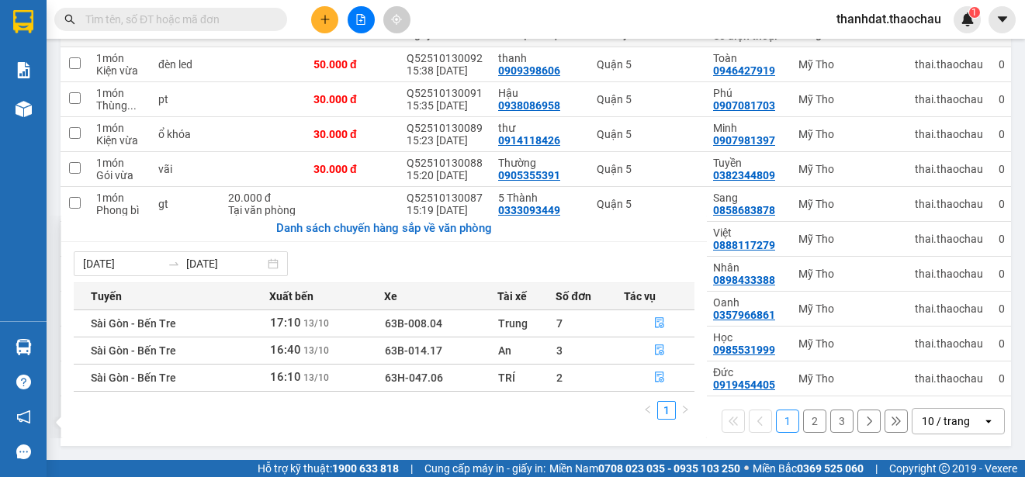
click at [677, 20] on div "Kết quả tìm kiếm ( 162 ) Bộ lọc Mã ĐH Trạng thái Món hàng Tổng cước Chưa cước N…" at bounding box center [512, 19] width 1025 height 39
click at [19, 261] on div "Báo cáo Báo cáo dòng tiền (nhân viên) Doanh số tạo đơn theo VP gửi (nhân viên) …" at bounding box center [23, 185] width 47 height 271
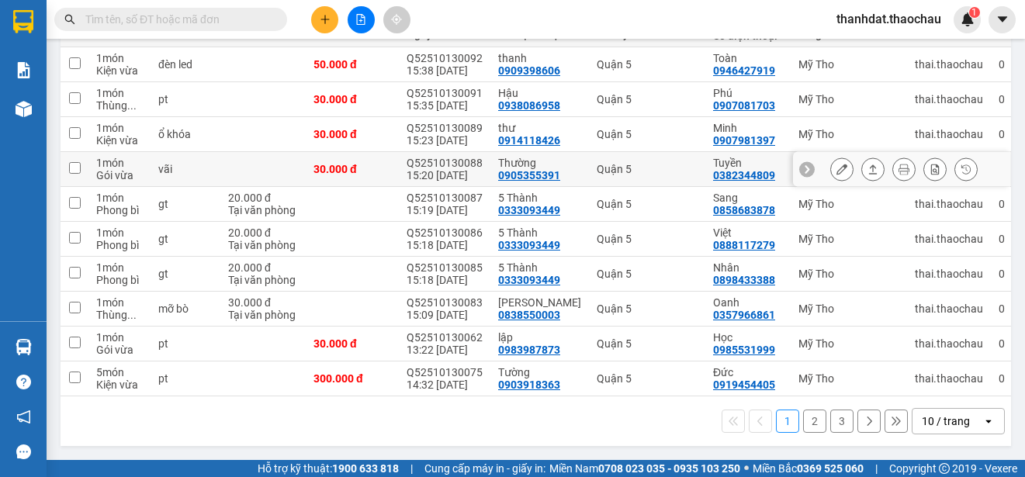
scroll to position [76, 0]
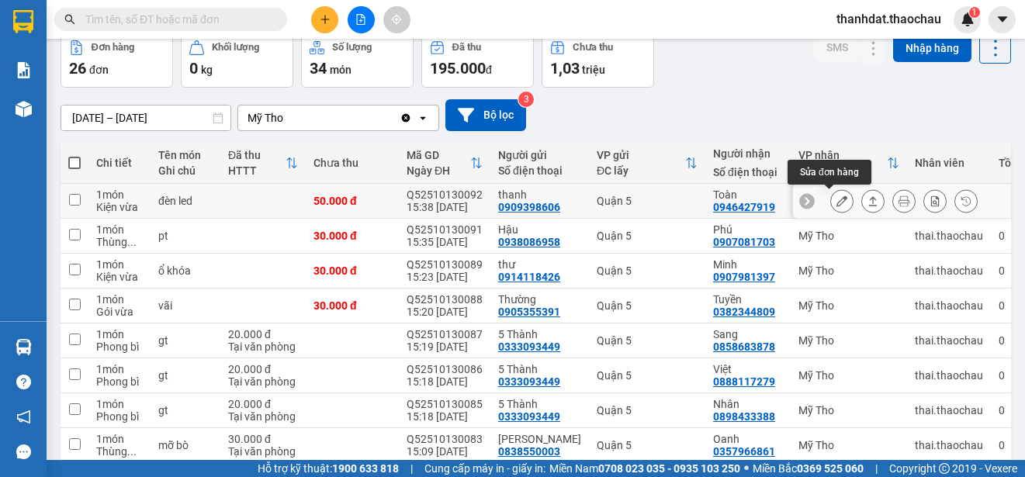
click at [836, 199] on icon at bounding box center [841, 201] width 11 height 11
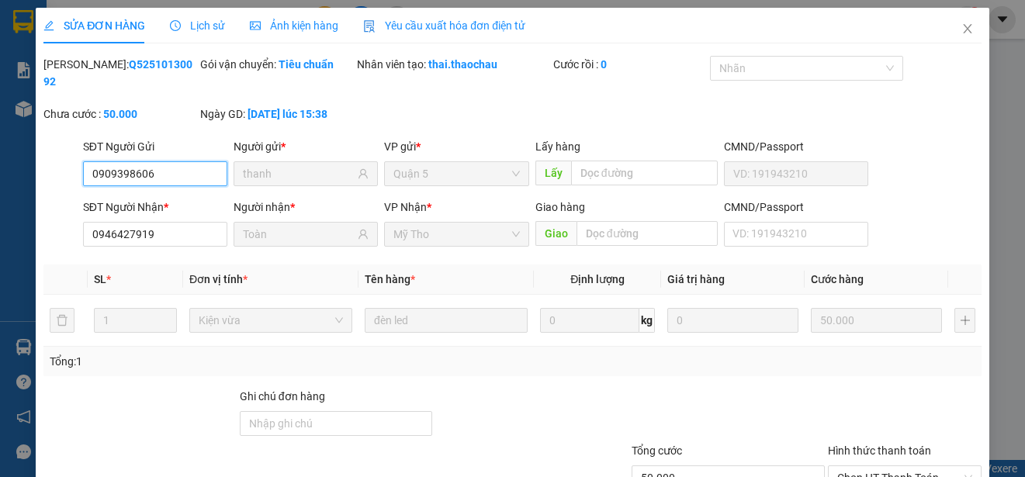
type input "0909398606"
type input "thanh"
type input "0946427919"
type input "Toàn"
type input "50.000"
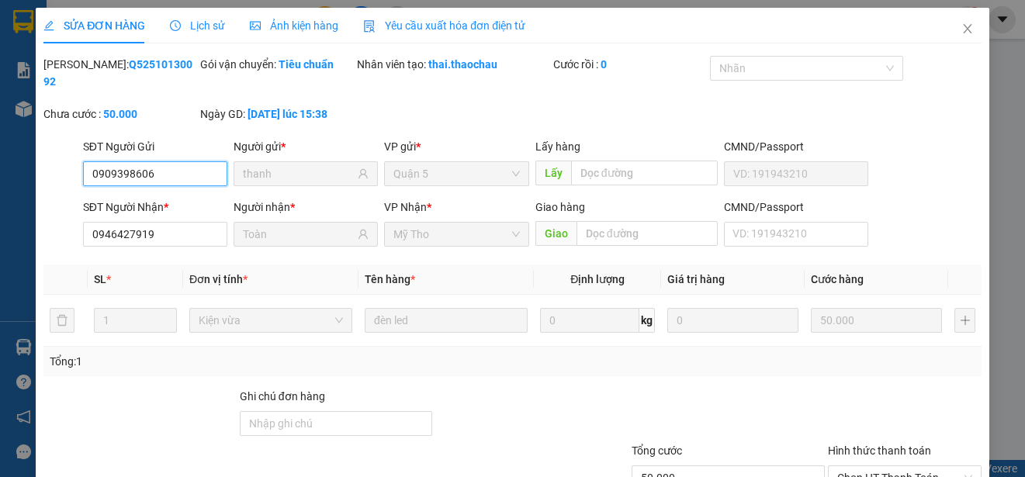
scroll to position [117, 0]
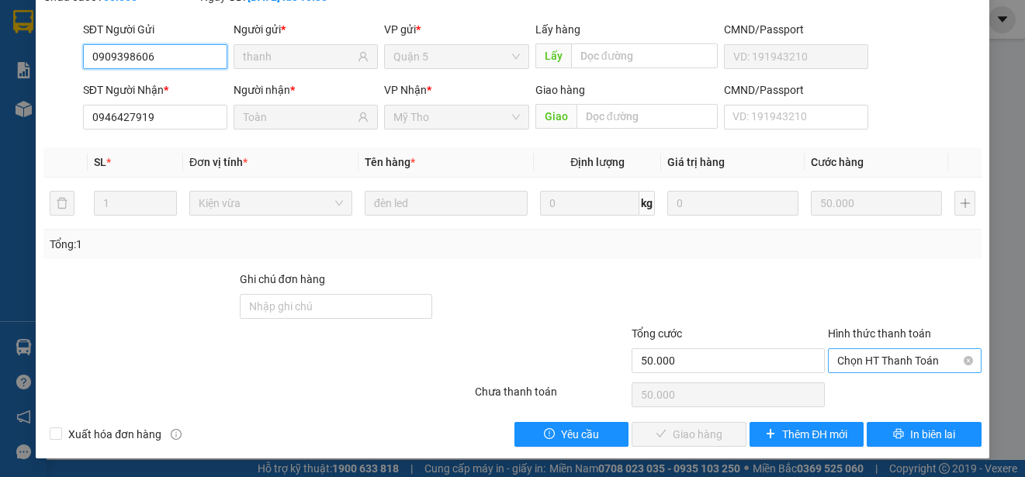
click at [877, 360] on span "Chọn HT Thanh Toán" at bounding box center [904, 360] width 135 height 23
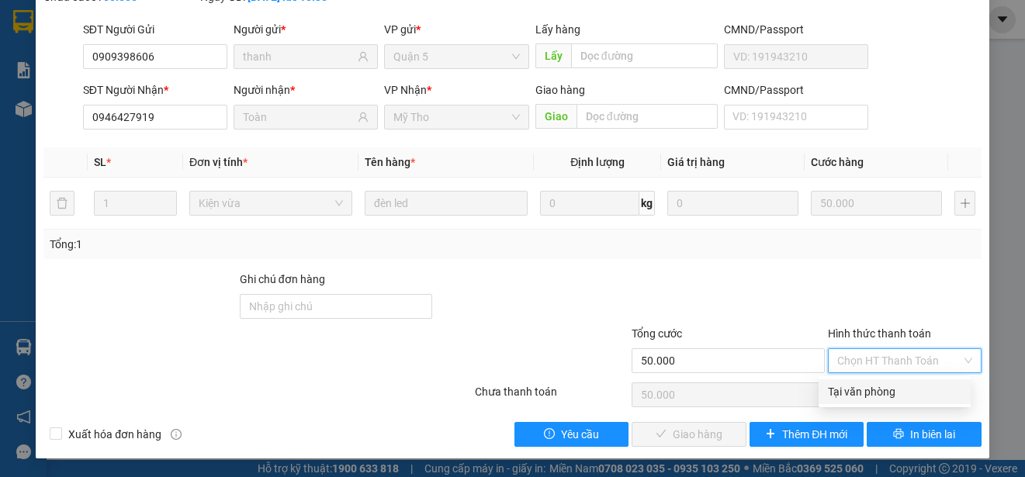
click at [890, 391] on div "Tại văn phòng" at bounding box center [894, 391] width 133 height 17
type input "0"
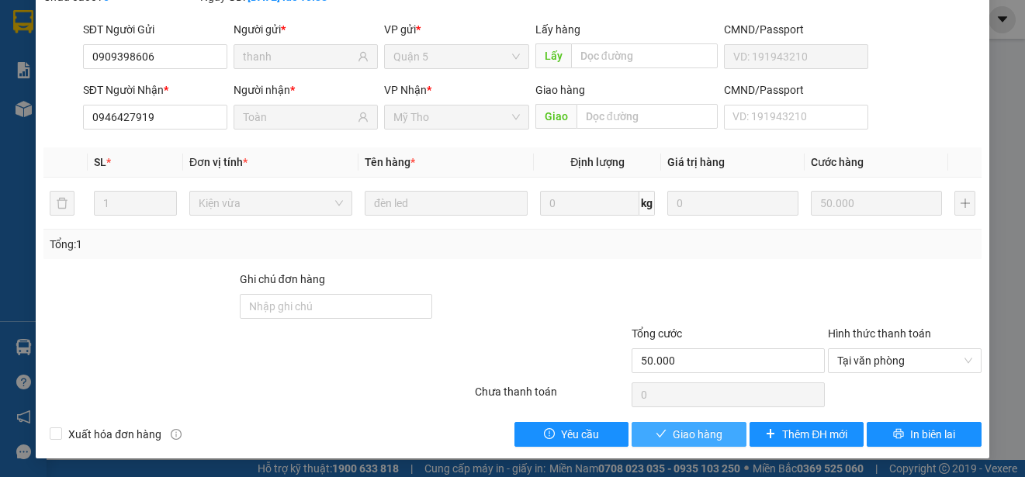
click at [686, 437] on span "Giao hàng" at bounding box center [698, 434] width 50 height 17
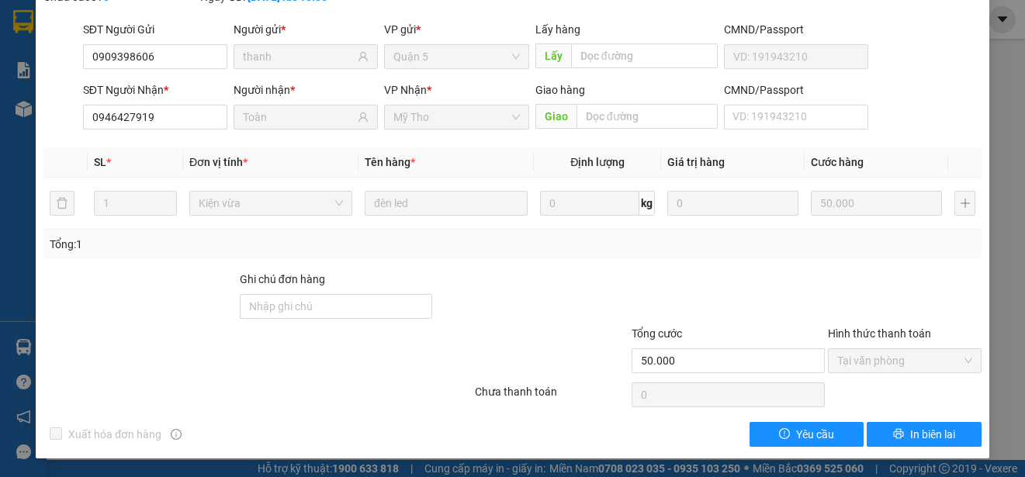
scroll to position [0, 0]
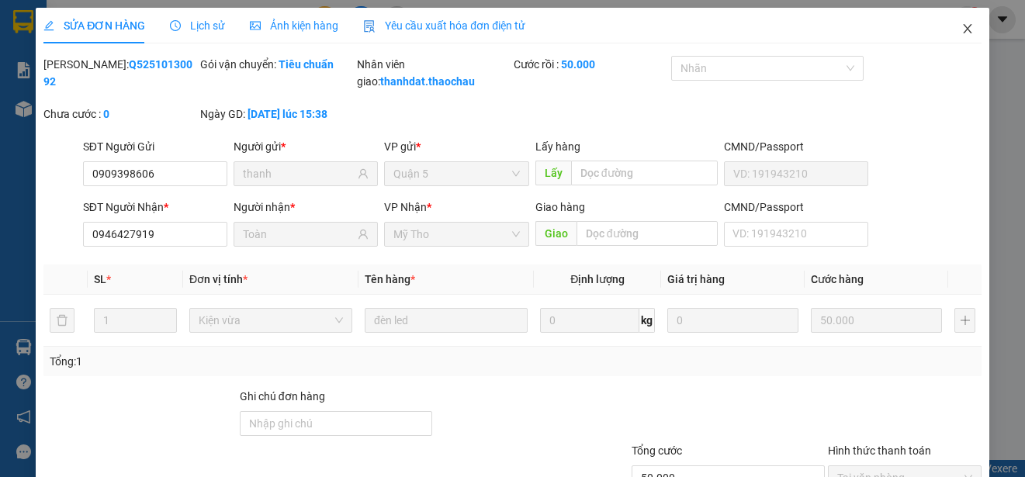
click at [961, 30] on icon "close" at bounding box center [967, 28] width 12 height 12
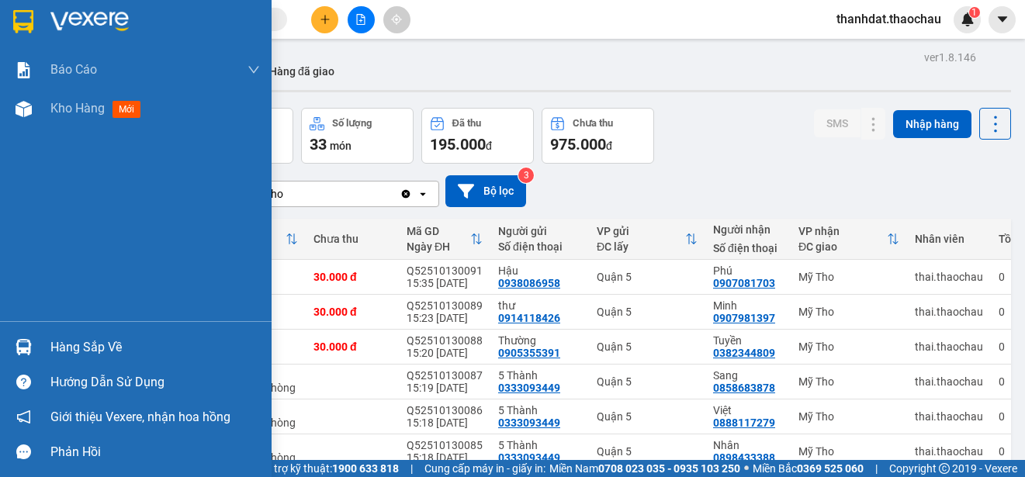
drag, startPoint x: 56, startPoint y: 344, endPoint x: 92, endPoint y: 354, distance: 36.9
click at [57, 344] on div "Hàng sắp về" at bounding box center [154, 347] width 209 height 23
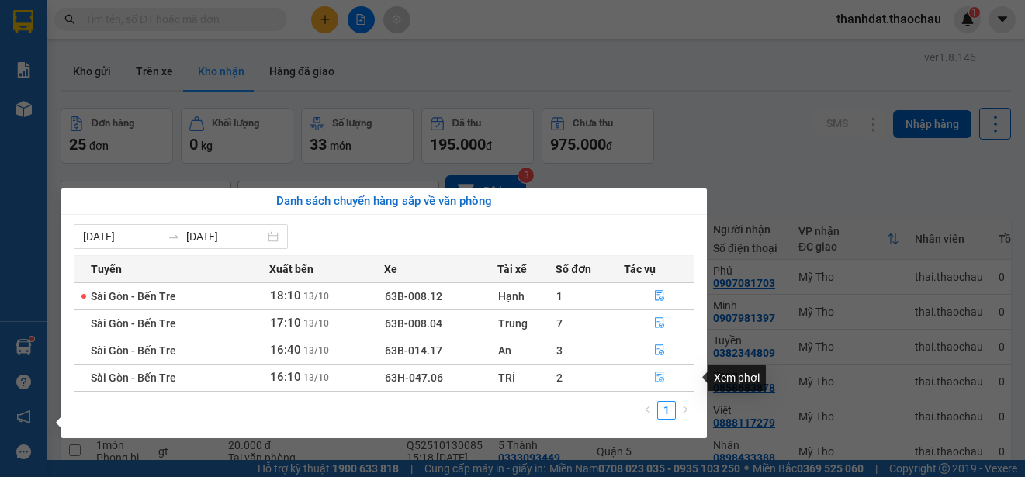
click at [661, 376] on icon "file-done" at bounding box center [659, 377] width 11 height 11
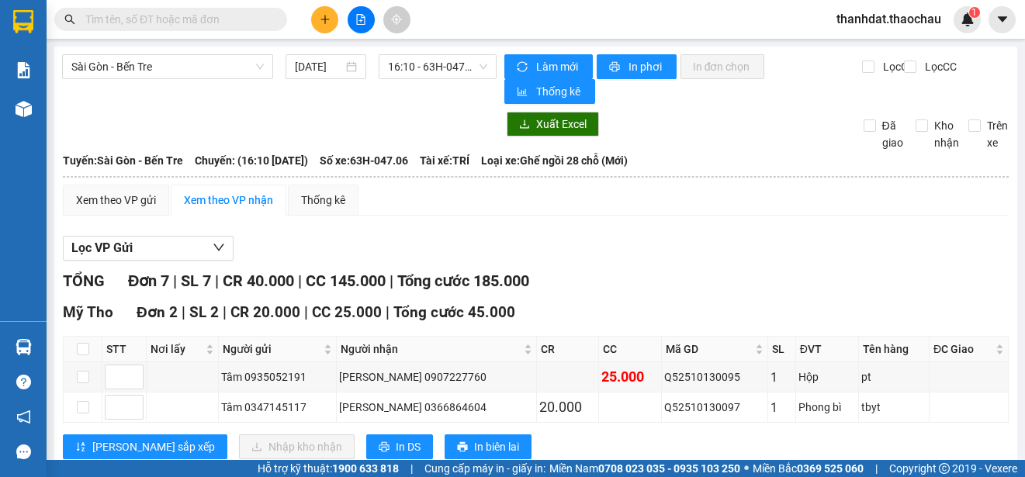
click at [89, 350] on th at bounding box center [83, 350] width 39 height 26
click at [81, 348] on input "checkbox" at bounding box center [83, 349] width 12 height 12
checkbox input "true"
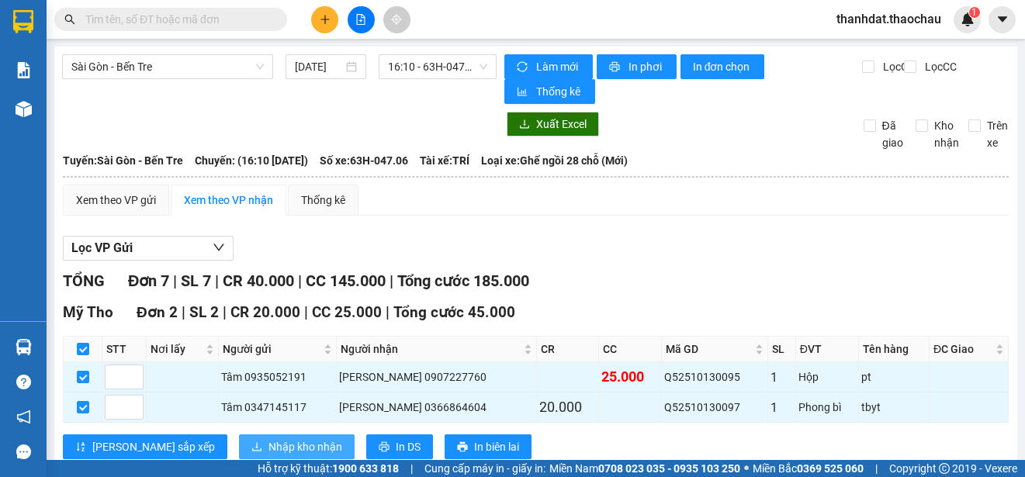
click at [268, 444] on span "Nhập kho nhận" at bounding box center [305, 446] width 74 height 17
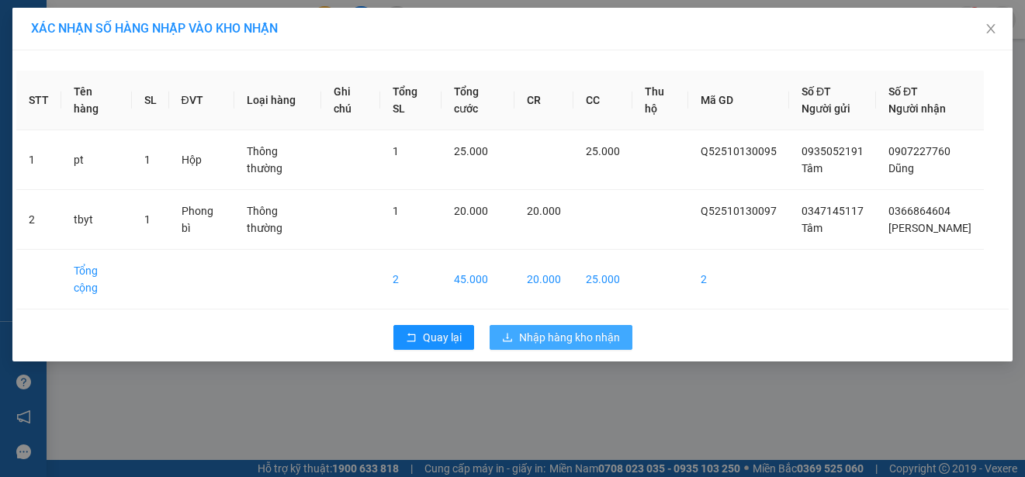
click at [564, 329] on span "Nhập hàng kho nhận" at bounding box center [569, 337] width 101 height 17
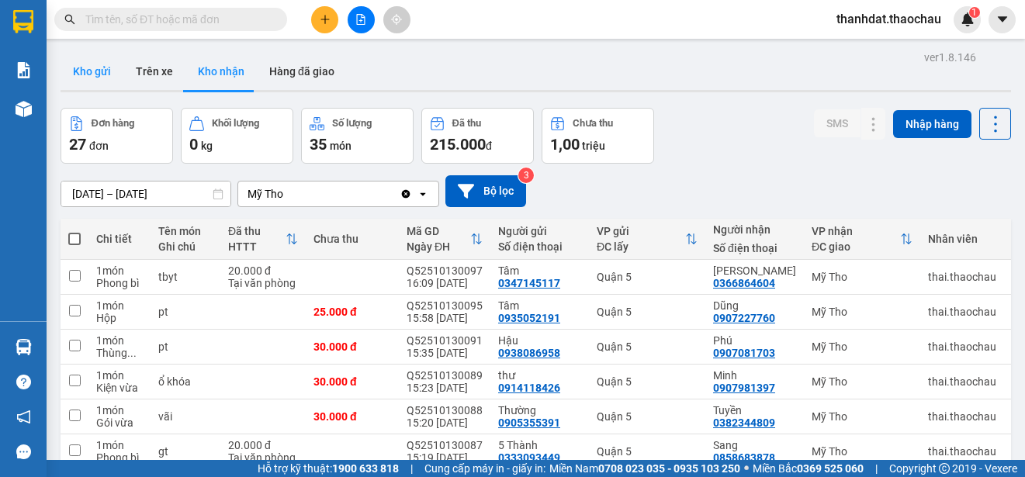
click at [98, 70] on button "Kho gửi" at bounding box center [92, 71] width 63 height 37
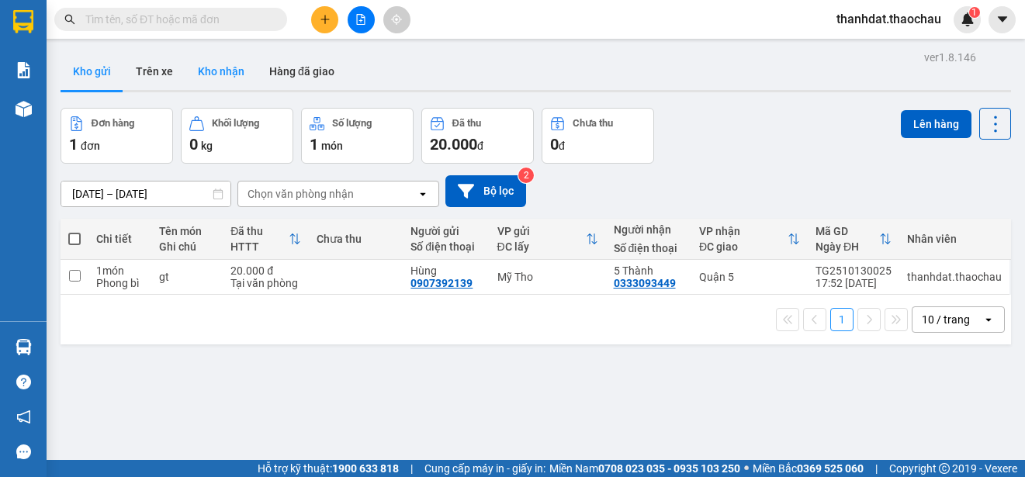
click at [234, 76] on button "Kho nhận" at bounding box center [220, 71] width 71 height 37
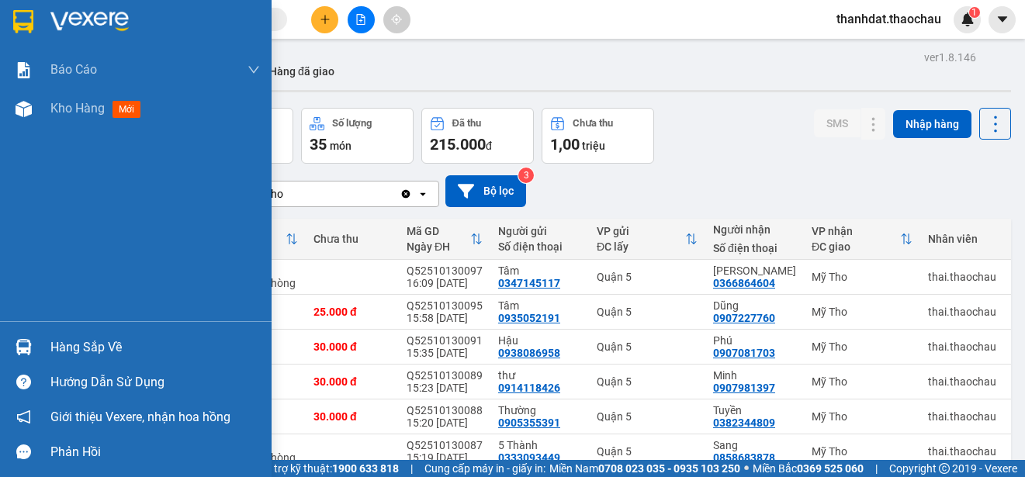
click at [62, 350] on div "Hàng sắp về" at bounding box center [154, 347] width 209 height 23
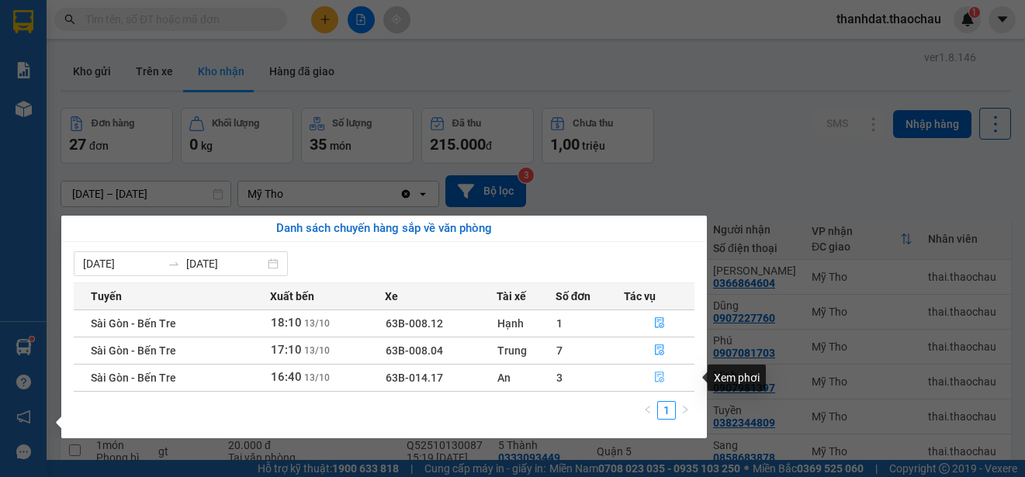
click at [661, 374] on icon "file-done" at bounding box center [659, 377] width 11 height 11
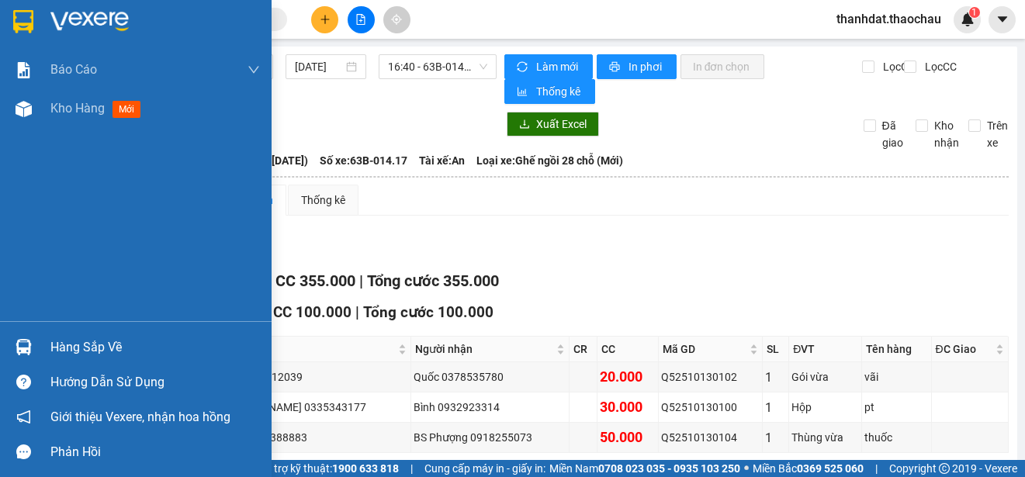
click at [61, 347] on div "Hàng sắp về" at bounding box center [154, 347] width 209 height 23
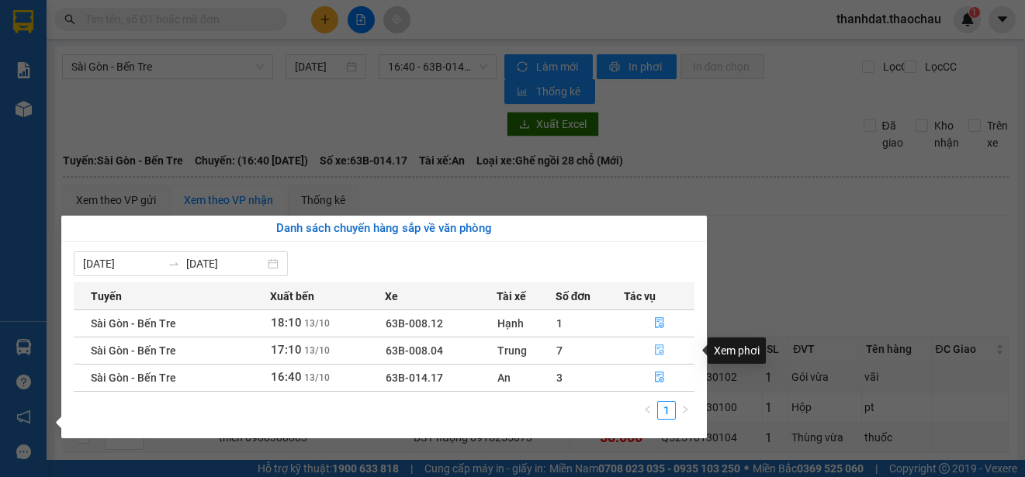
click at [661, 348] on icon "file-done" at bounding box center [659, 349] width 11 height 11
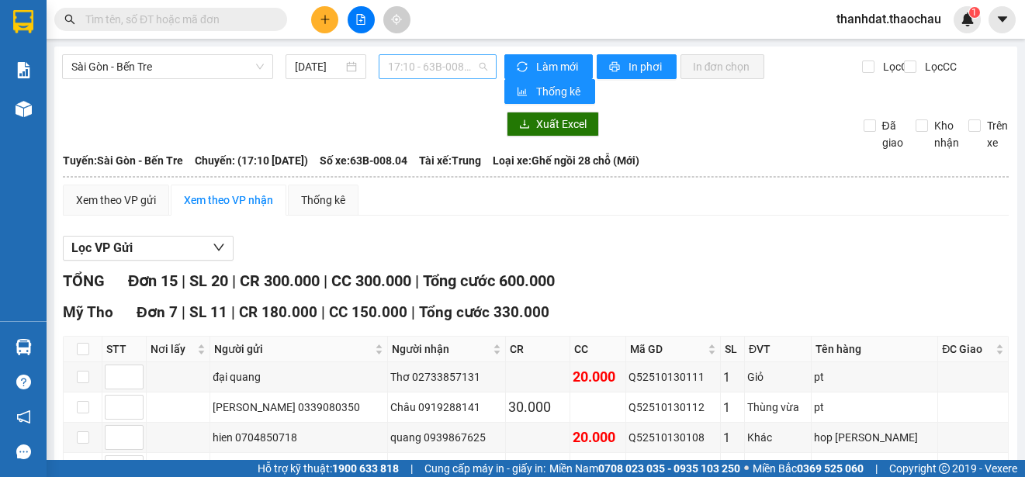
click at [433, 67] on span "17:10 - 63B-008.04" at bounding box center [437, 66] width 99 height 23
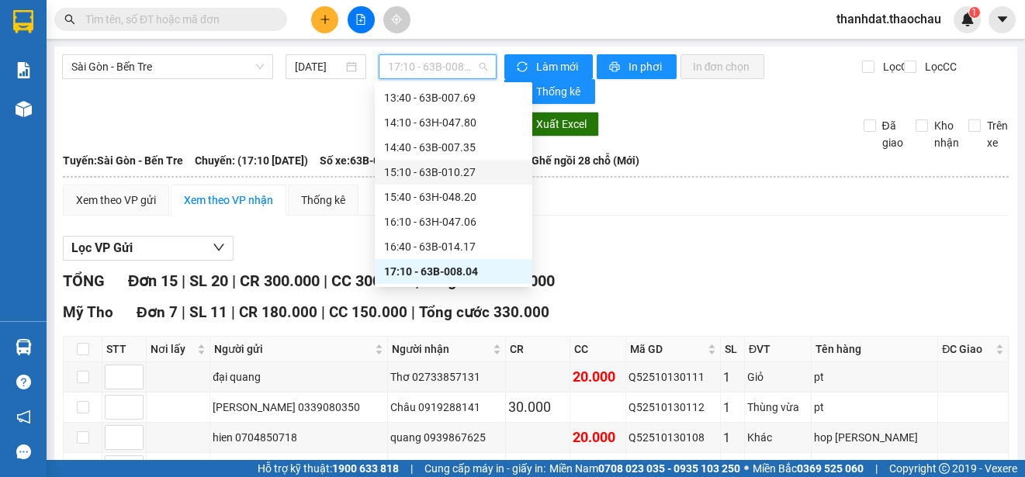
scroll to position [549, 0]
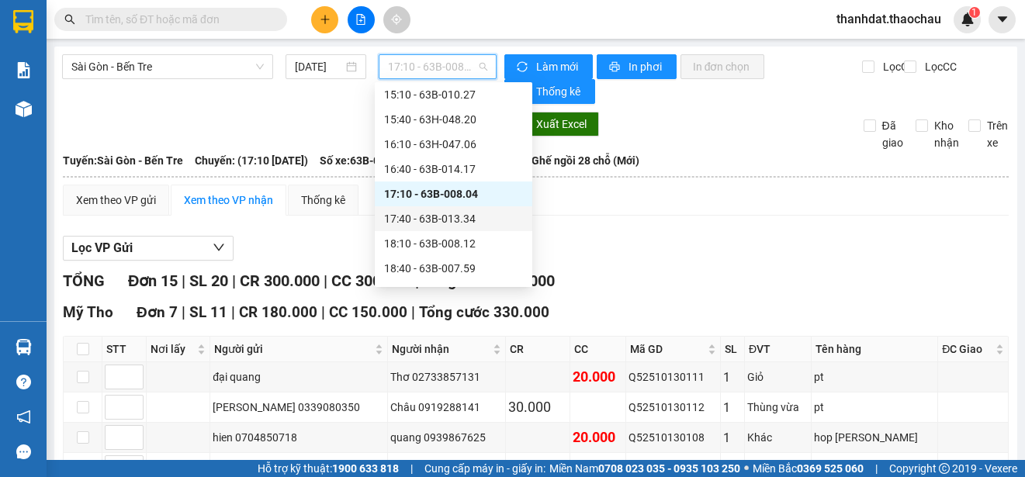
click at [459, 211] on div "17:40 - 63B-013.34" at bounding box center [453, 218] width 139 height 17
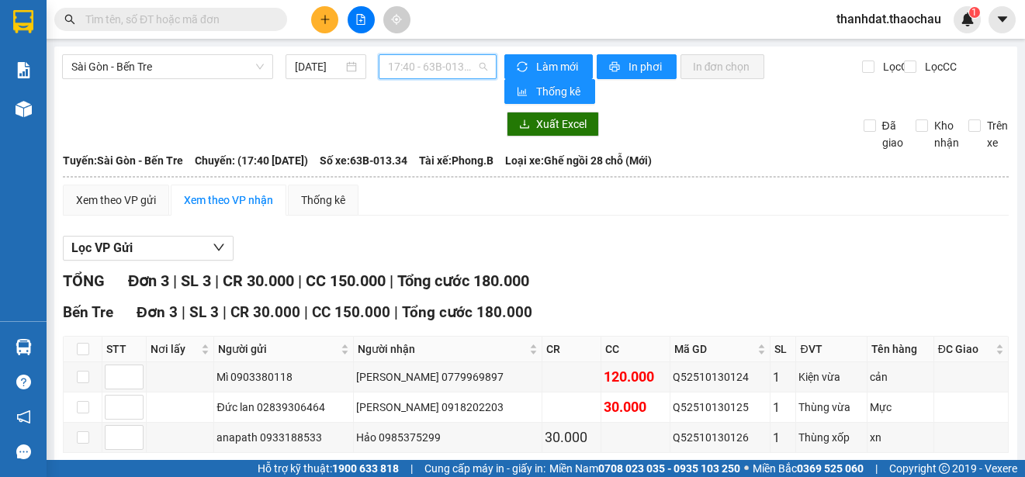
click at [440, 66] on span "17:40 - 63B-013.34" at bounding box center [437, 66] width 99 height 23
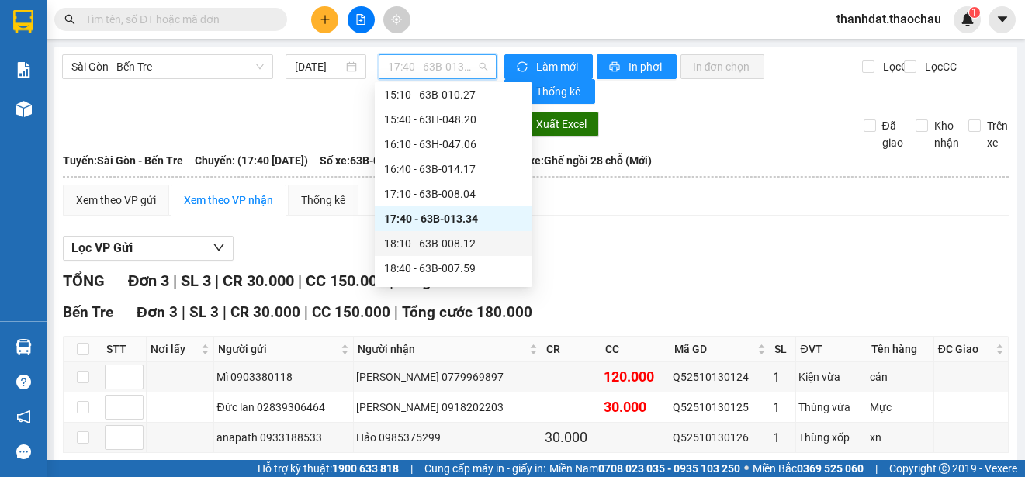
click at [459, 241] on div "18:10 - 63B-008.12" at bounding box center [453, 243] width 139 height 17
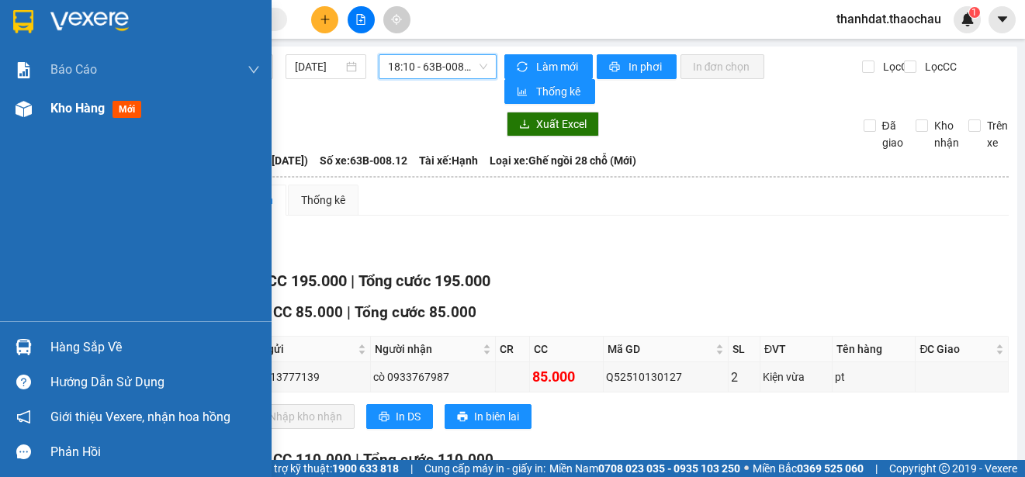
click at [67, 106] on span "Kho hàng" at bounding box center [77, 108] width 54 height 15
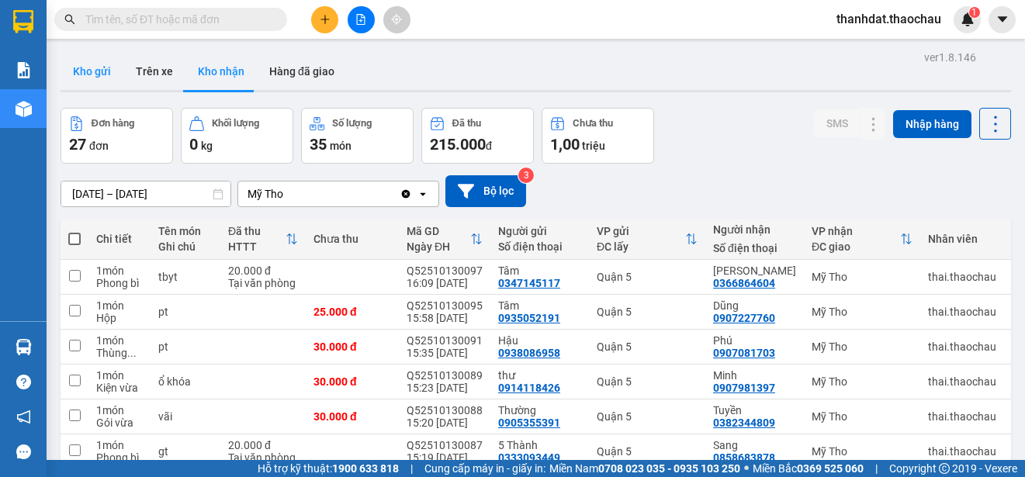
click at [92, 68] on button "Kho gửi" at bounding box center [92, 71] width 63 height 37
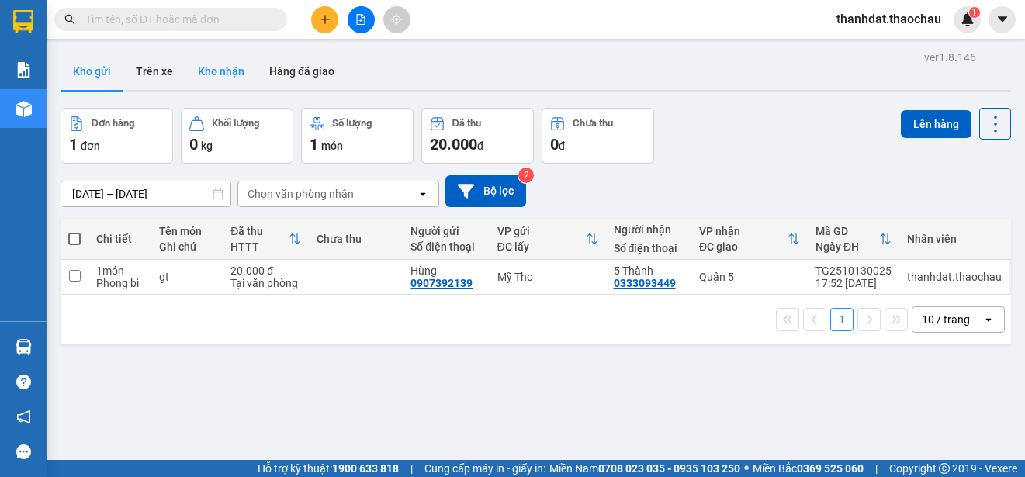
click at [223, 71] on button "Kho nhận" at bounding box center [220, 71] width 71 height 37
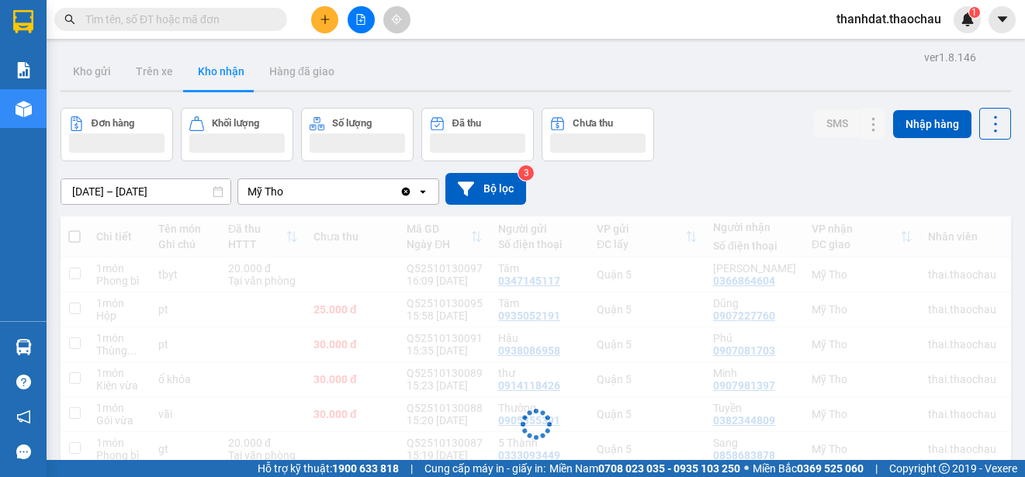
scroll to position [231, 0]
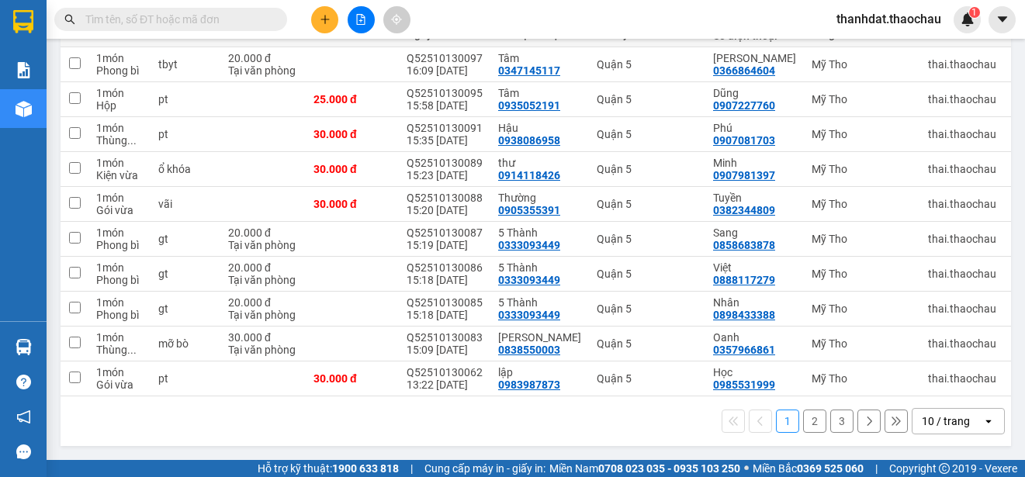
click at [803, 422] on button "2" at bounding box center [814, 421] width 23 height 23
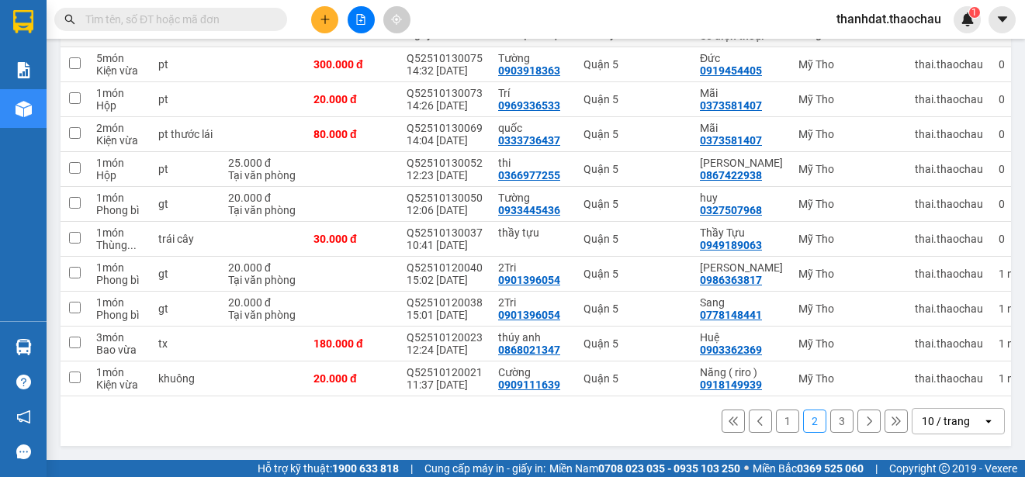
scroll to position [219, 0]
click at [837, 420] on button "3" at bounding box center [841, 421] width 23 height 23
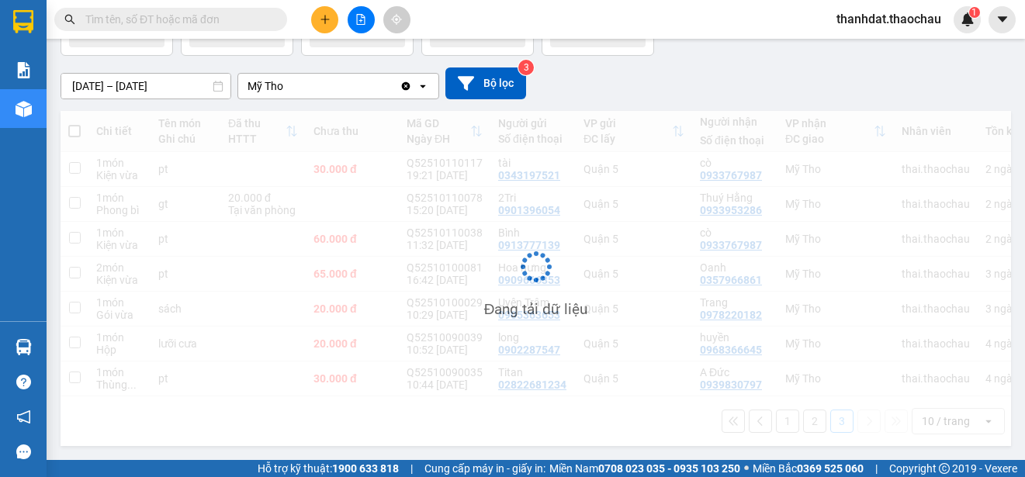
scroll to position [114, 0]
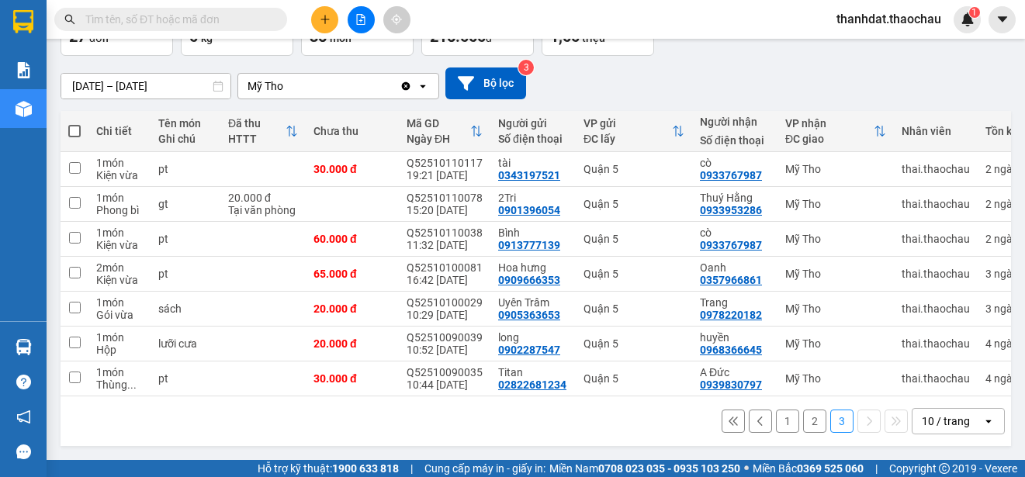
click at [776, 426] on button "1" at bounding box center [787, 421] width 23 height 23
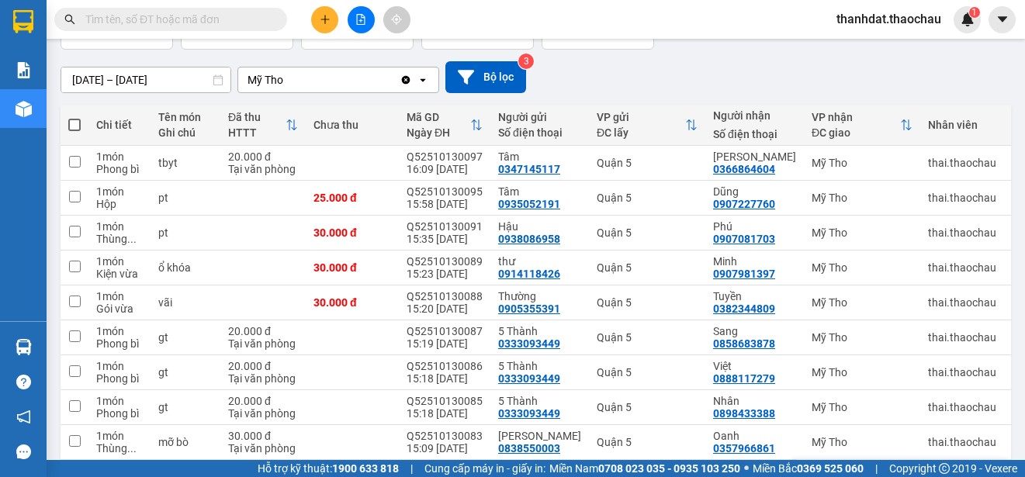
scroll to position [231, 0]
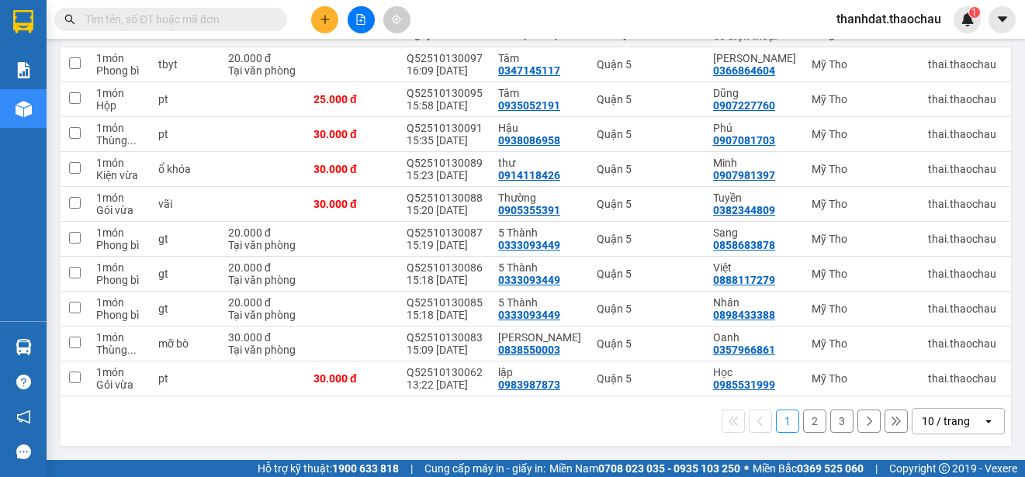
click at [234, 16] on input "text" at bounding box center [176, 19] width 183 height 17
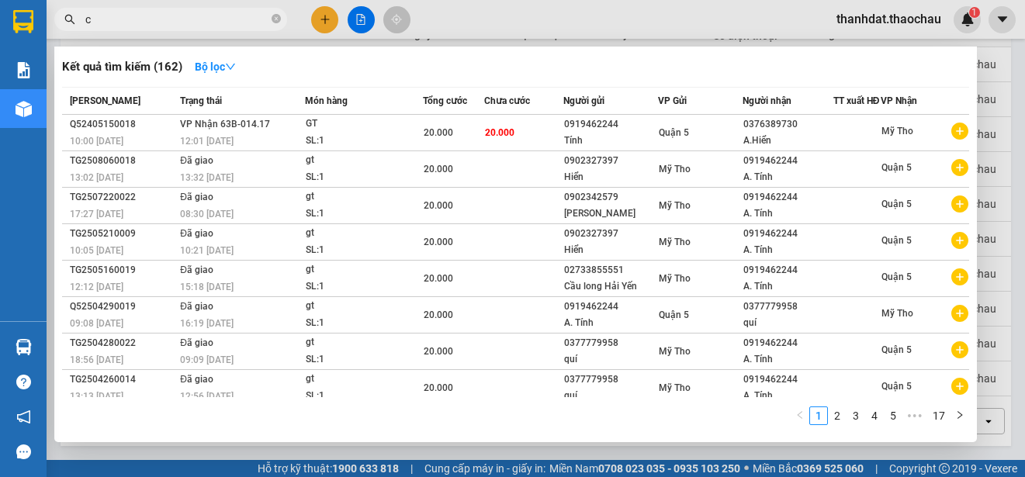
paste input "ò"
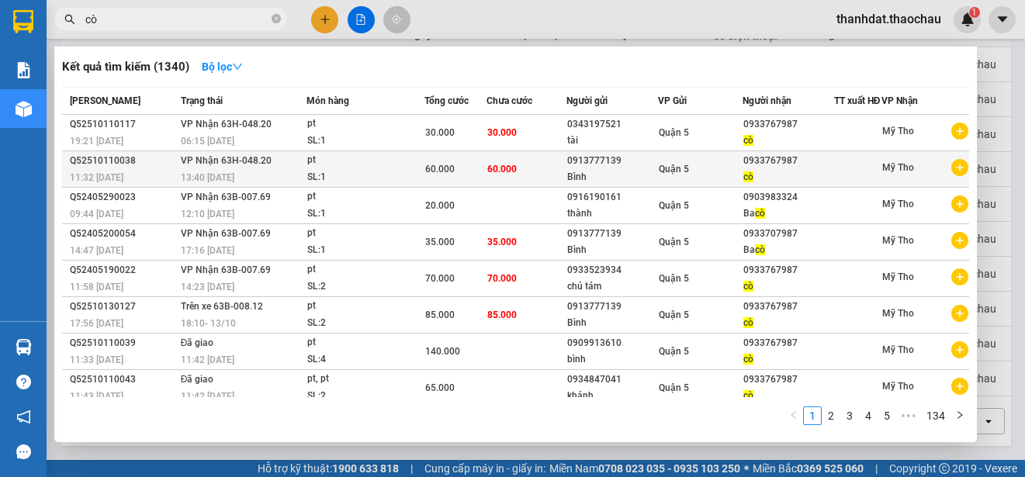
type input "cò"
click at [768, 169] on div "0933767987" at bounding box center [788, 161] width 90 height 16
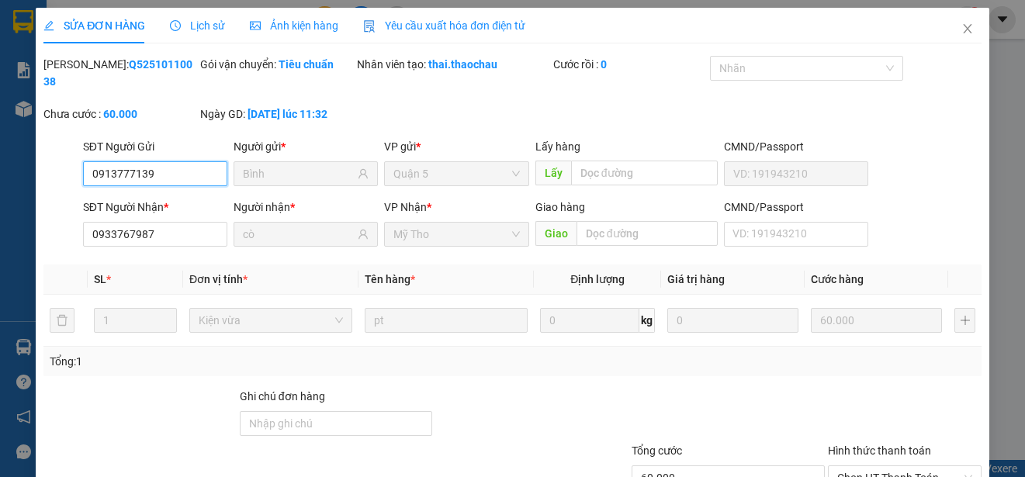
type input "0913777139"
type input "Bình"
type input "0933767987"
type input "cò"
type input "60.000"
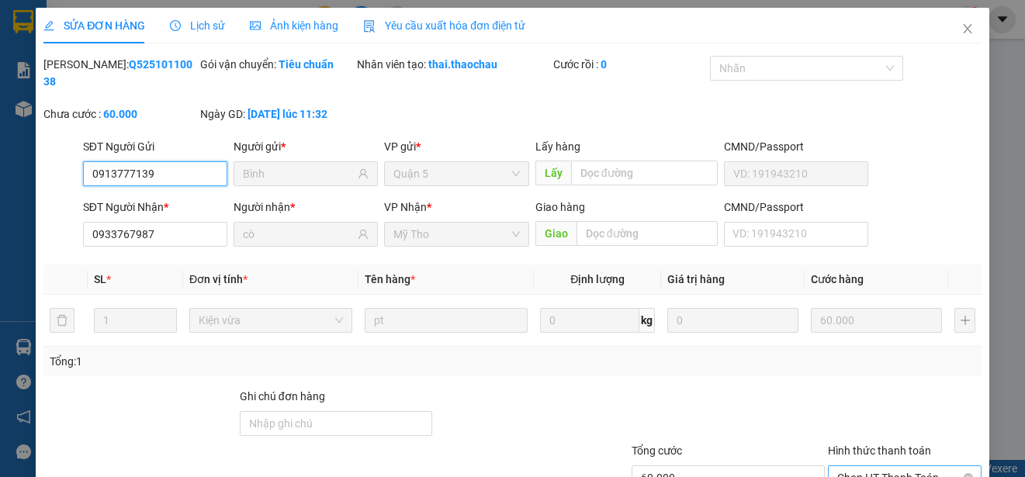
scroll to position [117, 0]
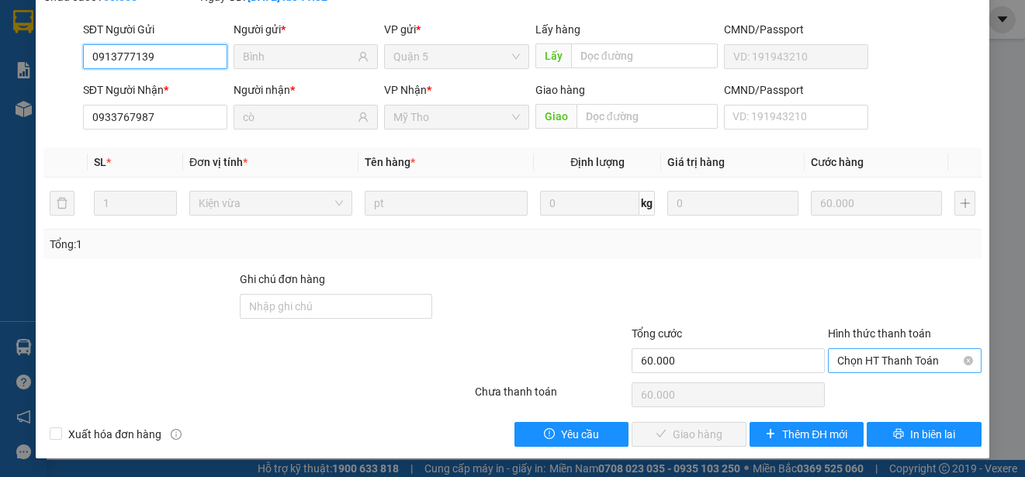
click at [874, 355] on span "Chọn HT Thanh Toán" at bounding box center [904, 360] width 135 height 23
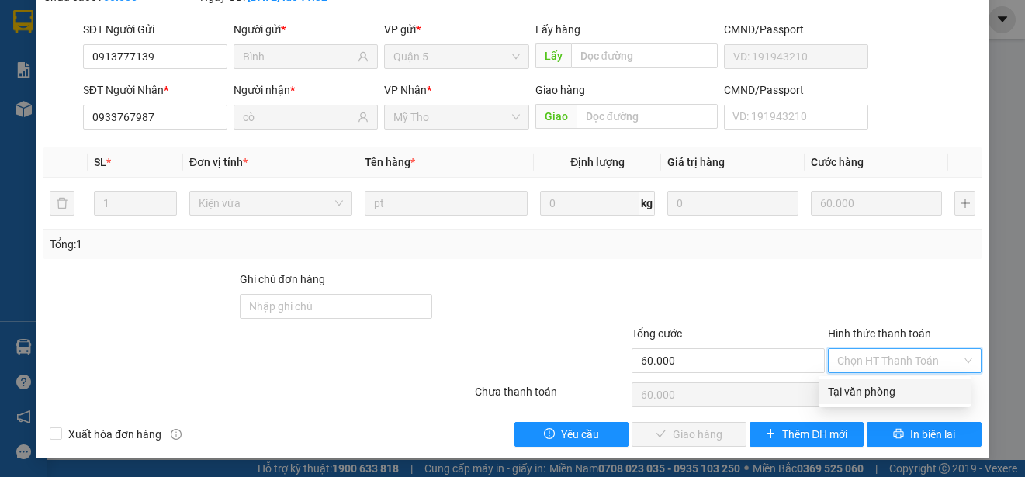
click at [877, 385] on div "Tại văn phòng" at bounding box center [894, 391] width 133 height 17
type input "0"
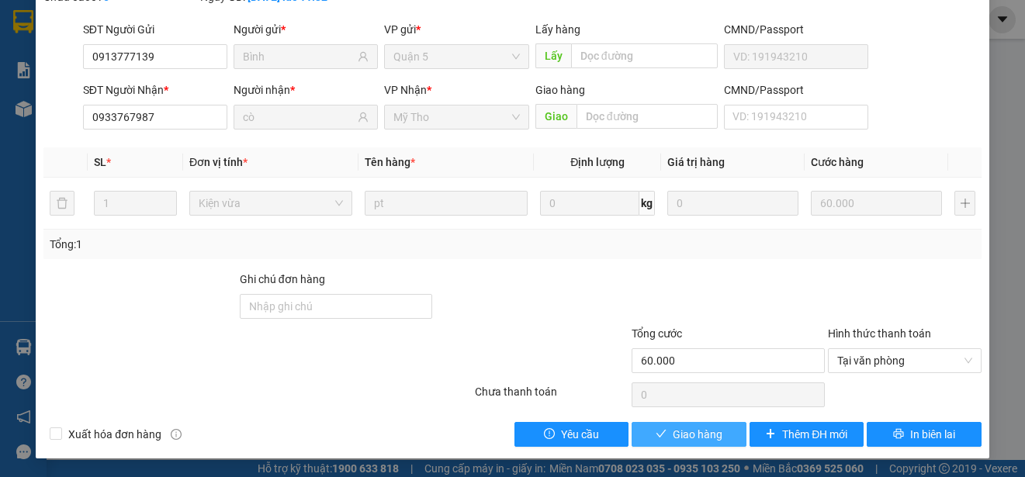
click at [707, 426] on span "Giao hàng" at bounding box center [698, 434] width 50 height 17
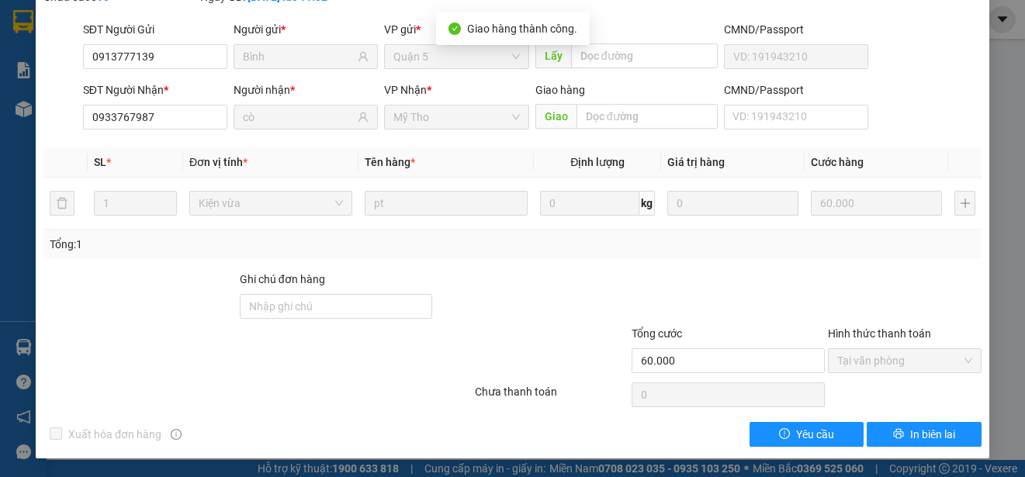
scroll to position [0, 0]
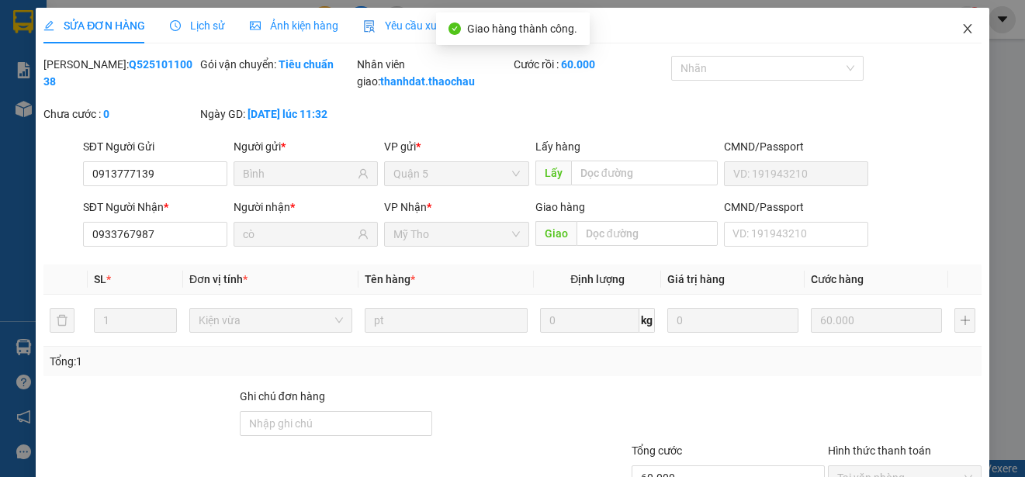
click at [961, 29] on icon "close" at bounding box center [967, 28] width 12 height 12
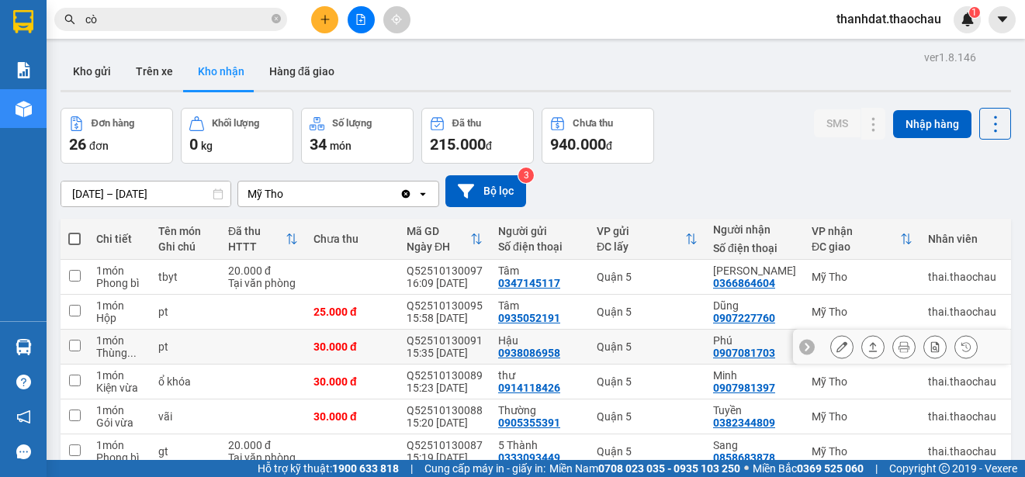
click at [75, 348] on input "checkbox" at bounding box center [75, 346] width 12 height 12
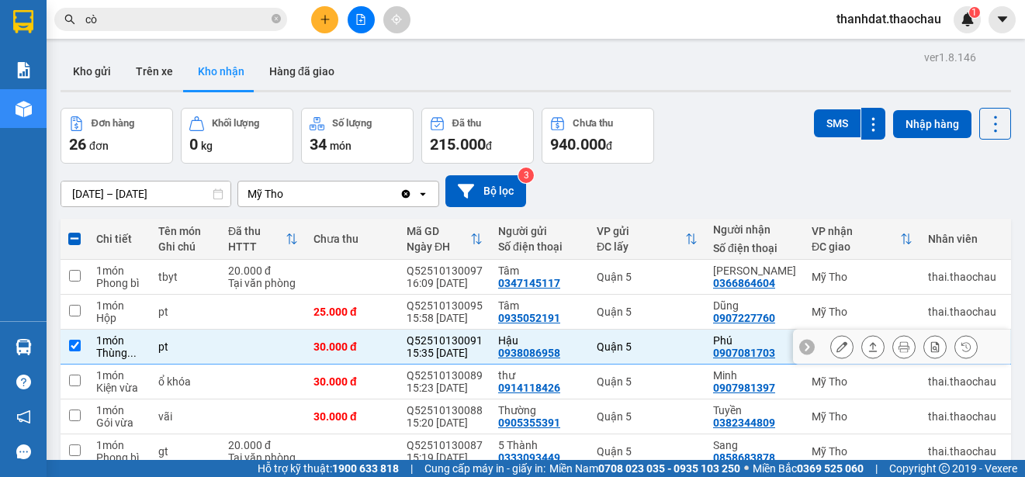
click at [78, 348] on input "checkbox" at bounding box center [75, 346] width 12 height 12
checkbox input "false"
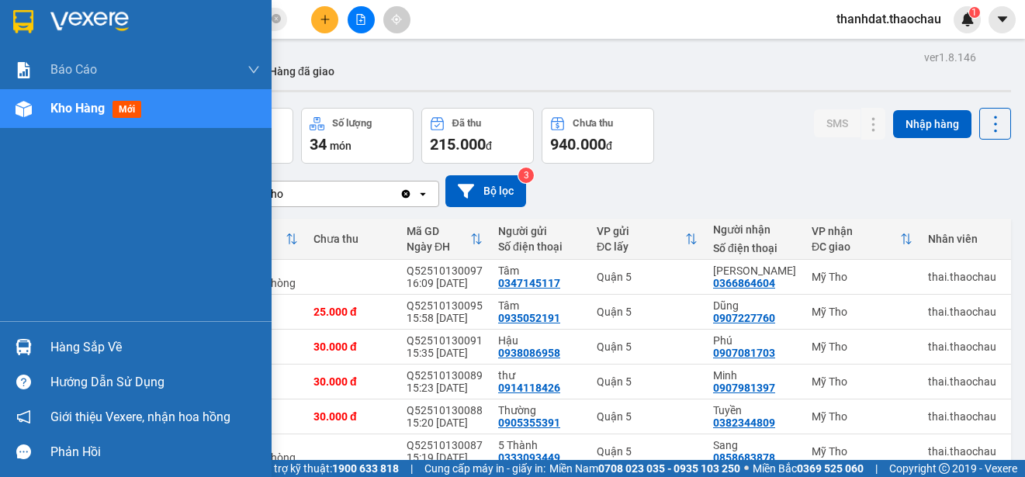
click at [51, 344] on div "Hàng sắp về" at bounding box center [154, 347] width 209 height 23
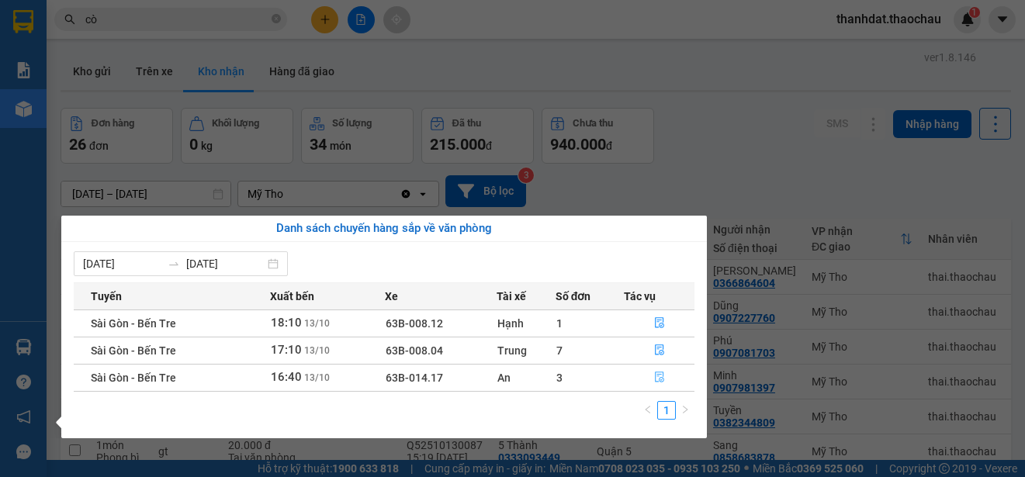
click at [659, 376] on icon "file-done" at bounding box center [659, 377] width 11 height 11
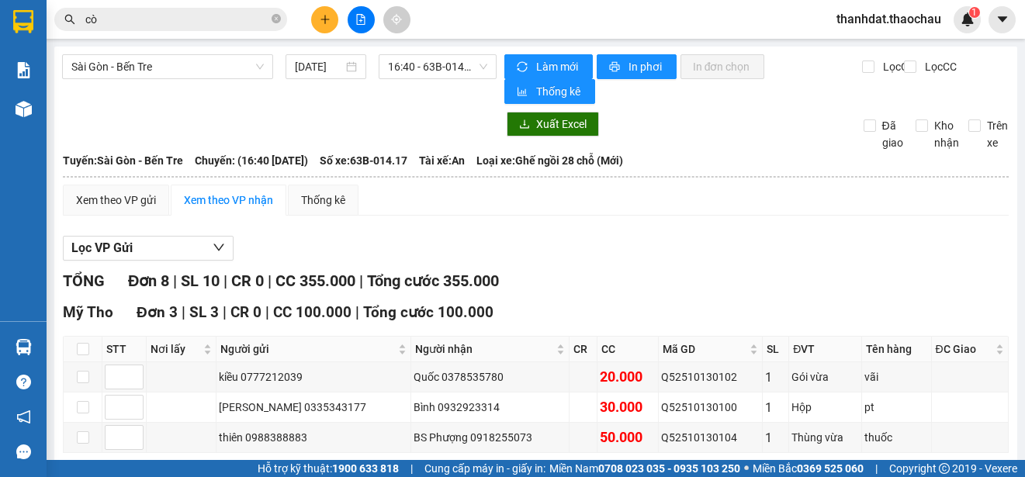
scroll to position [233, 0]
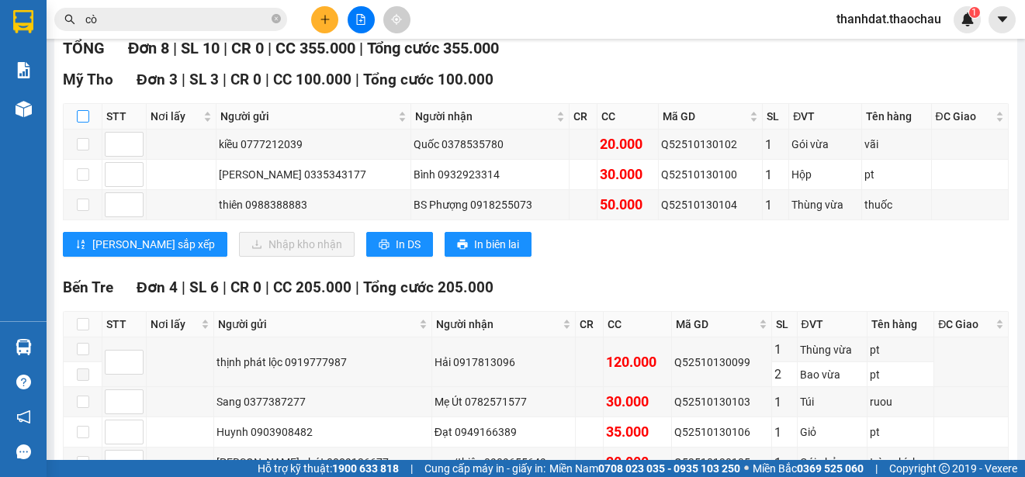
click at [80, 117] on input "checkbox" at bounding box center [83, 116] width 12 height 12
checkbox input "true"
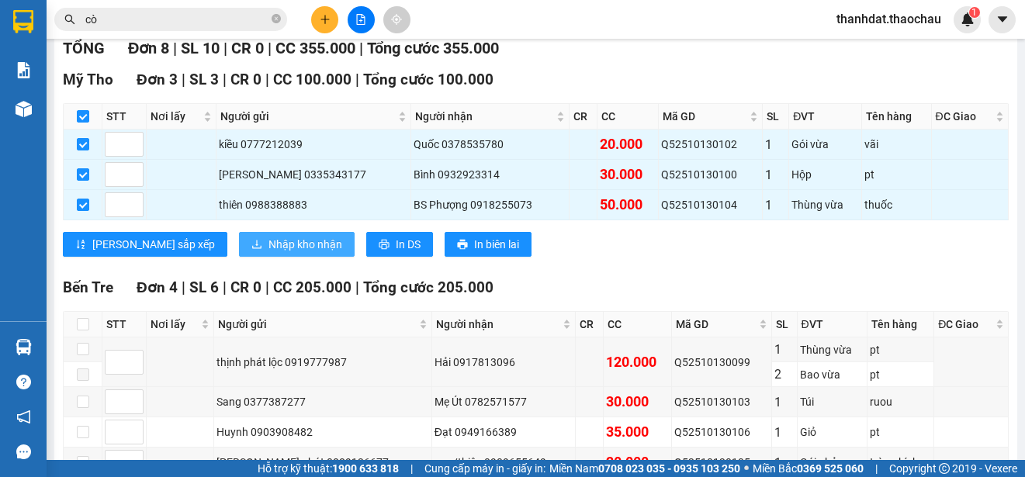
click at [268, 239] on span "Nhập kho nhận" at bounding box center [305, 244] width 74 height 17
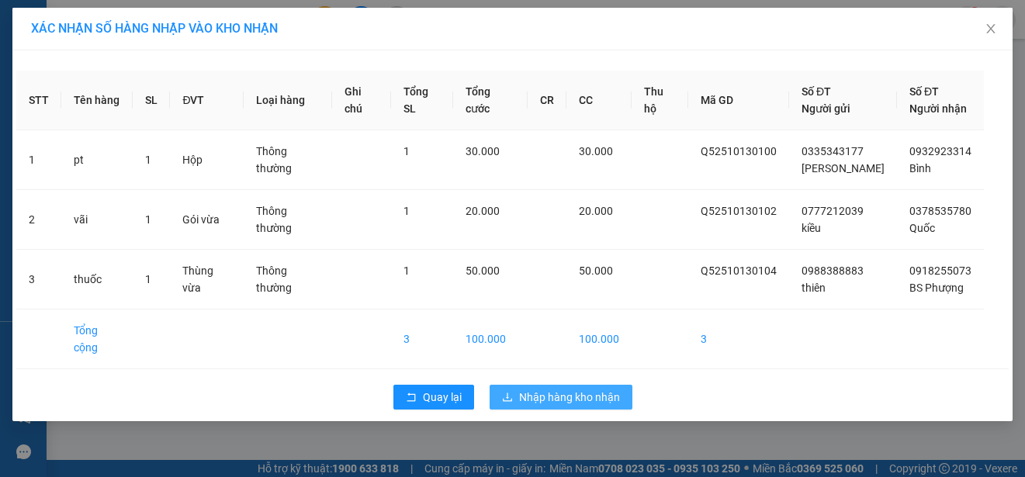
click at [569, 389] on span "Nhập hàng kho nhận" at bounding box center [569, 397] width 101 height 17
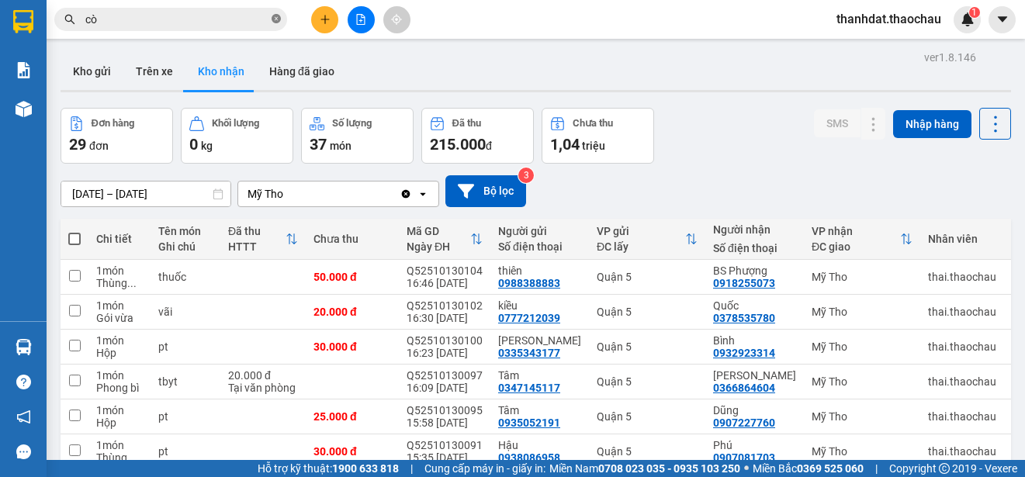
click at [279, 19] on icon "close-circle" at bounding box center [276, 18] width 9 height 9
click at [332, 22] on button at bounding box center [324, 19] width 27 height 27
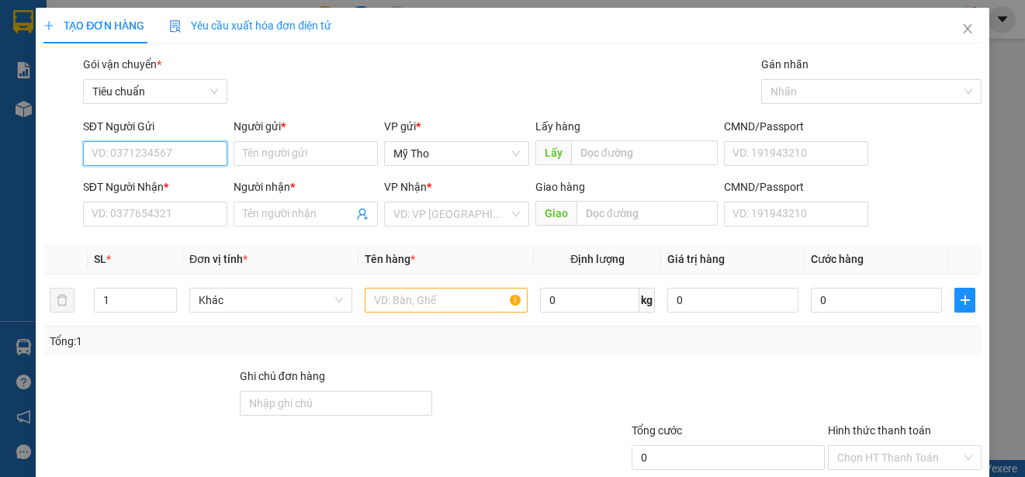
click at [173, 147] on input "SĐT Người Gửi" at bounding box center [155, 153] width 144 height 25
type input "0933767987"
click at [158, 184] on div "0933767987 - cò" at bounding box center [154, 184] width 124 height 17
type input "cò"
type input "0933767987"
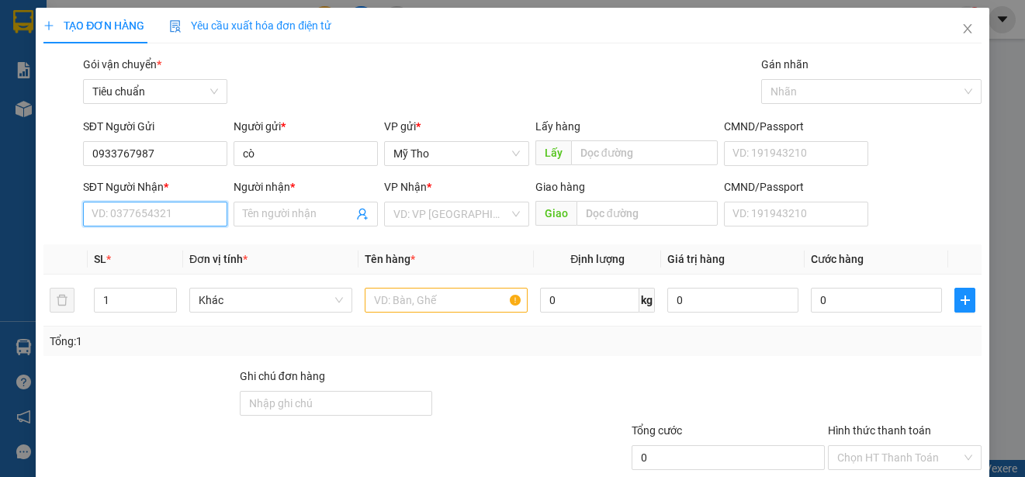
click at [152, 218] on input "SĐT Người Nhận *" at bounding box center [155, 214] width 144 height 25
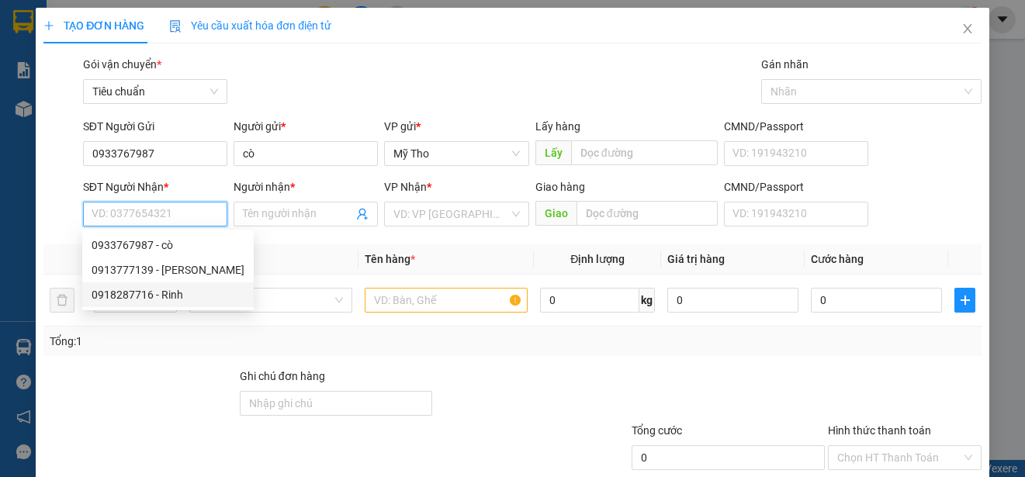
click at [171, 294] on div "0918287716 - Rinh" at bounding box center [168, 294] width 153 height 17
type input "0918287716"
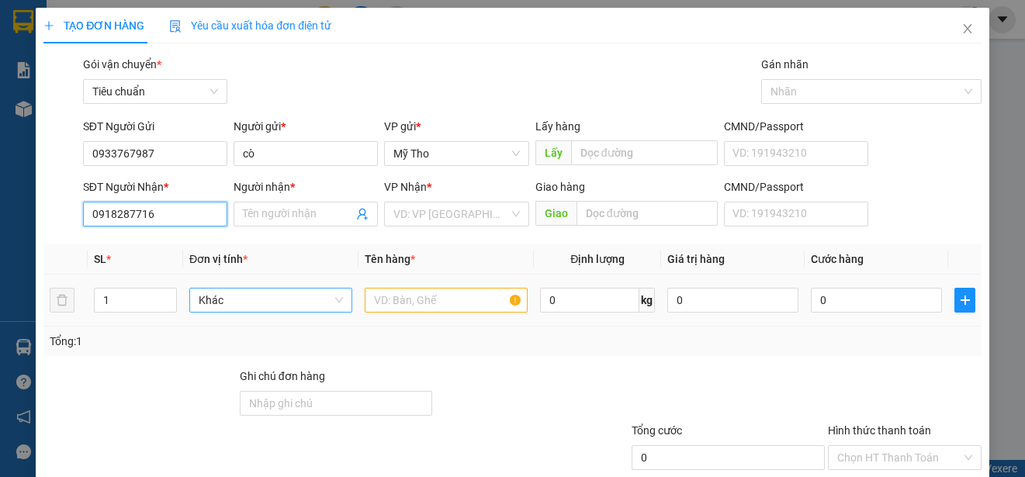
click at [202, 293] on span "Khác" at bounding box center [271, 300] width 144 height 23
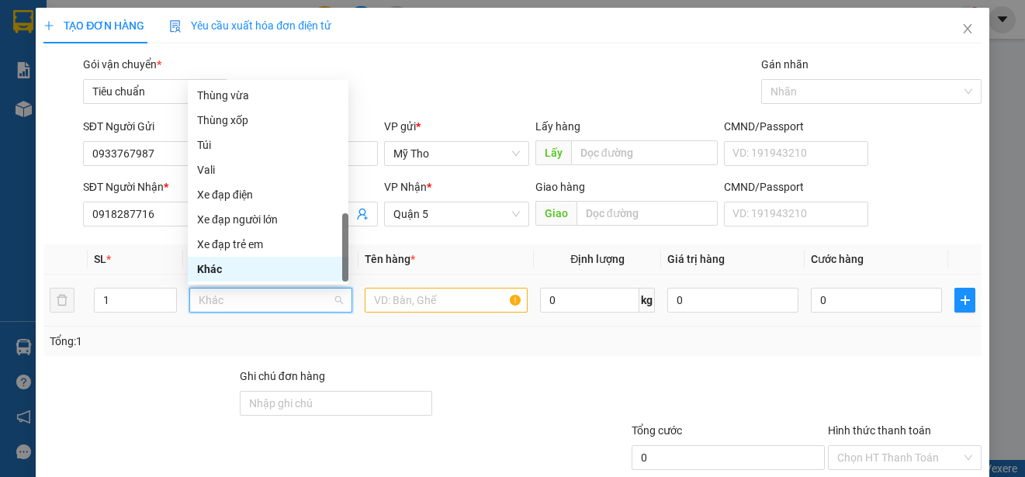
type input "Rinh"
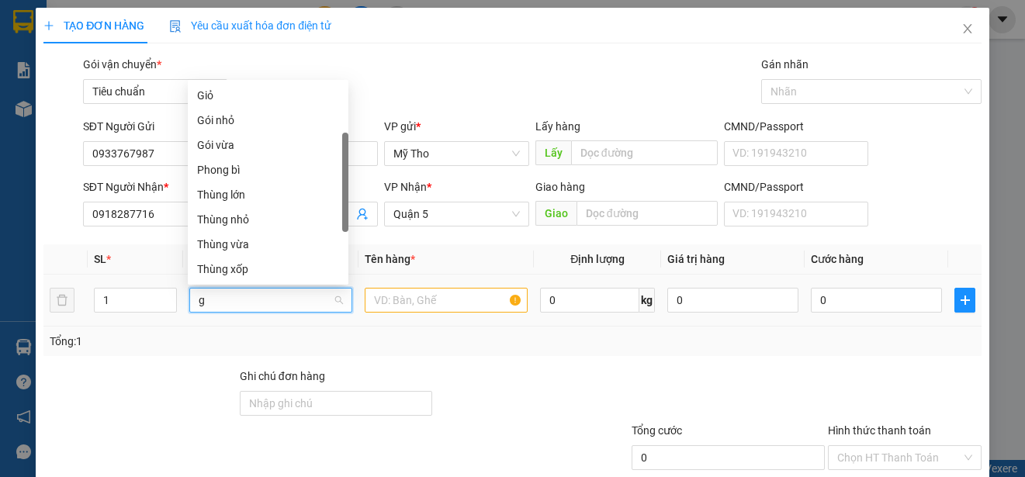
type input "gi"
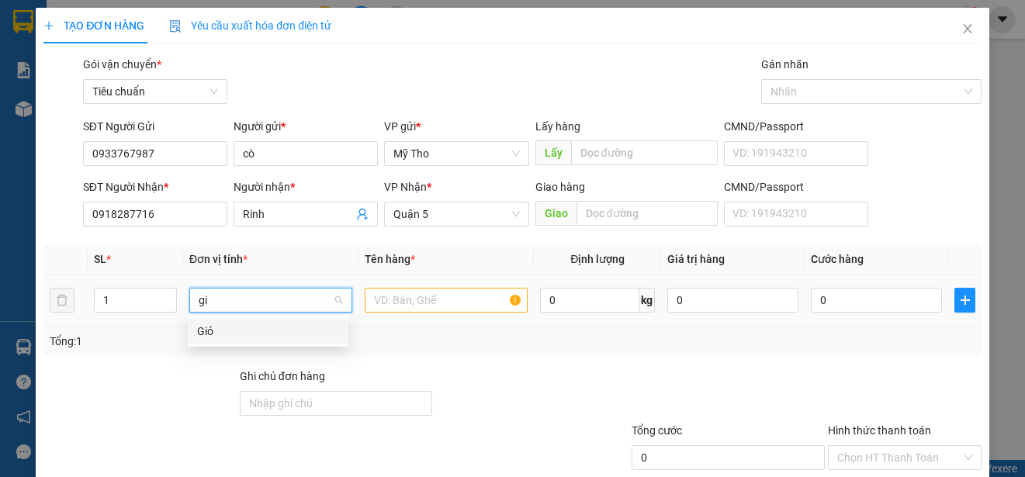
drag, startPoint x: 209, startPoint y: 328, endPoint x: 374, endPoint y: 324, distance: 164.5
click at [209, 329] on div "Giỏ" at bounding box center [268, 331] width 142 height 17
click at [416, 303] on input "text" at bounding box center [446, 300] width 163 height 25
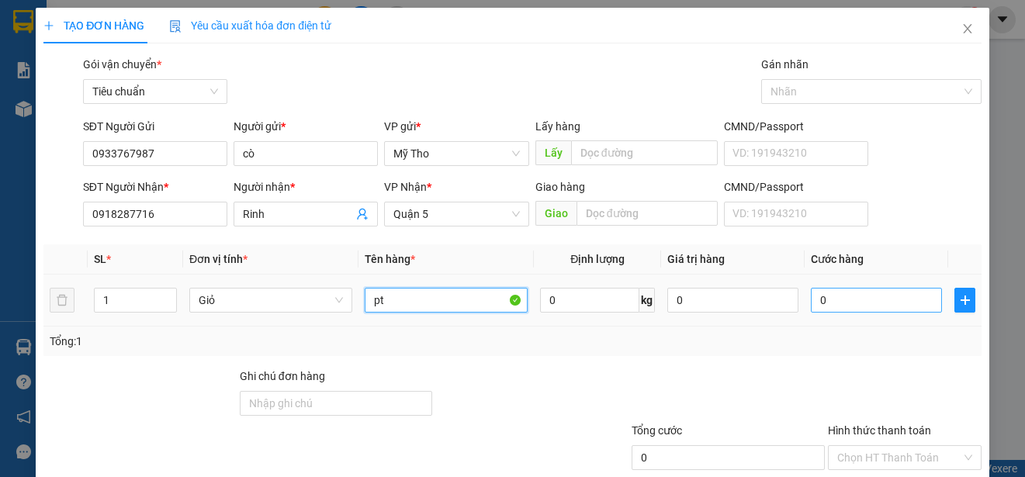
type input "pt"
click at [834, 307] on input "0" at bounding box center [876, 300] width 131 height 25
type input "4"
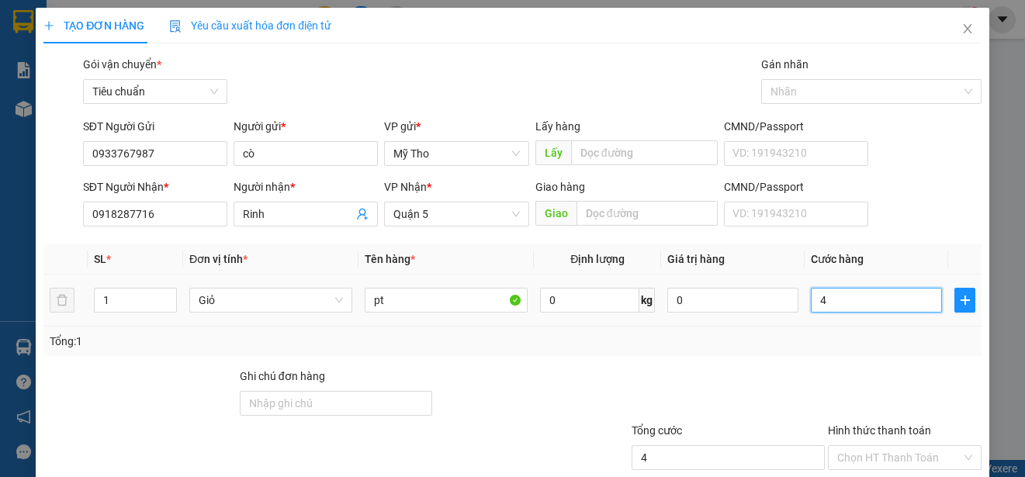
type input "40"
type input "400"
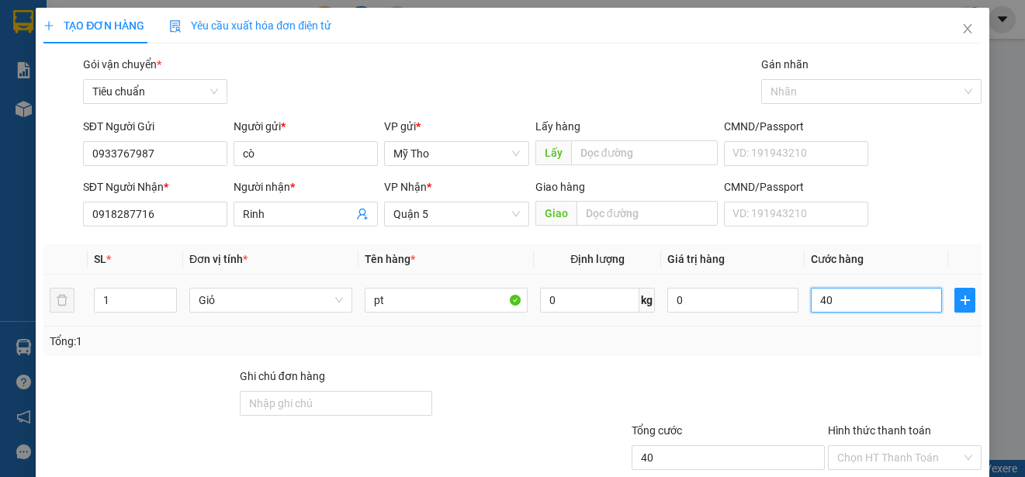
type input "400"
type input "4.000"
type input "40.000"
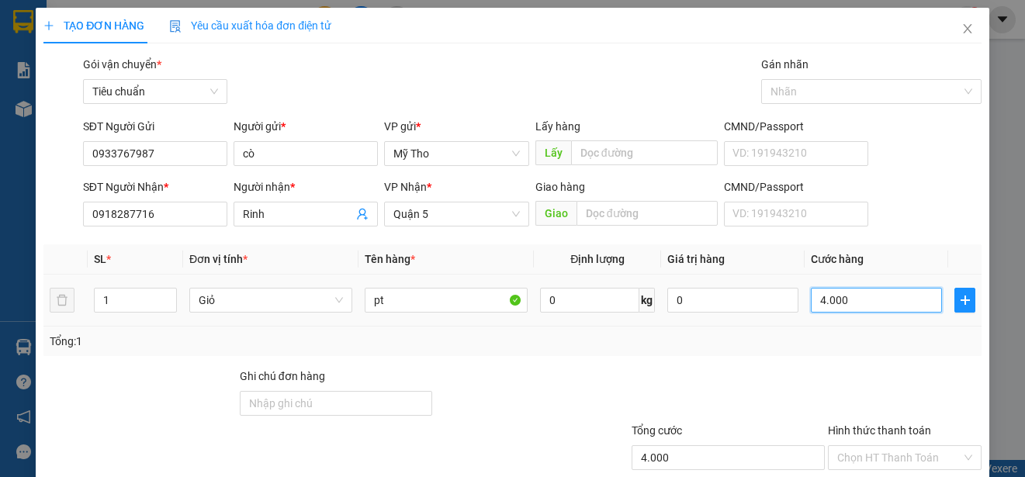
type input "40.000"
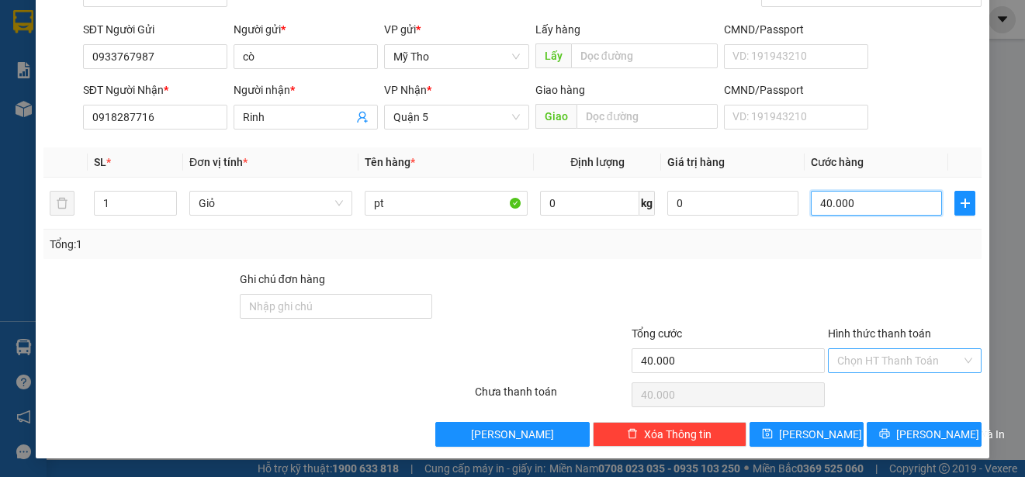
type input "40.000"
click at [881, 358] on input "Hình thức thanh toán" at bounding box center [899, 360] width 124 height 23
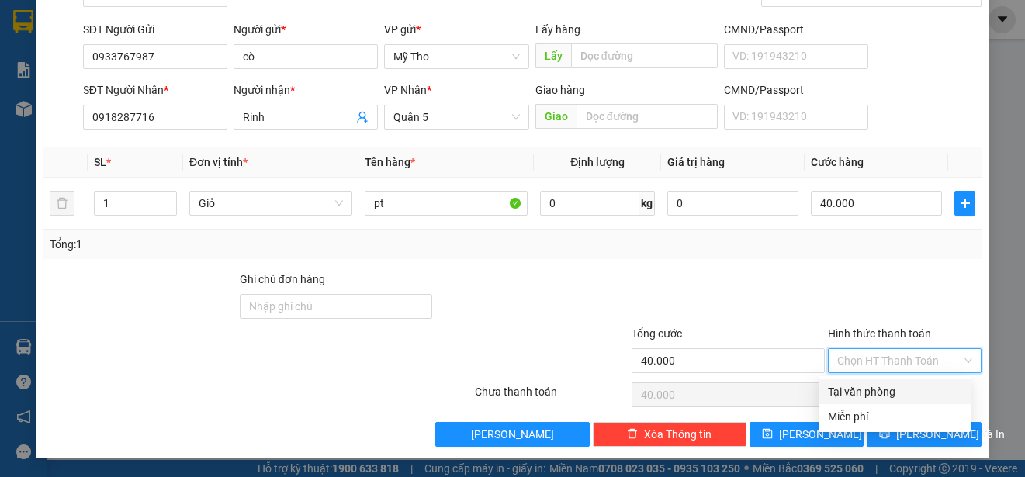
click at [876, 393] on div "Tại văn phòng" at bounding box center [894, 391] width 133 height 17
type input "0"
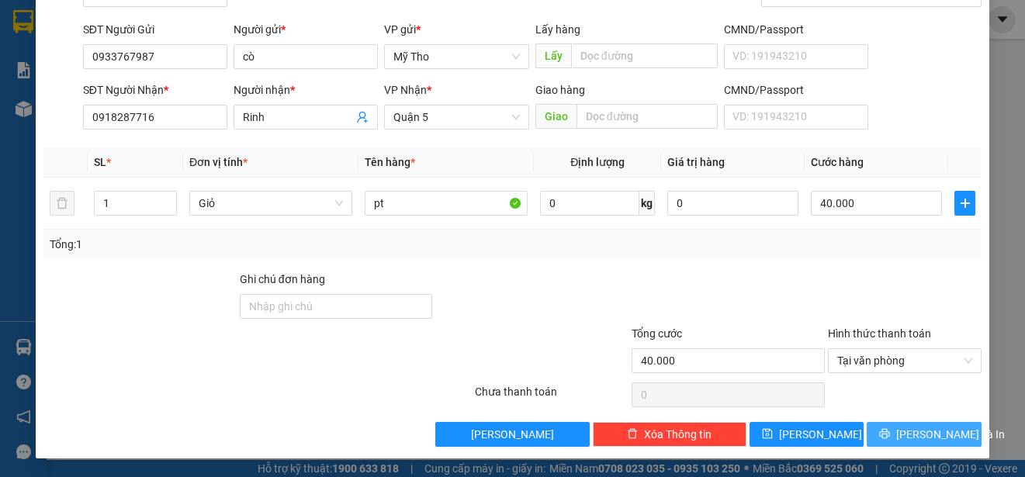
click at [915, 440] on span "[PERSON_NAME] và In" at bounding box center [950, 434] width 109 height 17
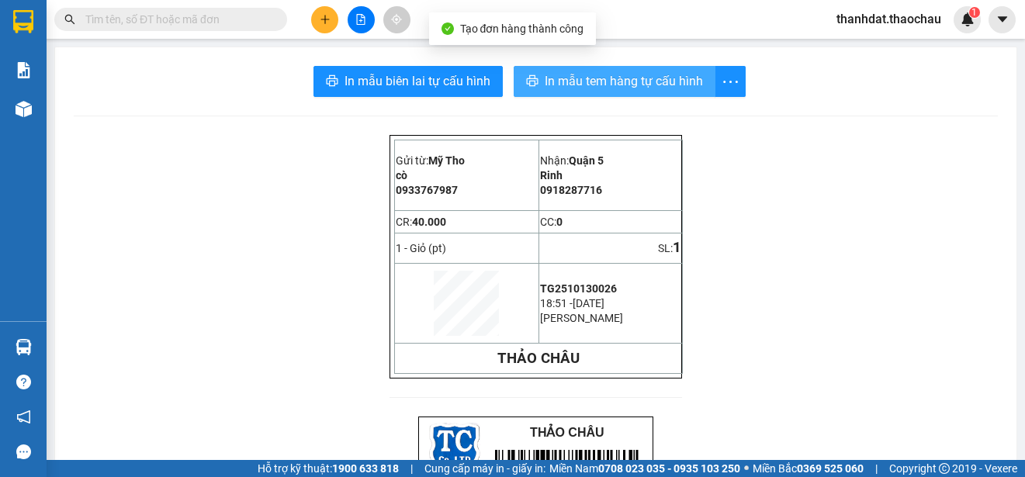
click at [614, 78] on span "In mẫu tem hàng tự cấu hình" at bounding box center [624, 80] width 158 height 19
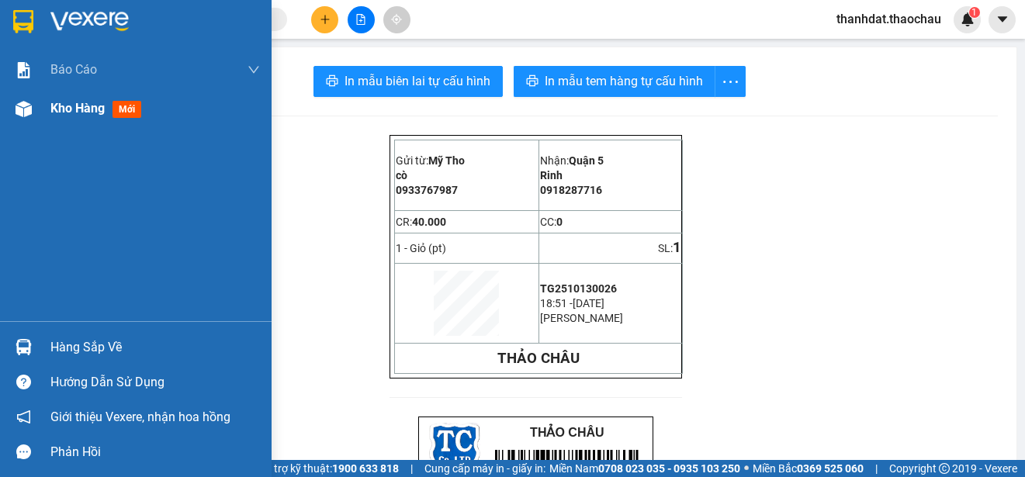
click at [64, 106] on span "Kho hàng" at bounding box center [77, 108] width 54 height 15
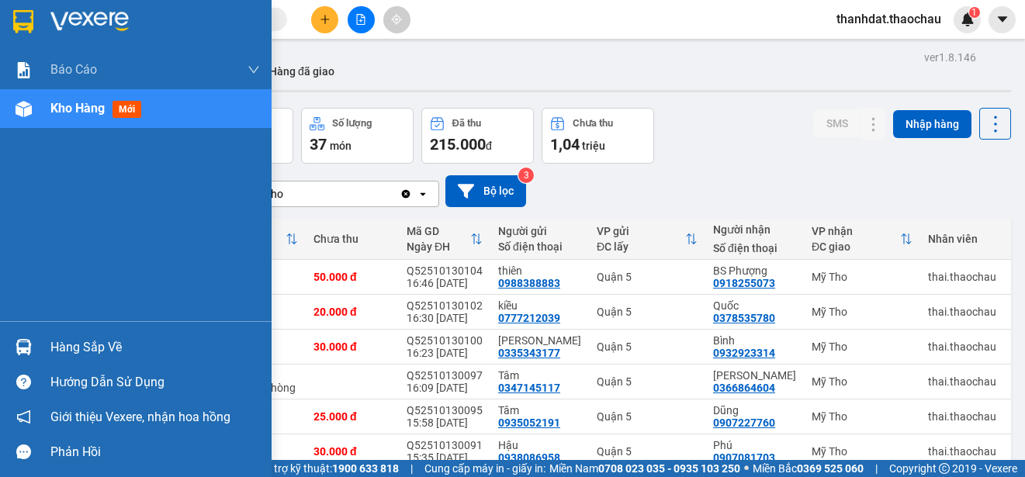
click at [54, 348] on div "Hàng sắp về" at bounding box center [154, 347] width 209 height 23
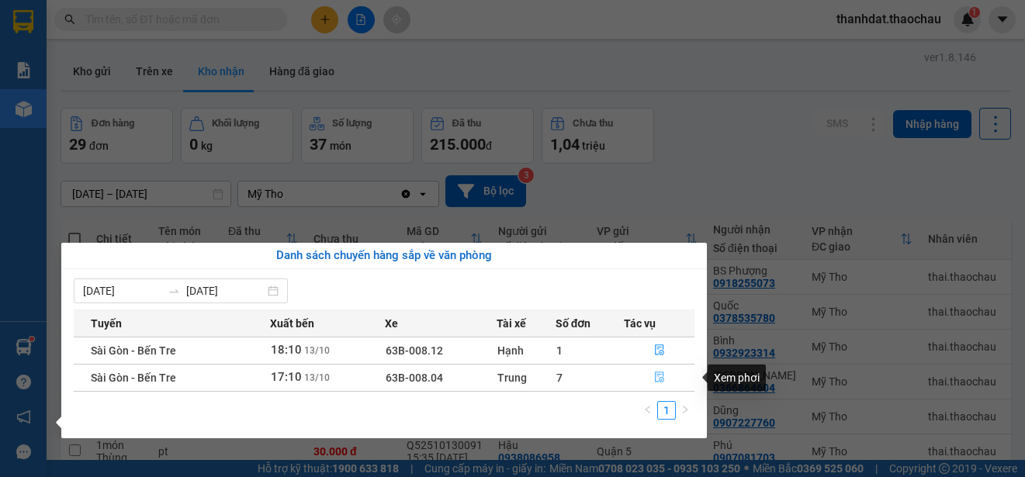
click at [660, 375] on icon "file-done" at bounding box center [659, 377] width 9 height 11
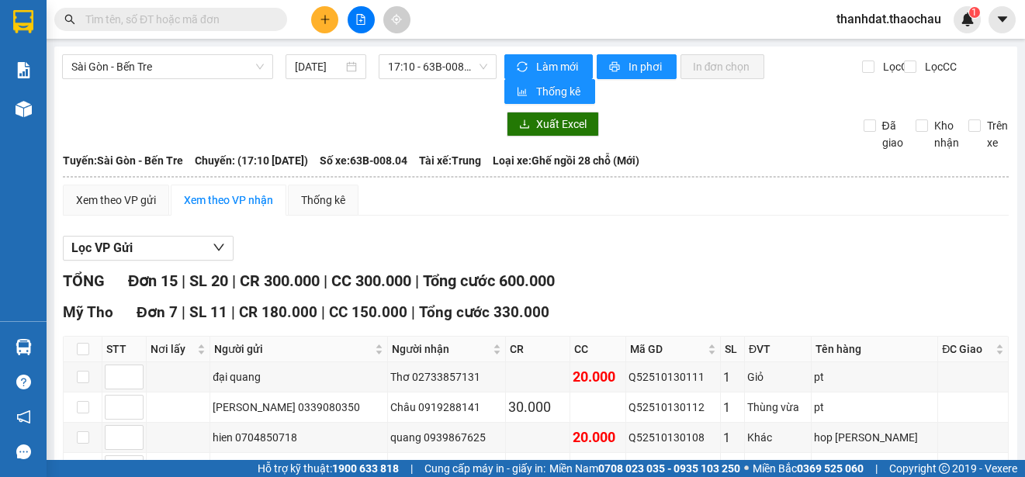
scroll to position [233, 0]
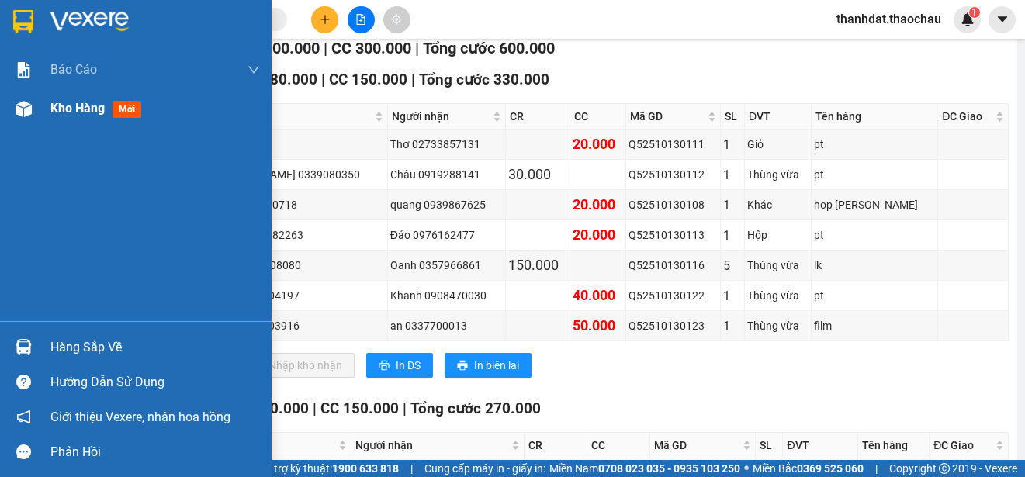
click at [72, 107] on span "Kho hàng" at bounding box center [77, 108] width 54 height 15
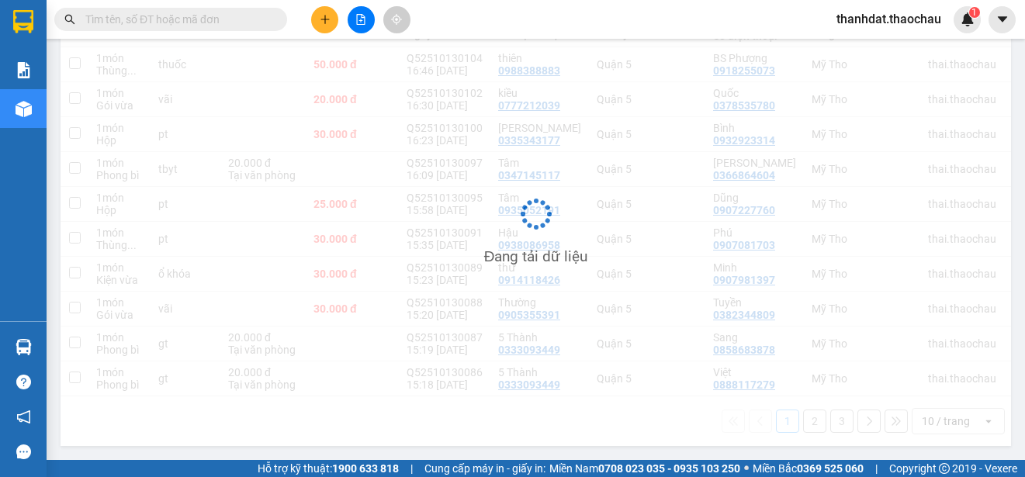
scroll to position [219, 0]
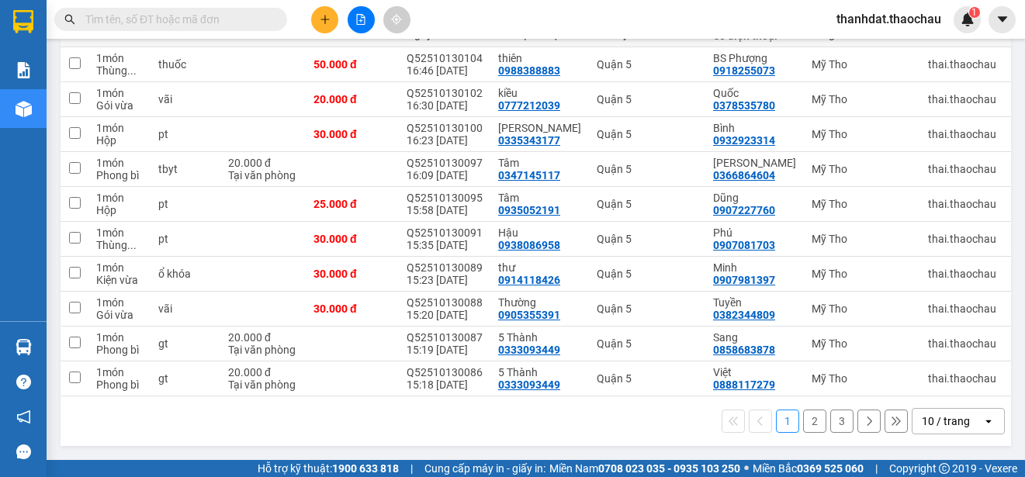
click at [808, 429] on button "2" at bounding box center [814, 421] width 23 height 23
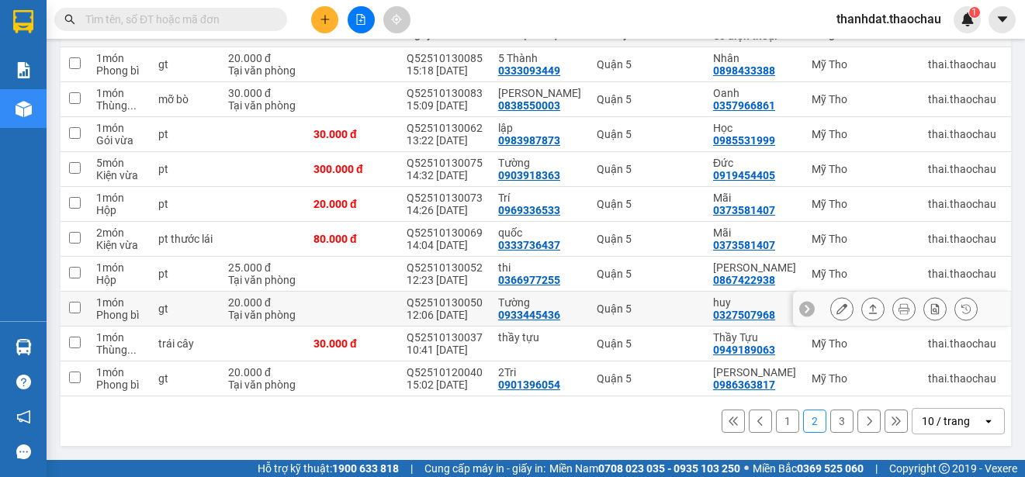
click at [836, 314] on icon at bounding box center [841, 308] width 11 height 11
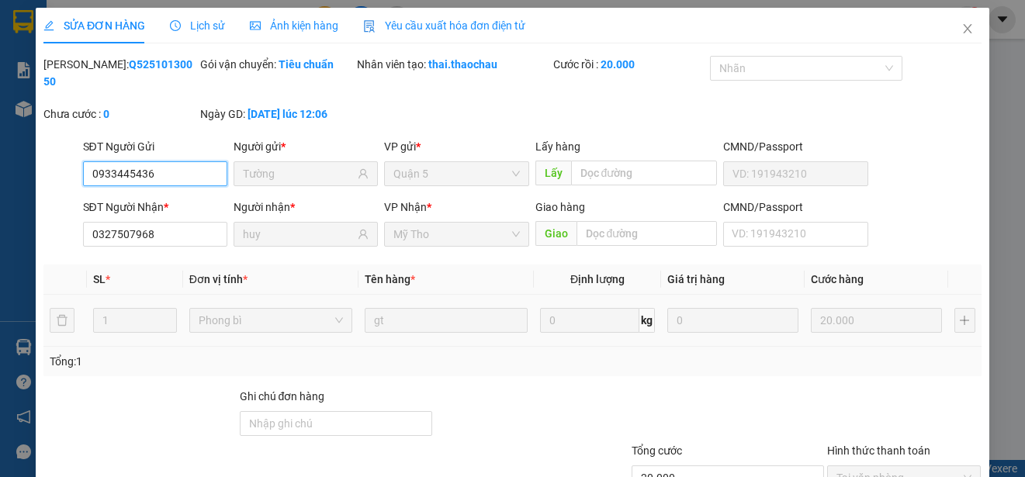
type input "0933445436"
type input "Tường"
type input "0327507968"
type input "huy"
type input "20.000"
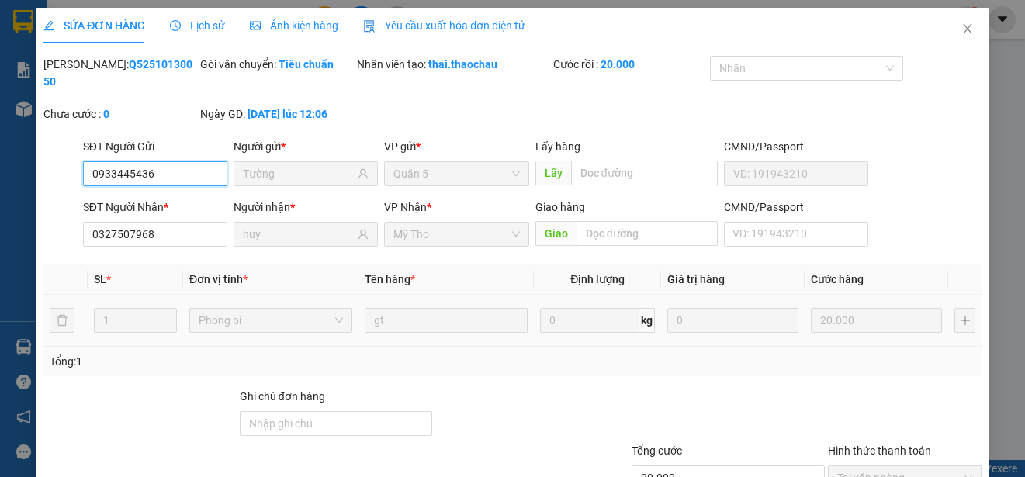
scroll to position [109, 0]
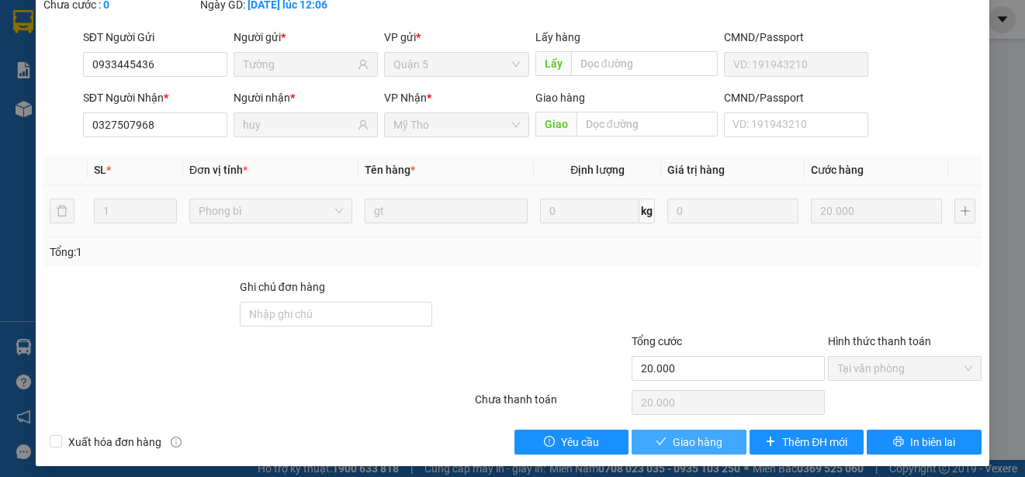
click at [673, 438] on span "Giao hàng" at bounding box center [698, 442] width 50 height 17
type input "0"
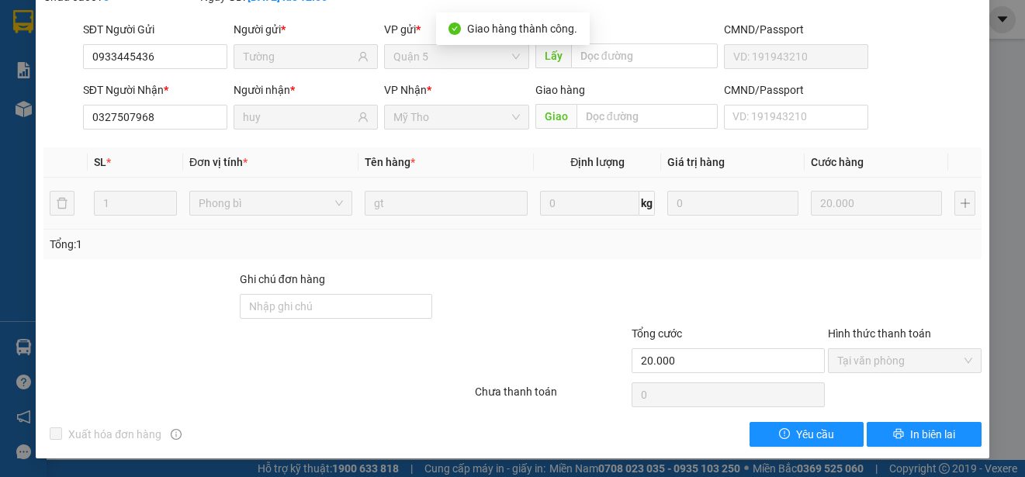
scroll to position [0, 0]
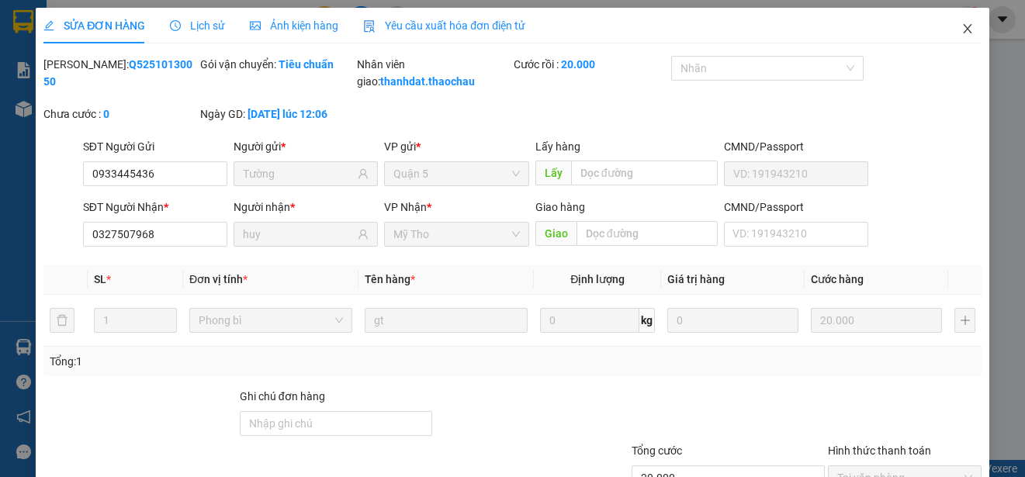
click at [961, 29] on icon "close" at bounding box center [967, 28] width 12 height 12
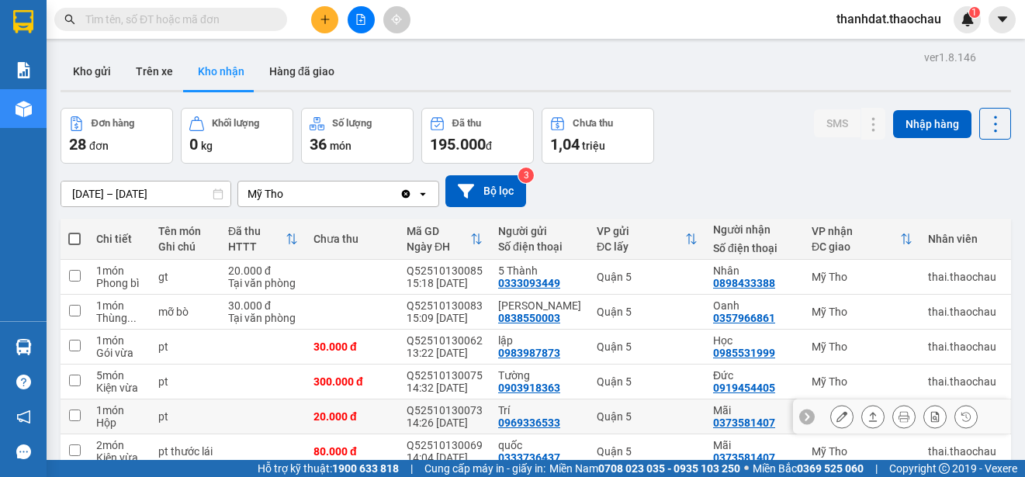
scroll to position [231, 0]
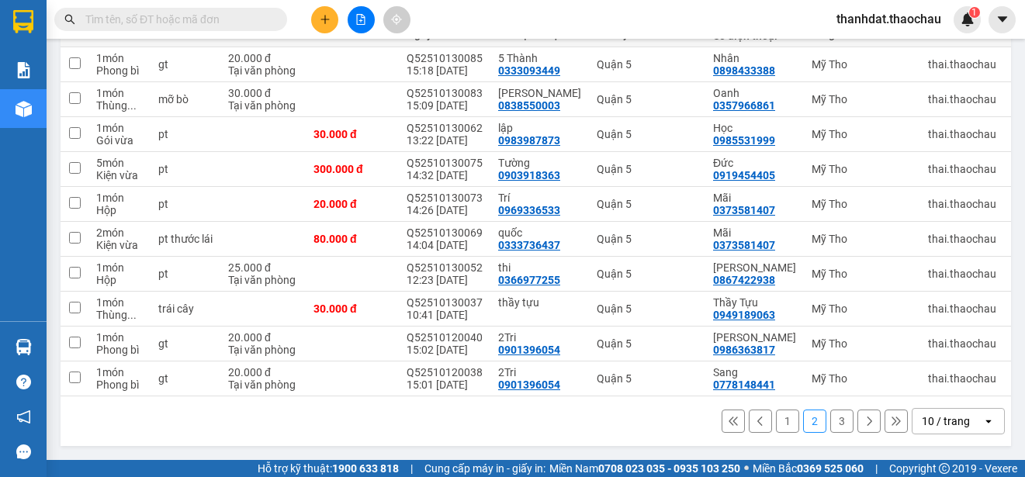
click at [776, 422] on button "1" at bounding box center [787, 421] width 23 height 23
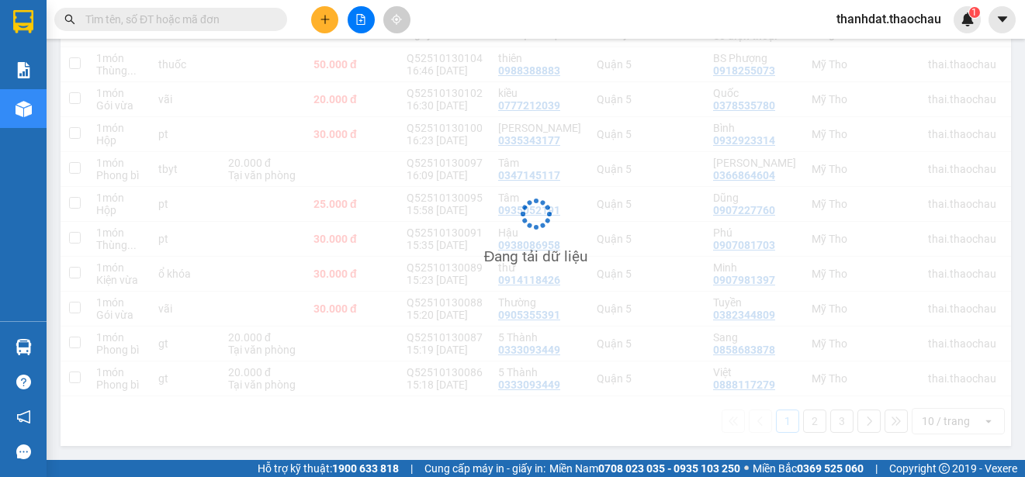
scroll to position [0, 0]
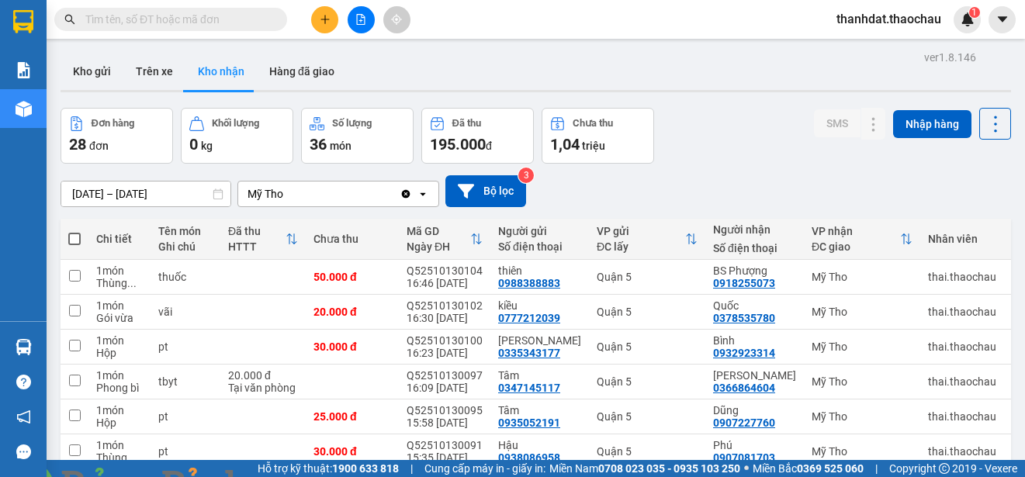
click at [286, 476] on img at bounding box center [280, 486] width 9 height 9
click at [16, 242] on div "Báo cáo Báo cáo dòng tiền (nhân viên) Doanh số tạo đơn theo VP gửi (nhân viên) …" at bounding box center [23, 185] width 47 height 271
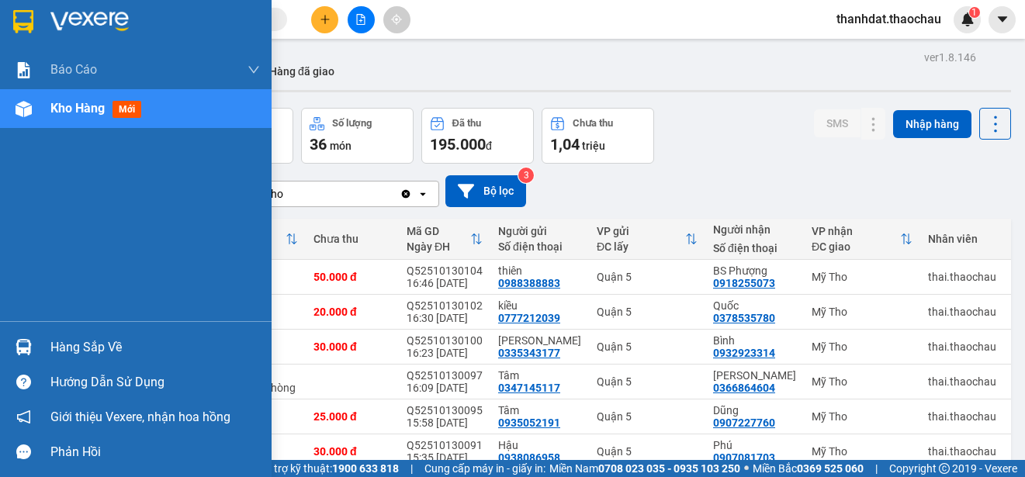
click at [92, 347] on div "Hàng sắp về" at bounding box center [154, 347] width 209 height 23
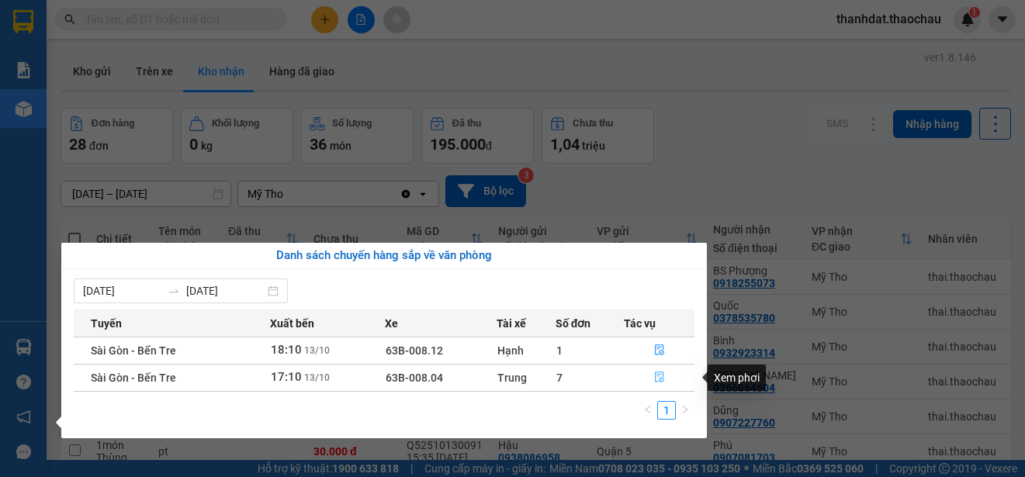
click at [660, 376] on icon "file-done" at bounding box center [659, 377] width 11 height 11
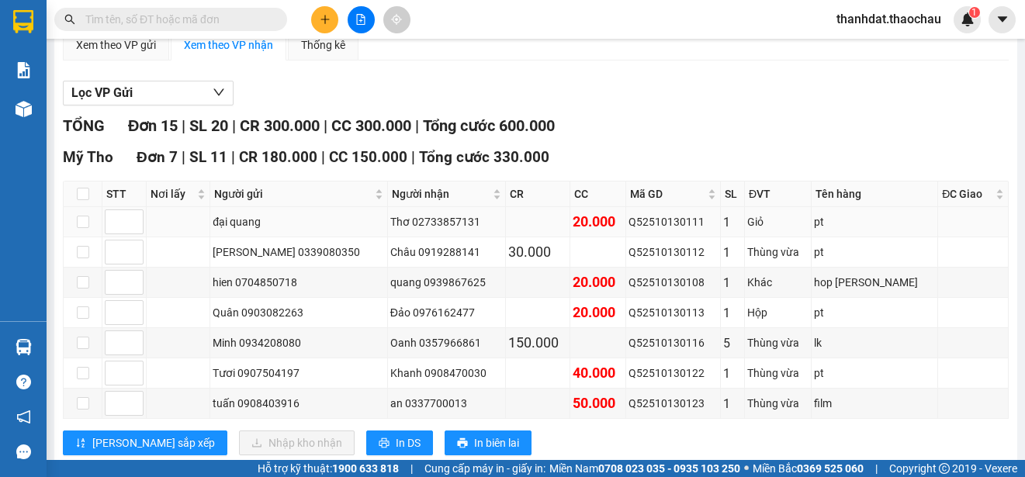
scroll to position [167, 0]
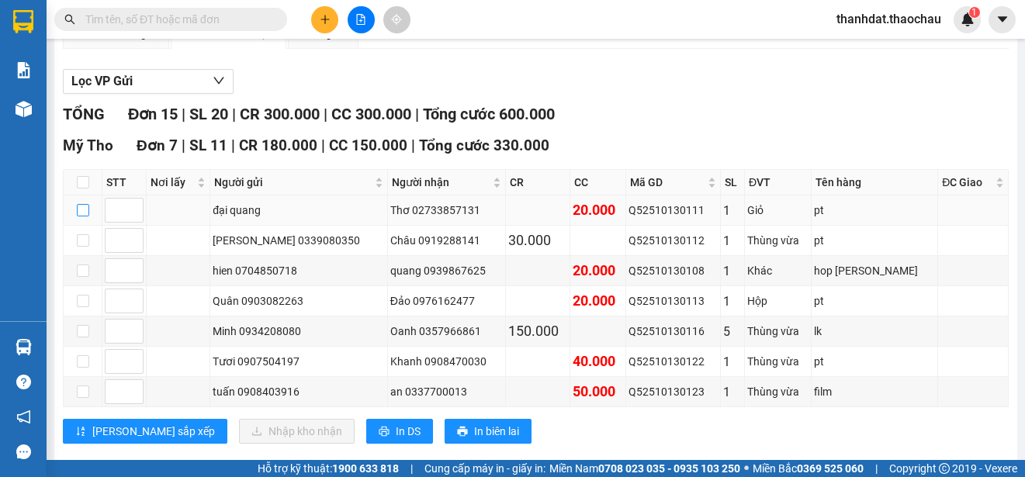
click at [81, 208] on input "checkbox" at bounding box center [83, 210] width 12 height 12
checkbox input "true"
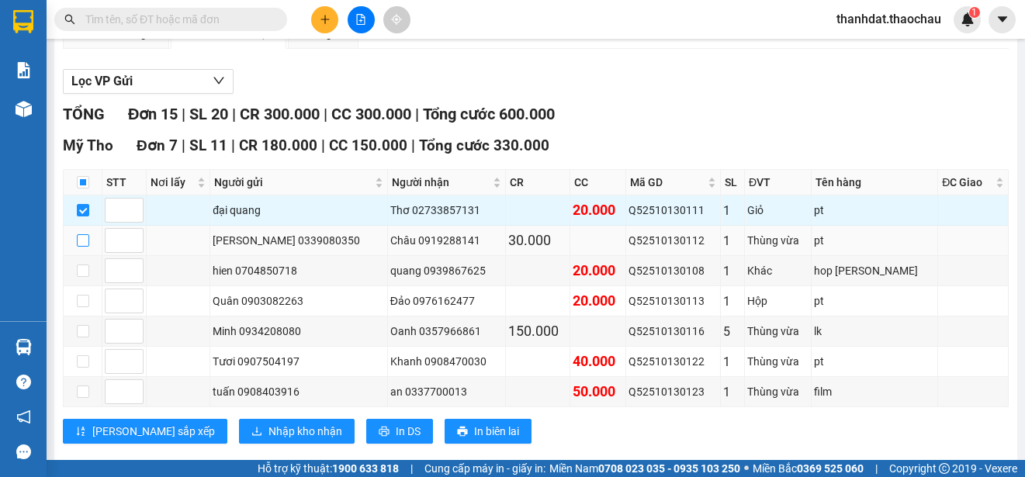
click at [87, 241] on input "checkbox" at bounding box center [83, 240] width 12 height 12
checkbox input "true"
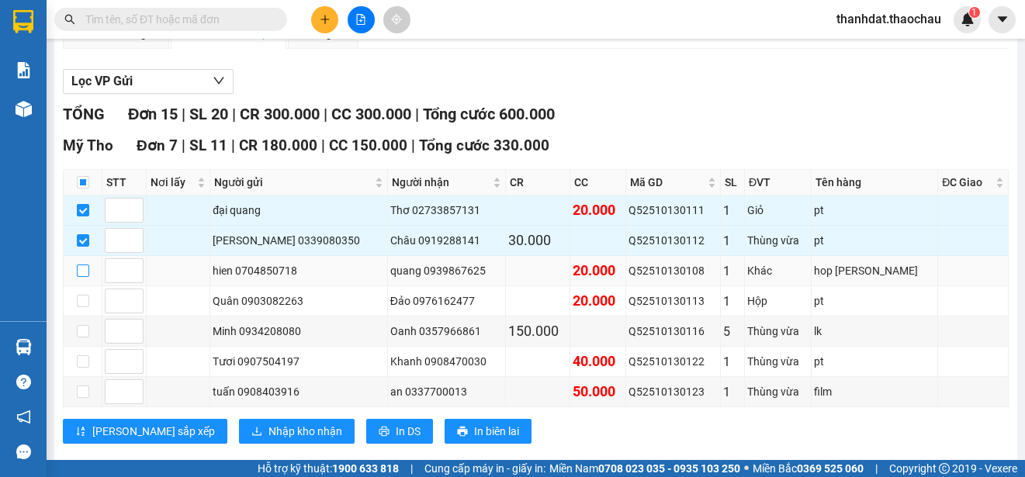
click at [86, 272] on input "checkbox" at bounding box center [83, 271] width 12 height 12
checkbox input "true"
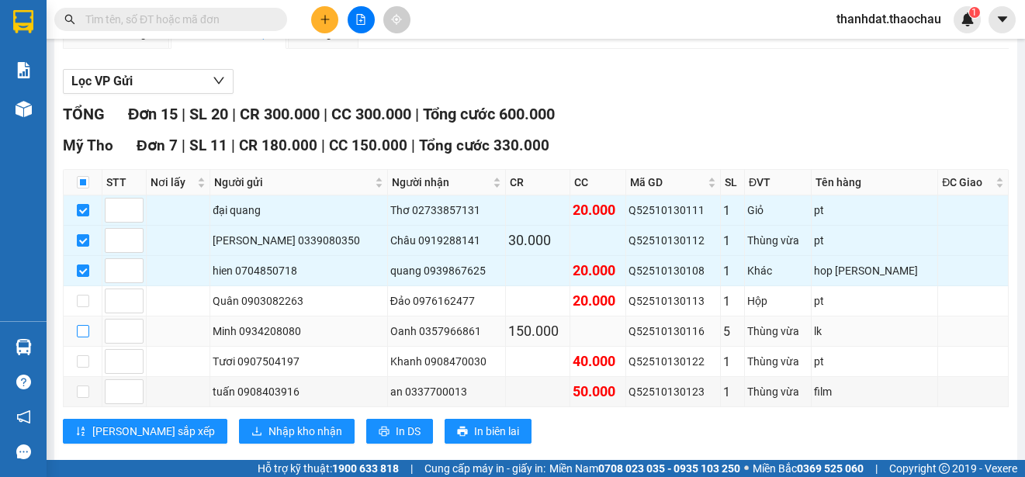
click at [81, 331] on input "checkbox" at bounding box center [83, 331] width 12 height 12
checkbox input "true"
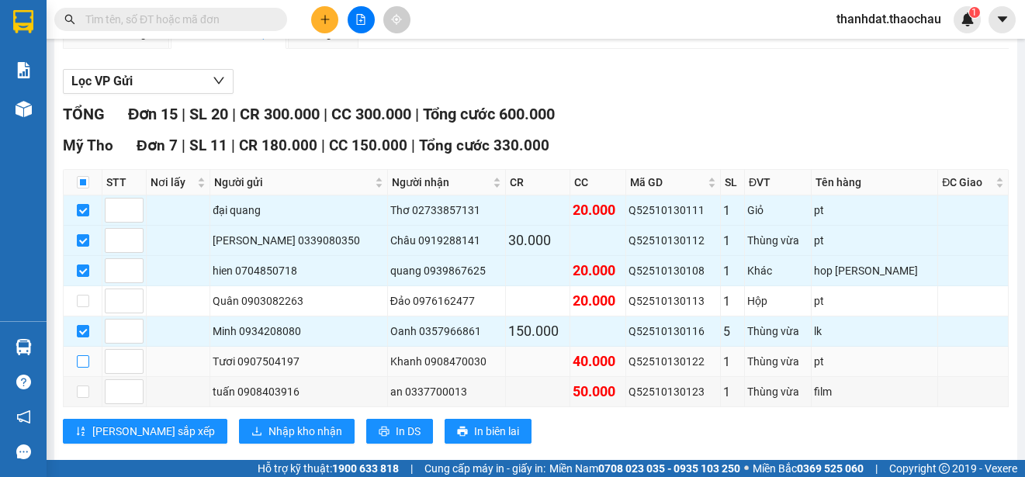
click at [85, 359] on input "checkbox" at bounding box center [83, 361] width 12 height 12
checkbox input "true"
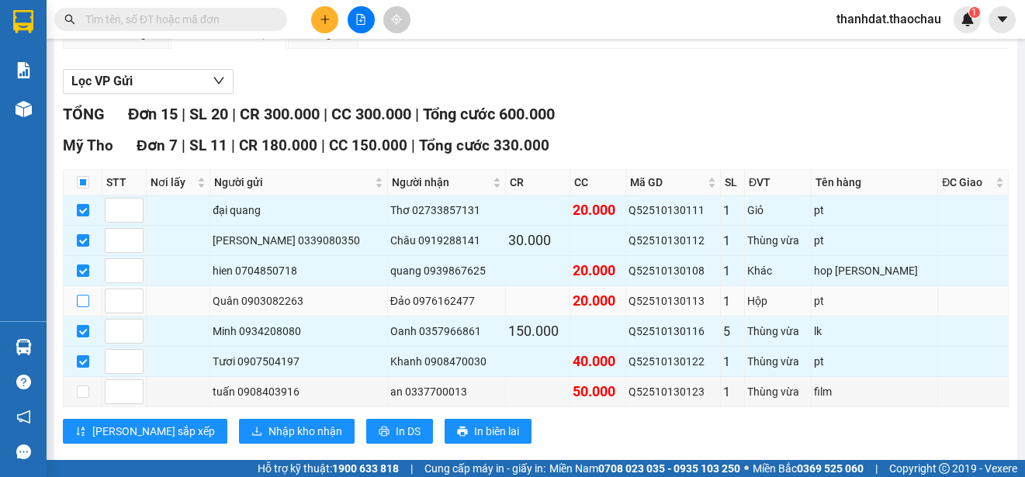
click at [87, 298] on input "checkbox" at bounding box center [83, 301] width 12 height 12
checkbox input "true"
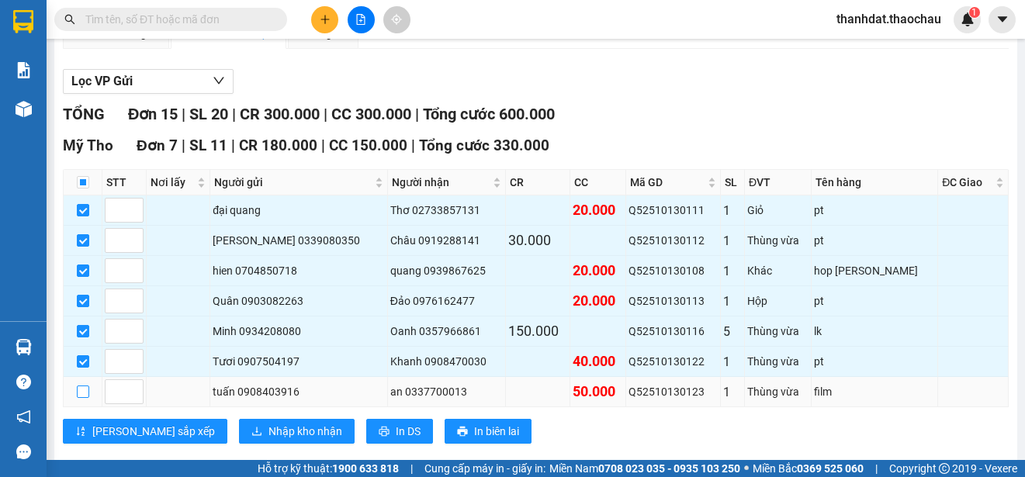
click at [81, 388] on input "checkbox" at bounding box center [83, 392] width 12 height 12
checkbox input "true"
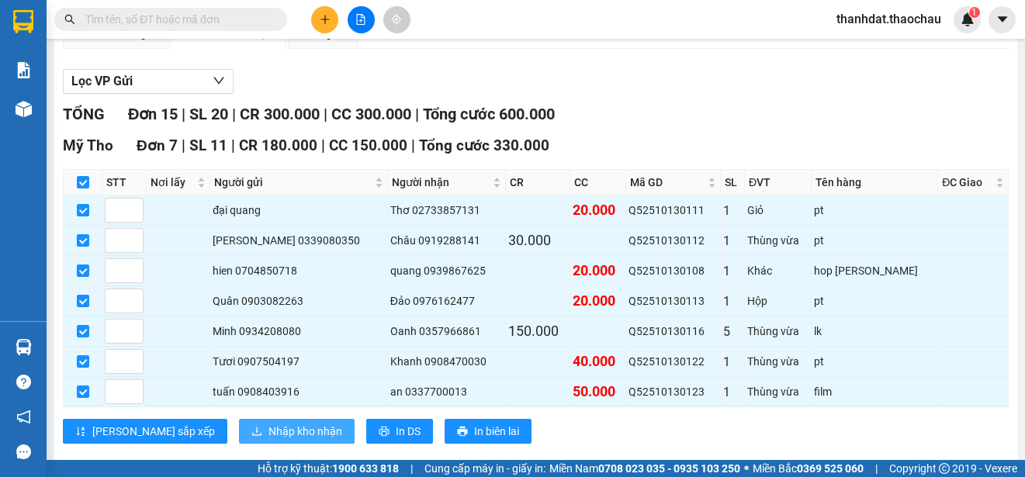
click at [268, 431] on span "Nhập kho nhận" at bounding box center [305, 431] width 74 height 17
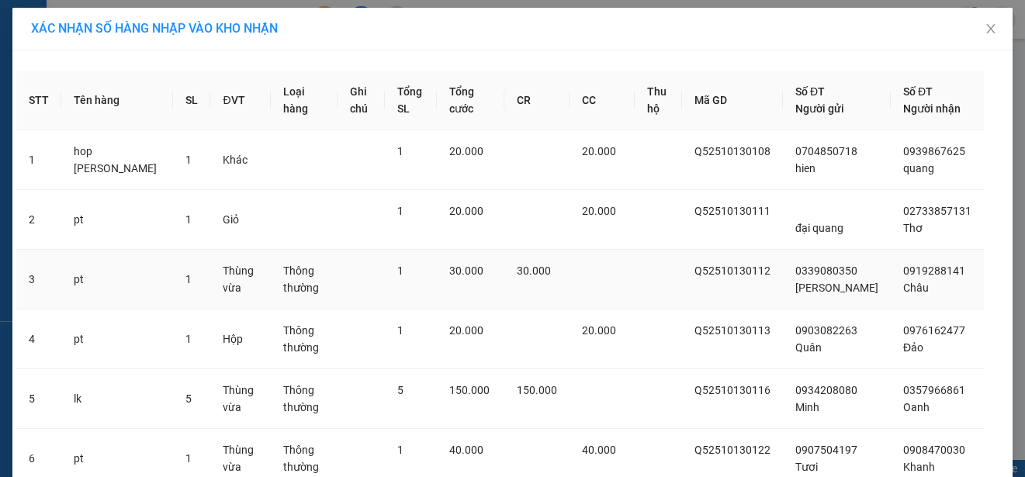
scroll to position [185, 0]
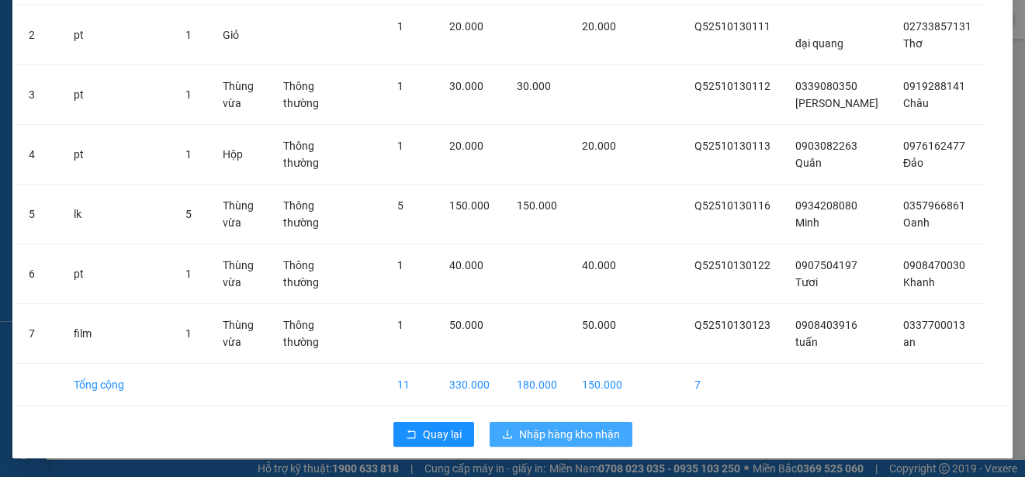
click at [578, 434] on span "Nhập hàng kho nhận" at bounding box center [569, 434] width 101 height 17
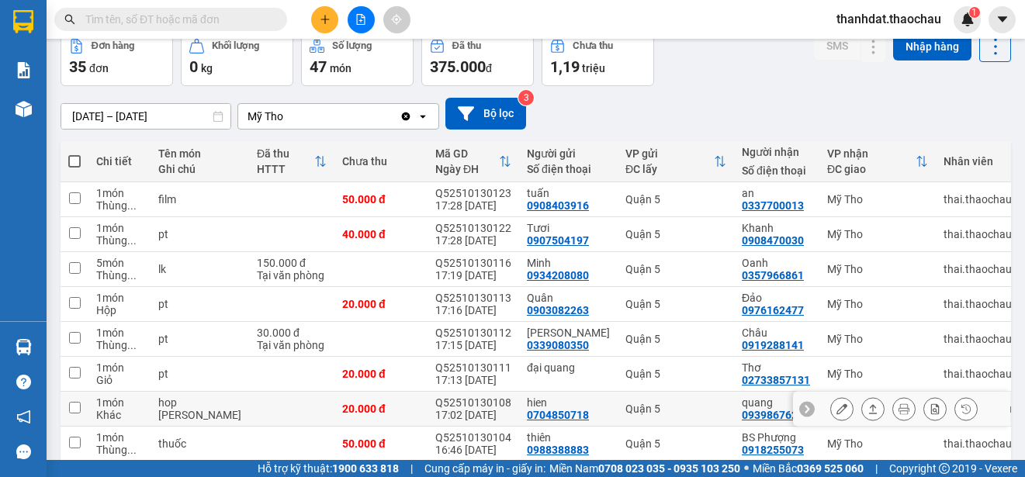
scroll to position [219, 0]
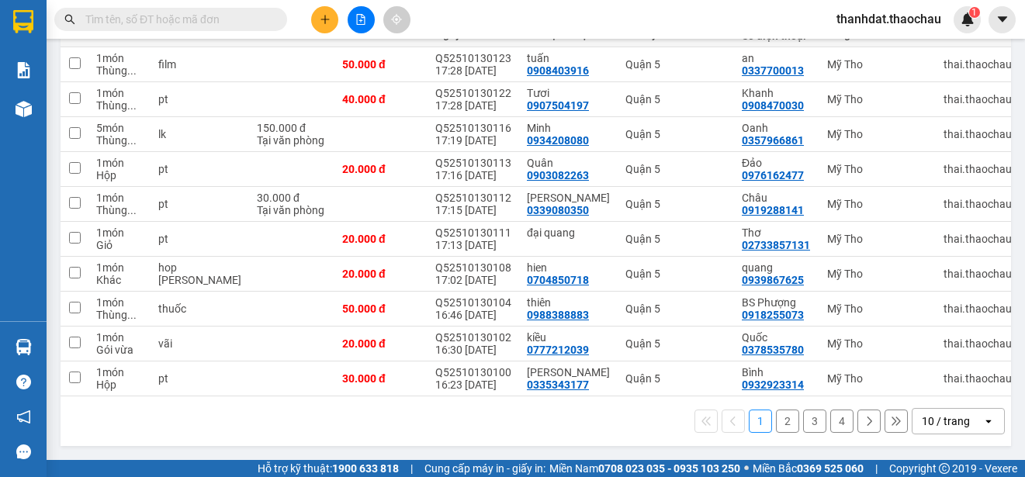
click at [776, 421] on button "2" at bounding box center [787, 421] width 23 height 23
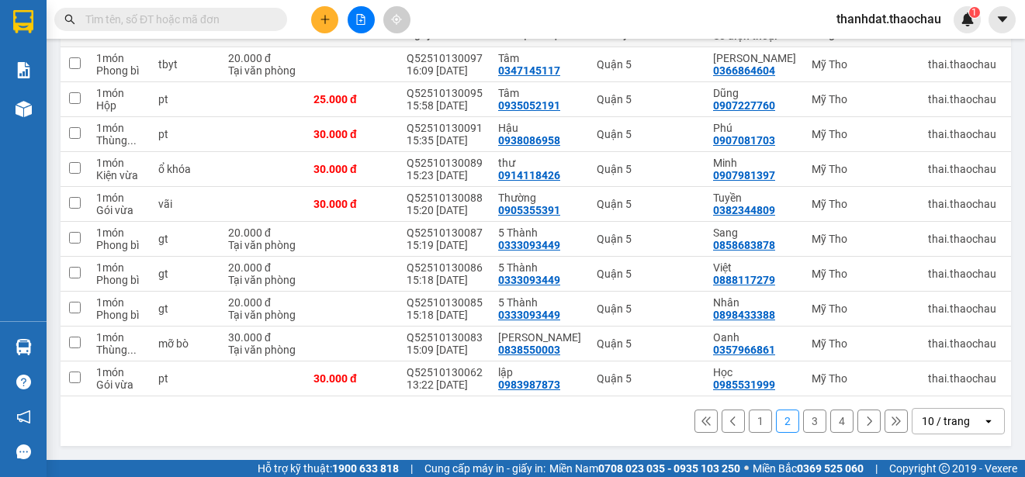
click at [806, 433] on button "3" at bounding box center [814, 421] width 23 height 23
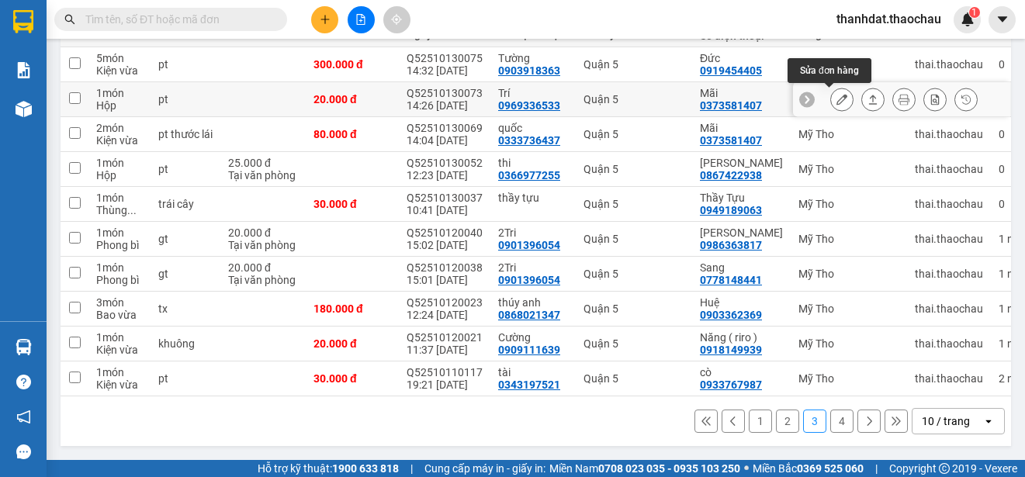
click at [836, 94] on icon at bounding box center [841, 99] width 11 height 11
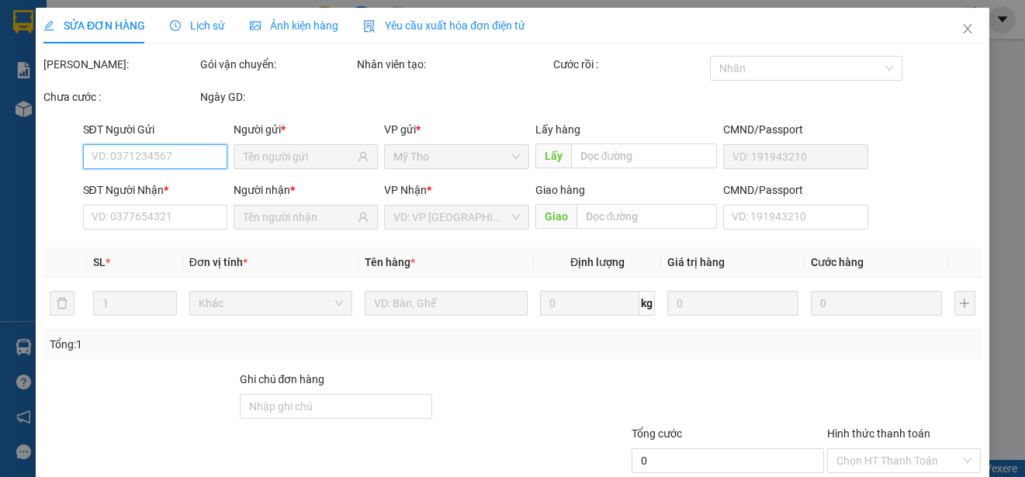
type input "0969336533"
type input "Trí"
type input "0373581407"
type input "Mãi"
type input "20.000"
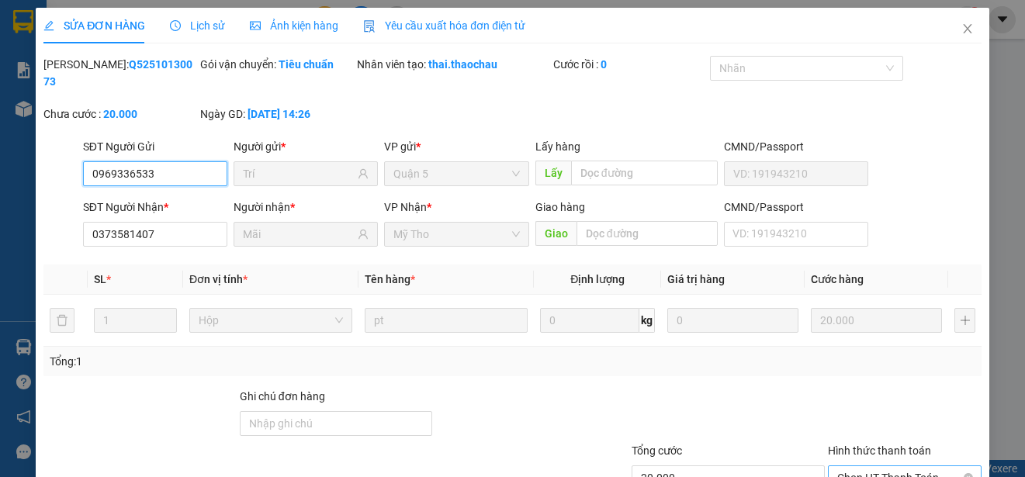
scroll to position [92, 0]
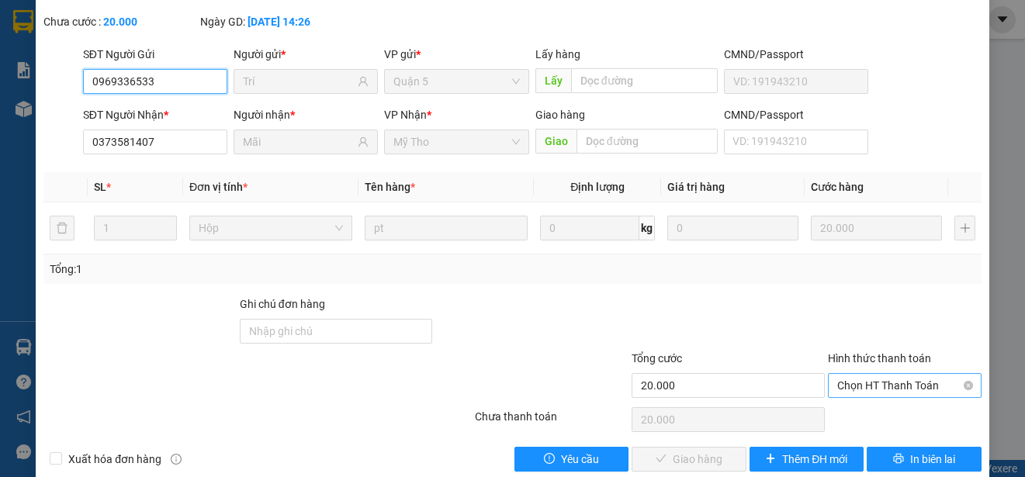
click at [865, 386] on span "Chọn HT Thanh Toán" at bounding box center [904, 385] width 135 height 23
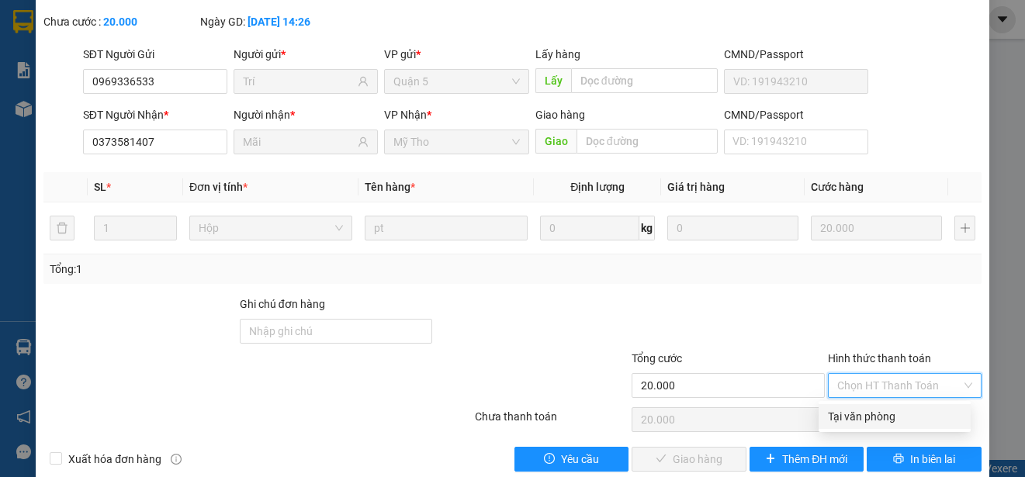
click at [872, 415] on div "Tại văn phòng" at bounding box center [894, 416] width 133 height 17
type input "0"
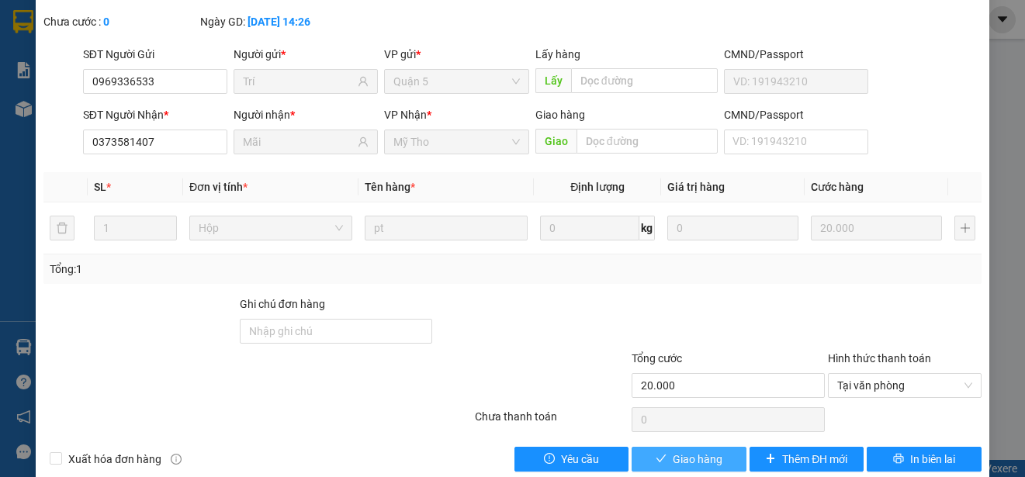
click at [694, 457] on span "Giao hàng" at bounding box center [698, 459] width 50 height 17
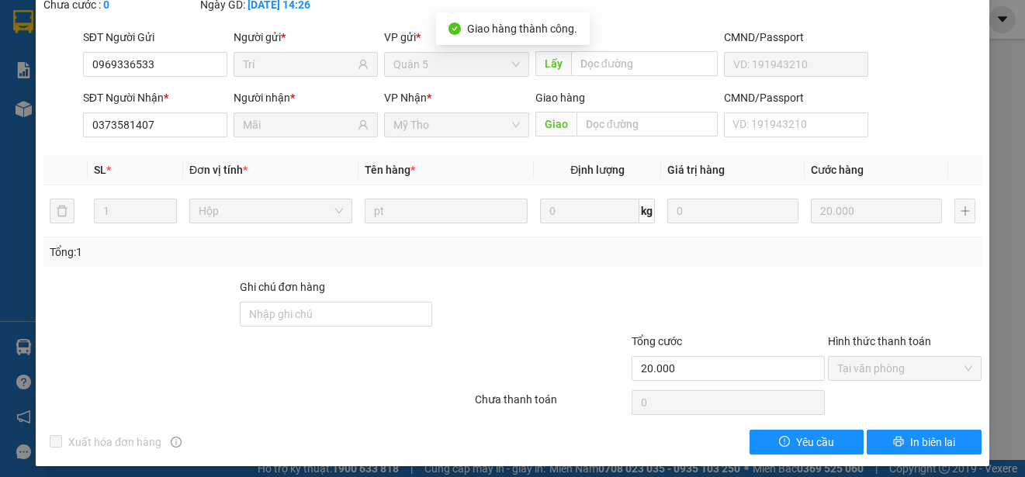
scroll to position [0, 0]
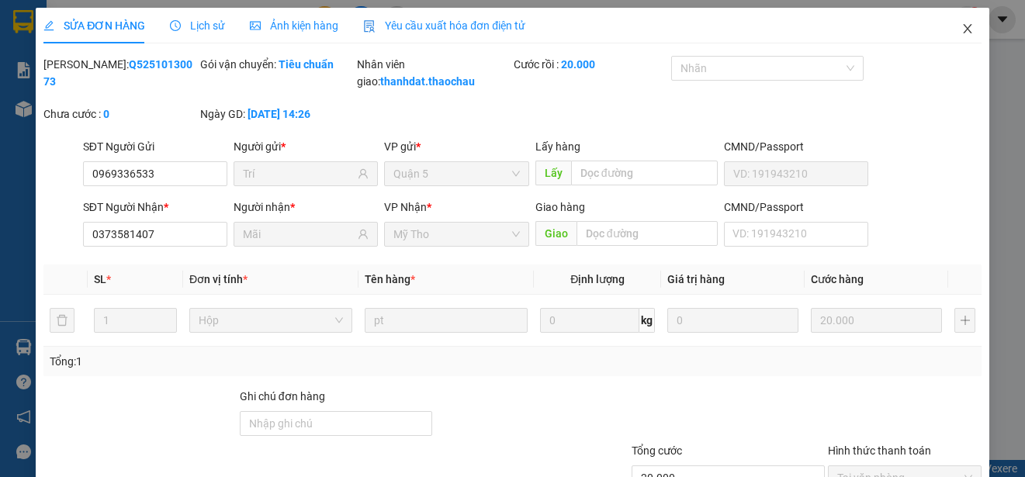
click at [963, 27] on icon "close" at bounding box center [967, 28] width 9 height 9
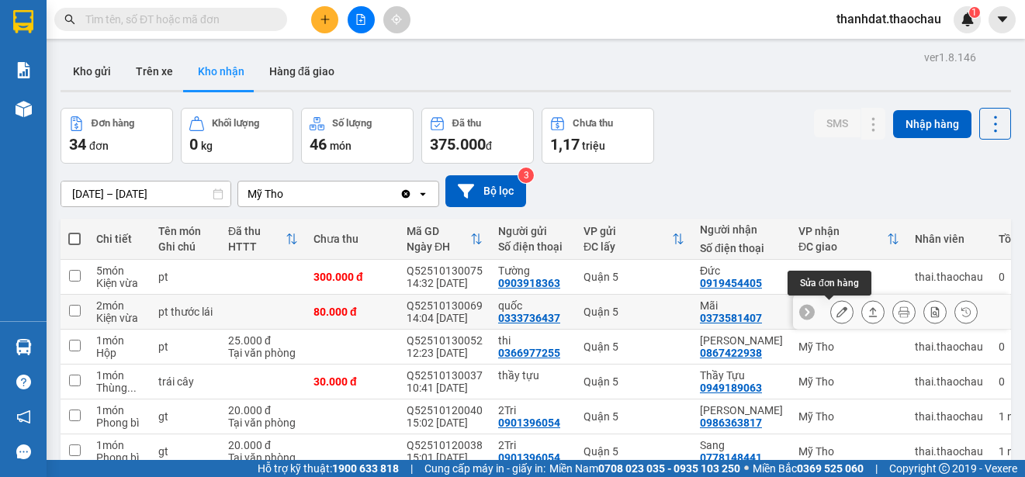
click at [836, 313] on icon at bounding box center [841, 311] width 11 height 11
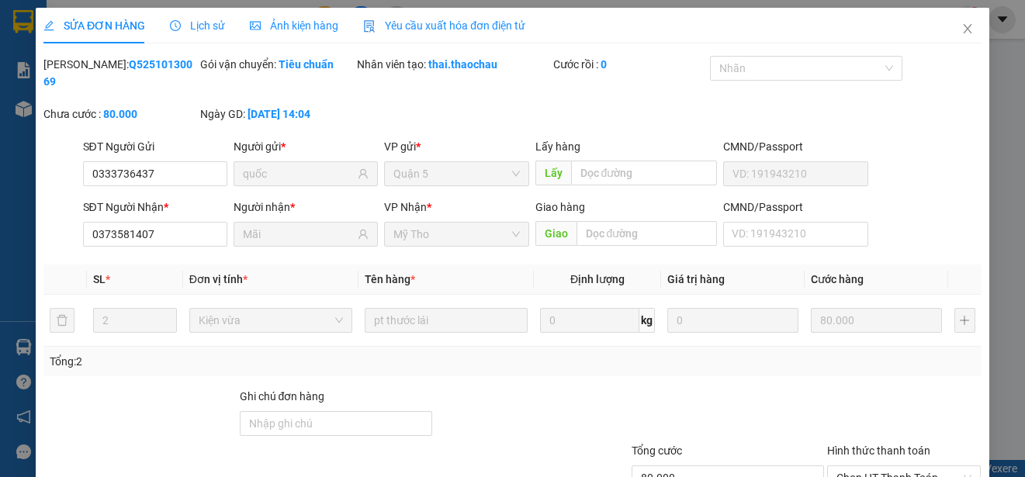
type input "0333736437"
type input "quốc"
type input "0373581407"
type input "Mãi"
type input "80.000"
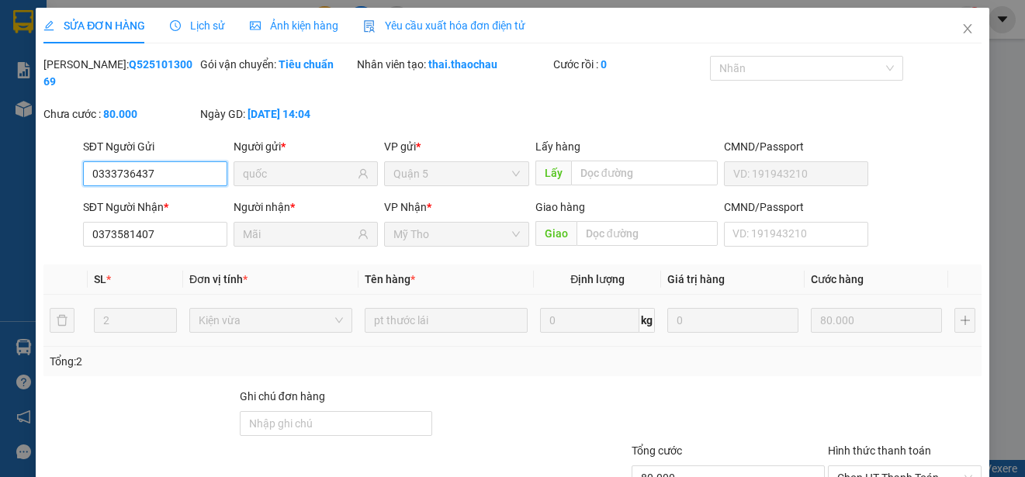
scroll to position [117, 0]
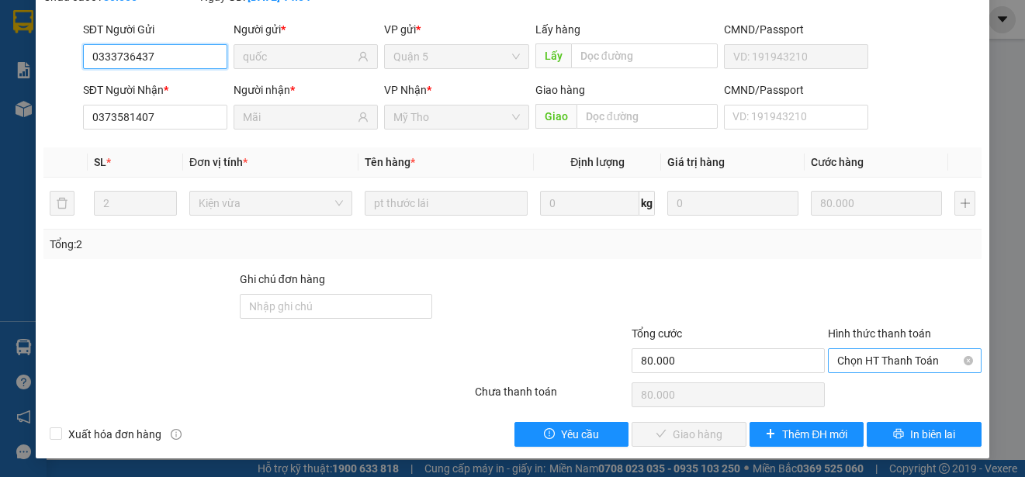
click at [863, 359] on span "Chọn HT Thanh Toán" at bounding box center [904, 360] width 135 height 23
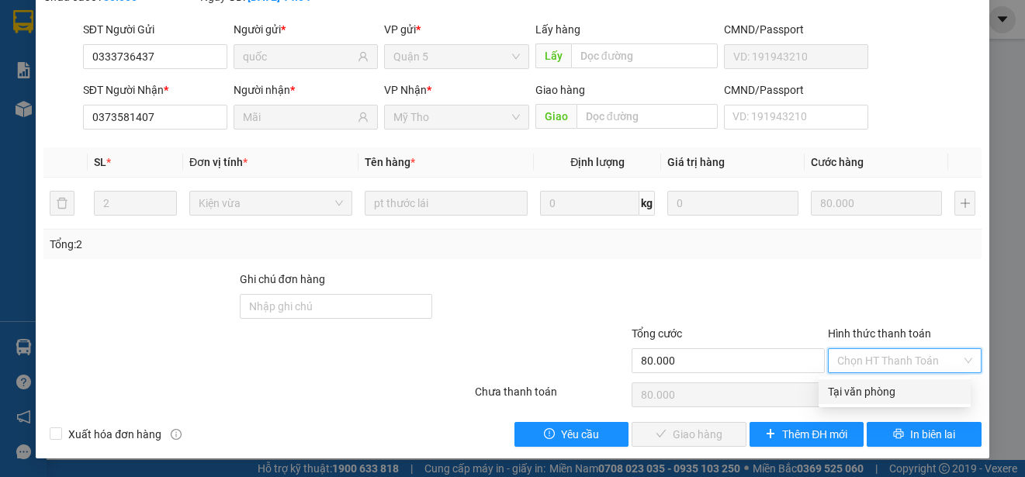
click at [864, 383] on div "Tại văn phòng" at bounding box center [894, 391] width 133 height 17
type input "0"
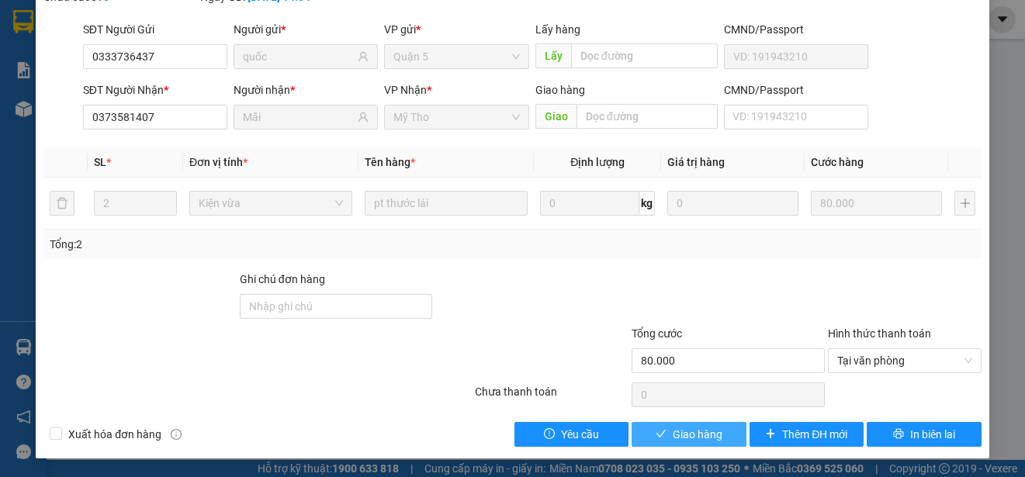
click at [679, 430] on span "Giao hàng" at bounding box center [698, 434] width 50 height 17
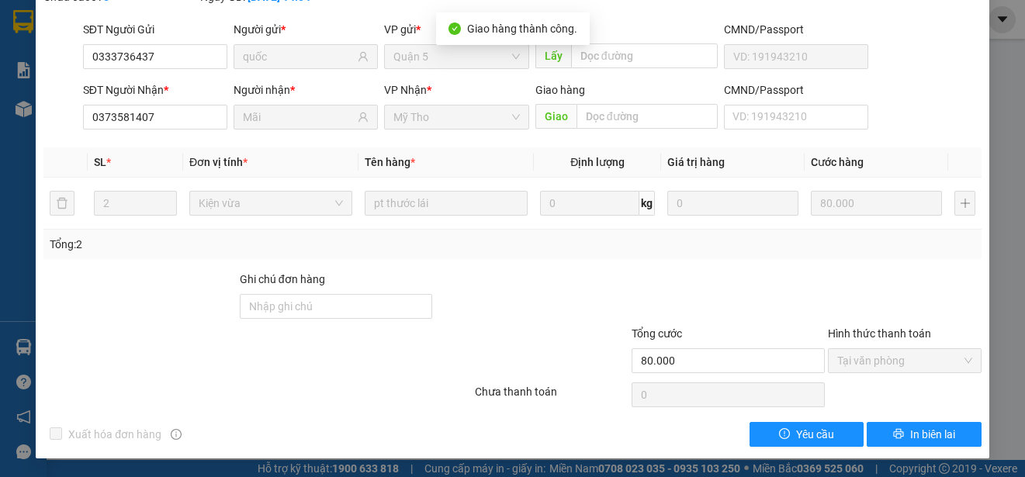
scroll to position [0, 0]
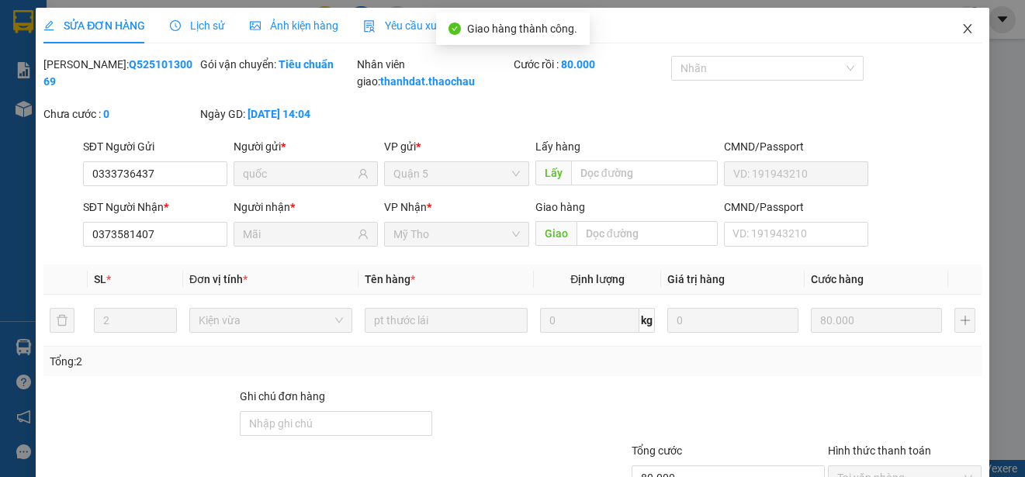
click at [961, 26] on icon "close" at bounding box center [967, 28] width 12 height 12
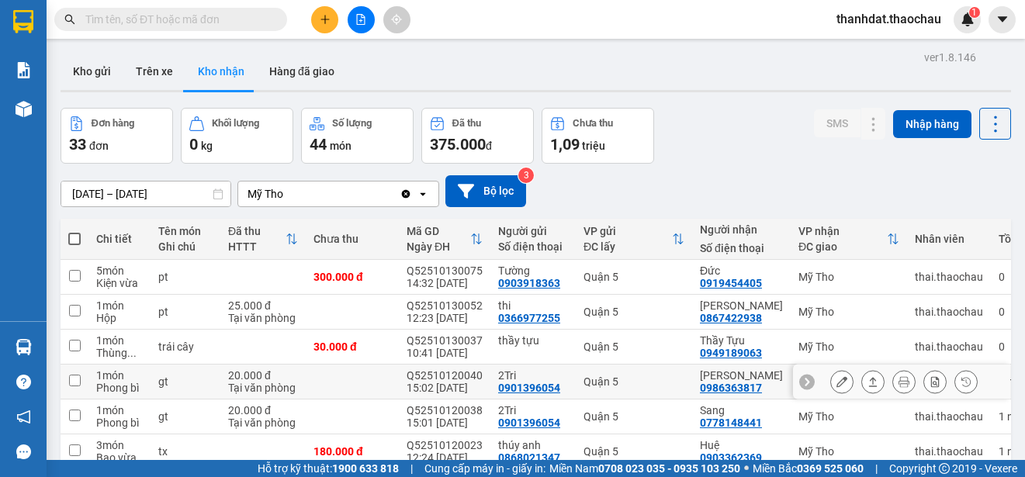
scroll to position [219, 0]
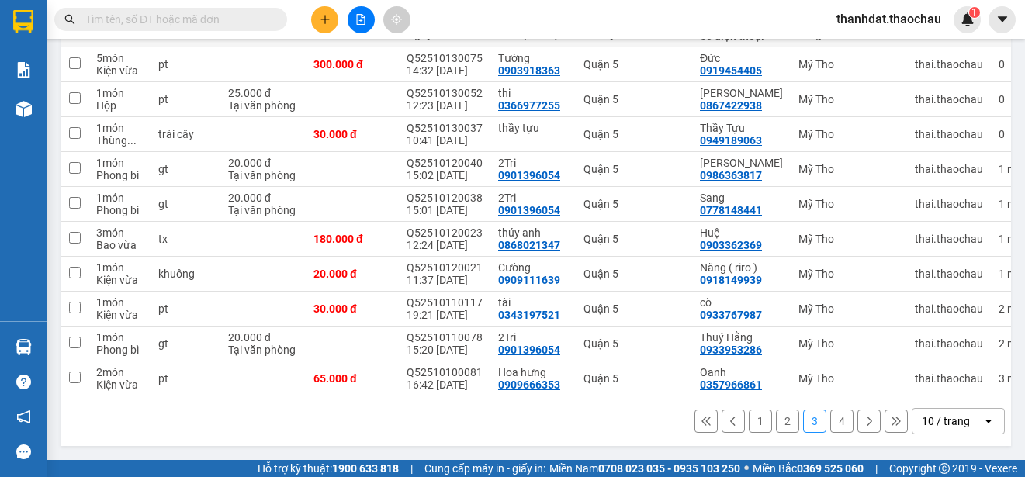
click at [749, 421] on button "1" at bounding box center [760, 421] width 23 height 23
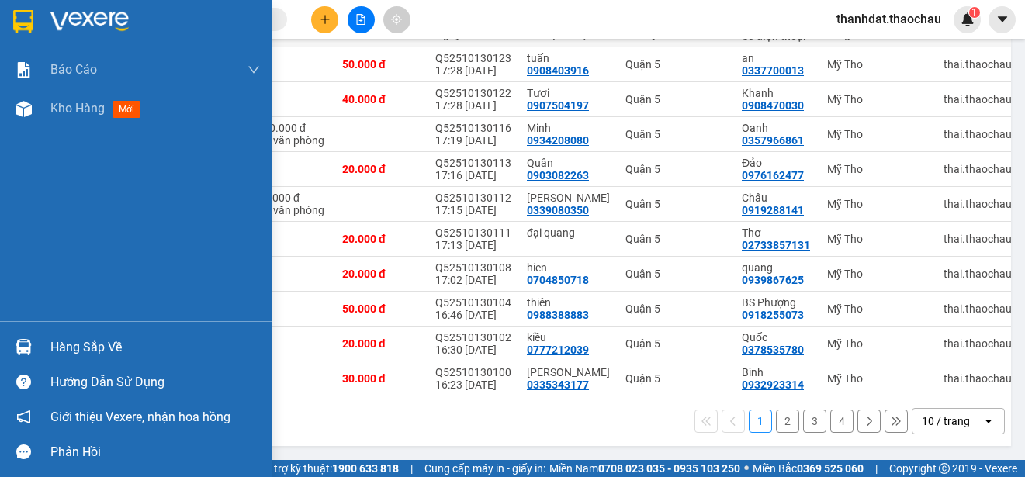
click at [78, 351] on div "Hàng sắp về" at bounding box center [154, 347] width 209 height 23
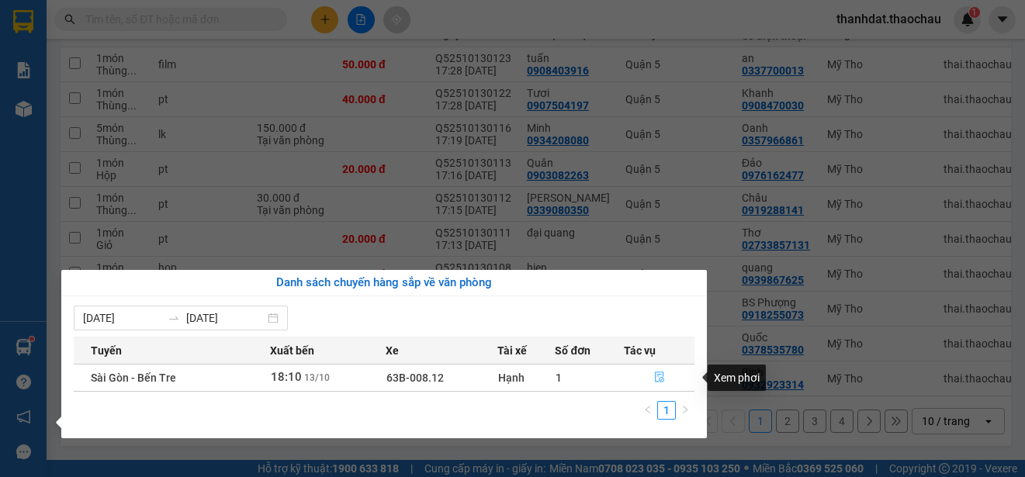
click at [662, 377] on icon "file-done" at bounding box center [659, 377] width 9 height 11
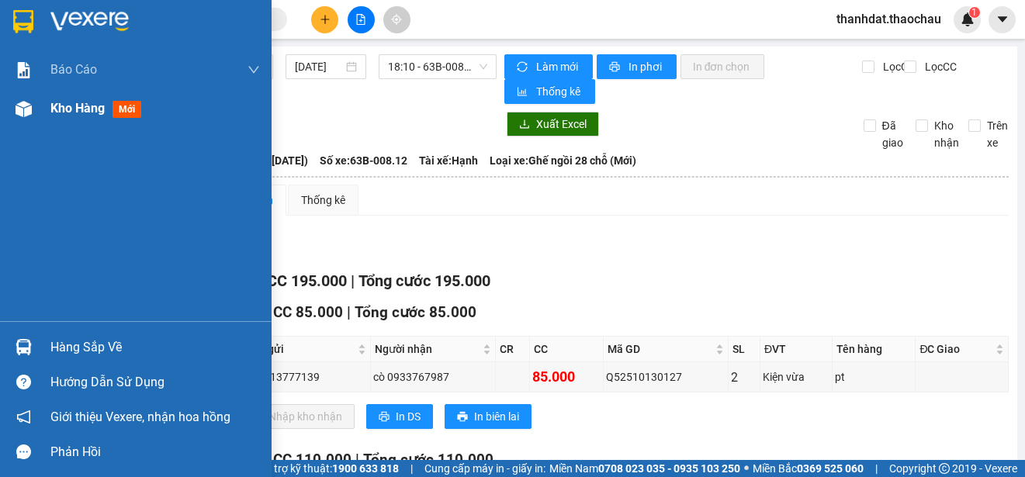
click at [66, 106] on span "Kho hàng" at bounding box center [77, 108] width 54 height 15
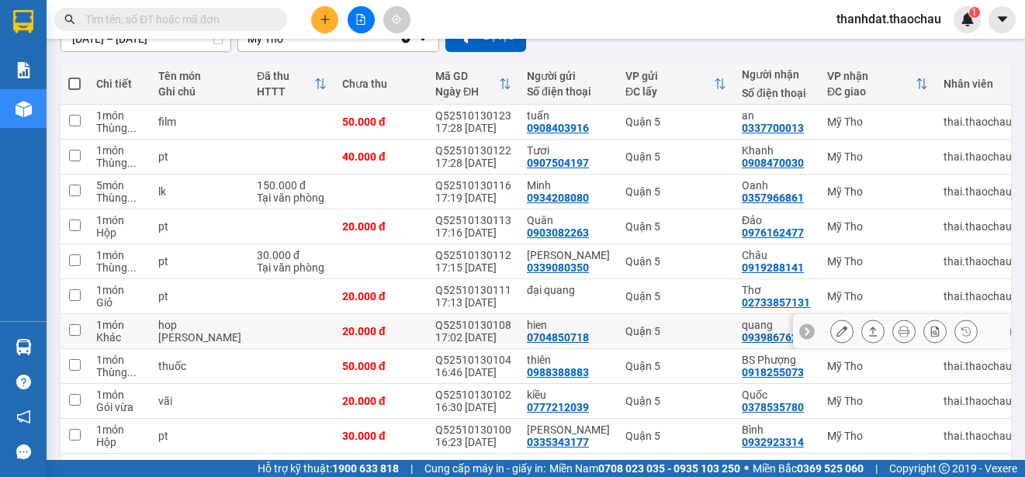
scroll to position [219, 0]
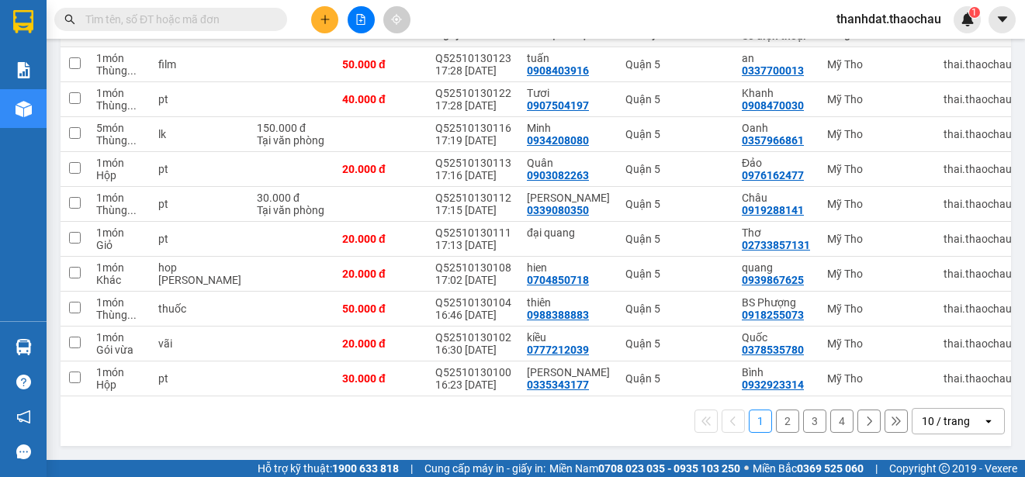
click at [780, 419] on button "2" at bounding box center [787, 421] width 23 height 23
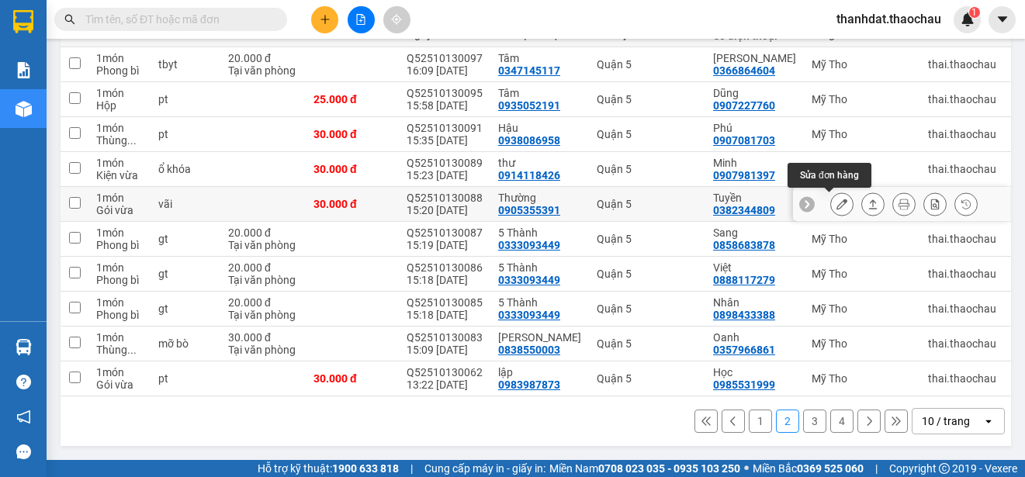
click at [836, 200] on icon at bounding box center [841, 204] width 11 height 11
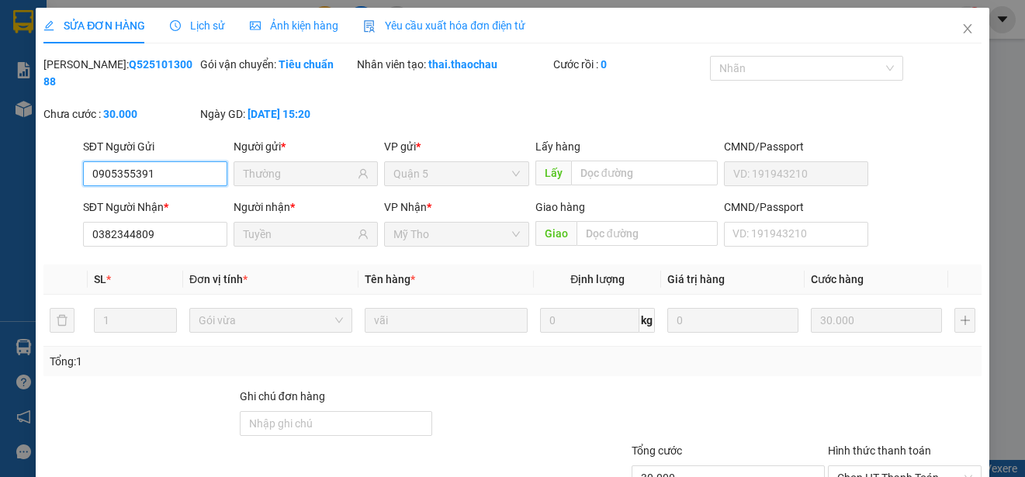
type input "0905355391"
type input "Thường"
type input "0382344809"
type input "Tuyền"
type input "30.000"
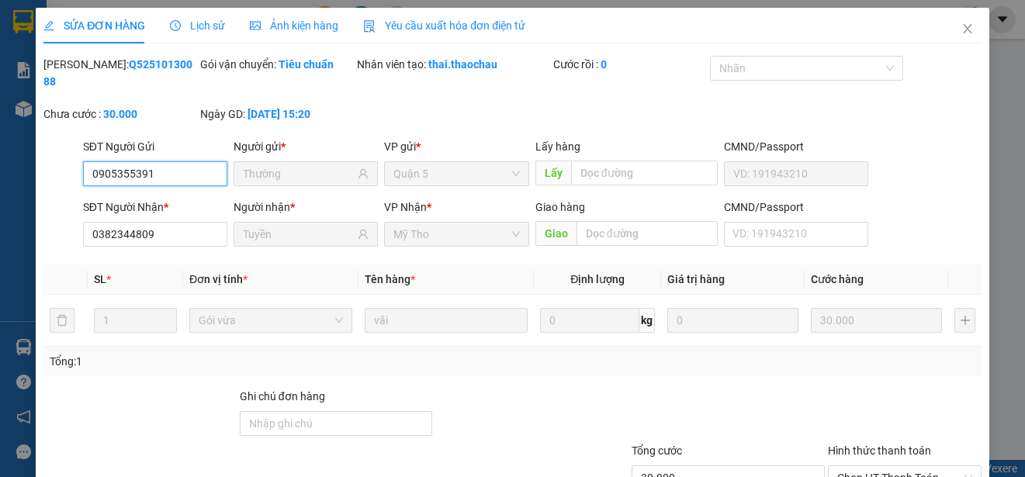
scroll to position [117, 0]
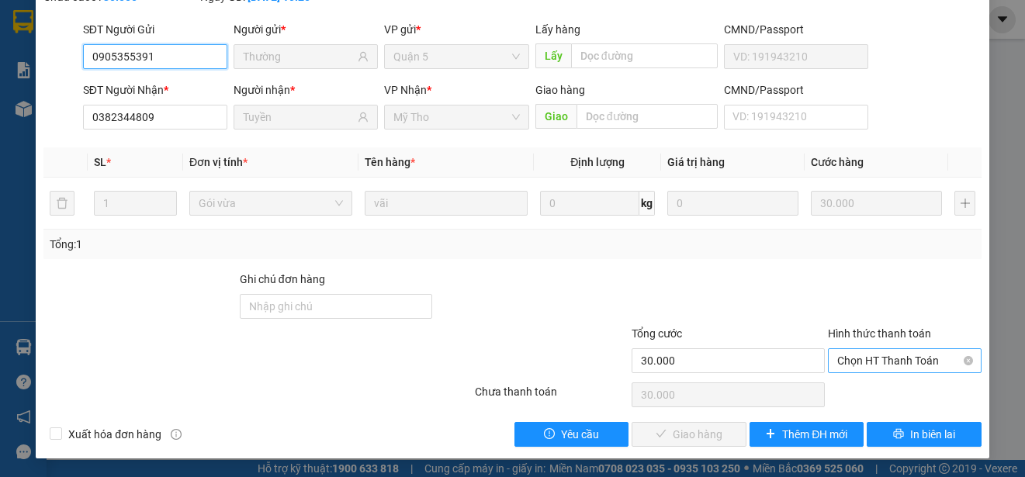
click at [843, 354] on span "Chọn HT Thanh Toán" at bounding box center [904, 360] width 135 height 23
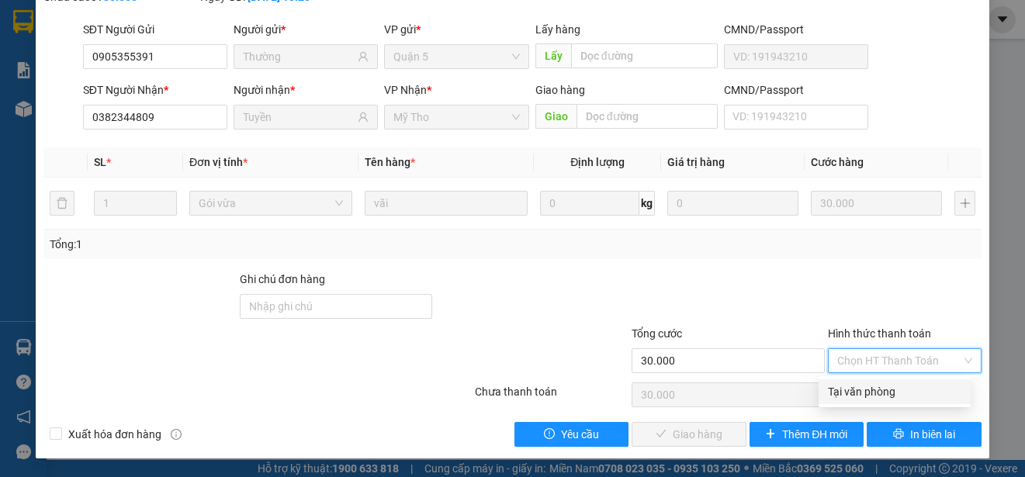
click at [843, 388] on div "Tại văn phòng" at bounding box center [894, 391] width 133 height 17
type input "0"
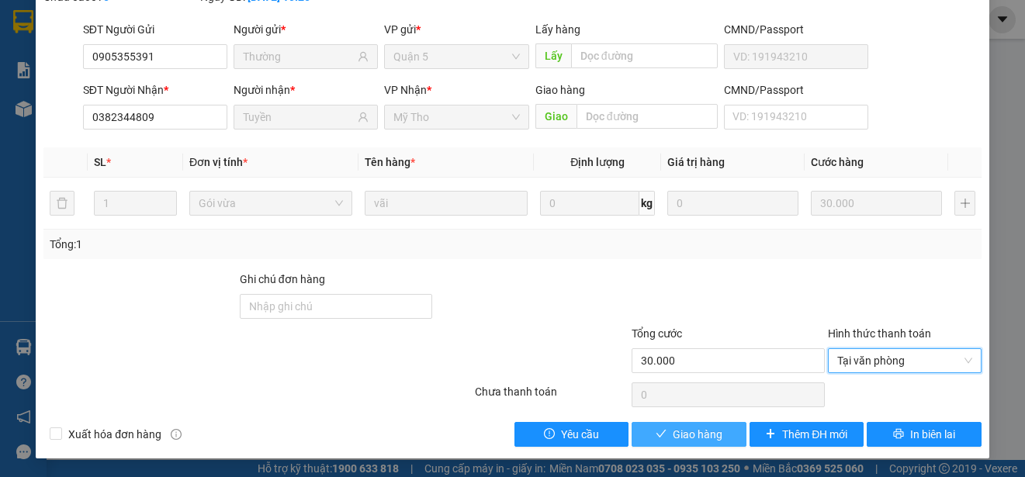
click at [714, 438] on button "Giao hàng" at bounding box center [689, 434] width 115 height 25
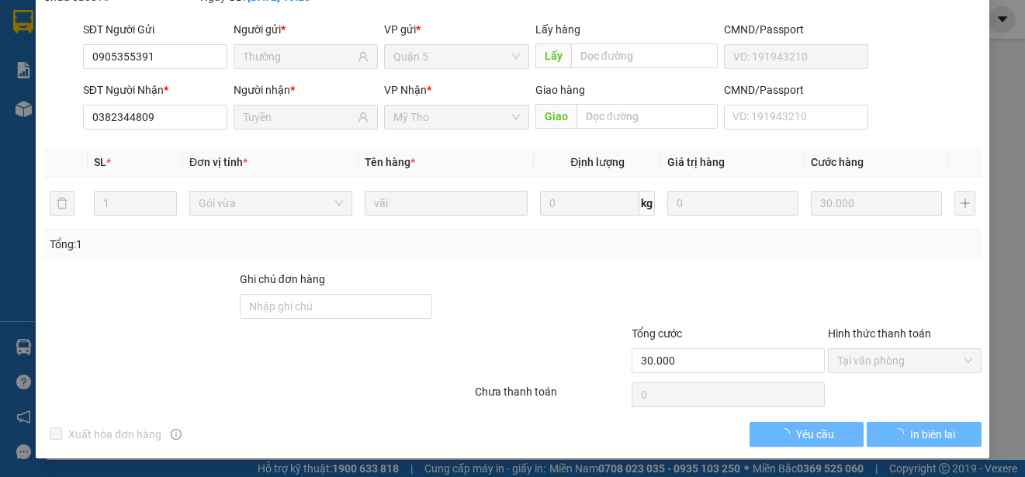
scroll to position [0, 0]
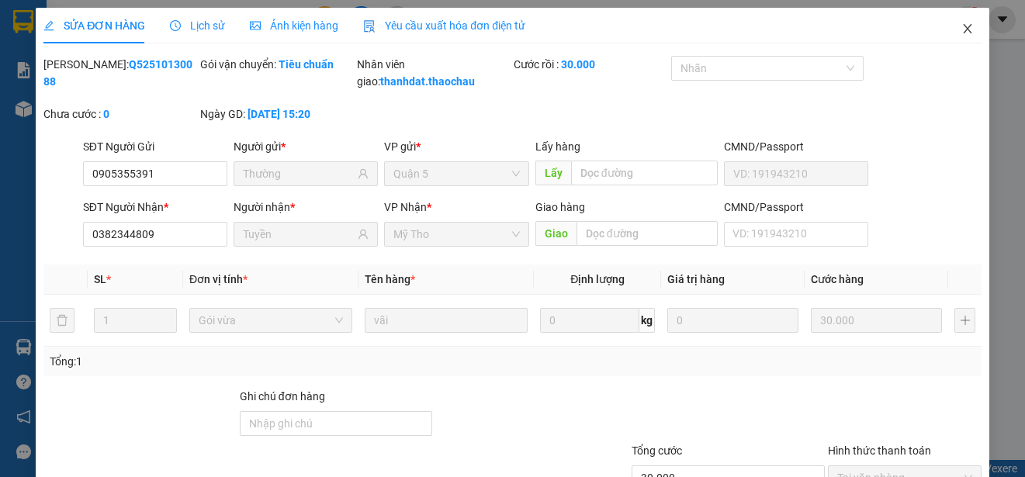
click at [963, 29] on icon "close" at bounding box center [967, 28] width 9 height 9
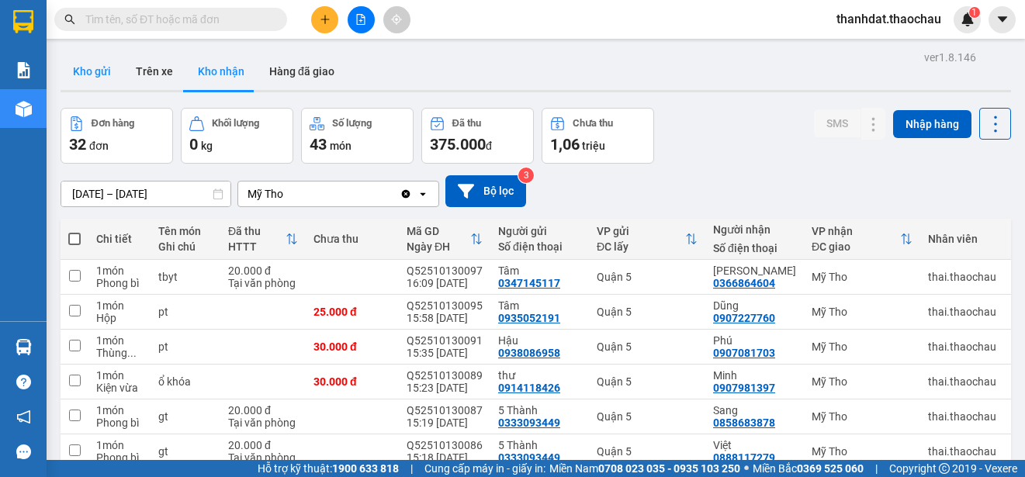
click at [94, 65] on button "Kho gửi" at bounding box center [92, 71] width 63 height 37
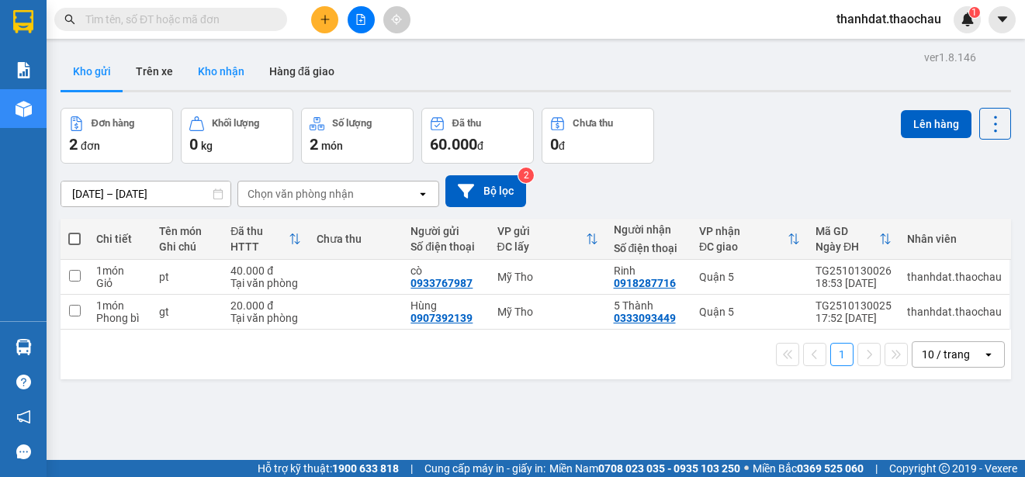
click at [201, 61] on button "Kho nhận" at bounding box center [220, 71] width 71 height 37
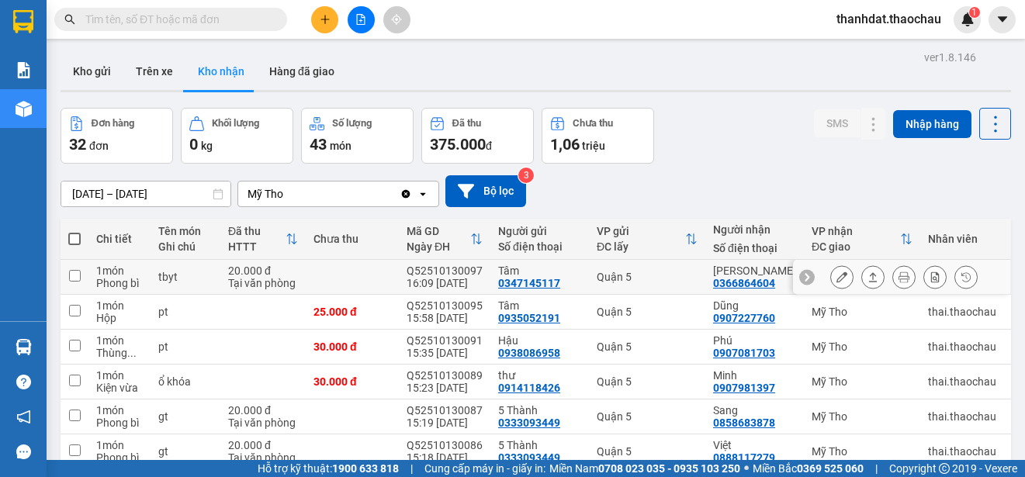
scroll to position [231, 0]
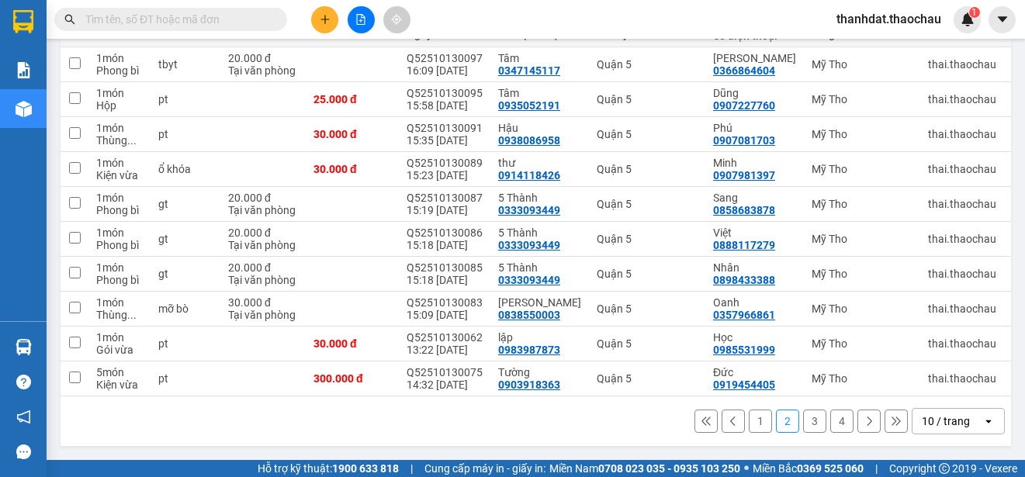
click at [753, 420] on button "1" at bounding box center [760, 421] width 23 height 23
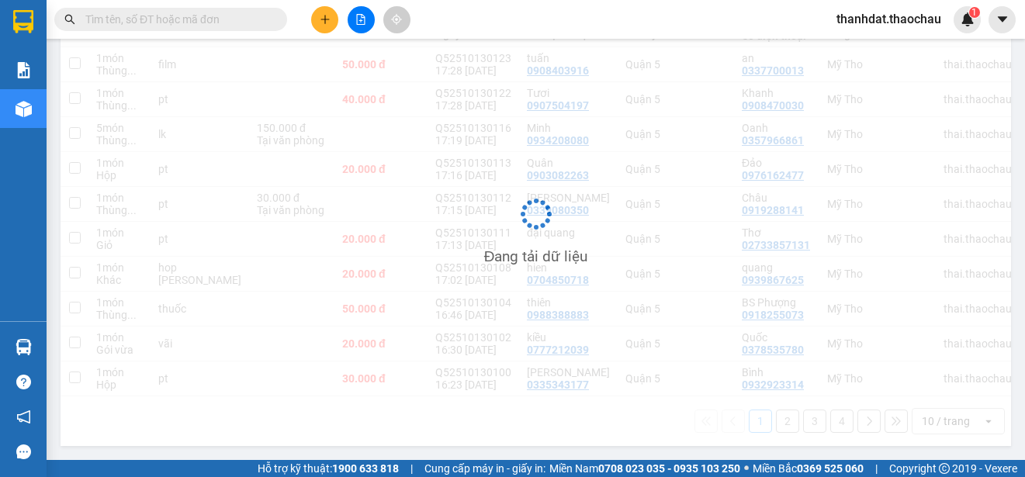
scroll to position [219, 0]
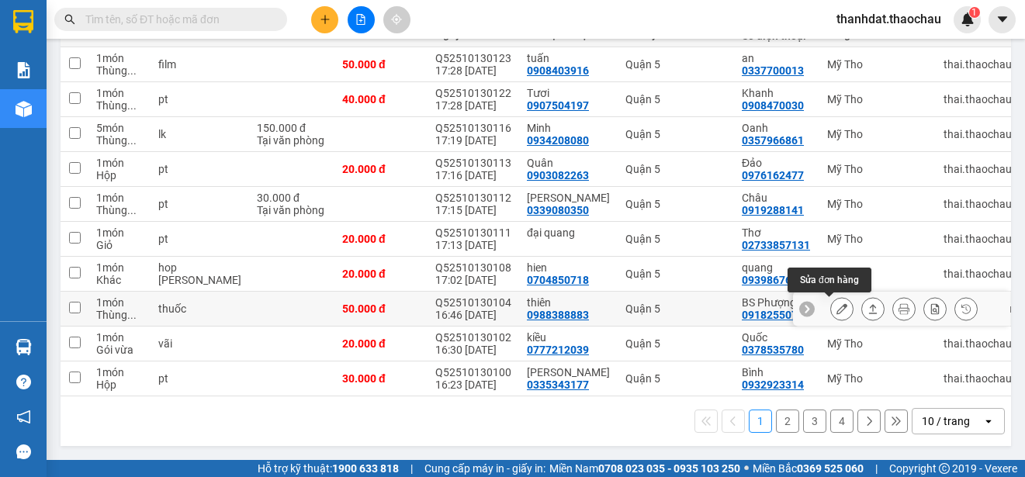
click at [836, 305] on icon at bounding box center [841, 308] width 11 height 11
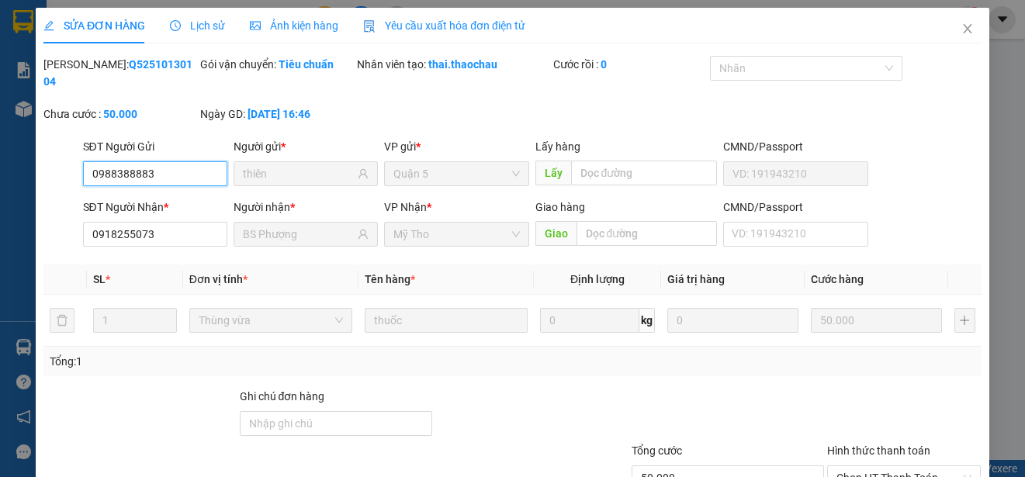
type input "0988388883"
type input "thiên"
type input "0918255073"
type input "BS Phượng"
type input "50.000"
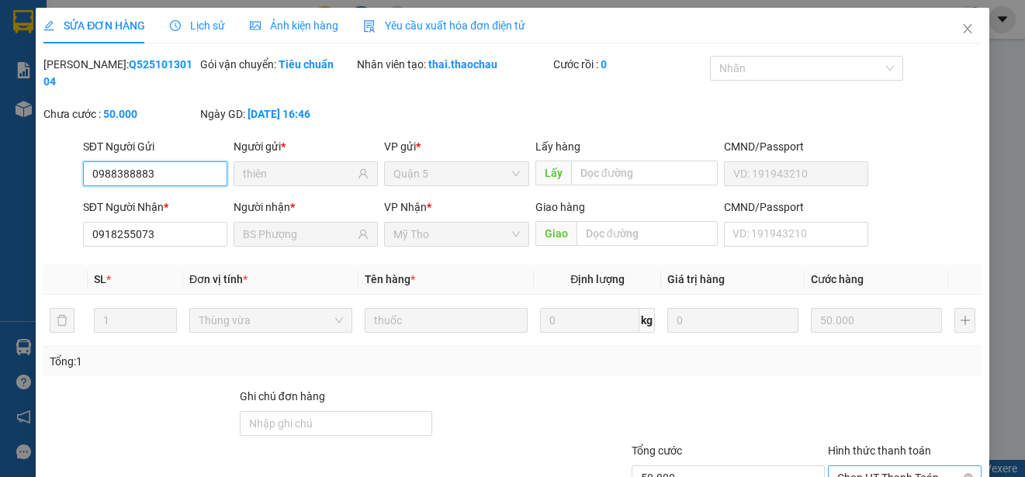
scroll to position [117, 0]
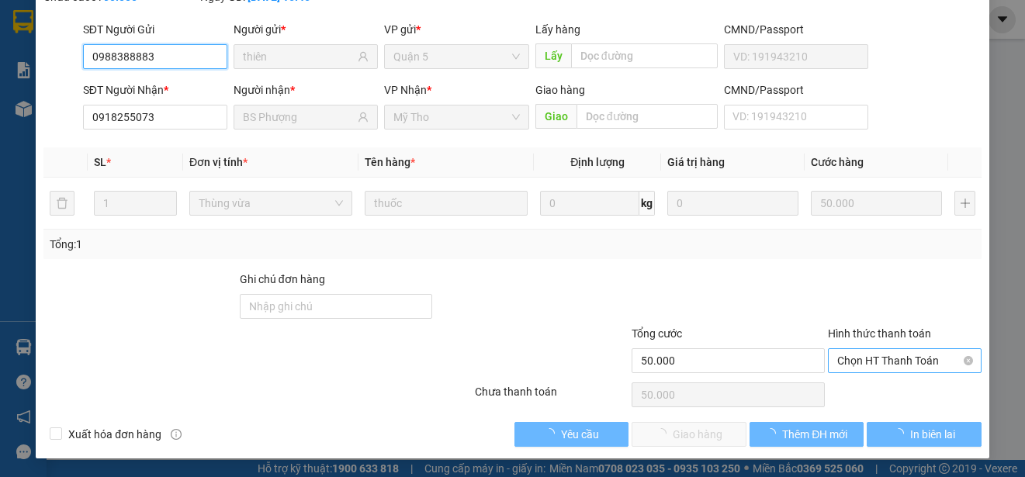
click at [870, 355] on span "Chọn HT Thanh Toán" at bounding box center [904, 360] width 135 height 23
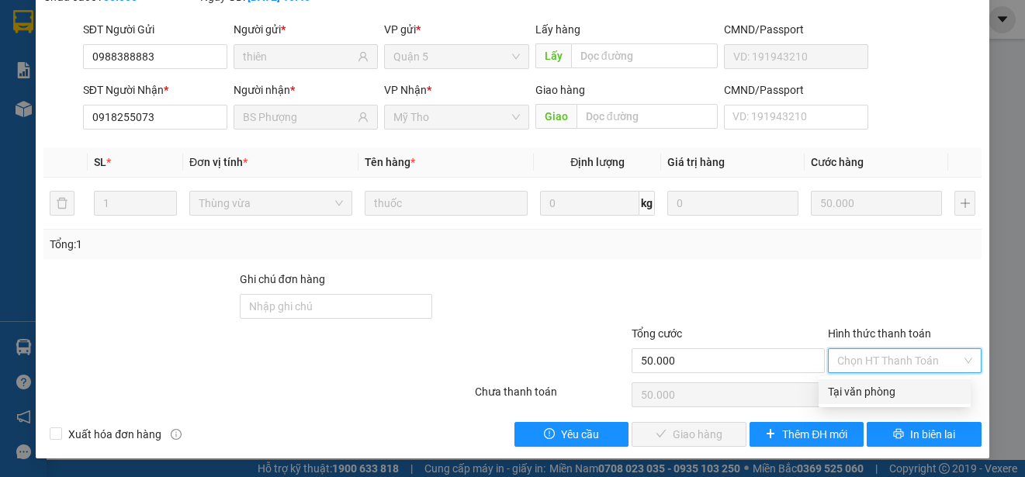
click at [868, 391] on div "Tại văn phòng" at bounding box center [894, 391] width 133 height 17
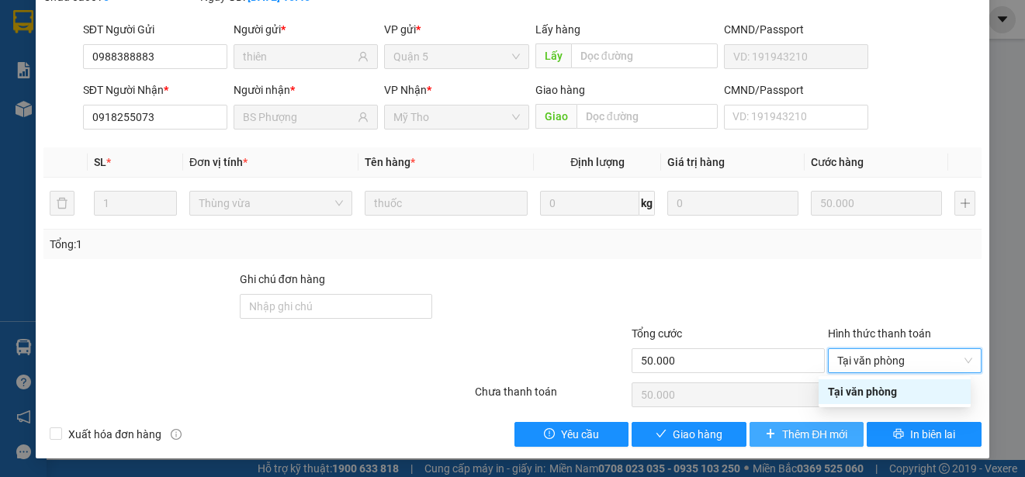
type input "0"
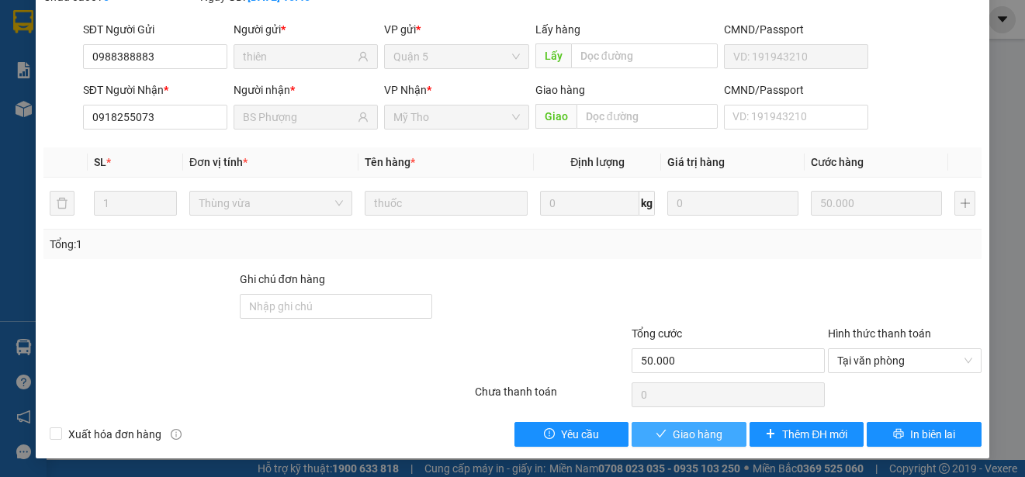
click at [680, 431] on span "Giao hàng" at bounding box center [698, 434] width 50 height 17
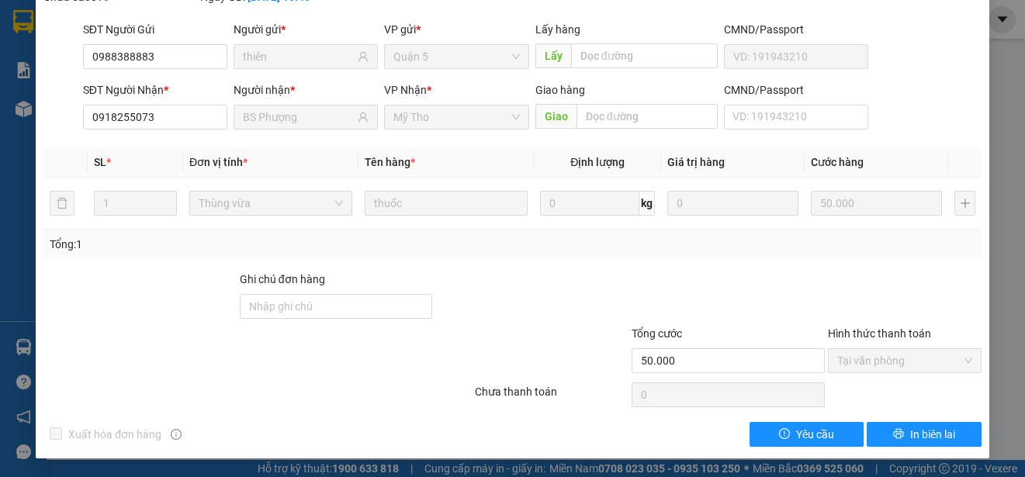
scroll to position [0, 0]
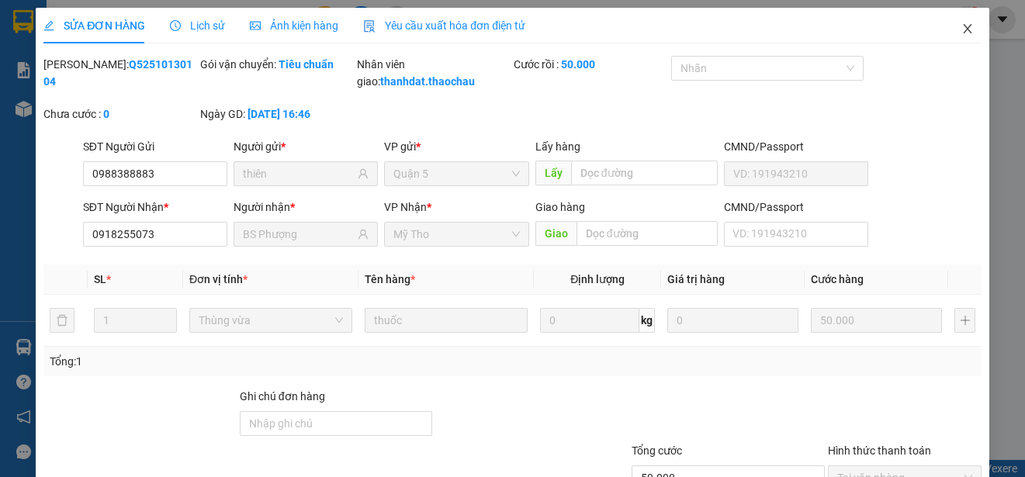
click at [961, 29] on icon "close" at bounding box center [967, 28] width 12 height 12
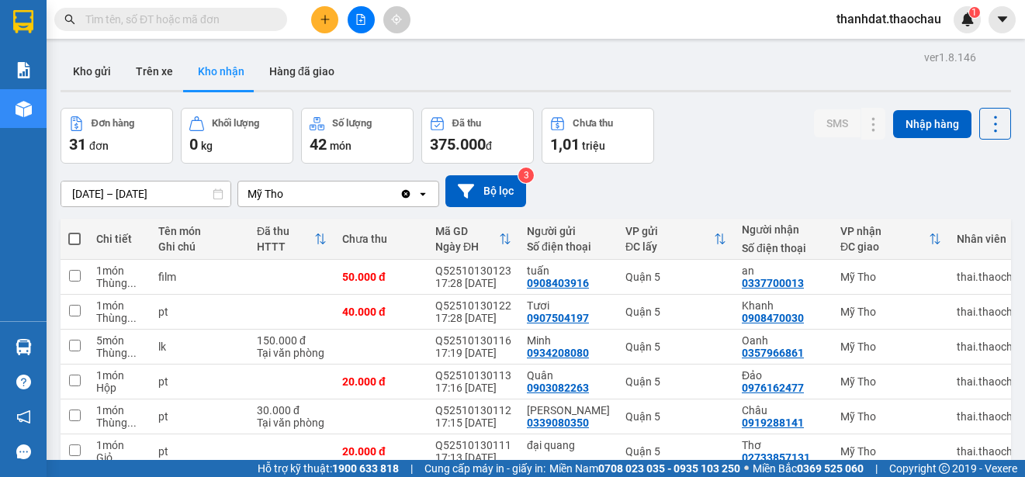
scroll to position [219, 0]
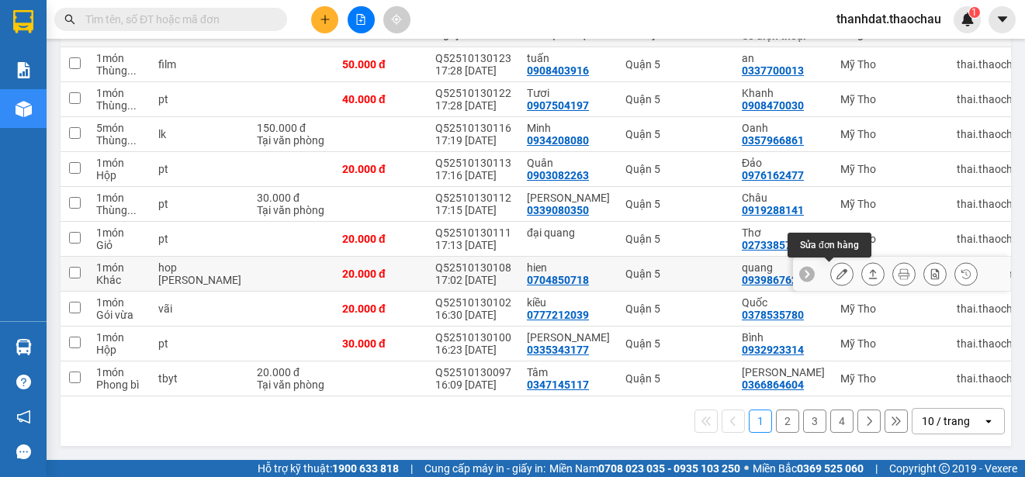
click at [836, 268] on icon at bounding box center [841, 273] width 11 height 11
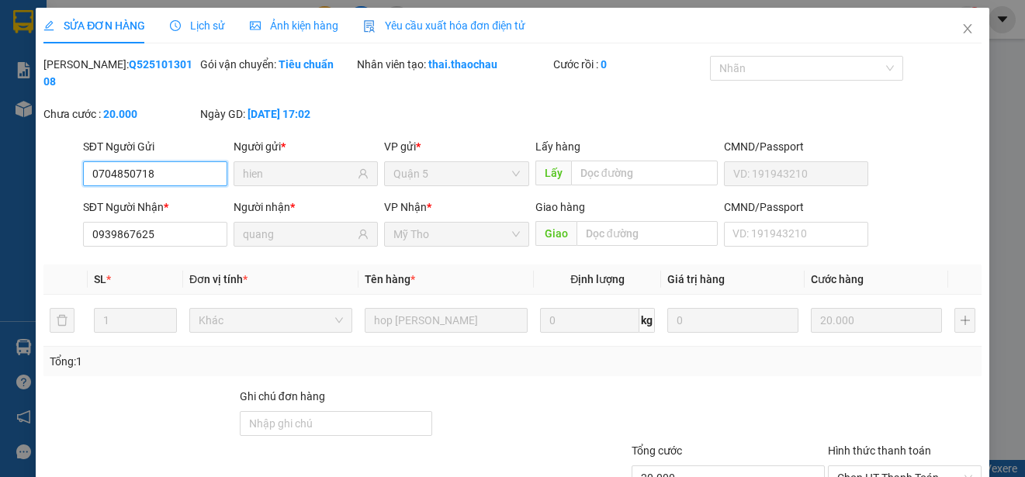
type input "0704850718"
type input "hien"
type input "0939867625"
type input "quang"
type input "20.000"
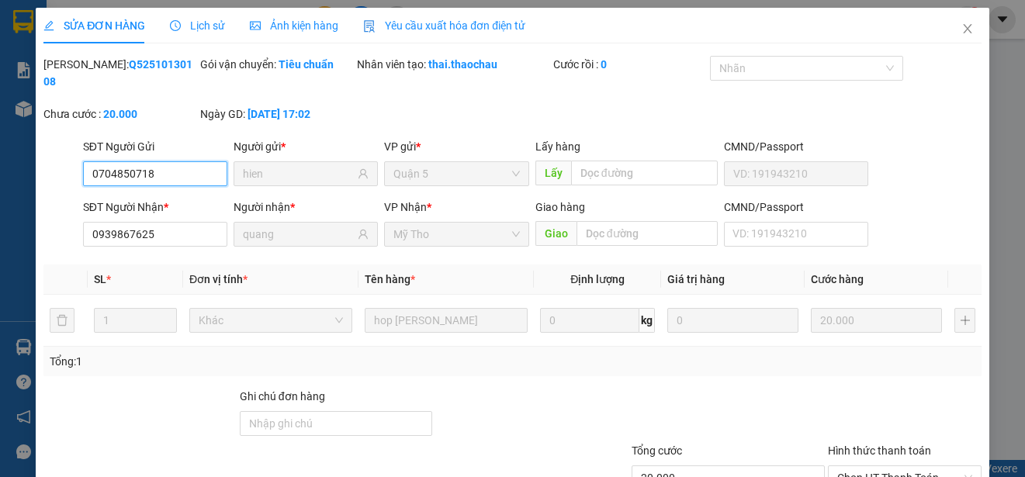
scroll to position [100, 0]
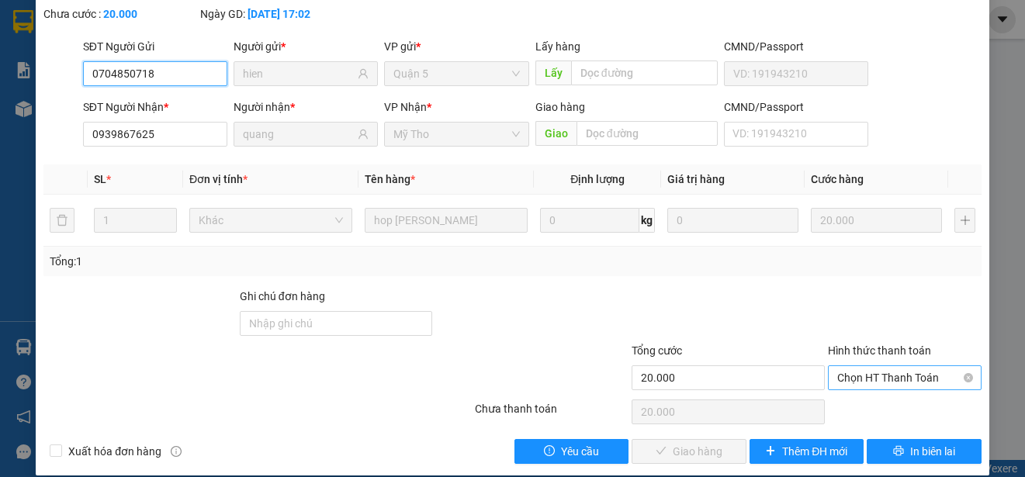
click at [857, 374] on span "Chọn HT Thanh Toán" at bounding box center [904, 377] width 135 height 23
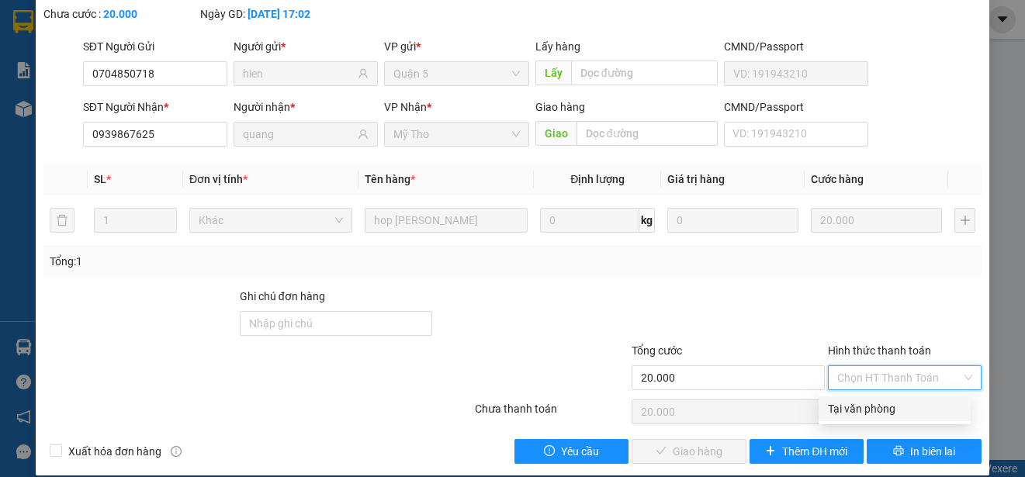
click at [862, 401] on div "Tại văn phòng" at bounding box center [894, 408] width 133 height 17
type input "0"
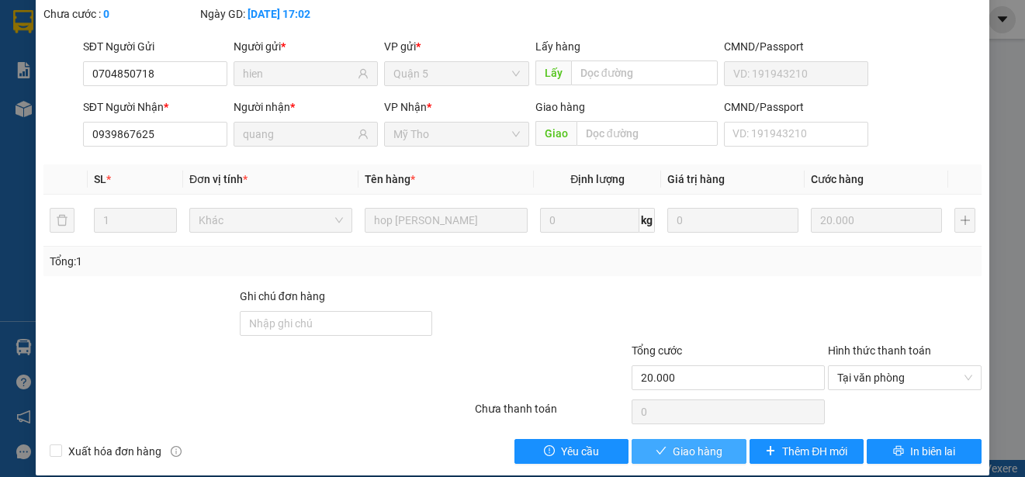
click at [690, 452] on span "Giao hàng" at bounding box center [698, 451] width 50 height 17
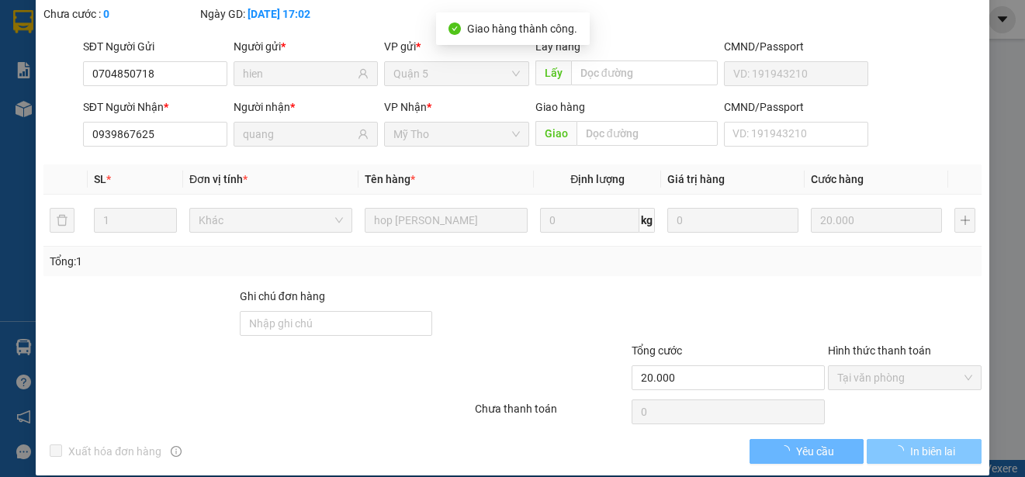
scroll to position [117, 0]
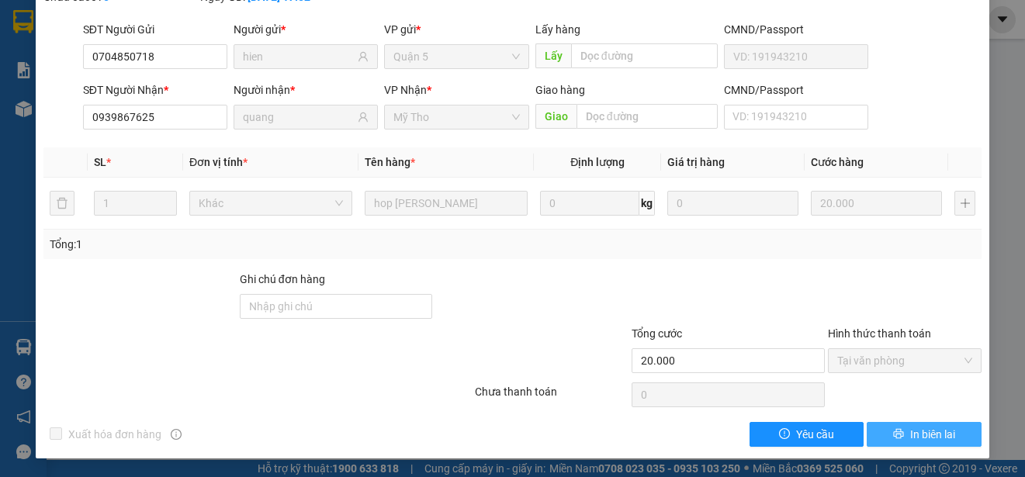
click at [916, 443] on span "In biên lai" at bounding box center [932, 434] width 45 height 17
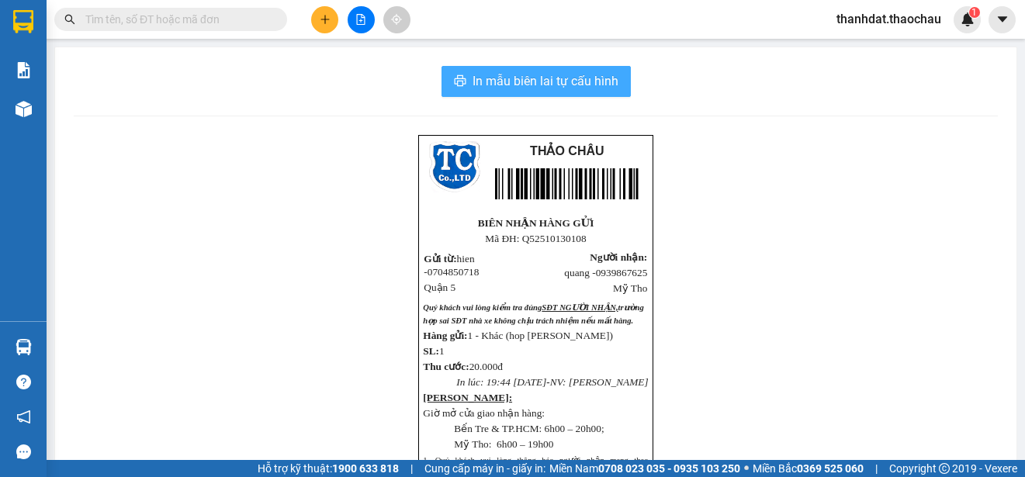
click at [556, 80] on span "In mẫu biên lai tự cấu hình" at bounding box center [545, 80] width 146 height 19
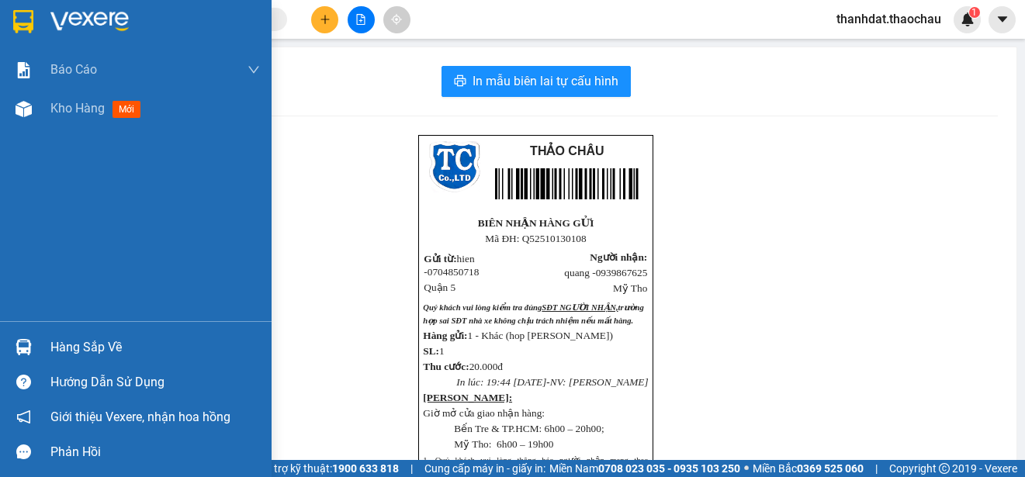
click at [55, 343] on div "Hàng sắp về" at bounding box center [154, 347] width 209 height 23
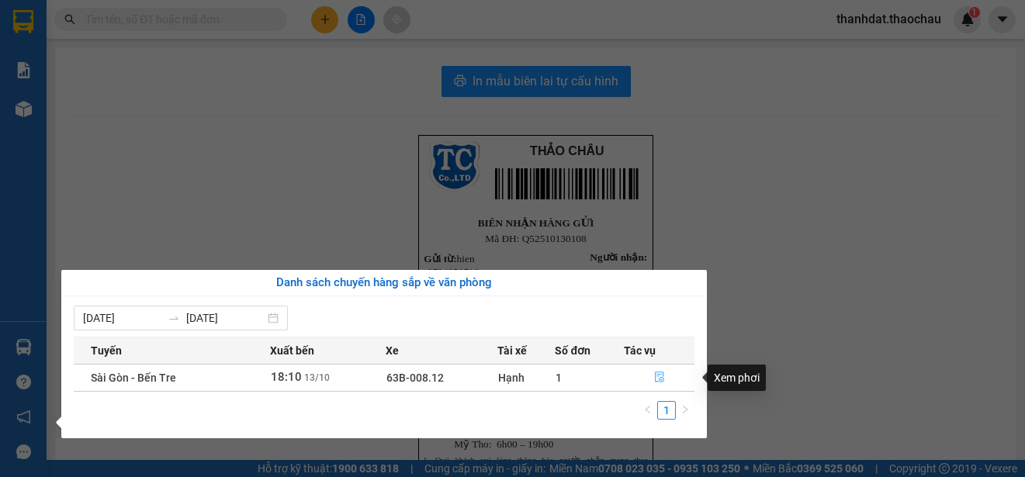
click at [656, 376] on icon "file-done" at bounding box center [659, 377] width 11 height 11
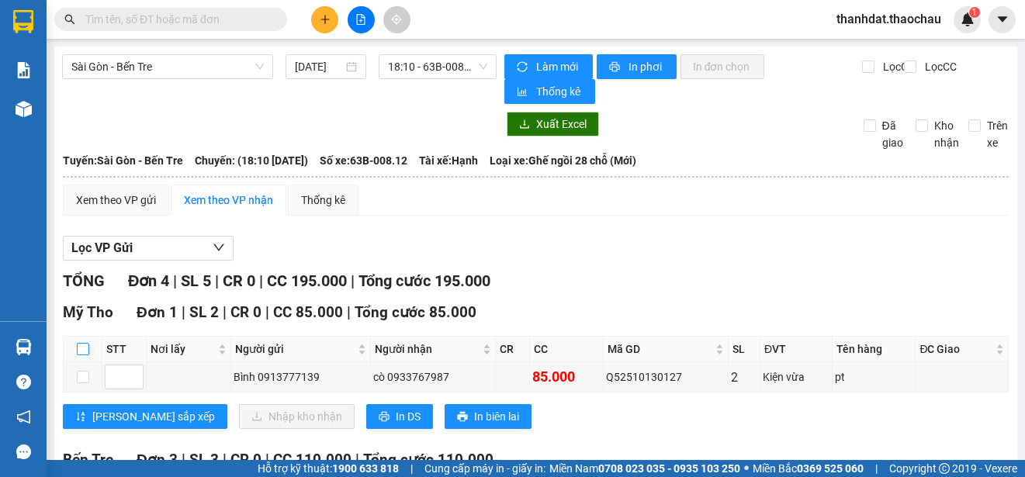
click at [83, 349] on input "checkbox" at bounding box center [83, 349] width 12 height 12
checkbox input "true"
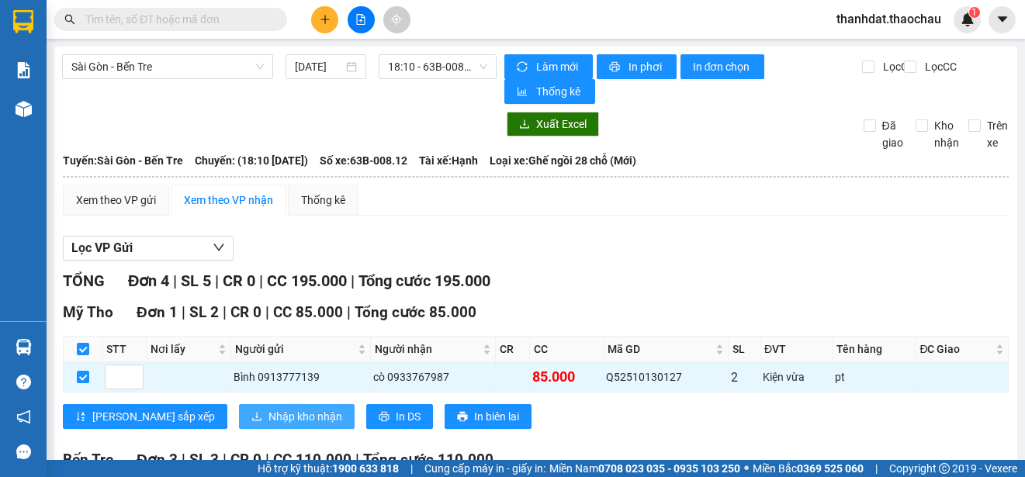
click at [268, 414] on span "Nhập kho nhận" at bounding box center [305, 416] width 74 height 17
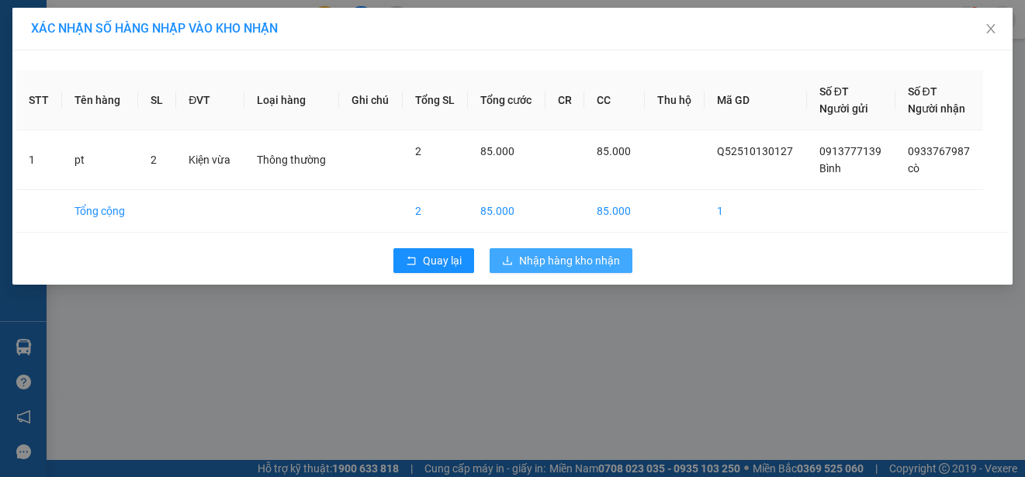
click at [590, 261] on span "Nhập hàng kho nhận" at bounding box center [569, 260] width 101 height 17
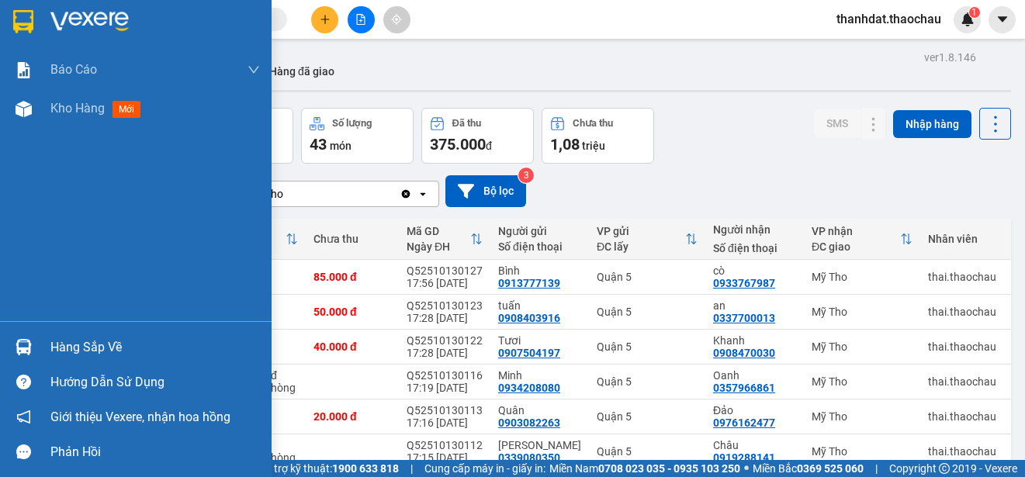
click at [55, 349] on div "Hàng sắp về" at bounding box center [154, 347] width 209 height 23
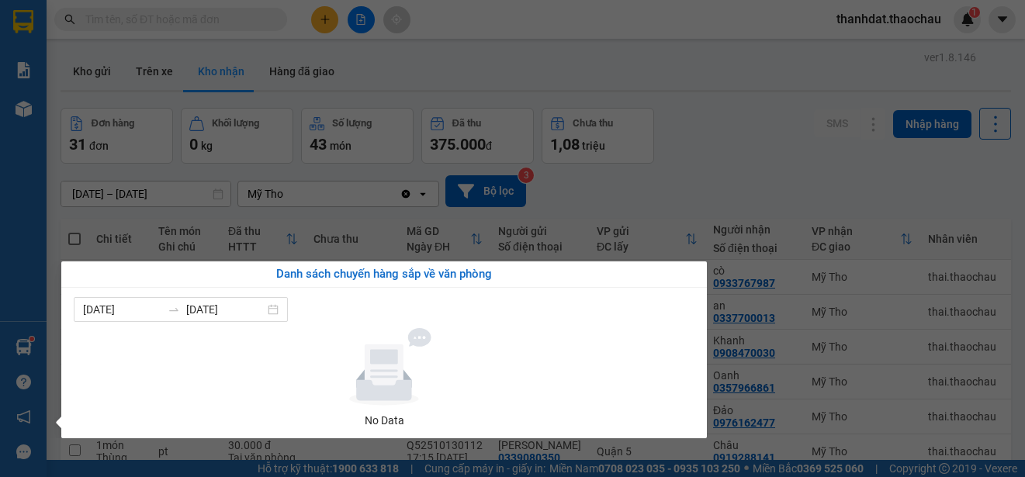
click at [778, 137] on section "Kết quả tìm kiếm ( 1340 ) Bộ lọc Mã ĐH Trạng thái Món hàng Tổng cước Chưa cước …" at bounding box center [512, 238] width 1025 height 477
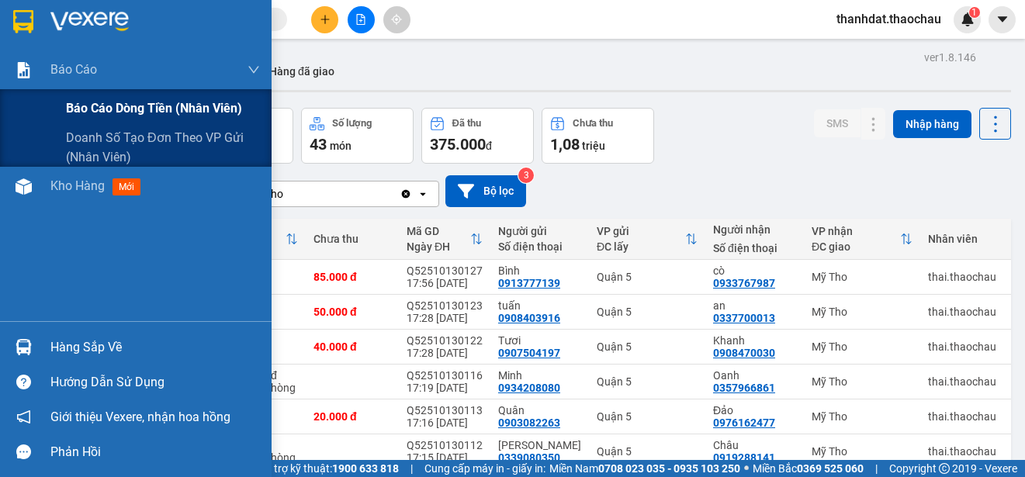
click at [92, 104] on span "Báo cáo dòng tiền (nhân viên)" at bounding box center [154, 108] width 176 height 19
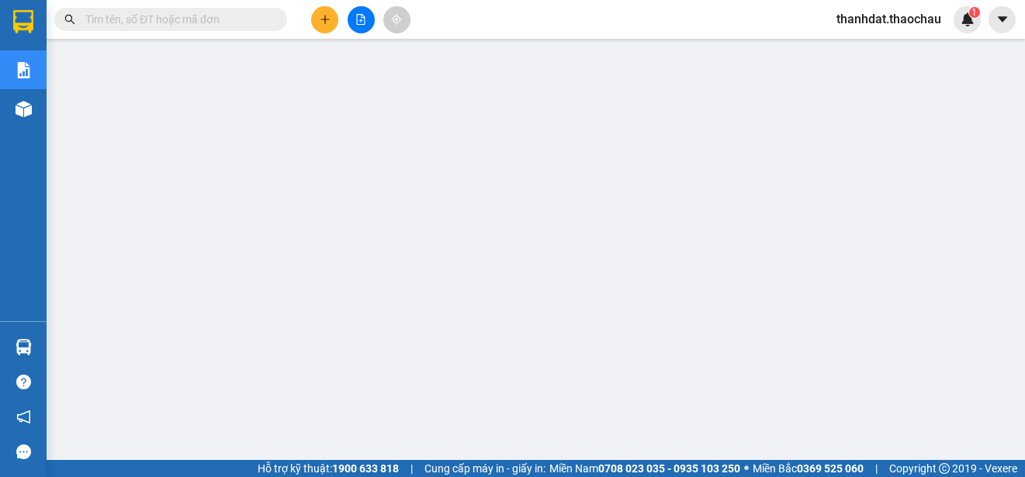
scroll to position [144, 0]
click at [884, 18] on span "thanhdat.thaochau" at bounding box center [889, 18] width 130 height 19
click at [865, 47] on span "Đăng xuất" at bounding box center [895, 48] width 97 height 17
